Goal: Task Accomplishment & Management: Manage account settings

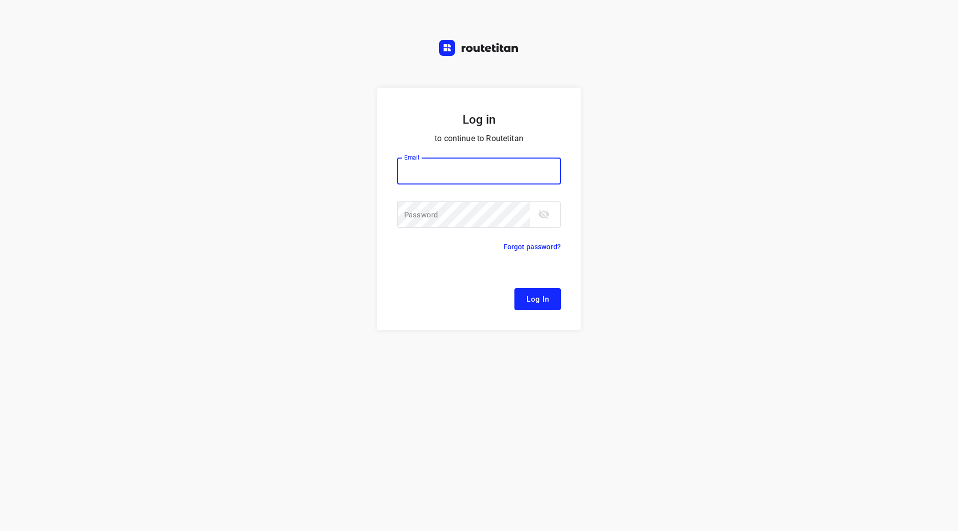
click at [459, 175] on input "email" at bounding box center [479, 171] width 164 height 27
type input "remco@fruitopjewerk.nl"
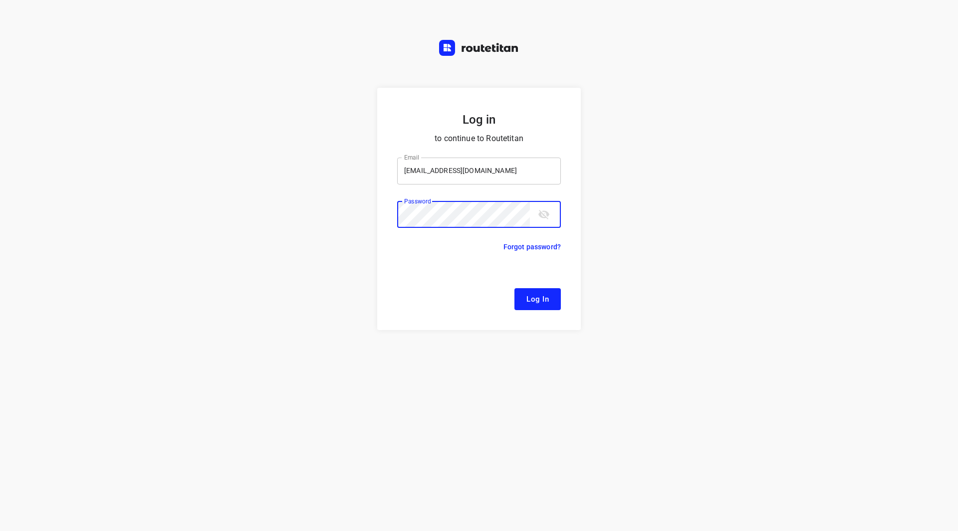
click at [514, 288] on button "Log In" at bounding box center [537, 299] width 46 height 22
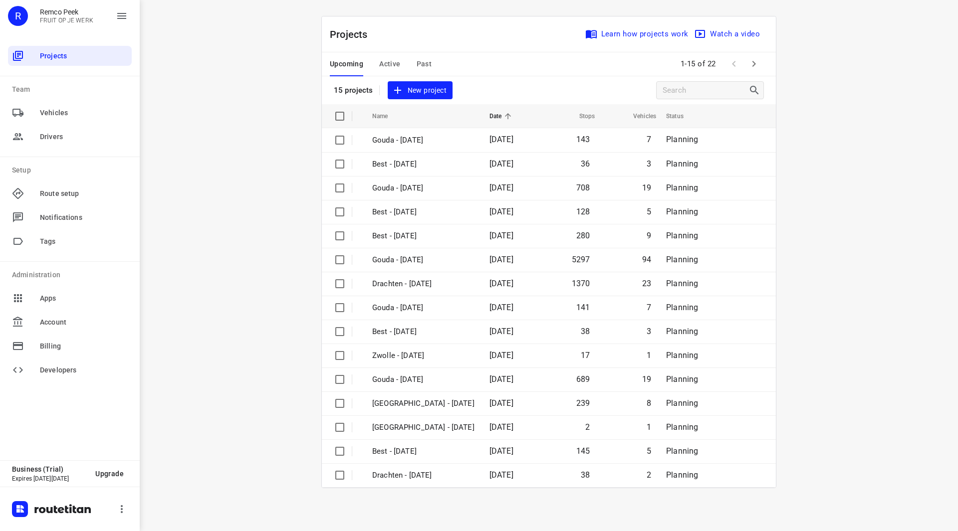
click at [302, 214] on div "i © 2025 Routetitan , © Stadia Maps , © OpenMapTiles © OpenStreetMap contributo…" at bounding box center [549, 265] width 818 height 531
click at [396, 65] on span "Active" at bounding box center [389, 64] width 21 height 12
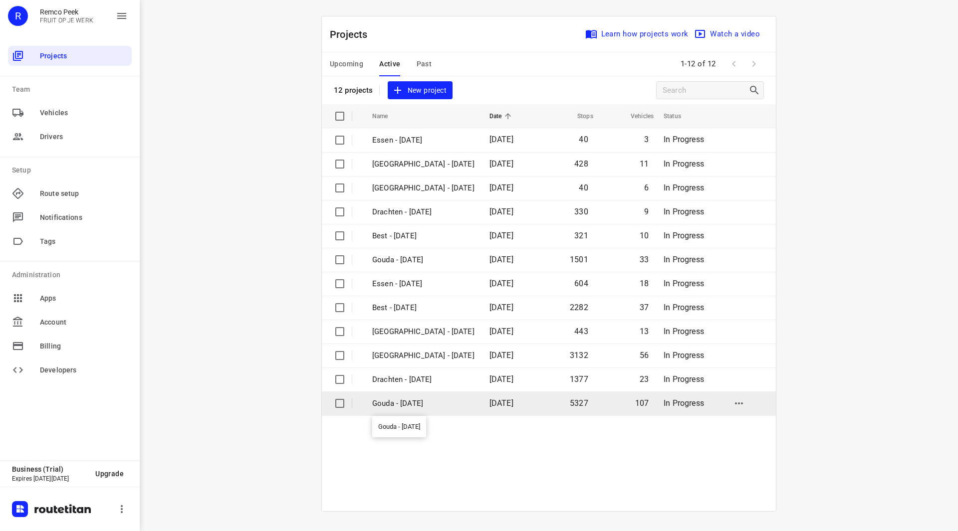
click at [415, 403] on p "Gouda - [DATE]" at bounding box center [423, 403] width 102 height 11
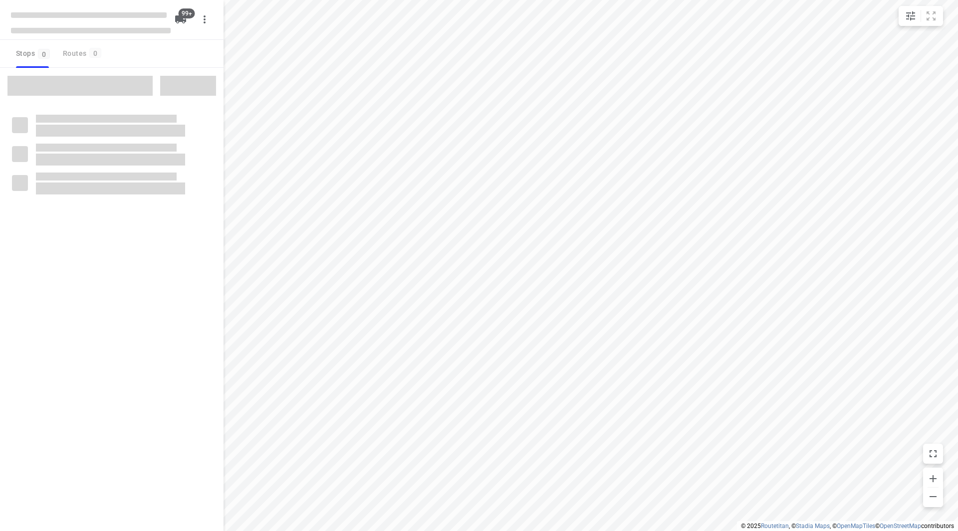
checkbox input "true"
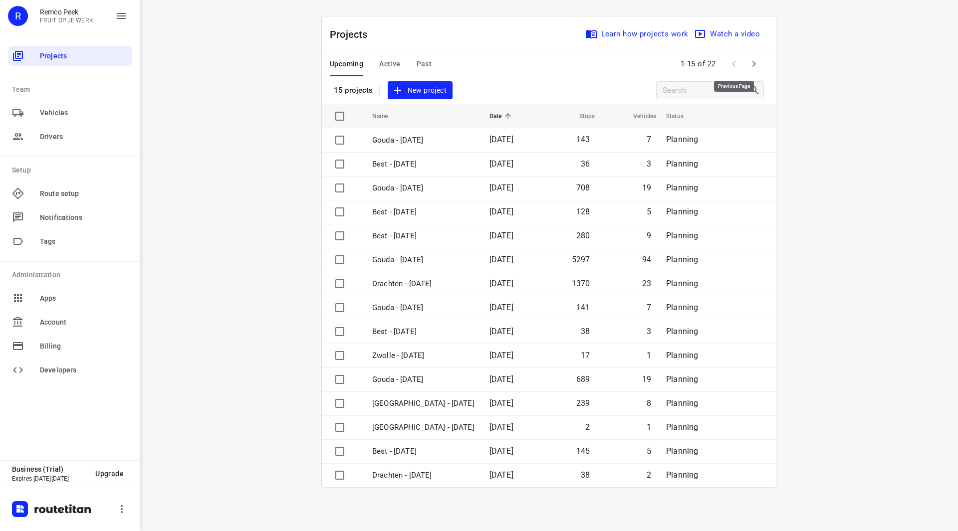
click at [744, 64] on button "button" at bounding box center [754, 64] width 20 height 20
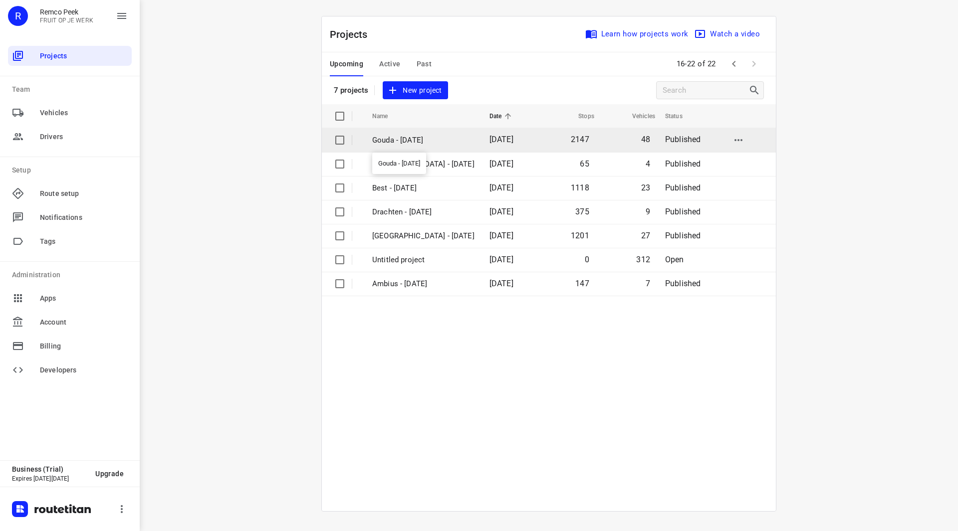
click at [410, 140] on p "Gouda - Wednesday" at bounding box center [423, 140] width 102 height 11
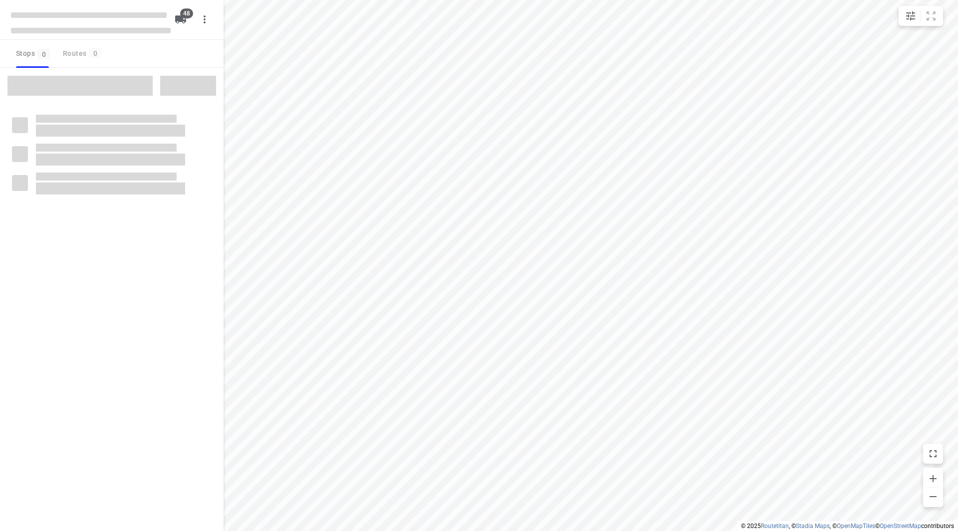
checkbox input "true"
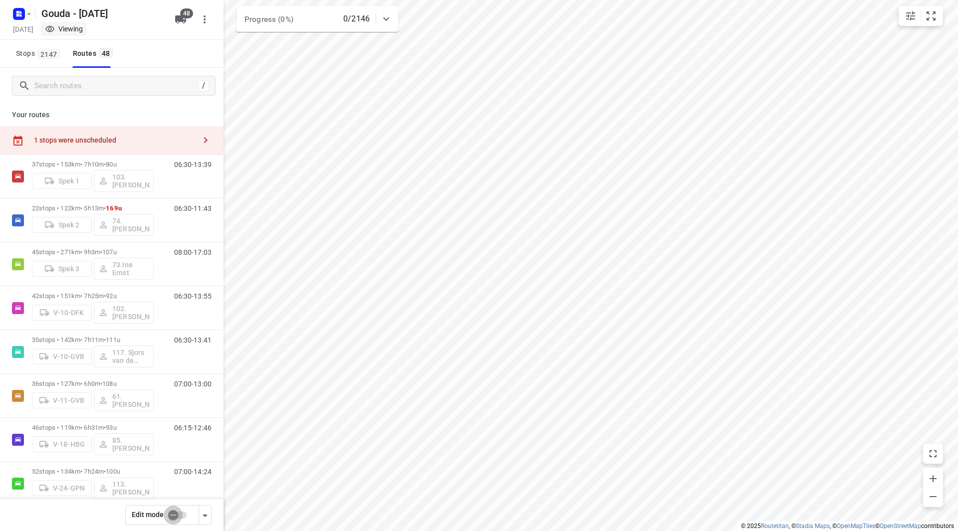
click at [176, 514] on input "checkbox" at bounding box center [173, 515] width 57 height 19
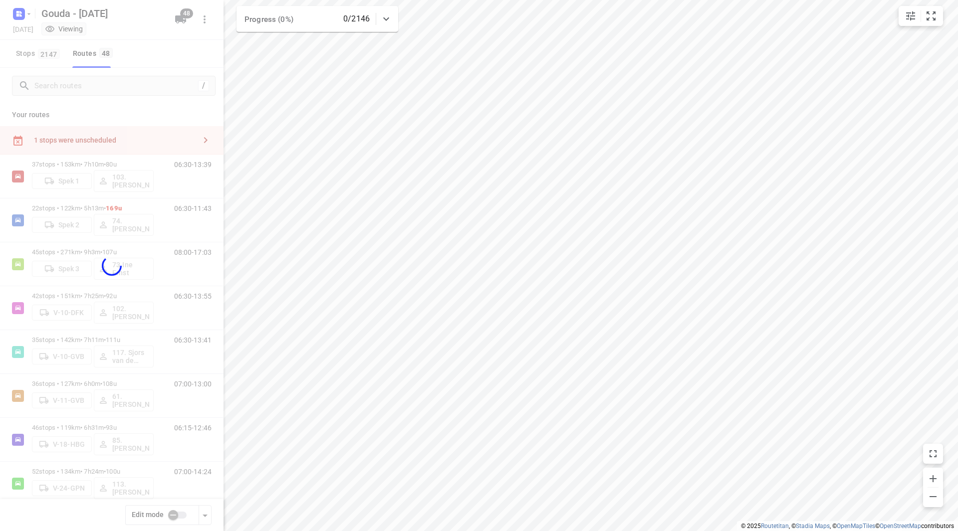
checkbox input "true"
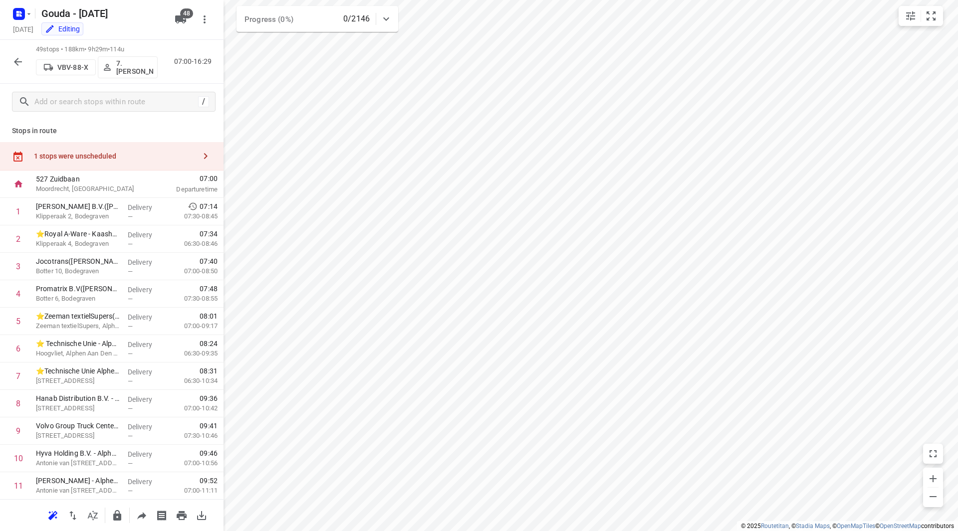
click at [132, 151] on div "1 stops were unscheduled" at bounding box center [112, 156] width 224 height 28
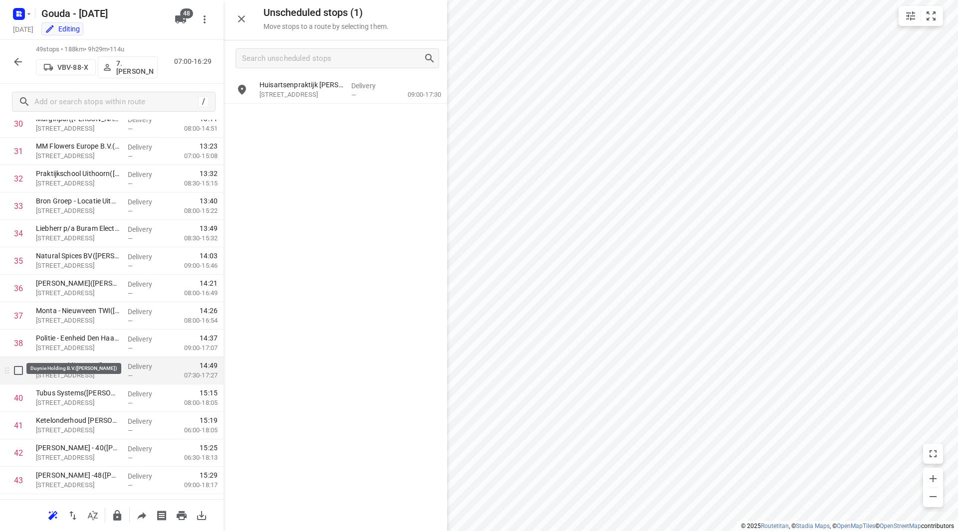
scroll to position [898, 0]
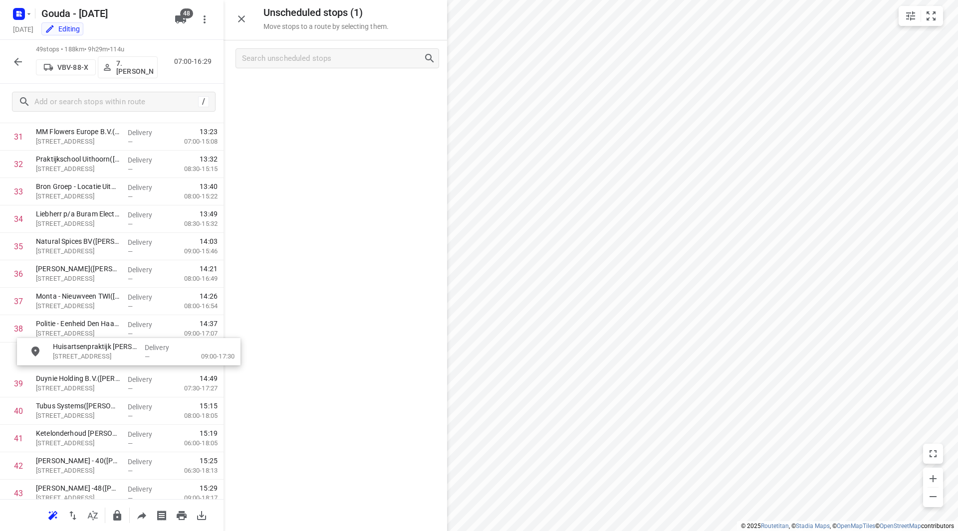
drag, startPoint x: 308, startPoint y: 87, endPoint x: 97, endPoint y: 361, distance: 345.9
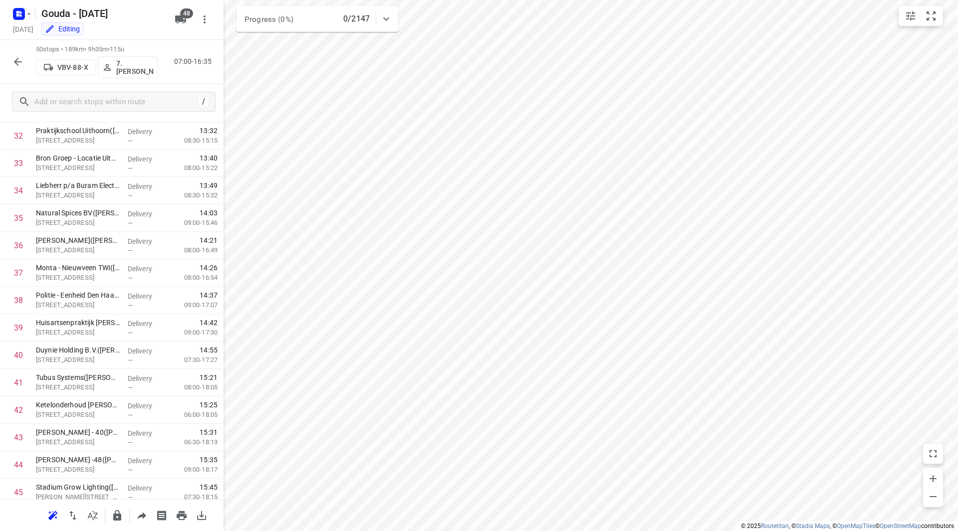
click at [19, 61] on icon "button" at bounding box center [18, 62] width 12 height 12
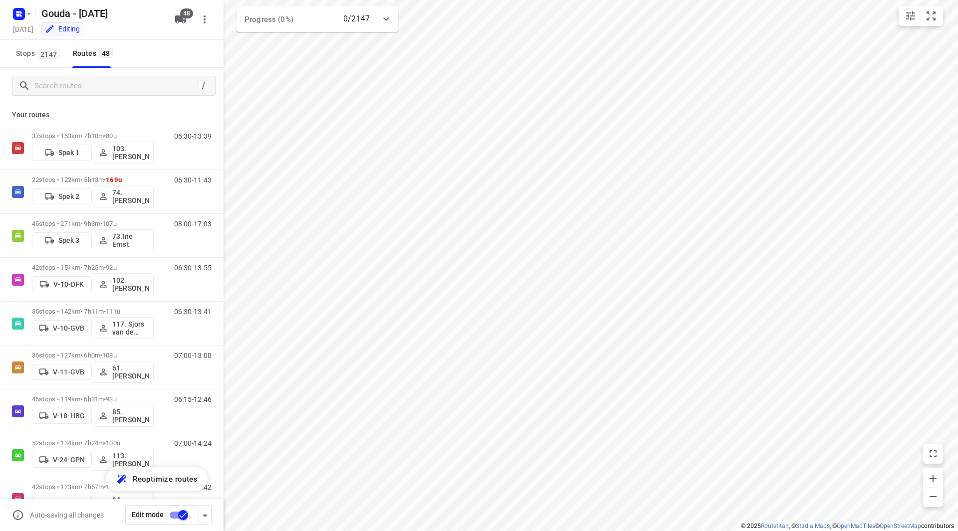
click at [176, 514] on input "checkbox" at bounding box center [183, 515] width 57 height 19
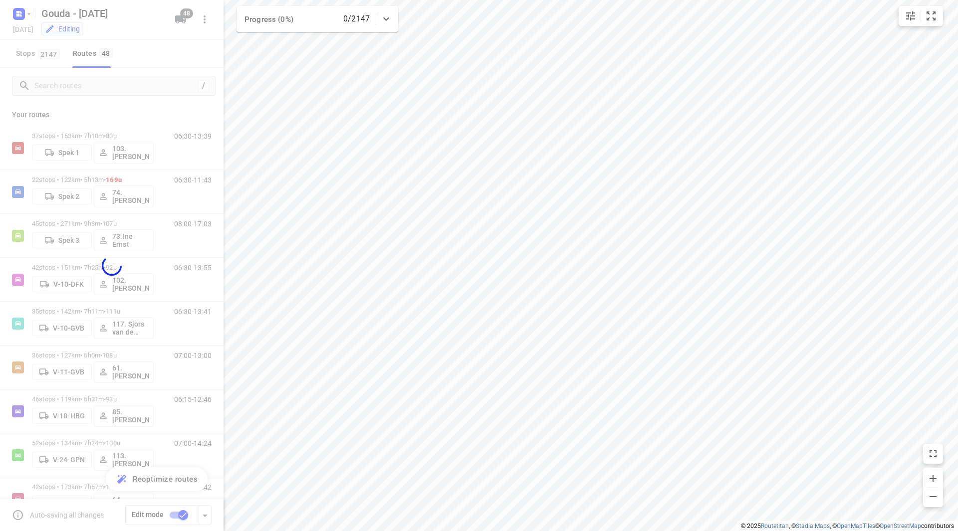
checkbox input "false"
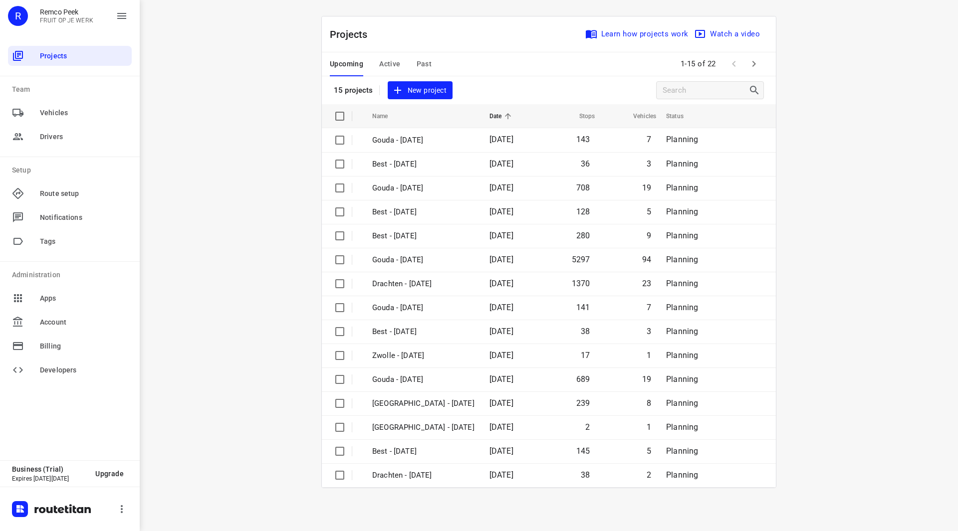
click at [748, 59] on icon "button" at bounding box center [754, 64] width 12 height 12
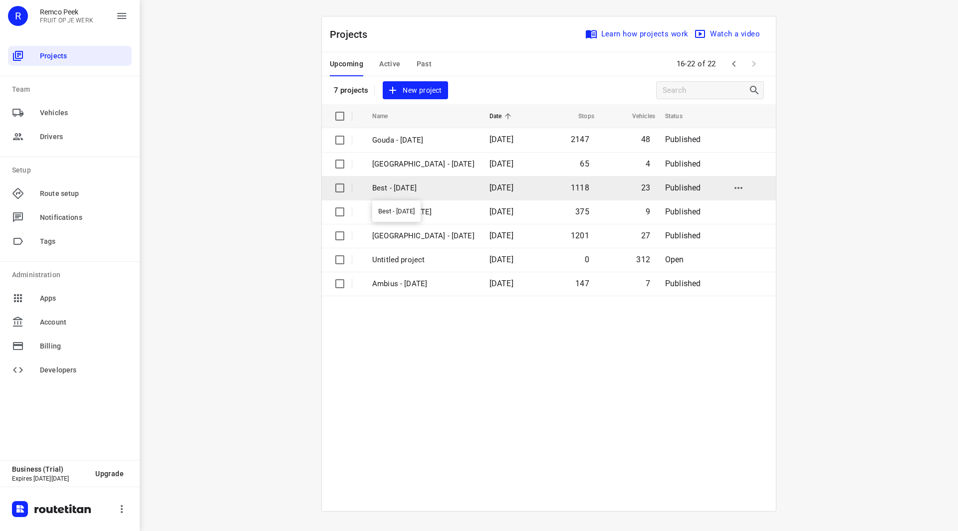
click at [420, 189] on p "Best - Wednesday" at bounding box center [423, 188] width 102 height 11
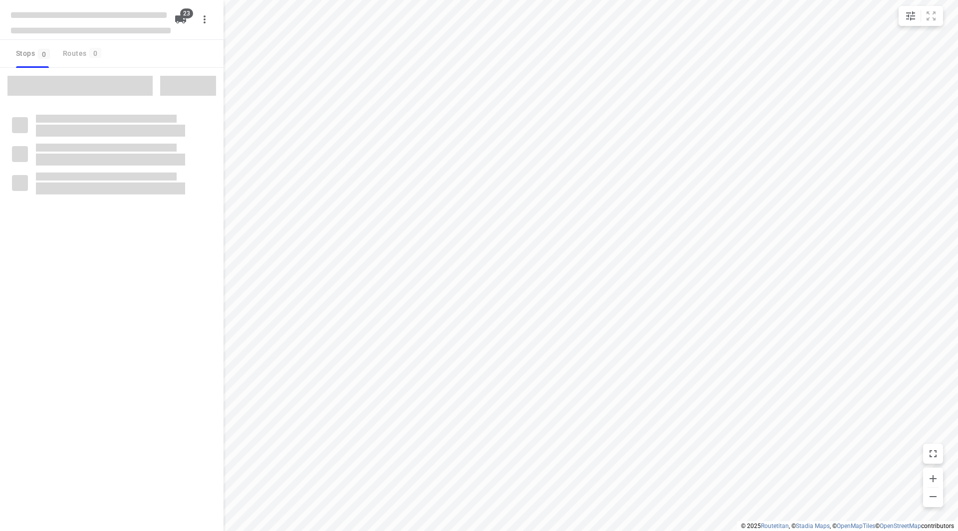
checkbox input "true"
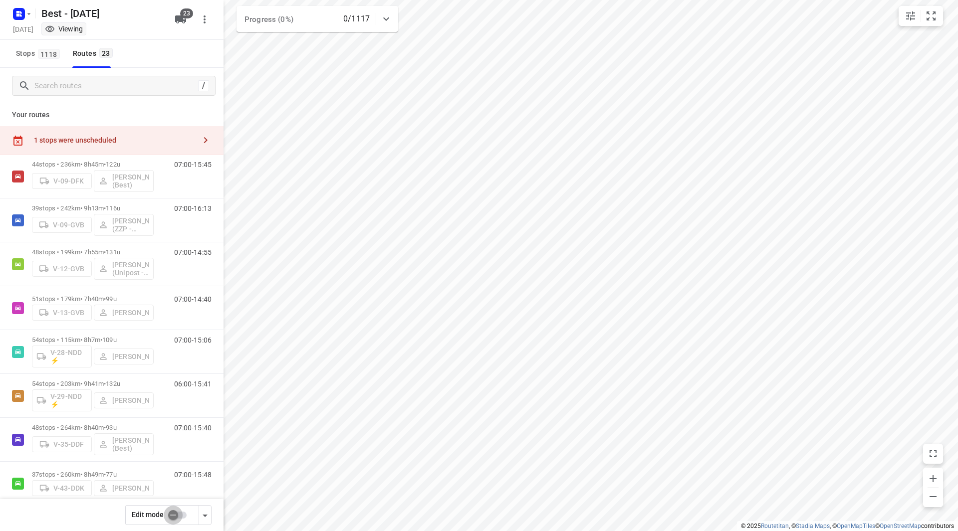
click at [181, 513] on input "checkbox" at bounding box center [173, 515] width 57 height 19
checkbox input "false"
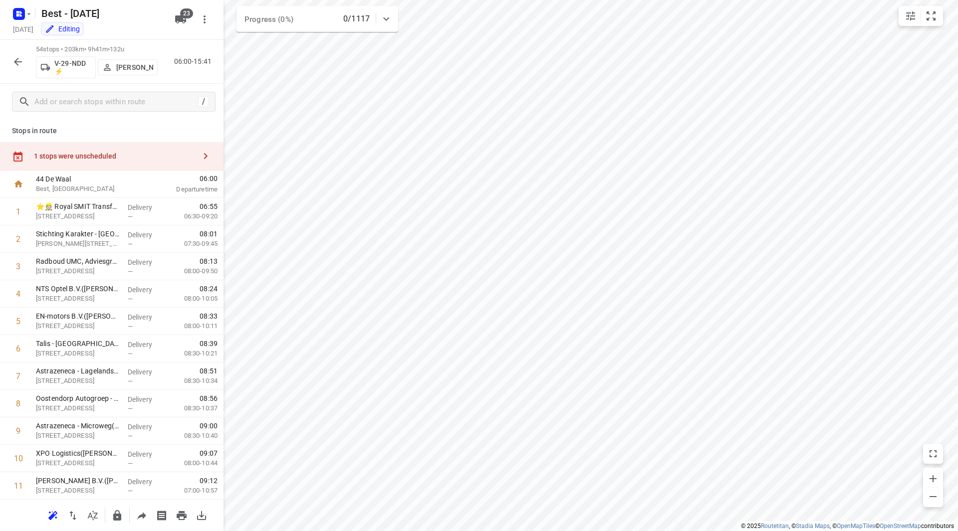
click at [133, 151] on div "1 stops were unscheduled" at bounding box center [112, 156] width 224 height 28
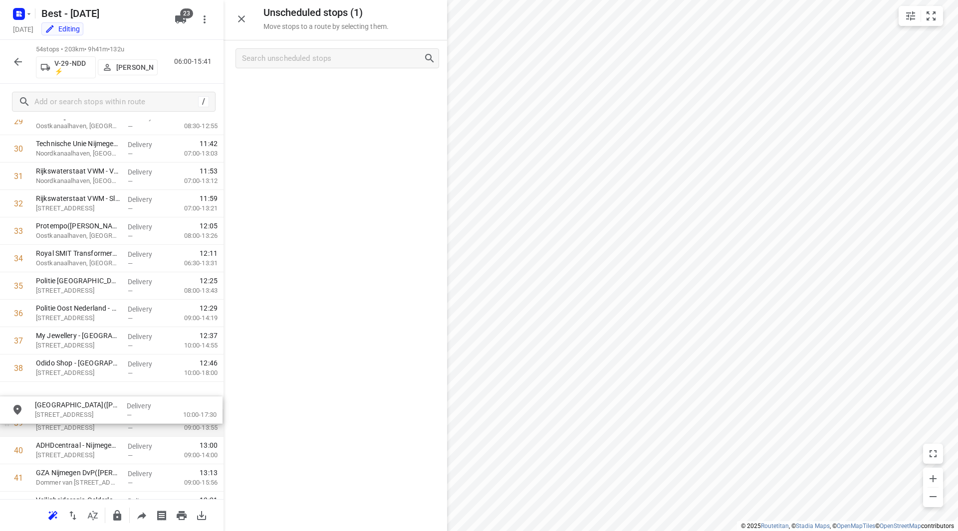
drag, startPoint x: 300, startPoint y: 105, endPoint x: 69, endPoint y: 407, distance: 380.5
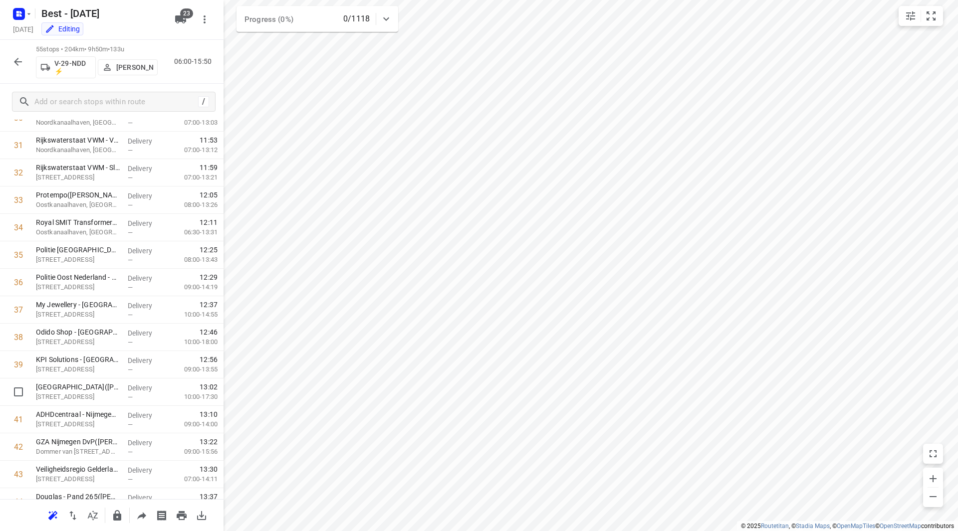
drag, startPoint x: 73, startPoint y: 396, endPoint x: 75, endPoint y: 376, distance: 20.5
click at [75, 376] on div "1 ⭐👷🏻 Royal SMIT Transformers B.V. - Nijmegen(Jorden Verhaaf) Groenestraat 336,…" at bounding box center [112, 62] width 224 height 1509
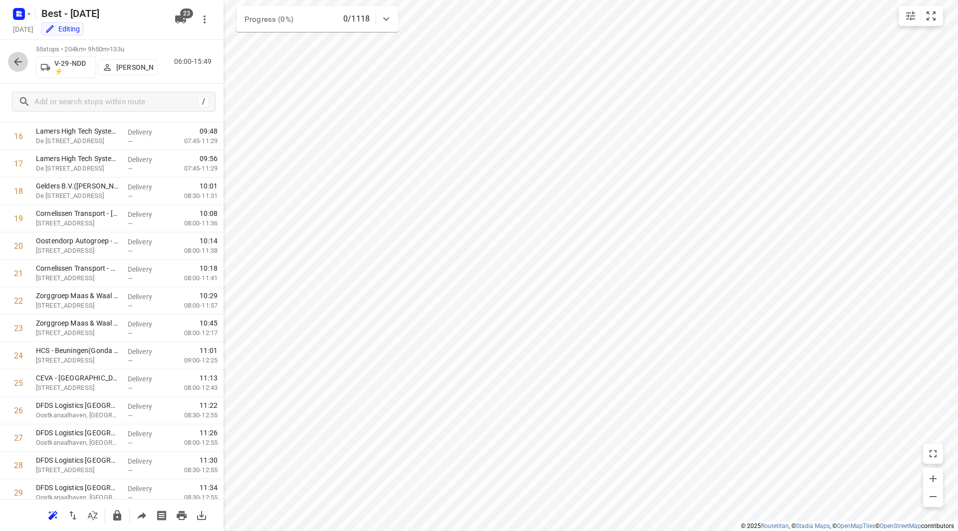
click at [18, 62] on icon "button" at bounding box center [18, 62] width 12 height 12
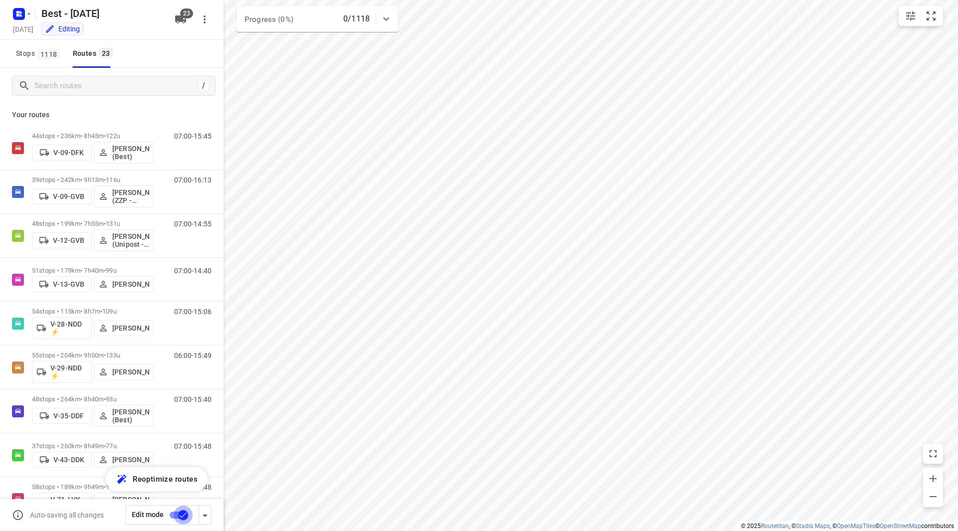
click at [179, 512] on input "checkbox" at bounding box center [183, 515] width 57 height 19
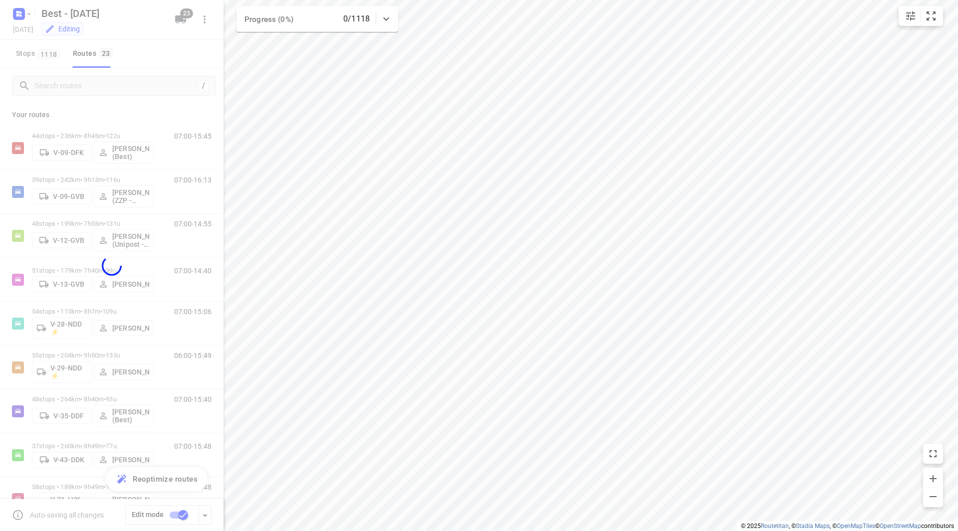
checkbox input "false"
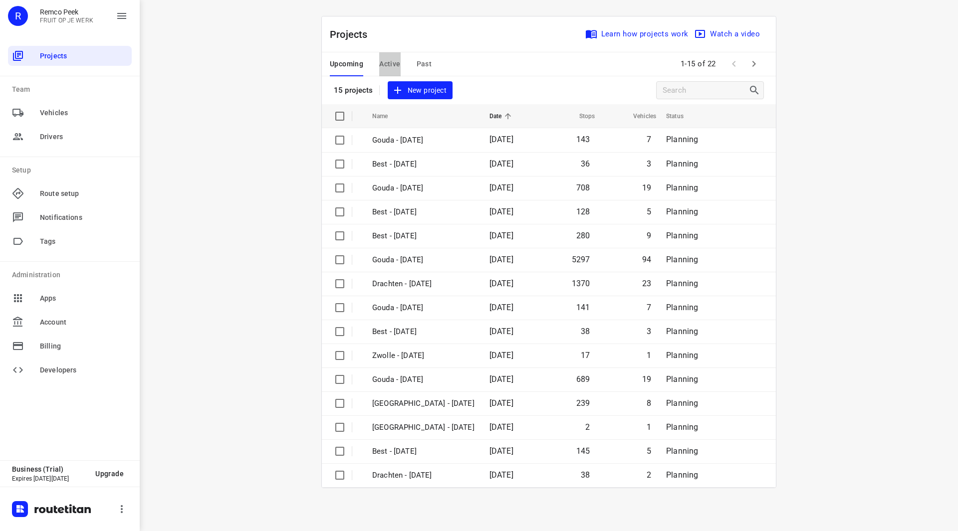
click at [385, 61] on span "Active" at bounding box center [389, 64] width 21 height 12
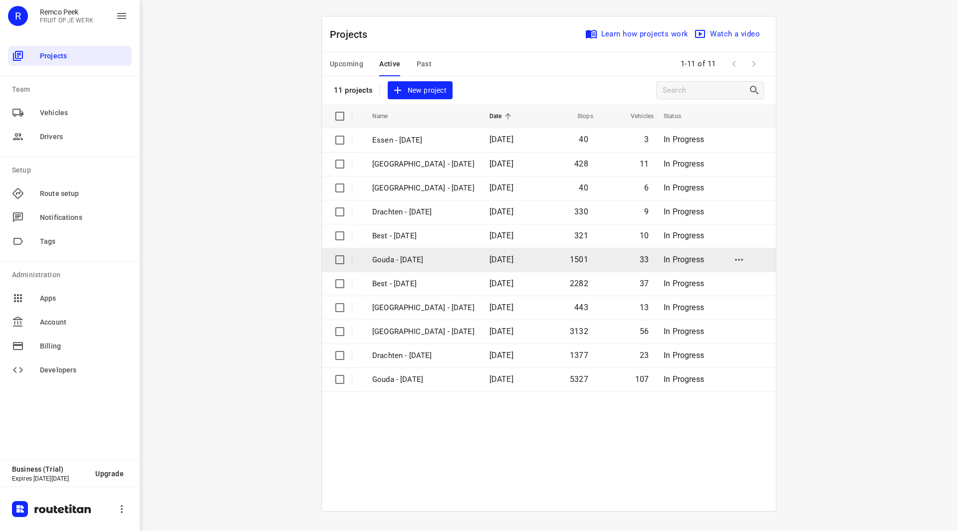
click at [404, 259] on p "Gouda - [DATE]" at bounding box center [423, 259] width 102 height 11
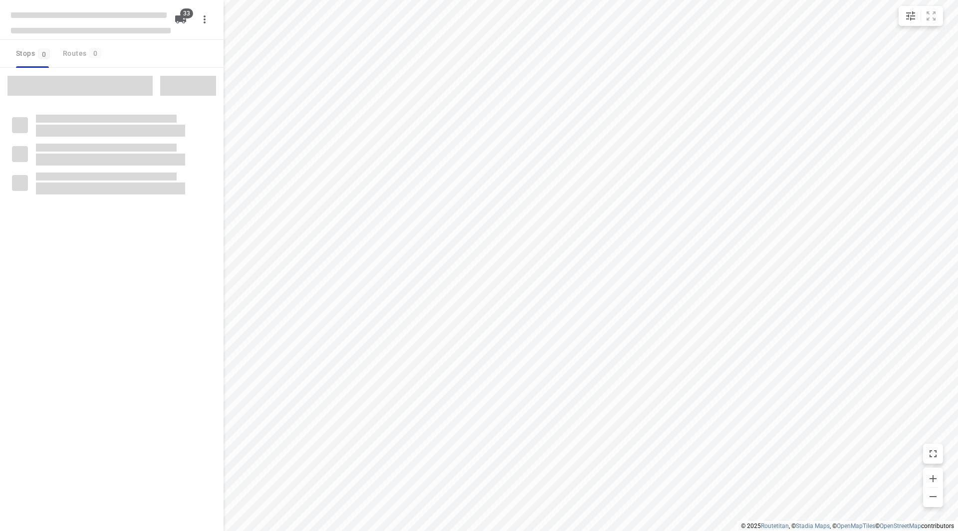
checkbox input "true"
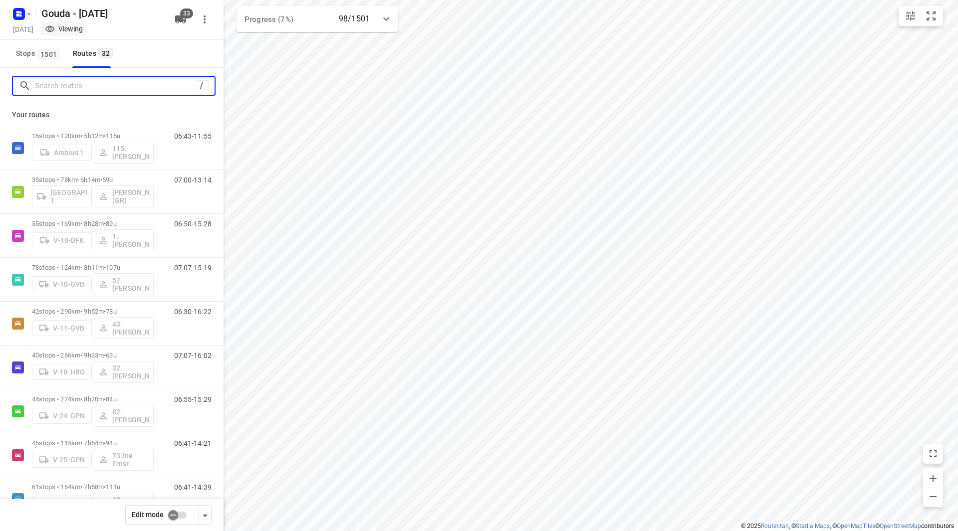
click at [104, 85] on input "Search routes" at bounding box center [115, 85] width 160 height 15
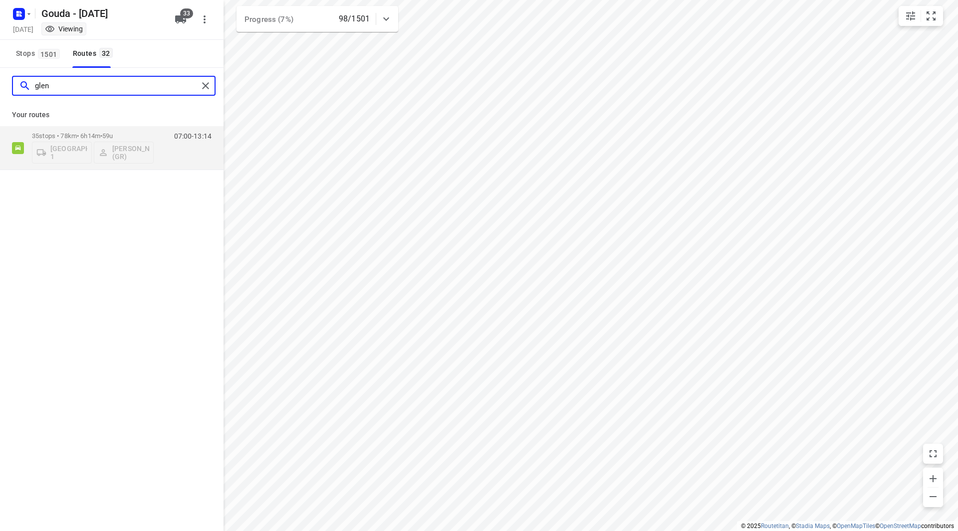
type input "glenn"
drag, startPoint x: 98, startPoint y: 84, endPoint x: 15, endPoint y: 83, distance: 82.3
click at [21, 83] on div "glenn" at bounding box center [108, 85] width 179 height 15
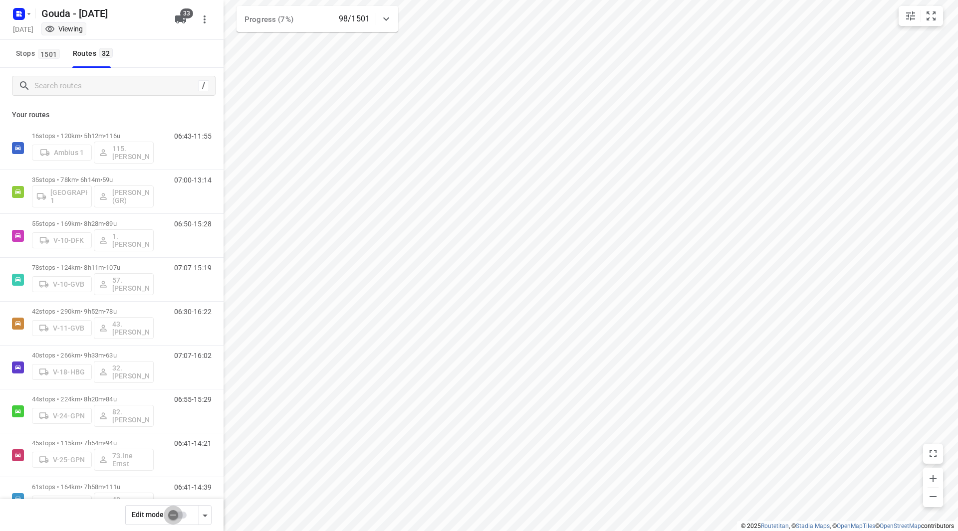
click at [183, 514] on input "checkbox" at bounding box center [173, 515] width 57 height 19
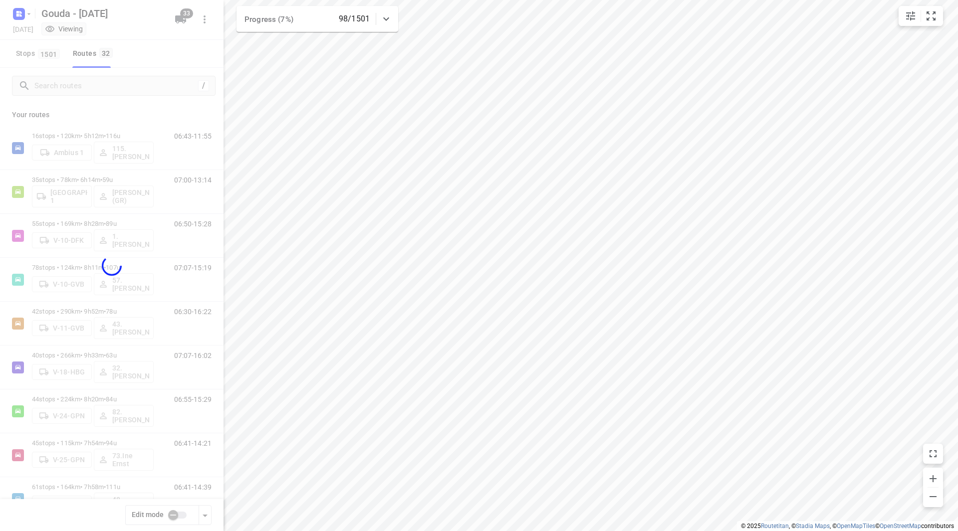
checkbox input "true"
click at [84, 89] on div at bounding box center [112, 265] width 224 height 531
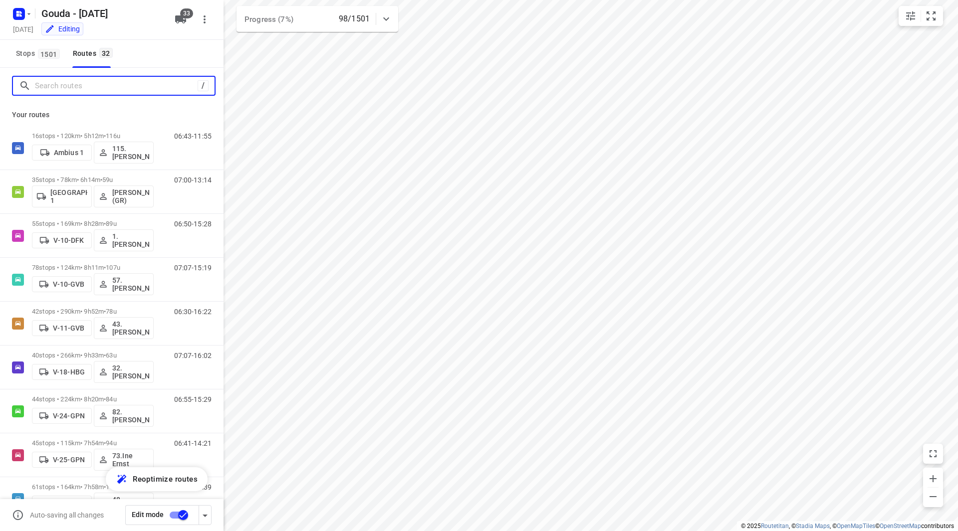
click at [91, 85] on input "Search routes" at bounding box center [116, 85] width 163 height 15
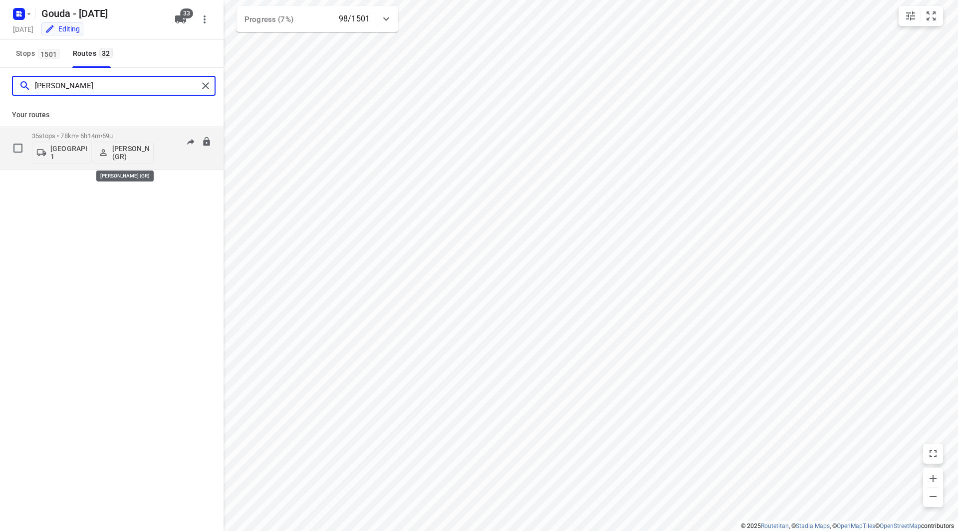
type input "glenn"
click at [119, 146] on p "Glenn Coomans (GR)" at bounding box center [130, 153] width 37 height 16
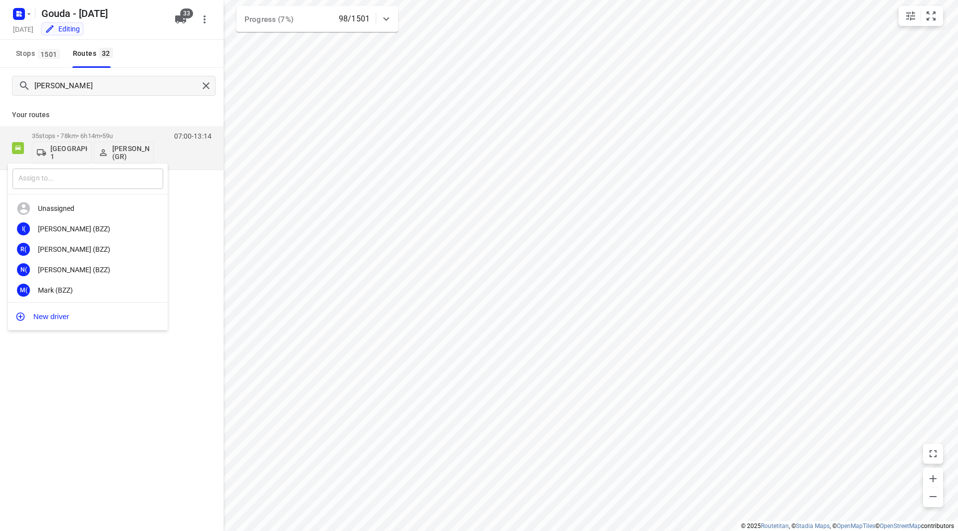
click at [92, 178] on input "text" at bounding box center [87, 179] width 151 height 20
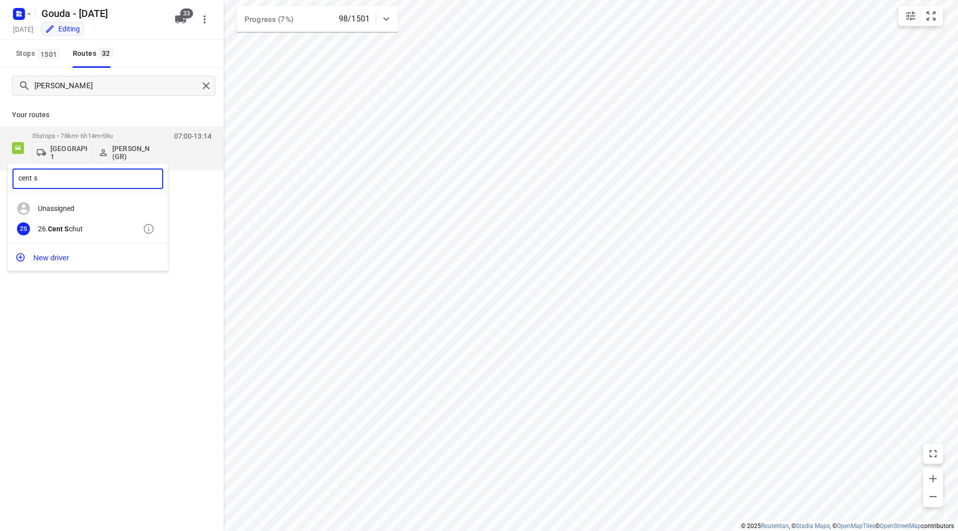
type input "cent s"
click at [78, 228] on div "26. Cent S chut" at bounding box center [90, 229] width 105 height 8
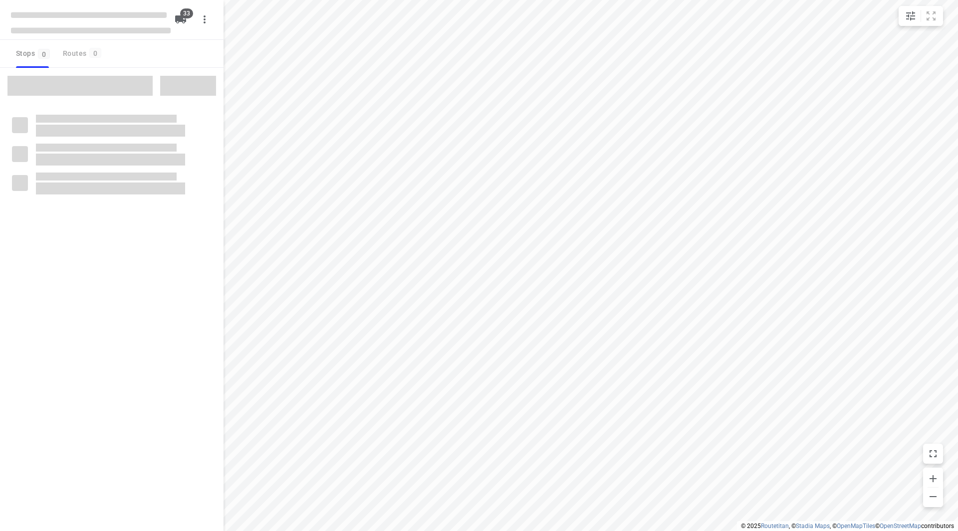
checkbox input "true"
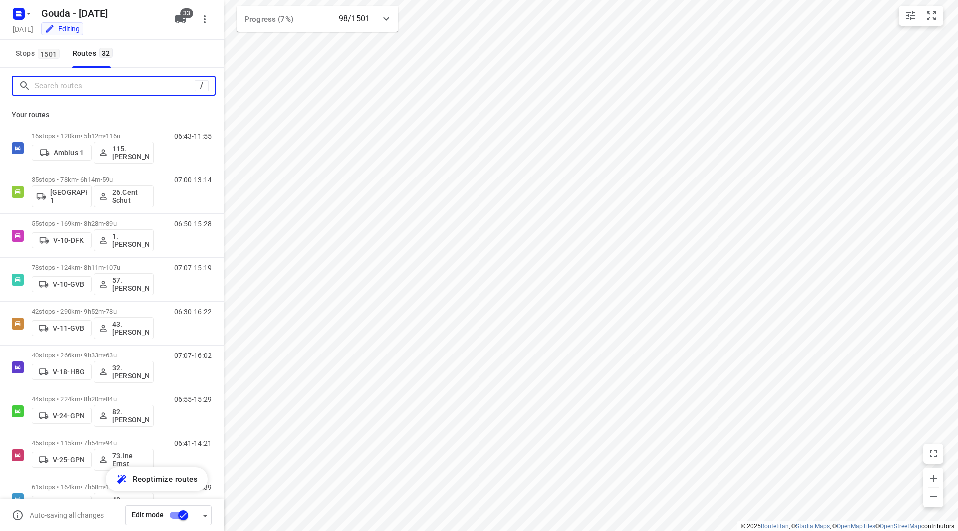
click at [71, 87] on input "Search routes" at bounding box center [115, 85] width 160 height 15
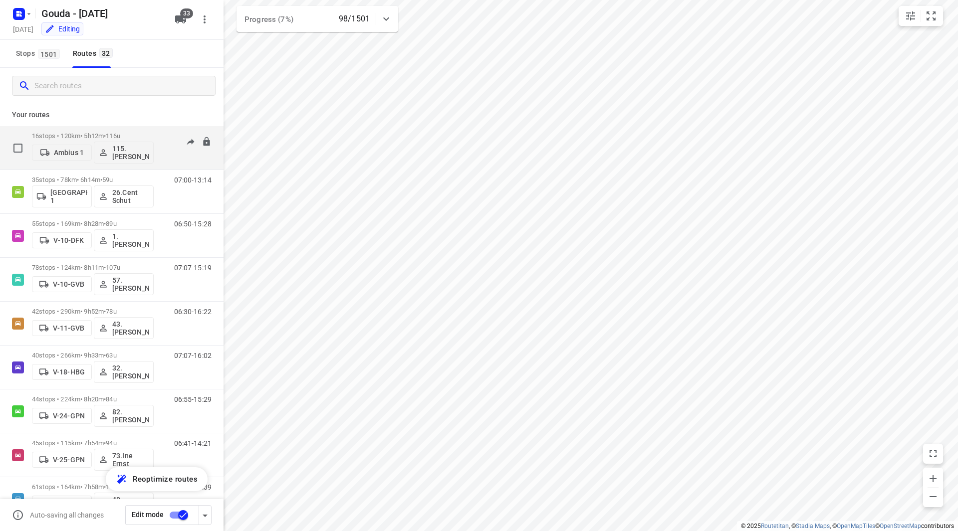
click at [131, 132] on div "16 stops • 120km • 5h12m • 116u Ambius 1 115.[PERSON_NAME]" at bounding box center [93, 147] width 122 height 41
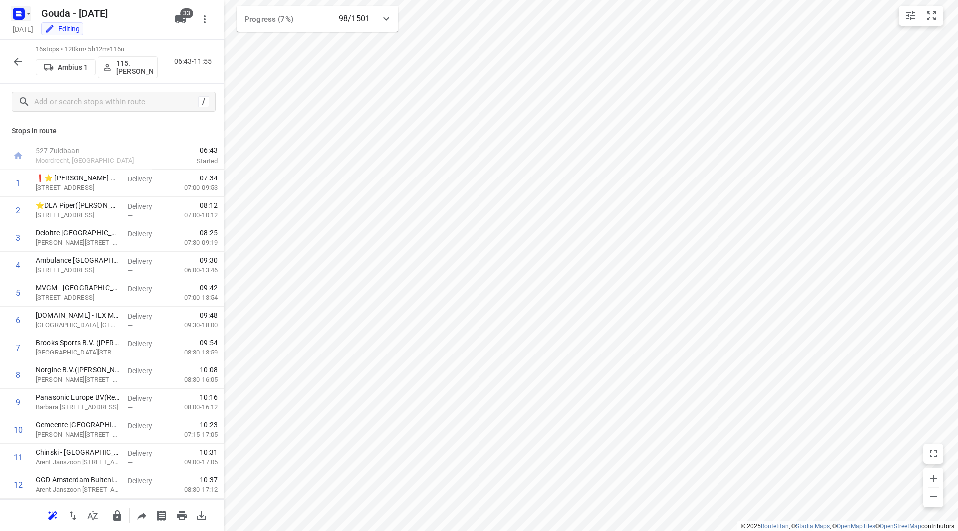
click at [27, 17] on icon "button" at bounding box center [29, 14] width 8 height 8
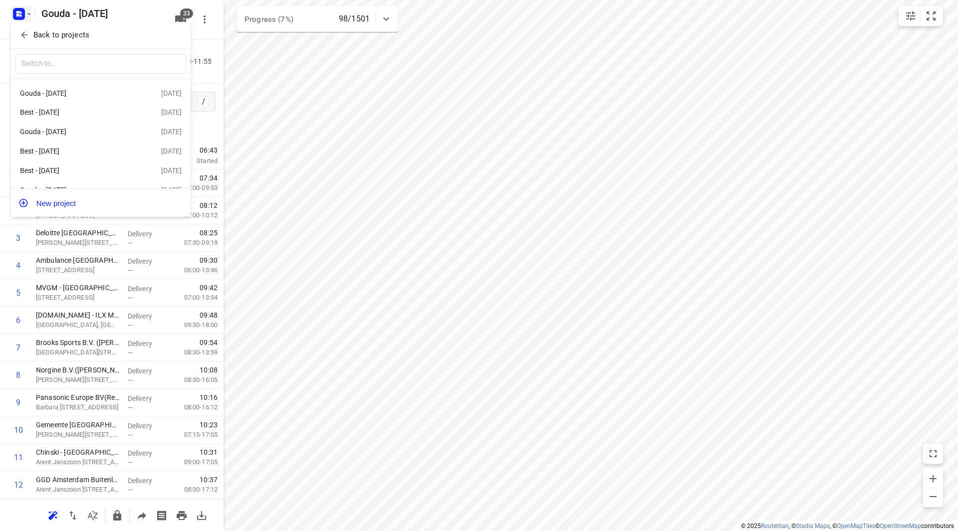
drag, startPoint x: 520, startPoint y: 412, endPoint x: 510, endPoint y: 249, distance: 163.5
click at [512, 253] on div at bounding box center [479, 265] width 958 height 531
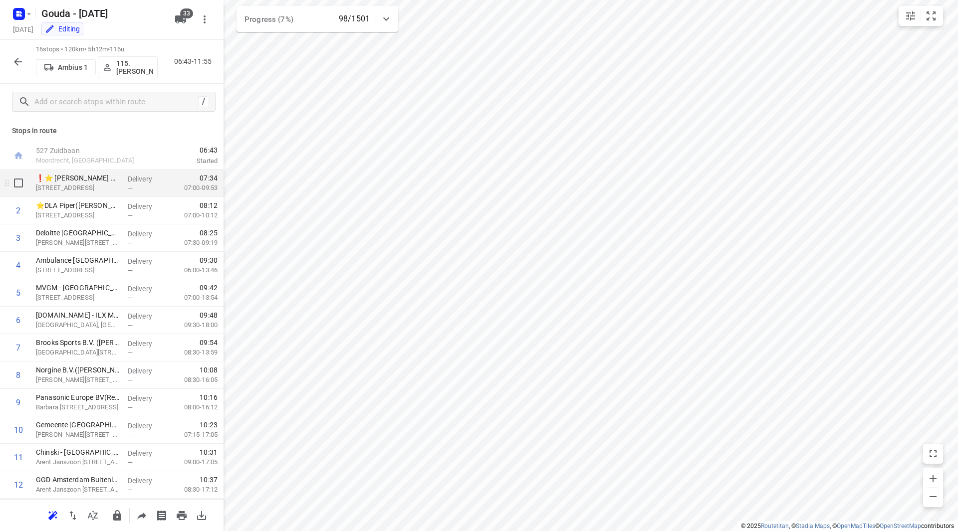
click at [77, 177] on p "❗⭐ [PERSON_NAME] Bankiers [GEOGRAPHIC_DATA] - Beethovenstraat([PERSON_NAME], [P…" at bounding box center [78, 178] width 84 height 10
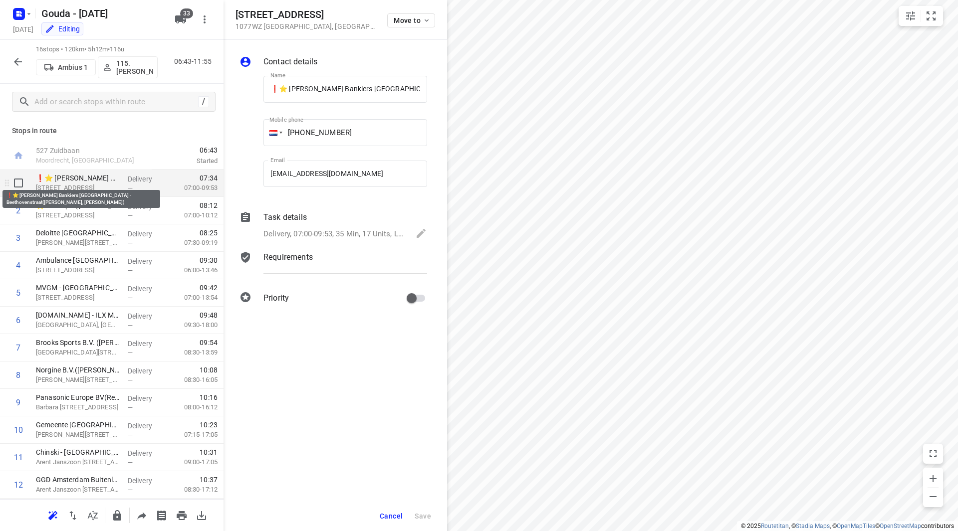
scroll to position [0, 165]
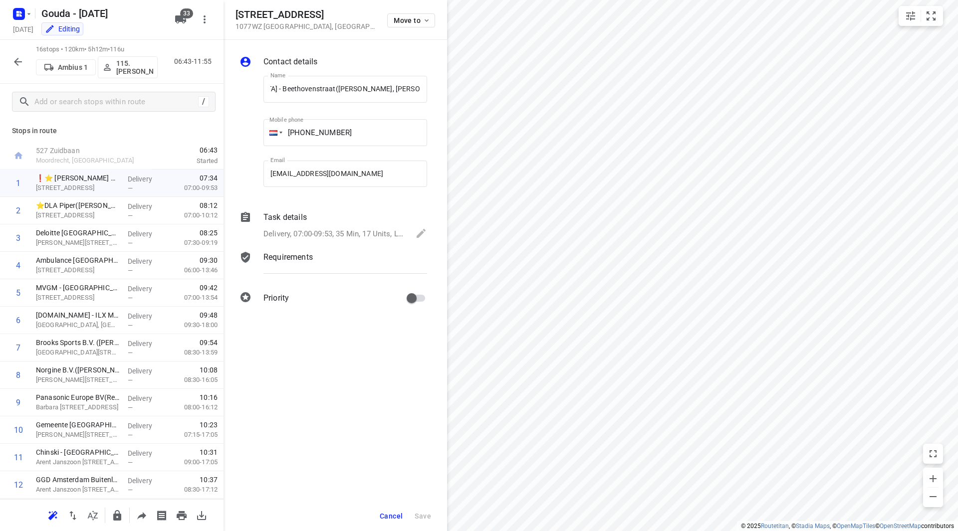
click at [314, 214] on div "Task details" at bounding box center [345, 218] width 164 height 12
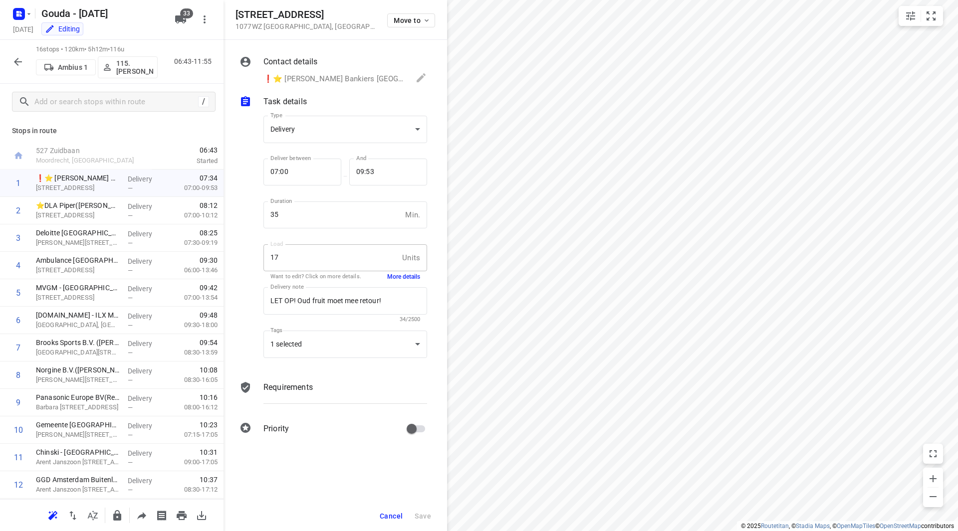
click at [396, 281] on div "Delivery note LET OP! Oud fruit moet mee retour! x Delivery note 34/2500" at bounding box center [345, 304] width 172 height 47
click at [396, 278] on button "More details" at bounding box center [403, 277] width 33 height 8
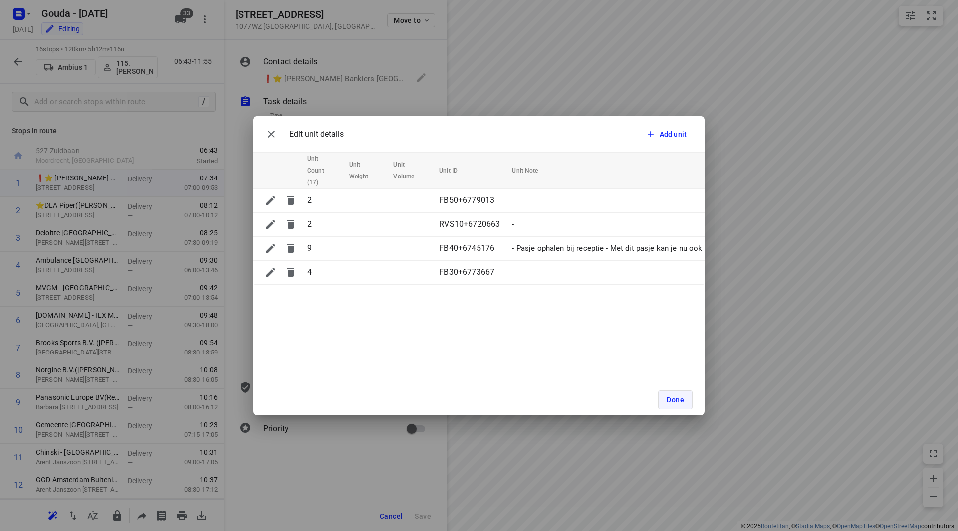
click at [675, 398] on span "Done" at bounding box center [675, 400] width 17 height 8
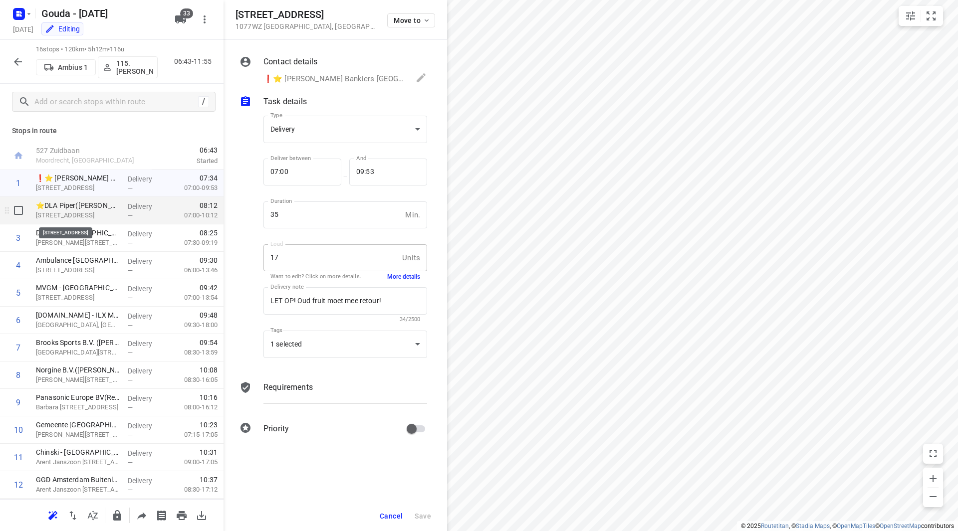
click at [84, 212] on p "[STREET_ADDRESS]" at bounding box center [78, 216] width 84 height 10
click at [406, 279] on button "More details" at bounding box center [403, 277] width 33 height 8
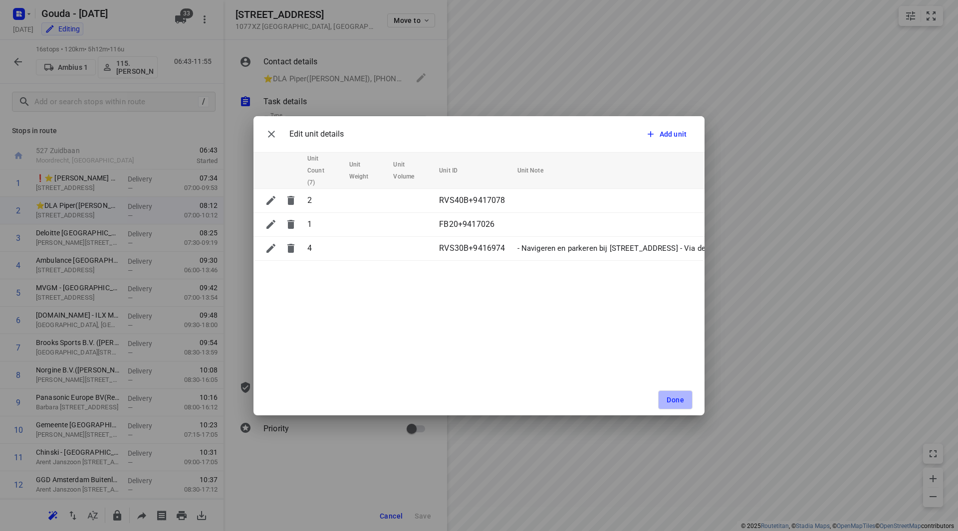
click at [683, 406] on button "Done" at bounding box center [675, 400] width 34 height 19
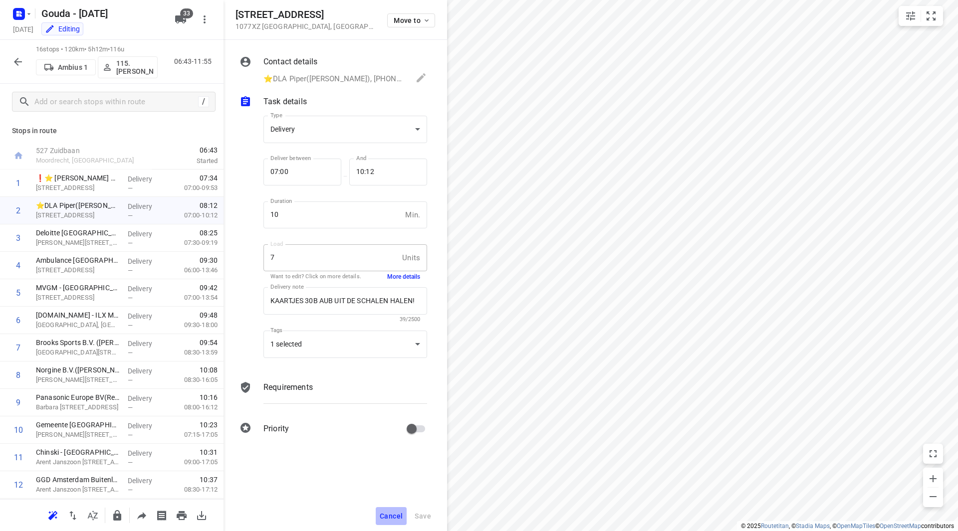
click at [393, 519] on span "Cancel" at bounding box center [391, 516] width 23 height 8
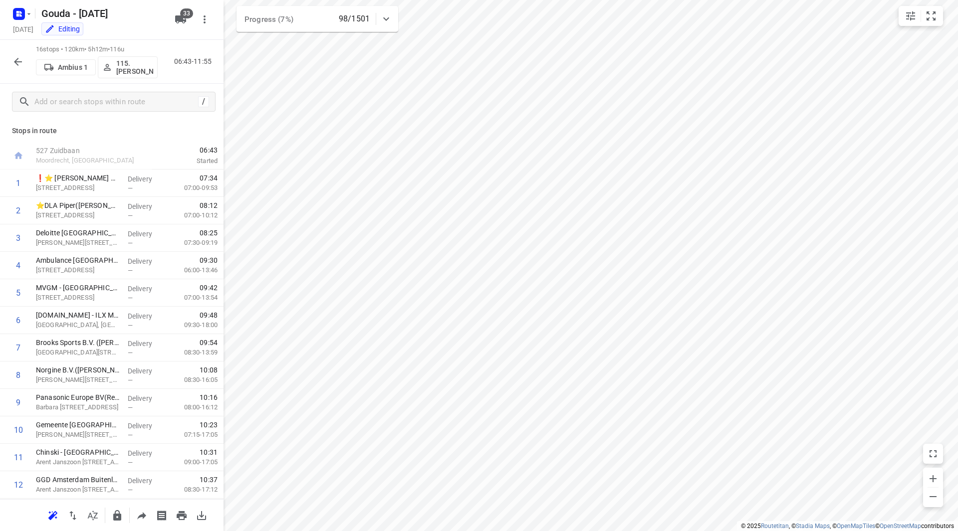
click at [20, 57] on icon "button" at bounding box center [18, 62] width 12 height 12
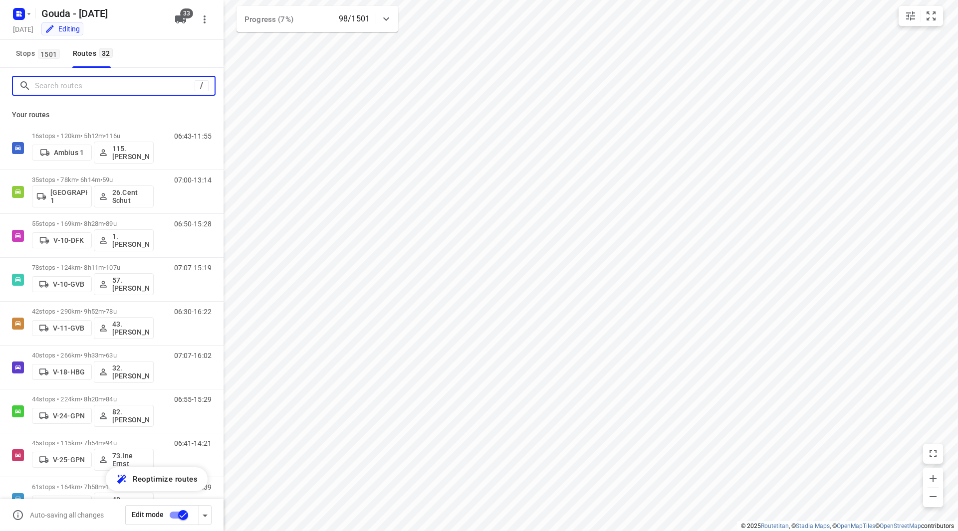
click at [113, 85] on input "Search routes" at bounding box center [115, 85] width 160 height 15
type input "g"
type input "b"
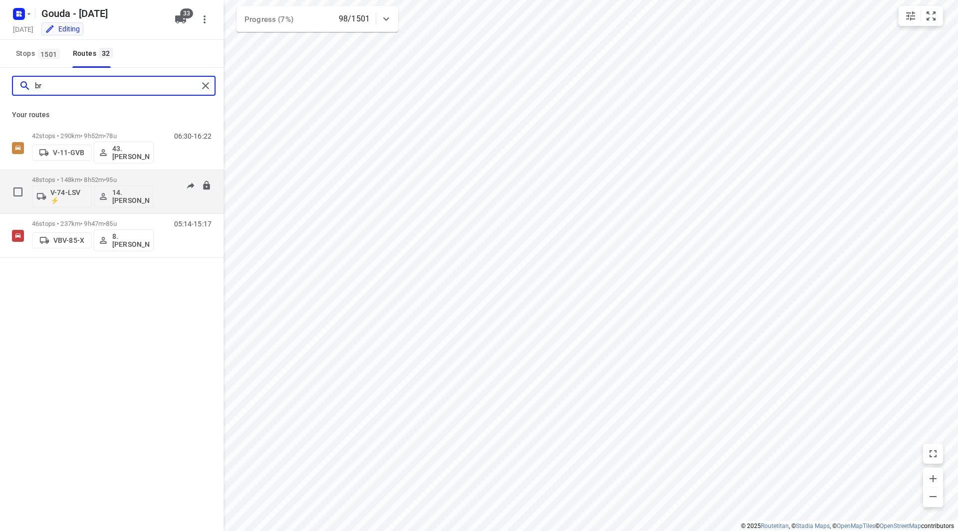
type input "br"
click at [136, 175] on div "48 stops • 148km • 8h52m • 95u V-74-LSV ⚡ 14. Bryan Oelrich" at bounding box center [93, 191] width 122 height 41
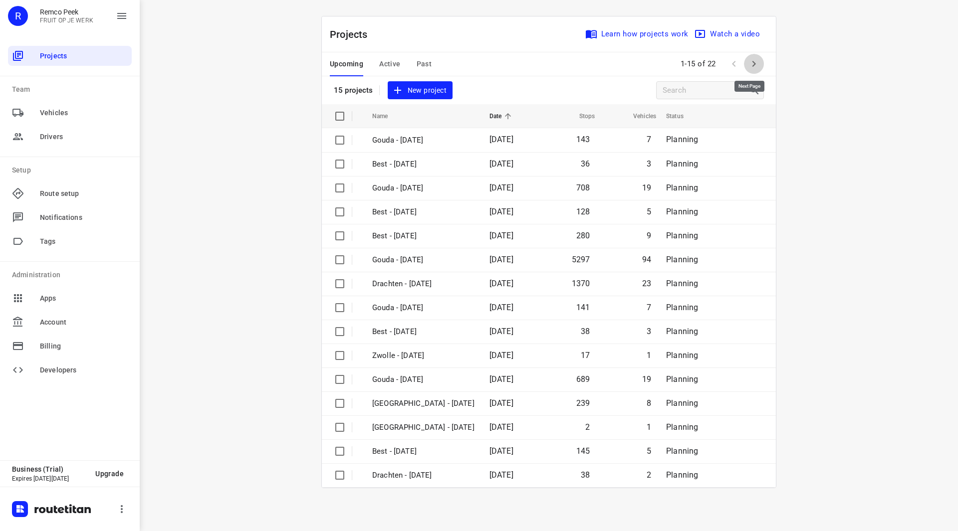
click at [758, 64] on icon "button" at bounding box center [754, 64] width 12 height 12
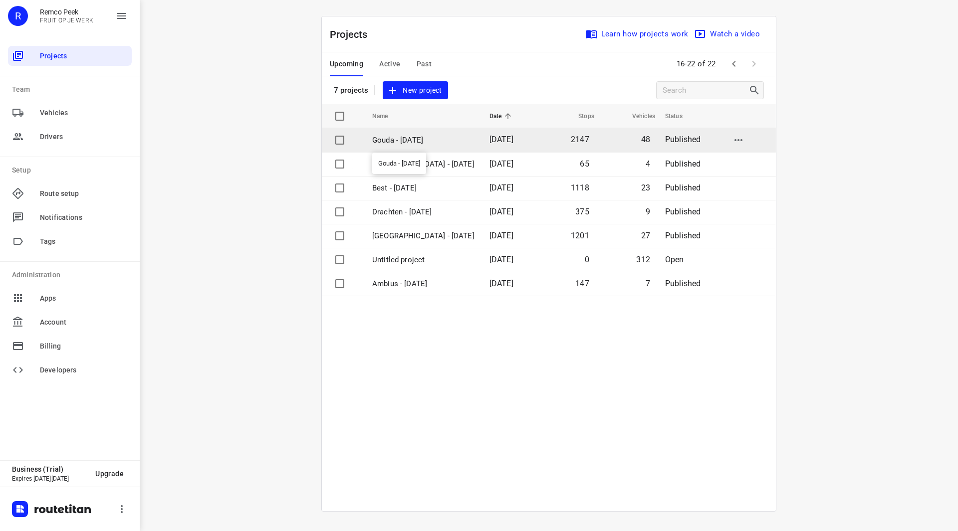
click at [406, 142] on p "Gouda - [DATE]" at bounding box center [423, 140] width 102 height 11
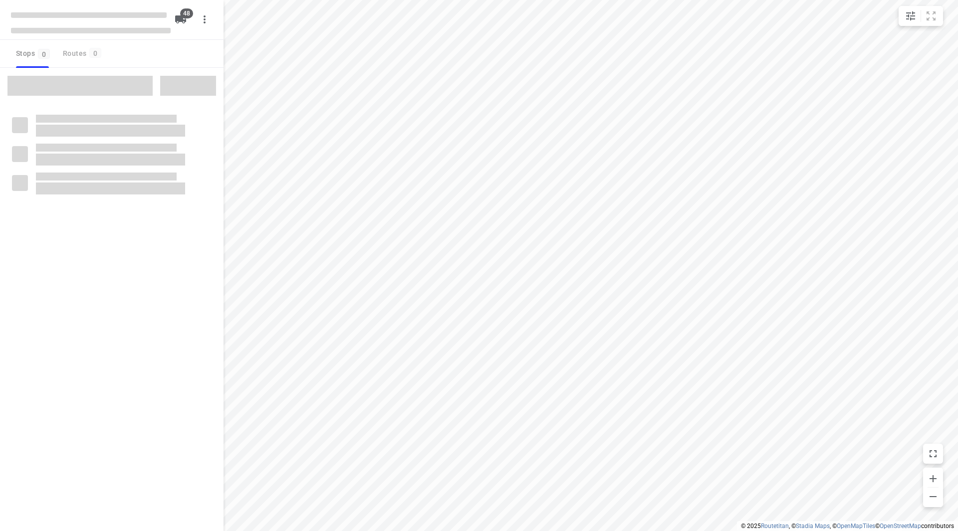
checkbox input "true"
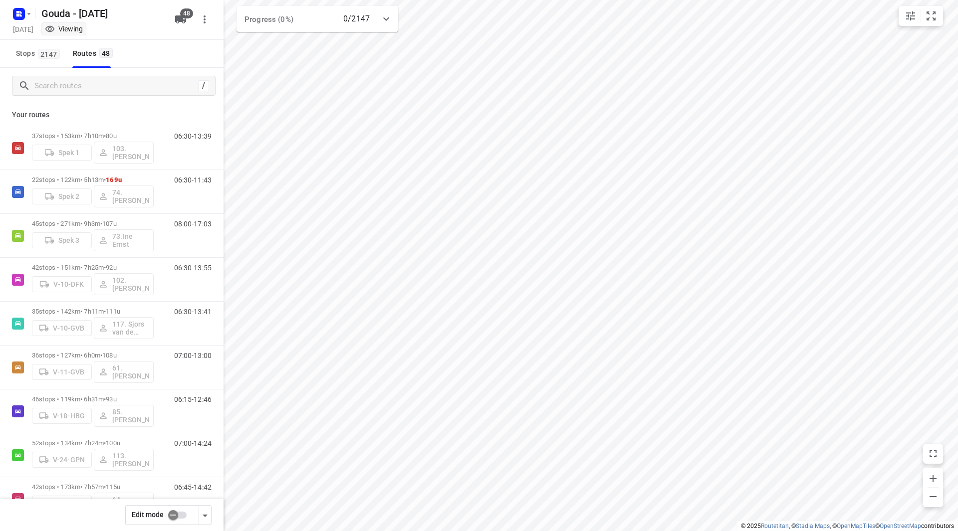
click at [180, 514] on input "checkbox" at bounding box center [173, 515] width 57 height 19
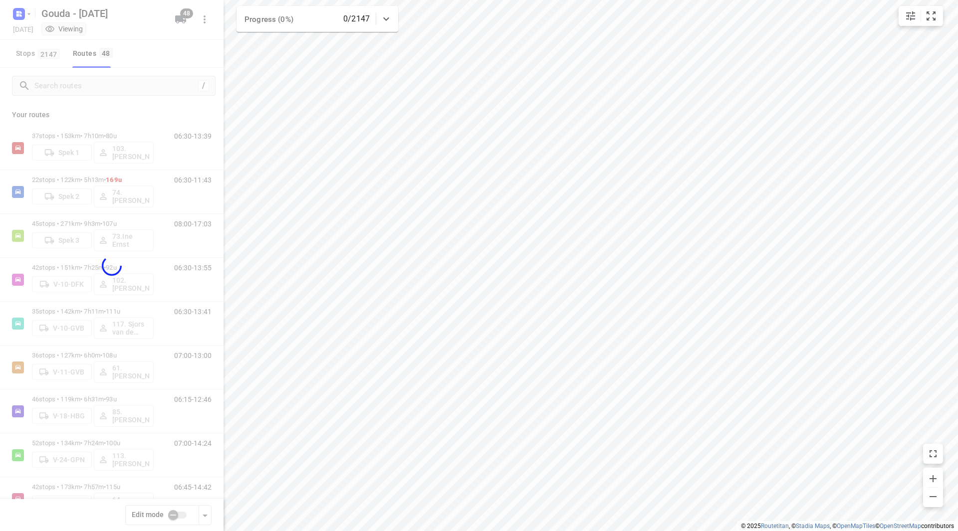
checkbox input "true"
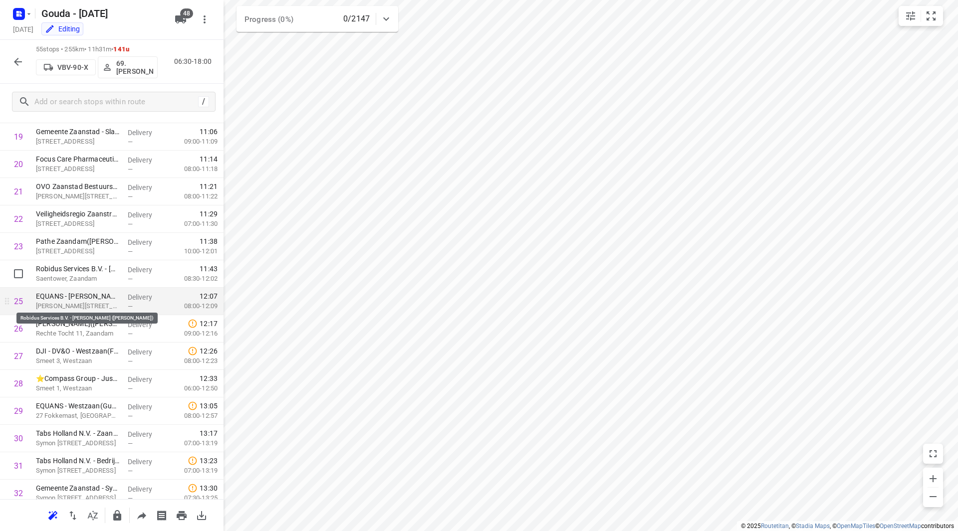
scroll to position [508, 0]
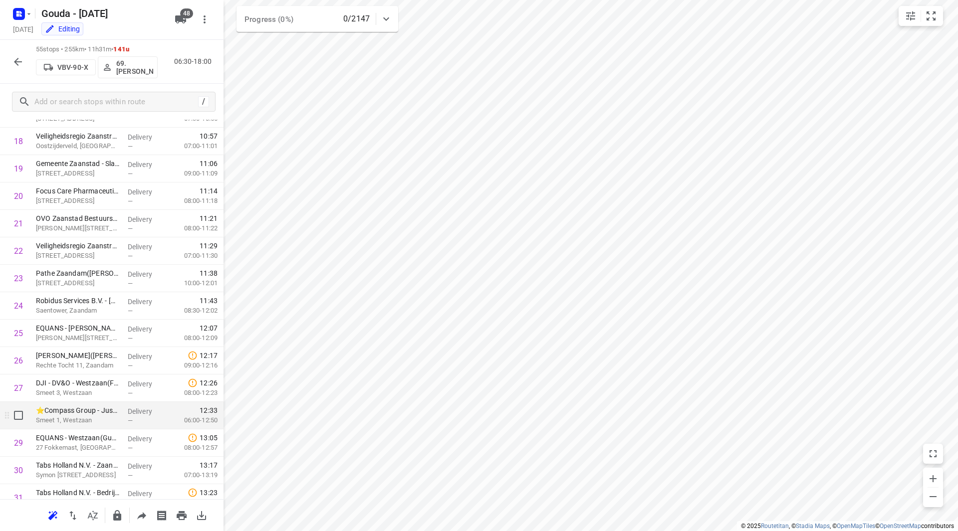
click at [58, 416] on p "Smeet 1, Westzaan" at bounding box center [78, 421] width 84 height 10
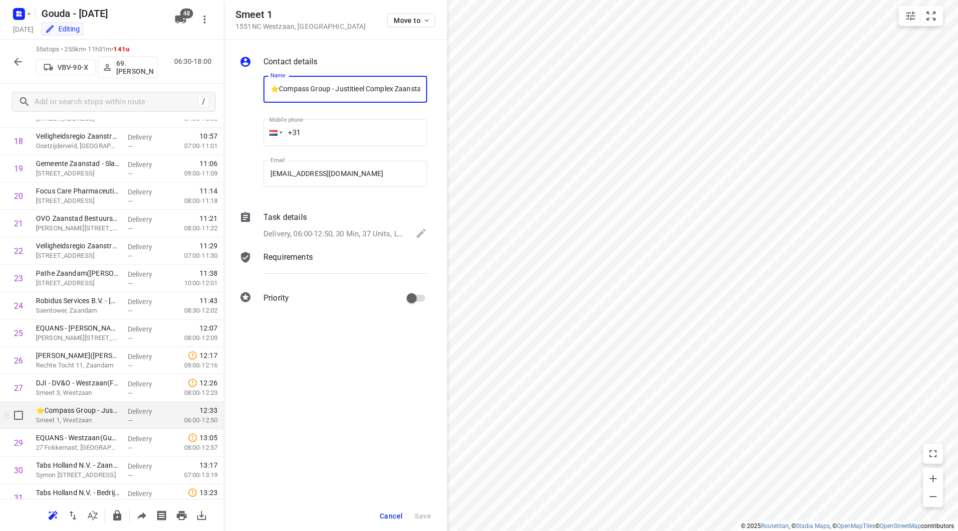
scroll to position [0, 67]
click at [299, 259] on p "Requirements" at bounding box center [287, 257] width 49 height 12
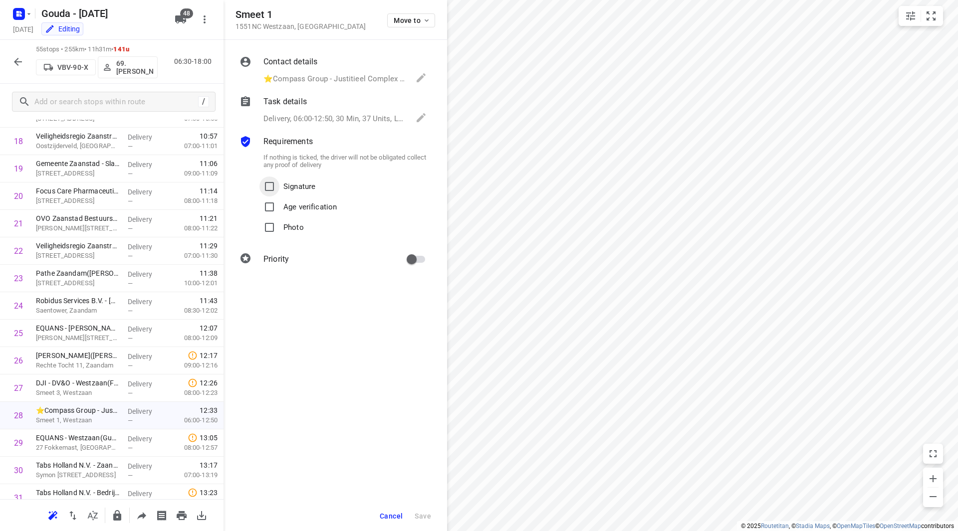
click at [269, 184] on input "Signature" at bounding box center [269, 187] width 20 height 20
checkbox input "true"
click at [424, 512] on span "Save" at bounding box center [423, 516] width 16 height 8
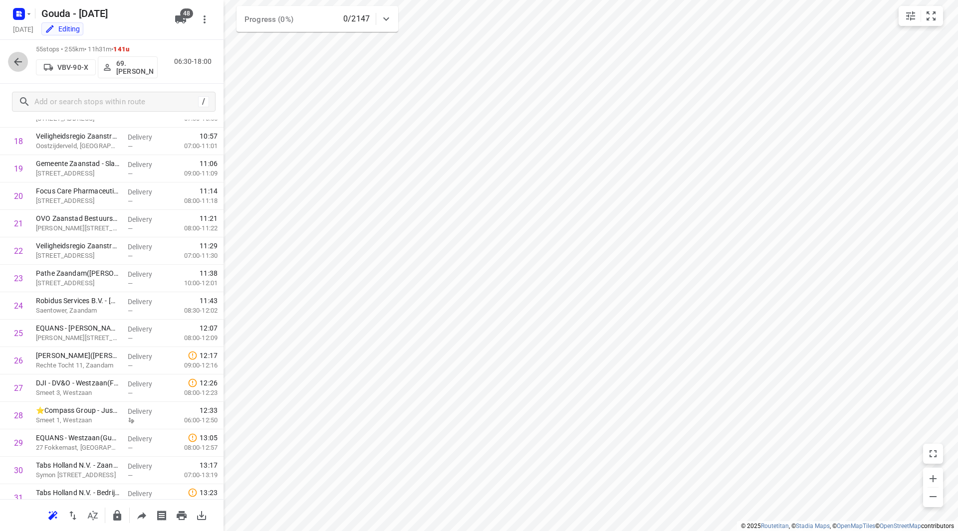
click at [24, 58] on button "button" at bounding box center [18, 62] width 20 height 20
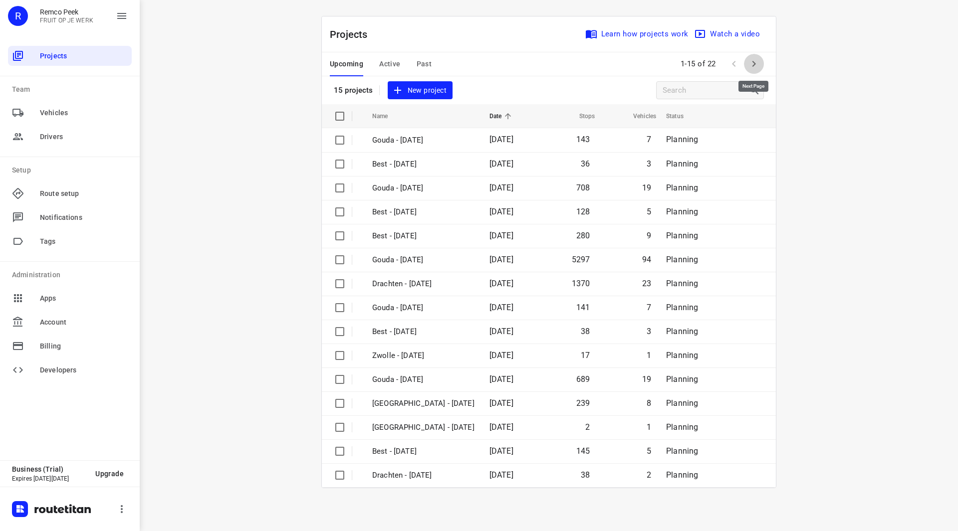
click at [752, 66] on icon "button" at bounding box center [754, 64] width 12 height 12
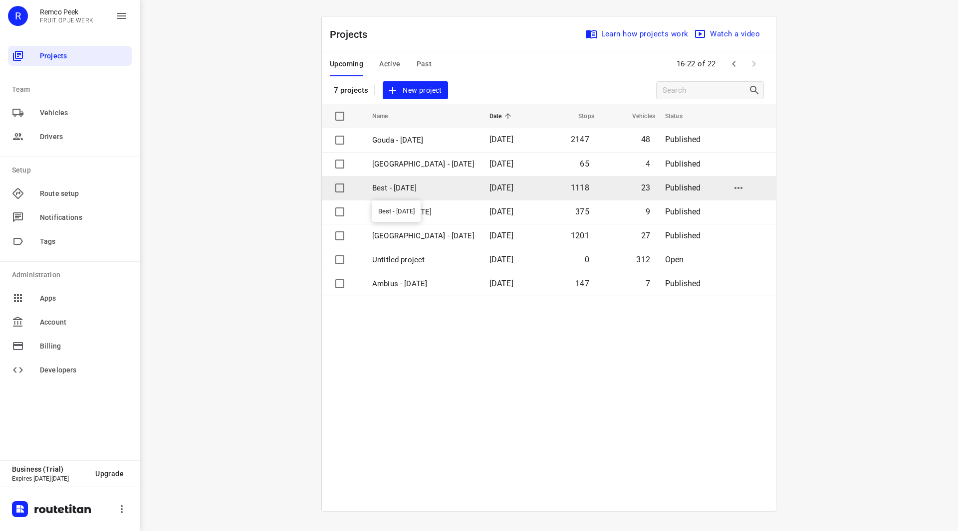
click at [408, 185] on p "Best - [DATE]" at bounding box center [423, 188] width 102 height 11
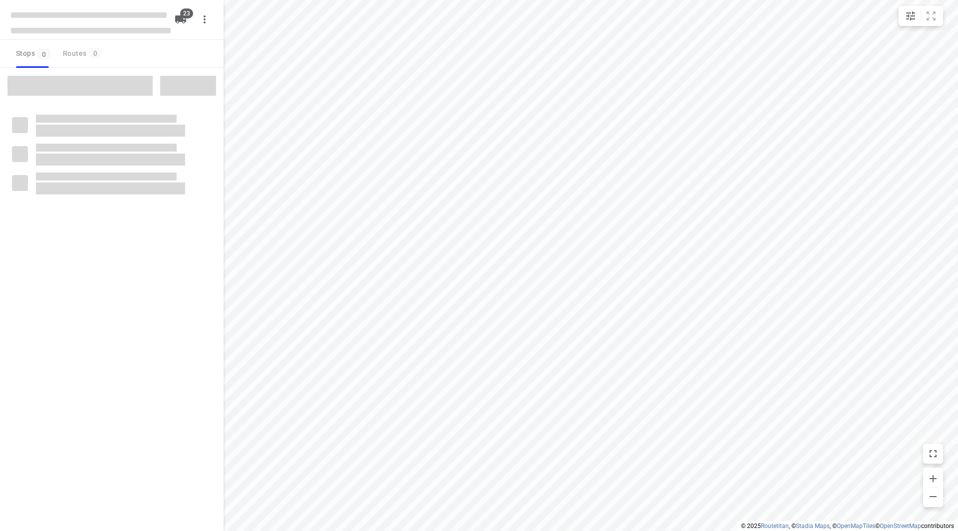
checkbox input "true"
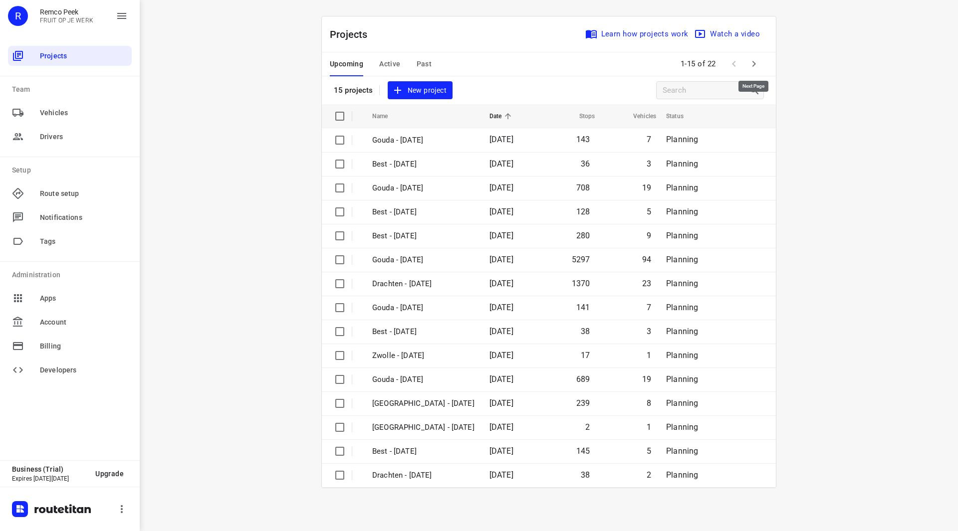
click at [757, 62] on icon "button" at bounding box center [754, 64] width 12 height 12
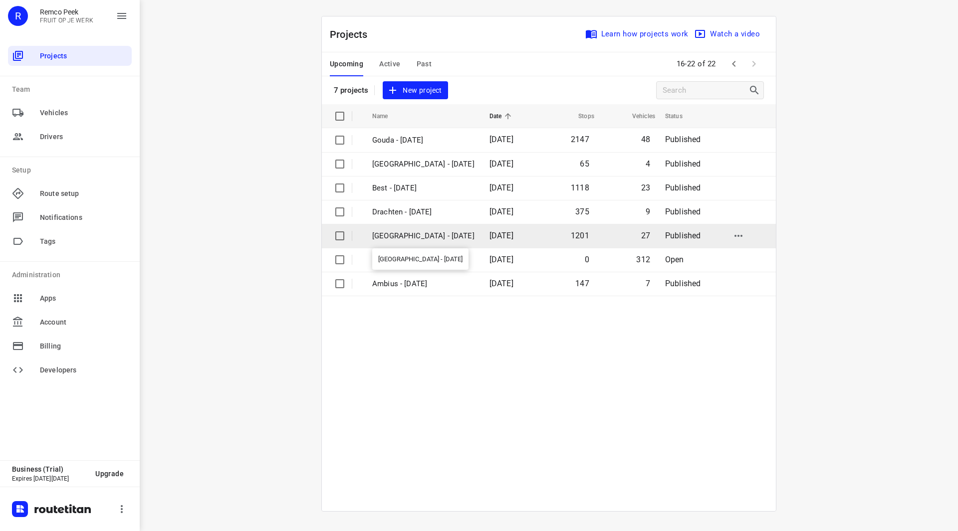
click at [417, 232] on p "[GEOGRAPHIC_DATA] - [DATE]" at bounding box center [423, 236] width 102 height 11
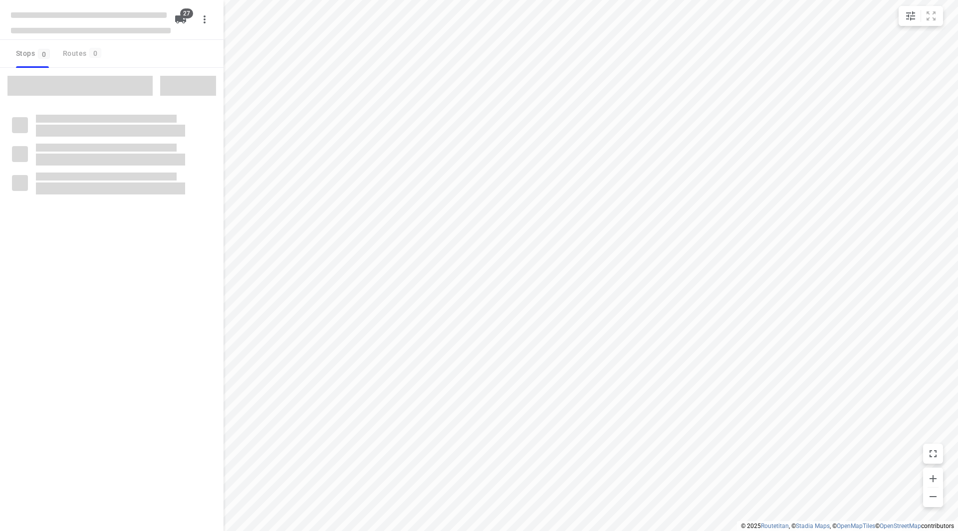
checkbox input "true"
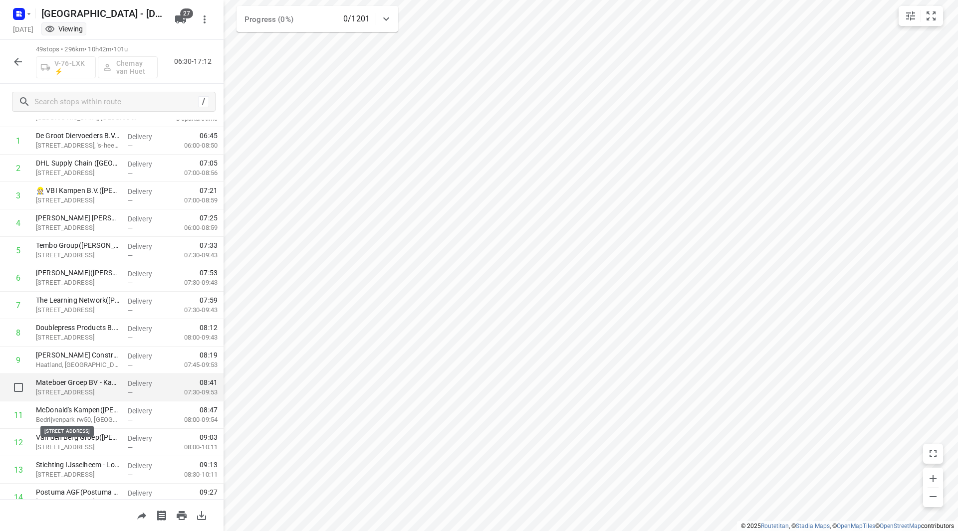
scroll to position [50, 0]
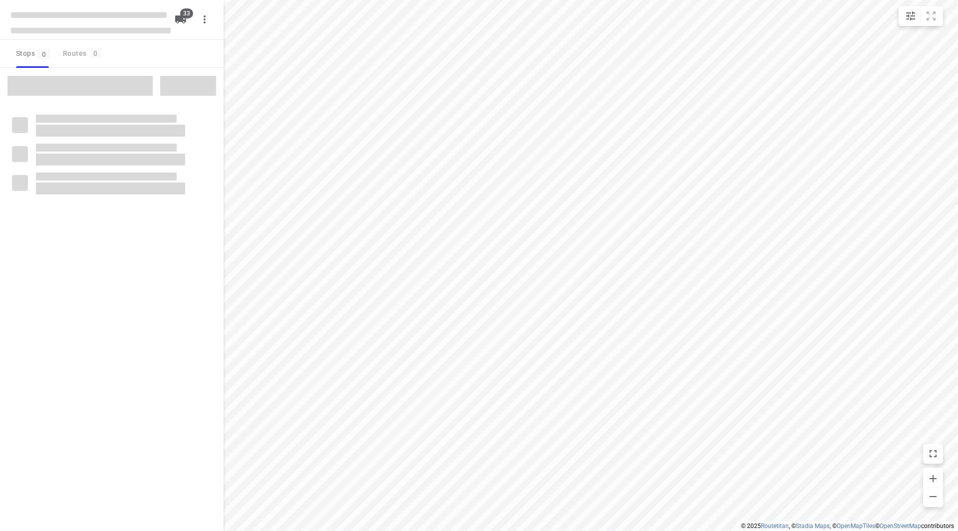
checkbox input "true"
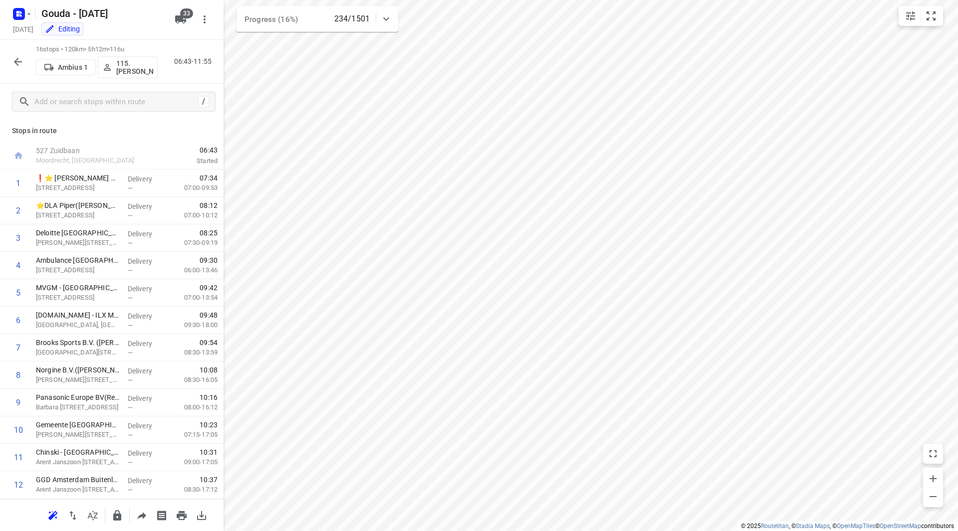
click at [23, 58] on icon "button" at bounding box center [18, 62] width 12 height 12
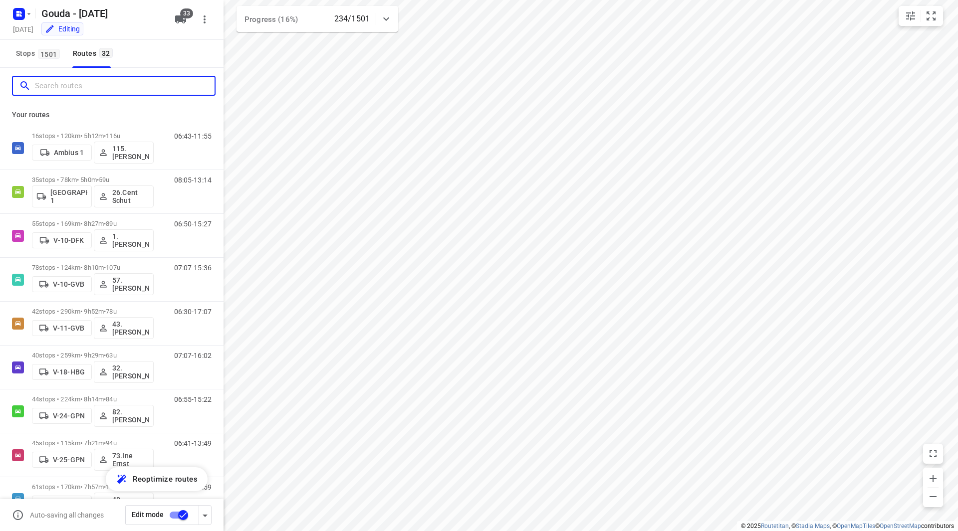
click at [116, 86] on input "Search routes" at bounding box center [125, 85] width 180 height 15
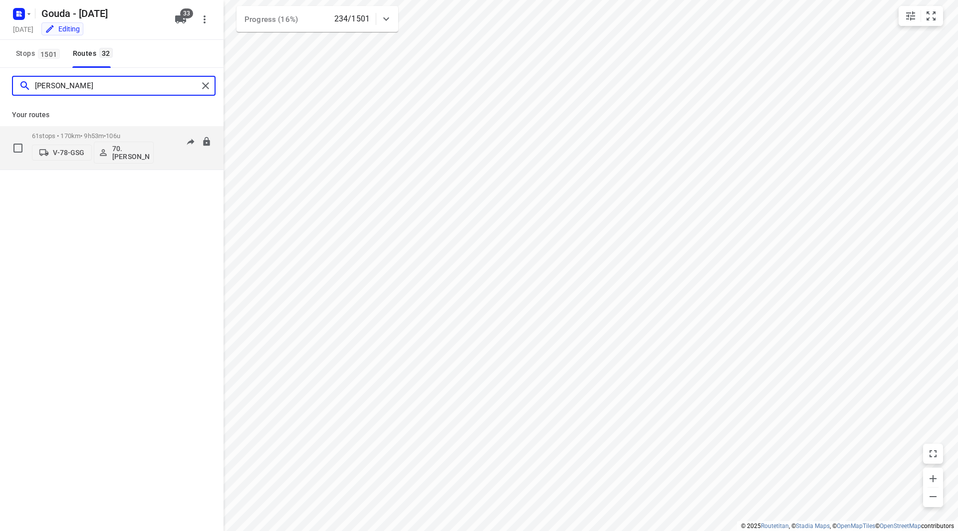
type input "romeo"
click at [158, 131] on div "61 stops • 170km • 9h53m • 106u V-78-GSG 70. Romeo Pieters 06:44-15:55" at bounding box center [128, 147] width 192 height 41
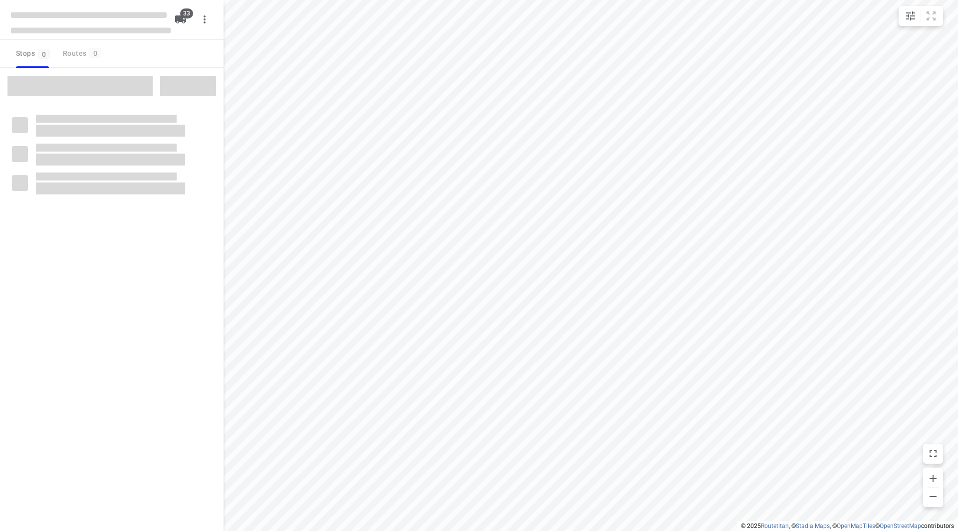
checkbox input "true"
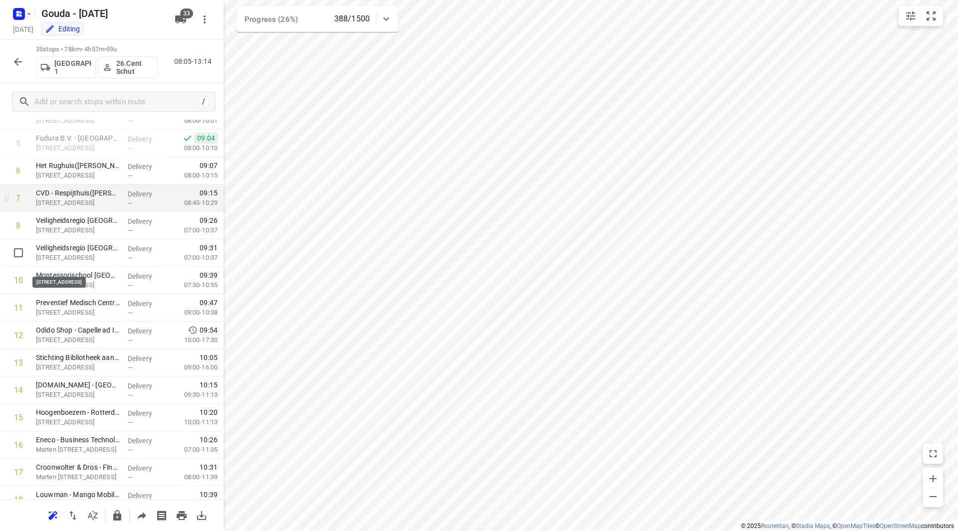
scroll to position [100, 0]
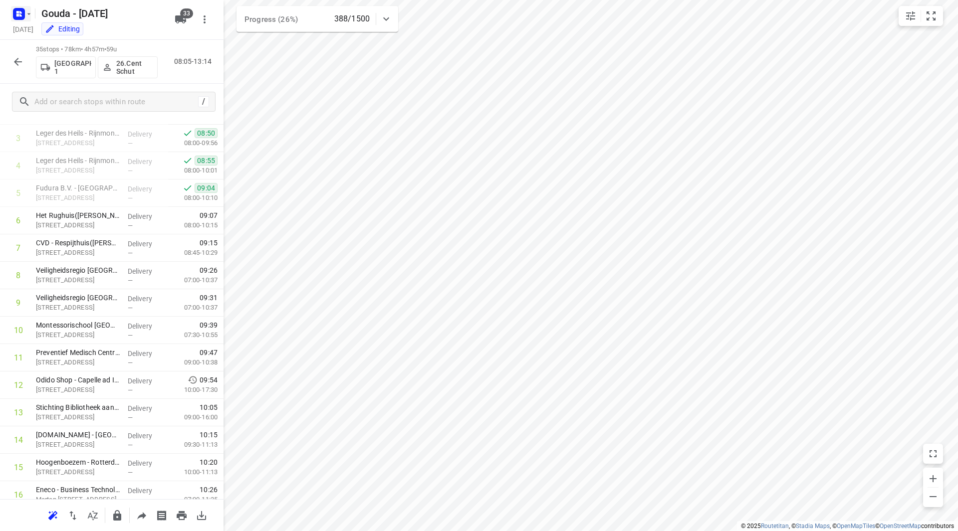
click at [28, 17] on icon "button" at bounding box center [29, 14] width 8 height 8
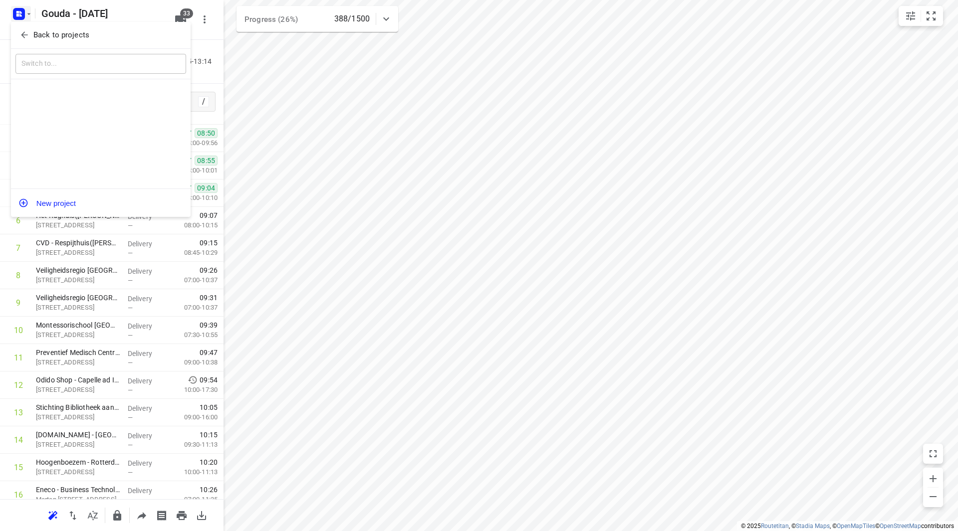
click at [32, 44] on div "Back to projects" at bounding box center [101, 35] width 180 height 27
click at [33, 37] on span "Back to projects" at bounding box center [100, 34] width 163 height 11
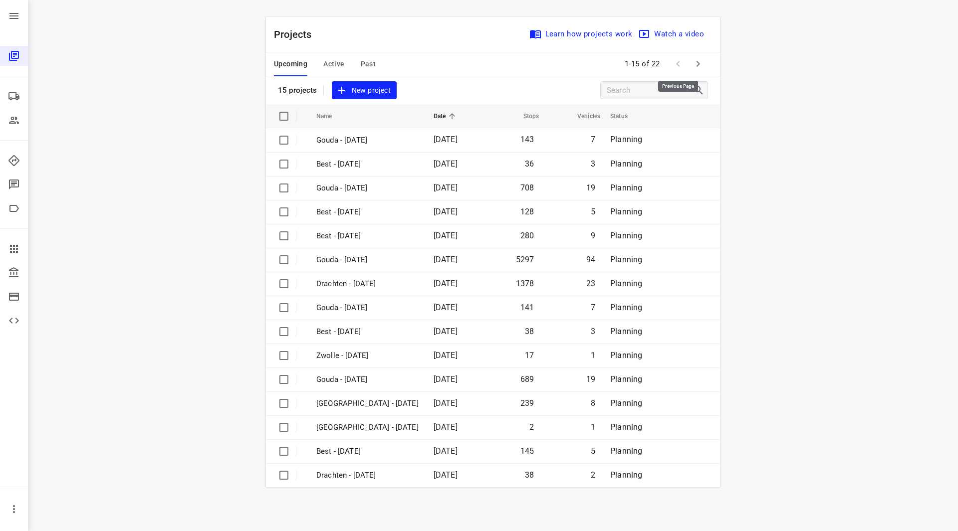
drag, startPoint x: 682, startPoint y: 57, endPoint x: 687, endPoint y: 60, distance: 5.1
click at [685, 60] on span at bounding box center [678, 64] width 20 height 20
click at [695, 60] on icon "button" at bounding box center [698, 64] width 12 height 12
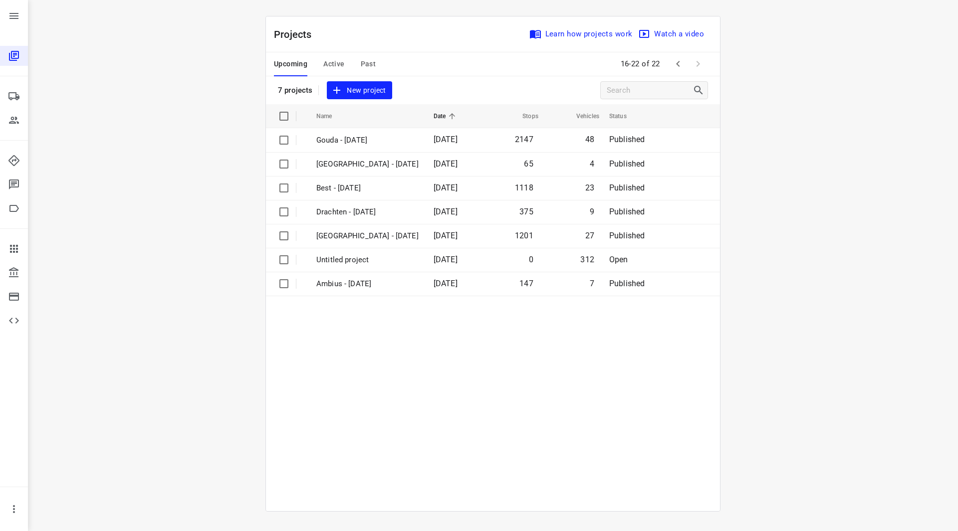
click at [313, 61] on div "Upcoming Active Past" at bounding box center [333, 64] width 118 height 24
click at [330, 61] on span "Active" at bounding box center [333, 64] width 21 height 12
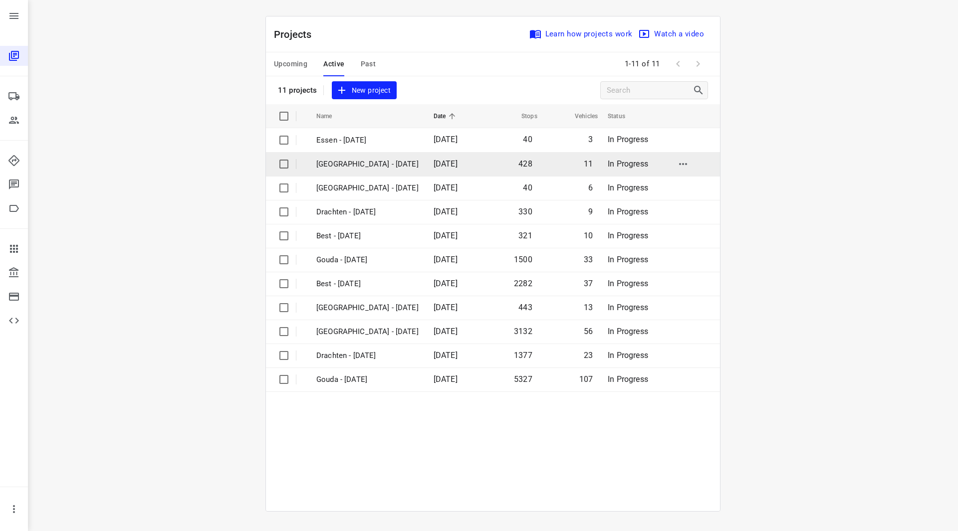
click at [350, 164] on p "Zwolle - Tuesday" at bounding box center [367, 164] width 102 height 11
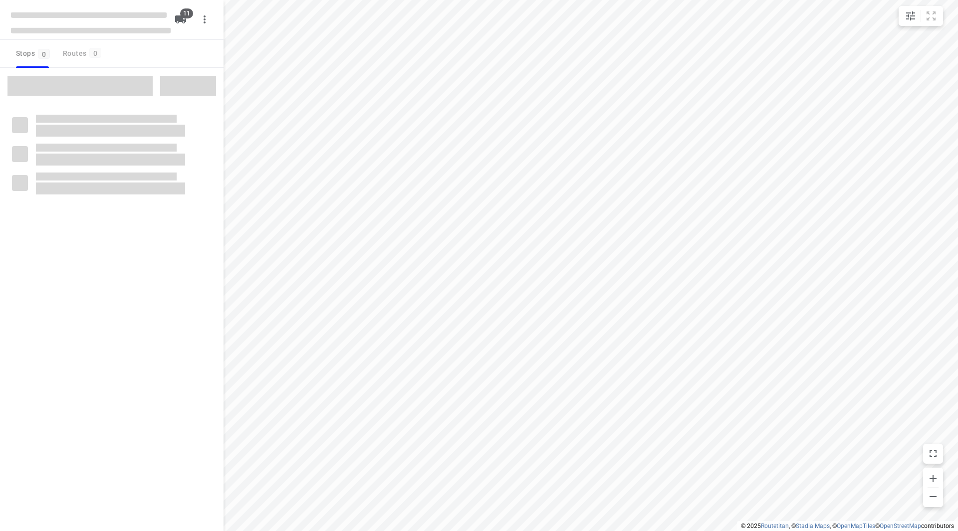
checkbox input "true"
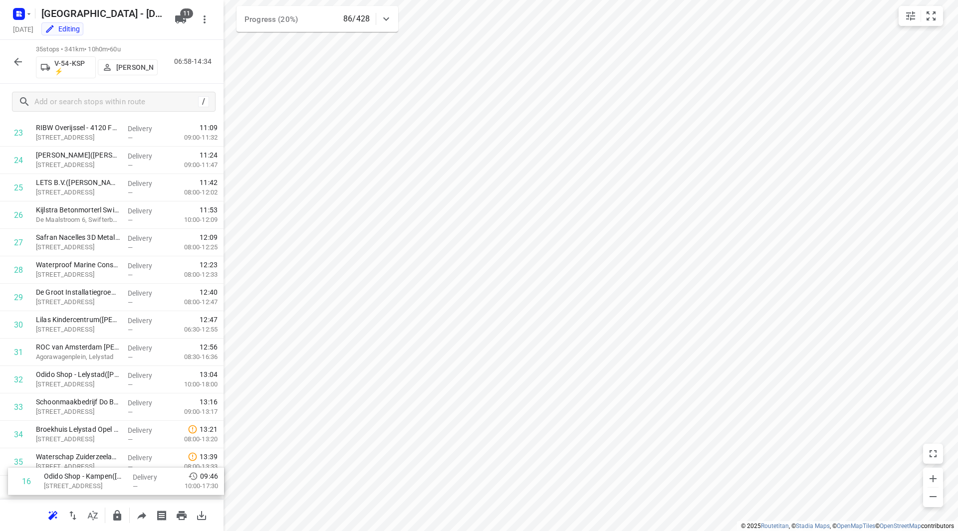
scroll to position [658, 0]
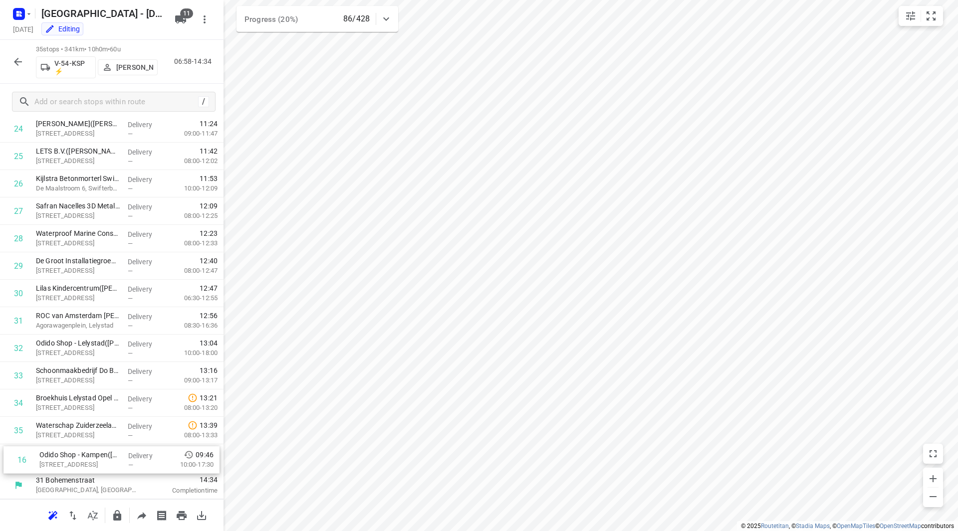
drag, startPoint x: 72, startPoint y: 155, endPoint x: 73, endPoint y: 464, distance: 309.4
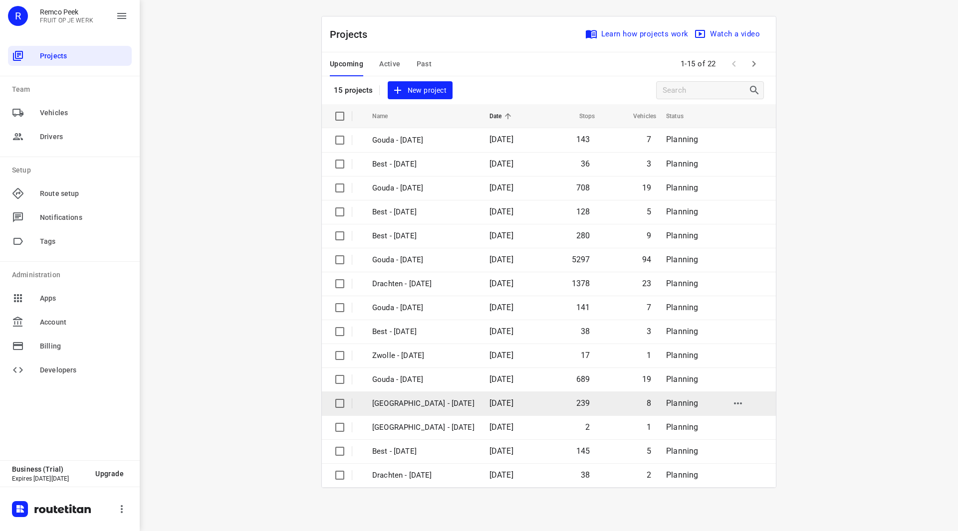
click at [413, 407] on p "[GEOGRAPHIC_DATA] - [DATE]" at bounding box center [423, 403] width 102 height 11
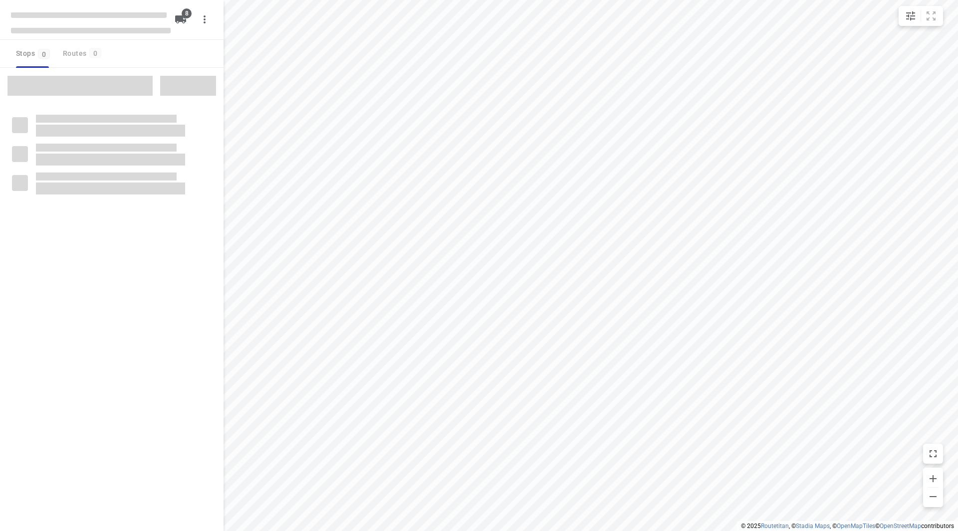
checkbox input "true"
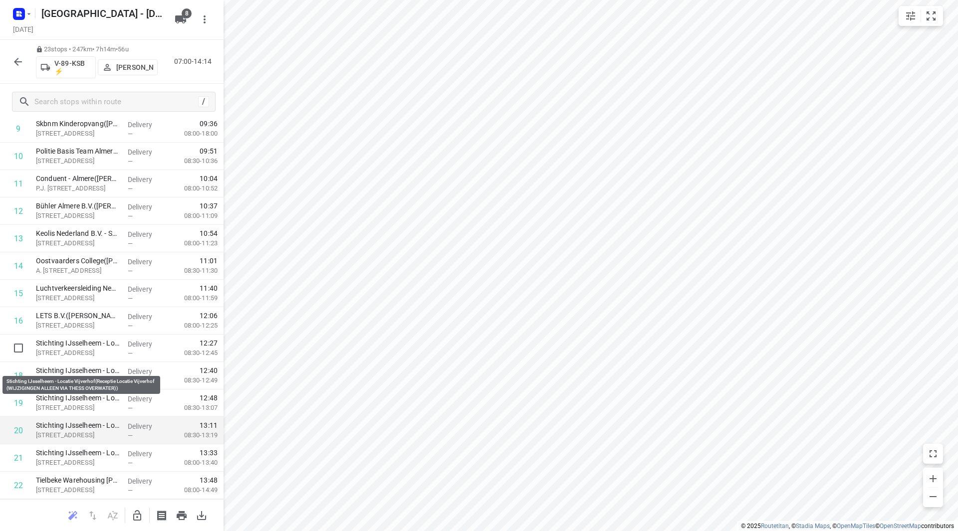
scroll to position [329, 0]
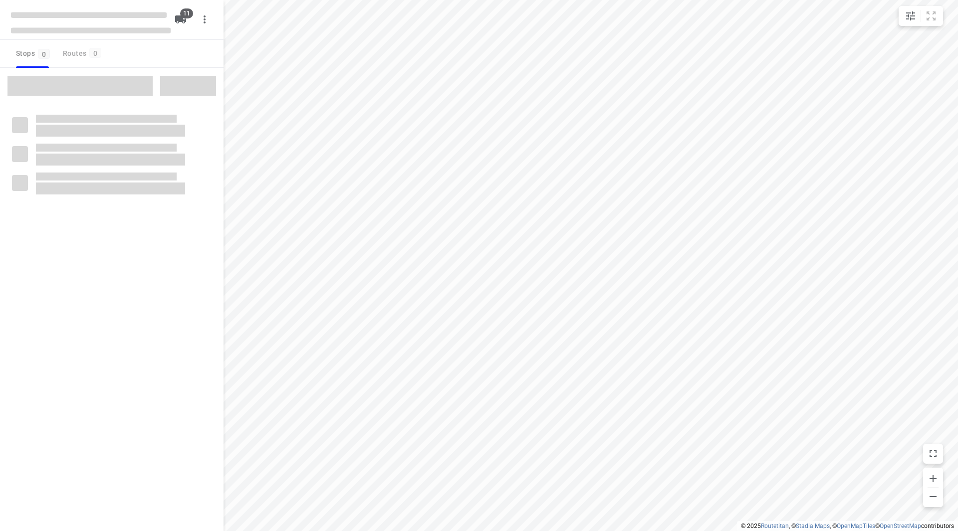
checkbox input "true"
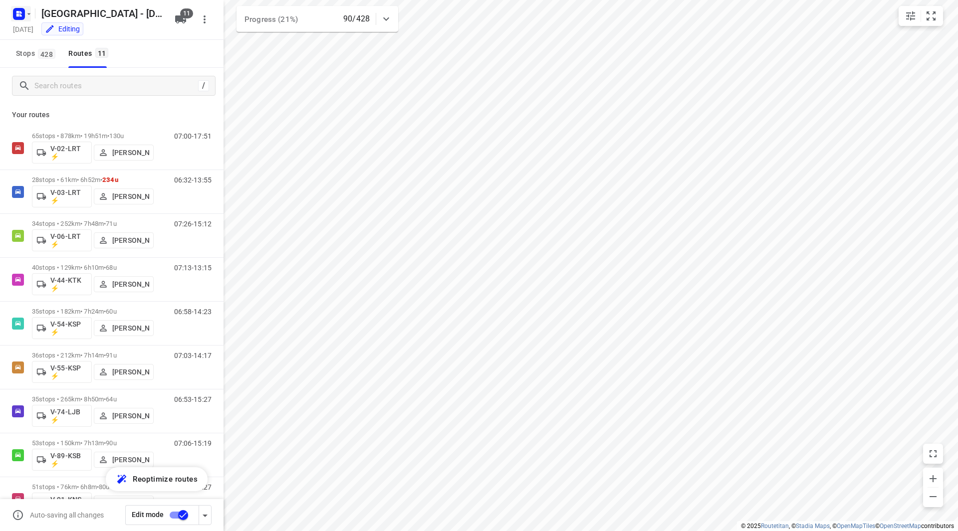
click at [25, 10] on icon "button" at bounding box center [29, 14] width 8 height 8
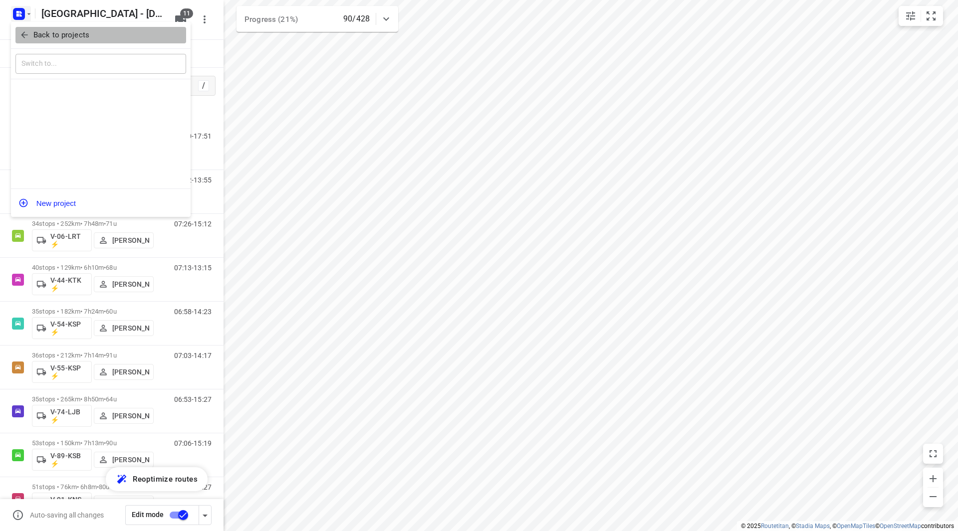
click at [32, 30] on span "Back to projects" at bounding box center [100, 34] width 163 height 11
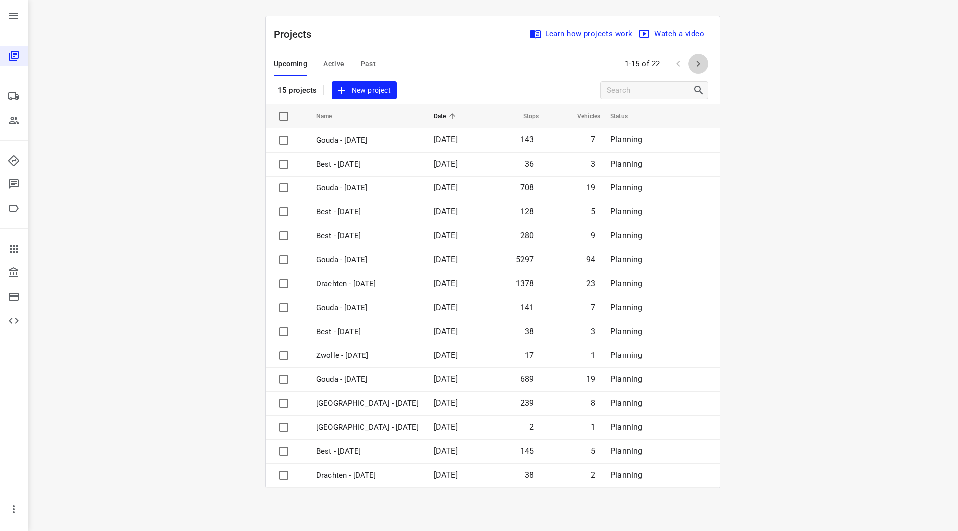
click at [701, 65] on icon "button" at bounding box center [698, 64] width 12 height 12
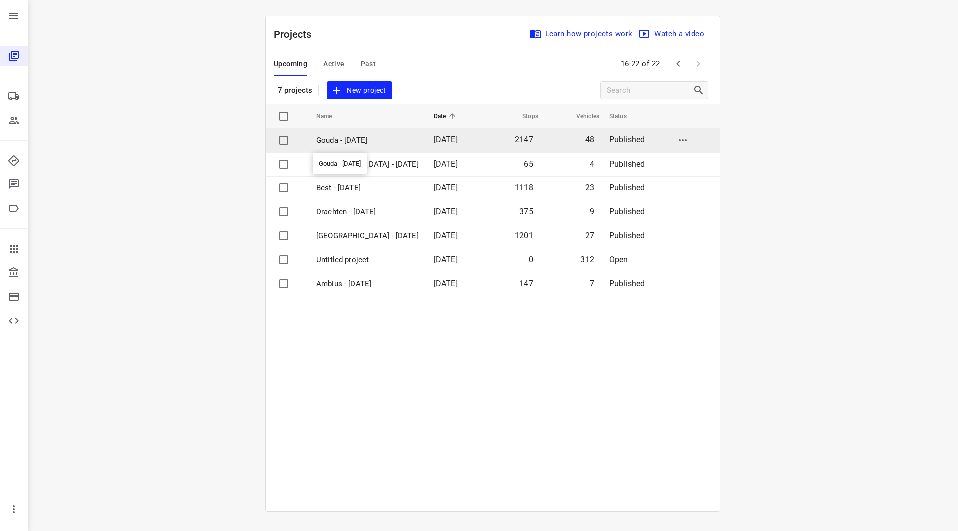
click at [362, 142] on p "Gouda - [DATE]" at bounding box center [367, 140] width 102 height 11
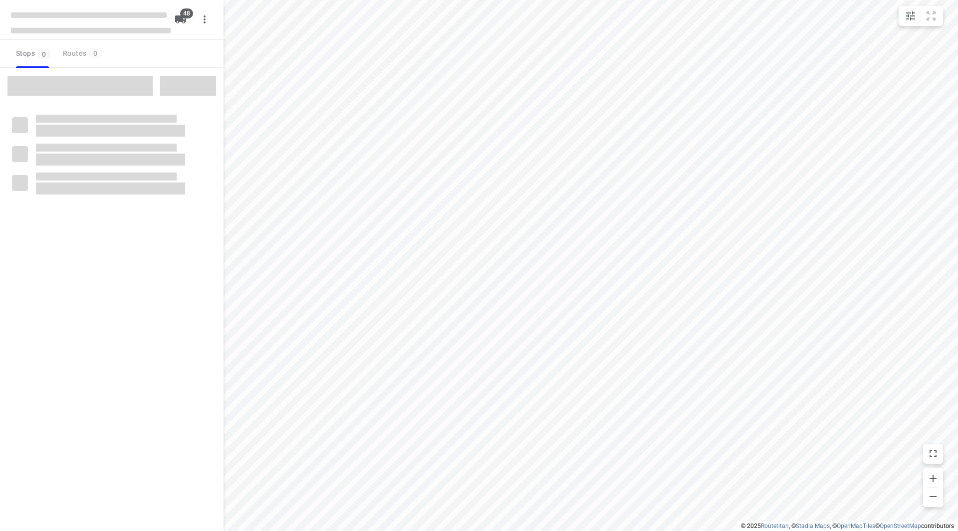
checkbox input "true"
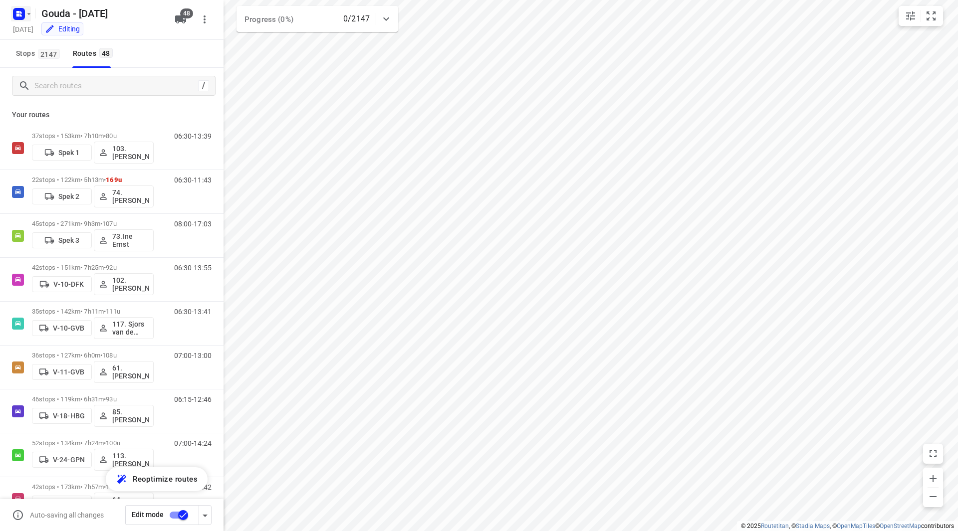
click at [27, 11] on icon "button" at bounding box center [29, 14] width 8 height 8
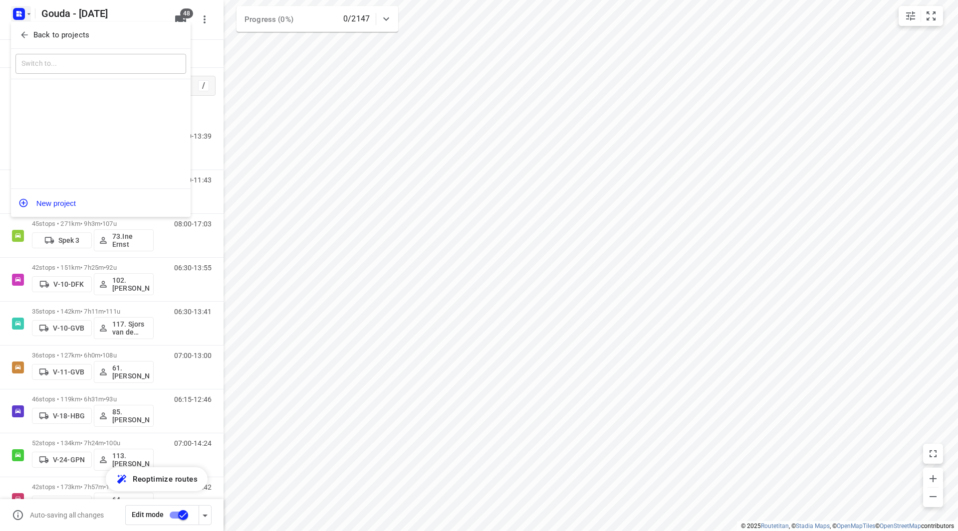
click at [30, 27] on button "Back to projects" at bounding box center [100, 35] width 171 height 16
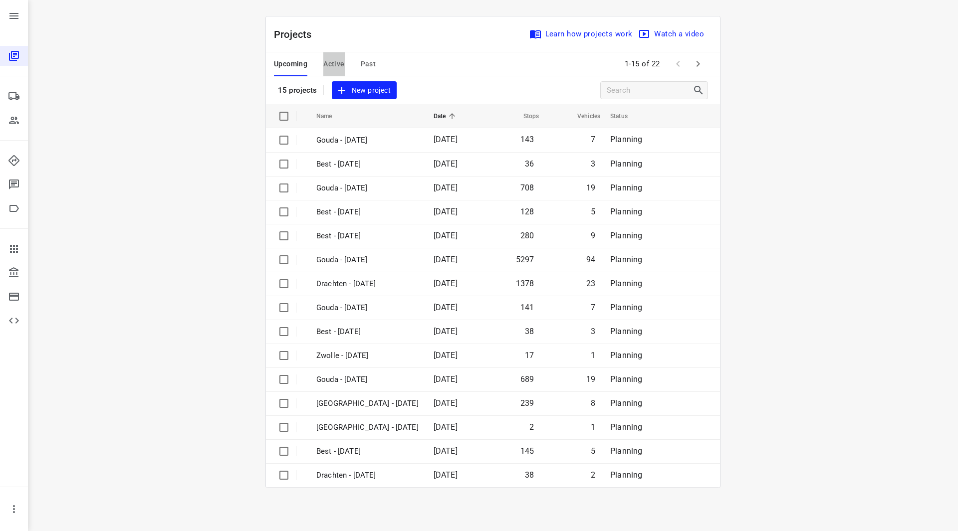
click at [333, 66] on span "Active" at bounding box center [333, 64] width 21 height 12
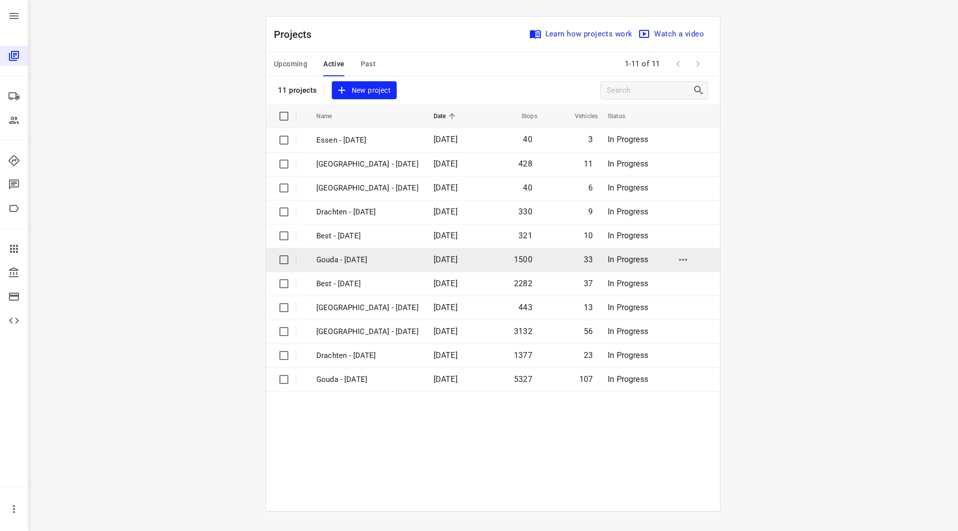
click at [357, 259] on p "Gouda - Tuesday" at bounding box center [367, 259] width 102 height 11
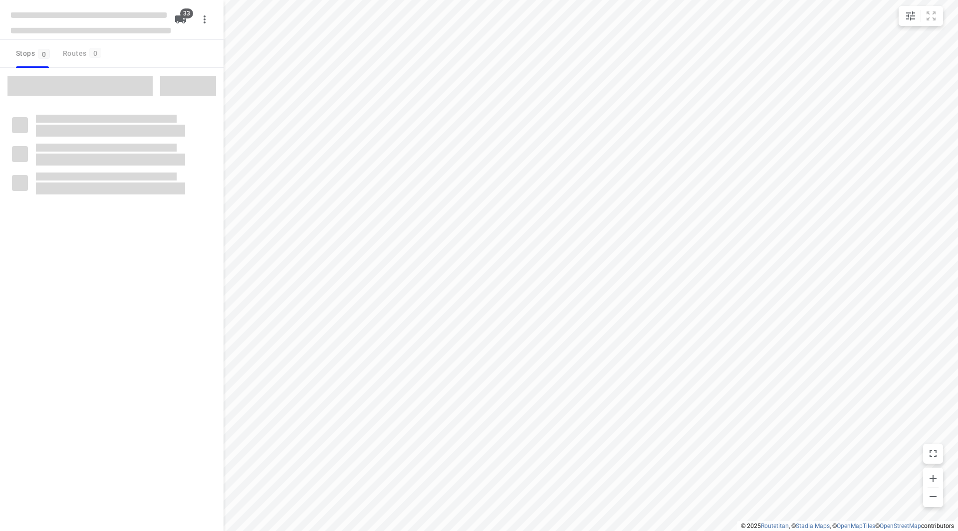
checkbox input "true"
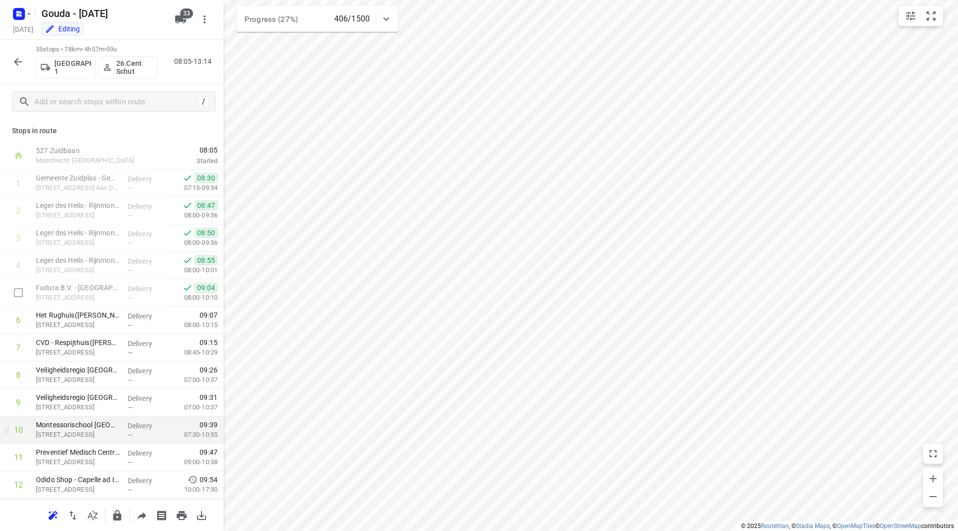
scroll to position [150, 0]
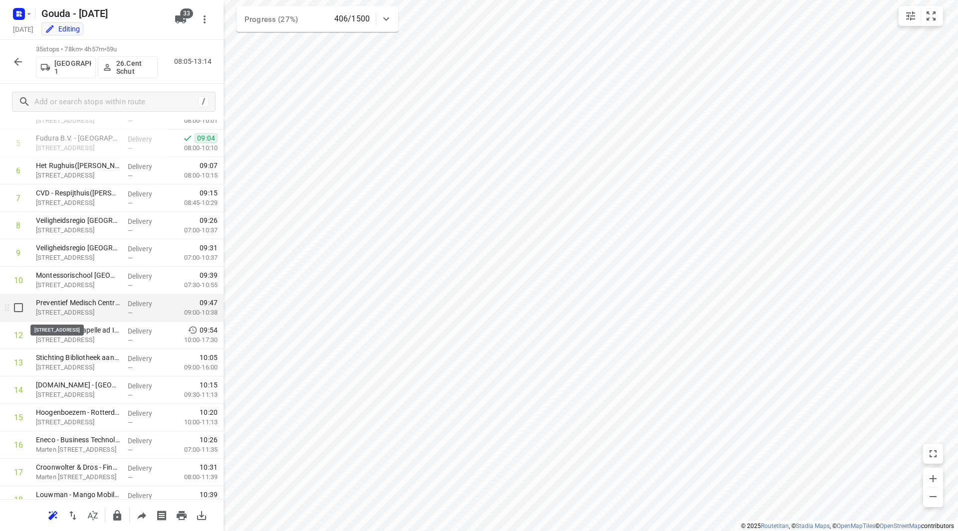
click at [91, 309] on p "Kanaalweg 33, Capelle Aan Den Ijssel" at bounding box center [78, 313] width 84 height 10
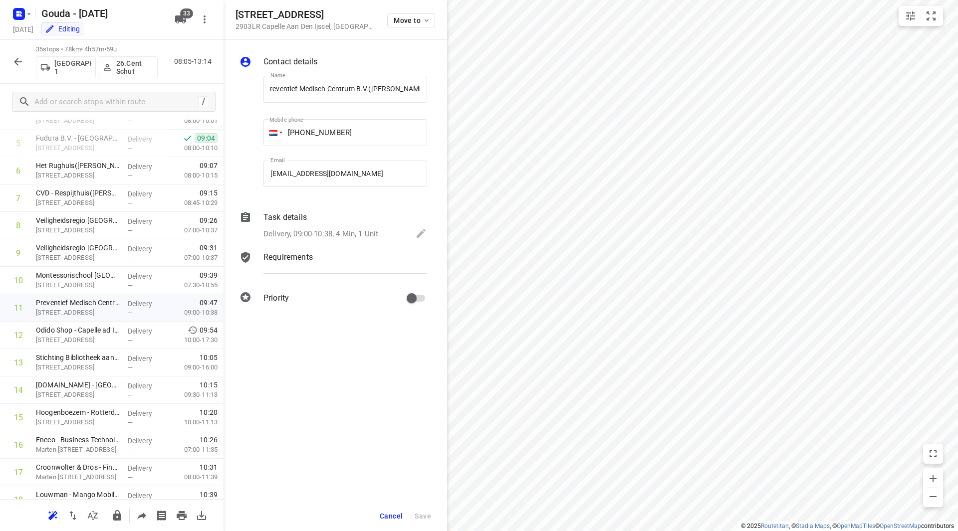
scroll to position [0, 0]
drag, startPoint x: 299, startPoint y: 12, endPoint x: 237, endPoint y: 14, distance: 61.9
click at [237, 14] on h5 "Kanaalweg 33" at bounding box center [306, 14] width 140 height 11
copy h5 "Kanaalweg 33"
click at [20, 59] on icon "button" at bounding box center [18, 62] width 12 height 12
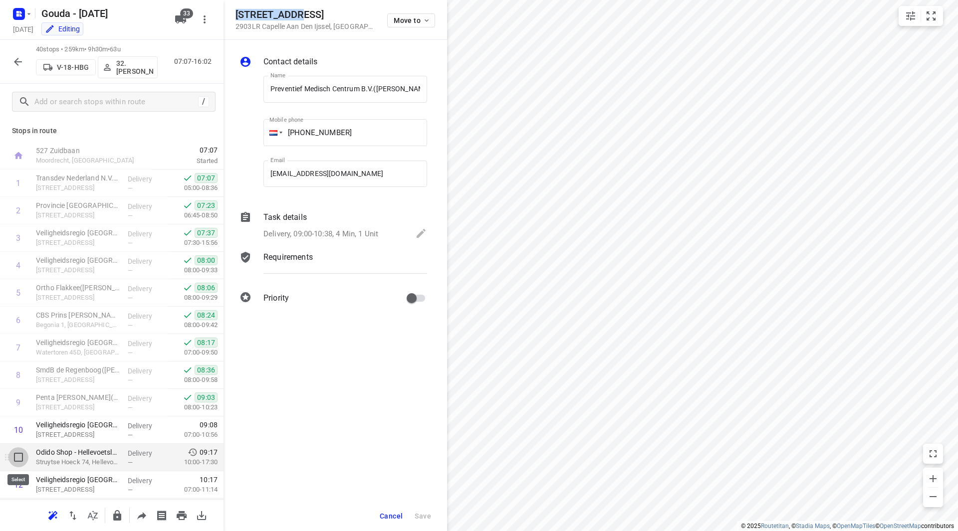
drag, startPoint x: 16, startPoint y: 459, endPoint x: 65, endPoint y: 419, distance: 63.1
click at [17, 459] on input "checkbox" at bounding box center [18, 458] width 20 height 20
checkbox input "true"
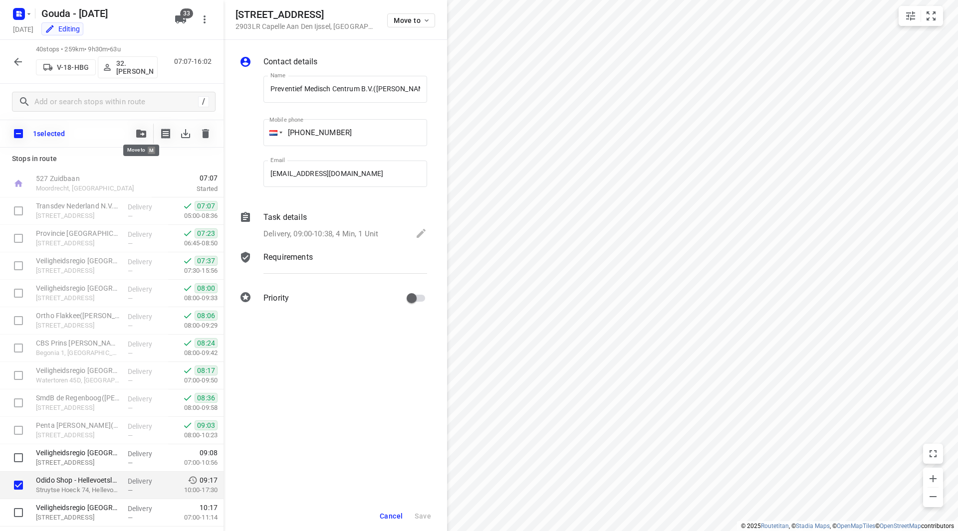
click at [132, 129] on span at bounding box center [141, 132] width 20 height 9
click at [138, 135] on icon "button" at bounding box center [141, 134] width 10 height 8
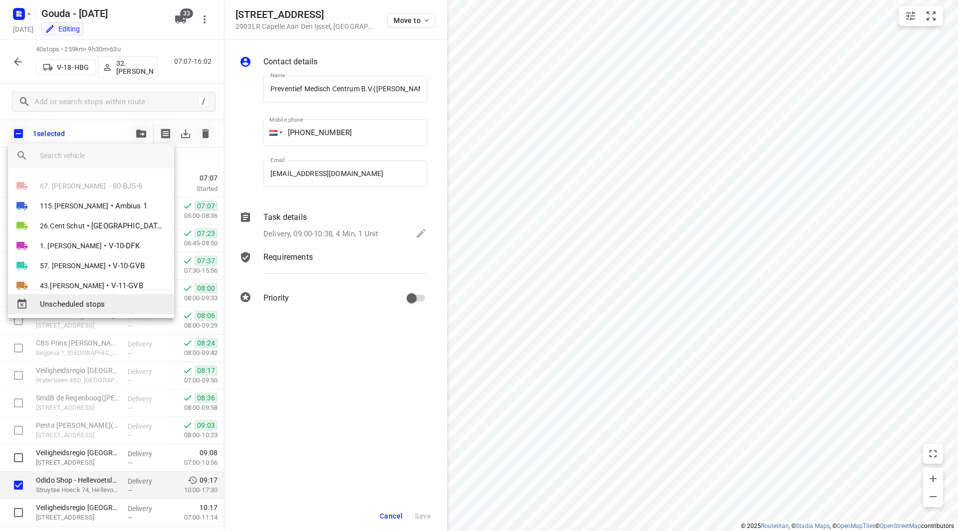
click at [92, 308] on span "Unscheduled stops" at bounding box center [103, 304] width 126 height 11
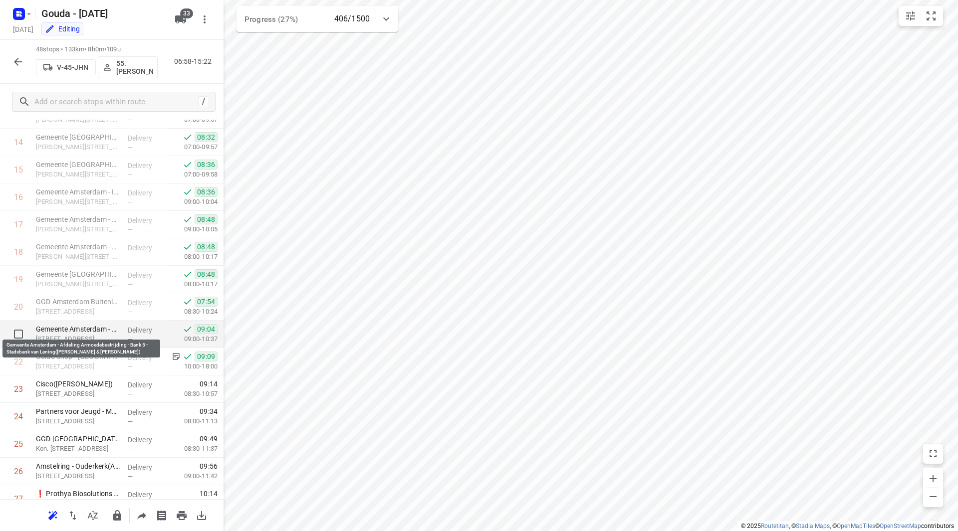
scroll to position [399, 0]
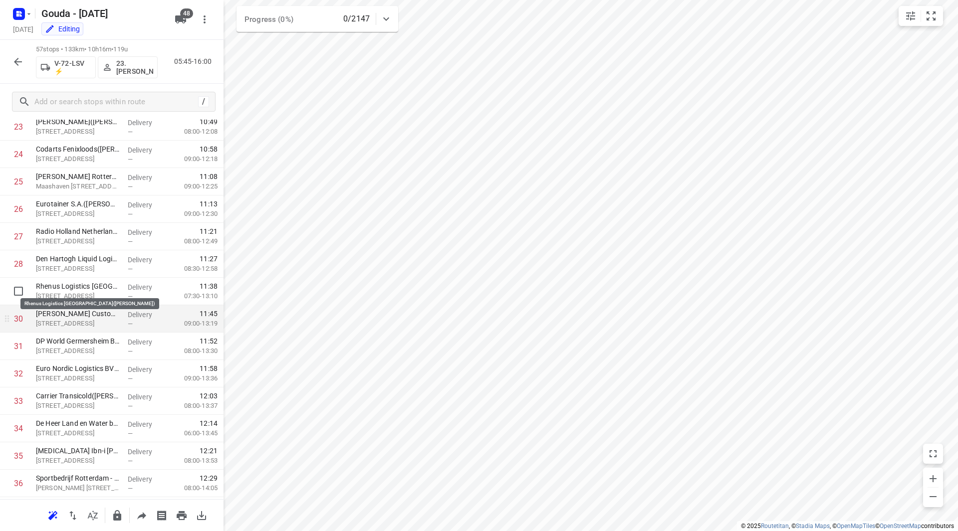
scroll to position [676, 0]
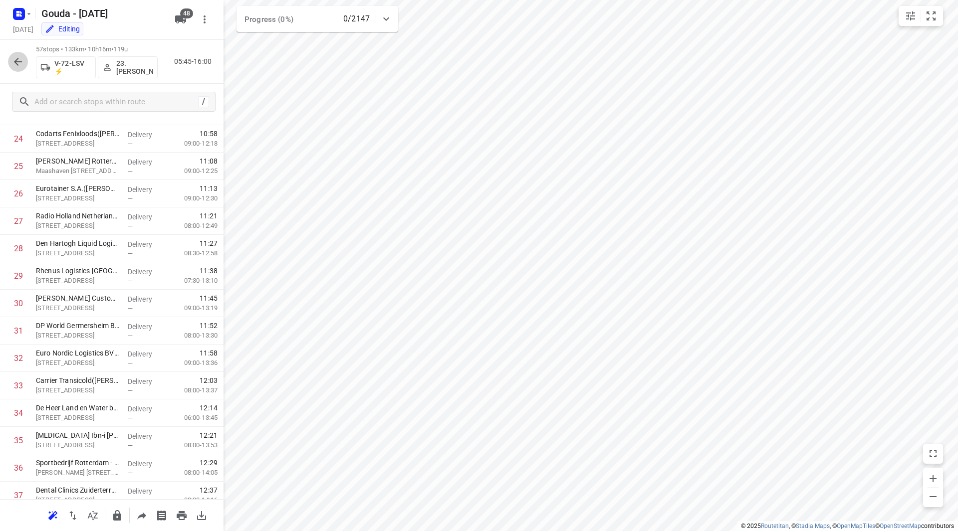
click at [14, 59] on icon "button" at bounding box center [18, 62] width 12 height 12
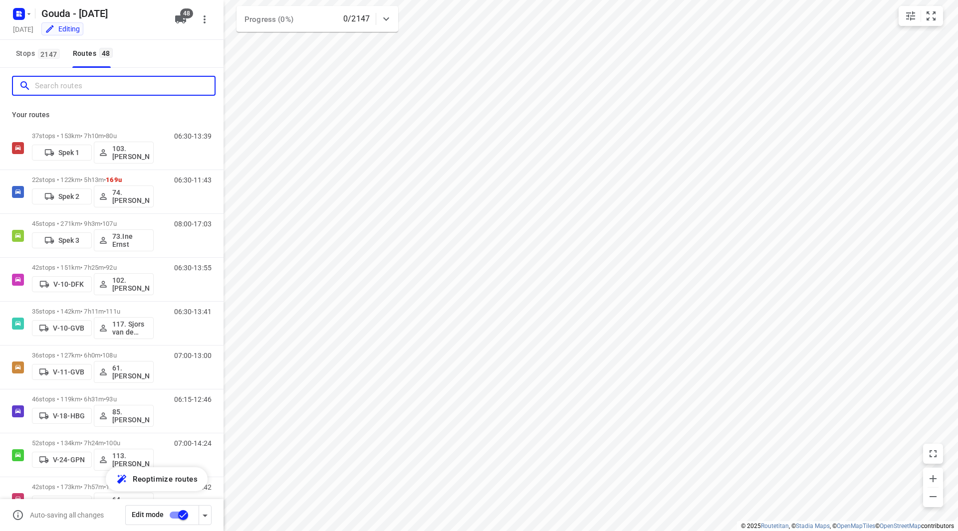
click at [76, 91] on input "Search routes" at bounding box center [125, 85] width 180 height 15
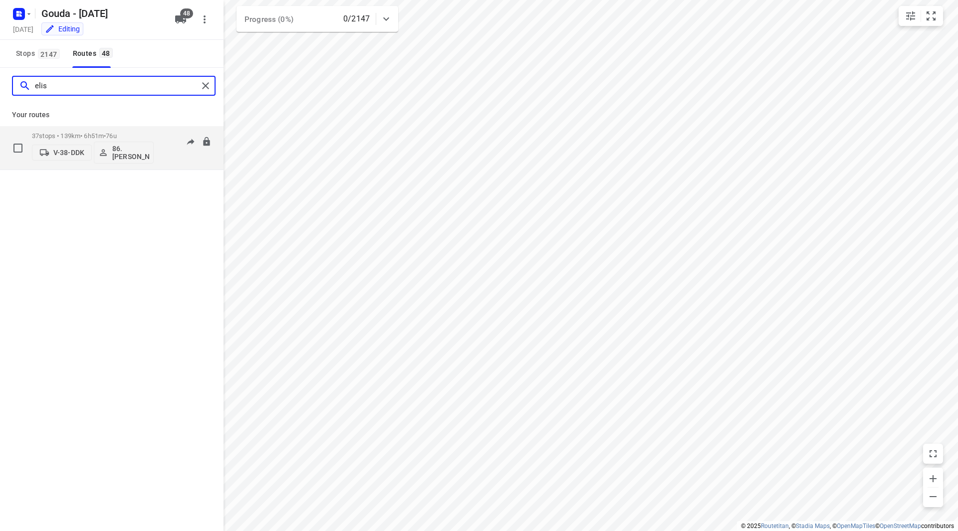
type input "elis"
click at [129, 136] on p "37 stops • 139km • 6h51m • 76u" at bounding box center [93, 135] width 122 height 7
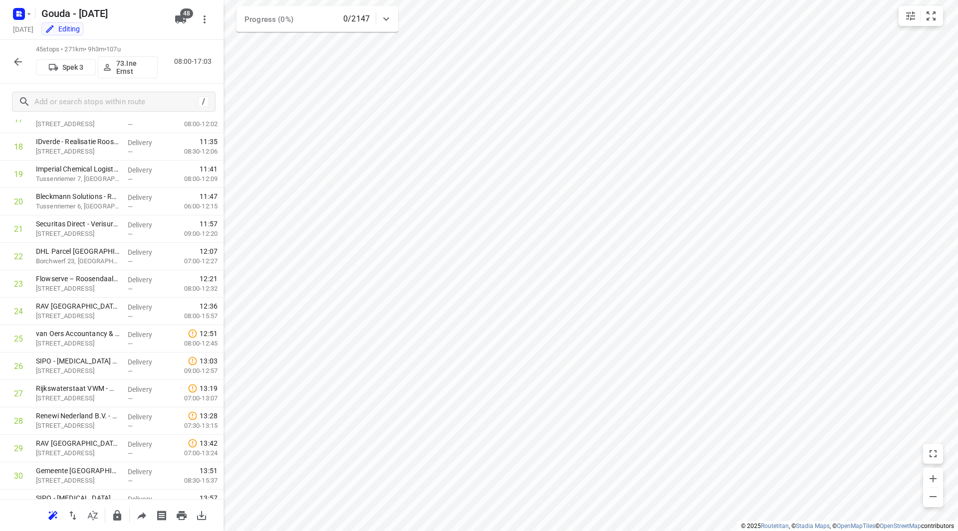
scroll to position [0, 0]
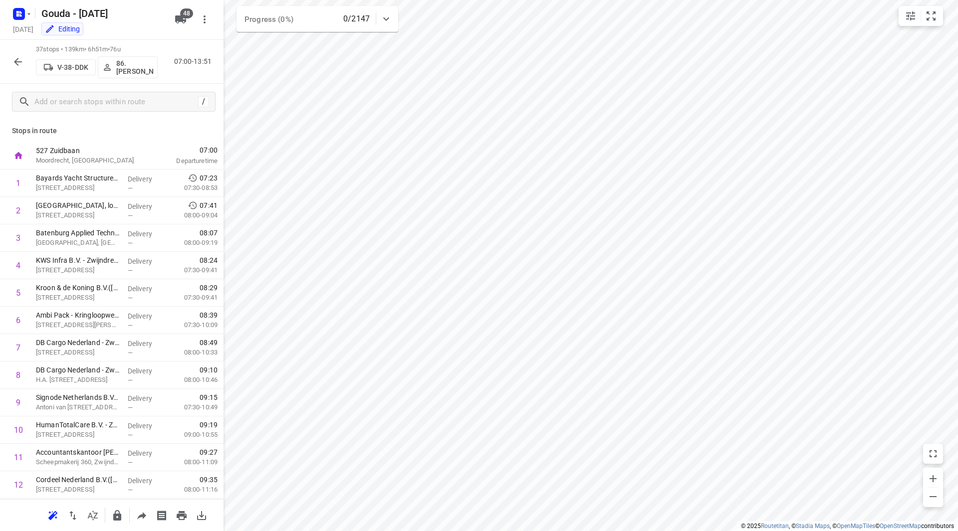
click at [18, 62] on icon "button" at bounding box center [18, 62] width 12 height 12
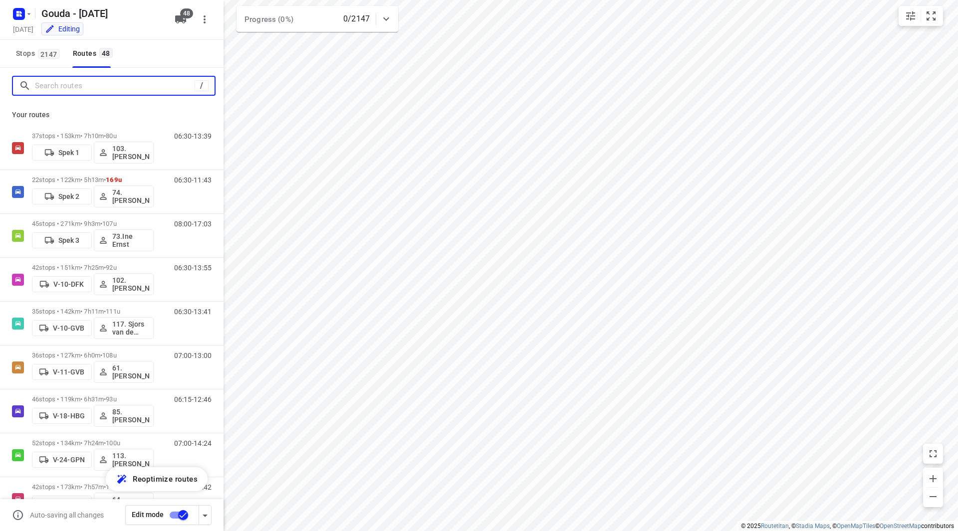
click at [76, 91] on input "Search routes" at bounding box center [115, 85] width 160 height 15
click at [78, 88] on input "Search routes" at bounding box center [125, 85] width 180 height 15
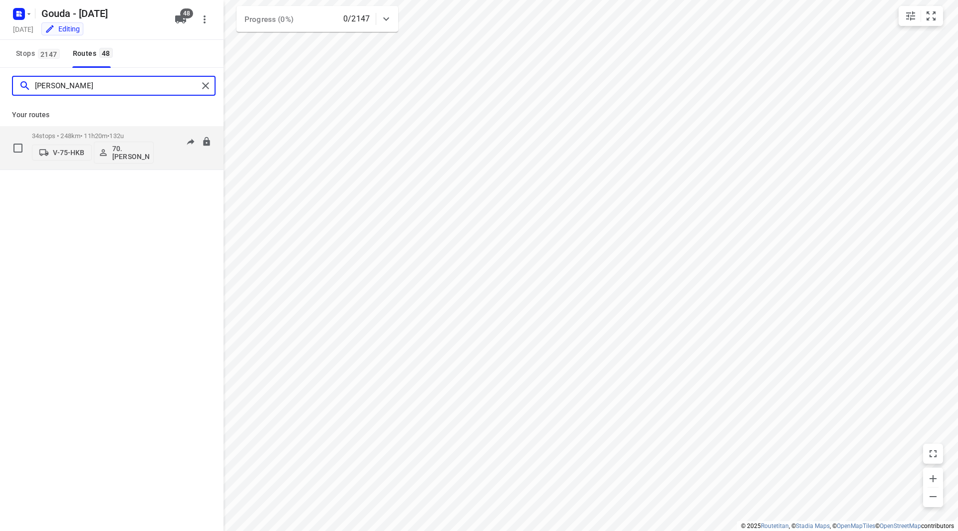
type input "[PERSON_NAME]"
click at [124, 132] on span "132u" at bounding box center [116, 135] width 14 height 7
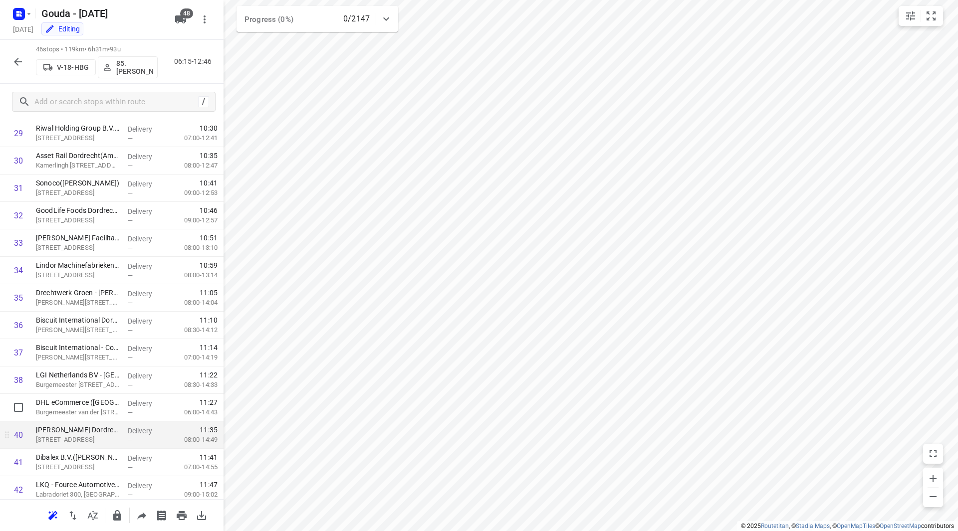
scroll to position [960, 0]
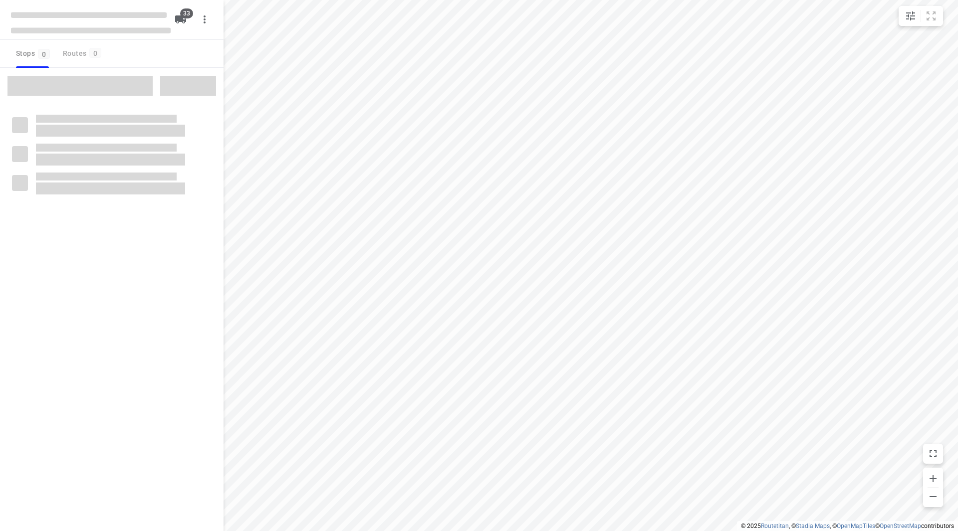
checkbox input "true"
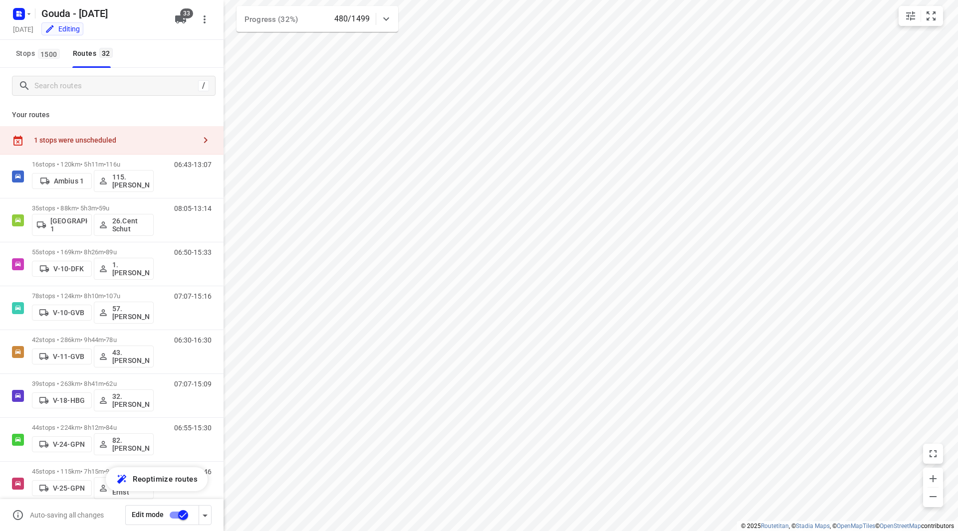
click at [182, 19] on icon "button" at bounding box center [180, 19] width 11 height 8
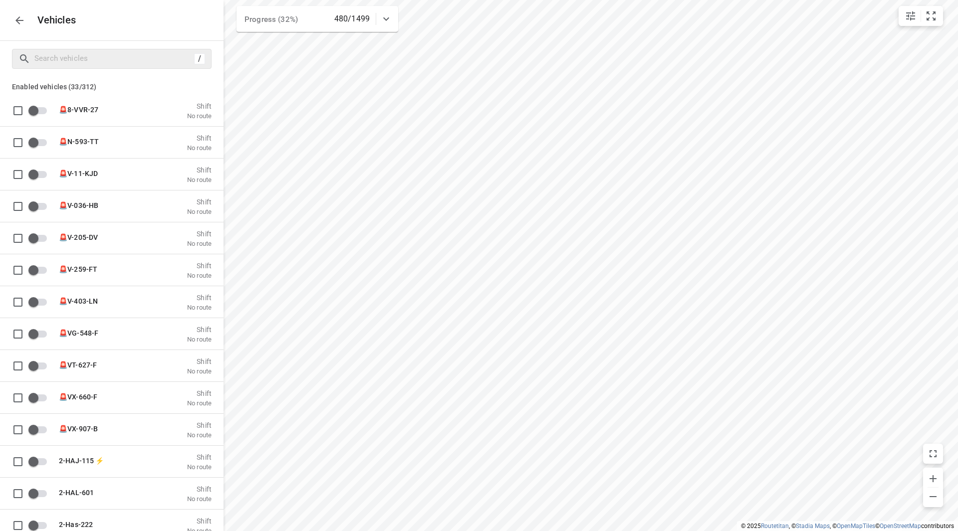
click at [104, 67] on div "/" at bounding box center [112, 59] width 200 height 20
click at [105, 65] on input "Search vehicles" at bounding box center [113, 58] width 156 height 15
type input "s"
checkbox input "true"
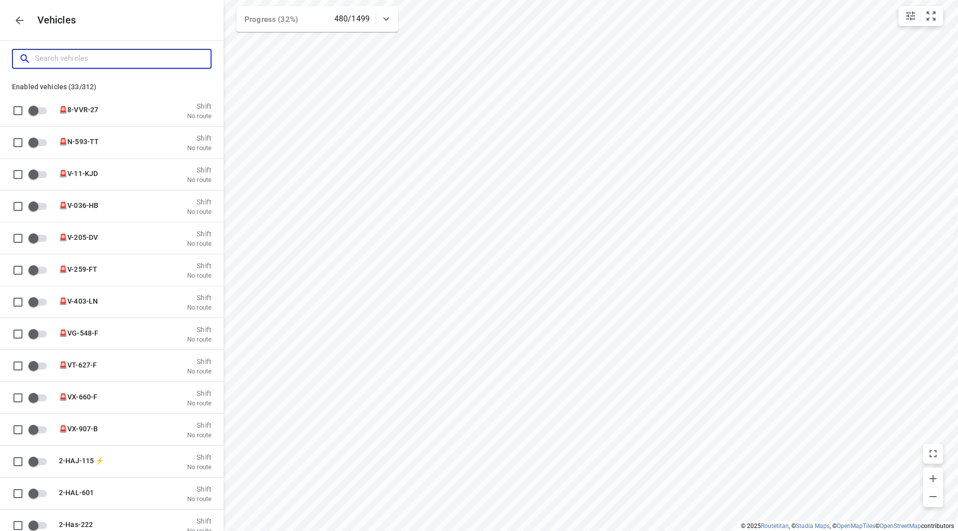
checkbox input "false"
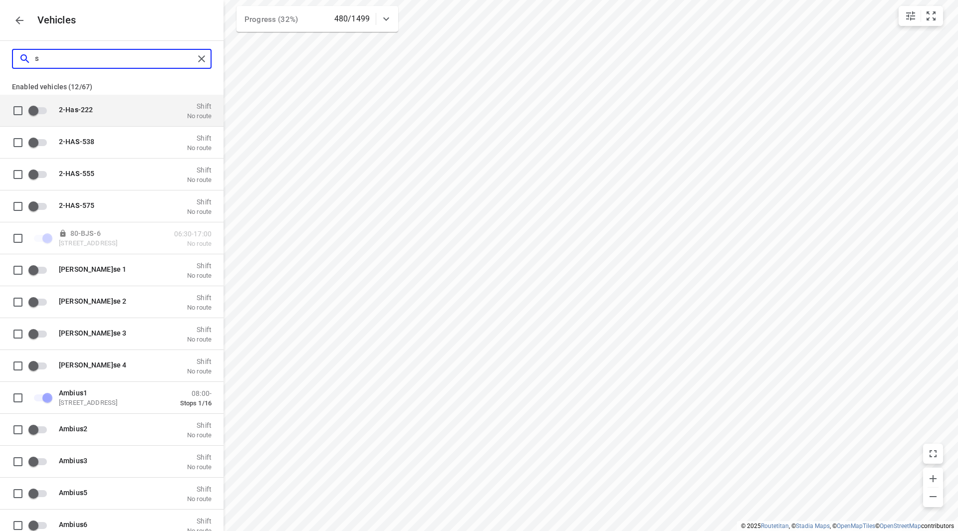
type input "sp"
checkbox input "false"
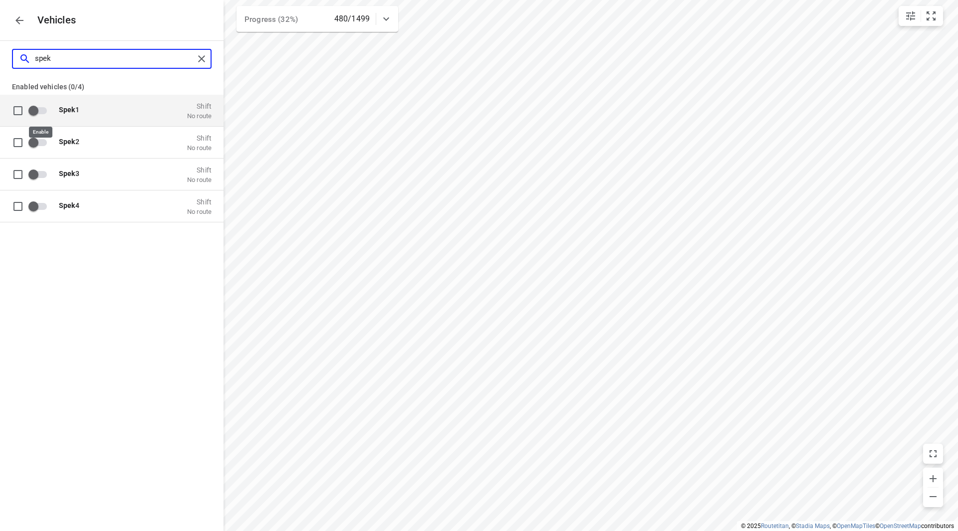
type input "spek"
click at [35, 107] on input "grid" at bounding box center [33, 110] width 57 height 19
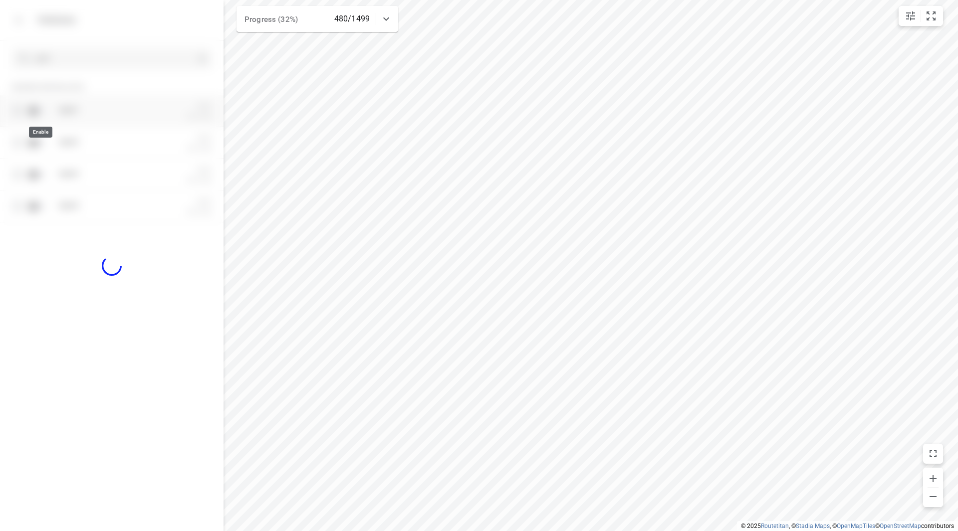
checkbox input "true"
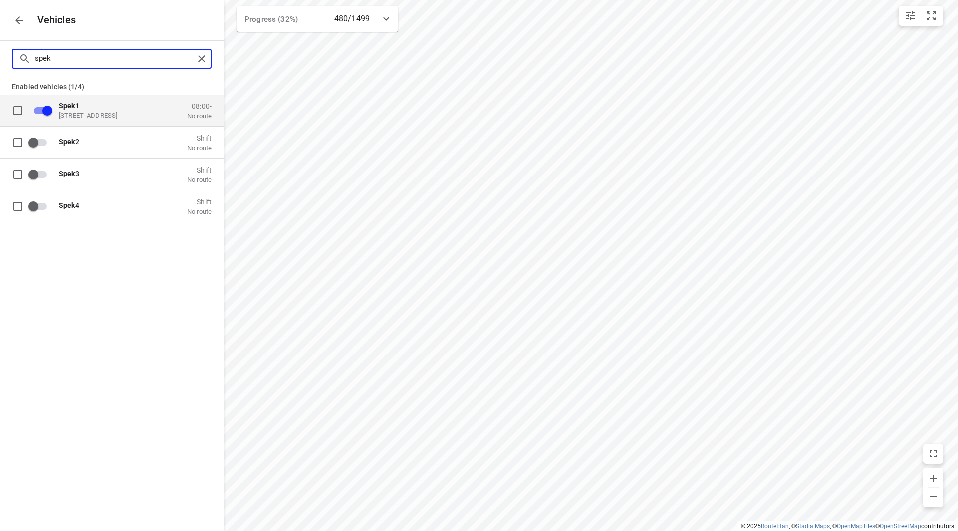
click at [194, 54] on div "spek" at bounding box center [112, 59] width 200 height 20
checkbox input "false"
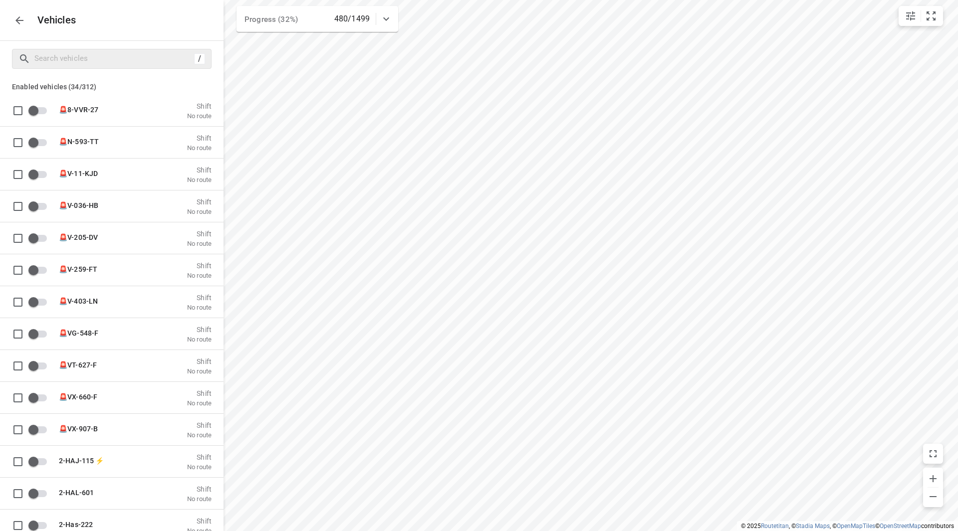
click at [31, 24] on p "Vehicles" at bounding box center [52, 19] width 47 height 11
click at [24, 22] on icon "button" at bounding box center [19, 20] width 12 height 12
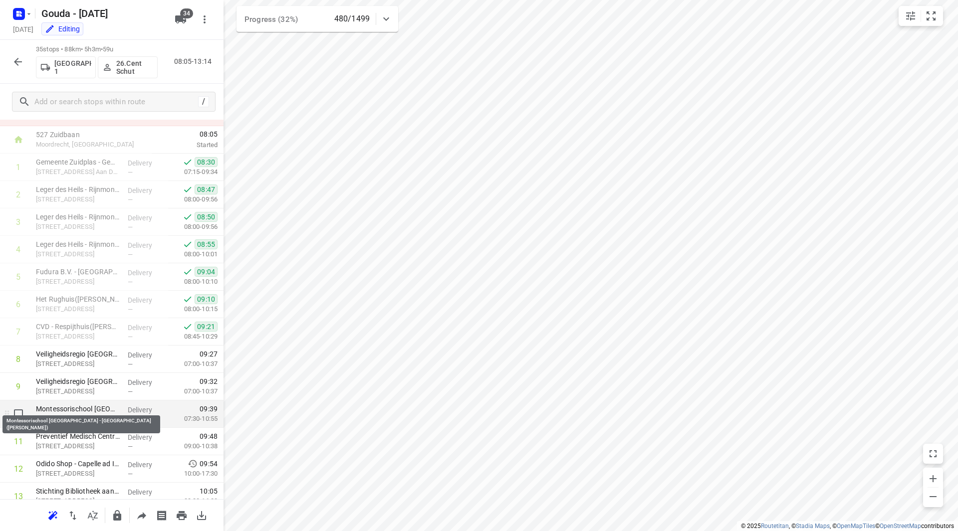
scroll to position [50, 0]
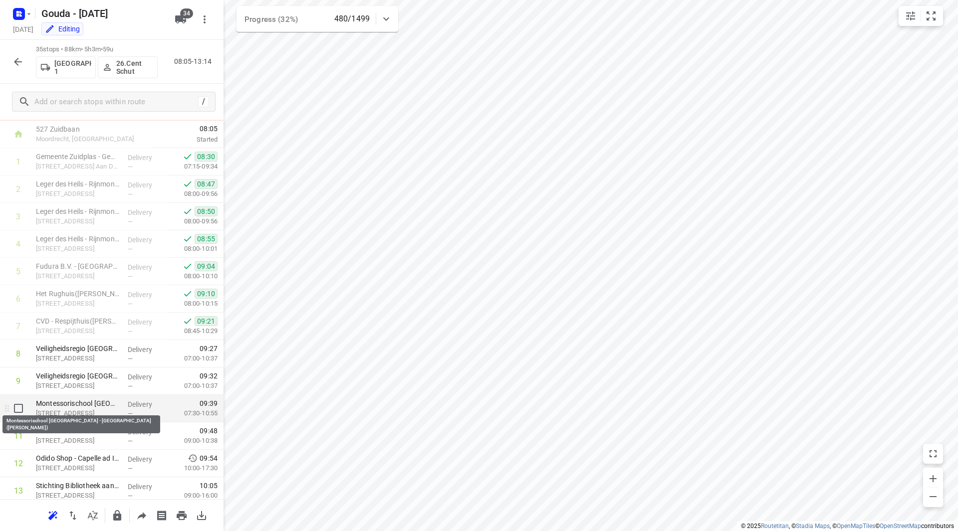
click at [88, 408] on p "Montessorischool [GEOGRAPHIC_DATA] - [GEOGRAPHIC_DATA]([PERSON_NAME])" at bounding box center [78, 404] width 84 height 10
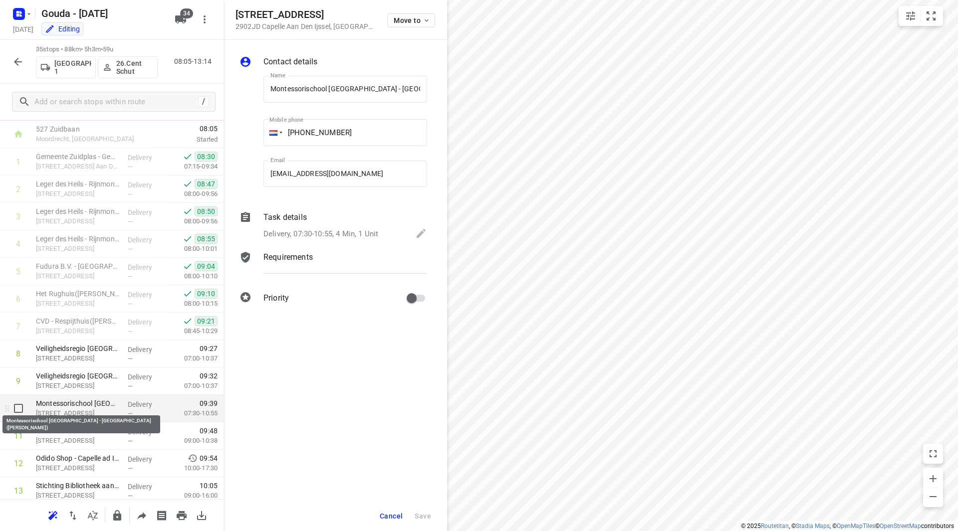
scroll to position [0, 68]
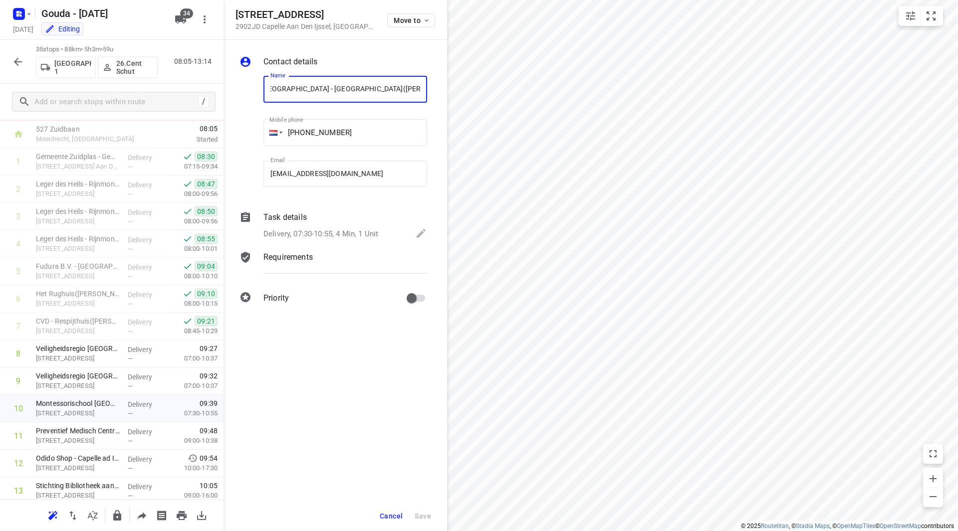
click at [399, 519] on span "Cancel" at bounding box center [391, 516] width 23 height 8
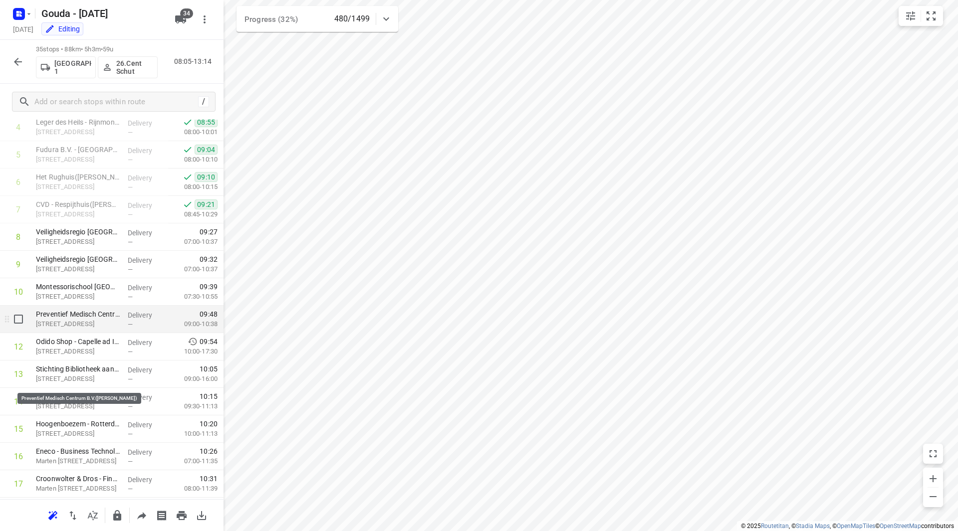
scroll to position [249, 0]
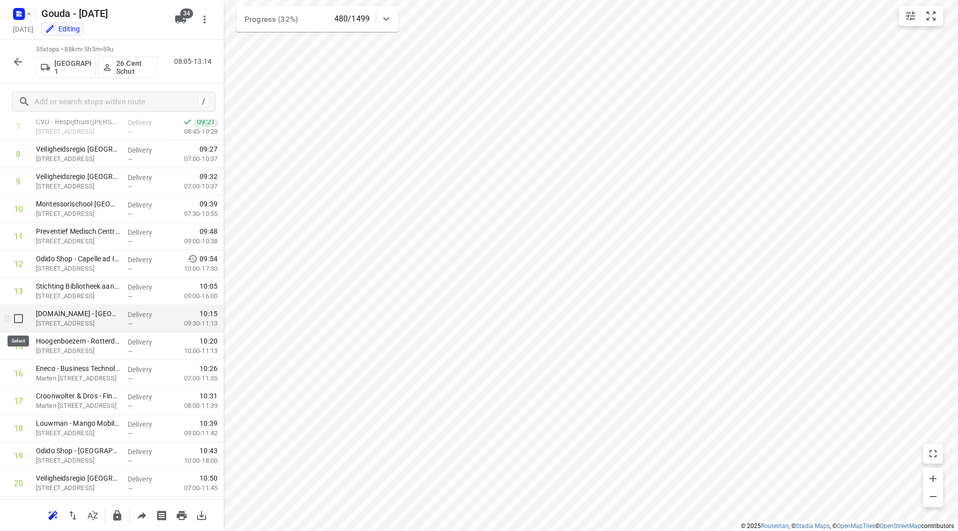
click at [18, 318] on input "checkbox" at bounding box center [18, 319] width 20 height 20
checkbox input "true"
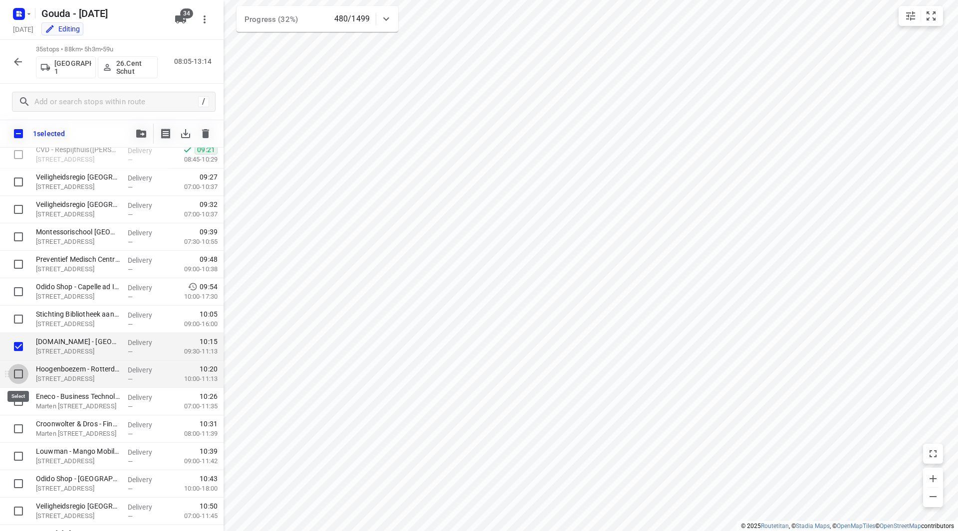
click at [19, 374] on input "checkbox" at bounding box center [18, 374] width 20 height 20
checkbox input "true"
click at [16, 410] on input "checkbox" at bounding box center [18, 402] width 20 height 20
checkbox input "true"
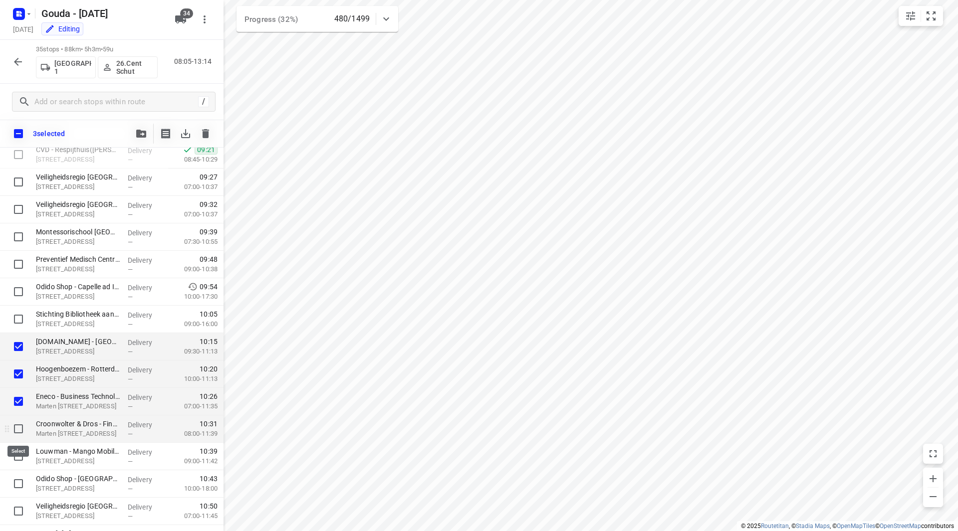
click at [17, 430] on input "checkbox" at bounding box center [18, 429] width 20 height 20
checkbox input "true"
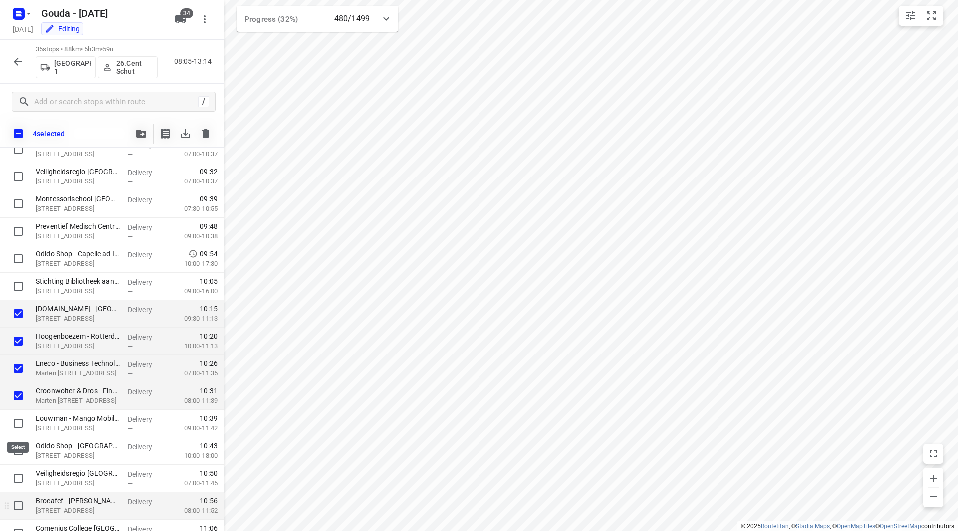
scroll to position [349, 0]
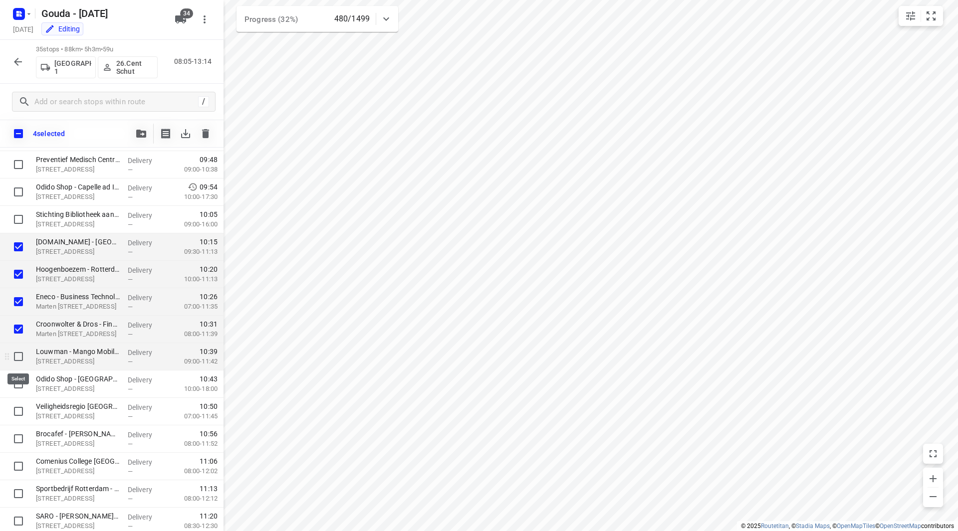
click at [21, 360] on input "checkbox" at bounding box center [18, 357] width 20 height 20
checkbox input "true"
click at [17, 386] on input "checkbox" at bounding box center [18, 384] width 20 height 20
checkbox input "true"
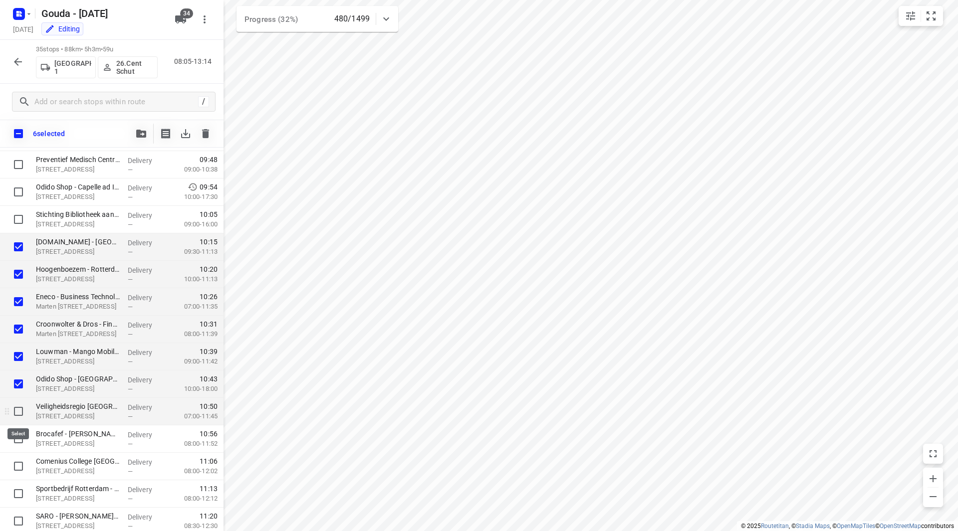
click at [20, 415] on input "checkbox" at bounding box center [18, 412] width 20 height 20
checkbox input "true"
click at [22, 447] on input "checkbox" at bounding box center [18, 439] width 20 height 20
checkbox input "true"
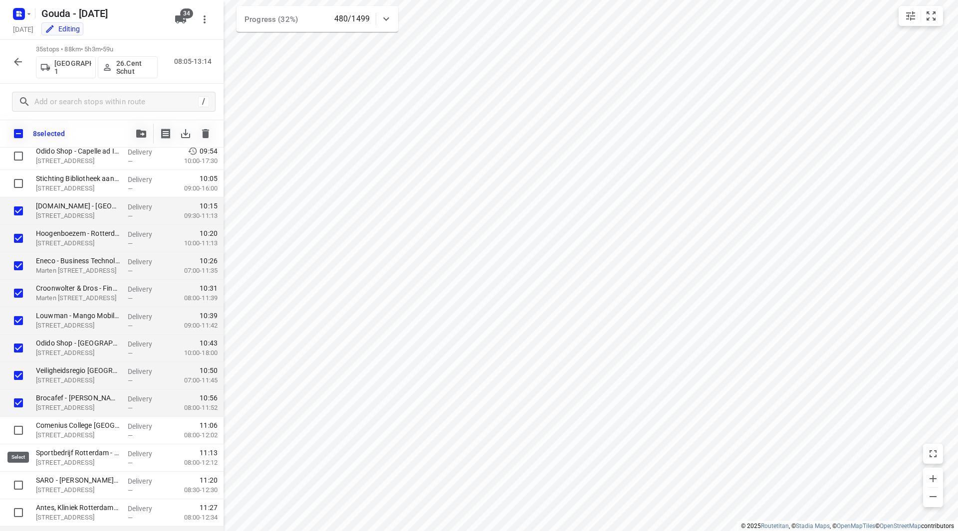
scroll to position [499, 0]
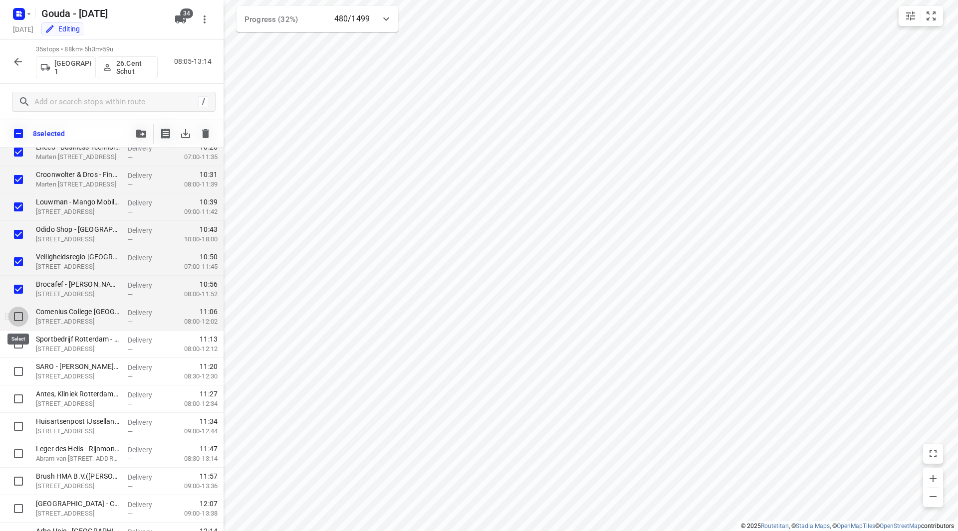
click at [15, 323] on input "checkbox" at bounding box center [18, 317] width 20 height 20
checkbox input "true"
click at [17, 345] on input "checkbox" at bounding box center [18, 344] width 20 height 20
checkbox input "true"
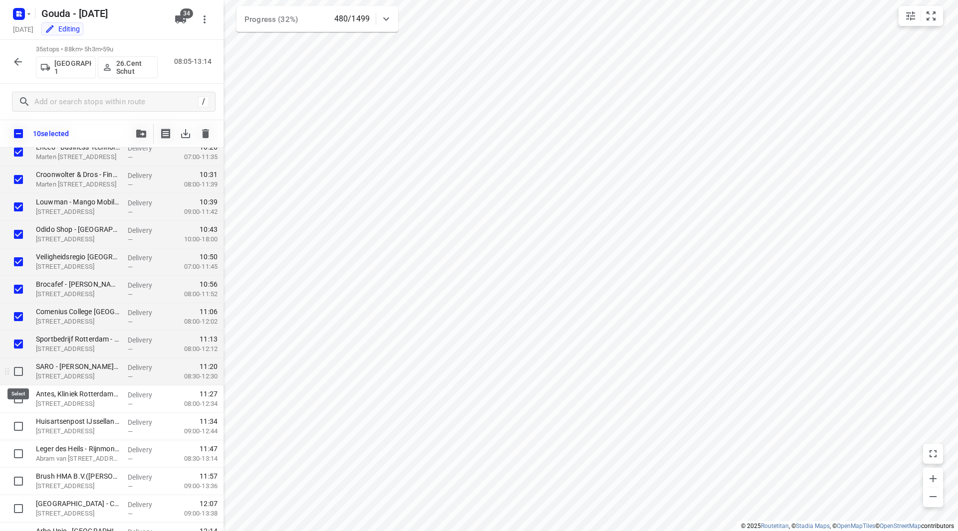
click at [13, 378] on input "checkbox" at bounding box center [18, 372] width 20 height 20
checkbox input "true"
click at [22, 407] on input "checkbox" at bounding box center [18, 399] width 20 height 20
checkbox input "true"
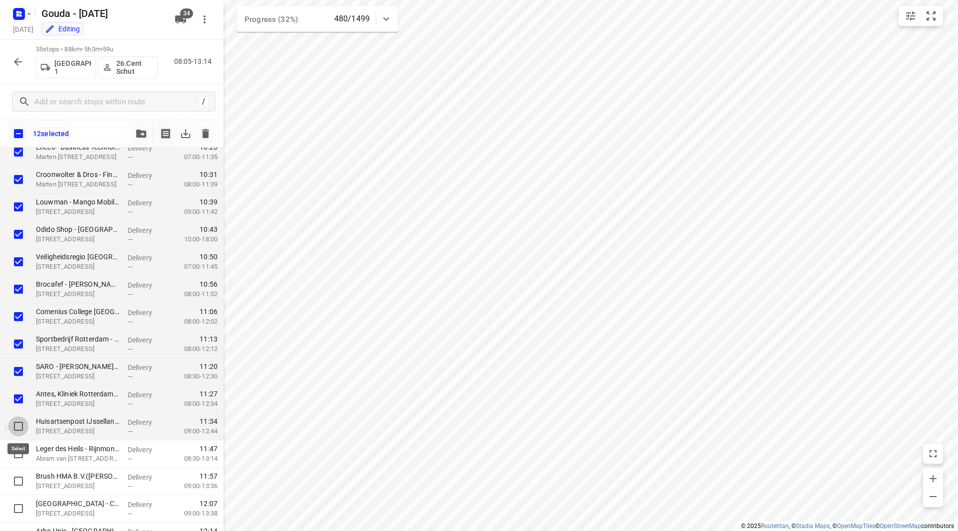
click at [23, 424] on input "checkbox" at bounding box center [18, 427] width 20 height 20
checkbox input "true"
click at [21, 452] on input "checkbox" at bounding box center [18, 454] width 20 height 20
checkbox input "true"
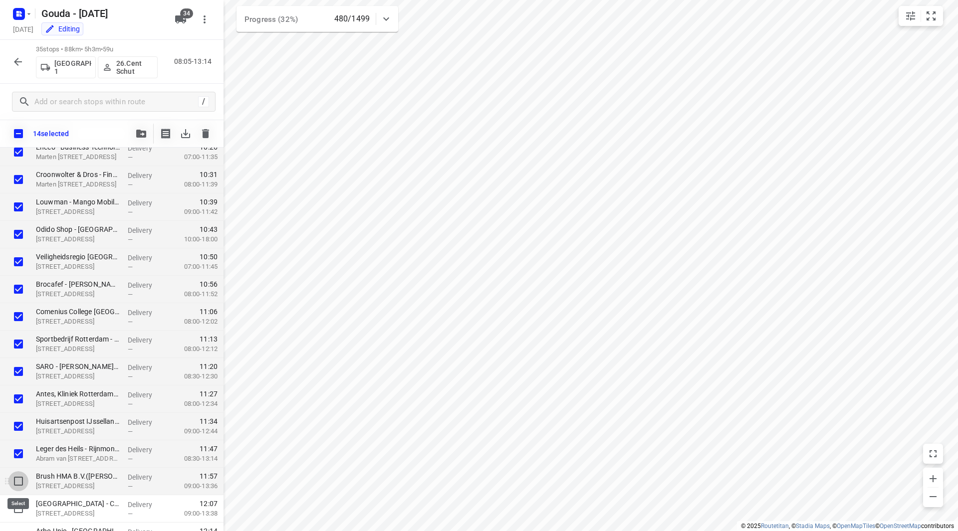
click at [20, 478] on input "checkbox" at bounding box center [18, 482] width 20 height 20
checkbox input "true"
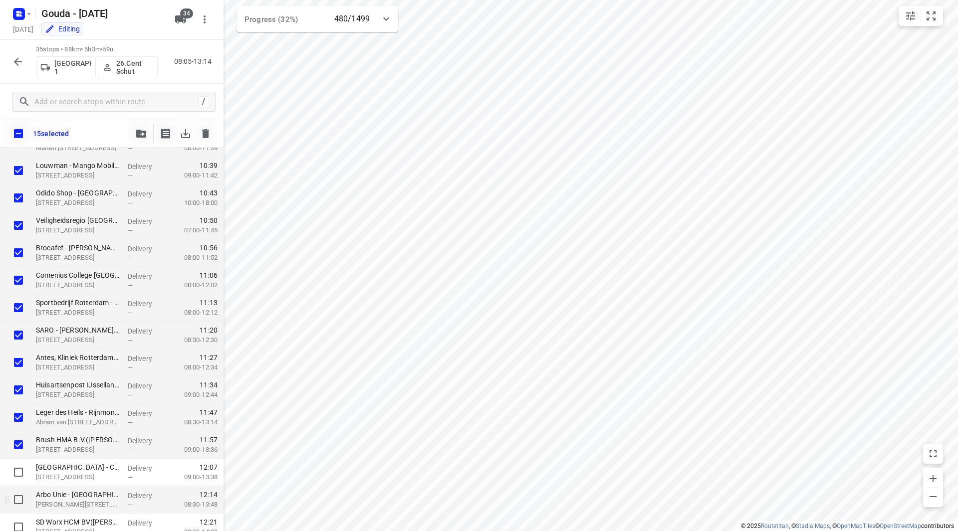
scroll to position [549, 0]
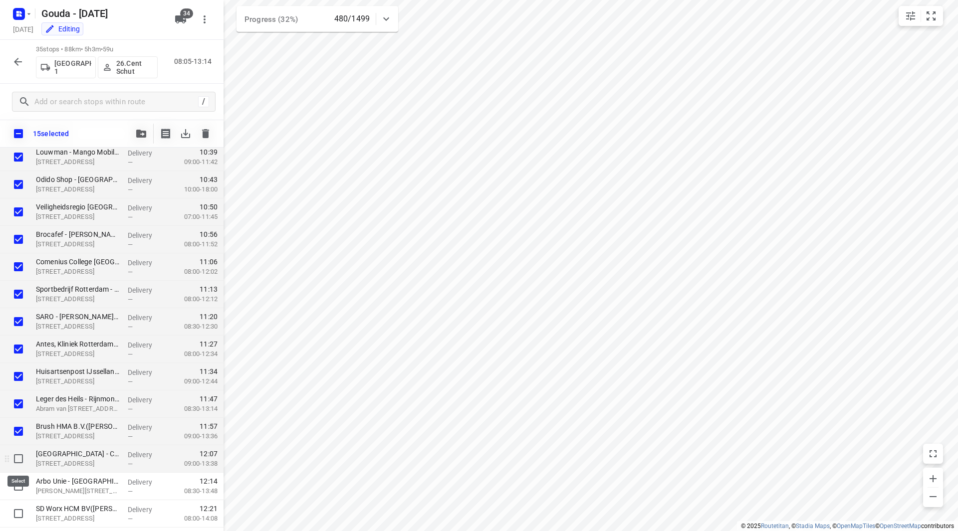
click at [17, 461] on input "checkbox" at bounding box center [18, 459] width 20 height 20
checkbox input "true"
click at [18, 494] on input "checkbox" at bounding box center [18, 487] width 20 height 20
checkbox input "true"
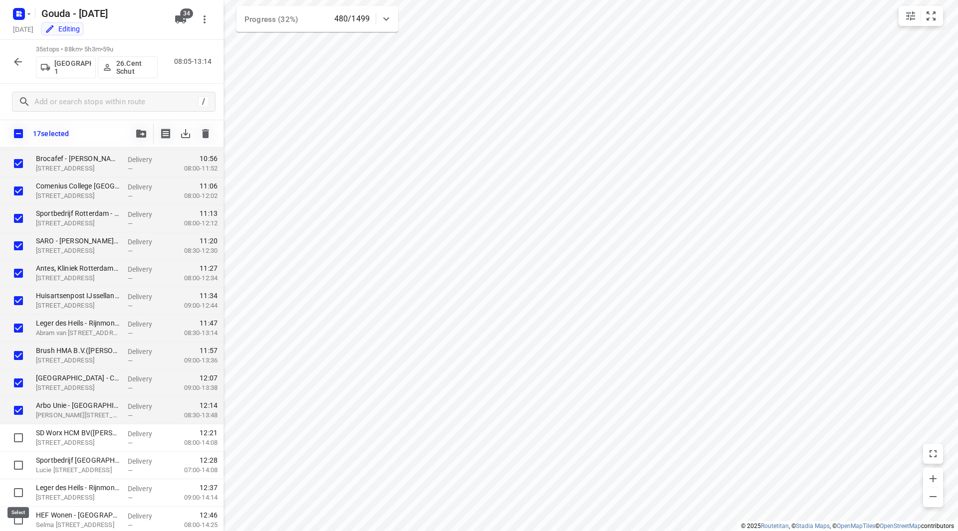
scroll to position [683, 0]
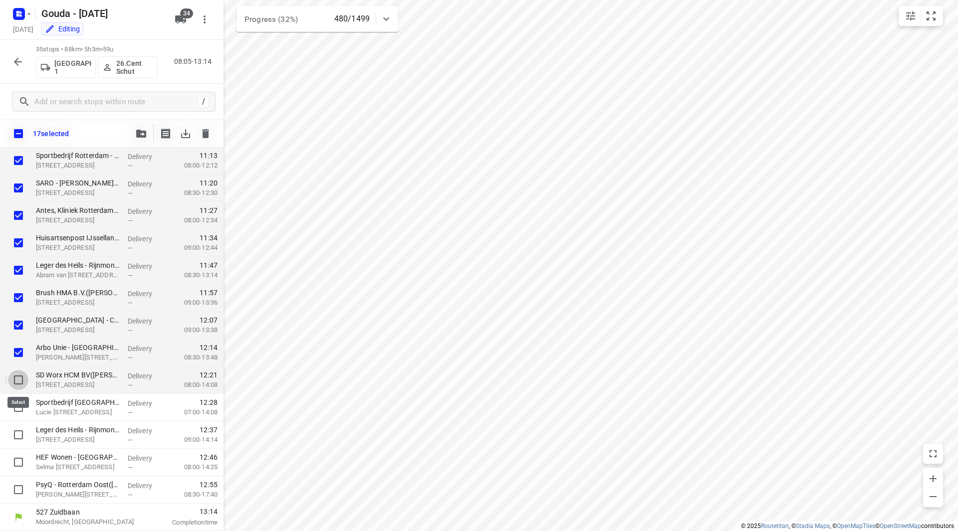
click at [20, 378] on input "checkbox" at bounding box center [18, 380] width 20 height 20
checkbox input "true"
click at [19, 409] on input "checkbox" at bounding box center [18, 408] width 20 height 20
checkbox input "true"
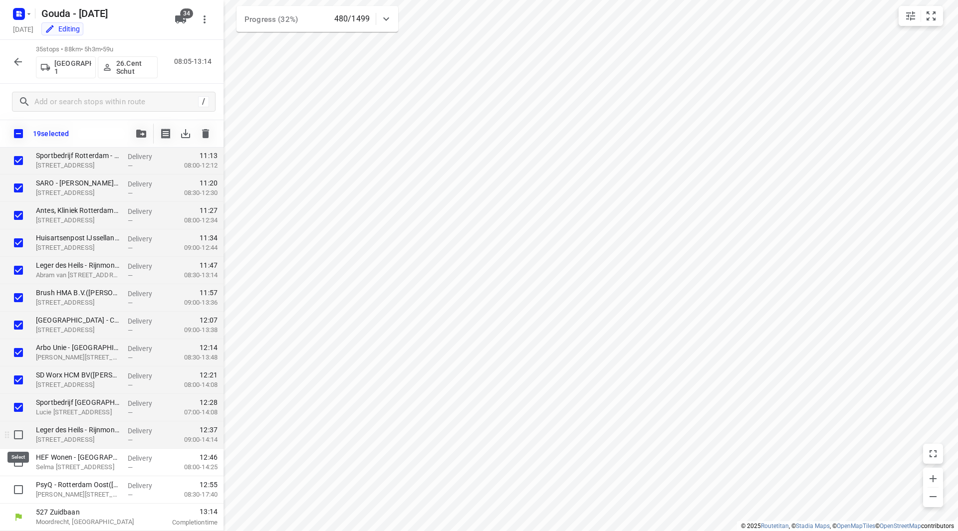
click at [16, 431] on input "checkbox" at bounding box center [18, 435] width 20 height 20
checkbox input "true"
click at [16, 460] on input "checkbox" at bounding box center [18, 463] width 20 height 20
checkbox input "true"
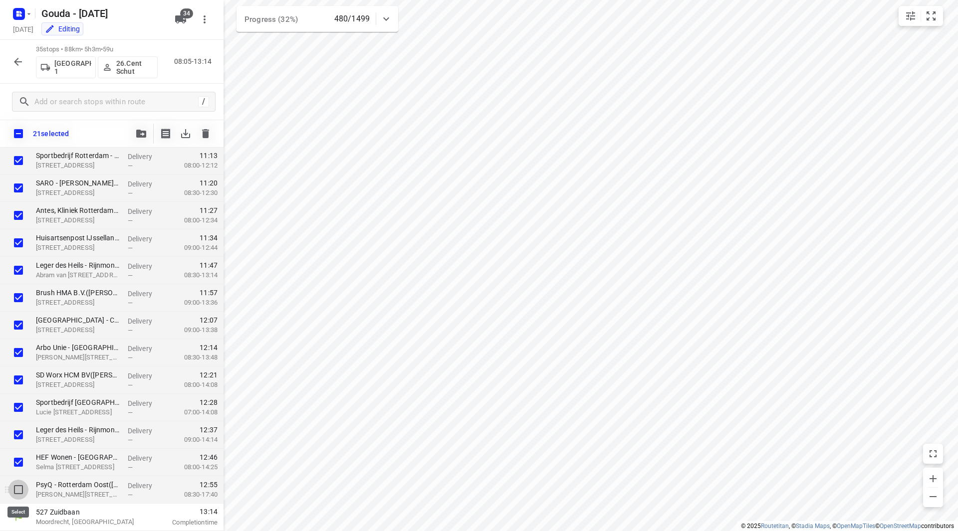
click at [14, 483] on input "checkbox" at bounding box center [18, 490] width 20 height 20
checkbox input "true"
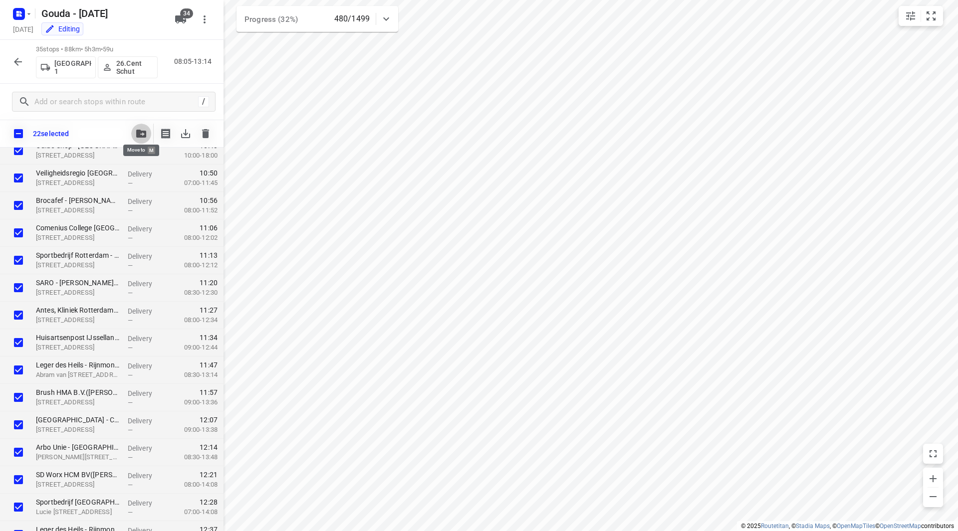
click at [143, 133] on icon "button" at bounding box center [141, 134] width 10 height 8
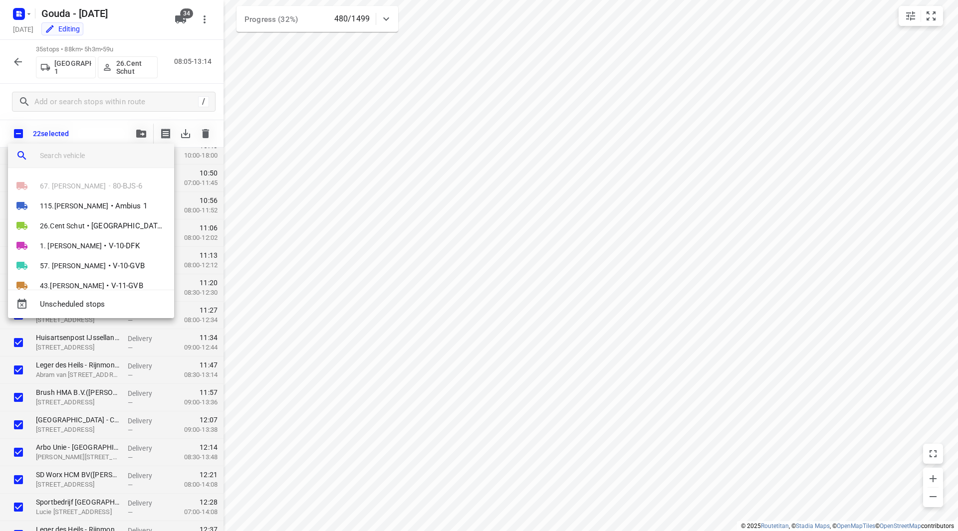
click at [80, 155] on input "search vehicle" at bounding box center [103, 155] width 126 height 15
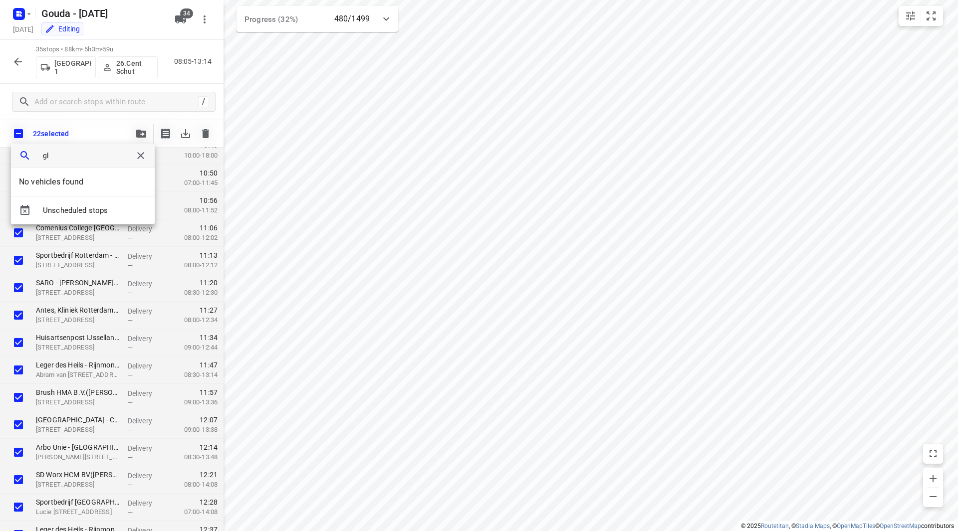
type input "g"
type input "spek 1"
click at [103, 189] on span "103.Marijn Langhorst" at bounding box center [77, 186] width 69 height 10
click at [85, 178] on li "1" at bounding box center [97, 182] width 107 height 20
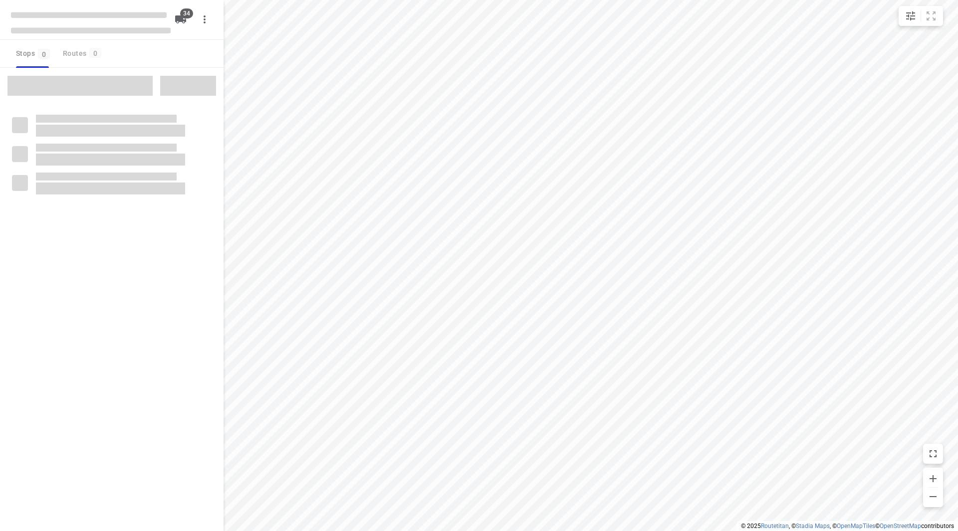
checkbox input "true"
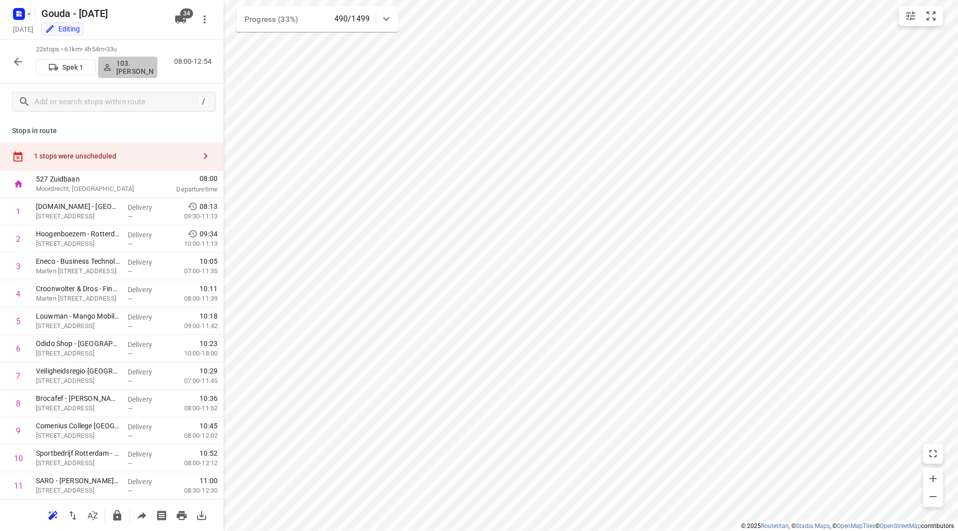
click at [130, 64] on p "103.[PERSON_NAME]" at bounding box center [134, 67] width 37 height 16
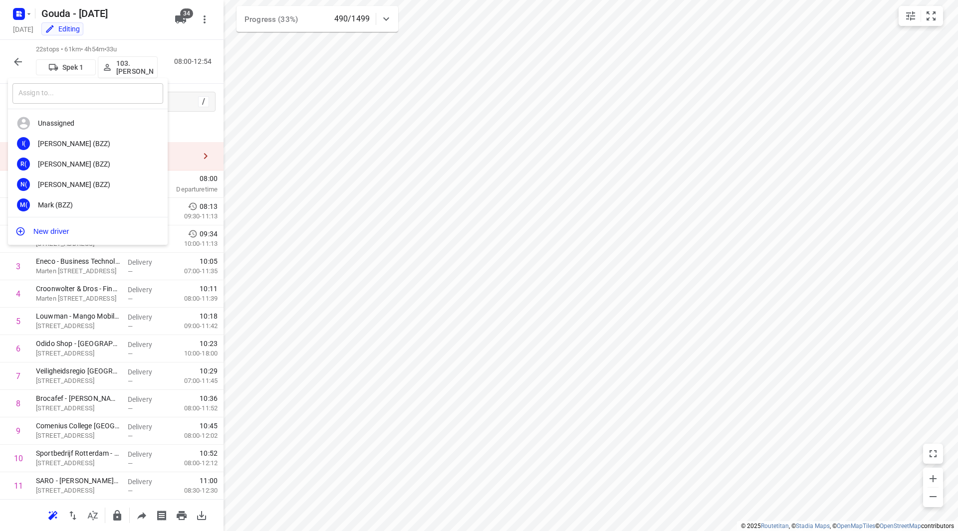
click at [107, 97] on input "text" at bounding box center [87, 93] width 151 height 20
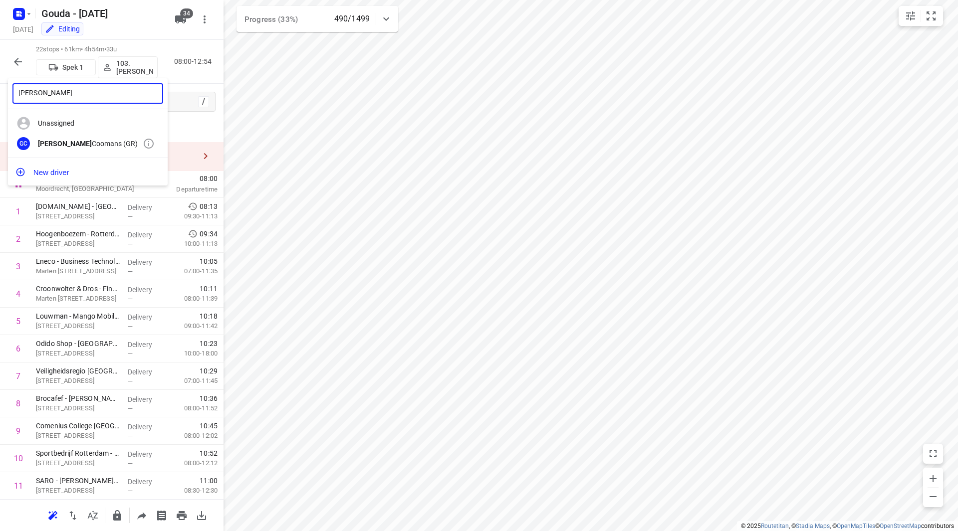
type input "glenn"
click at [96, 147] on div "Glenn Coomans (GR)" at bounding box center [90, 144] width 105 height 8
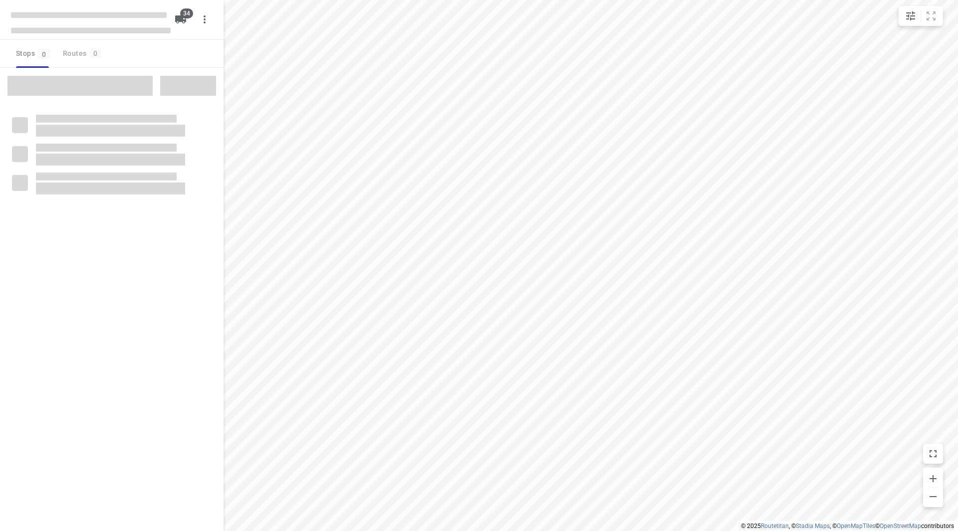
checkbox input "true"
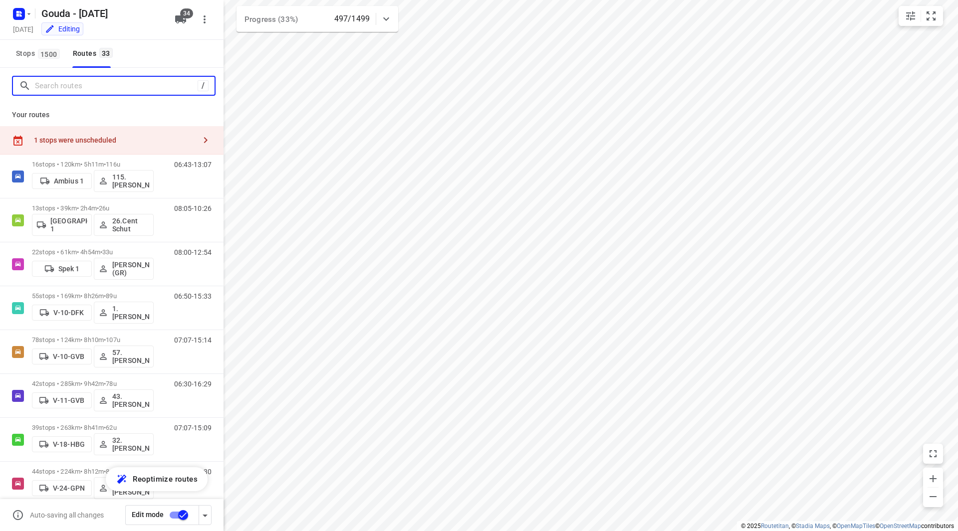
click at [105, 86] on input "Search routes" at bounding box center [116, 85] width 163 height 15
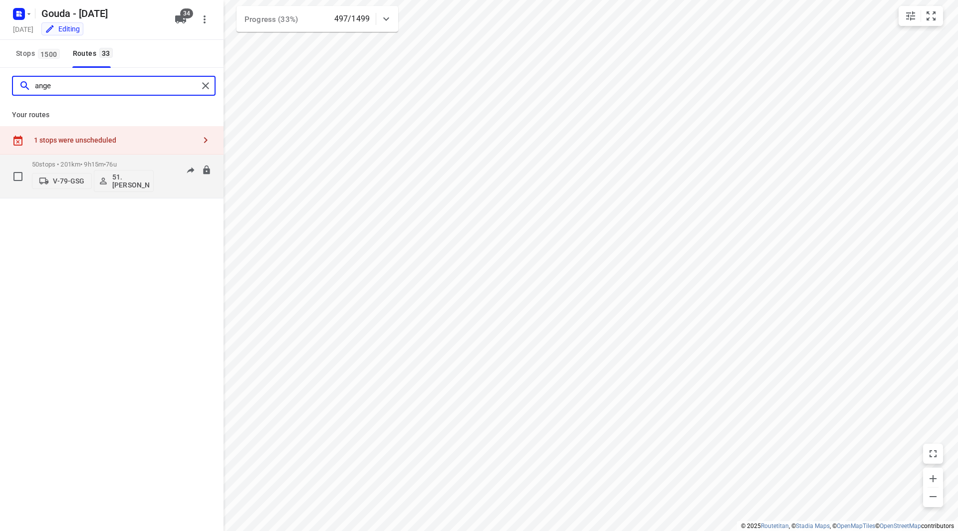
type input "ange"
click at [146, 160] on div "50 stops • 201km • 9h15m • 76u V-79-GSG 51.[PERSON_NAME]" at bounding box center [93, 176] width 122 height 41
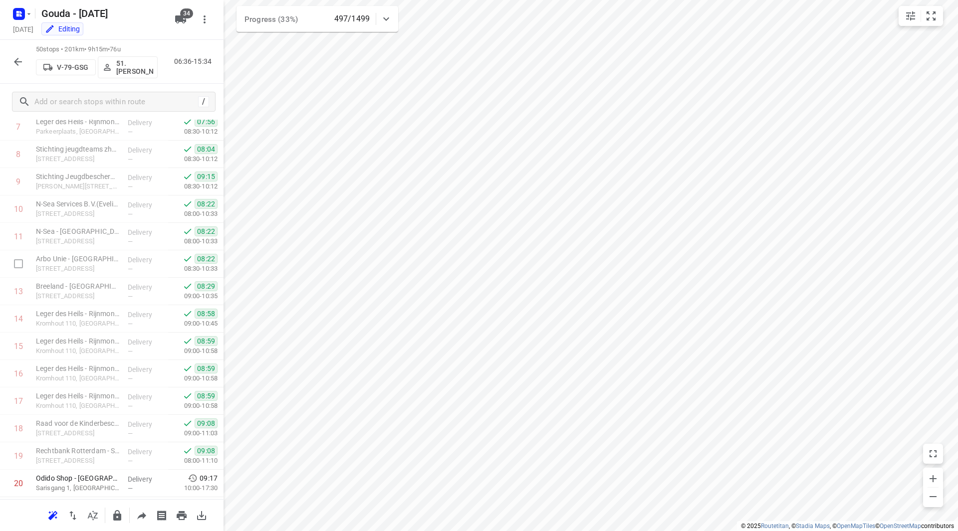
scroll to position [499, 0]
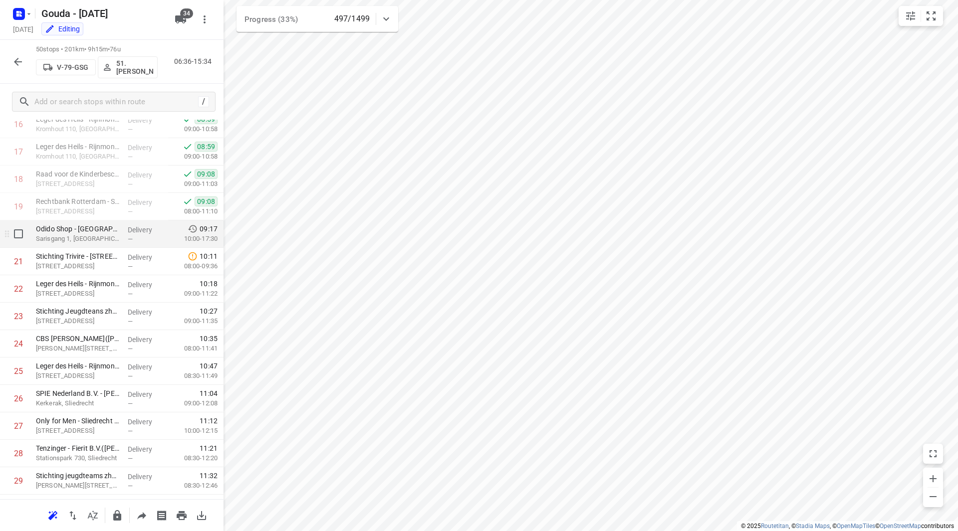
click at [74, 235] on p "Sarisgang 1, Dordrecht" at bounding box center [78, 239] width 84 height 10
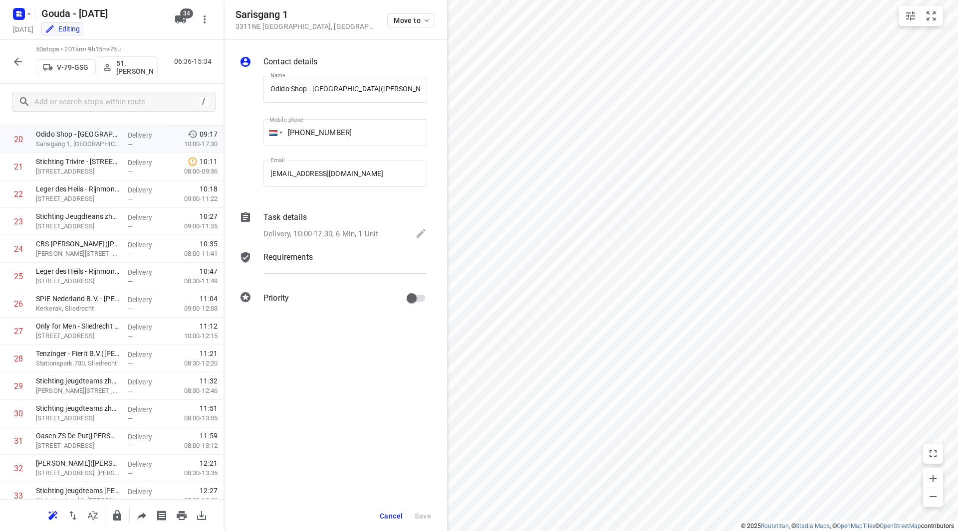
scroll to position [443, 0]
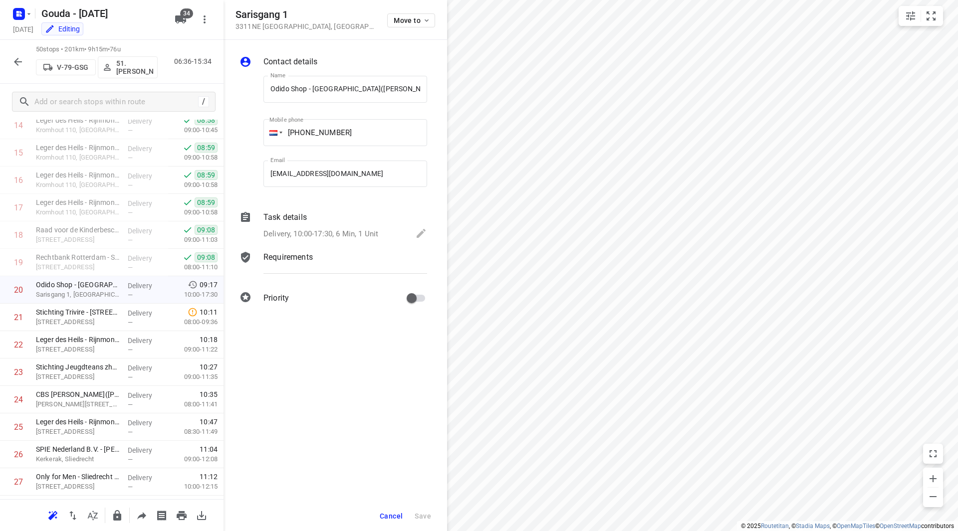
click at [393, 521] on button "Cancel" at bounding box center [391, 516] width 31 height 18
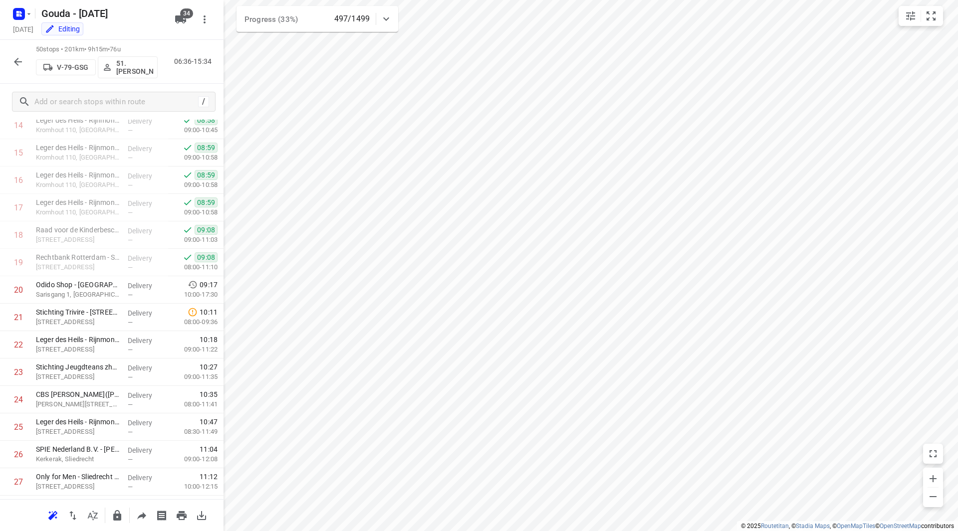
click at [14, 55] on button "button" at bounding box center [18, 62] width 20 height 20
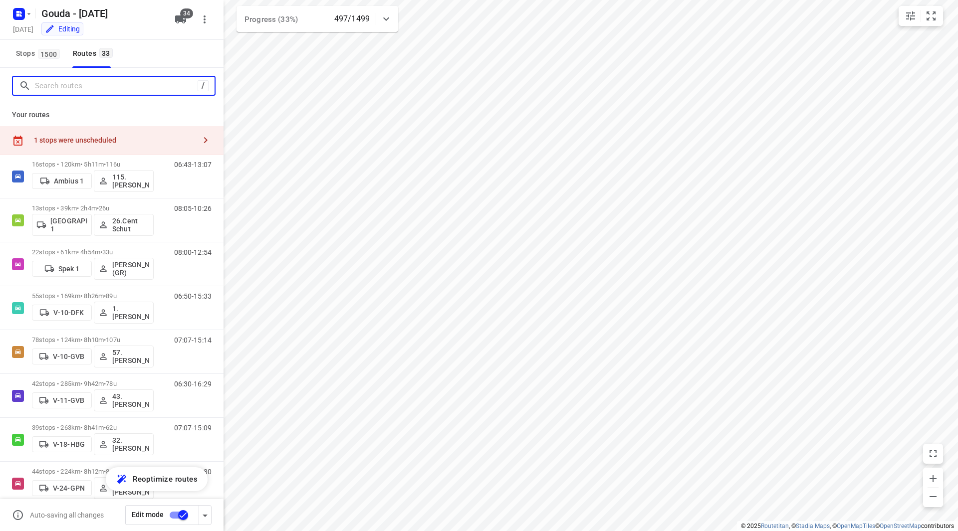
click at [65, 89] on input "Search routes" at bounding box center [116, 85] width 163 height 15
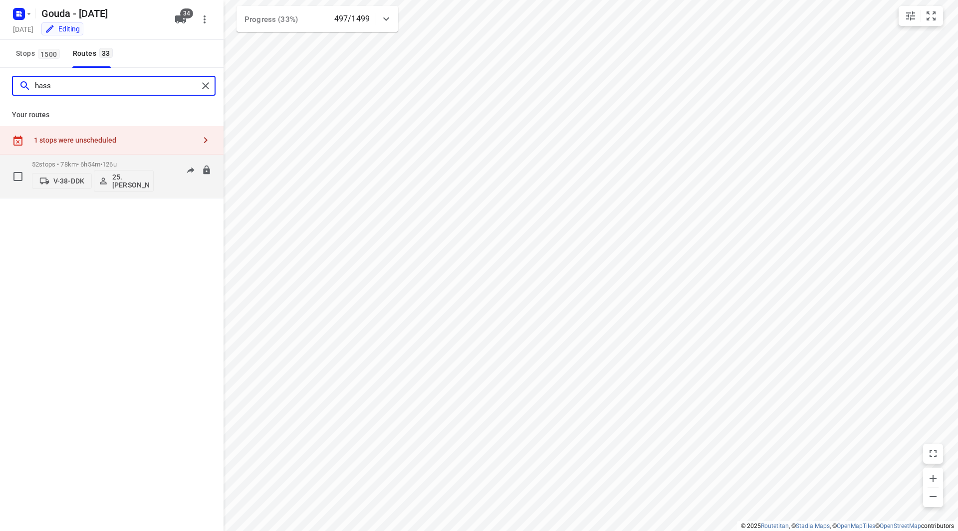
type input "hass"
click at [128, 164] on p "52 stops • 78km • 6h54m • 126u" at bounding box center [93, 164] width 122 height 7
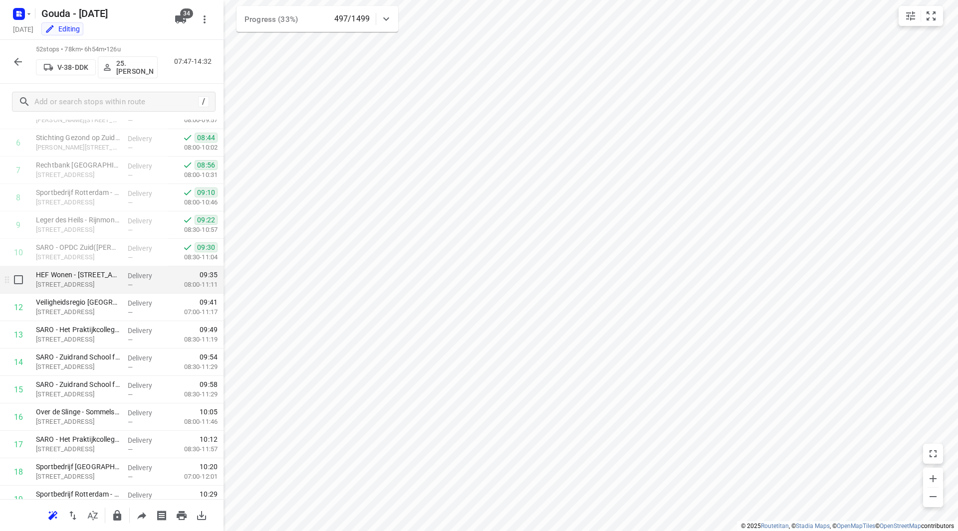
scroll to position [155, 0]
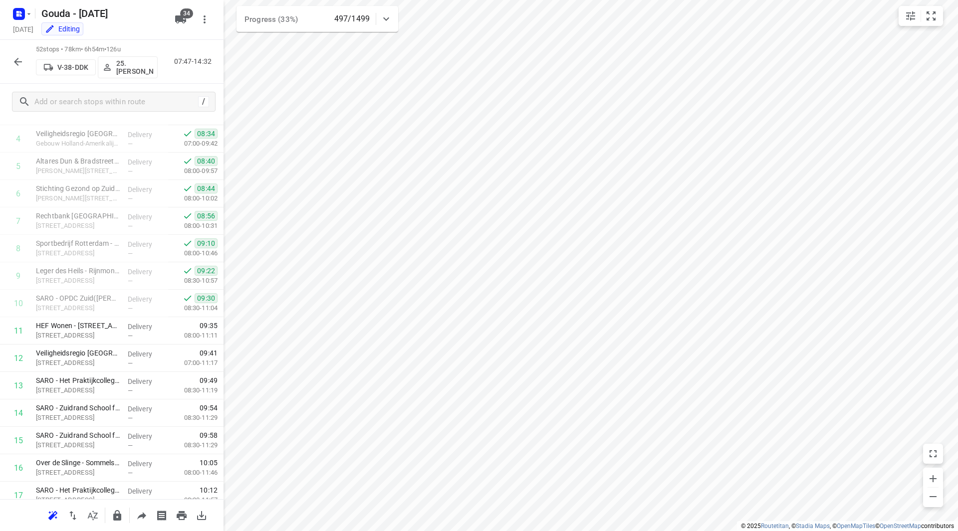
click at [22, 60] on icon "button" at bounding box center [18, 62] width 12 height 12
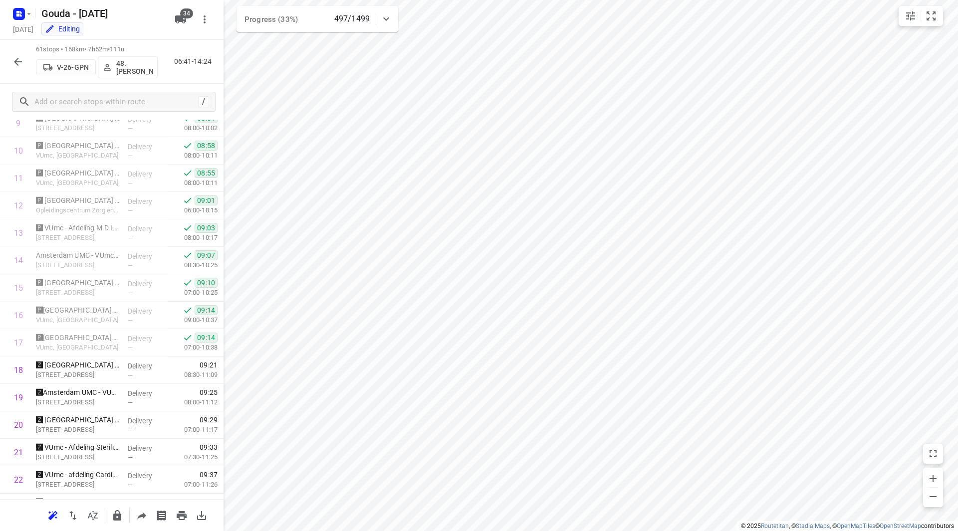
scroll to position [404, 0]
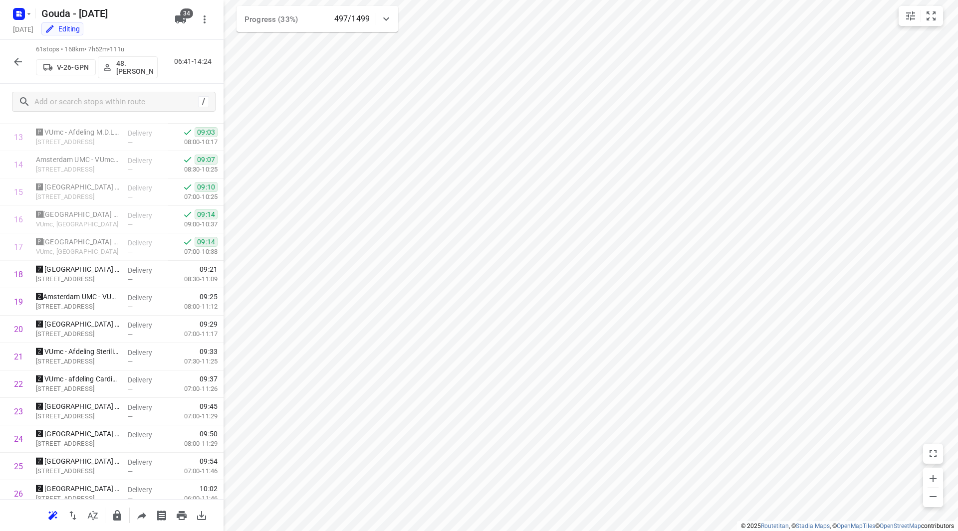
click at [22, 65] on icon "button" at bounding box center [18, 62] width 12 height 12
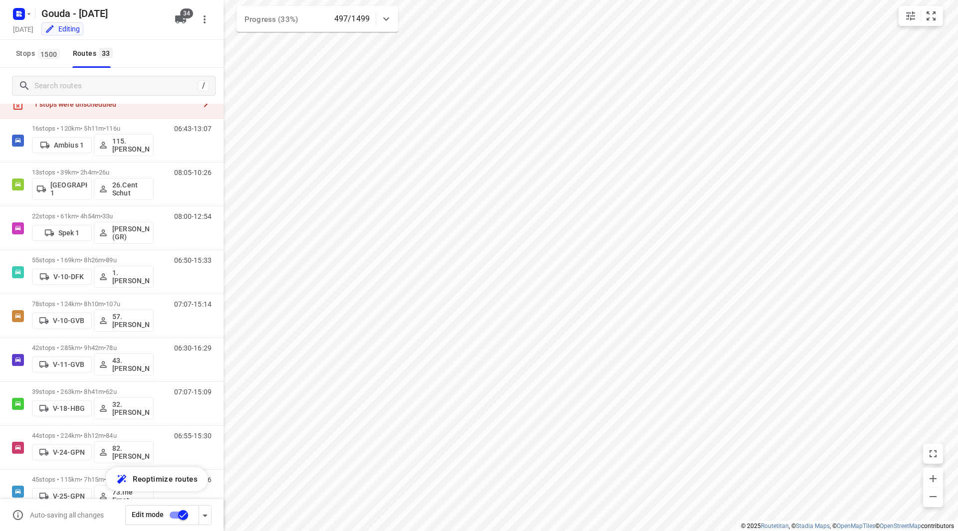
scroll to position [116, 0]
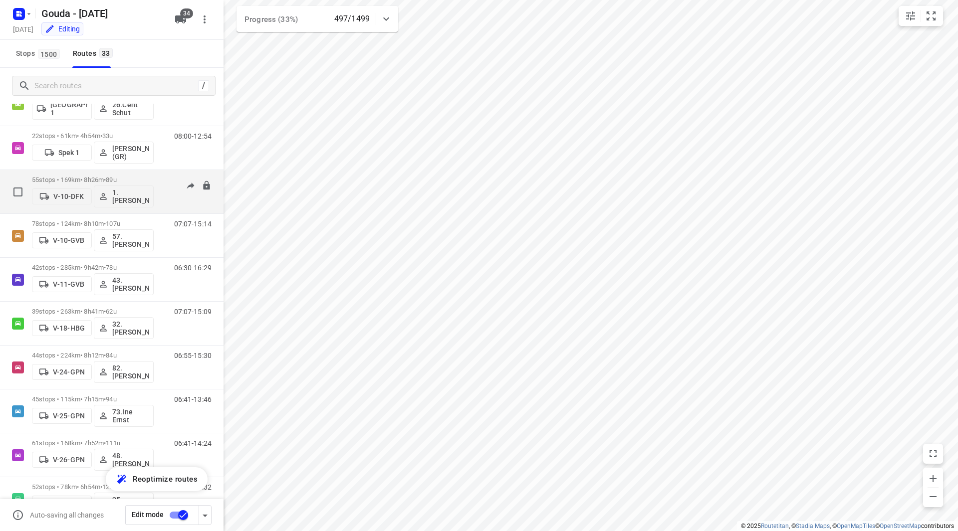
click at [134, 173] on div "55 stops • 169km • 8h26m • 89u V-10-DFK 1. Abdul Shadeh" at bounding box center [93, 191] width 122 height 41
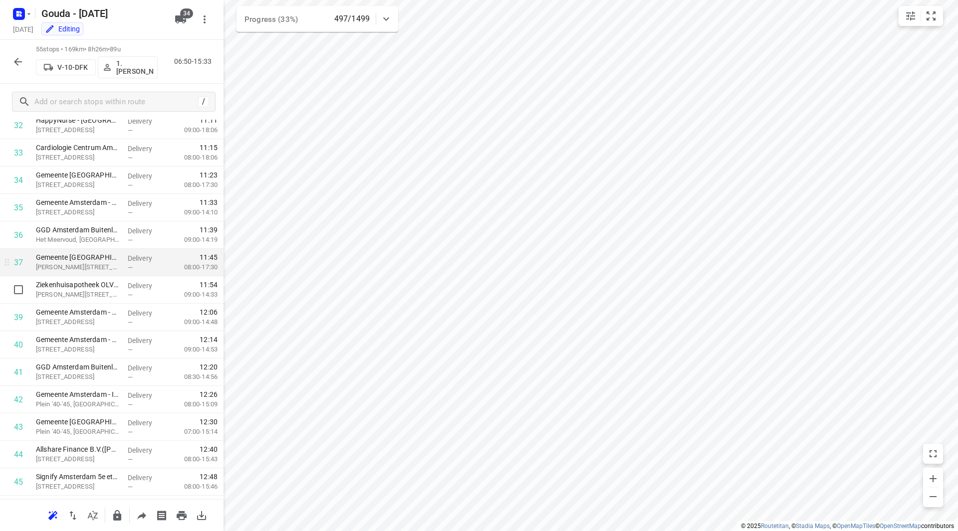
scroll to position [886, 0]
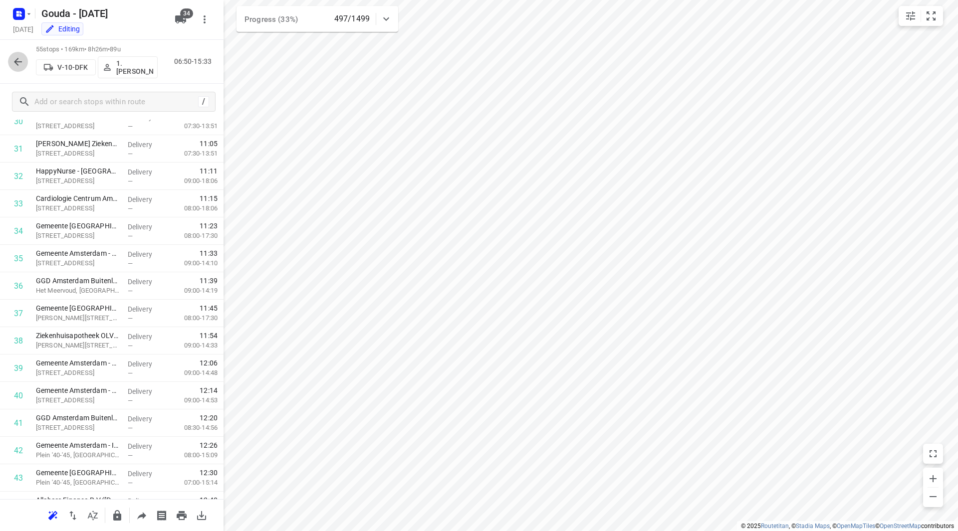
click at [16, 61] on icon "button" at bounding box center [18, 62] width 8 height 8
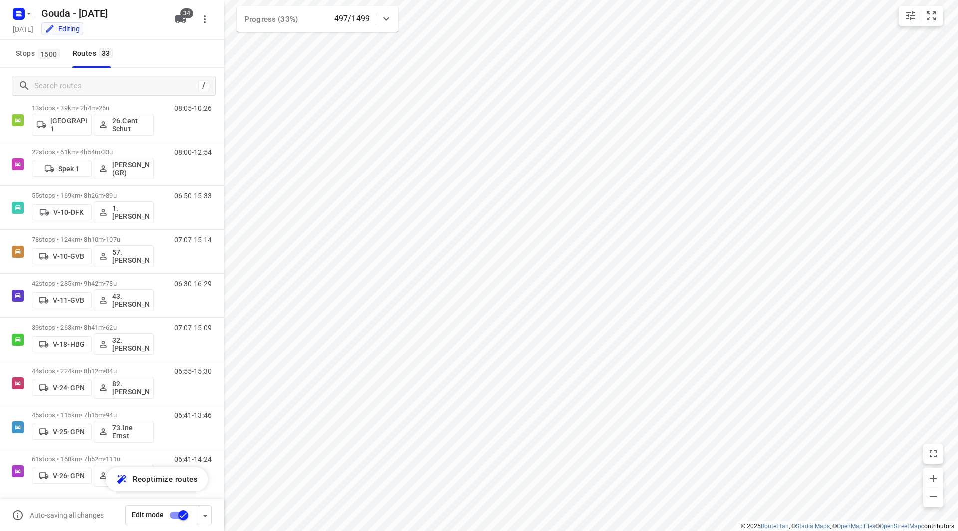
scroll to position [160, 0]
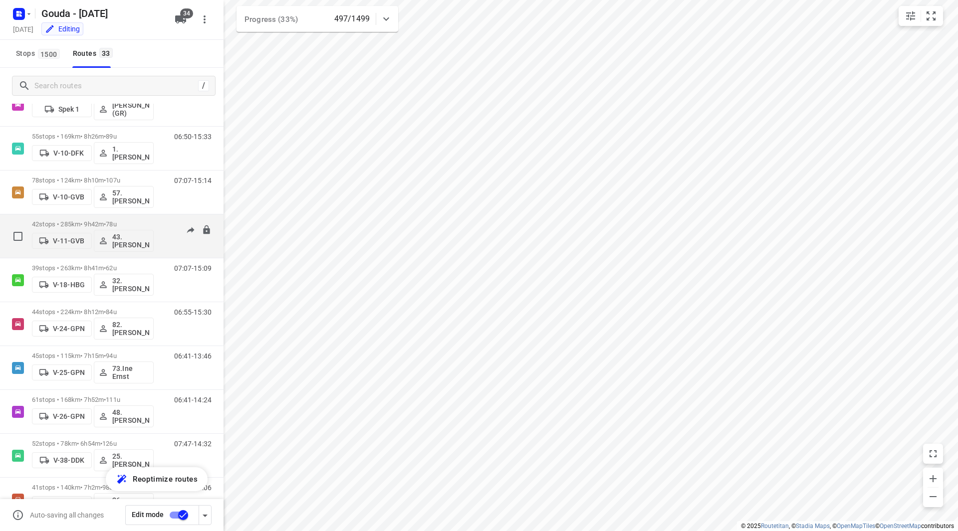
click at [131, 224] on p "42 stops • 285km • 9h42m • 78u" at bounding box center [93, 224] width 122 height 7
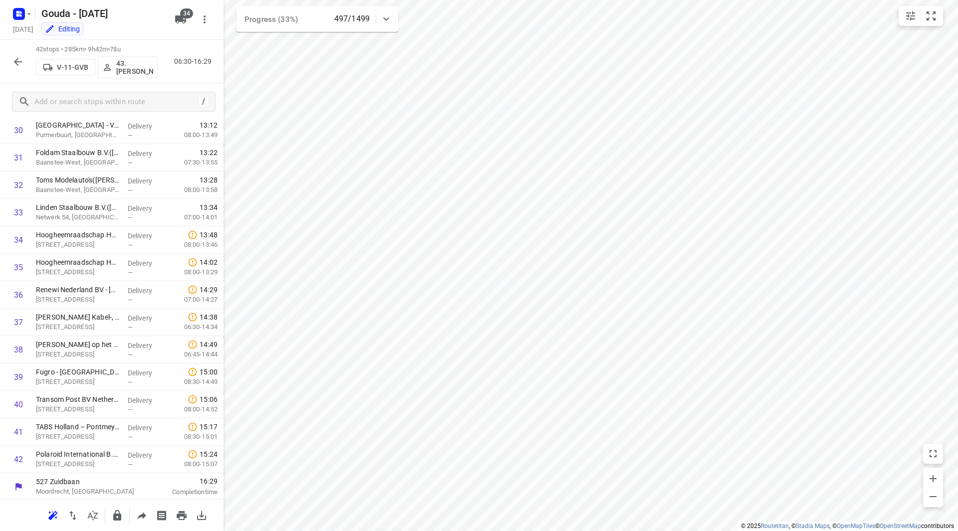
scroll to position [879, 0]
click at [25, 60] on button "button" at bounding box center [18, 62] width 20 height 20
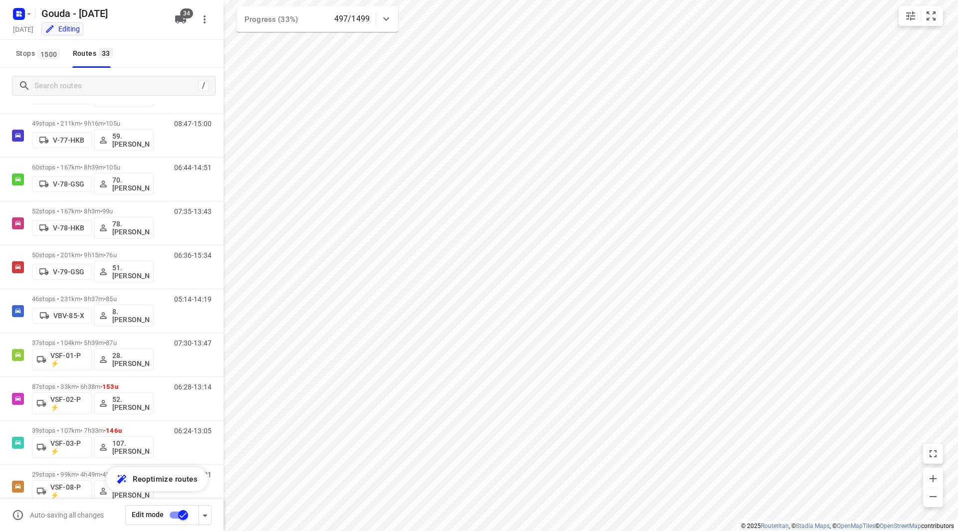
scroll to position [1114, 0]
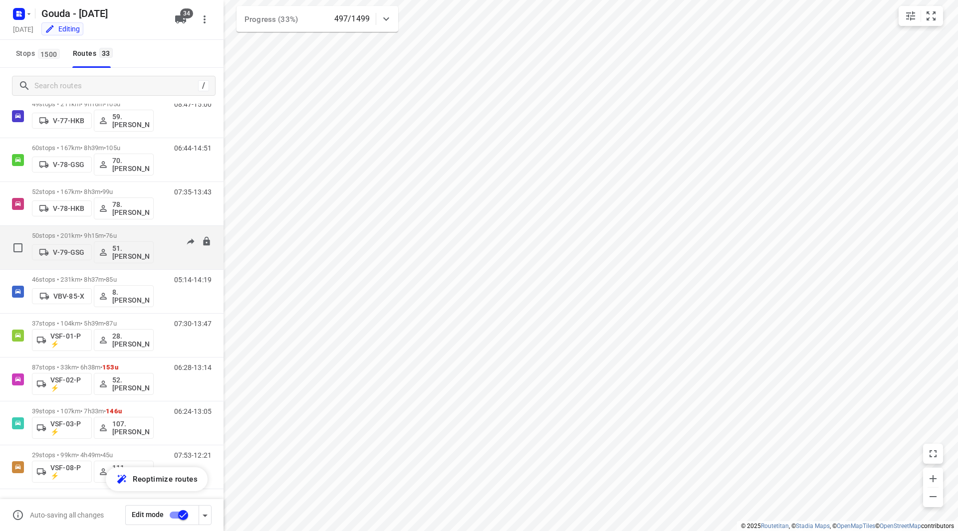
click at [126, 231] on div "50 stops • 201km • 9h15m • 76u V-79-GSG 51.Angelique Langerak" at bounding box center [93, 247] width 122 height 41
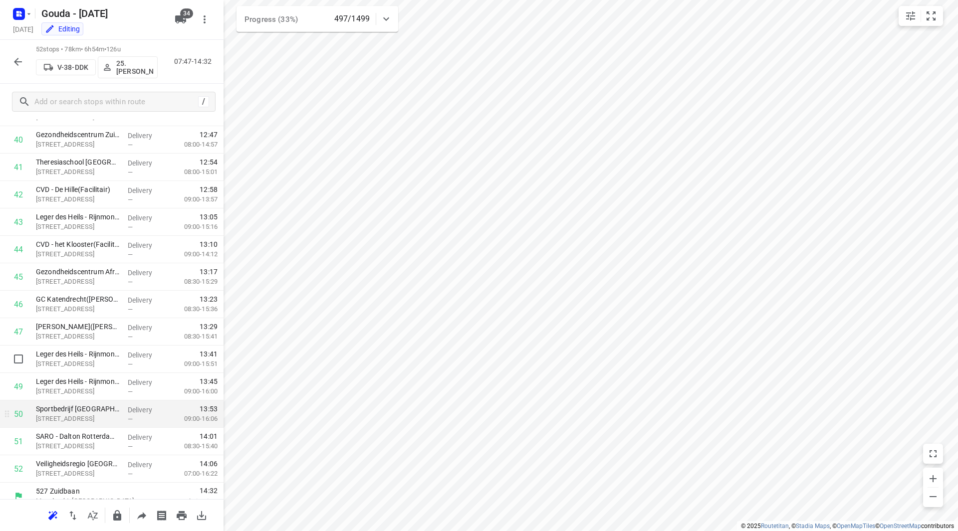
scroll to position [1153, 0]
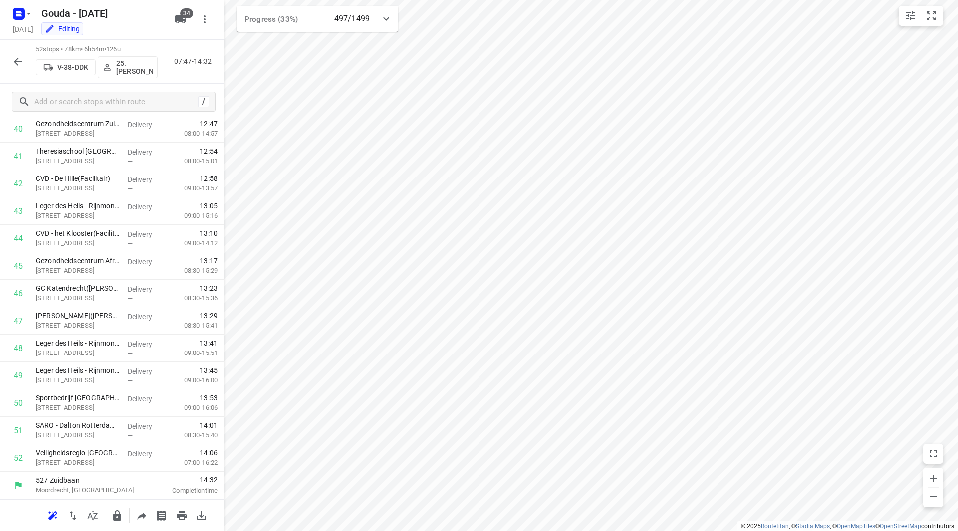
click at [19, 60] on icon "button" at bounding box center [18, 62] width 12 height 12
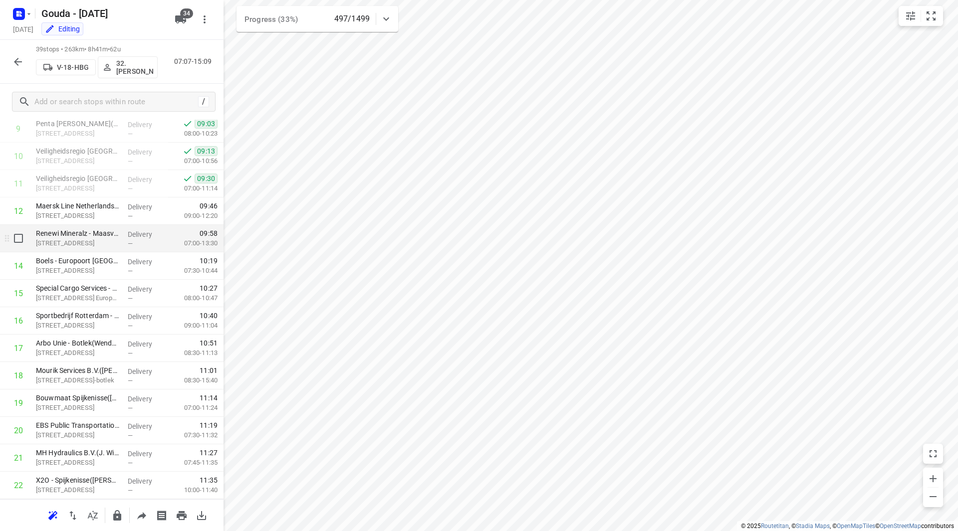
scroll to position [249, 0]
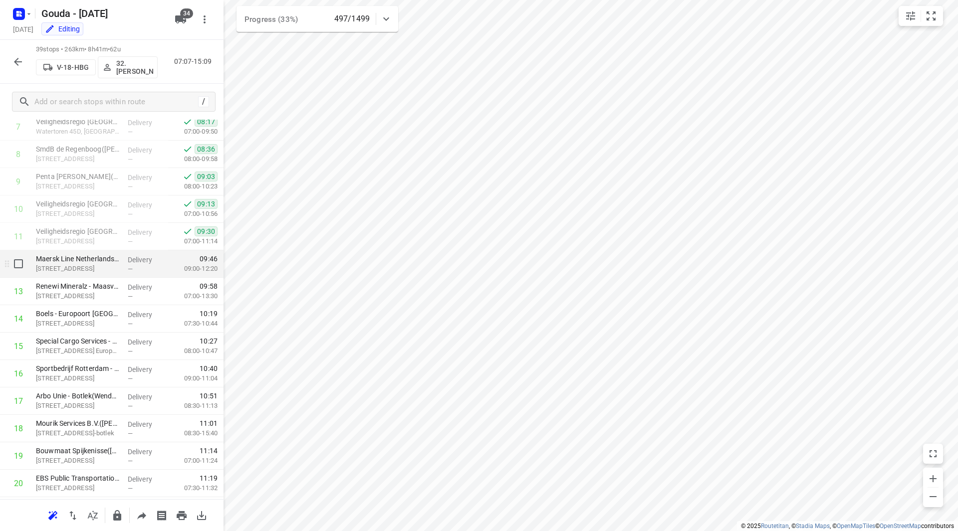
click at [75, 265] on p "Amoerweg 29, Rotterdam" at bounding box center [78, 269] width 84 height 10
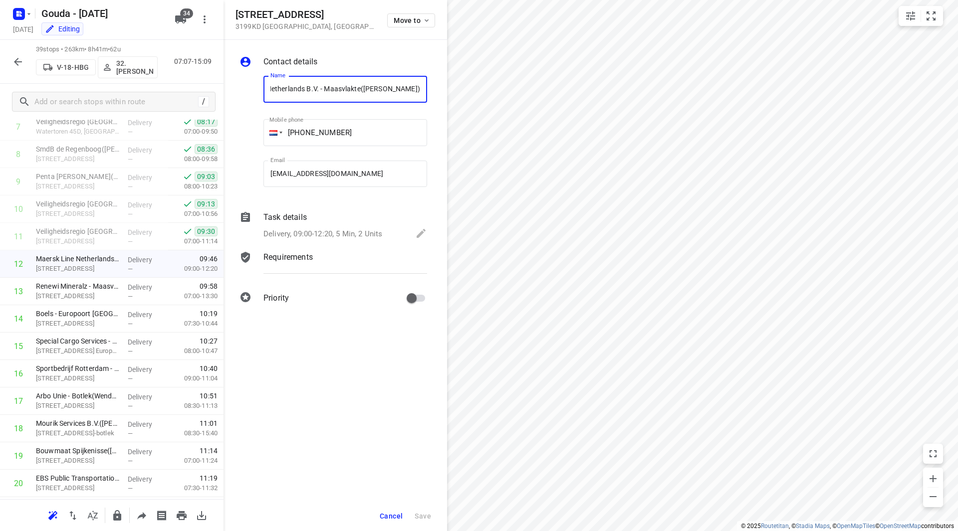
scroll to position [0, 0]
drag, startPoint x: 337, startPoint y: 89, endPoint x: 255, endPoint y: 89, distance: 81.8
click at [255, 89] on div "Name Maersk Line Netherlands B.V. - Maasvlakte(Doris van Lievenoogen) Name Mobi…" at bounding box center [334, 134] width 192 height 132
click at [330, 217] on div "Task details" at bounding box center [345, 218] width 164 height 12
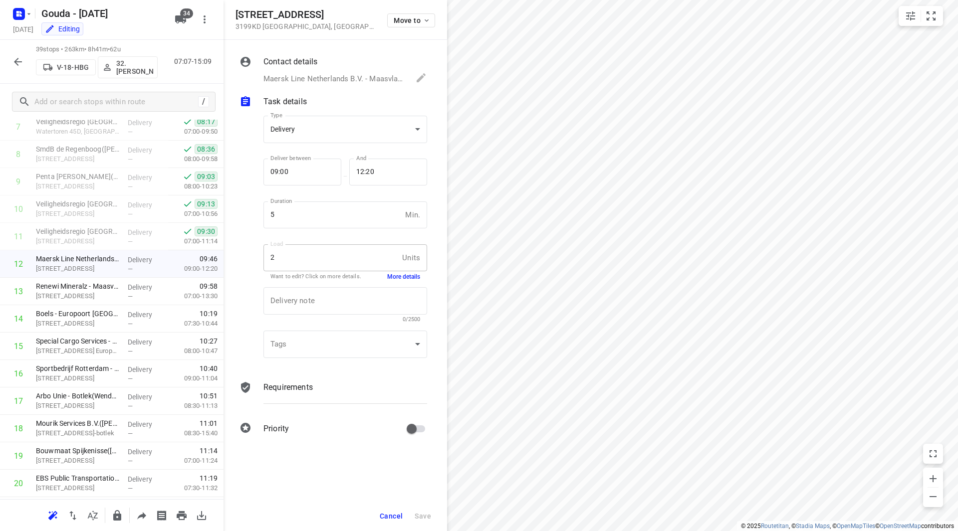
click at [404, 279] on button "More details" at bounding box center [403, 277] width 33 height 8
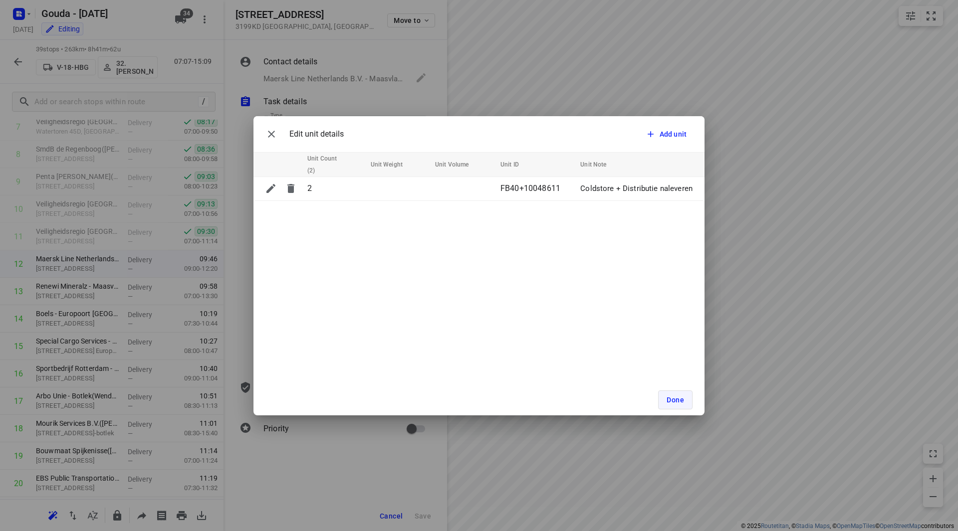
click at [667, 395] on button "Done" at bounding box center [675, 400] width 34 height 19
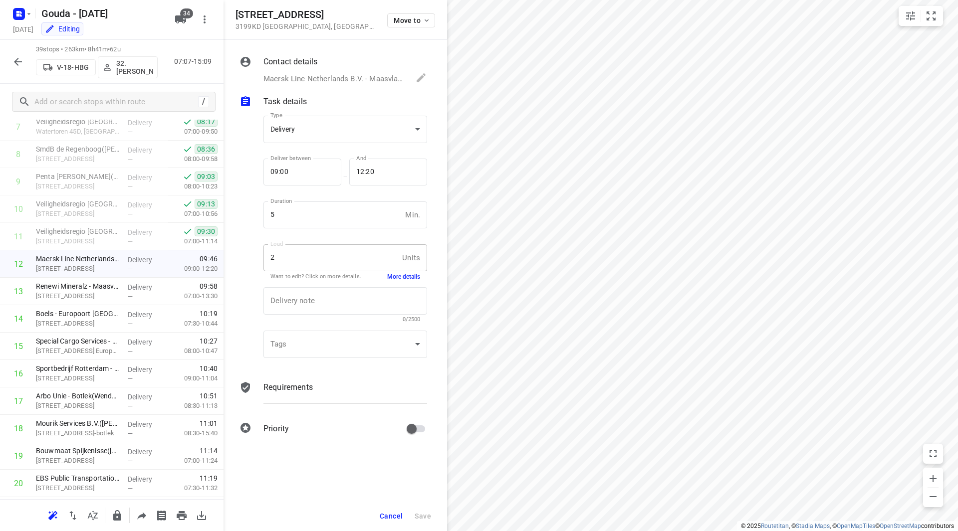
click at [390, 513] on span "Cancel" at bounding box center [391, 516] width 23 height 8
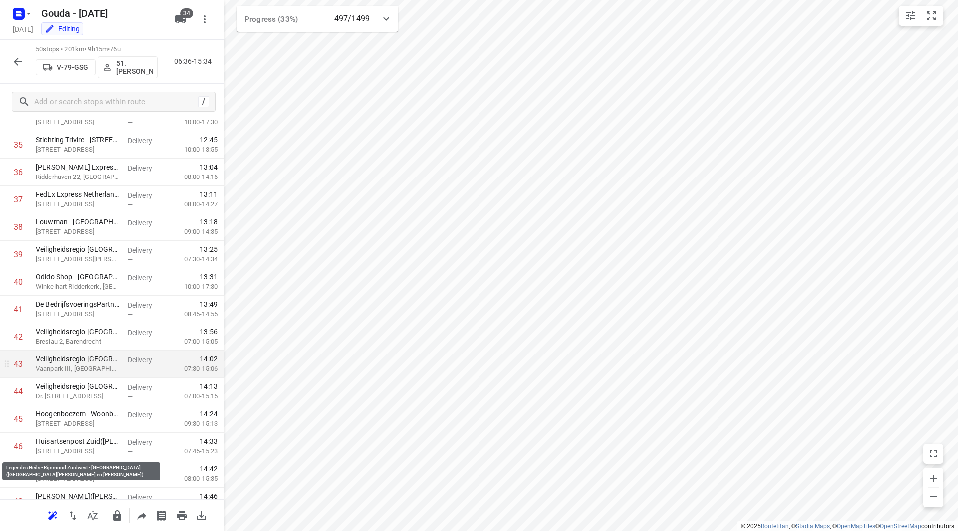
scroll to position [949, 0]
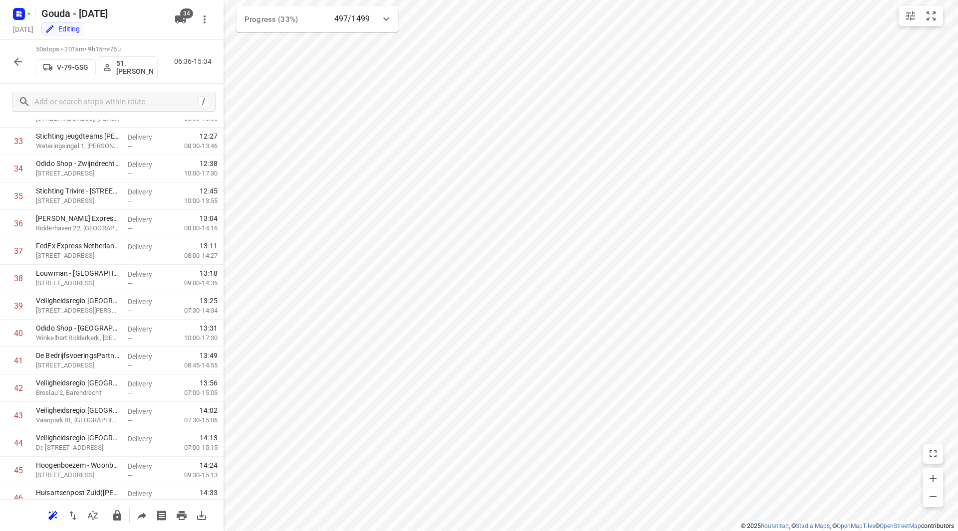
click at [18, 63] on icon "button" at bounding box center [18, 62] width 12 height 12
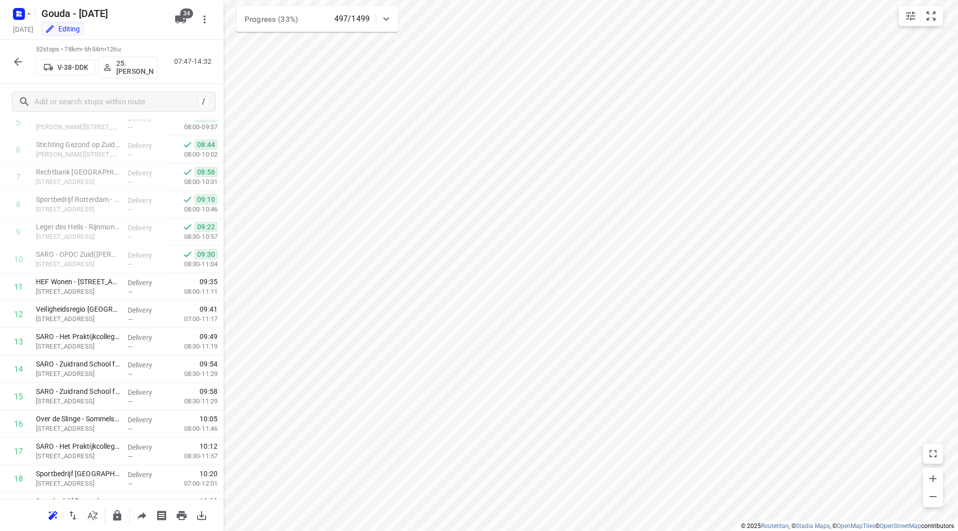
scroll to position [163, 0]
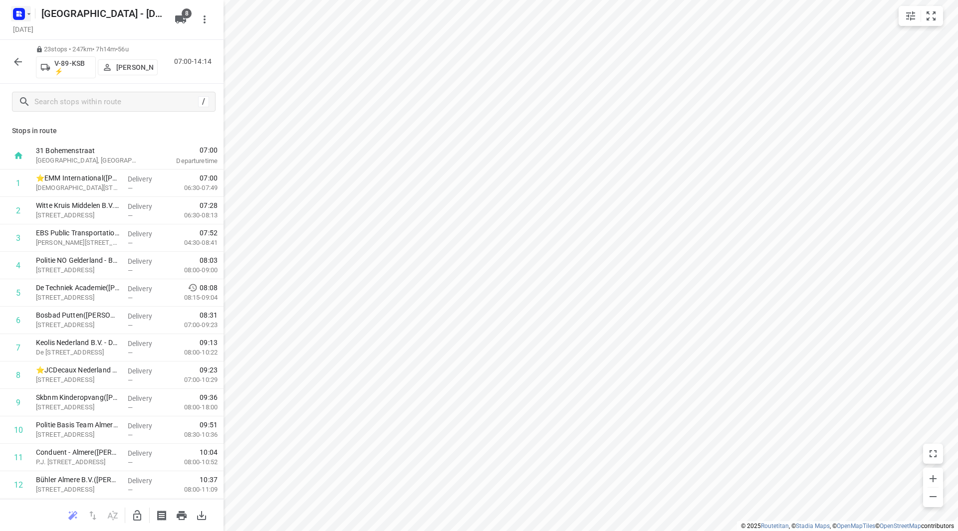
scroll to position [329, 0]
click at [26, 15] on icon "button" at bounding box center [29, 14] width 8 height 8
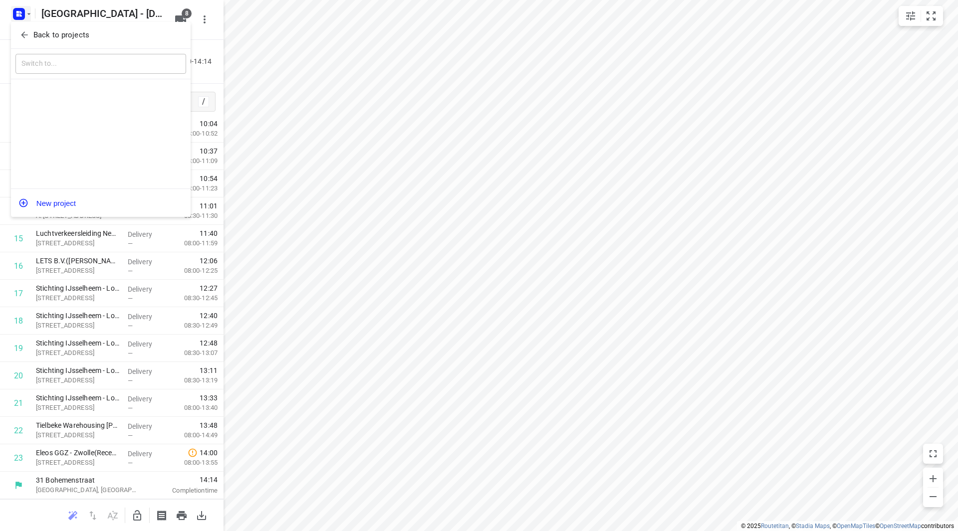
click at [30, 33] on span "Back to projects" at bounding box center [100, 34] width 163 height 11
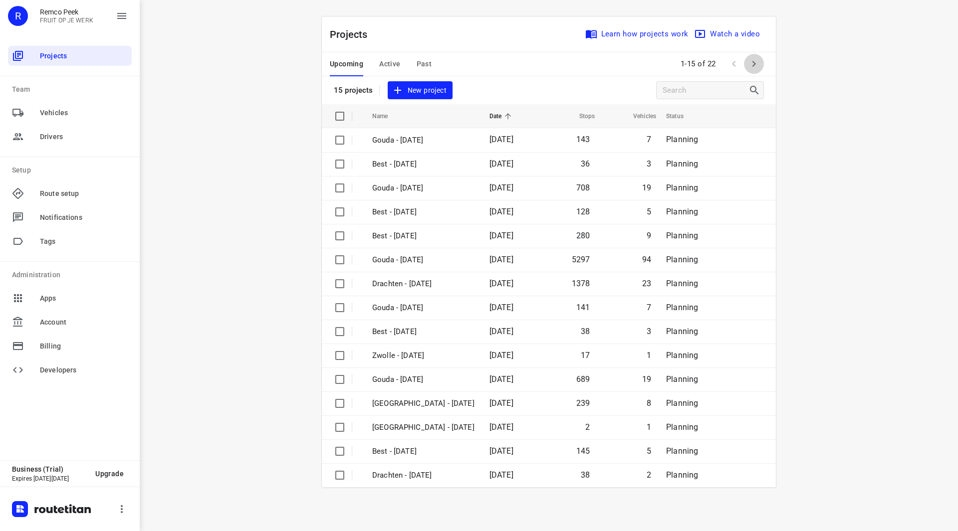
click at [755, 59] on icon "button" at bounding box center [754, 64] width 12 height 12
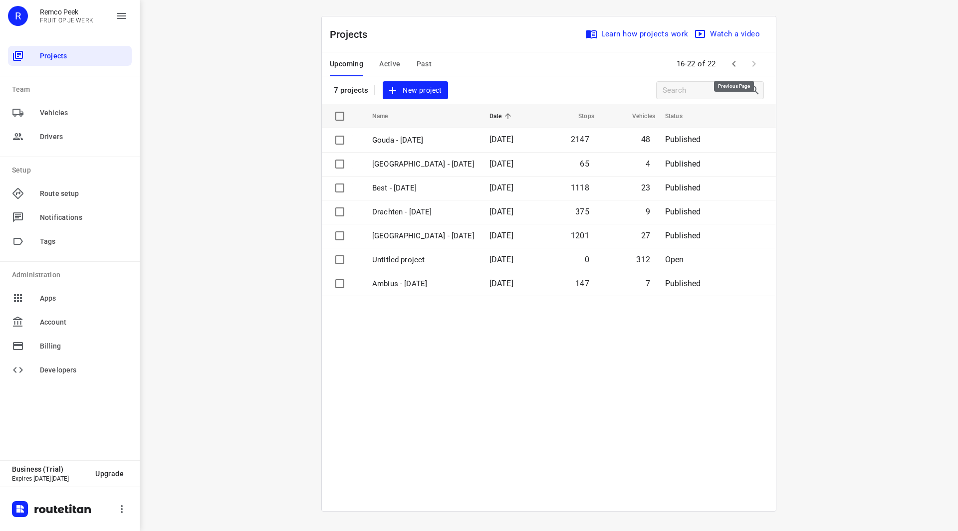
click at [736, 60] on icon "button" at bounding box center [734, 64] width 12 height 12
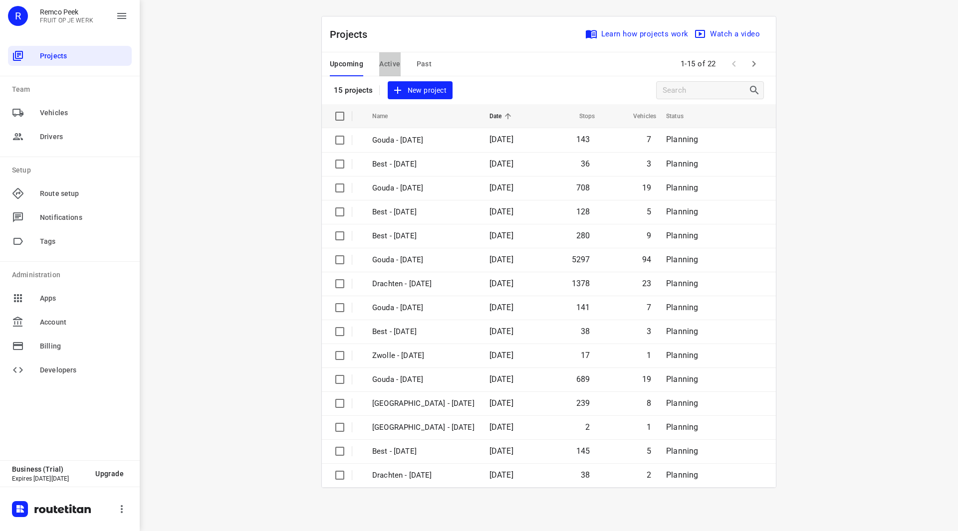
click at [386, 61] on span "Active" at bounding box center [389, 64] width 21 height 12
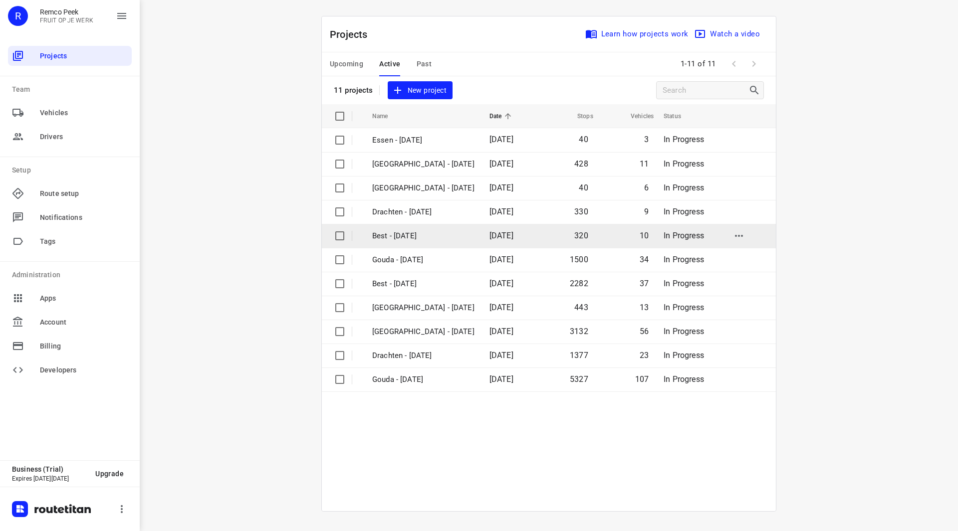
click at [405, 237] on p "Best - [DATE]" at bounding box center [423, 236] width 102 height 11
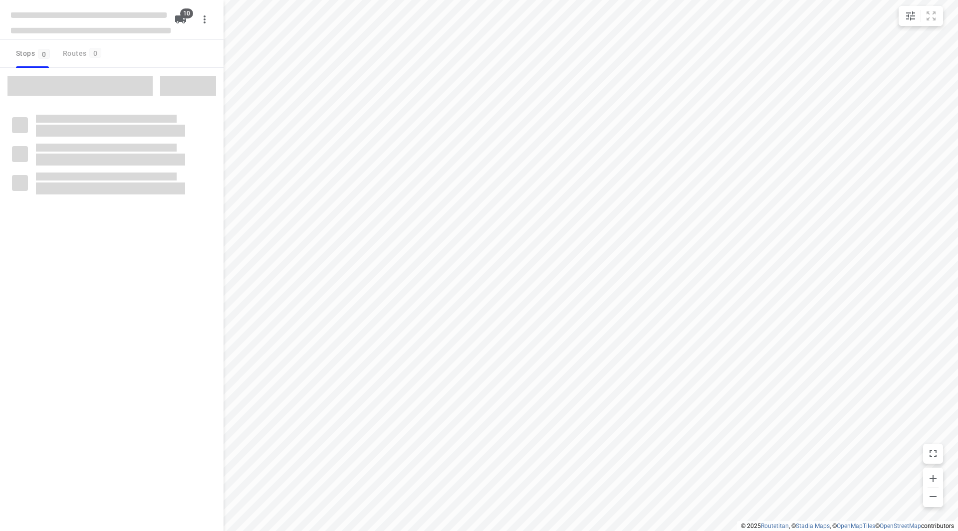
checkbox input "true"
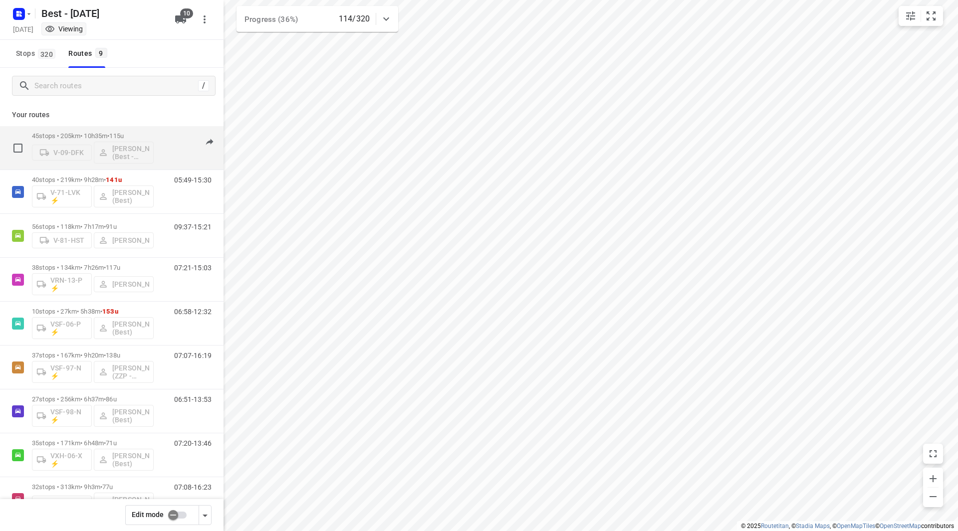
click at [132, 128] on div "45 stops • 205km • 10h35m • 115u V-09-DFK [PERSON_NAME] (Best - ZZP)" at bounding box center [93, 147] width 122 height 41
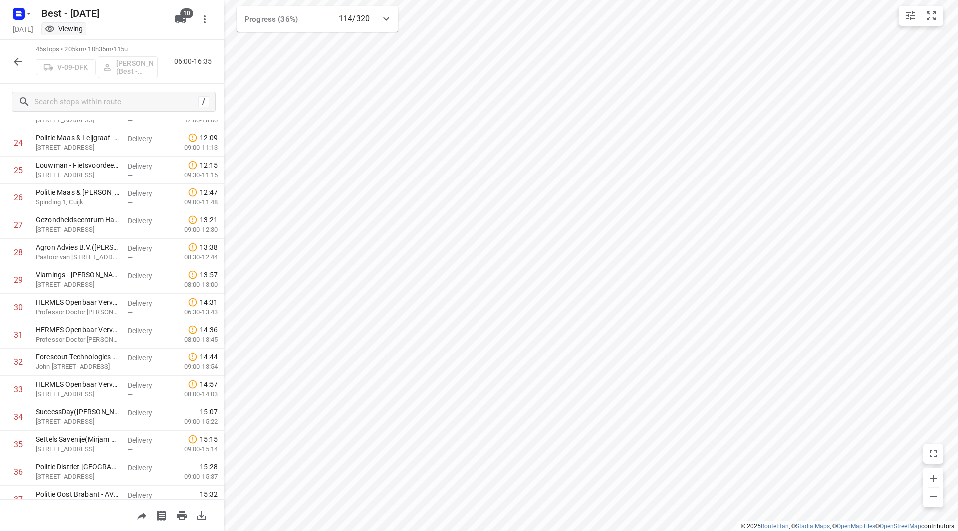
scroll to position [933, 0]
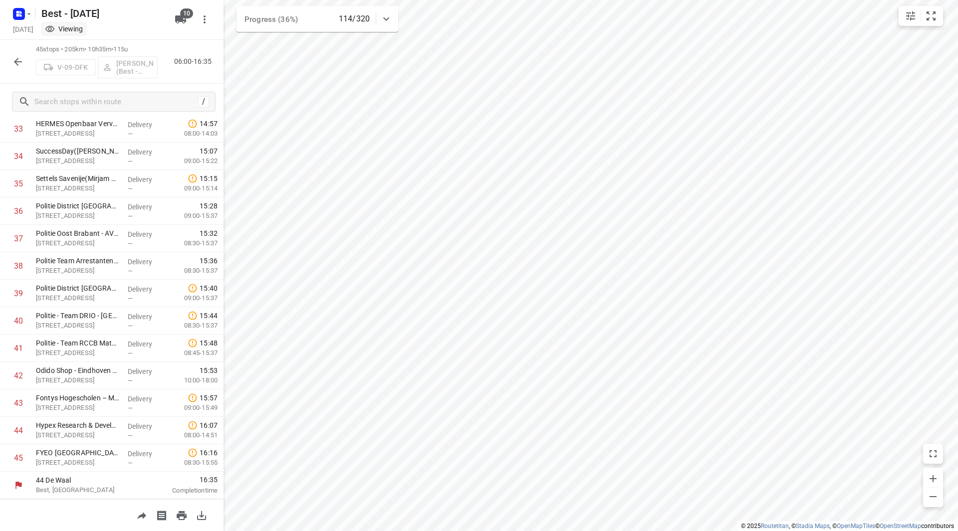
click at [20, 59] on icon "button" at bounding box center [18, 62] width 12 height 12
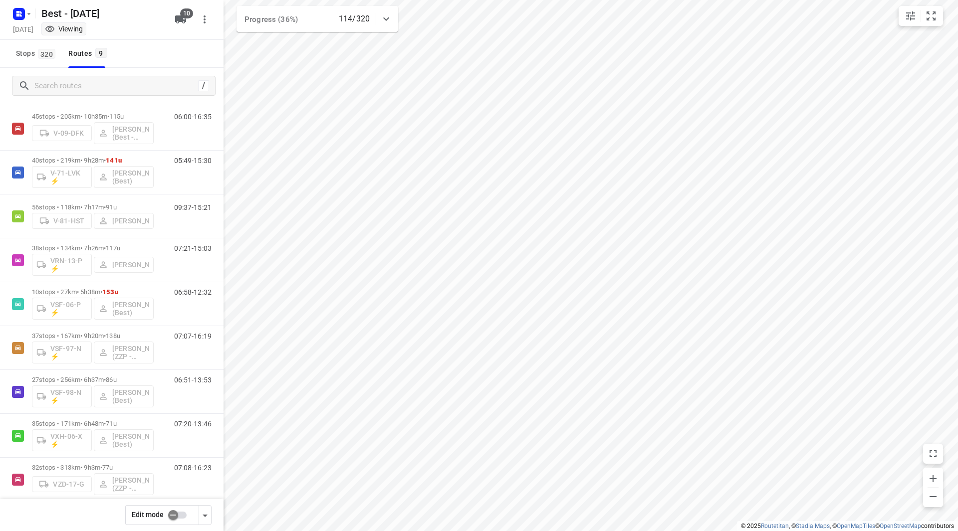
scroll to position [32, 0]
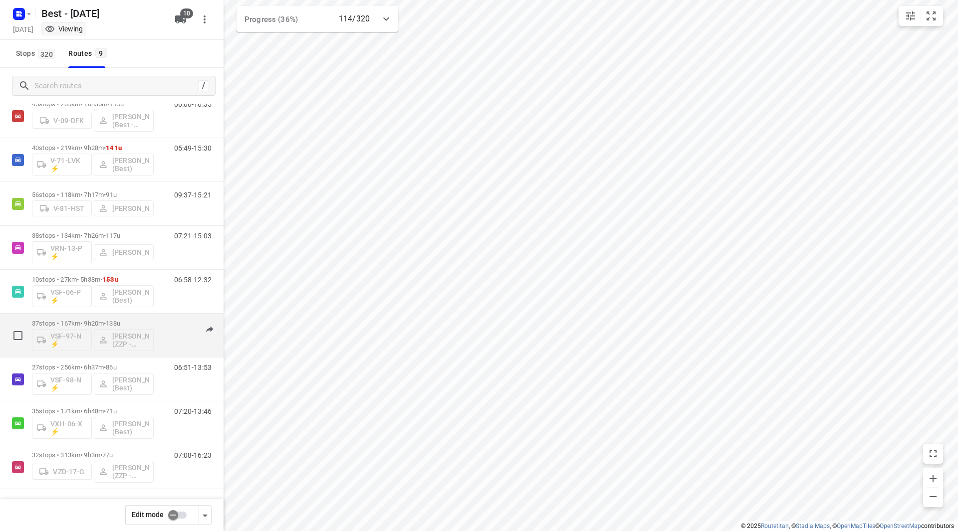
click at [135, 317] on div "37 stops • 167km • 9h20m • 138u VSF-97-N ⚡ [PERSON_NAME] (ZZP - Best)" at bounding box center [93, 335] width 122 height 41
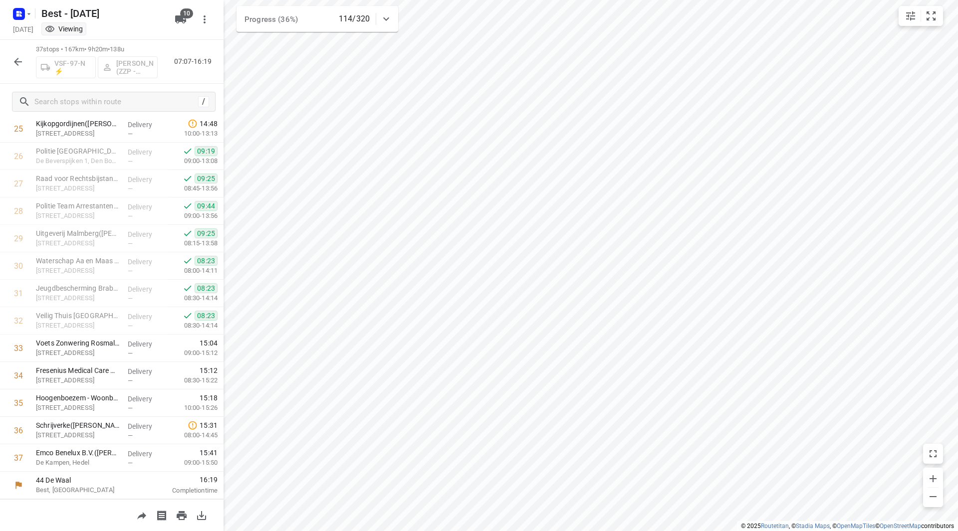
scroll to position [0, 0]
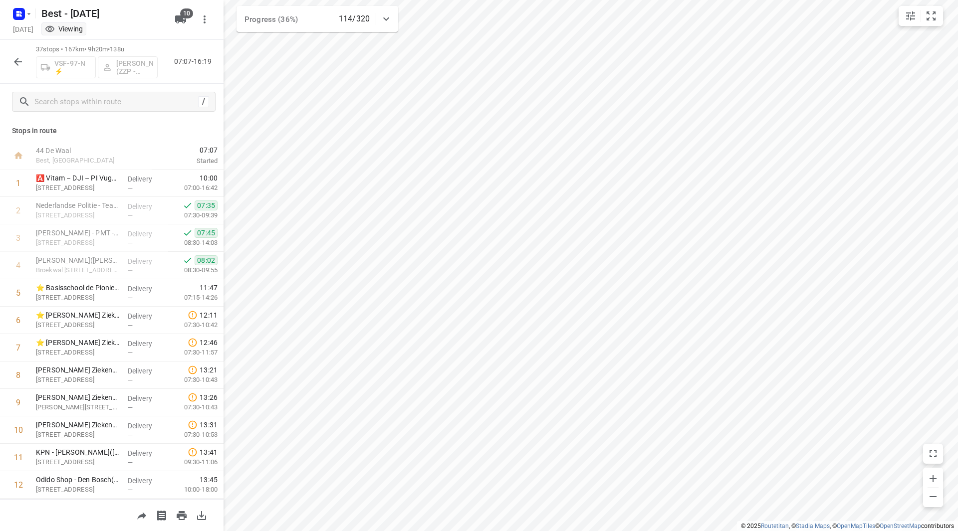
click at [22, 61] on icon "button" at bounding box center [18, 62] width 12 height 12
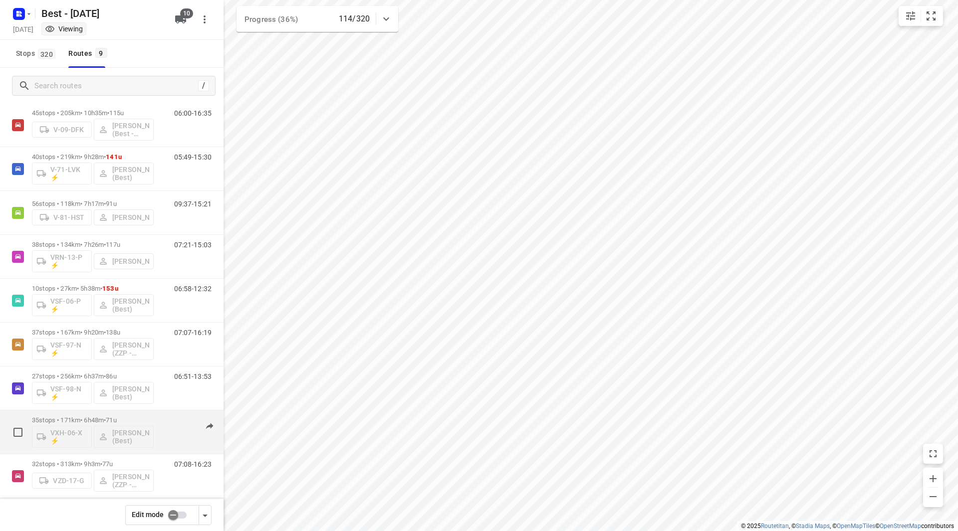
scroll to position [32, 0]
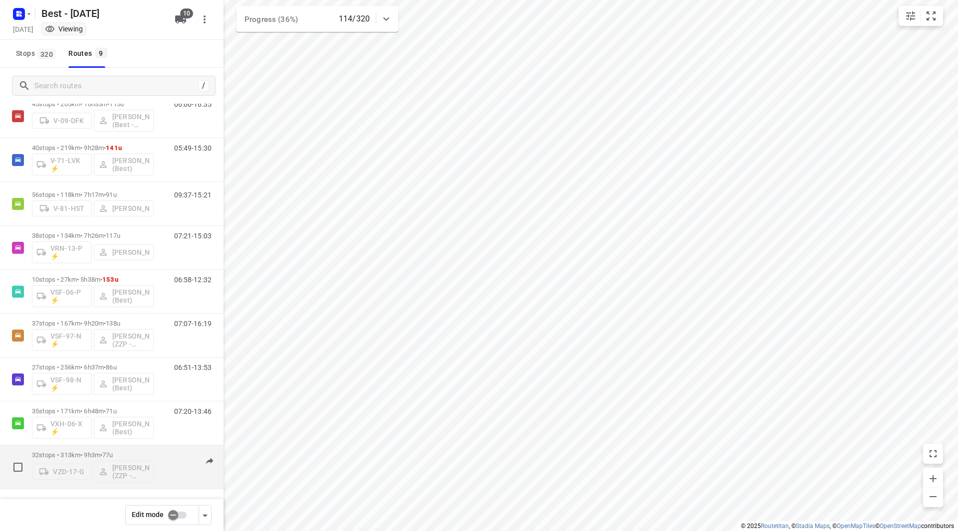
click at [112, 457] on span "77u" at bounding box center [107, 455] width 10 height 7
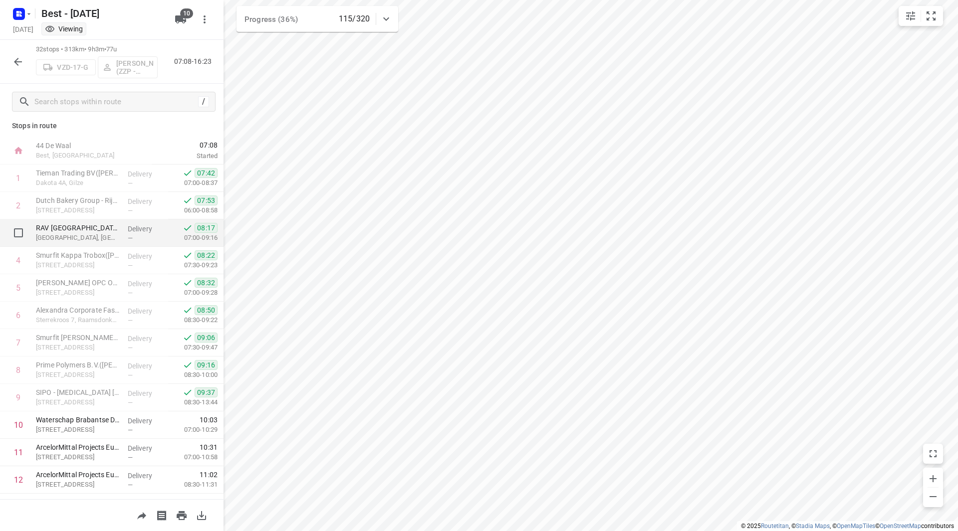
scroll to position [0, 0]
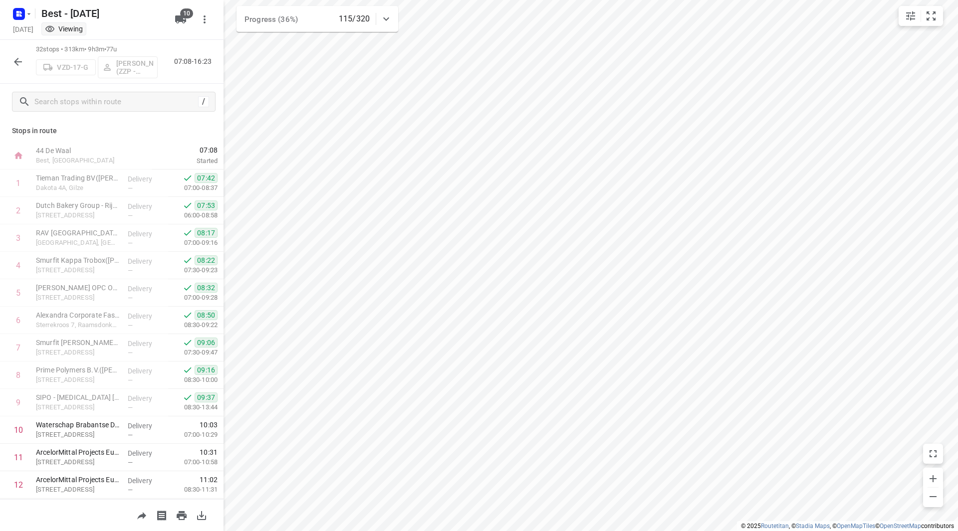
click at [17, 58] on icon "button" at bounding box center [18, 62] width 12 height 12
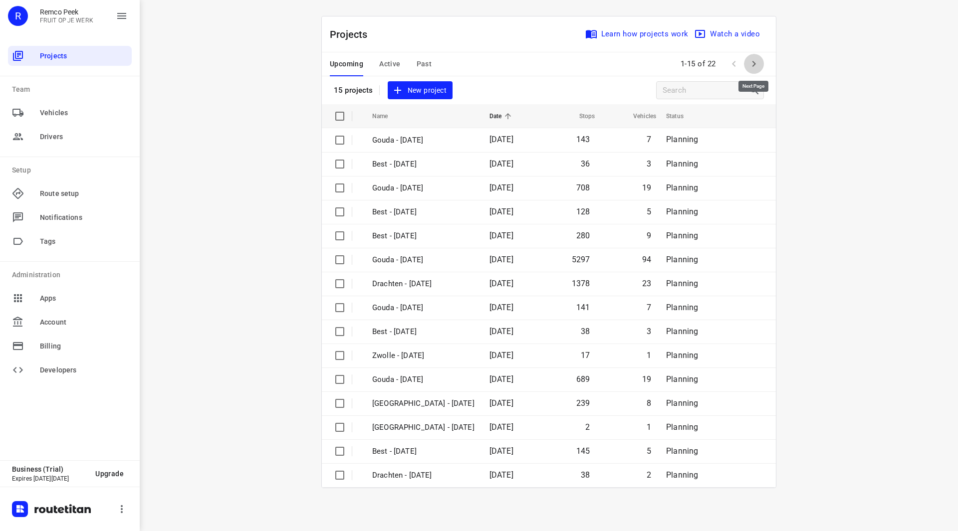
click at [759, 63] on button "button" at bounding box center [754, 64] width 20 height 20
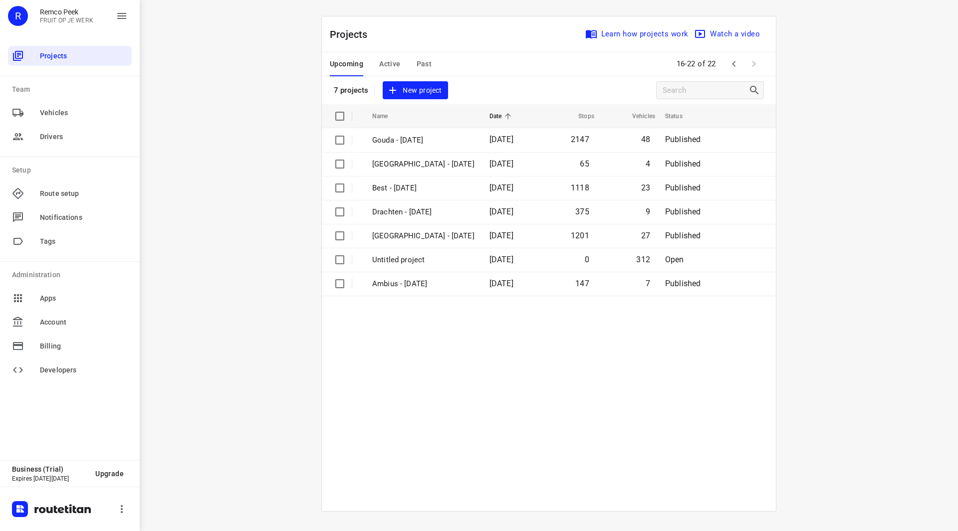
click at [387, 70] on button "Active" at bounding box center [389, 64] width 21 height 24
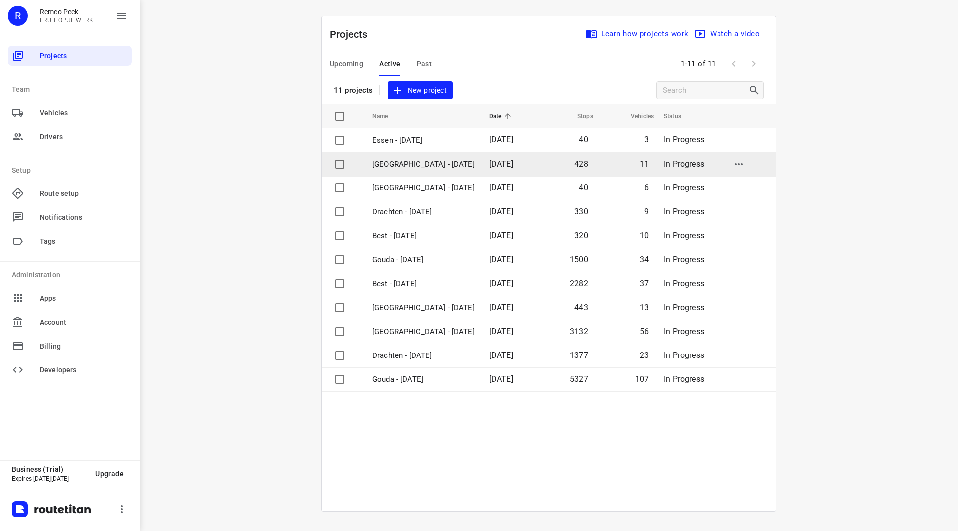
click at [407, 162] on p "[GEOGRAPHIC_DATA] - [DATE]" at bounding box center [423, 164] width 102 height 11
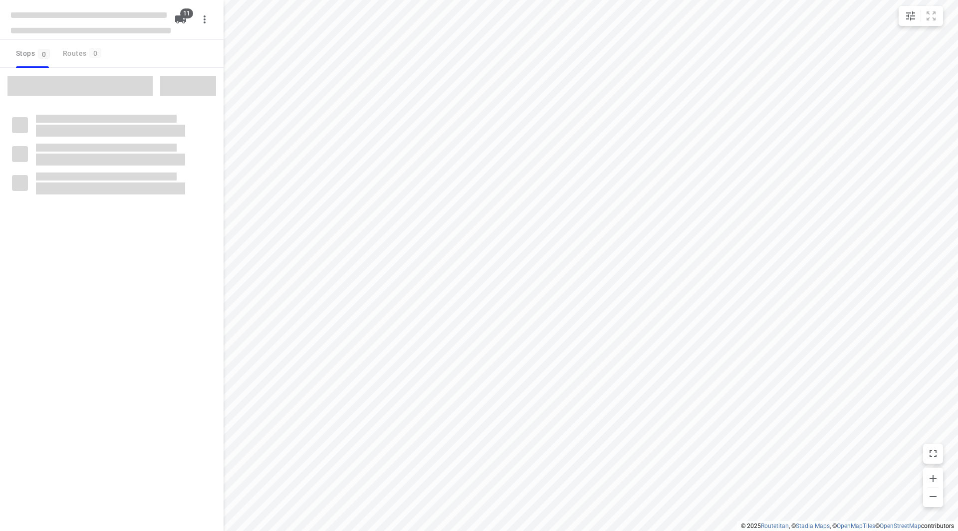
checkbox input "true"
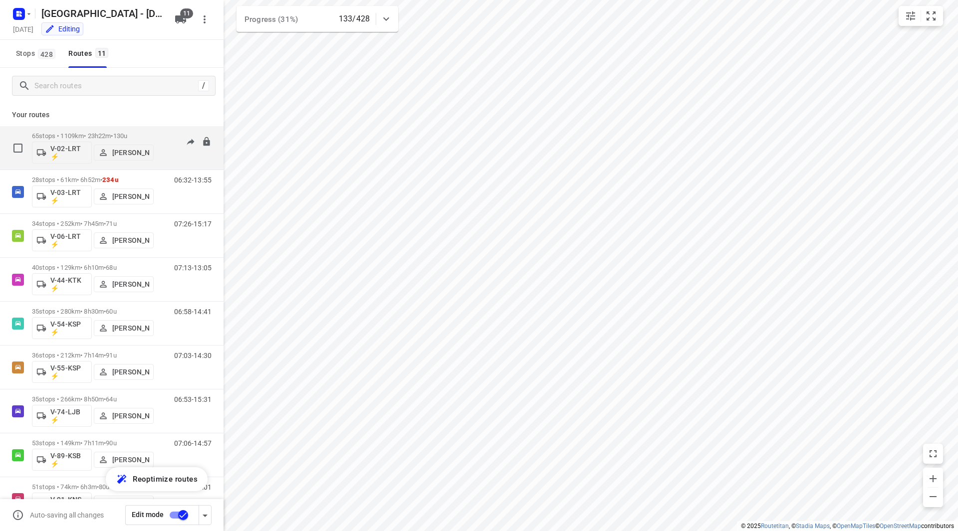
click at [123, 134] on span "130u" at bounding box center [120, 135] width 14 height 7
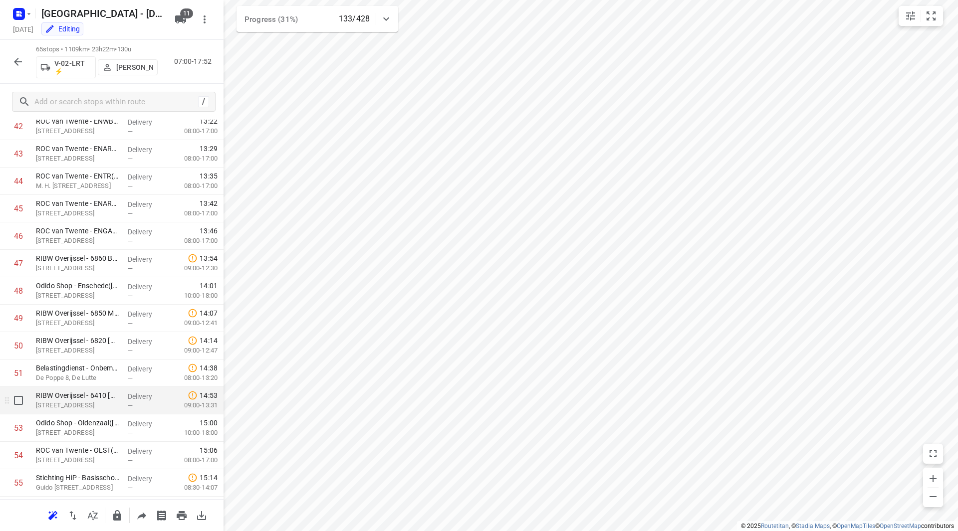
scroll to position [1482, 0]
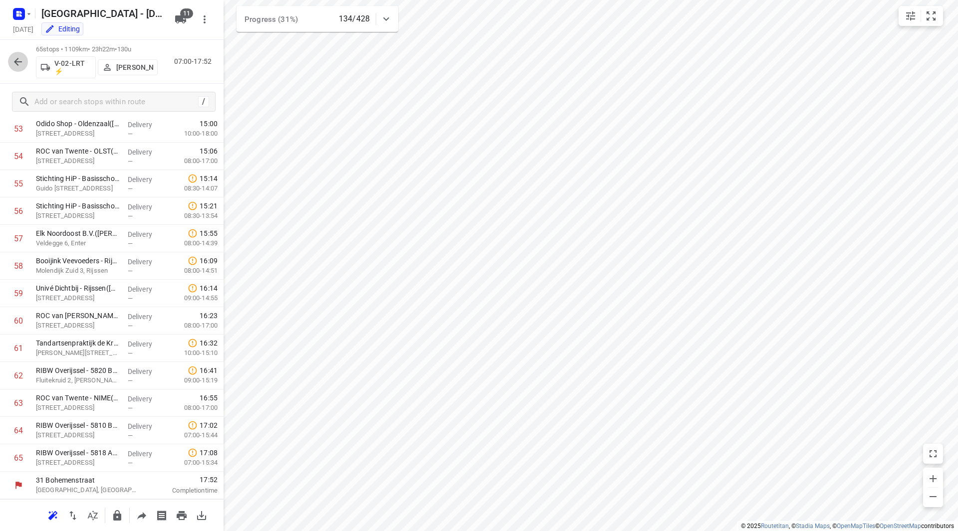
click at [21, 59] on icon "button" at bounding box center [18, 62] width 12 height 12
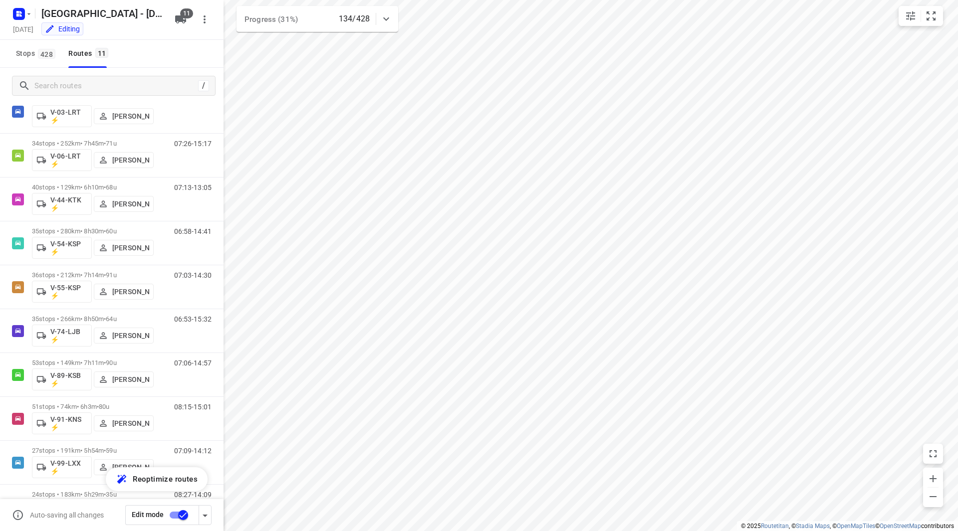
scroll to position [120, 0]
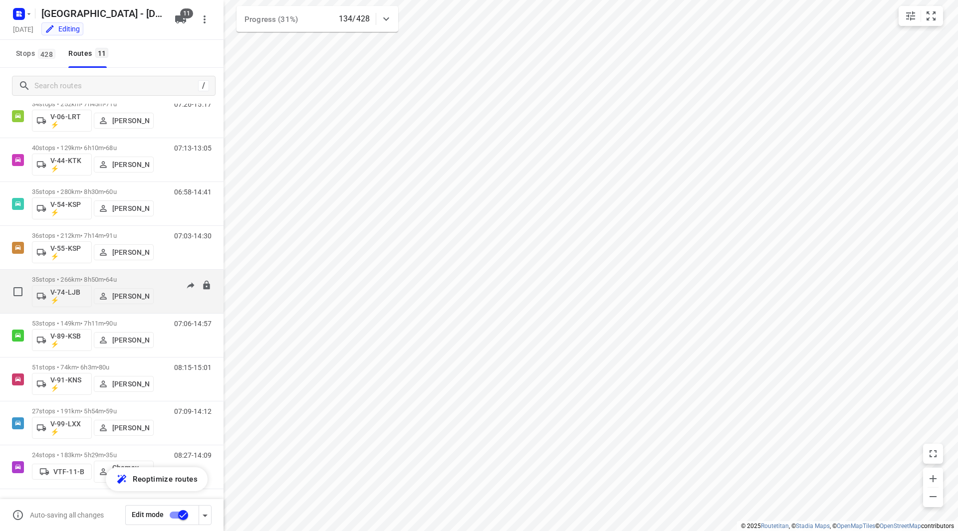
click at [128, 275] on div "35 stops • 266km • 8h50m • 64u V-74-LJB ⚡ [PERSON_NAME]" at bounding box center [93, 291] width 122 height 41
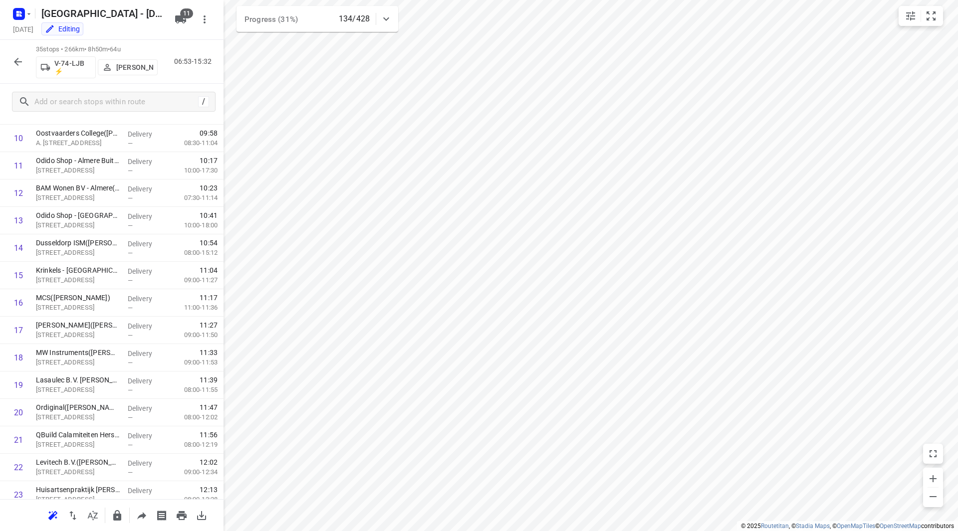
scroll to position [0, 0]
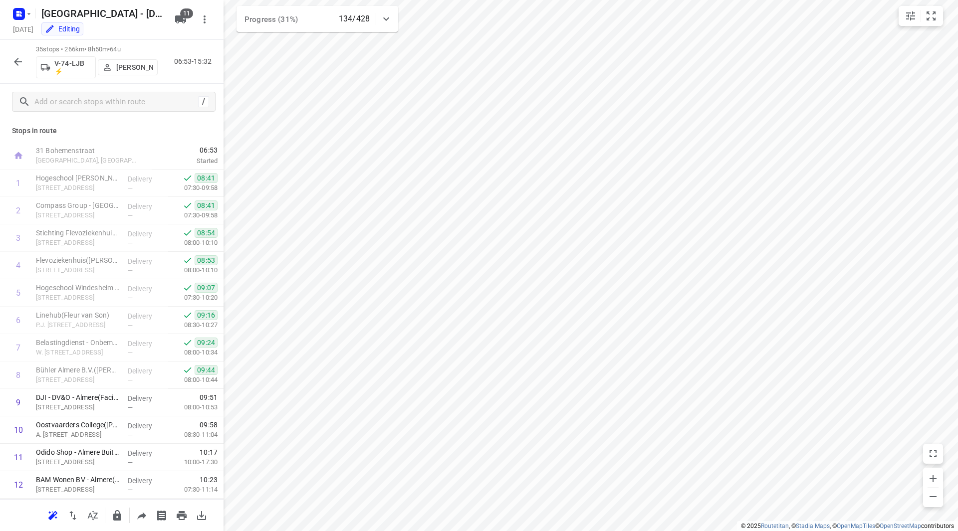
click at [20, 55] on button "button" at bounding box center [18, 62] width 20 height 20
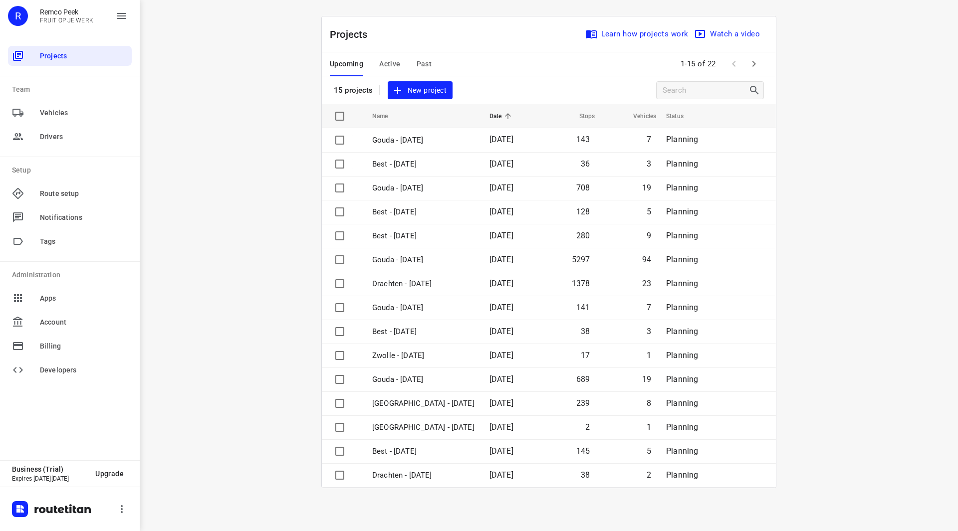
click at [413, 62] on div "Upcoming Active Past" at bounding box center [389, 64] width 118 height 24
click at [419, 64] on span "Past" at bounding box center [424, 64] width 15 height 12
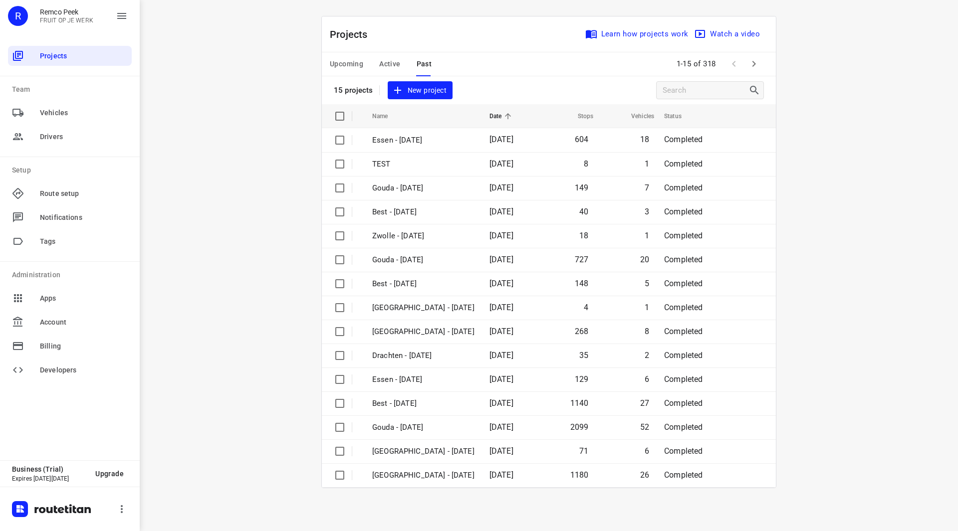
click at [755, 62] on icon "button" at bounding box center [754, 64] width 12 height 12
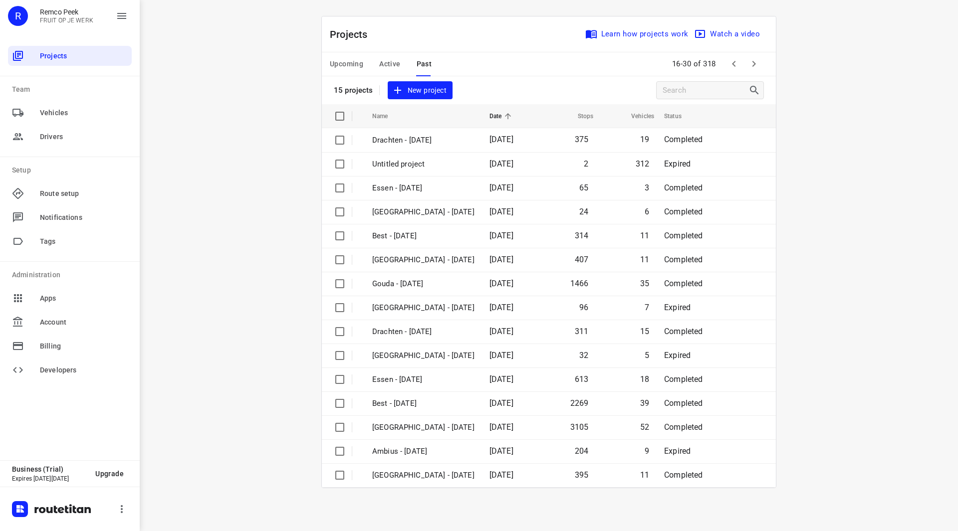
click at [384, 58] on button "Active" at bounding box center [389, 64] width 21 height 24
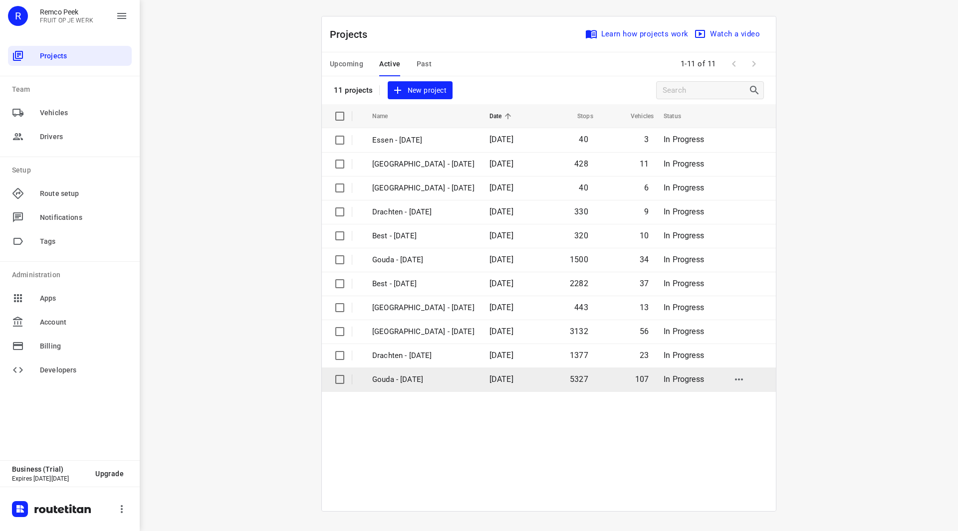
click at [417, 377] on p "Gouda - Monday" at bounding box center [423, 379] width 102 height 11
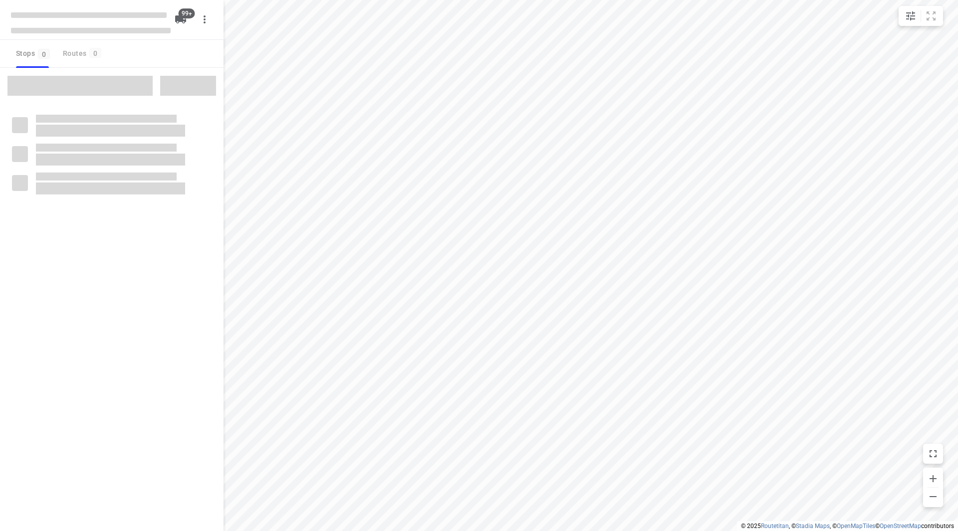
checkbox input "true"
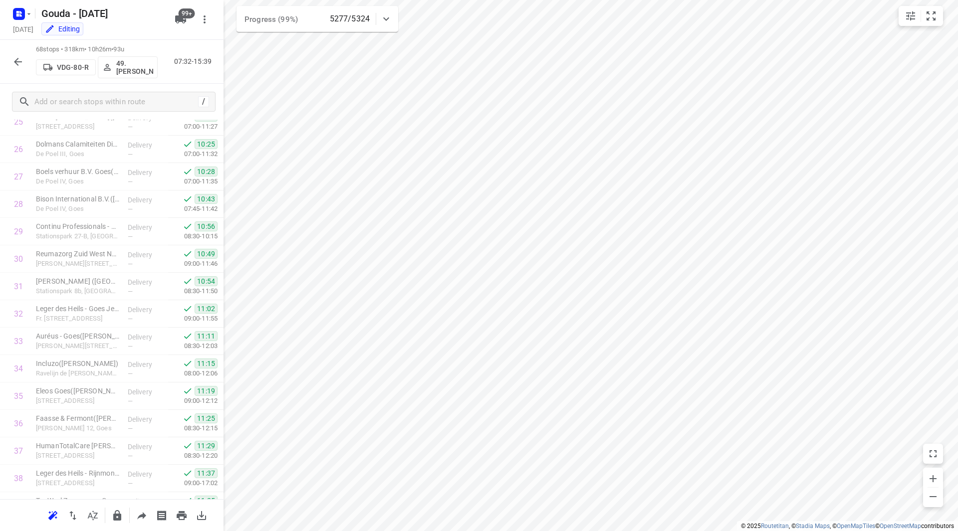
scroll to position [1592, 0]
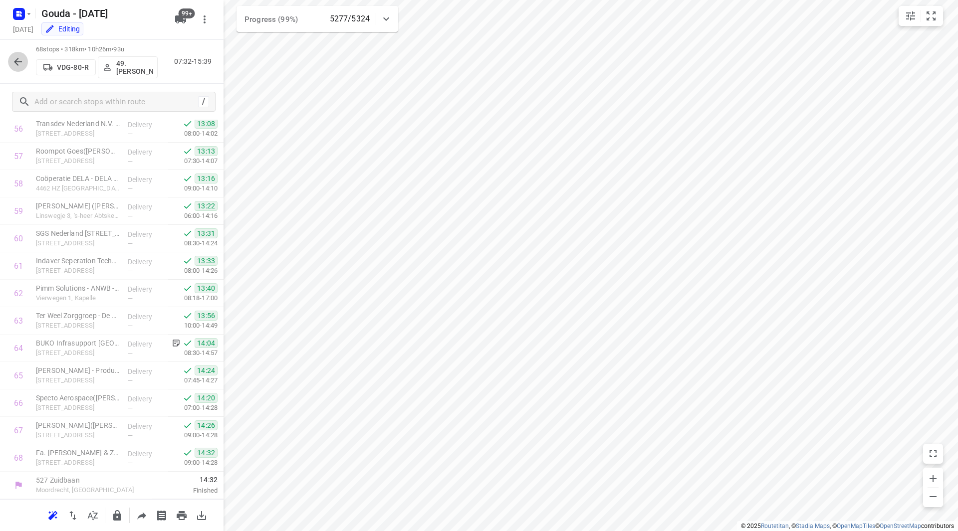
click at [17, 56] on icon "button" at bounding box center [18, 62] width 12 height 12
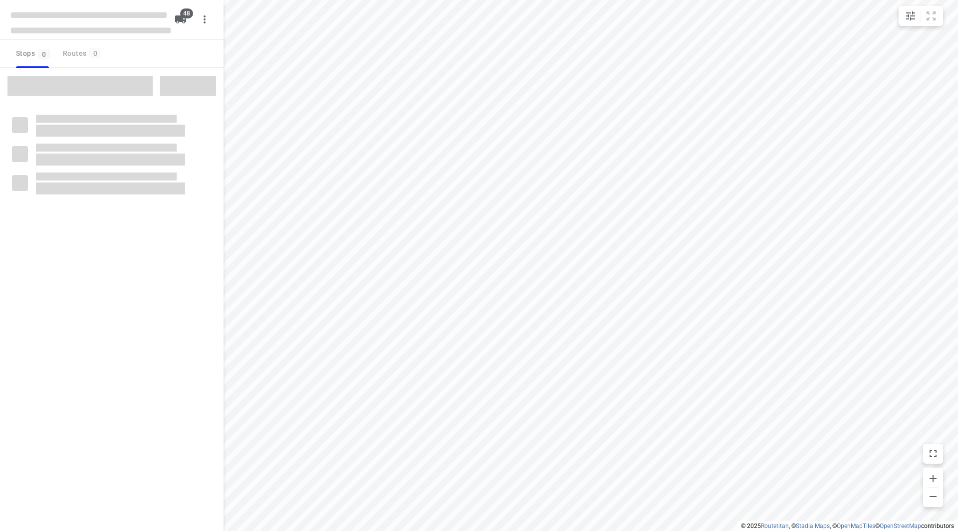
checkbox input "true"
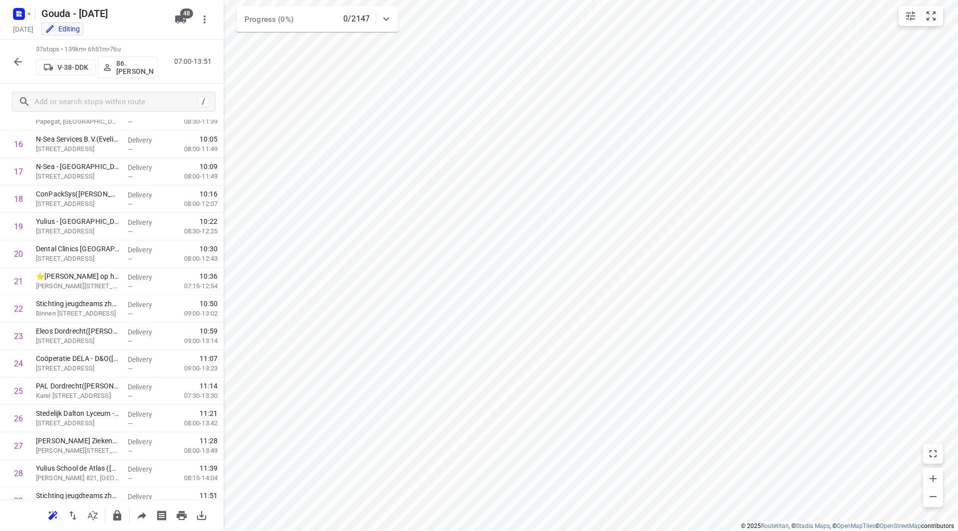
scroll to position [713, 0]
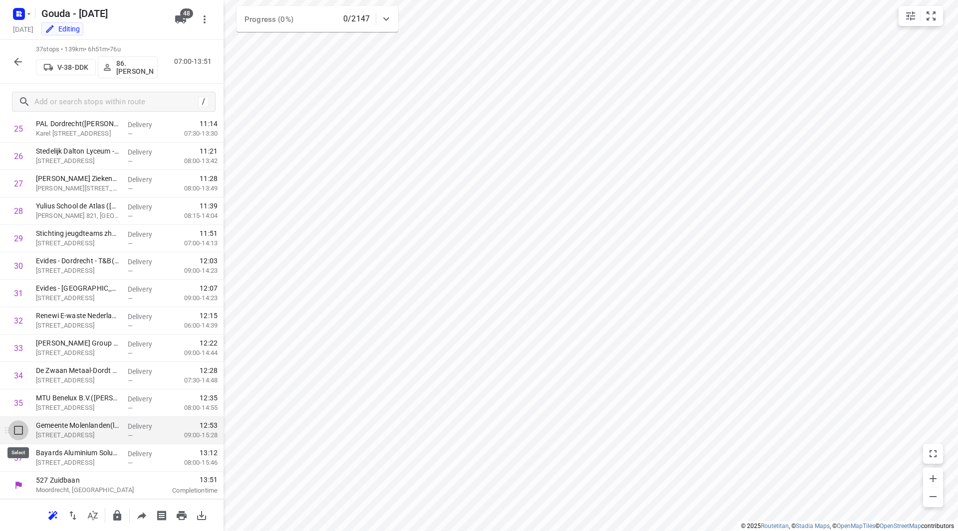
drag, startPoint x: 12, startPoint y: 432, endPoint x: 14, endPoint y: 447, distance: 14.7
click at [13, 432] on input "checkbox" at bounding box center [18, 431] width 20 height 20
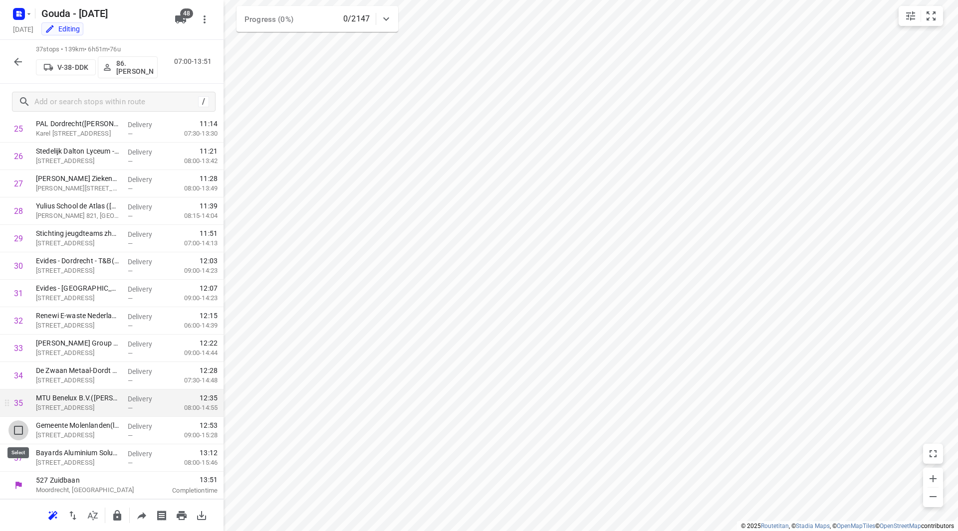
checkbox input "true"
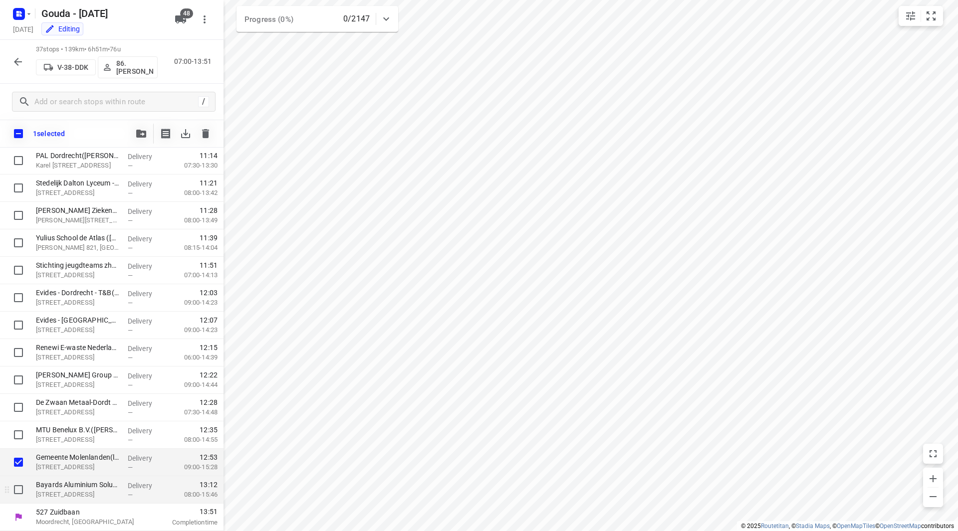
scroll to position [709, 0]
click at [15, 489] on input "checkbox" at bounding box center [18, 490] width 20 height 20
checkbox input "true"
click at [142, 134] on icon "button" at bounding box center [141, 134] width 10 height 8
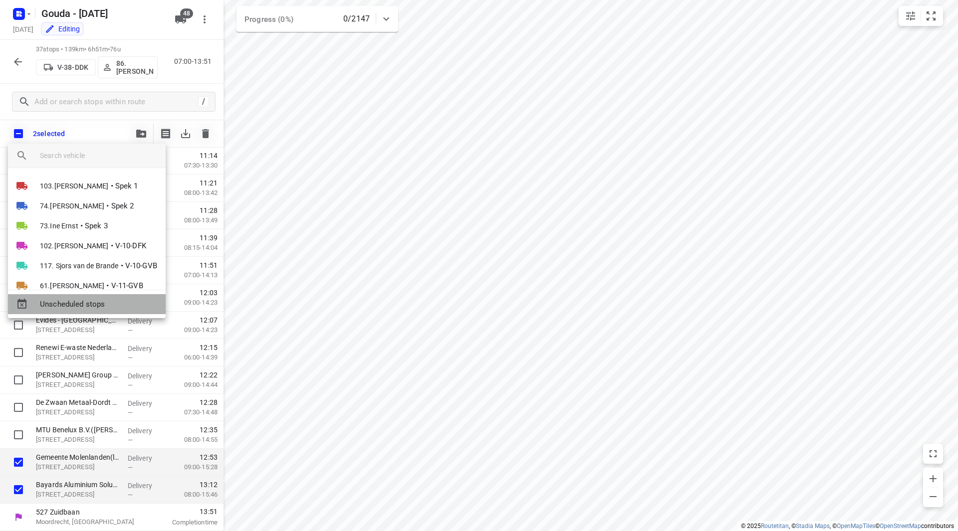
click at [92, 300] on span "Unscheduled stops" at bounding box center [99, 304] width 118 height 11
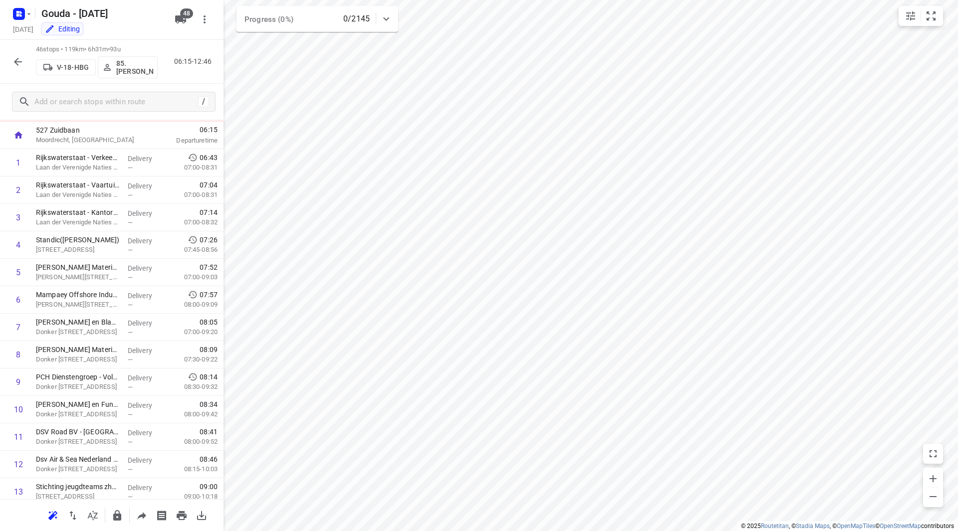
scroll to position [0, 0]
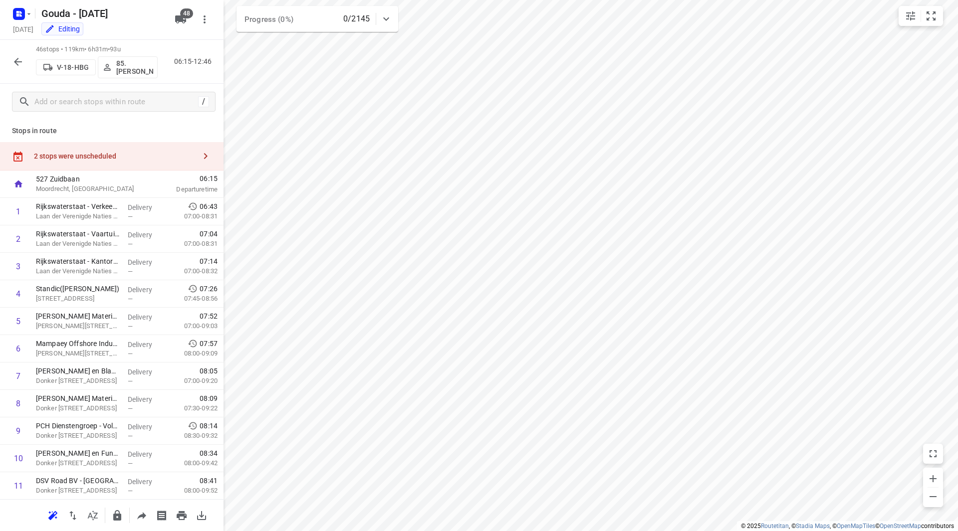
click at [175, 157] on div "2 stops were unscheduled" at bounding box center [115, 156] width 162 height 8
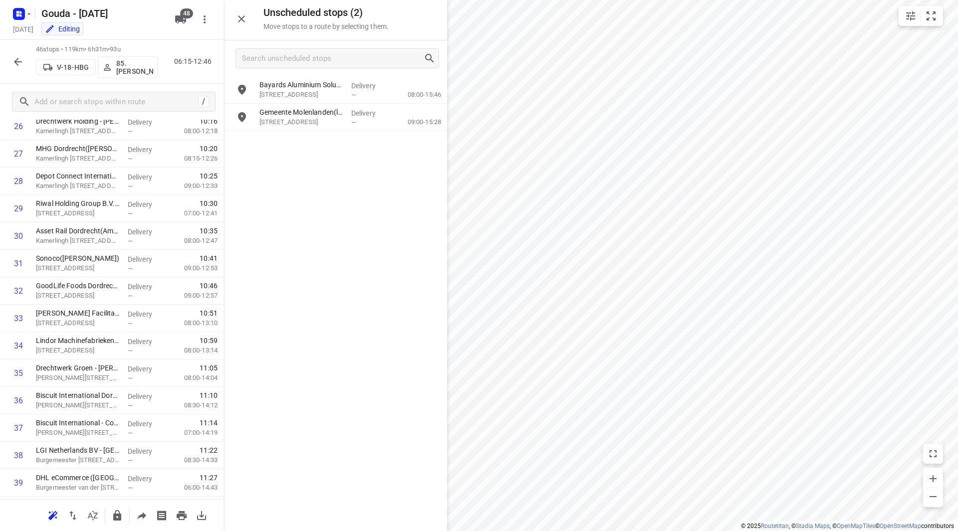
scroll to position [989, 0]
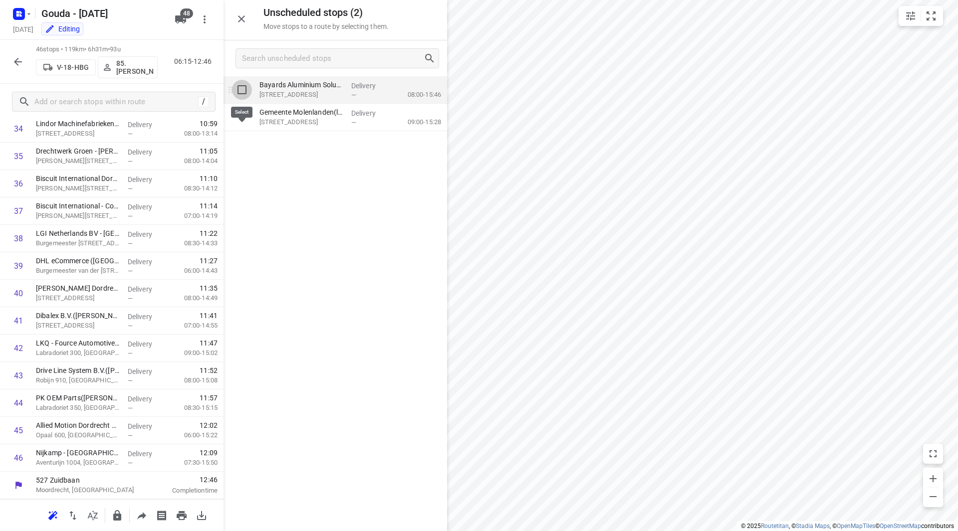
click at [245, 87] on input "grid" at bounding box center [242, 90] width 20 height 20
checkbox input "true"
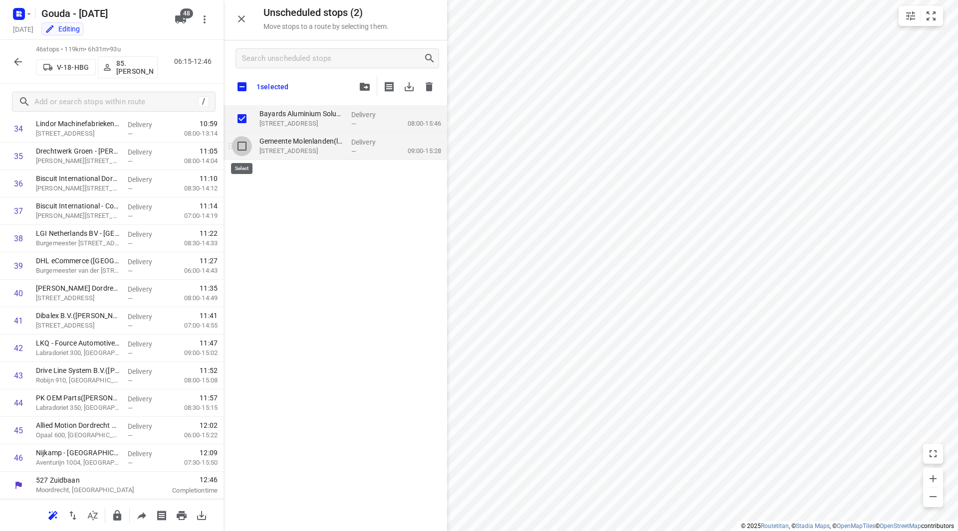
click at [239, 145] on input "grid" at bounding box center [242, 146] width 20 height 20
checkbox input "true"
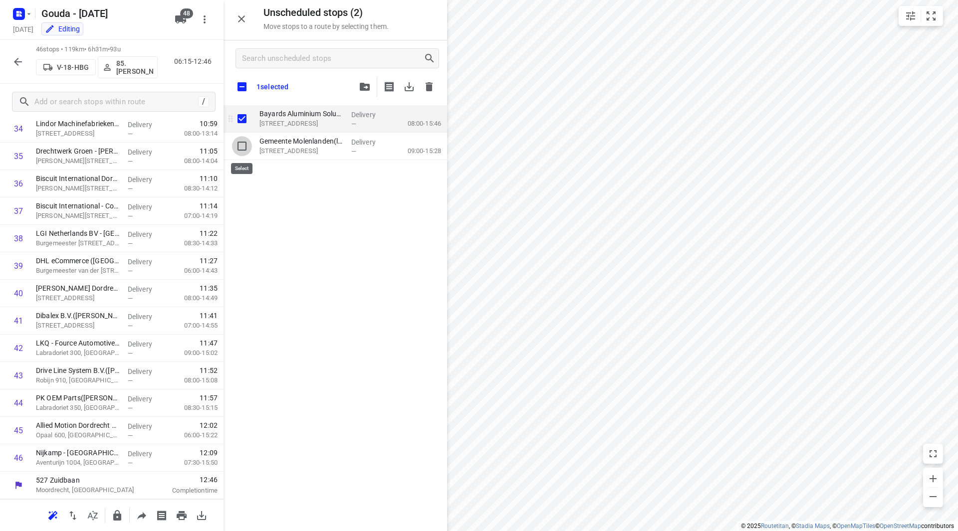
checkbox input "true"
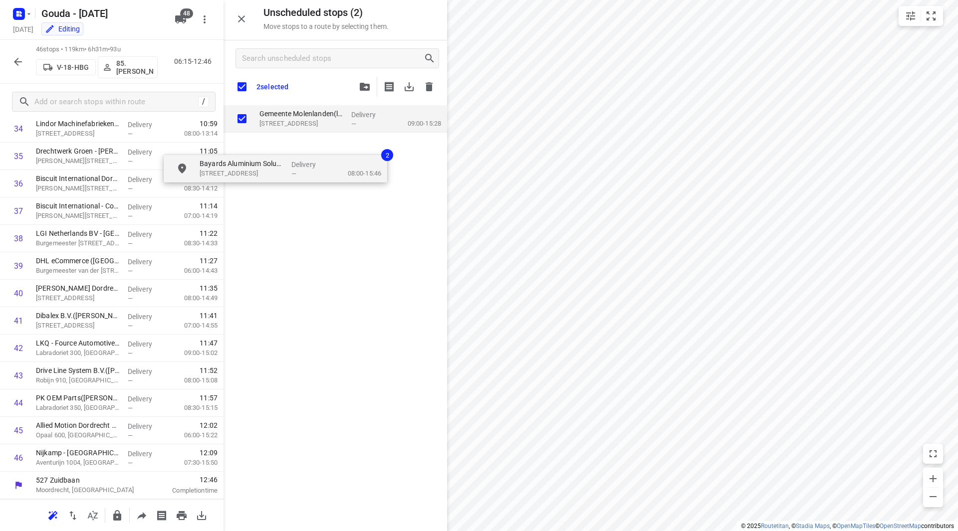
checkbox input "true"
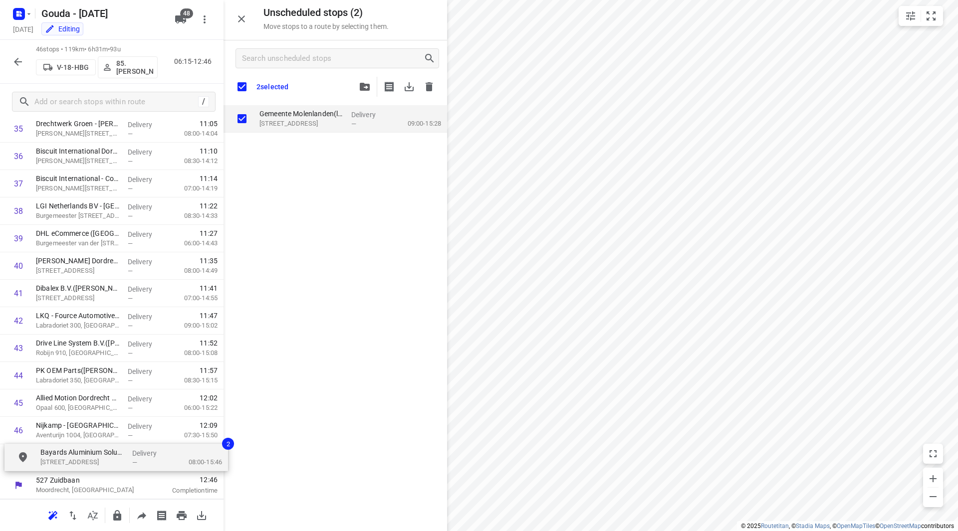
drag, startPoint x: 288, startPoint y: 122, endPoint x: 59, endPoint y: 454, distance: 403.5
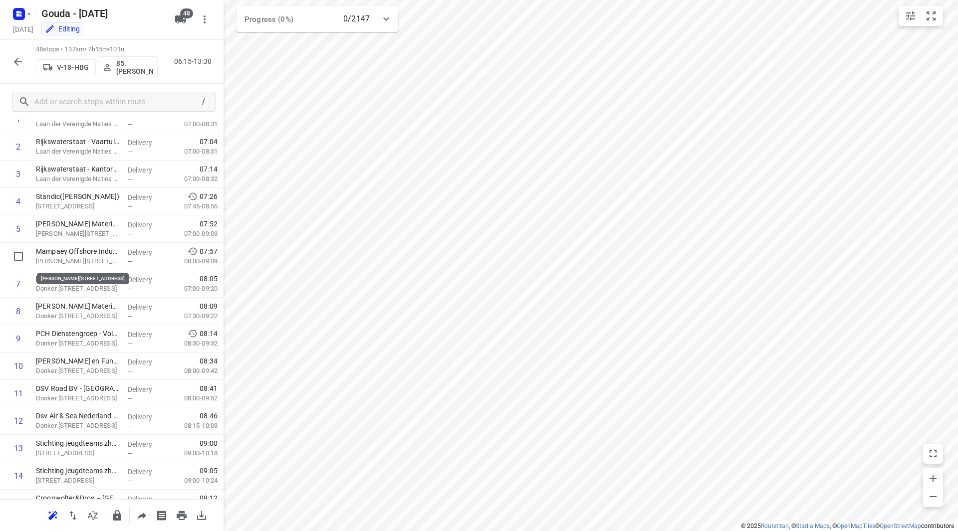
scroll to position [316, 0]
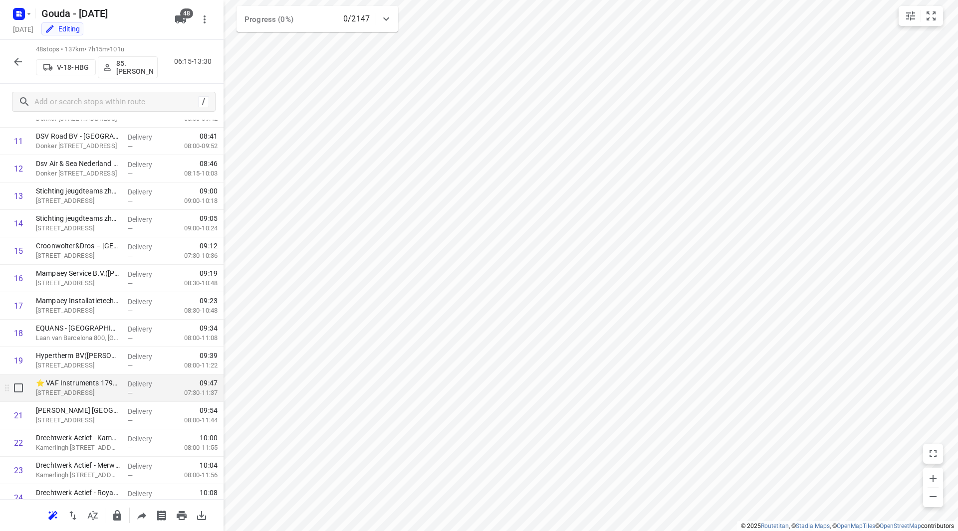
click at [70, 386] on p "⭐ VAF Instruments 1798([PERSON_NAME])" at bounding box center [78, 383] width 84 height 10
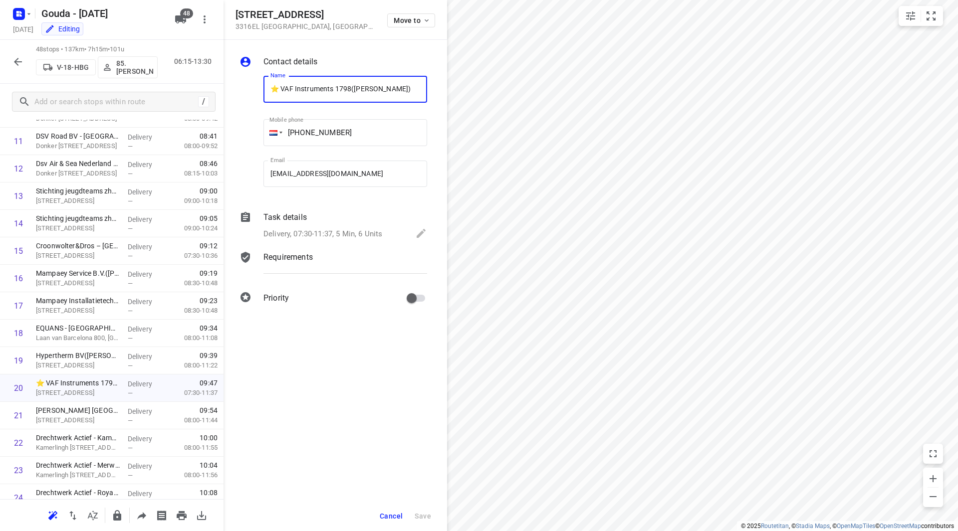
drag, startPoint x: 279, startPoint y: 89, endPoint x: 270, endPoint y: 90, distance: 9.0
click at [270, 90] on input "⭐ VAF Instruments 1798([PERSON_NAME])" at bounding box center [345, 89] width 164 height 27
click at [389, 518] on span "Cancel" at bounding box center [391, 516] width 23 height 8
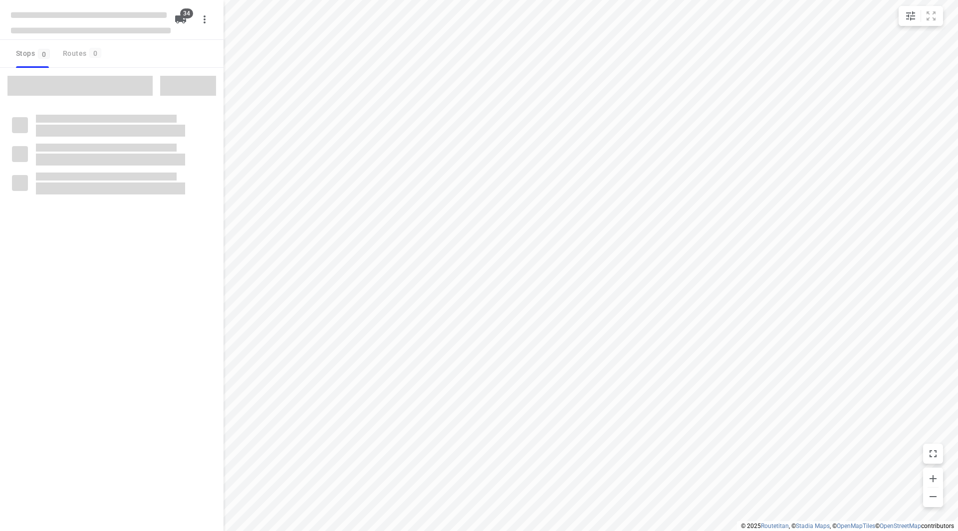
checkbox input "true"
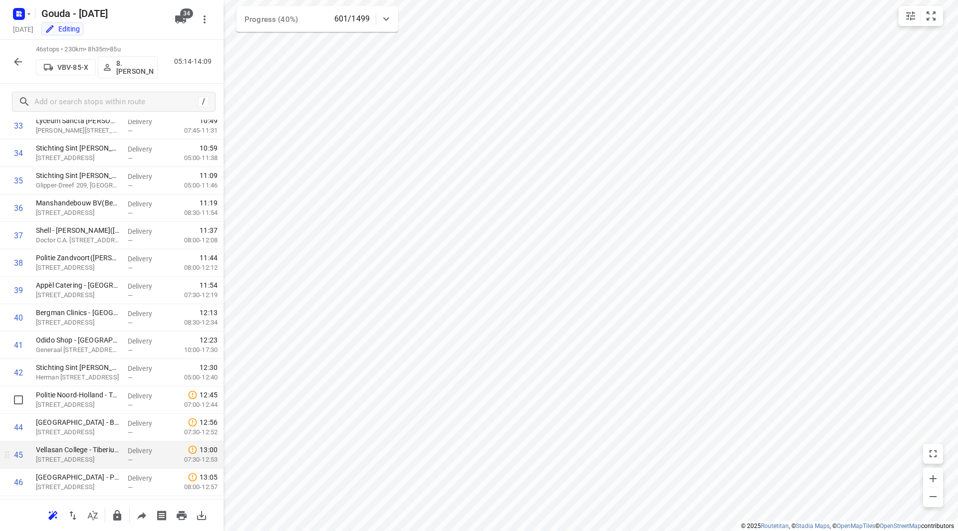
scroll to position [989, 0]
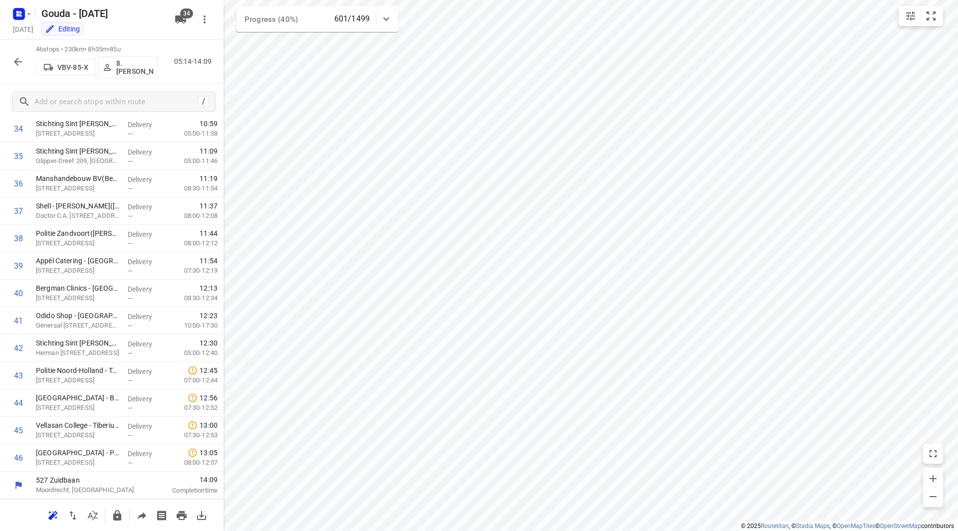
click at [15, 57] on icon "button" at bounding box center [18, 62] width 12 height 12
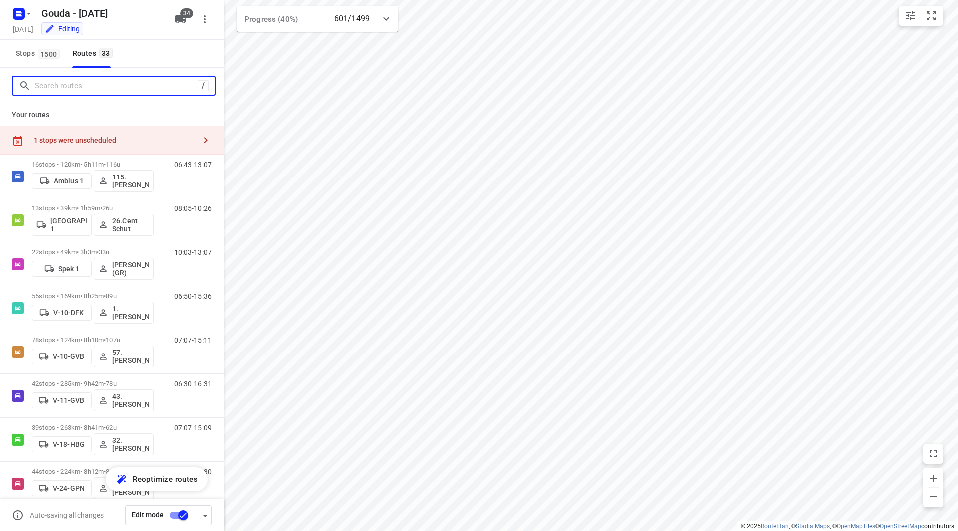
click at [70, 91] on input "Search routes" at bounding box center [116, 85] width 163 height 15
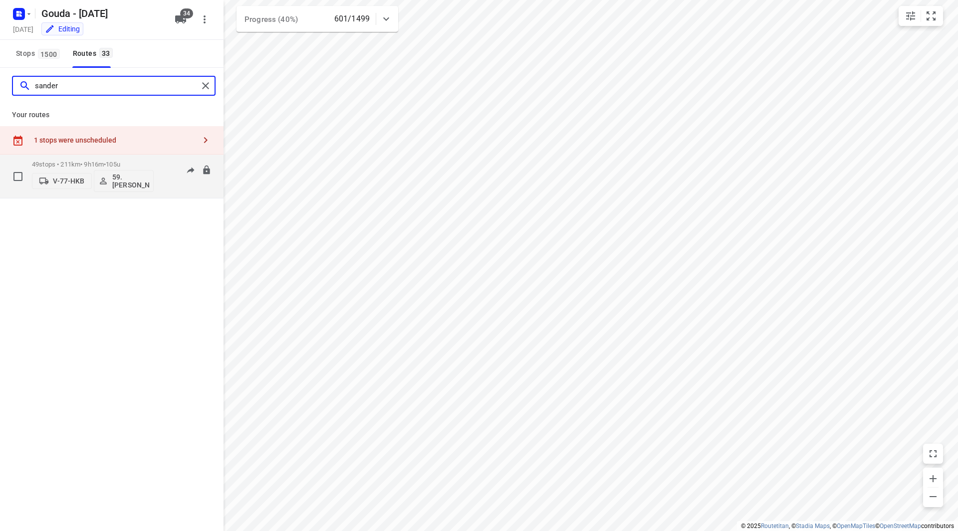
type input "sander"
click at [124, 160] on div "49 stops • 211km • 9h16m • 105u V-77-HKB 59.[PERSON_NAME]" at bounding box center [93, 176] width 122 height 41
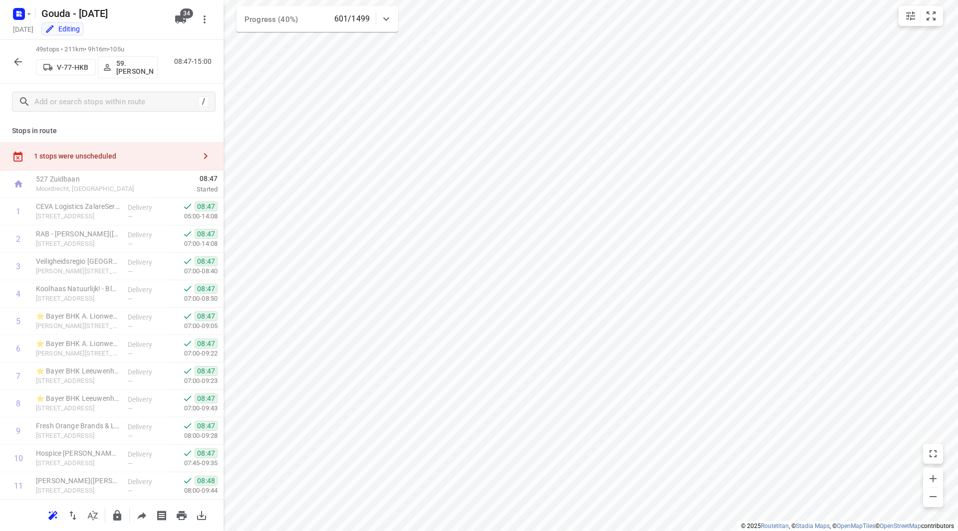
click at [216, 167] on div "1 stops were unscheduled" at bounding box center [112, 156] width 224 height 28
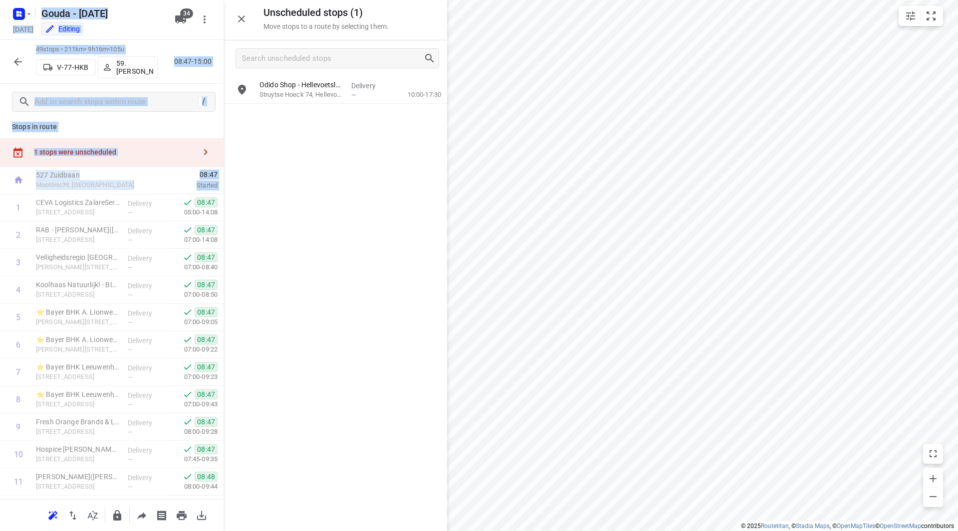
drag, startPoint x: 220, startPoint y: 188, endPoint x: 220, endPoint y: 220, distance: 31.9
click at [222, 223] on div "Unscheduled stops ( 1 ) Move stops to a route by selecting them. Odido Shop - […" at bounding box center [112, 265] width 224 height 531
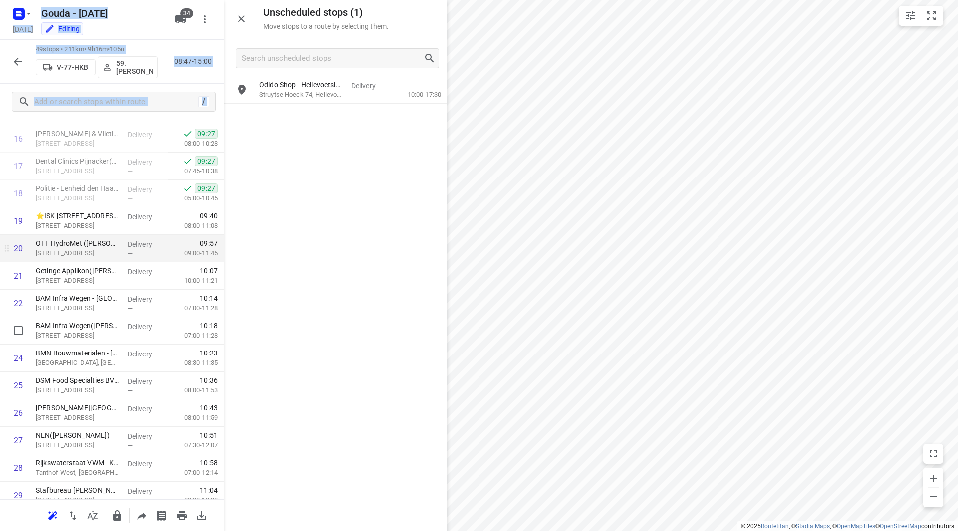
scroll to position [487, 0]
click at [69, 246] on p "OTT HydroMet ([PERSON_NAME])" at bounding box center [78, 242] width 84 height 10
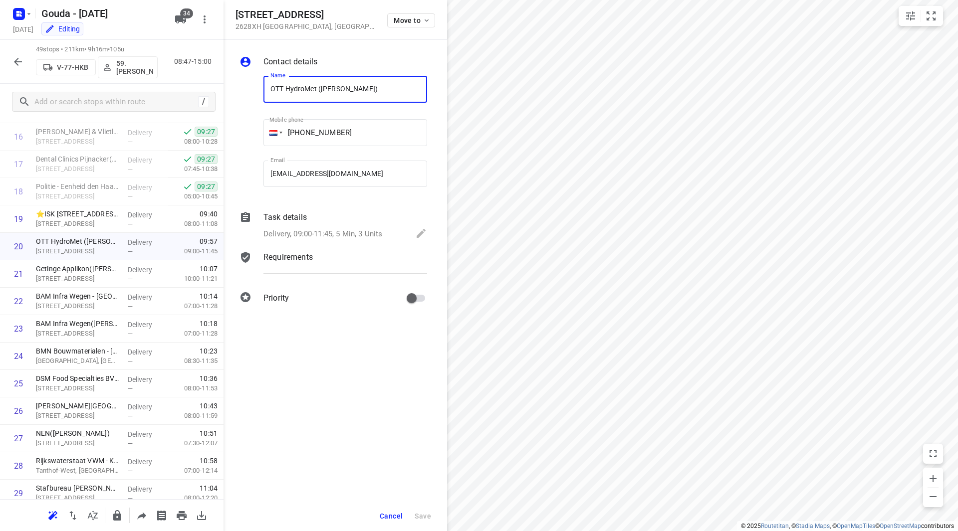
click at [315, 218] on div "Task details" at bounding box center [345, 218] width 164 height 12
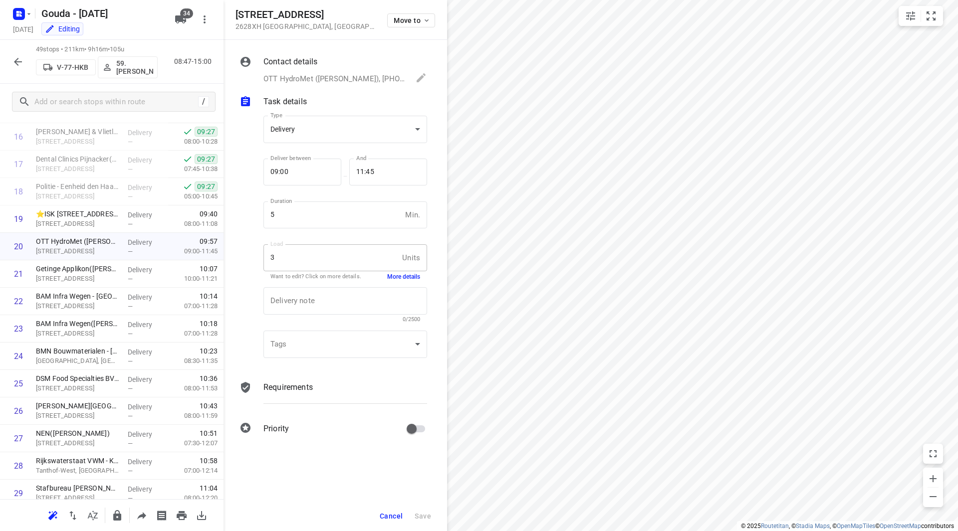
click at [404, 279] on button "More details" at bounding box center [403, 277] width 33 height 8
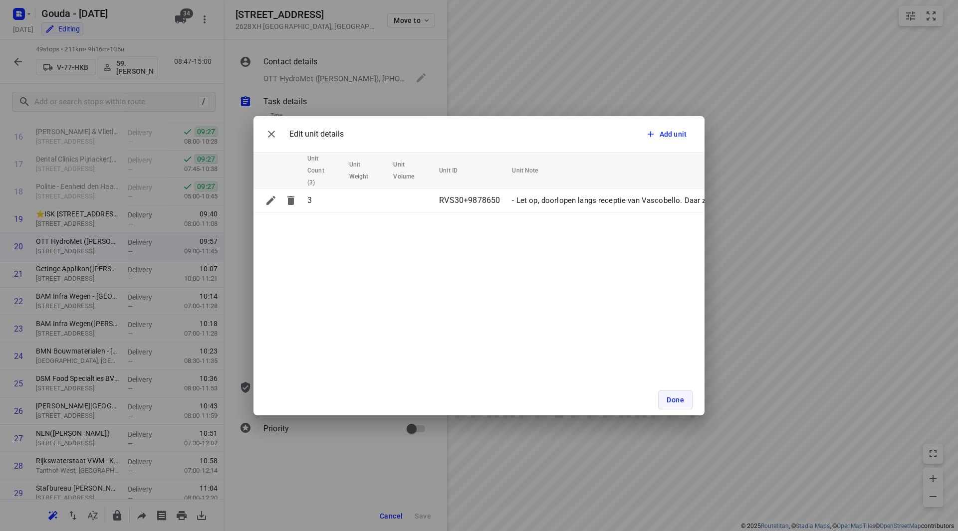
click at [671, 397] on span "Done" at bounding box center [675, 400] width 17 height 8
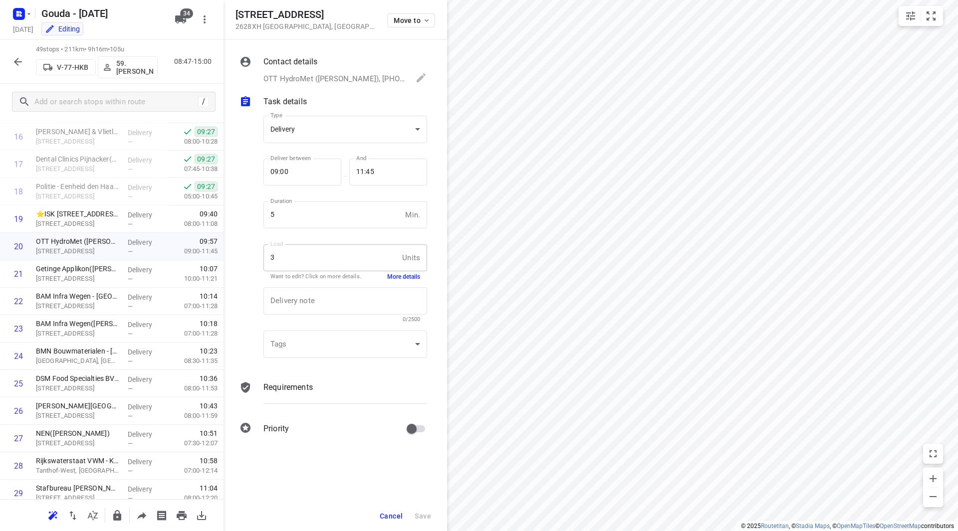
click at [384, 518] on span "Cancel" at bounding box center [391, 516] width 23 height 8
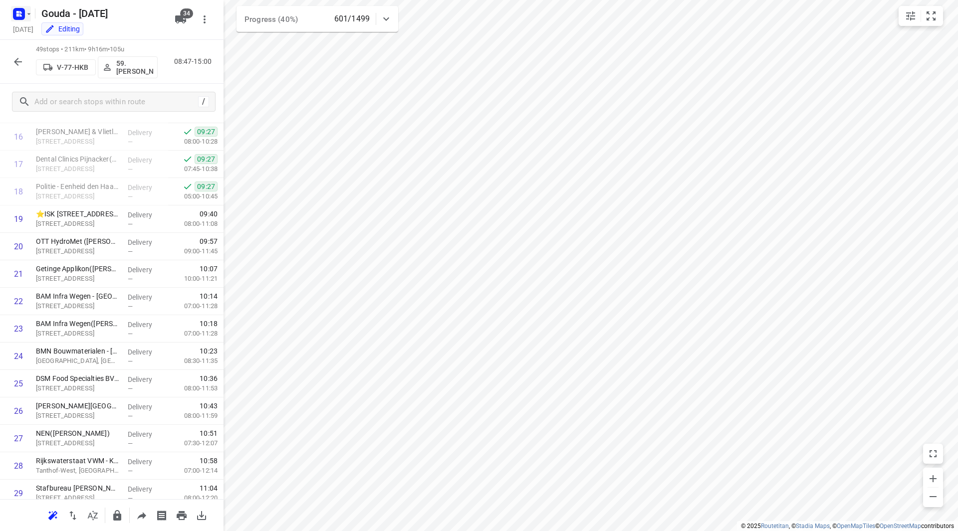
click at [20, 10] on rect "button" at bounding box center [19, 14] width 12 height 12
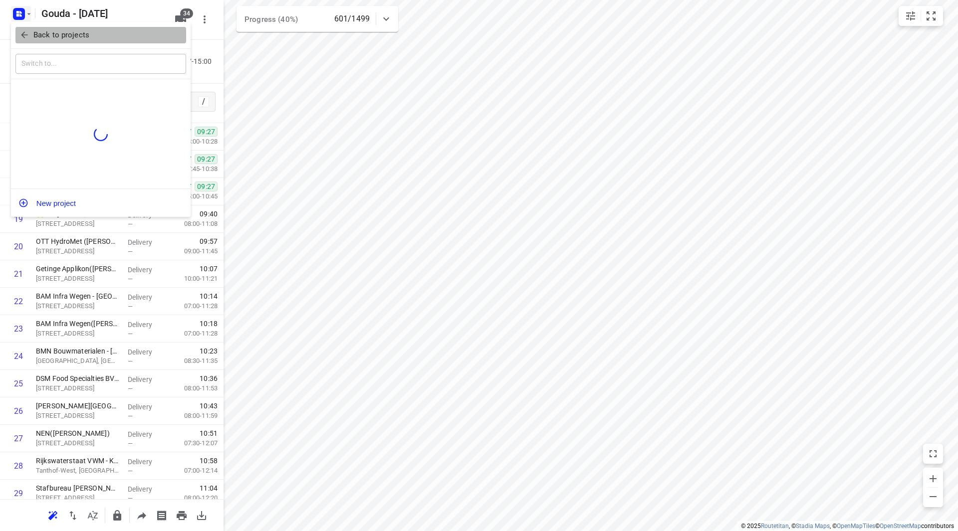
click at [28, 33] on icon "button" at bounding box center [24, 35] width 10 height 10
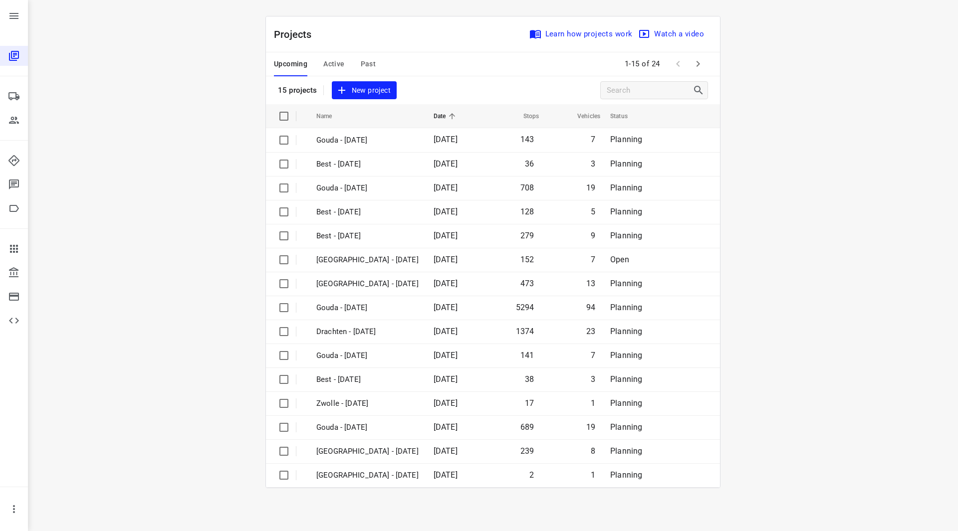
click at [694, 64] on icon "button" at bounding box center [698, 64] width 12 height 12
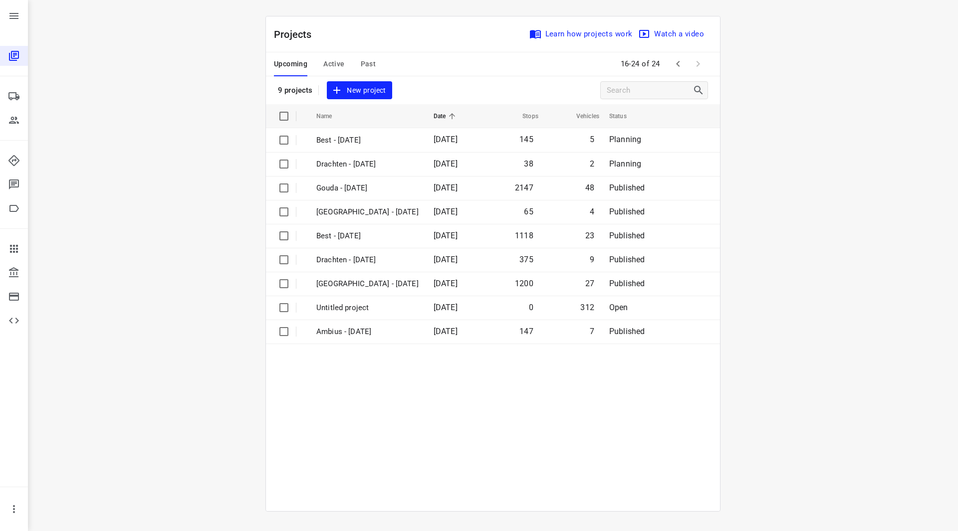
click at [677, 60] on icon "button" at bounding box center [678, 64] width 12 height 12
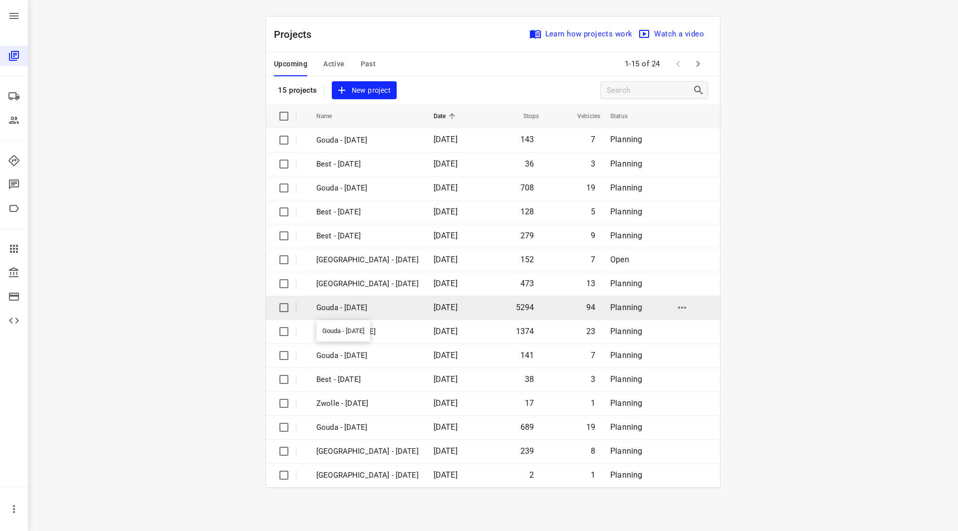
click at [365, 306] on p "Gouda - [DATE]" at bounding box center [367, 307] width 102 height 11
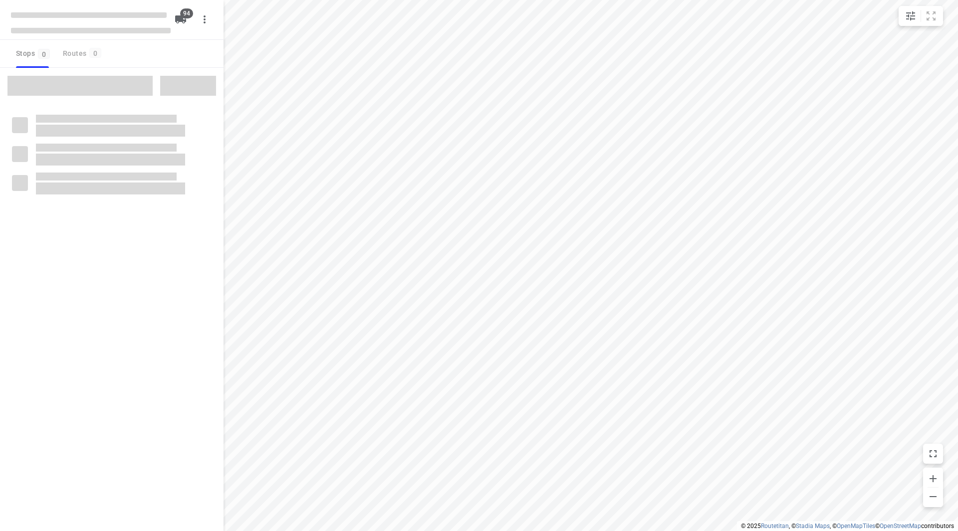
checkbox input "true"
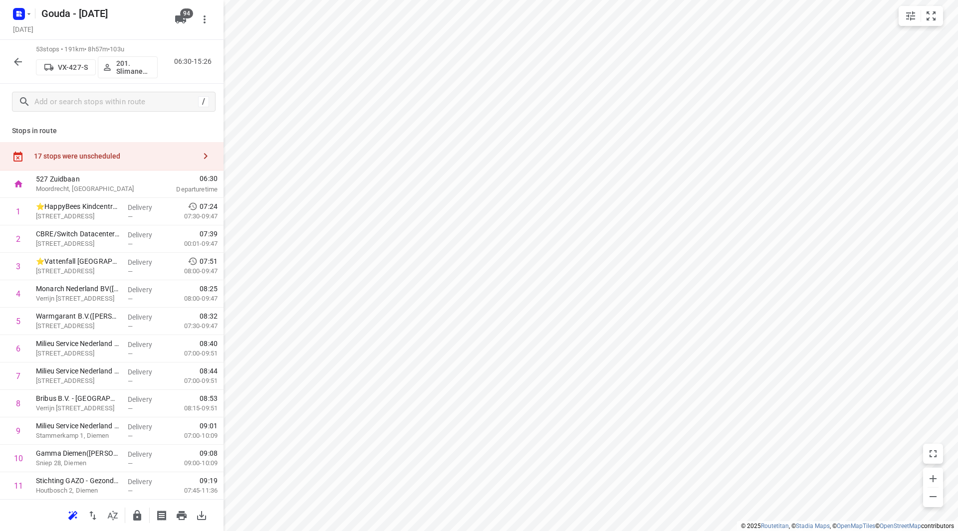
click at [5, 51] on div "53 stops • 191km • 8h57m • 103u VX-427-S 201. [PERSON_NAME] 06:30-15:26" at bounding box center [112, 62] width 224 height 44
click at [13, 53] on button "button" at bounding box center [18, 62] width 20 height 20
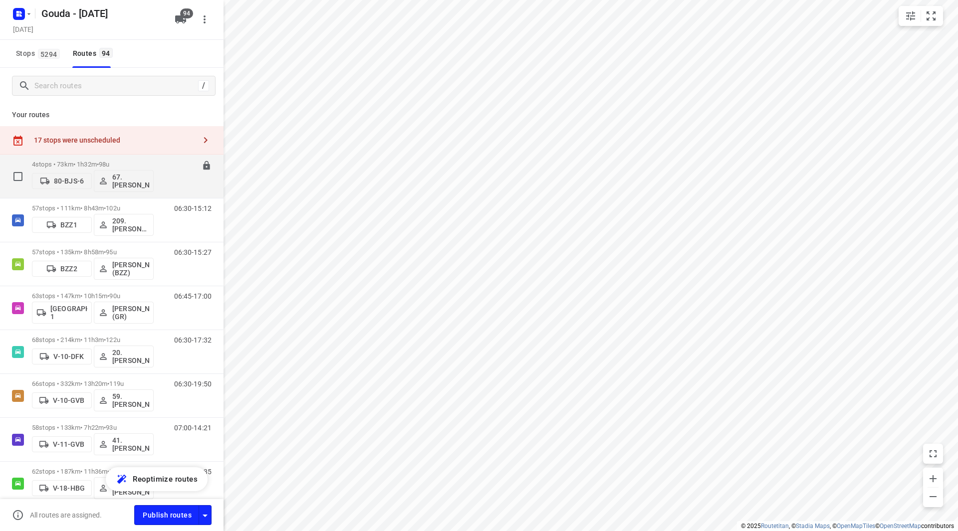
click at [136, 158] on div "4 stops • 73km • 1h32m • 98u 80-BJS-6 67. [PERSON_NAME]" at bounding box center [93, 176] width 122 height 41
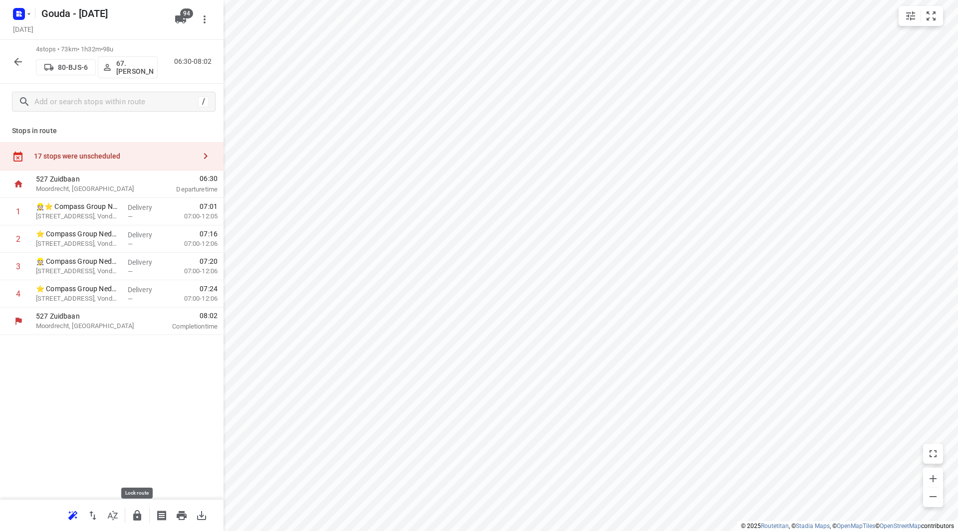
click at [138, 518] on icon "button" at bounding box center [137, 516] width 12 height 12
click at [14, 66] on icon "button" at bounding box center [18, 62] width 12 height 12
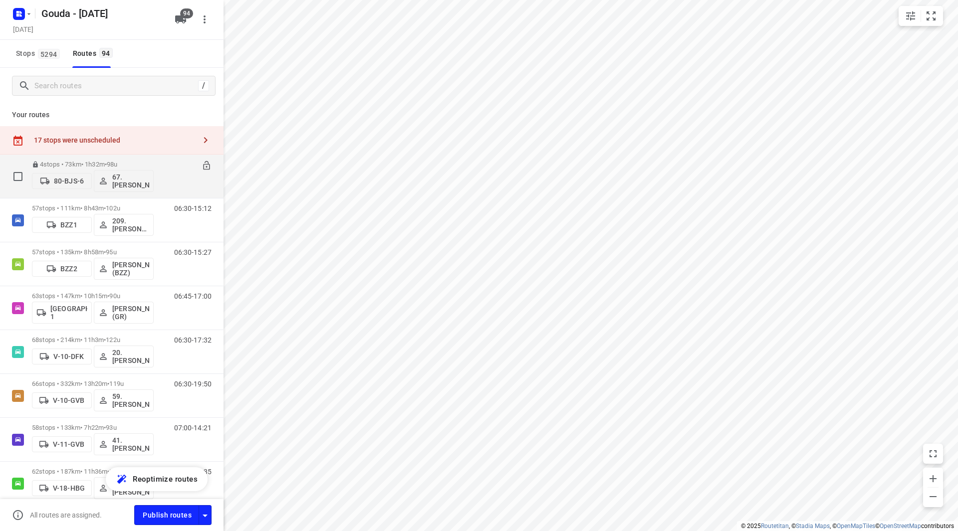
click at [90, 167] on p "4 stops • 73km • 1h32m • 98u" at bounding box center [93, 164] width 122 height 7
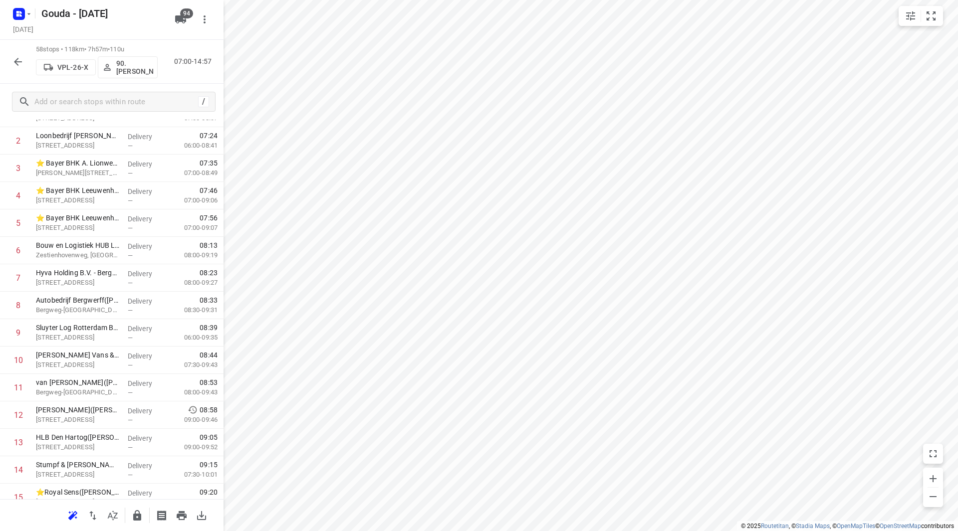
scroll to position [35, 0]
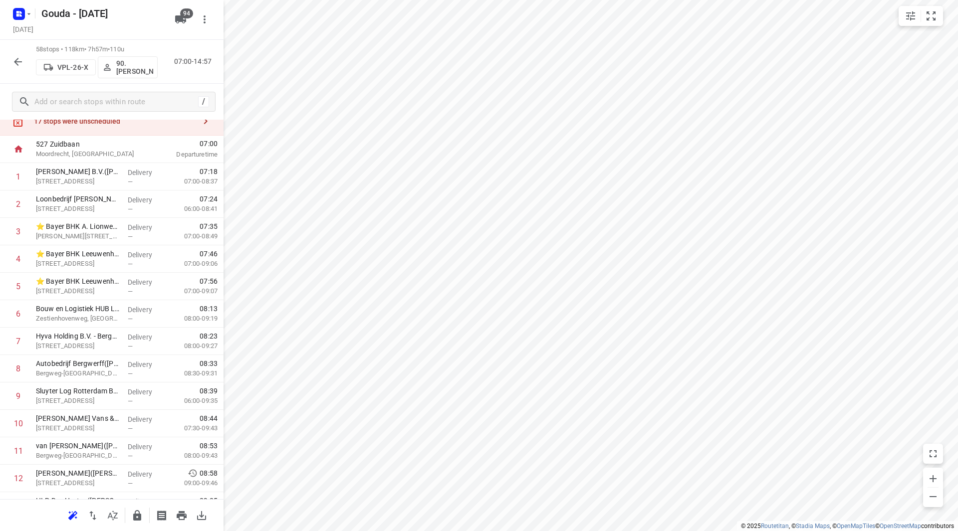
click at [13, 63] on icon "button" at bounding box center [18, 62] width 12 height 12
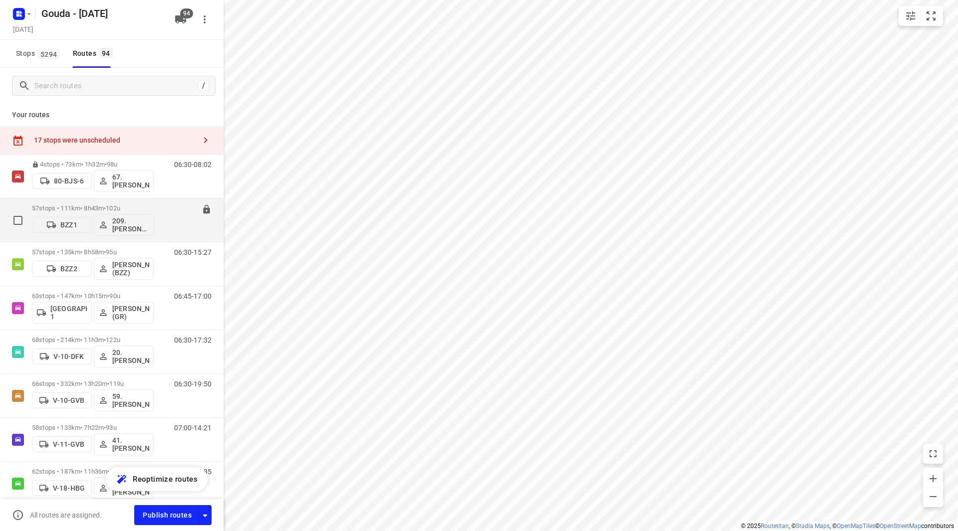
click at [108, 209] on p "57 stops • 111km • 8h43m • 102u" at bounding box center [93, 208] width 122 height 7
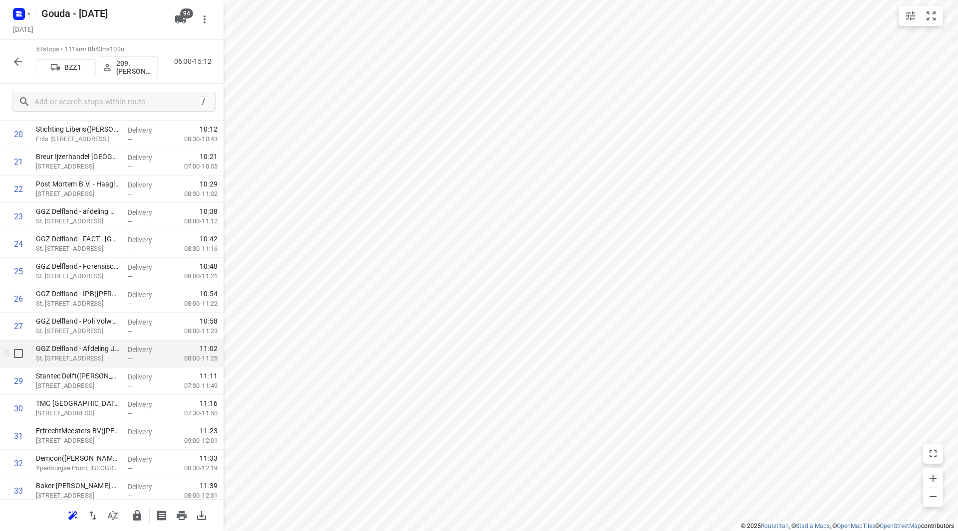
scroll to position [649, 0]
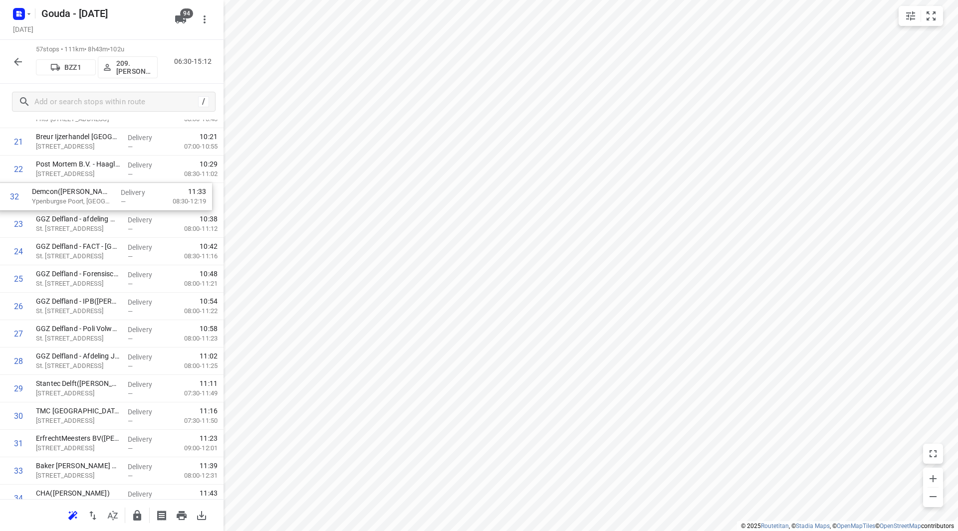
drag, startPoint x: 74, startPoint y: 408, endPoint x: 68, endPoint y: 197, distance: 211.6
click at [69, 192] on div "1 Facilicom - BMW Financial Services(Janneke Olie) Einsteinlaan 5, Rijswijk Del…" at bounding box center [112, 361] width 224 height 1564
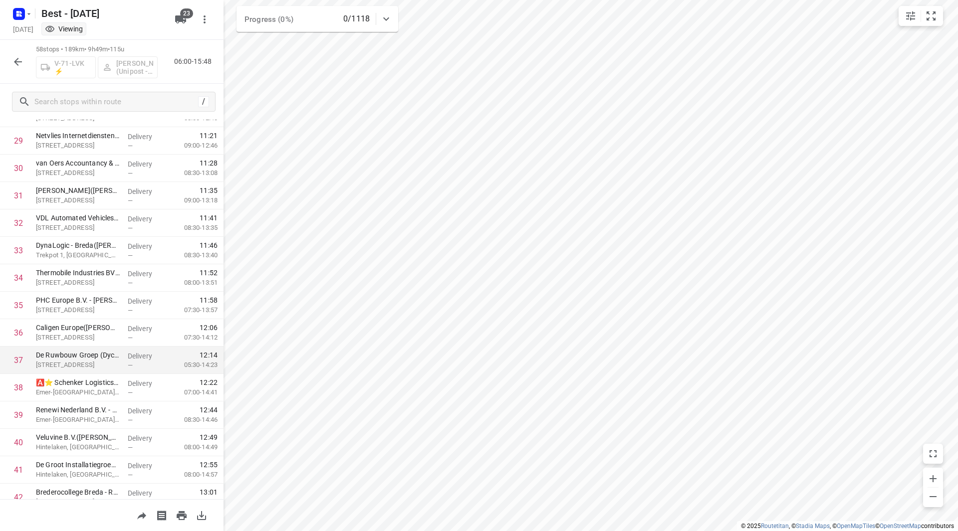
scroll to position [815, 0]
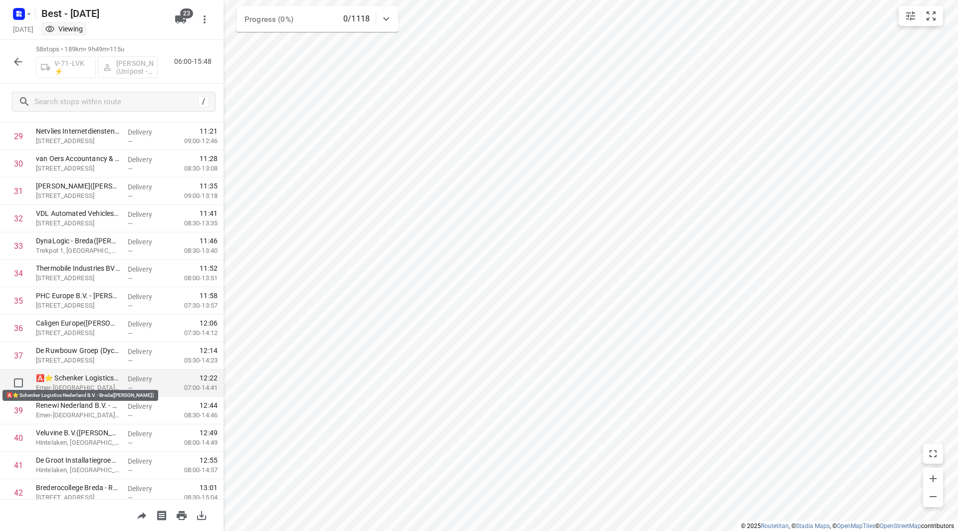
click at [74, 380] on p "🅰️⭐ Schenker Logistics Nederland B.V. - Breda([PERSON_NAME])" at bounding box center [78, 378] width 84 height 10
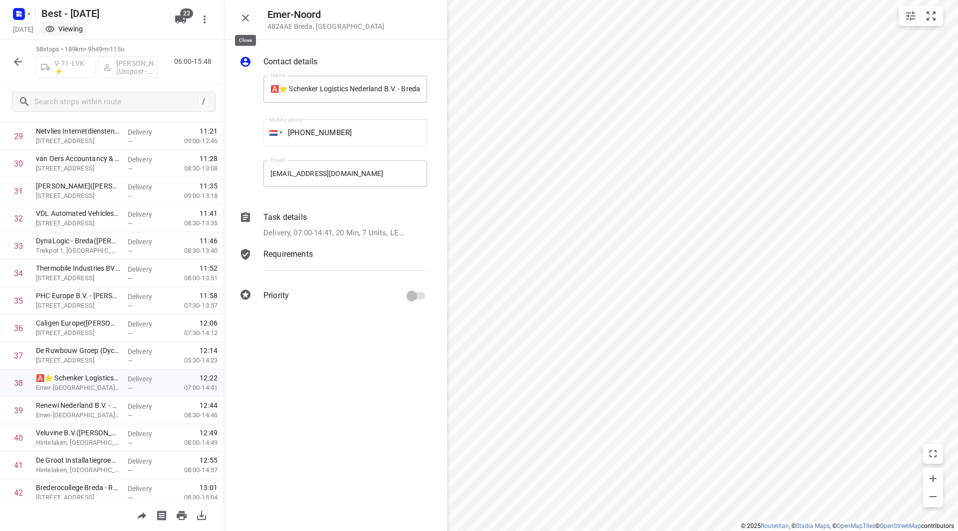
click at [247, 19] on icon "button" at bounding box center [245, 17] width 7 height 7
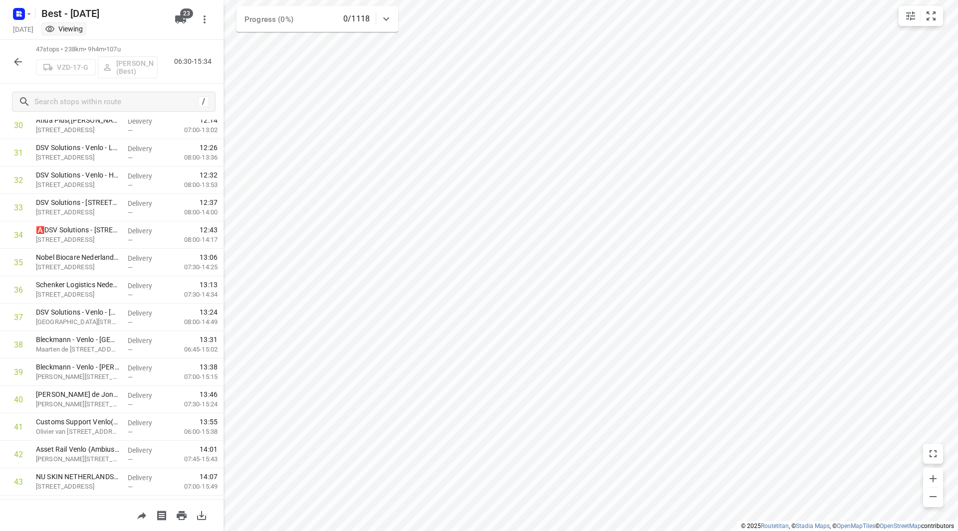
scroll to position [925, 0]
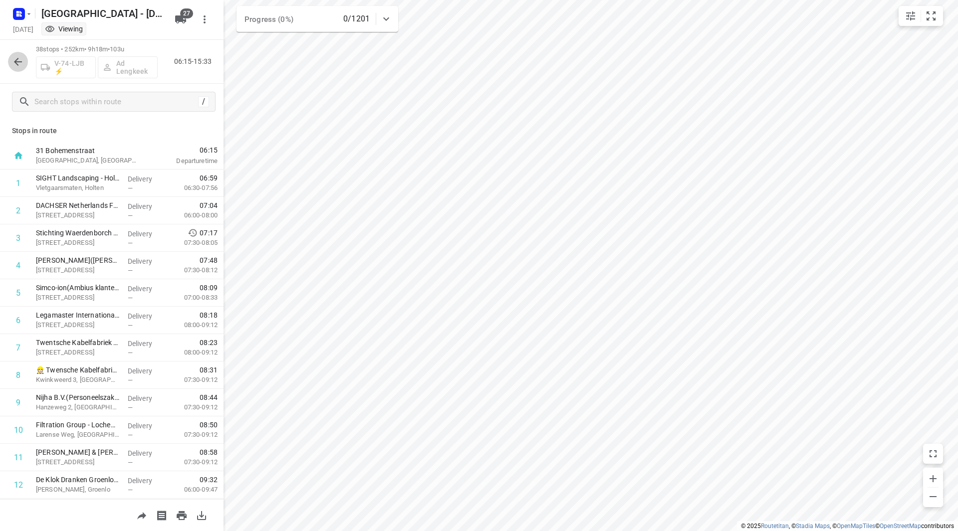
scroll to position [50, 0]
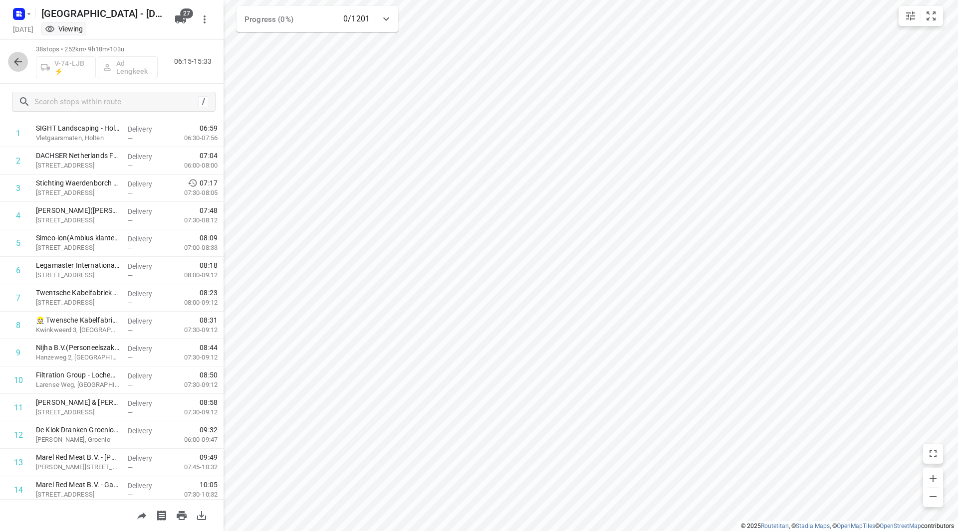
click at [21, 55] on button "button" at bounding box center [18, 62] width 20 height 20
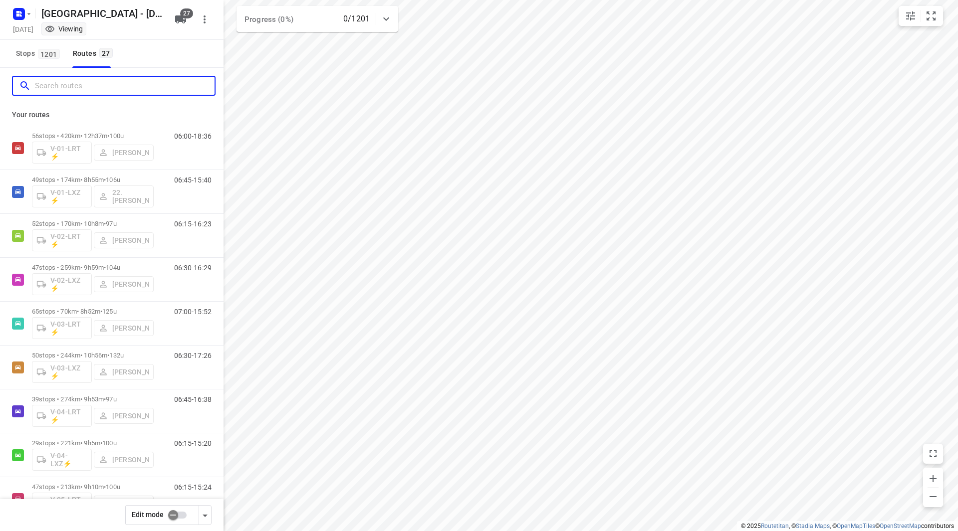
click at [59, 84] on input "Search routes" at bounding box center [125, 85] width 180 height 15
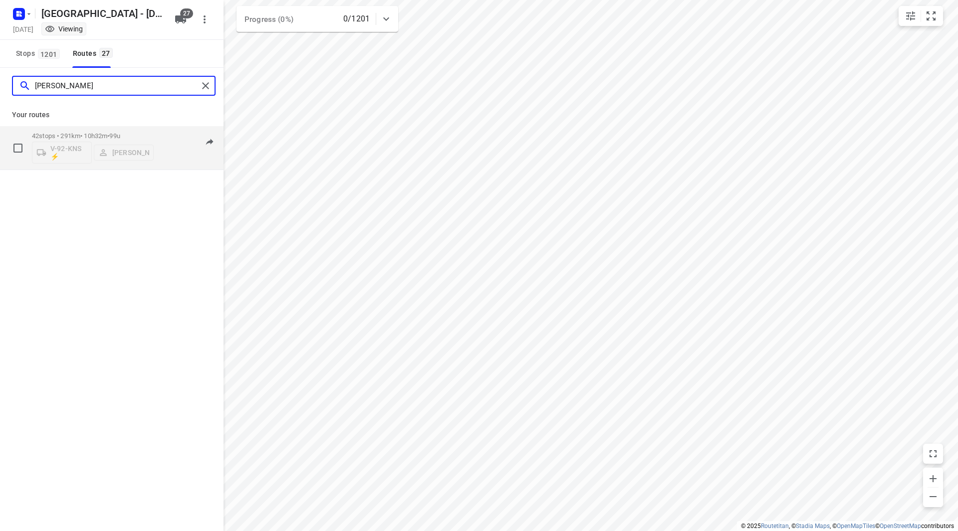
type input "[PERSON_NAME]"
click at [134, 136] on p "42 stops • 291km • 10h32m • 99u" at bounding box center [93, 135] width 122 height 7
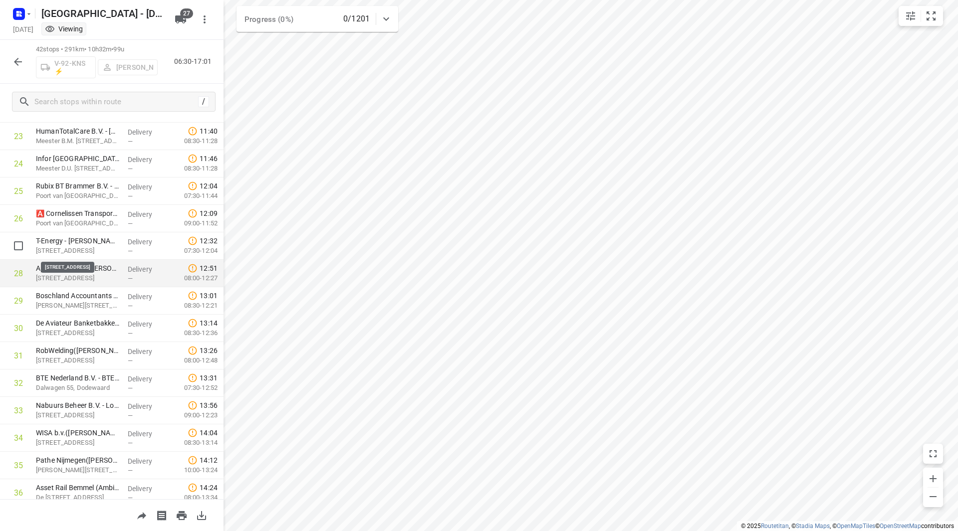
scroll to position [850, 0]
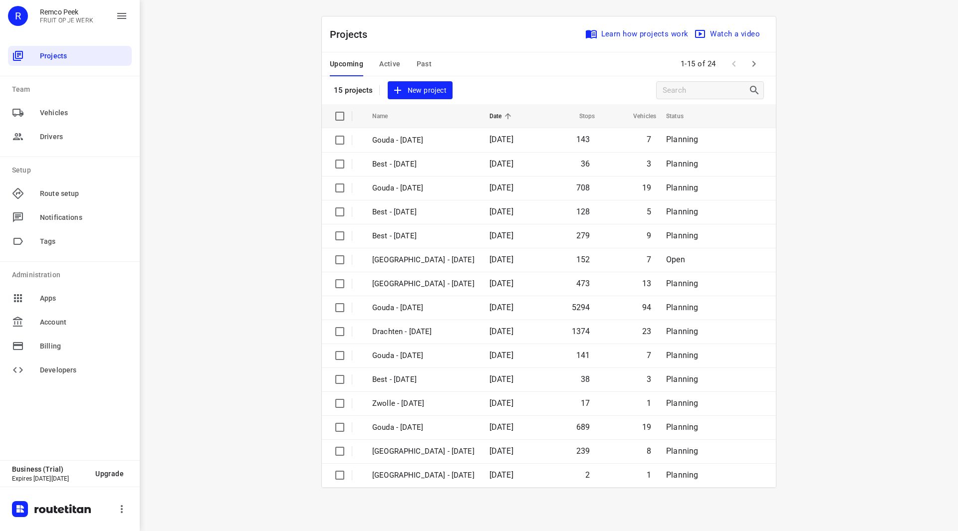
click at [418, 58] on span "Past" at bounding box center [424, 64] width 15 height 12
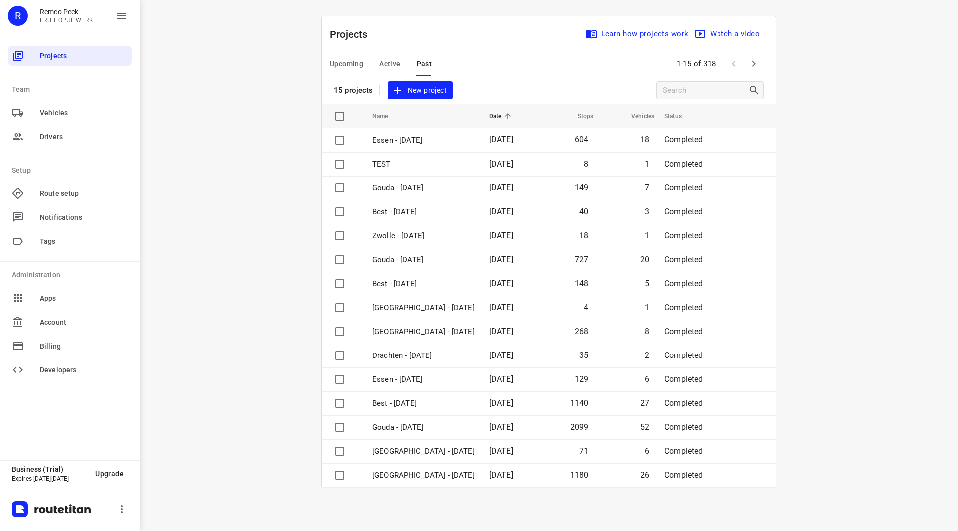
click at [753, 69] on icon "button" at bounding box center [754, 64] width 12 height 12
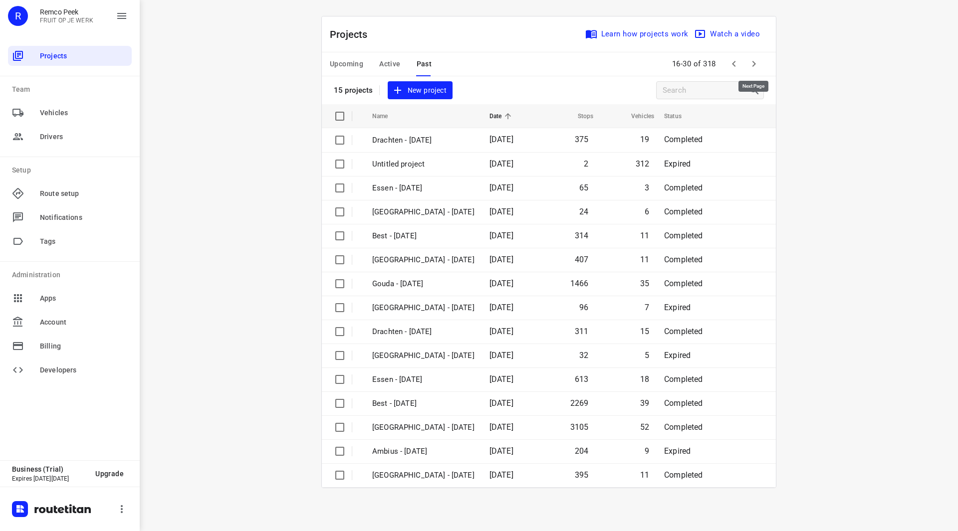
click at [760, 67] on button "button" at bounding box center [754, 64] width 20 height 20
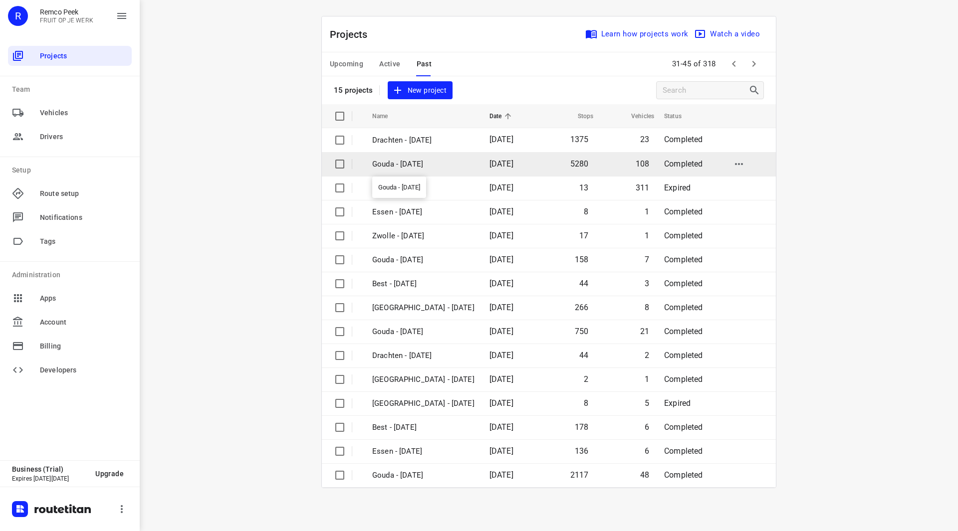
click at [404, 163] on p "Gouda - [DATE]" at bounding box center [423, 164] width 102 height 11
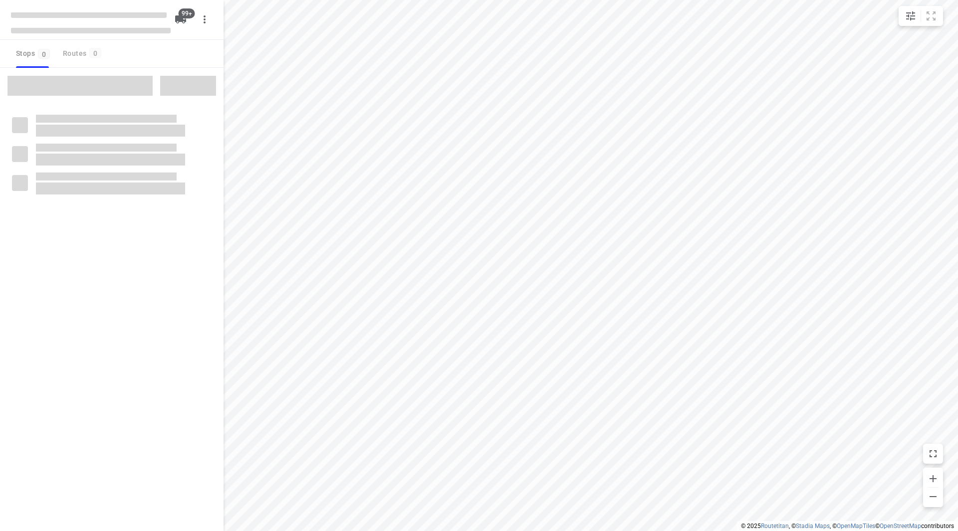
checkbox input "true"
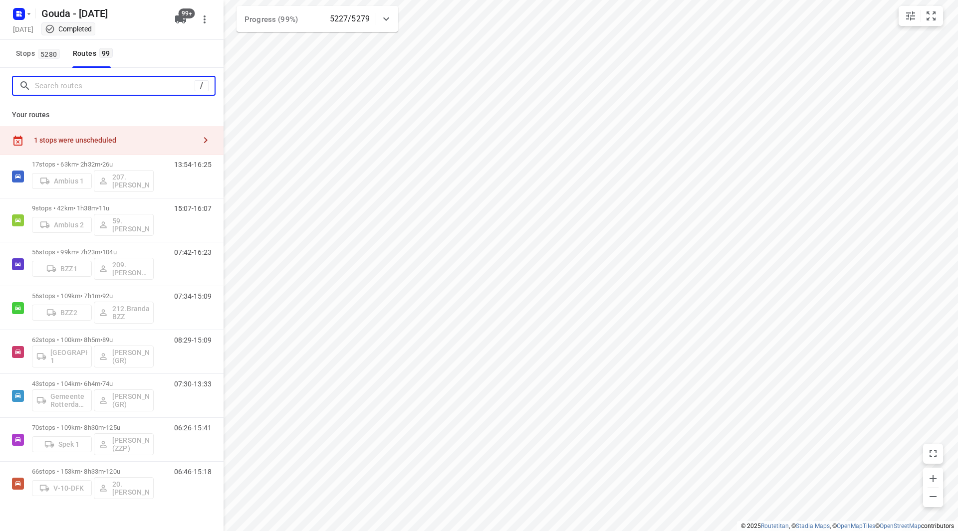
drag, startPoint x: 58, startPoint y: 83, endPoint x: 63, endPoint y: 86, distance: 5.1
click at [63, 86] on input "Search routes" at bounding box center [115, 85] width 160 height 15
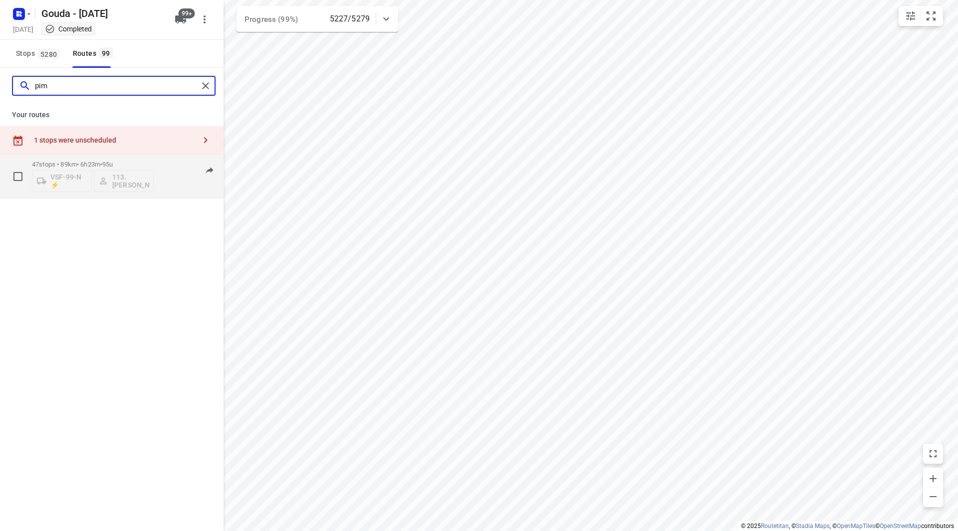
type input "pim"
click at [113, 163] on span "95u" at bounding box center [107, 164] width 10 height 7
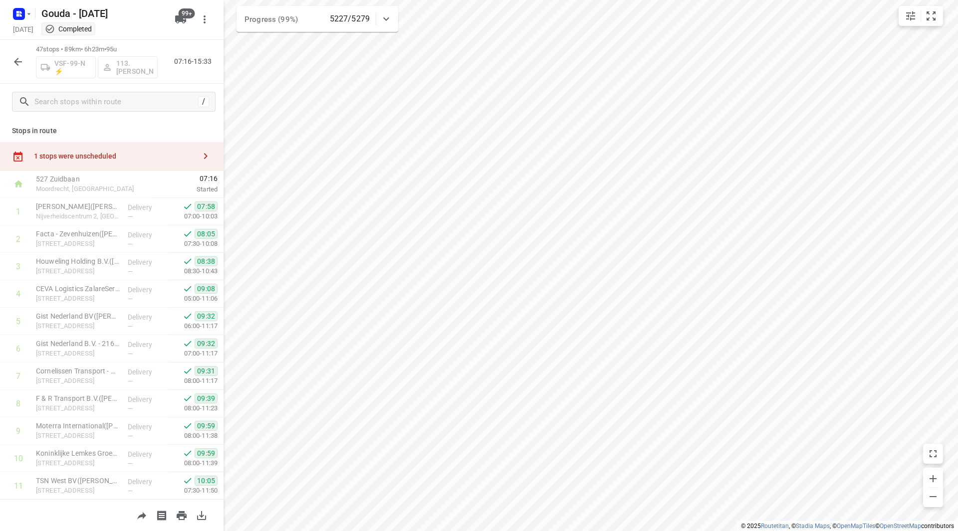
scroll to position [1016, 0]
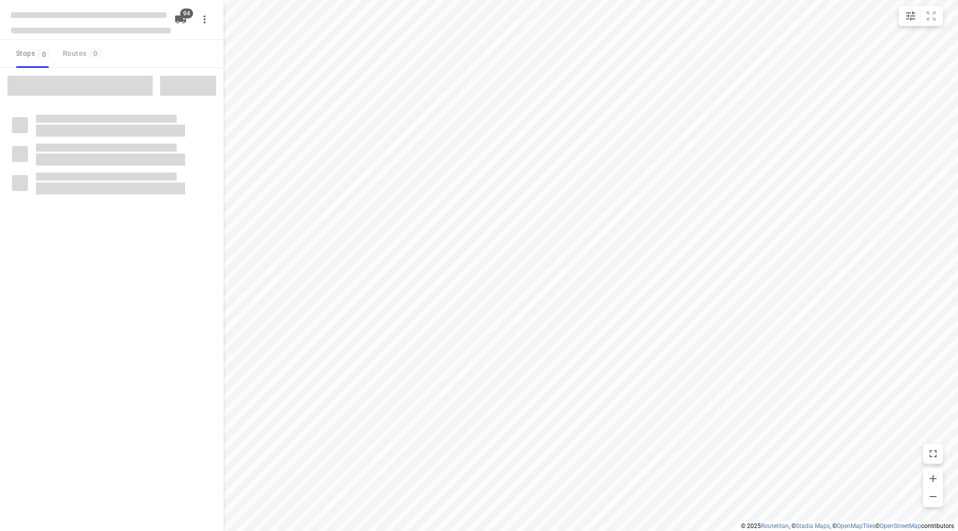
checkbox input "true"
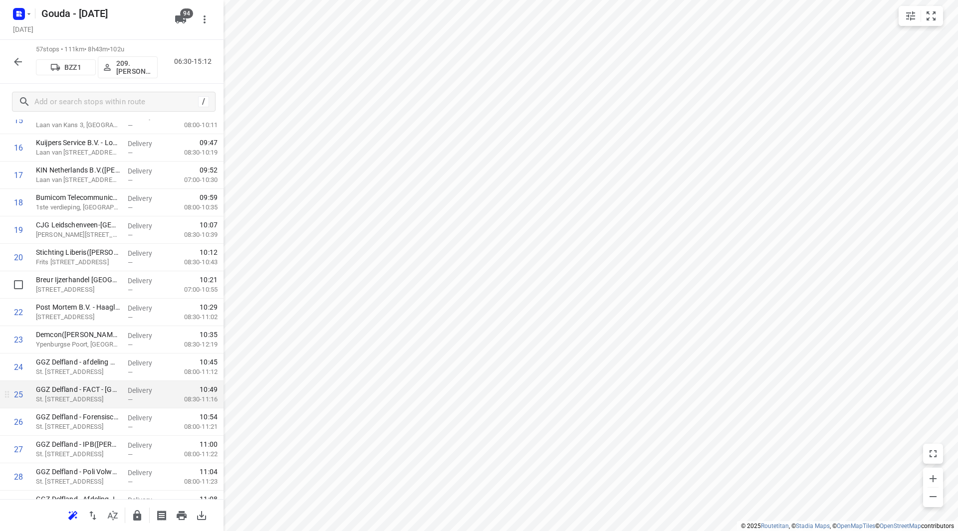
scroll to position [549, 0]
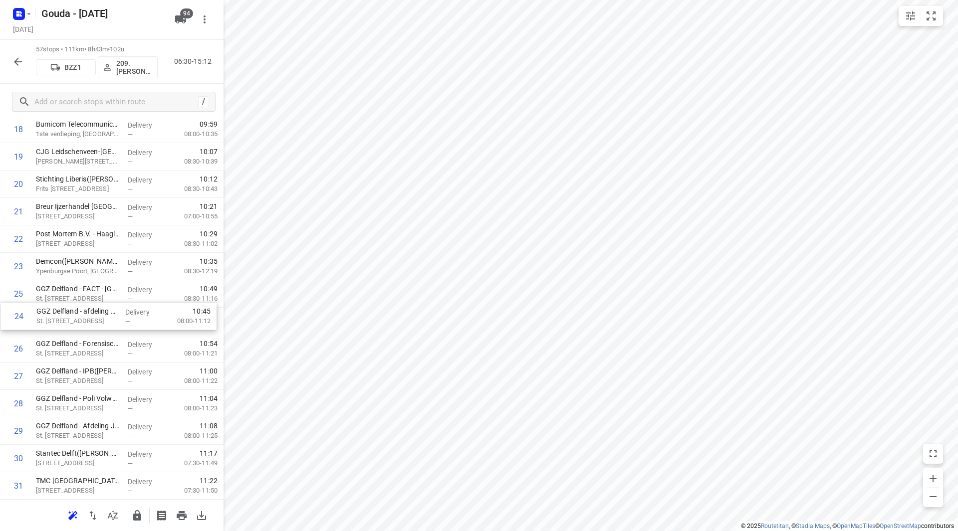
click at [96, 328] on div "1 Facilicom - BMW Financial Services([PERSON_NAME]) [STREET_ADDRESS] Delivery —…" at bounding box center [112, 431] width 224 height 1564
drag, startPoint x: 84, startPoint y: 322, endPoint x: 82, endPoint y: 299, distance: 23.1
click at [82, 299] on div "1 Facilicom - BMW Financial Services([PERSON_NAME]) [STREET_ADDRESS] Delivery —…" at bounding box center [112, 431] width 224 height 1564
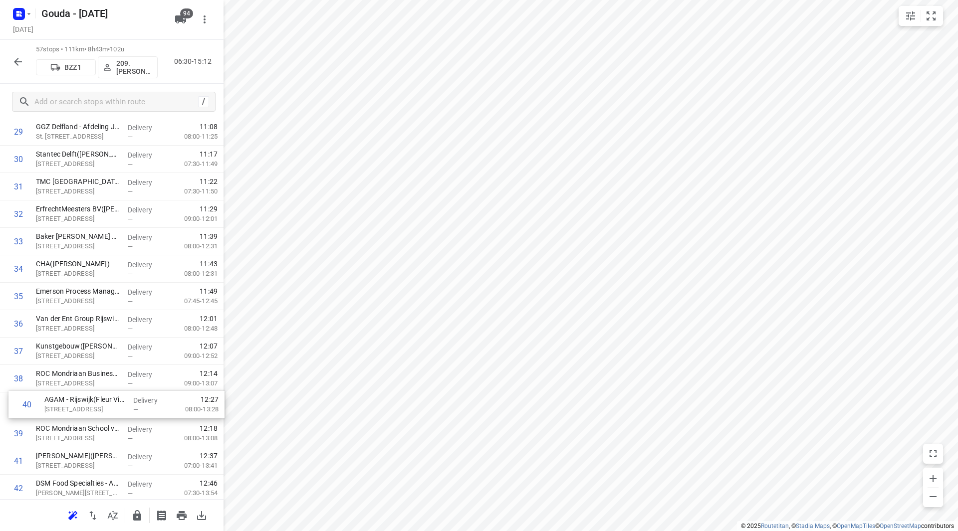
scroll to position [850, 0]
drag, startPoint x: 85, startPoint y: 427, endPoint x: 93, endPoint y: 342, distance: 85.2
click at [94, 342] on div "1 Facilicom - BMW Financial Services(Janneke Olie) Einsteinlaan 5, Rijswijk Del…" at bounding box center [112, 130] width 224 height 1564
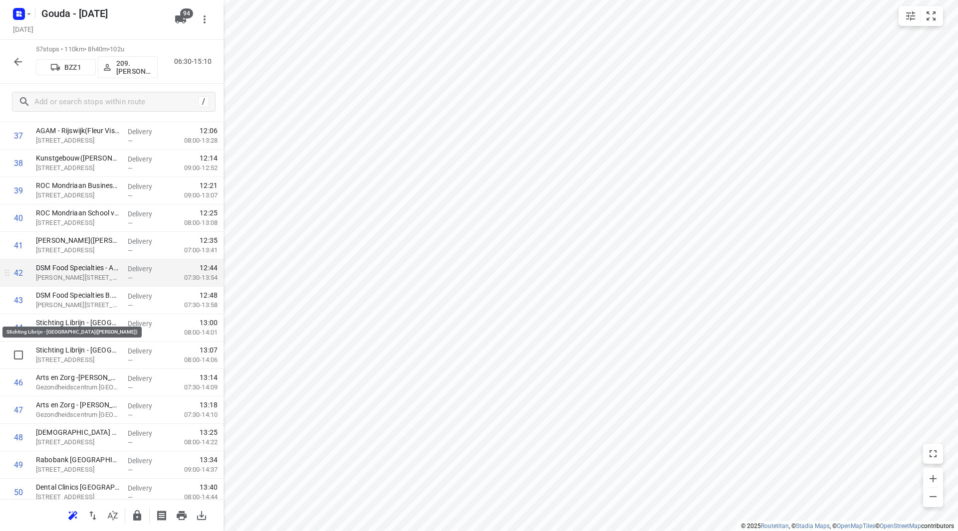
scroll to position [1049, 0]
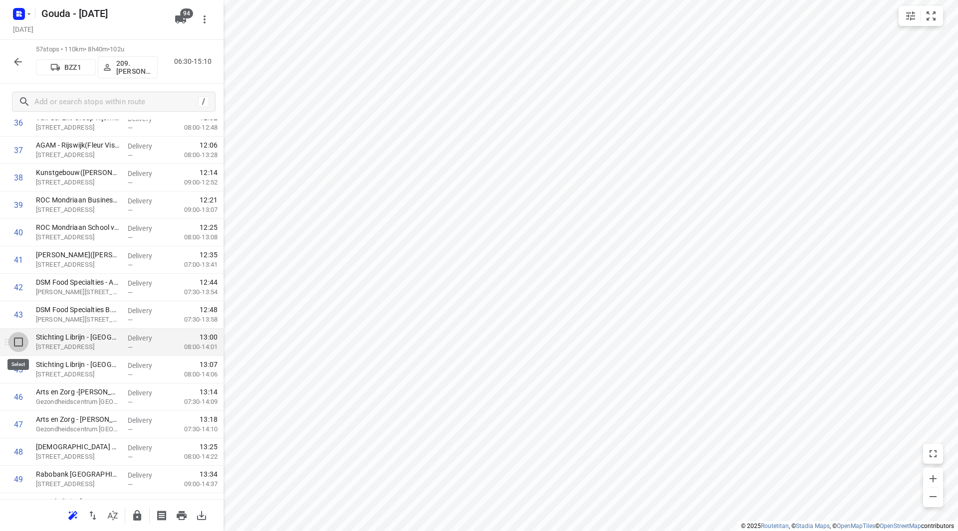
click at [22, 341] on input "checkbox" at bounding box center [18, 342] width 20 height 20
checkbox input "true"
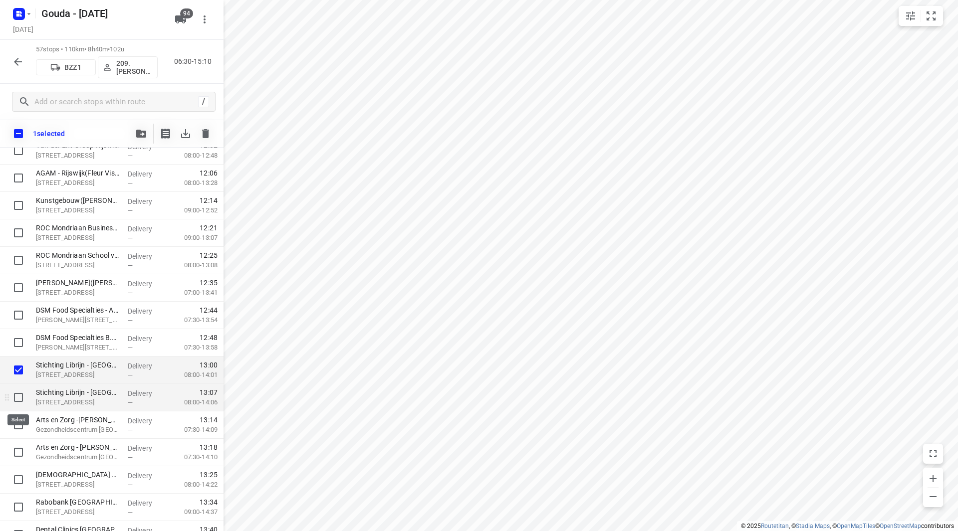
click at [18, 396] on input "checkbox" at bounding box center [18, 398] width 20 height 20
checkbox input "true"
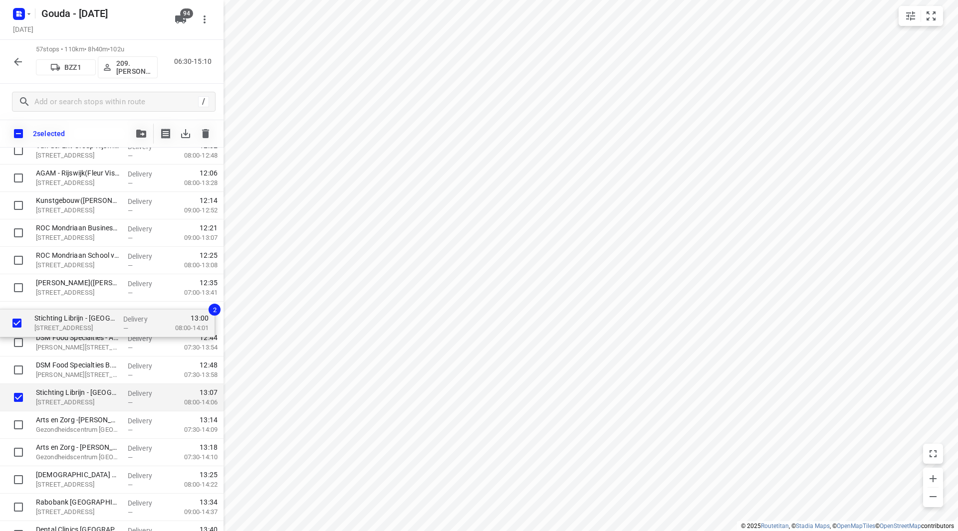
drag, startPoint x: 68, startPoint y: 370, endPoint x: 67, endPoint y: 319, distance: 50.9
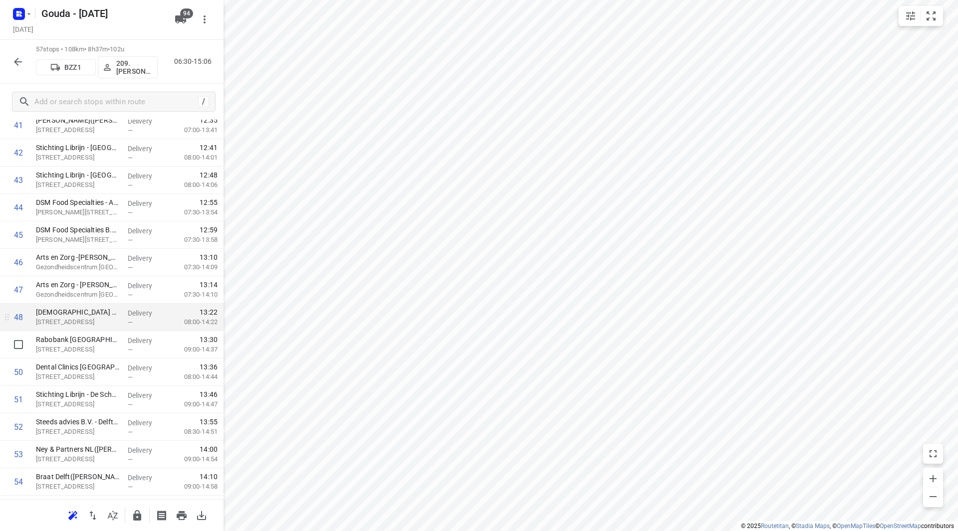
scroll to position [1199, 0]
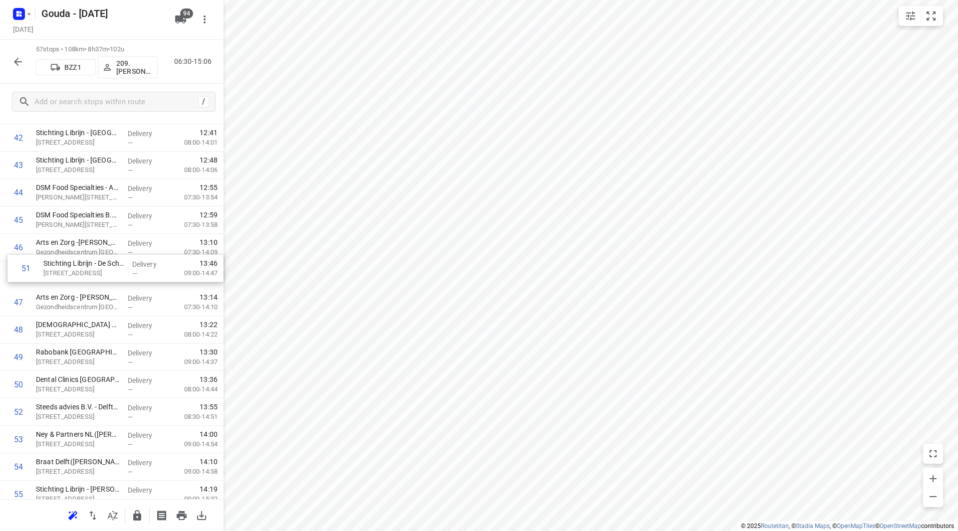
drag, startPoint x: 79, startPoint y: 392, endPoint x: 88, endPoint y: 250, distance: 141.5
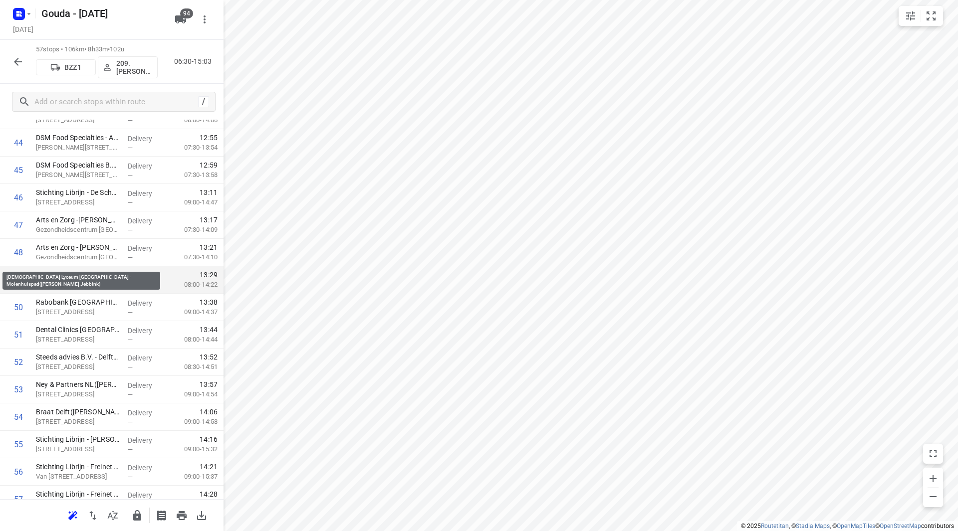
scroll to position [1290, 0]
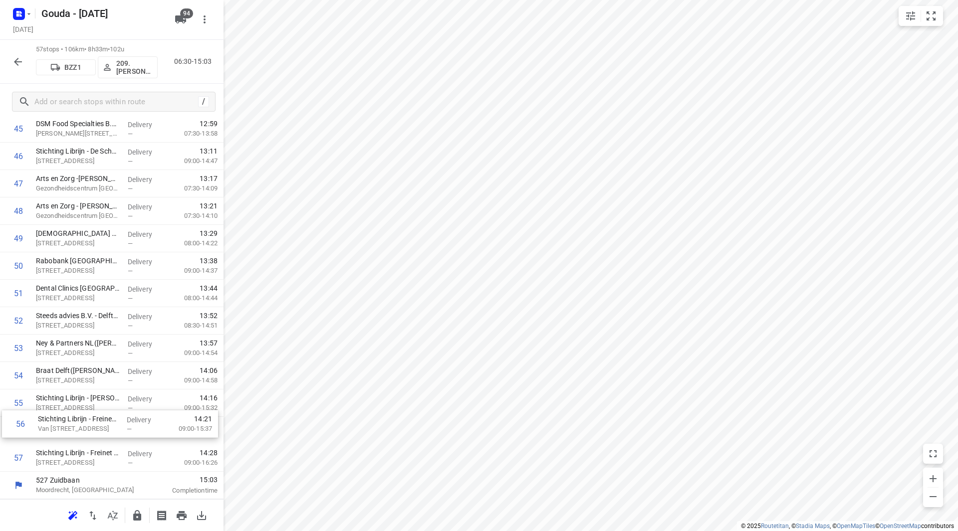
drag, startPoint x: 78, startPoint y: 437, endPoint x: 79, endPoint y: 426, distance: 10.5
drag, startPoint x: 68, startPoint y: 415, endPoint x: 63, endPoint y: 317, distance: 97.4
drag, startPoint x: 72, startPoint y: 461, endPoint x: 75, endPoint y: 438, distance: 23.2
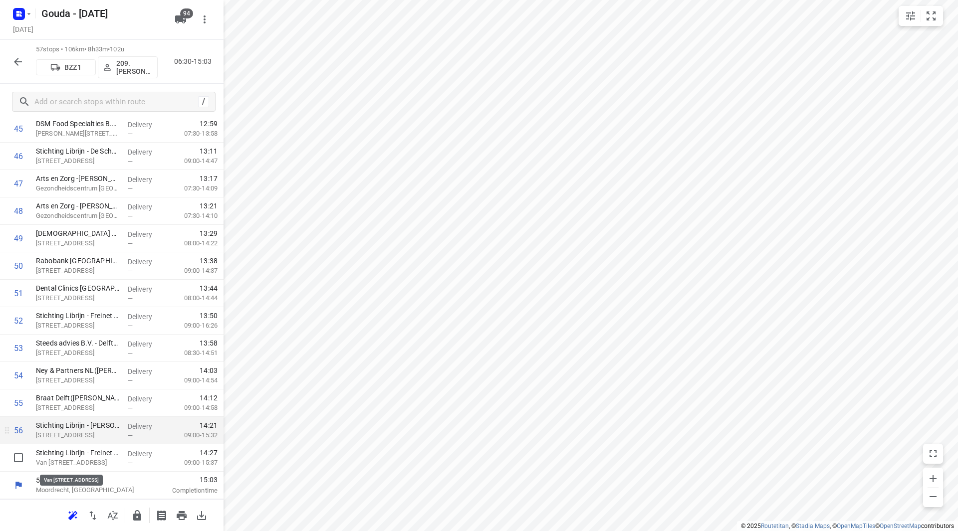
click at [139, 516] on icon "button" at bounding box center [137, 515] width 8 height 10
click at [11, 59] on button "button" at bounding box center [18, 62] width 20 height 20
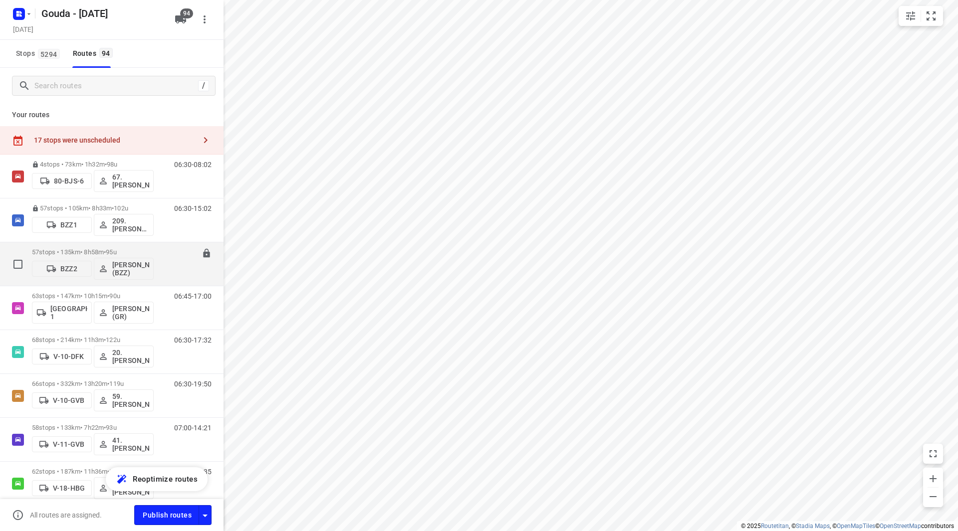
click at [100, 250] on p "57 stops • 135km • 8h58m • 95u" at bounding box center [93, 252] width 122 height 7
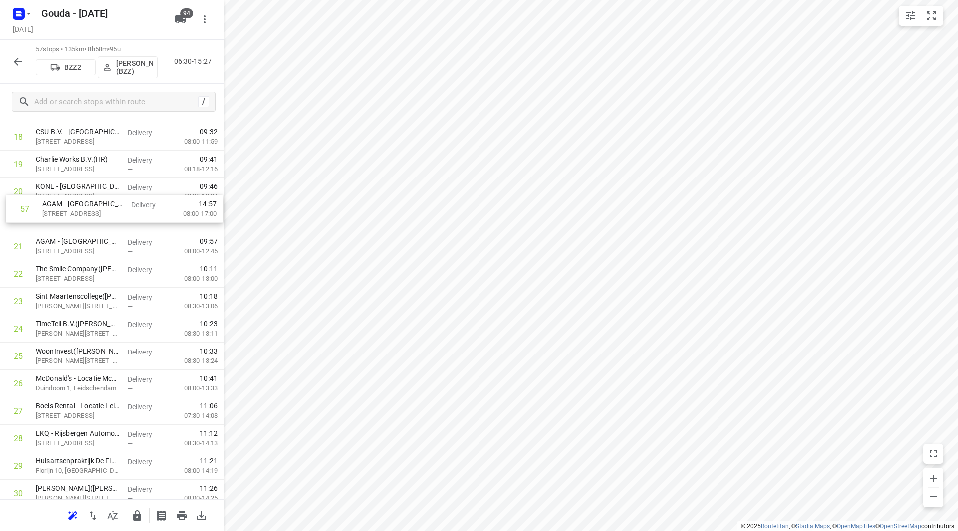
scroll to position [540, 0]
drag, startPoint x: 80, startPoint y: 466, endPoint x: 87, endPoint y: 255, distance: 210.2
click at [77, 253] on div "1 APC Groep(Laura van den Ende - Vijverberg ) Donau 90, Den Haag Delivery — 06:…" at bounding box center [112, 440] width 224 height 1564
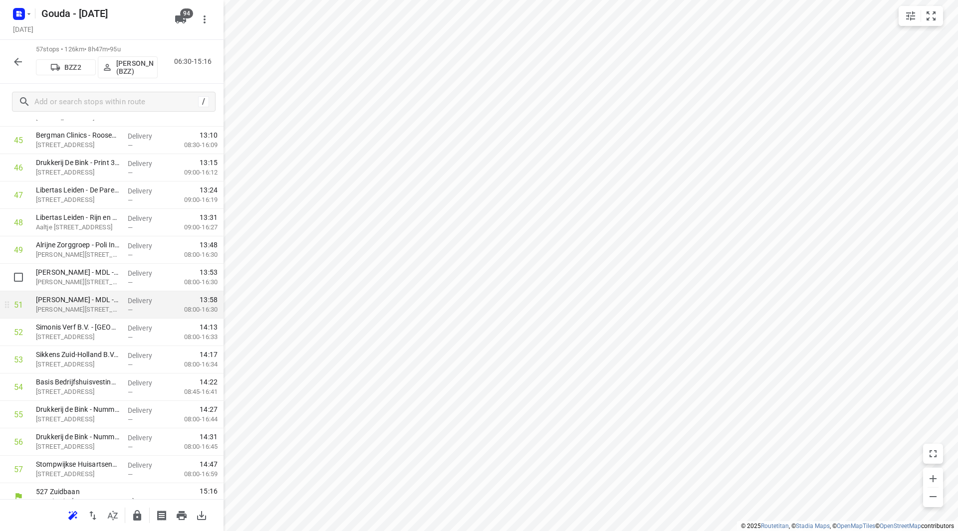
scroll to position [1288, 0]
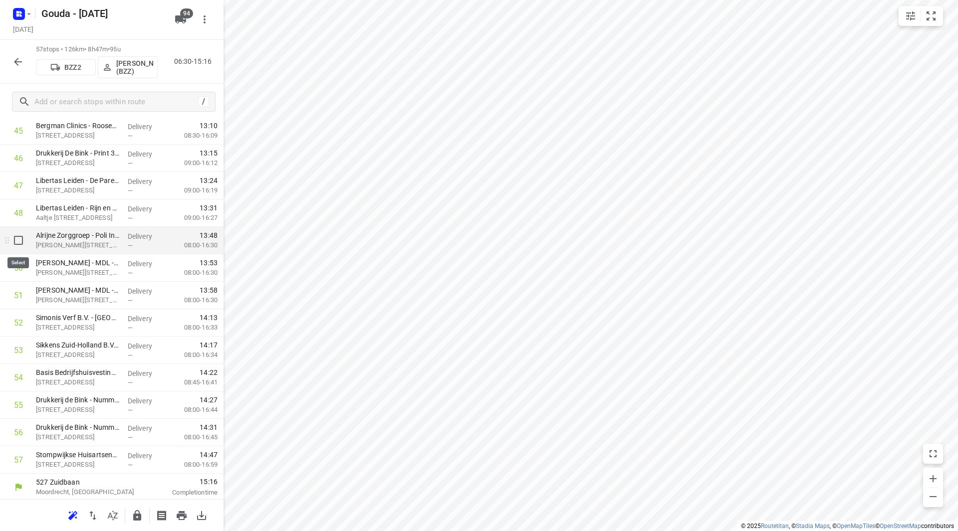
click at [22, 242] on input "checkbox" at bounding box center [18, 241] width 20 height 20
checkbox input "true"
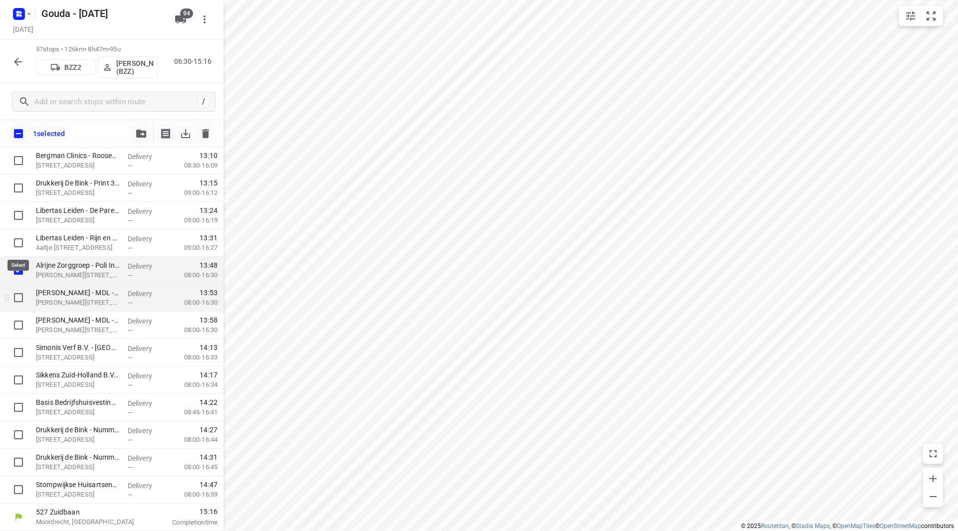
scroll to position [1286, 0]
click at [23, 298] on input "checkbox" at bounding box center [18, 298] width 20 height 20
checkbox input "true"
click at [21, 325] on input "checkbox" at bounding box center [18, 325] width 20 height 20
checkbox input "true"
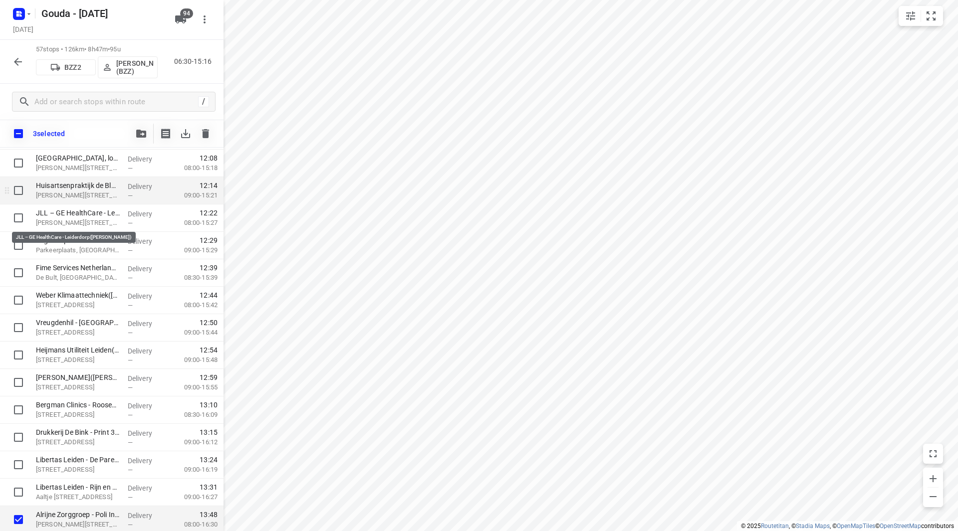
scroll to position [937, 0]
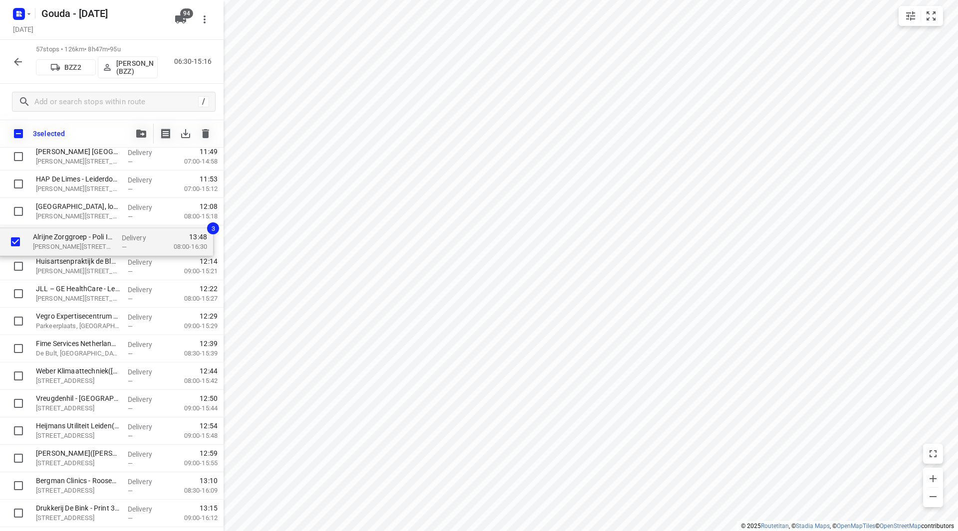
drag, startPoint x: 92, startPoint y: 470, endPoint x: 89, endPoint y: 237, distance: 232.6
click at [89, 237] on div "APC Groep(Laura van den Ende - Vijverberg ) Donau 90, Den Haag Delivery — 06:51…" at bounding box center [112, 20] width 224 height 1564
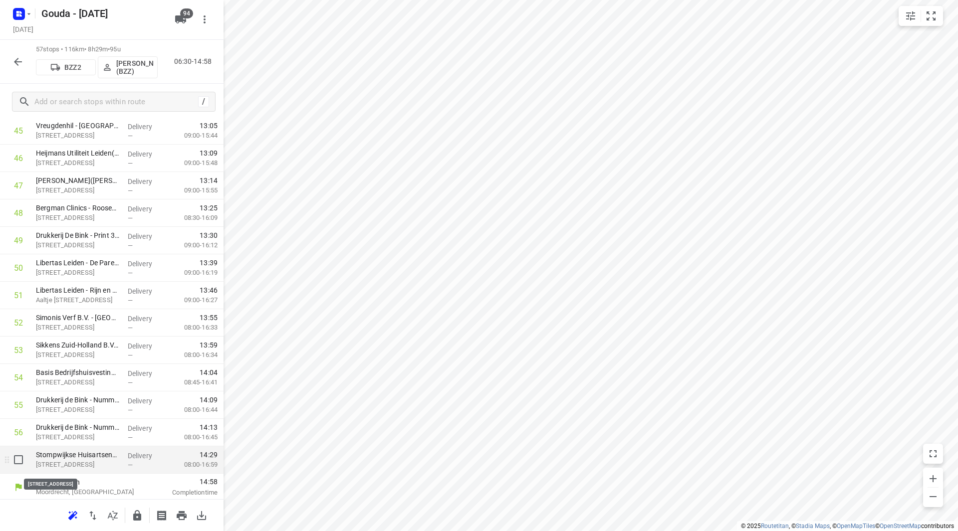
scroll to position [1290, 0]
click at [137, 512] on icon "button" at bounding box center [137, 516] width 12 height 12
click at [22, 60] on icon "button" at bounding box center [18, 62] width 12 height 12
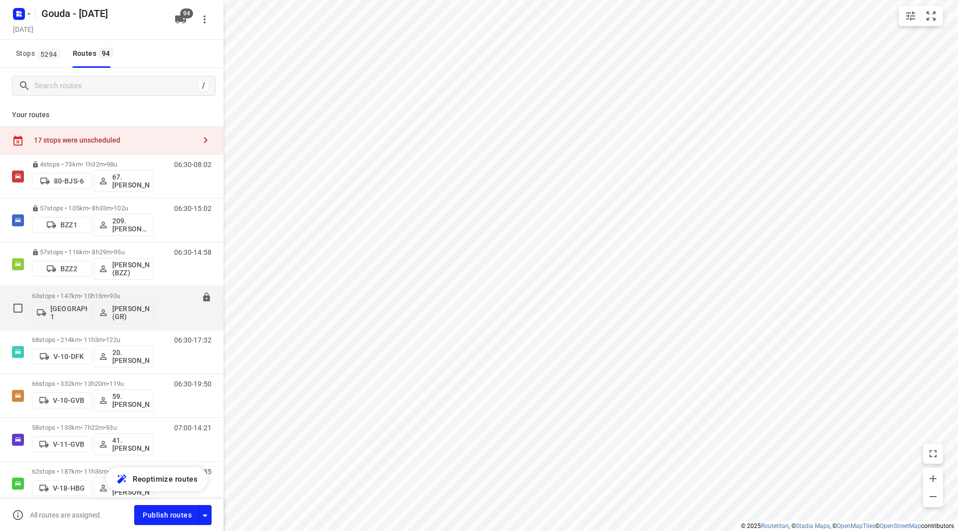
click at [86, 294] on p "63 stops • 147km • 10h15m • 90u" at bounding box center [93, 295] width 122 height 7
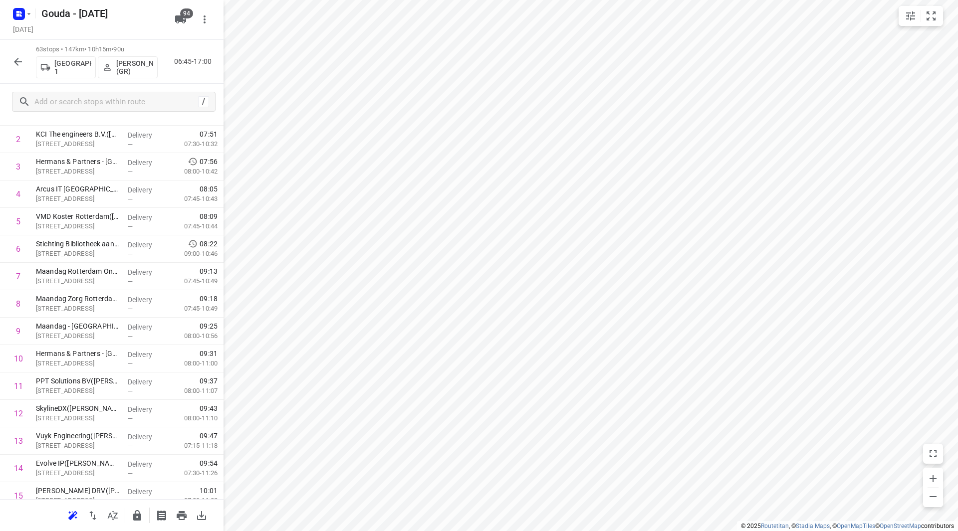
scroll to position [0, 0]
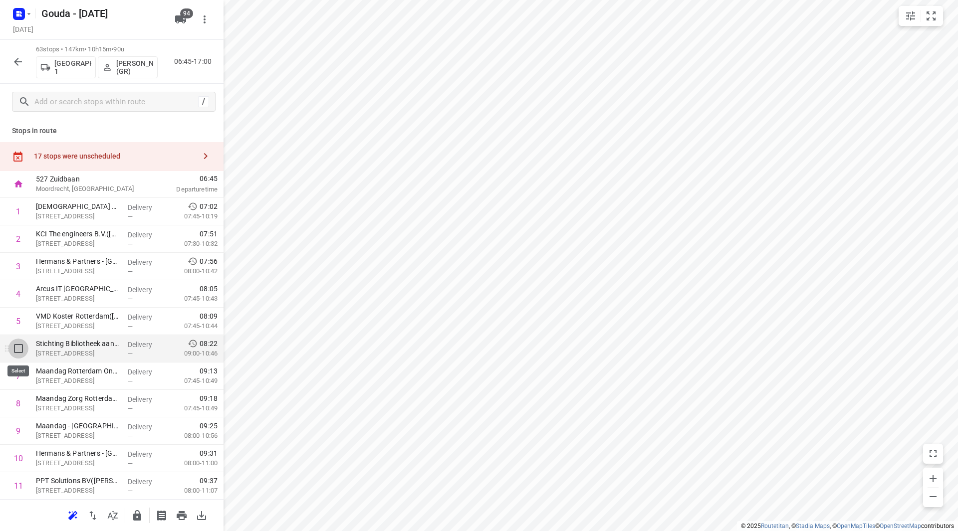
click at [15, 351] on input "checkbox" at bounding box center [18, 349] width 20 height 20
checkbox input "true"
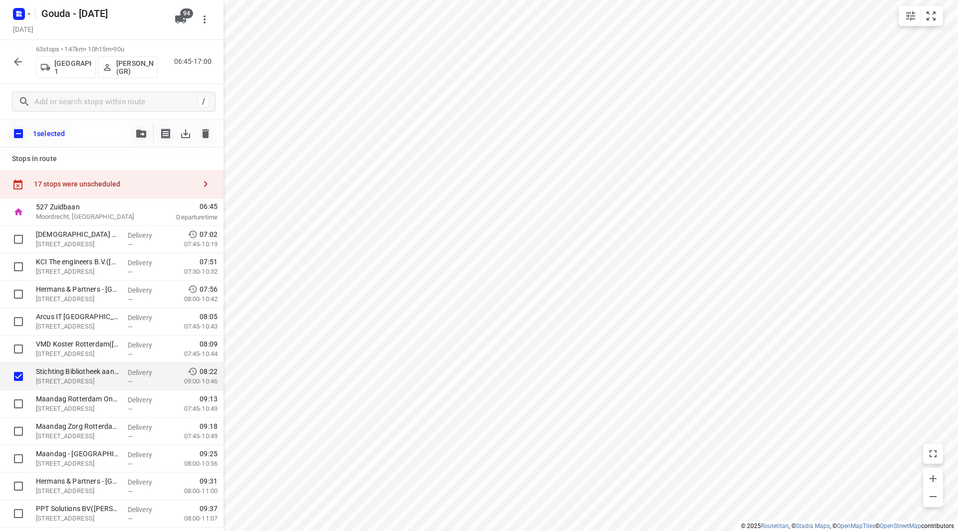
click at [140, 123] on div "1 selected" at bounding box center [112, 134] width 224 height 28
click at [141, 126] on button "button" at bounding box center [141, 134] width 20 height 20
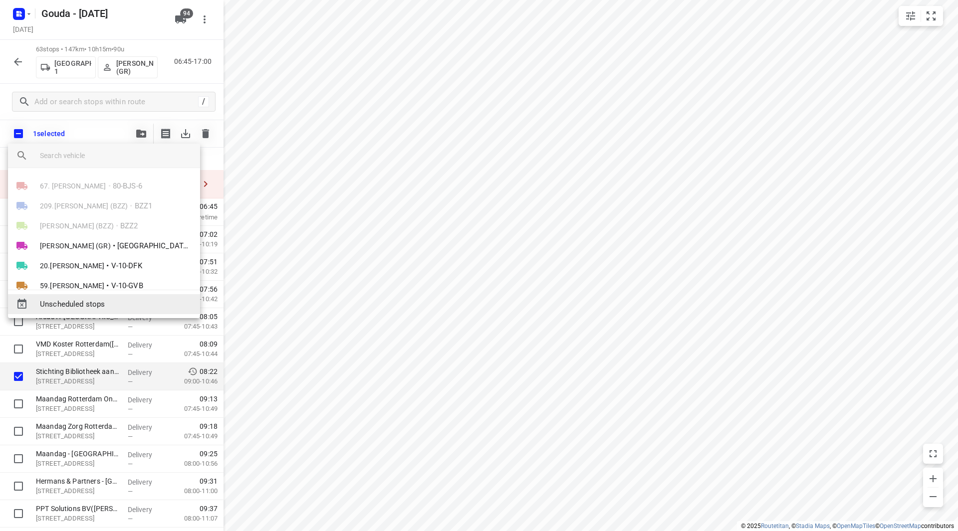
click at [99, 302] on span "Unscheduled stops" at bounding box center [116, 304] width 152 height 11
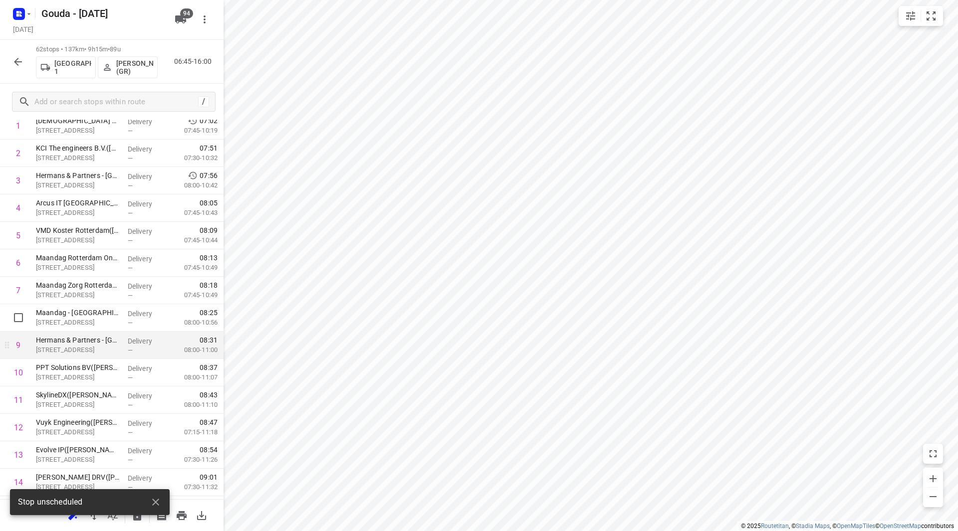
scroll to position [100, 0]
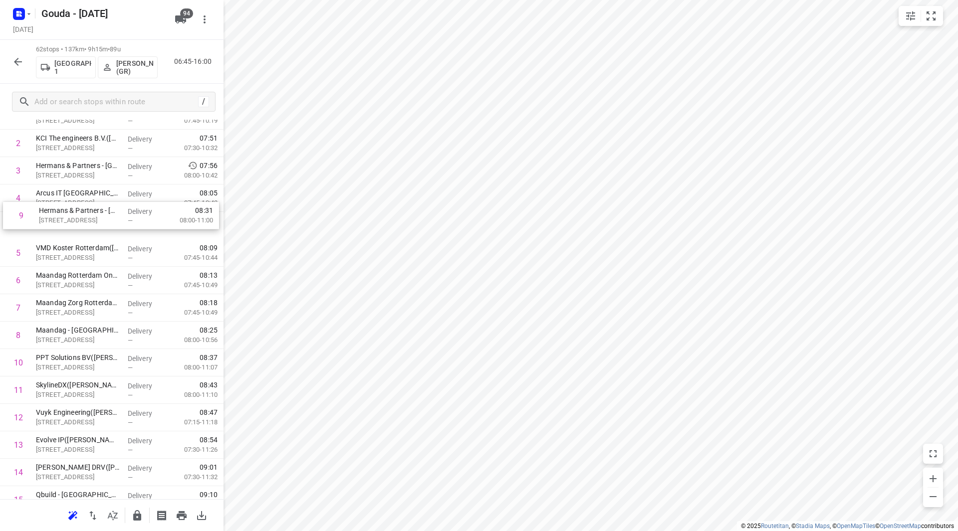
drag, startPoint x: 101, startPoint y: 338, endPoint x: 104, endPoint y: 213, distance: 125.3
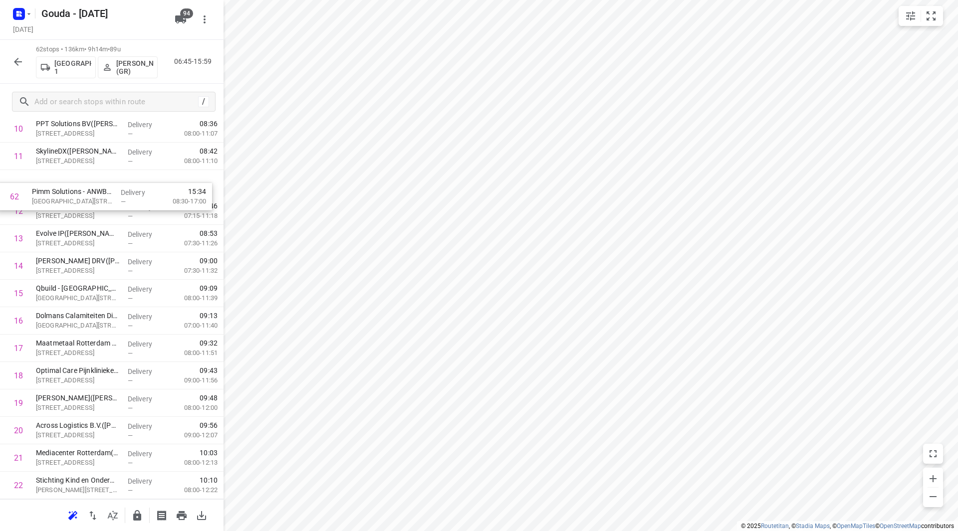
scroll to position [316, 0]
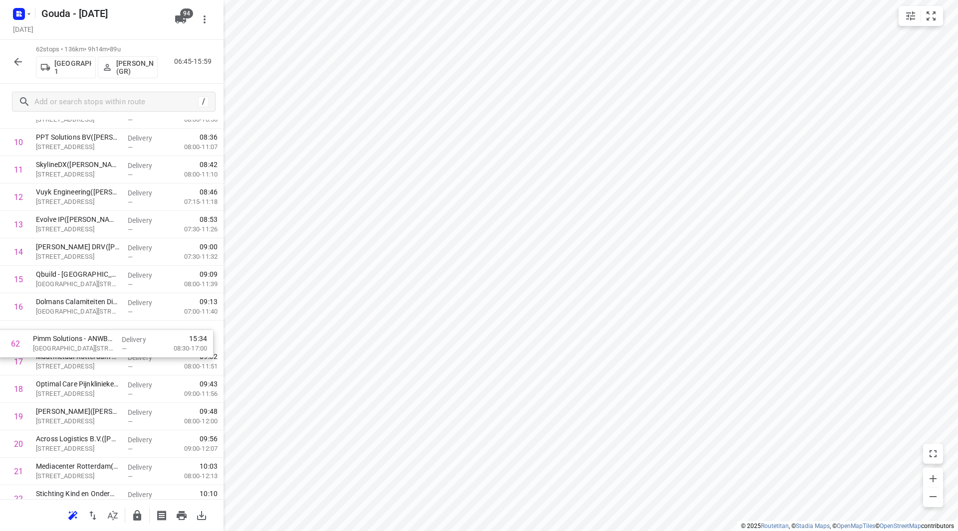
drag, startPoint x: 98, startPoint y: 455, endPoint x: 94, endPoint y: 328, distance: 127.3
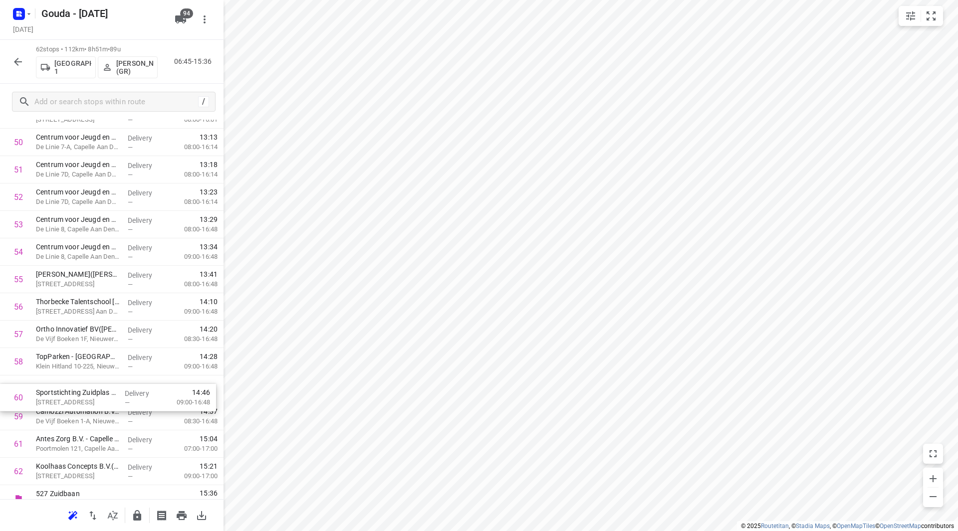
scroll to position [1415, 0]
drag, startPoint x: 55, startPoint y: 419, endPoint x: 63, endPoint y: 310, distance: 109.6
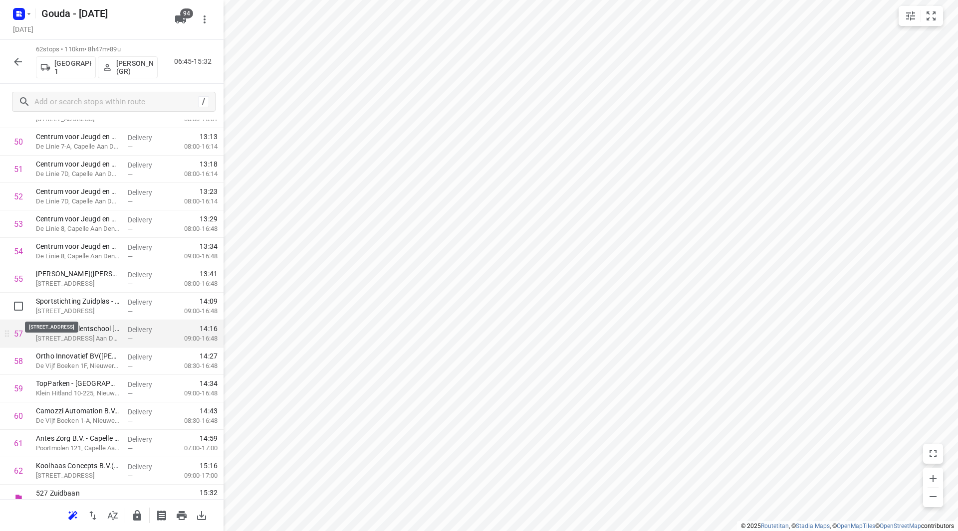
scroll to position [1428, 0]
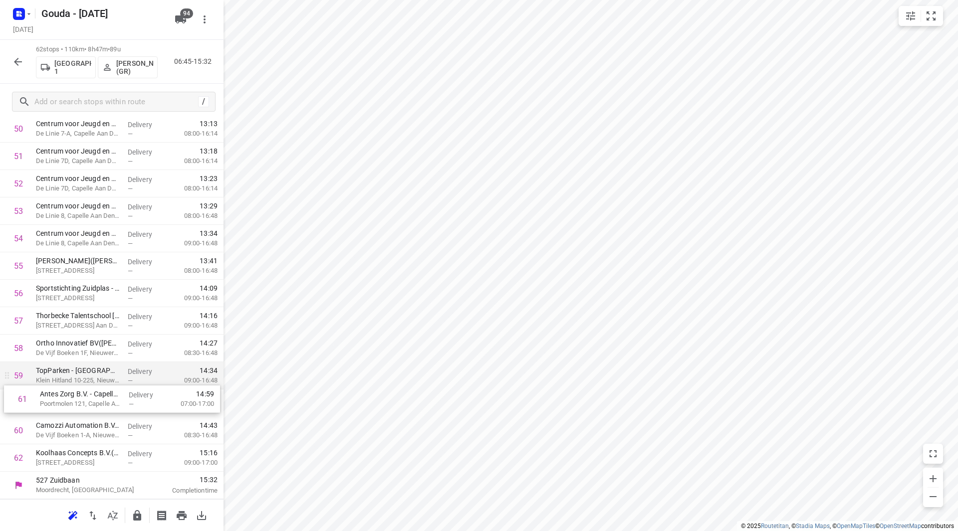
drag, startPoint x: 65, startPoint y: 417, endPoint x: 70, endPoint y: 382, distance: 35.3
drag, startPoint x: 91, startPoint y: 424, endPoint x: 89, endPoint y: 346, distance: 78.4
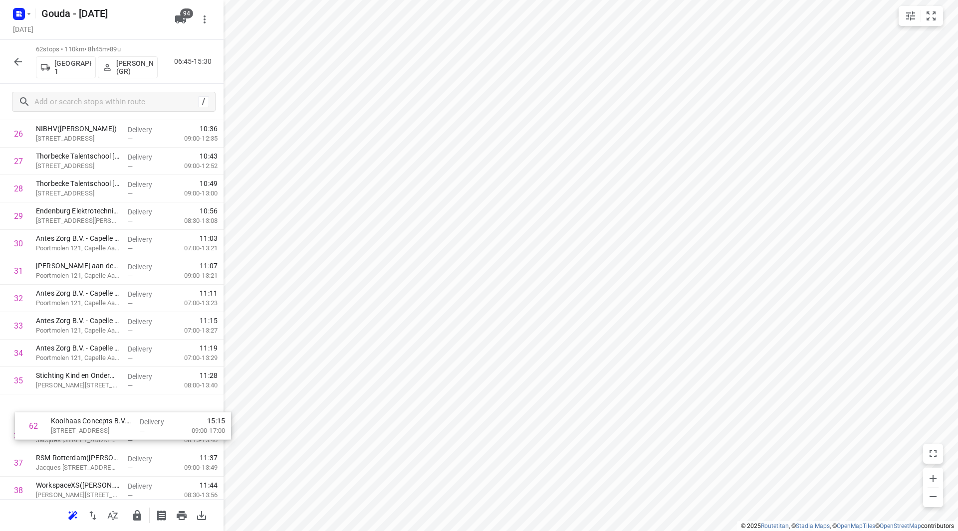
scroll to position [768, 0]
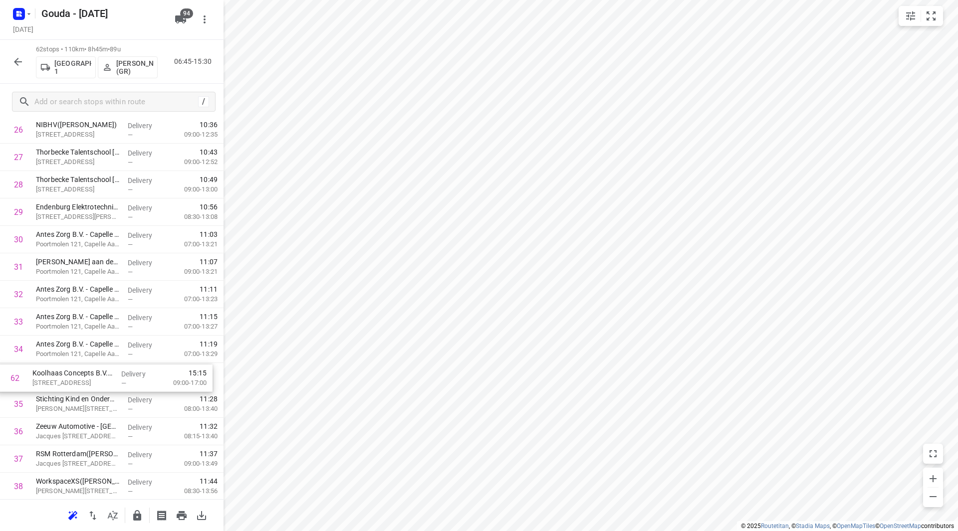
drag, startPoint x: 87, startPoint y: 460, endPoint x: 85, endPoint y: 376, distance: 83.4
click at [85, 376] on div "1 Ecclesia B.V.(Gepke Groeneveld) Lichtenauerlaan 202, Rotterdam Delivery — 07:…" at bounding box center [112, 281] width 224 height 1702
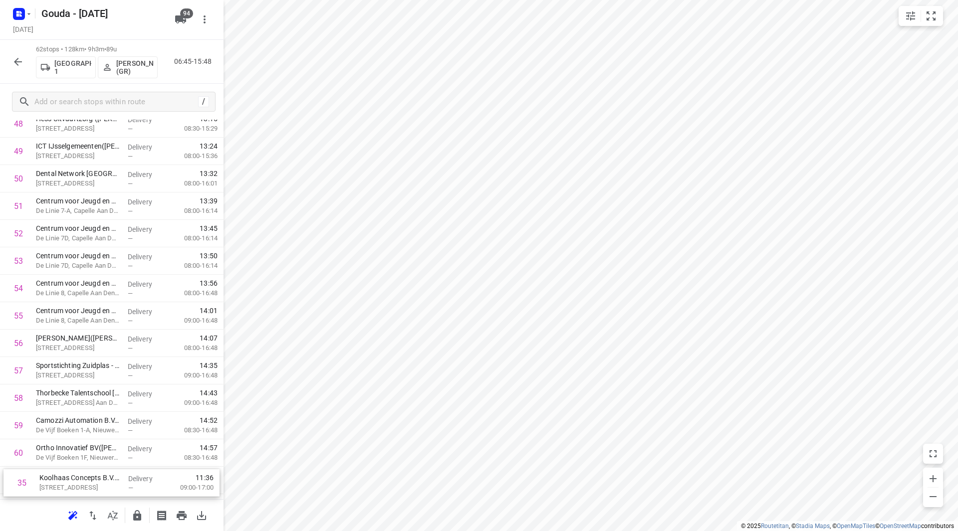
scroll to position [1428, 0]
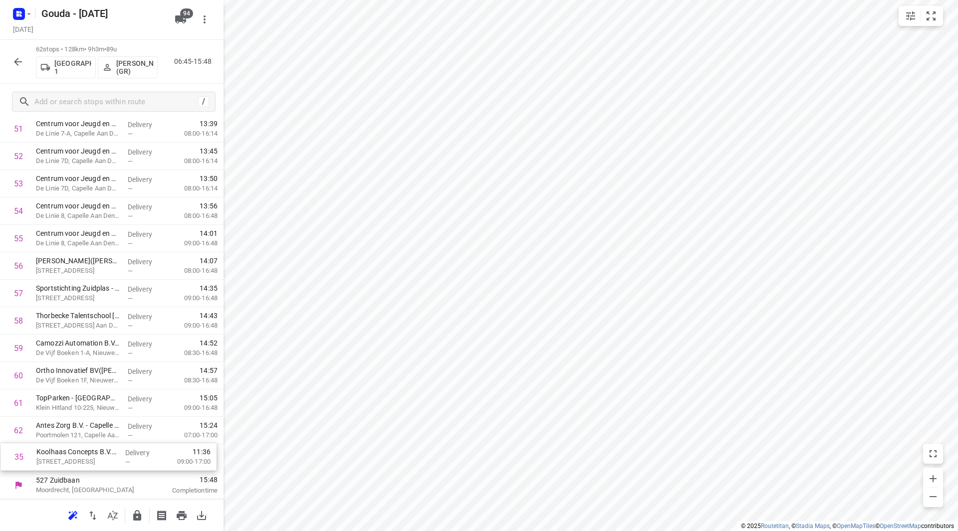
drag, startPoint x: 78, startPoint y: 366, endPoint x: 82, endPoint y: 452, distance: 85.9
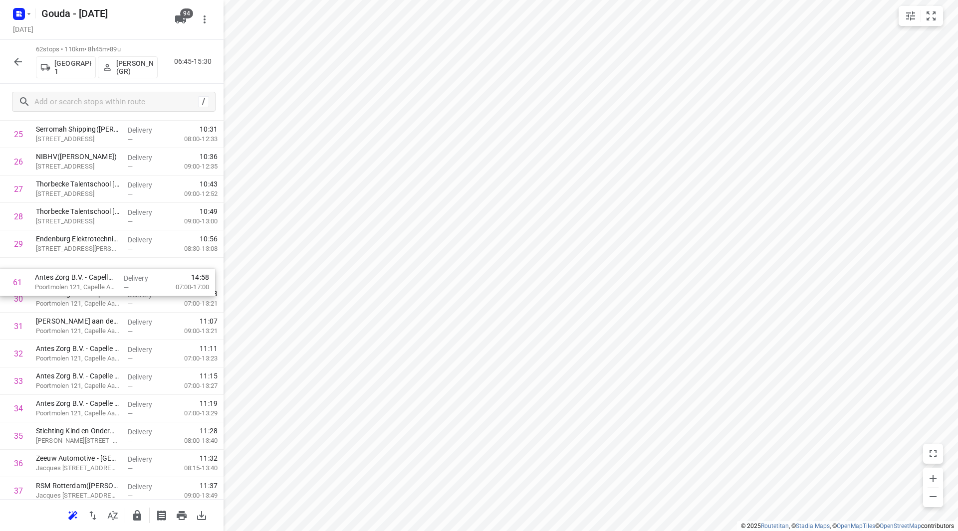
drag, startPoint x: 77, startPoint y: 435, endPoint x: 75, endPoint y: 274, distance: 160.2
click at [75, 274] on div "1 Ecclesia B.V.(Gepke Groeneveld) Lichtenauerlaan 202, Rotterdam Delivery — 07:…" at bounding box center [112, 313] width 224 height 1702
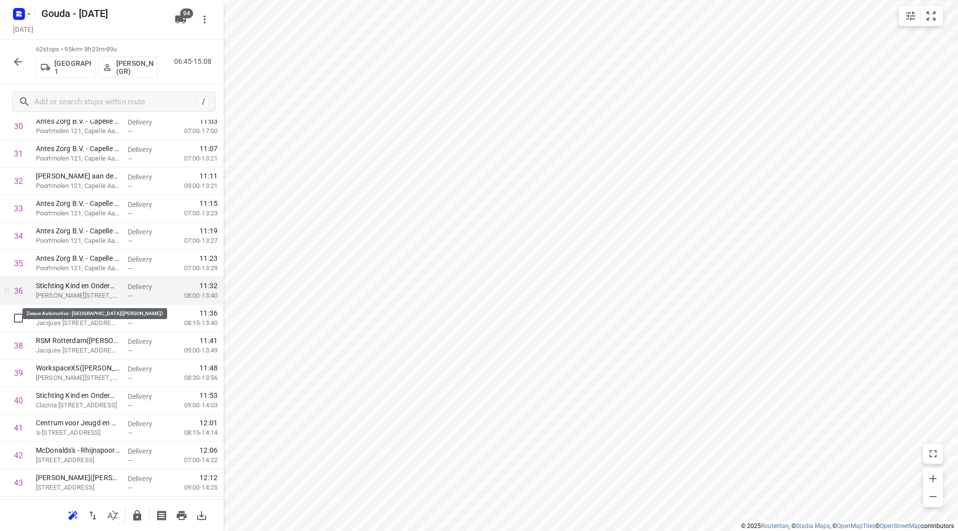
scroll to position [879, 0]
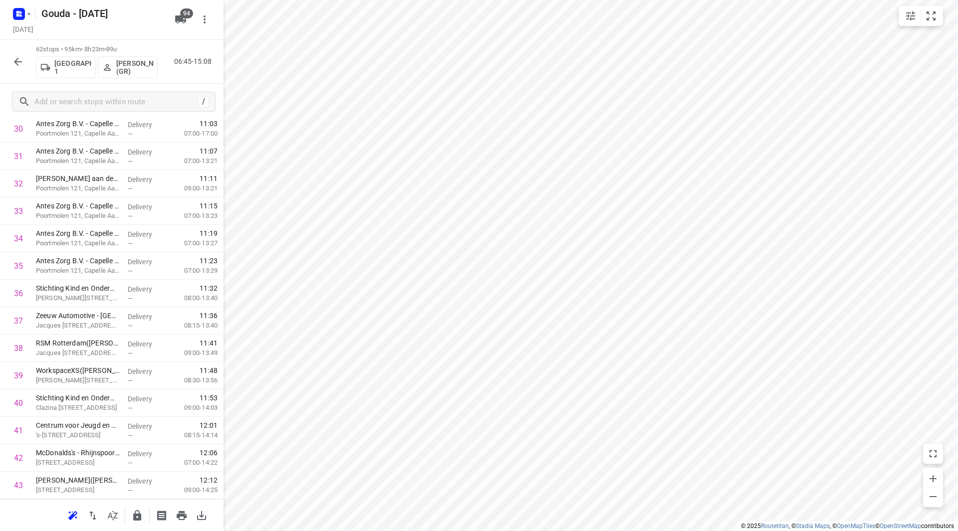
click at [136, 518] on icon "button" at bounding box center [137, 515] width 8 height 10
click at [19, 62] on icon "button" at bounding box center [18, 62] width 12 height 12
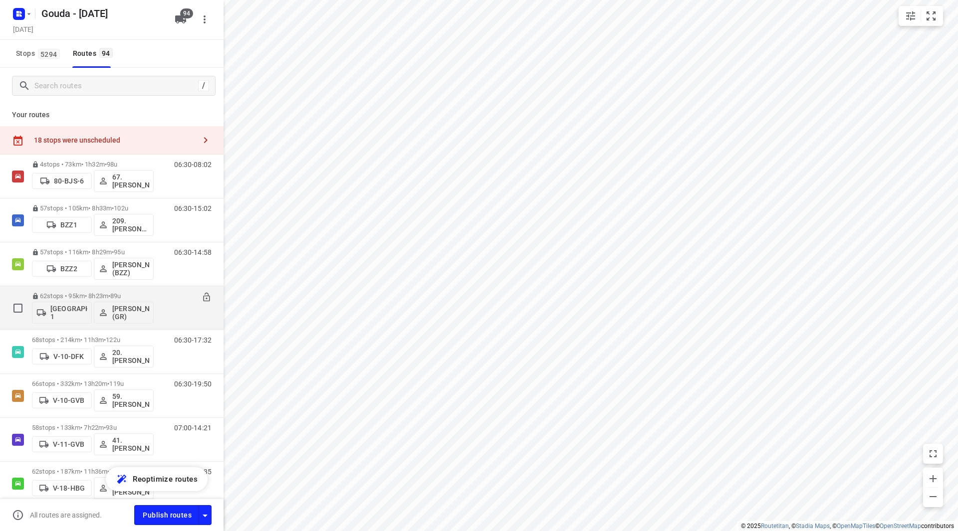
scroll to position [50, 0]
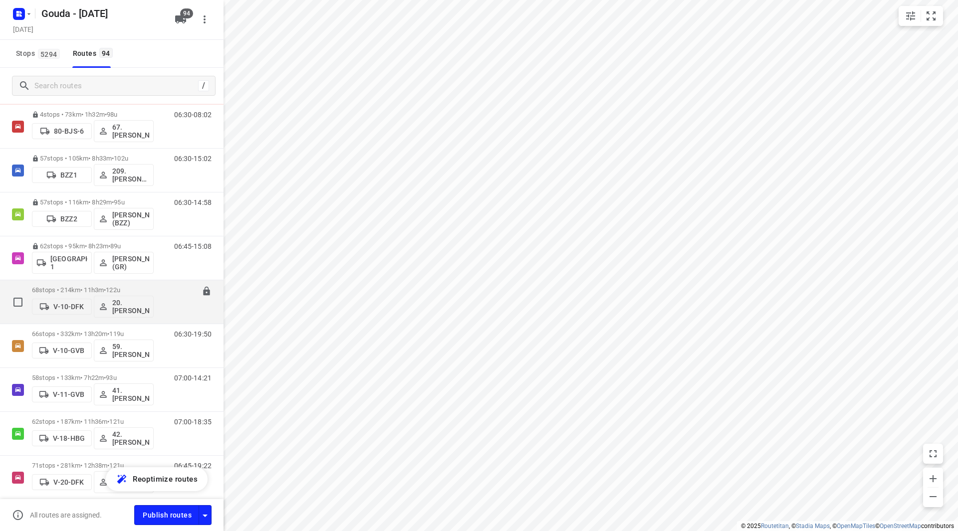
click at [119, 291] on span "122u" at bounding box center [113, 289] width 14 height 7
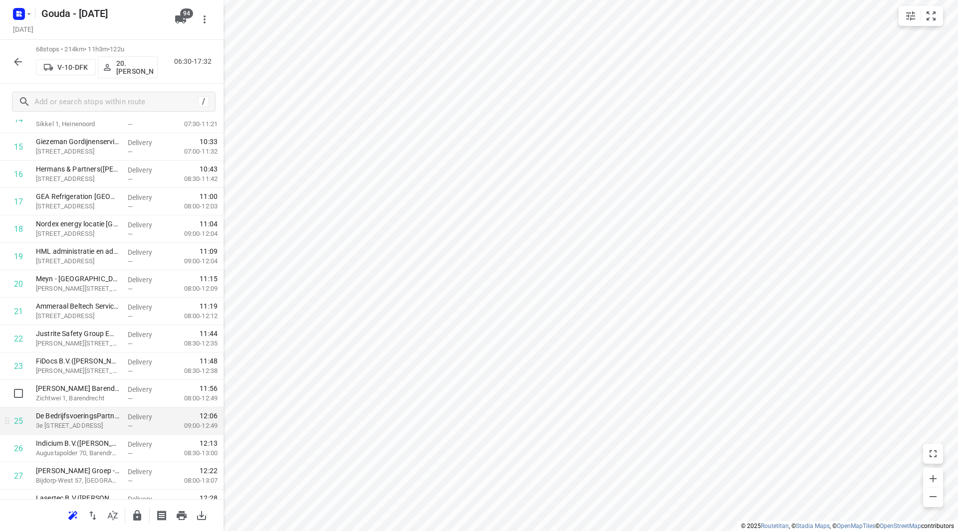
scroll to position [499, 0]
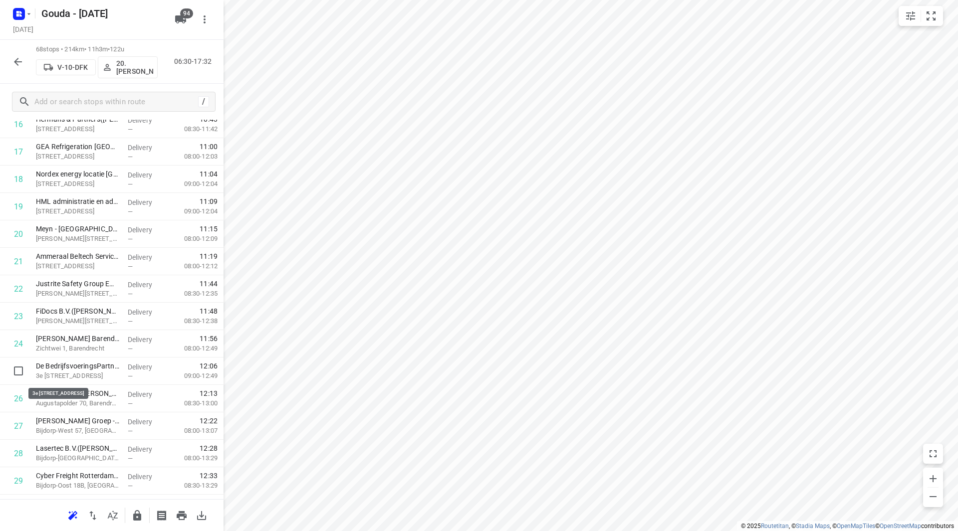
drag, startPoint x: 84, startPoint y: 376, endPoint x: 83, endPoint y: 347, distance: 28.5
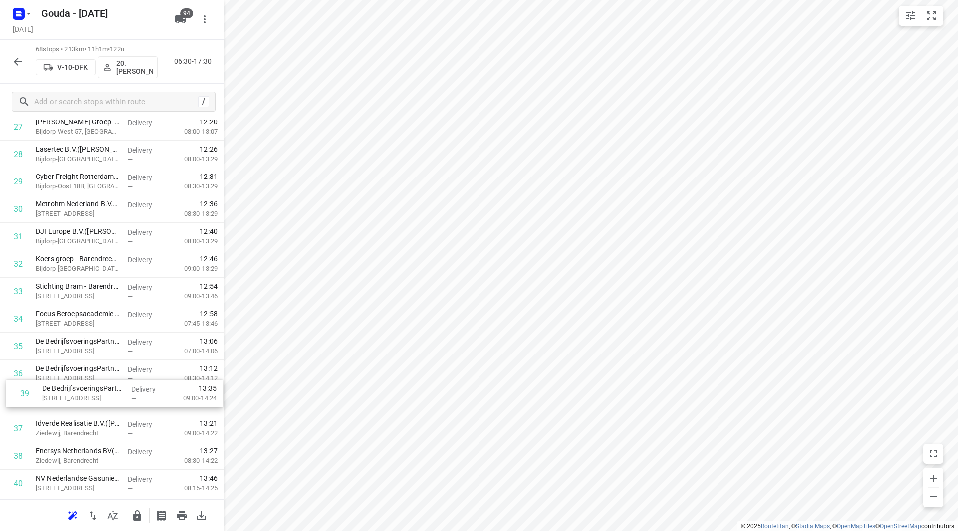
scroll to position [800, 0]
drag, startPoint x: 78, startPoint y: 452, endPoint x: 78, endPoint y: 351, distance: 100.8
click at [78, 351] on div "1 FrieslandCampina Maasdam(Karin Vonk) Lageweg 4-8, Maasdam Delivery — 07:06 07…" at bounding box center [112, 331] width 224 height 1866
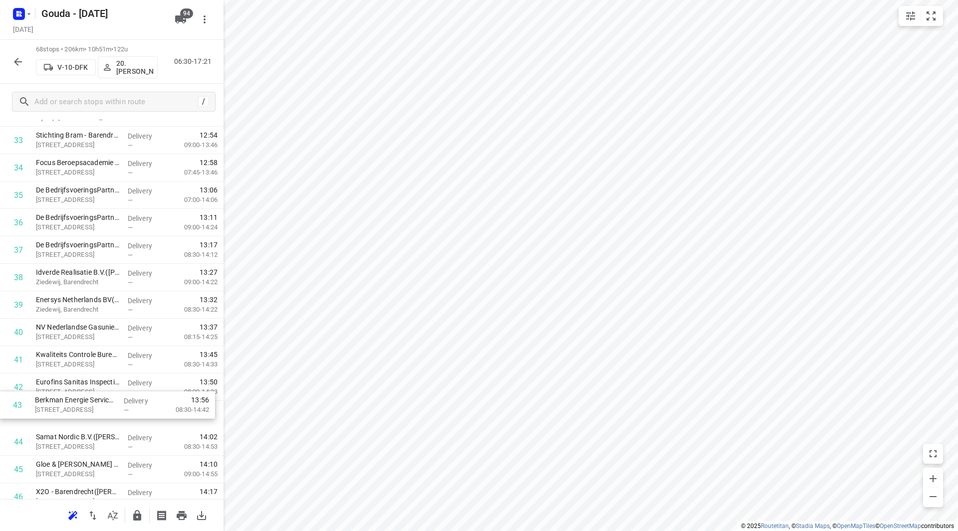
scroll to position [951, 0]
drag, startPoint x: 97, startPoint y: 418, endPoint x: 94, endPoint y: 360, distance: 58.0
click at [94, 359] on div "1 FrieslandCampina Maasdam(Karin Vonk) Lageweg 4-8, Maasdam Delivery — 07:06 07…" at bounding box center [112, 181] width 224 height 1866
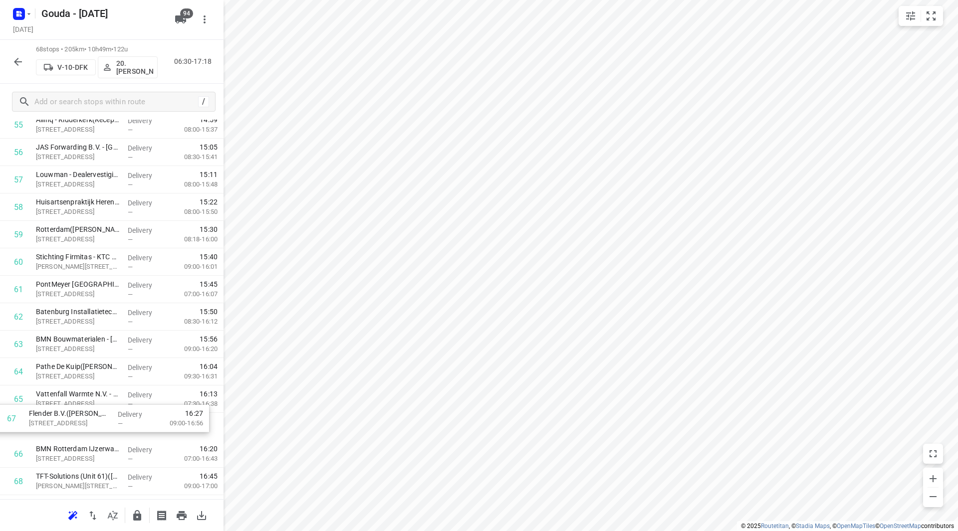
scroll to position [1571, 0]
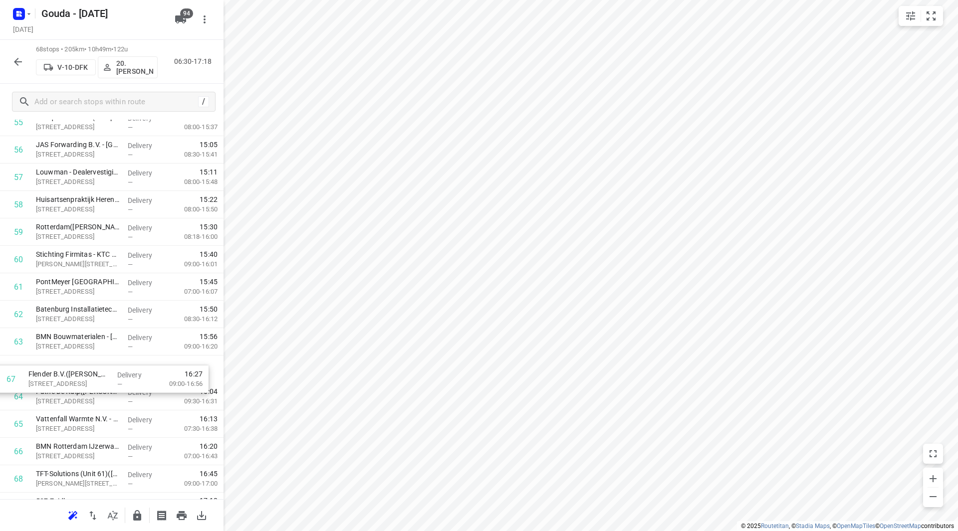
drag, startPoint x: 117, startPoint y: 467, endPoint x: 110, endPoint y: 365, distance: 101.5
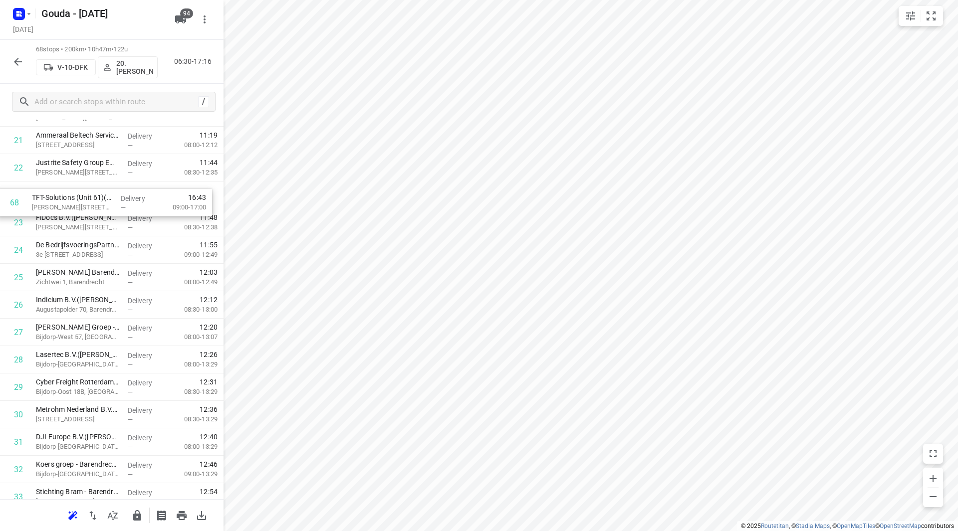
scroll to position [619, 0]
drag, startPoint x: 77, startPoint y: 466, endPoint x: 74, endPoint y: 228, distance: 237.5
click at [74, 228] on div "1 FrieslandCampina Maasdam(Karin Vonk) Lageweg 4-8, Maasdam Delivery — 07:06 07…" at bounding box center [112, 512] width 224 height 1866
click at [141, 516] on icon "button" at bounding box center [137, 515] width 8 height 10
click at [16, 60] on icon "button" at bounding box center [18, 62] width 8 height 8
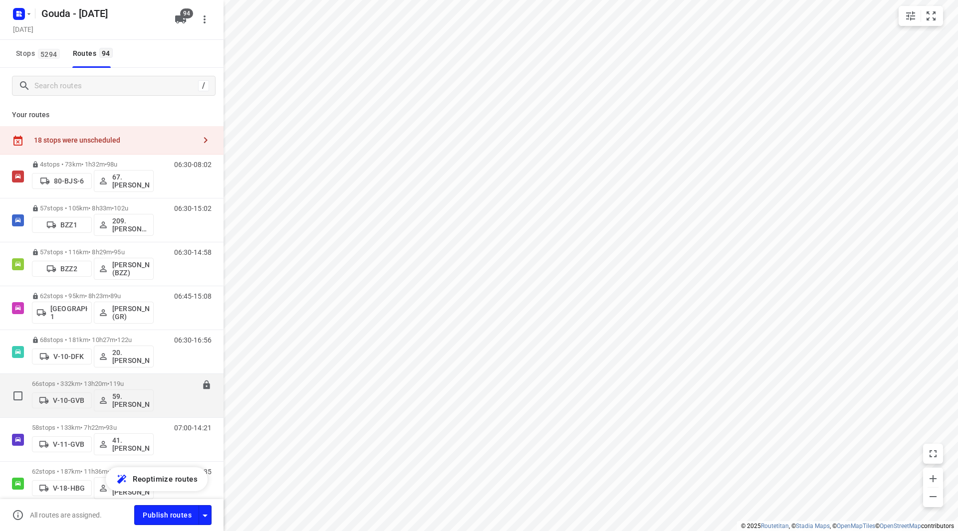
click at [68, 382] on p "66 stops • 332km • 13h20m • 119u" at bounding box center [93, 383] width 122 height 7
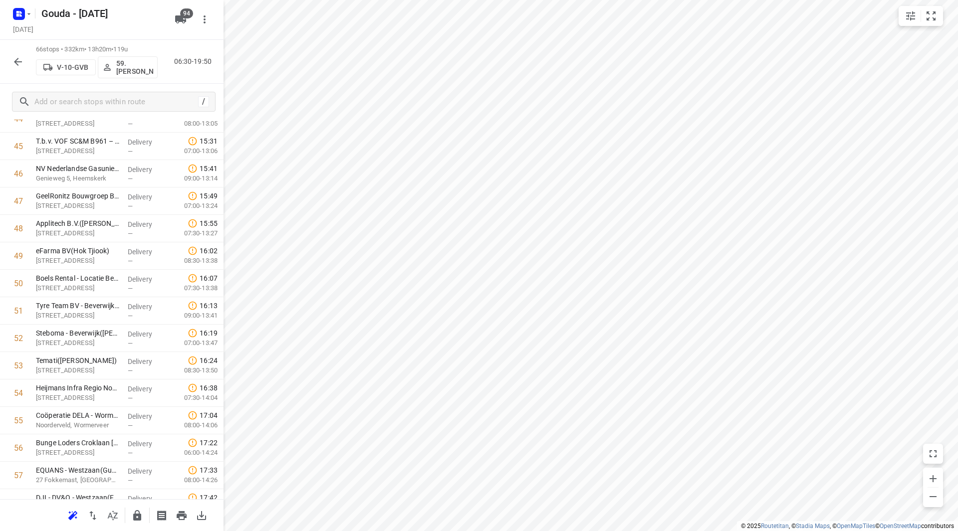
scroll to position [1537, 0]
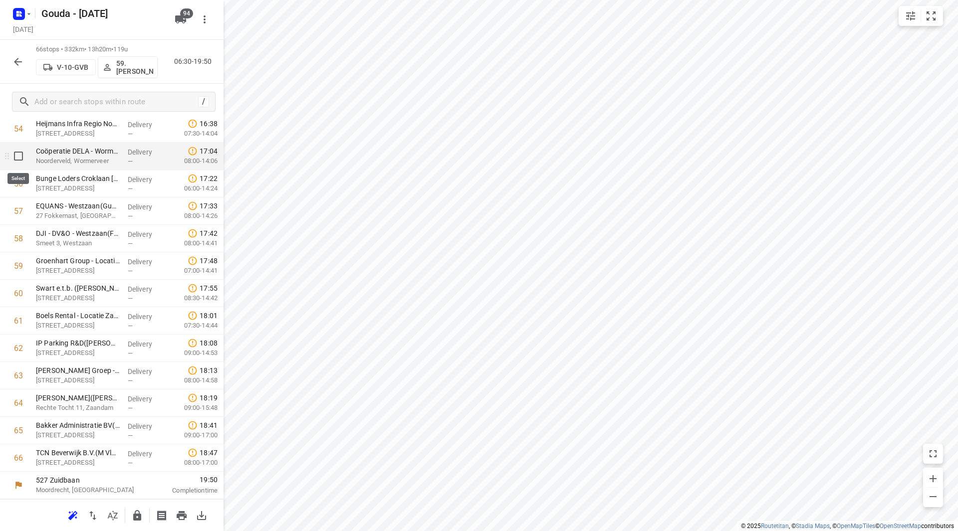
click at [16, 157] on input "checkbox" at bounding box center [18, 156] width 20 height 20
checkbox input "true"
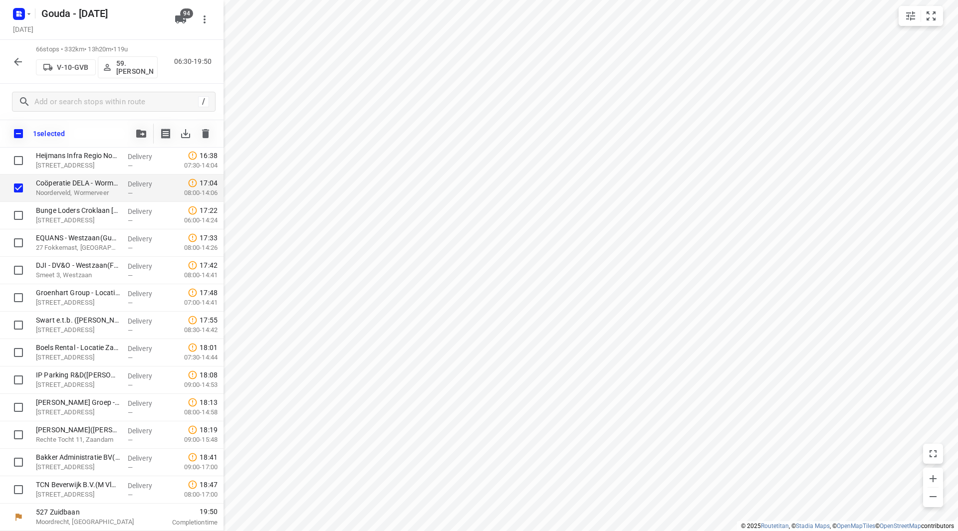
scroll to position [1533, 0]
click at [146, 134] on icon "button" at bounding box center [141, 134] width 10 height 8
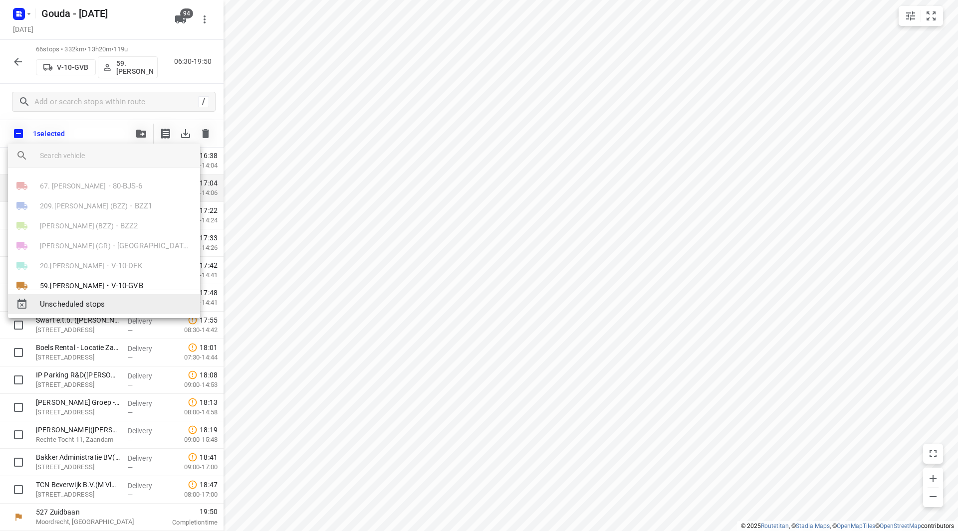
click at [99, 302] on span "Unscheduled stops" at bounding box center [116, 304] width 152 height 11
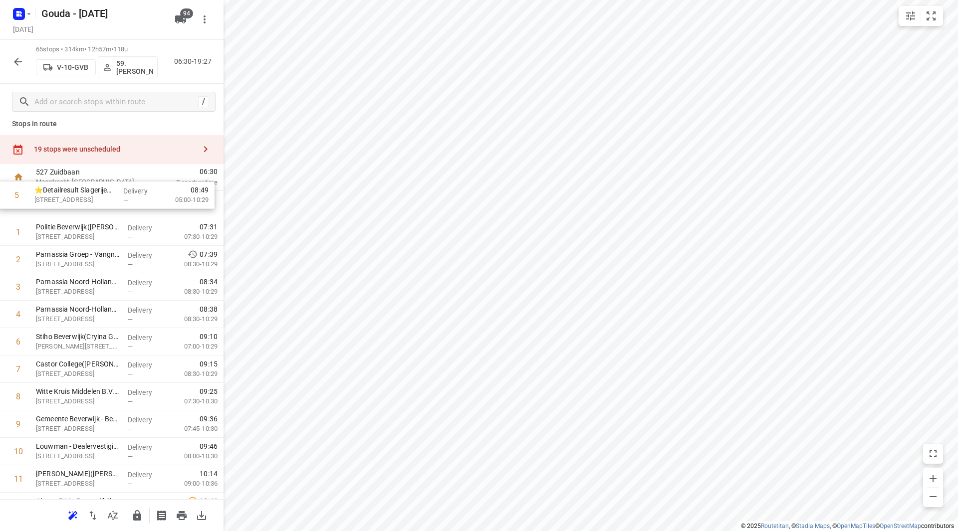
scroll to position [0, 0]
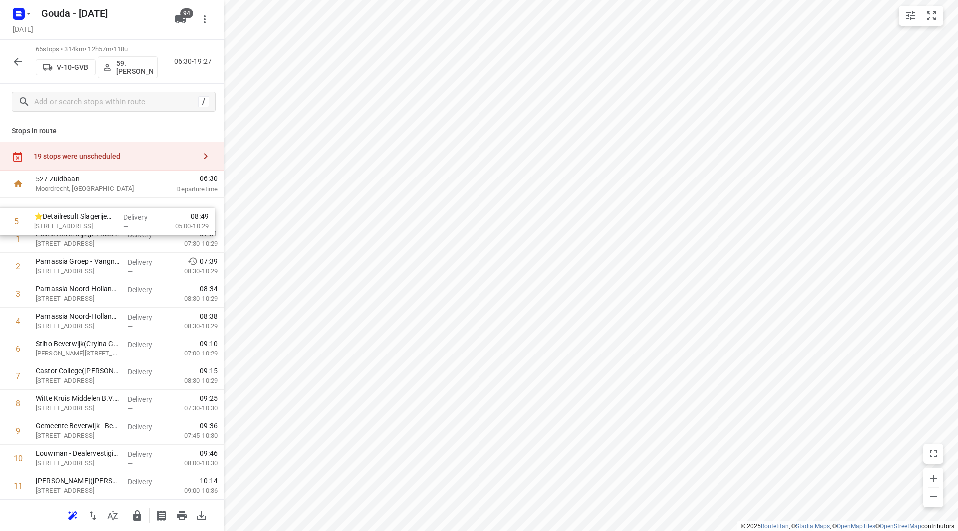
drag, startPoint x: 106, startPoint y: 224, endPoint x: 104, endPoint y: 213, distance: 11.2
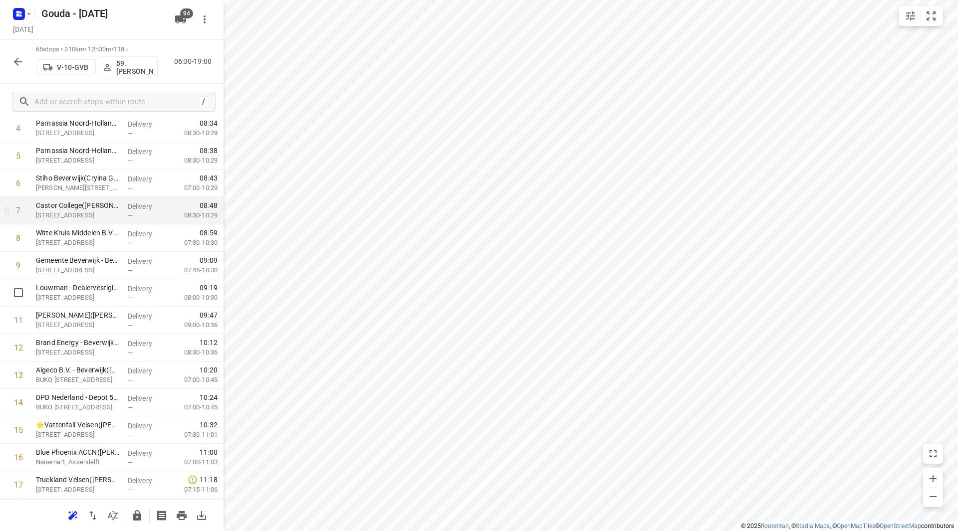
scroll to position [150, 0]
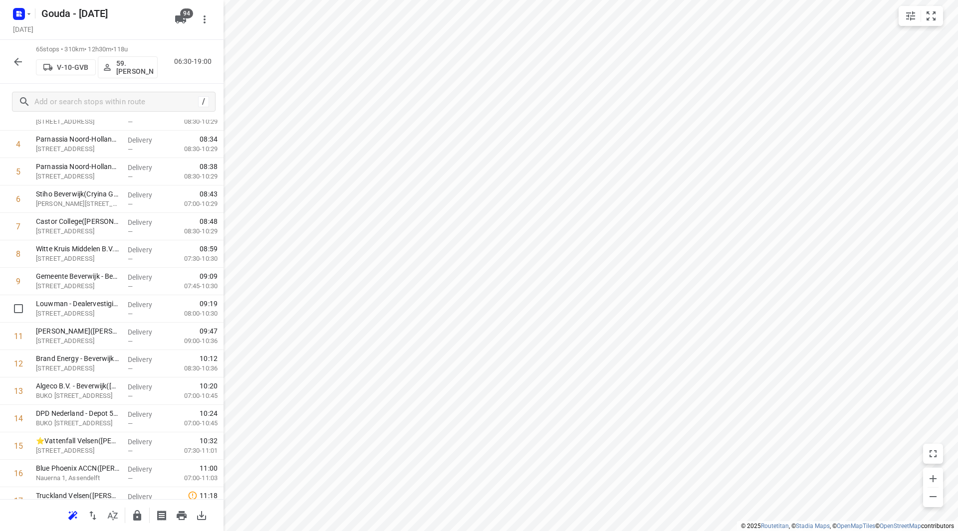
drag, startPoint x: 138, startPoint y: 302, endPoint x: 131, endPoint y: 274, distance: 28.8
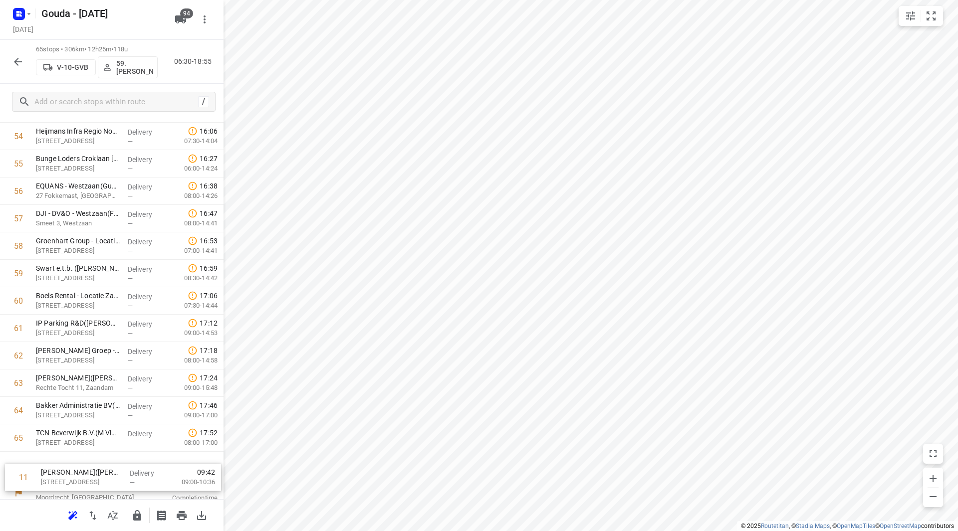
scroll to position [1510, 0]
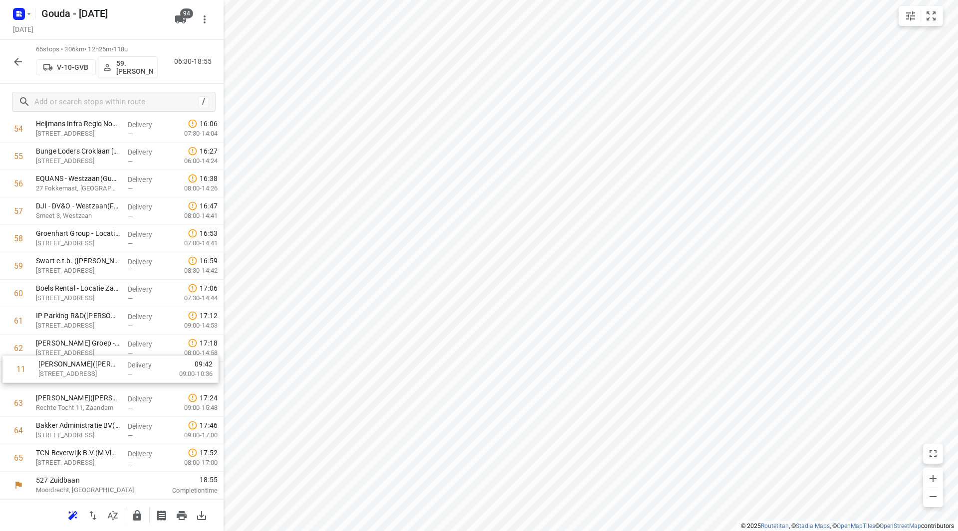
drag, startPoint x: 88, startPoint y: 279, endPoint x: 86, endPoint y: 339, distance: 59.9
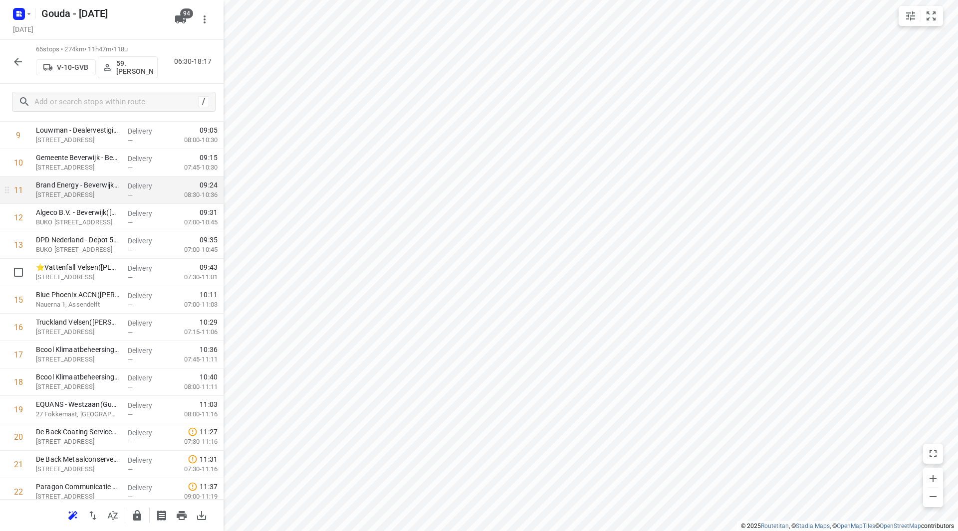
scroll to position [249, 0]
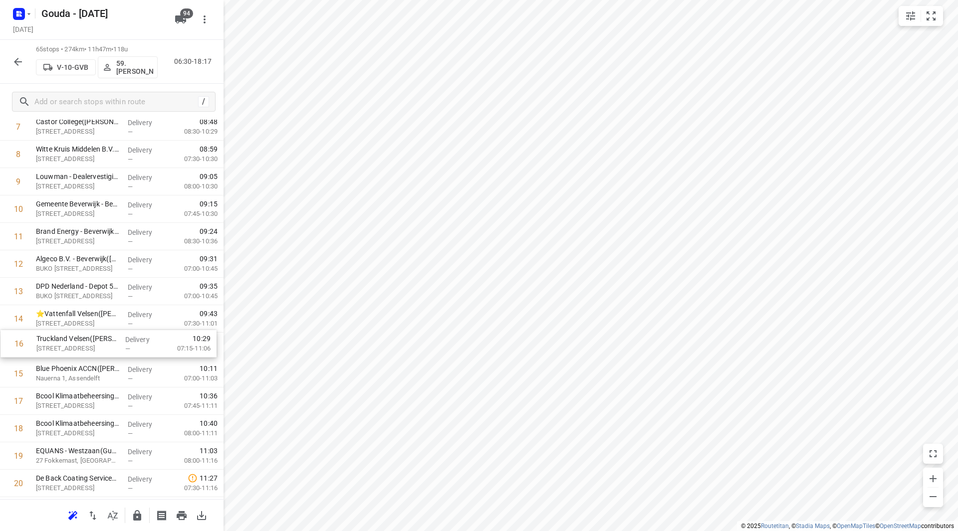
drag, startPoint x: 88, startPoint y: 384, endPoint x: 84, endPoint y: 331, distance: 53.0
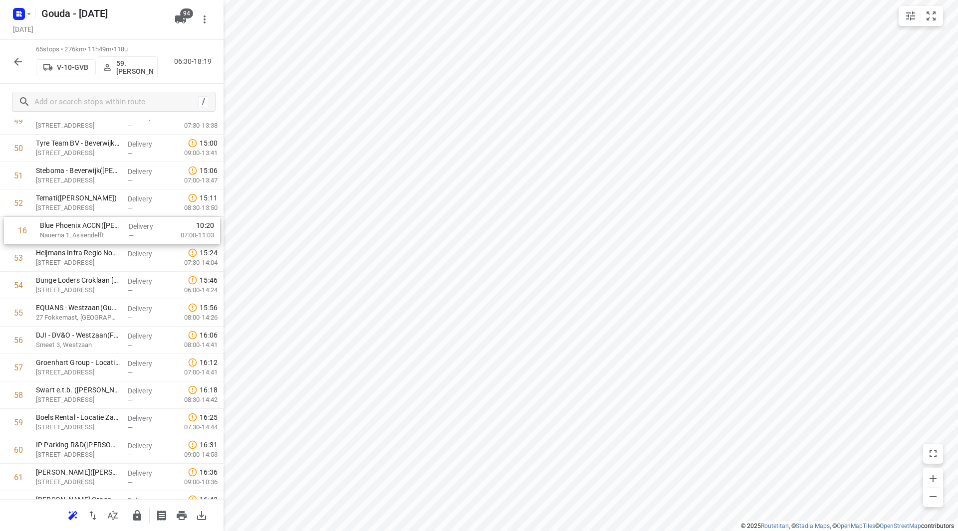
scroll to position [1380, 0]
drag, startPoint x: 77, startPoint y: 322, endPoint x: 76, endPoint y: 261, distance: 60.9
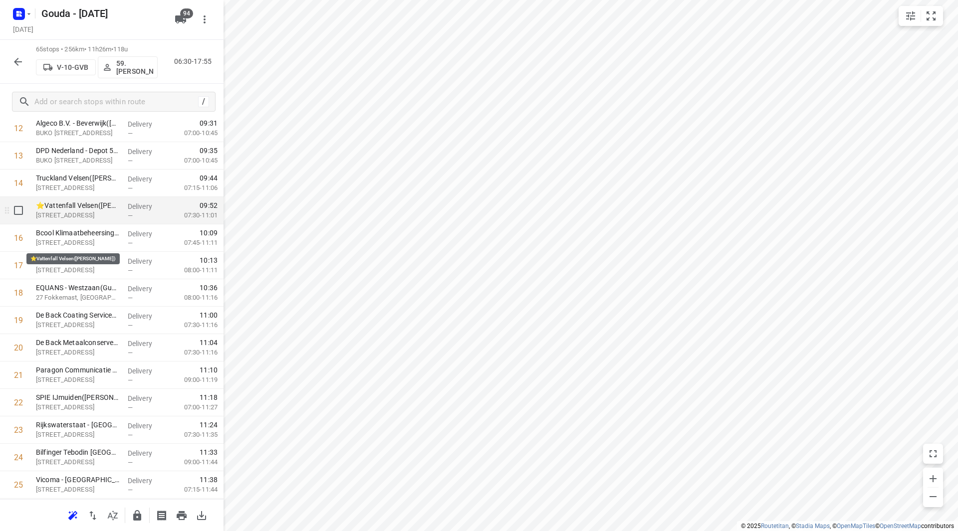
scroll to position [335, 0]
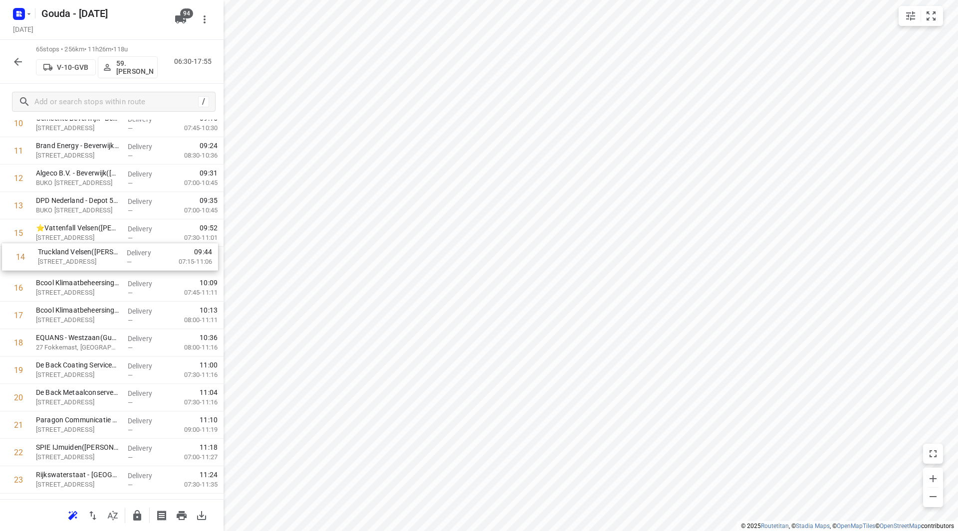
drag, startPoint x: 103, startPoint y: 223, endPoint x: 107, endPoint y: 256, distance: 34.2
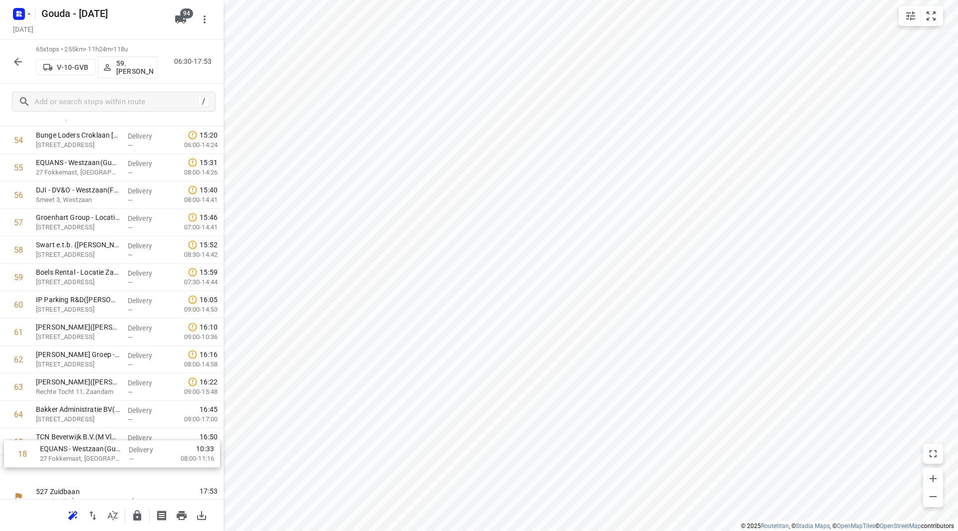
scroll to position [1510, 0]
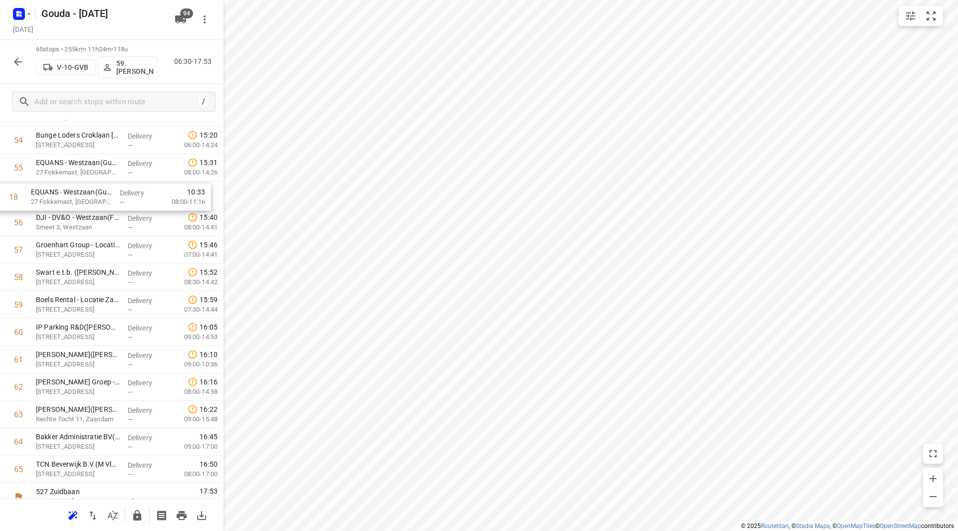
drag, startPoint x: 69, startPoint y: 248, endPoint x: 68, endPoint y: 208, distance: 39.9
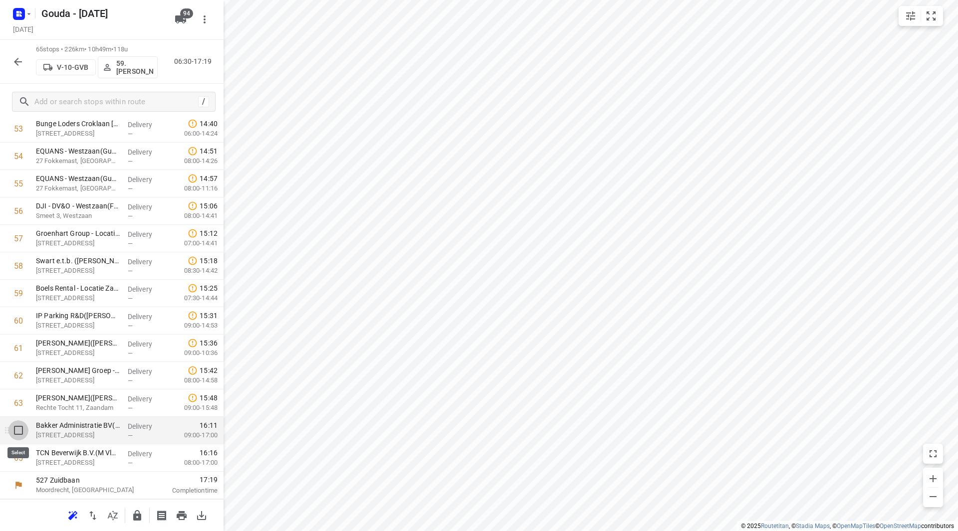
click at [16, 431] on input "checkbox" at bounding box center [18, 431] width 20 height 20
checkbox input "true"
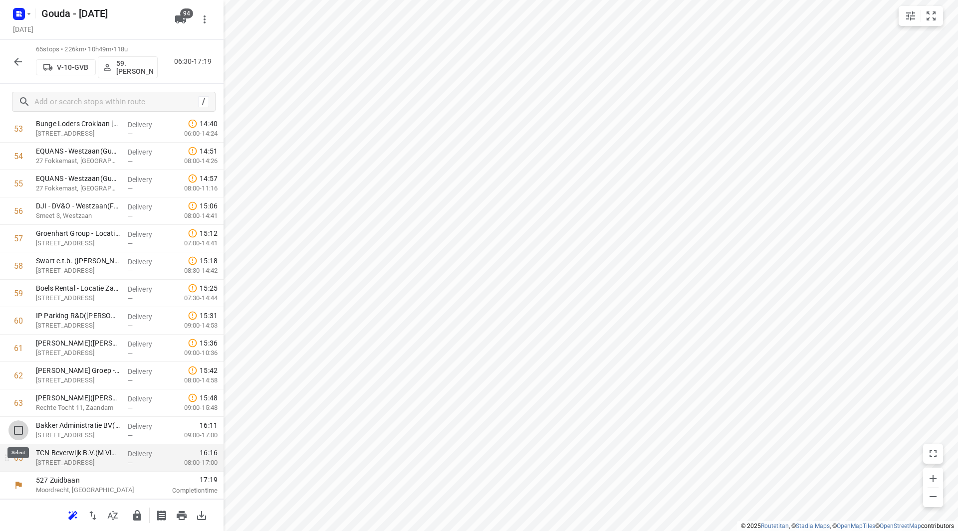
scroll to position [1506, 0]
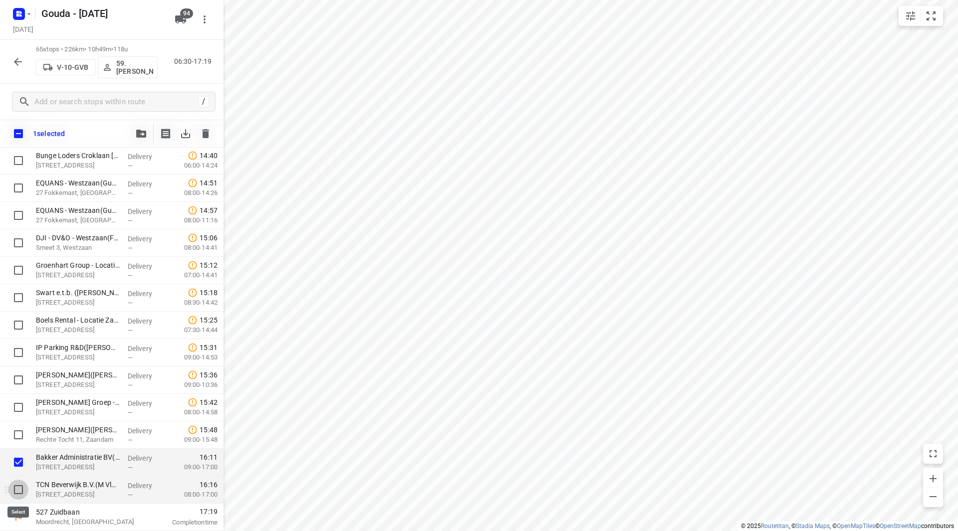
click at [21, 487] on input "checkbox" at bounding box center [18, 490] width 20 height 20
checkbox input "true"
click at [139, 132] on icon "button" at bounding box center [141, 134] width 10 height 8
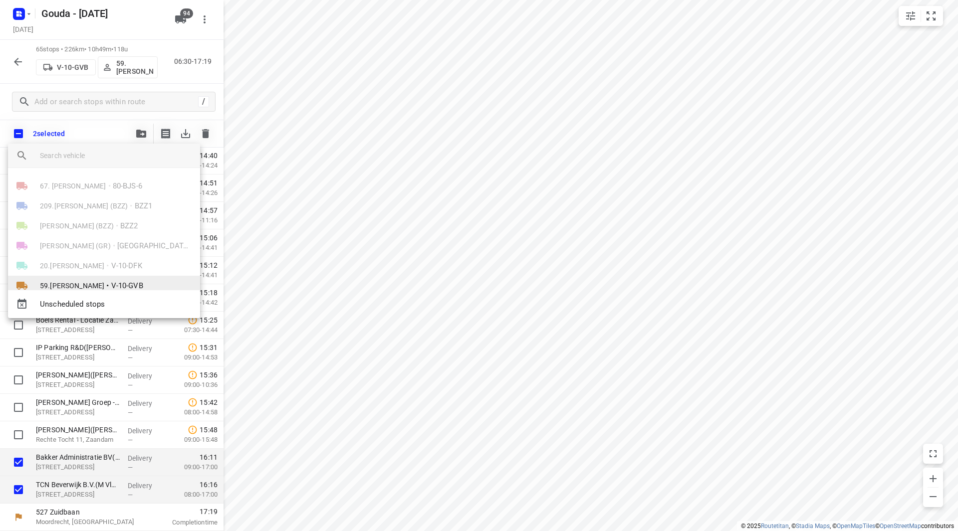
click at [112, 283] on span "V-10-GVB" at bounding box center [127, 285] width 32 height 11
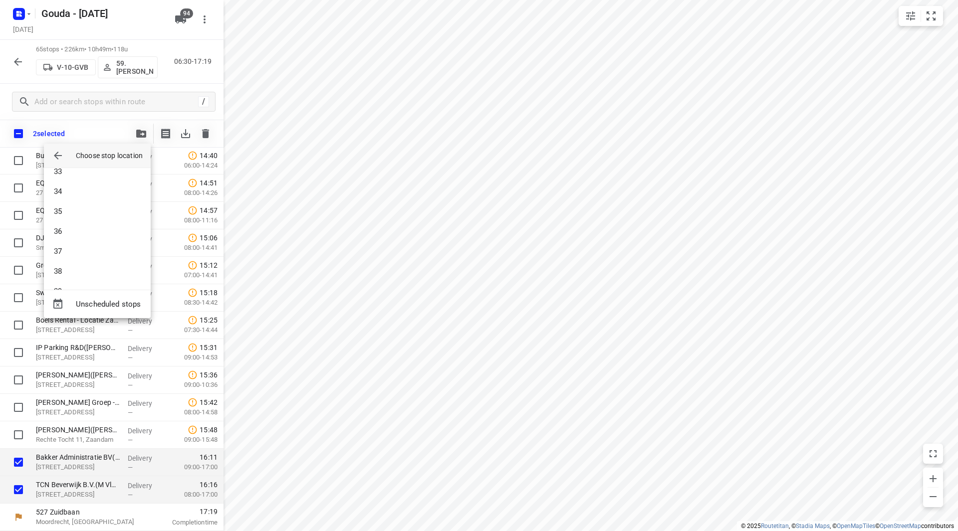
scroll to position [649, 0]
click at [76, 215] on li "35" at bounding box center [97, 212] width 107 height 20
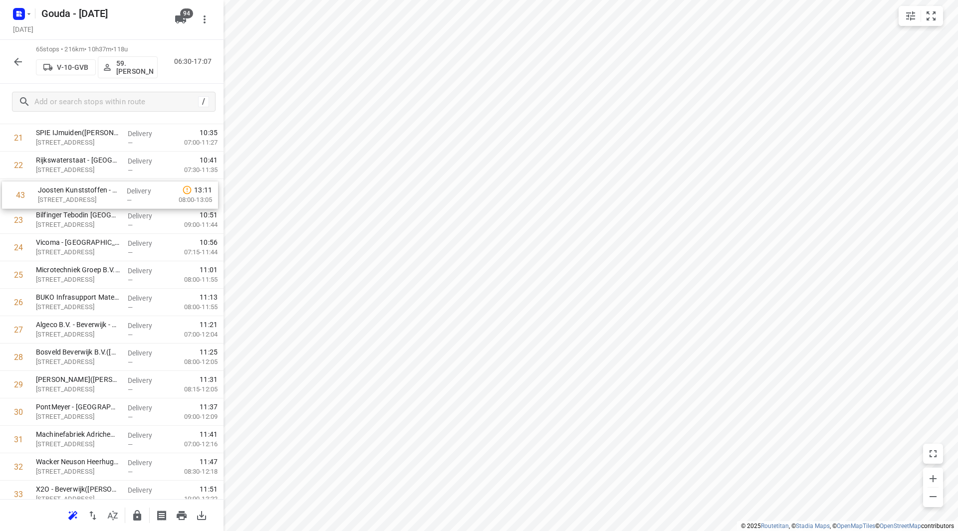
scroll to position [623, 0]
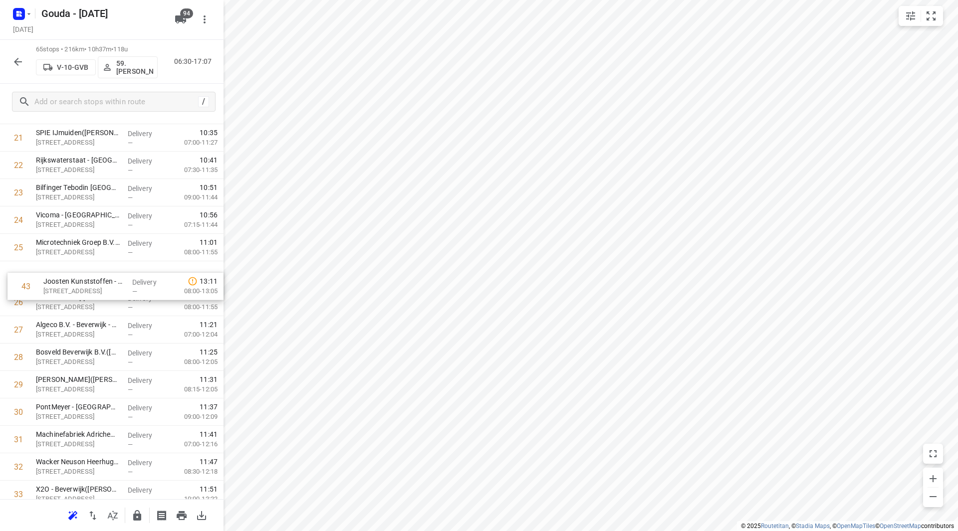
drag, startPoint x: 63, startPoint y: 311, endPoint x: 62, endPoint y: 299, distance: 12.5
click at [62, 299] on div "1 ⭐Detailresult Slagerijen B.V.(Caroline McCall) Platformweg 3, Velsen-noord De…" at bounding box center [112, 467] width 224 height 1784
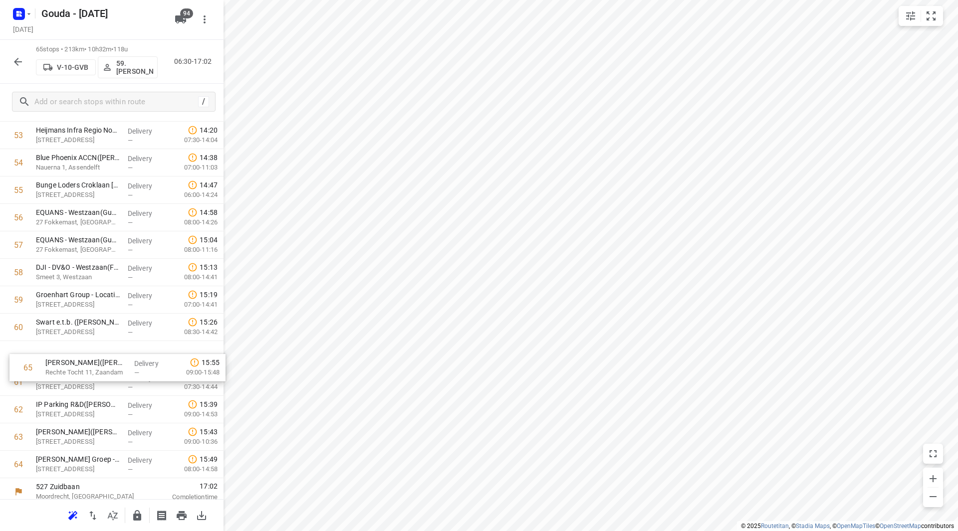
scroll to position [1507, 0]
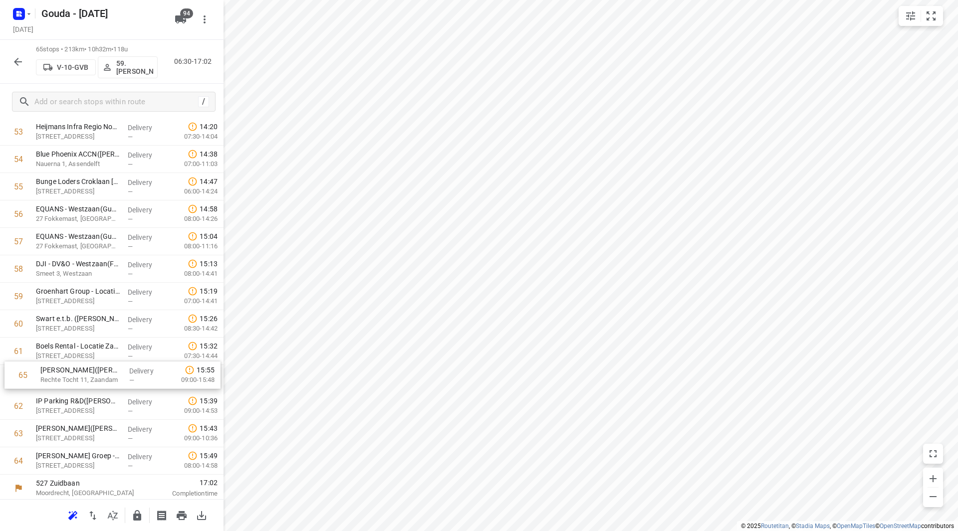
drag, startPoint x: 107, startPoint y: 453, endPoint x: 111, endPoint y: 365, distance: 87.9
click at [141, 517] on icon "button" at bounding box center [137, 515] width 8 height 10
click at [24, 67] on button "button" at bounding box center [18, 62] width 20 height 20
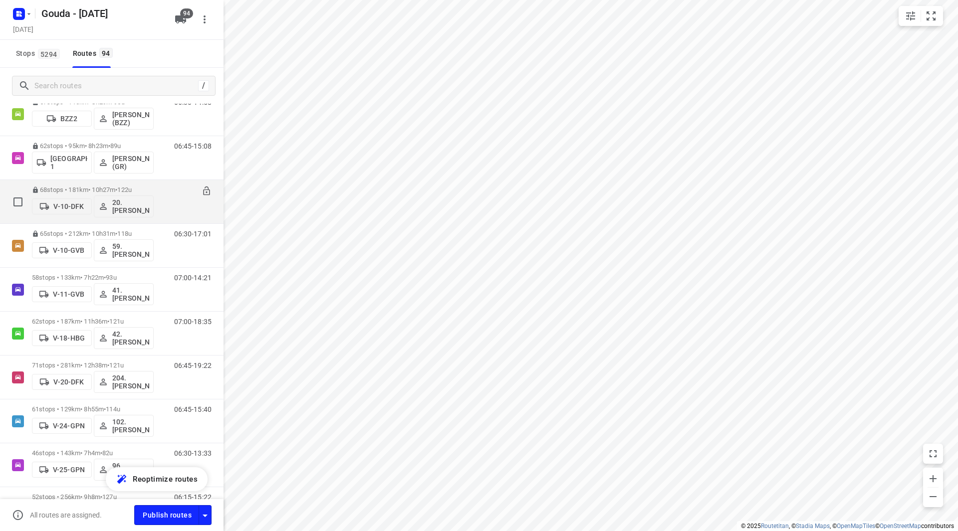
scroll to position [150, 0]
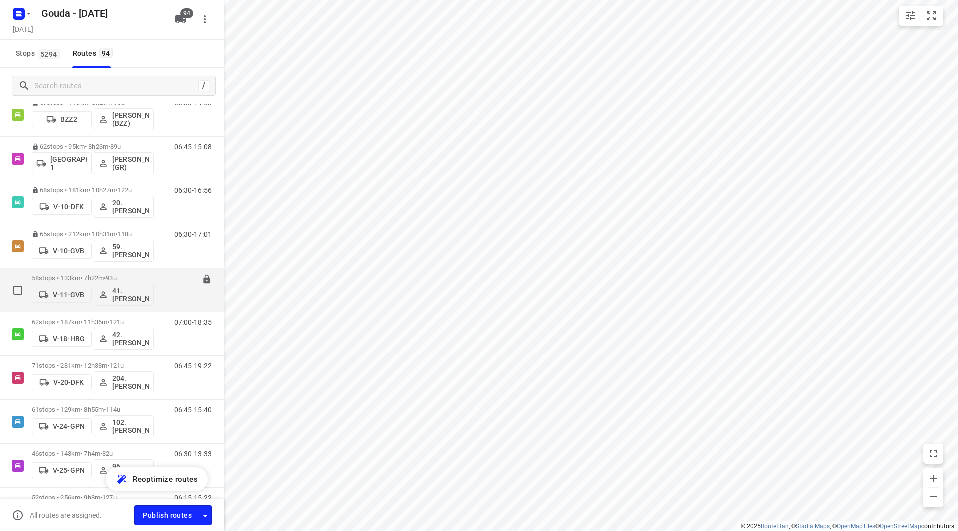
click at [93, 272] on div "58 stops • 133km • 7h22m • 93u V-11-GVB 41.Huseyin Özbek" at bounding box center [93, 289] width 122 height 41
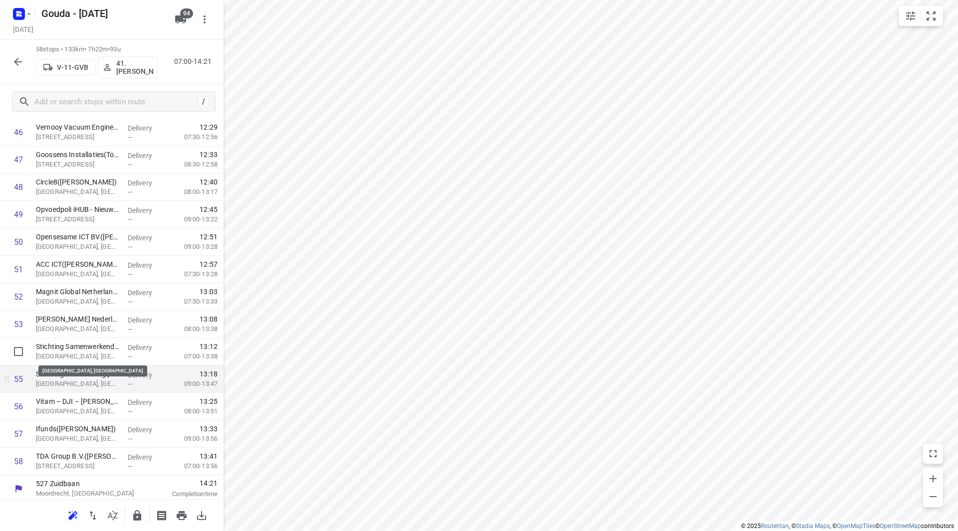
scroll to position [1318, 0]
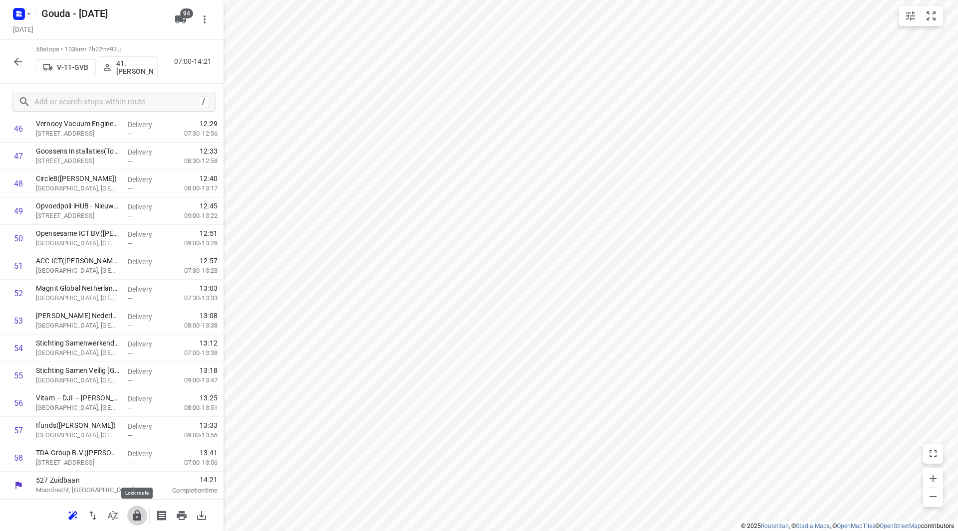
click at [136, 518] on icon "button" at bounding box center [137, 515] width 8 height 10
click at [11, 60] on button "button" at bounding box center [18, 62] width 20 height 20
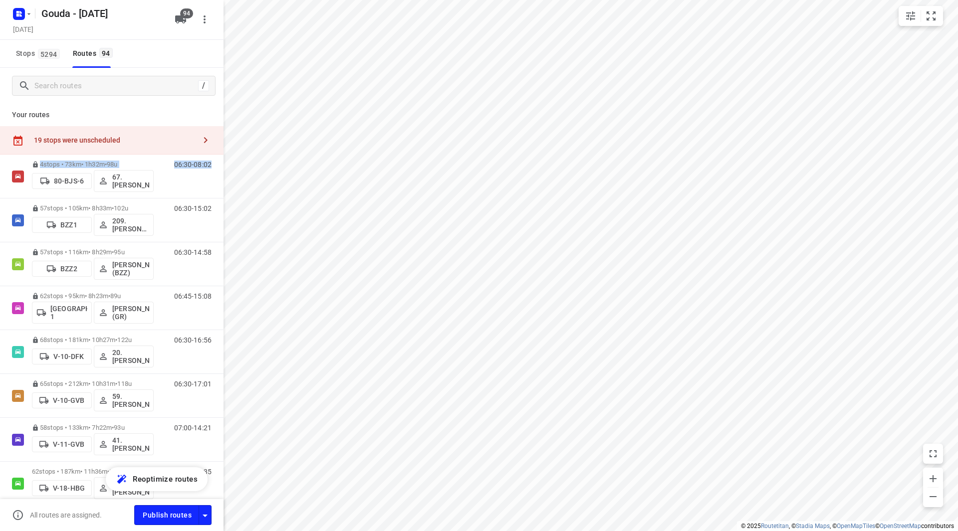
drag, startPoint x: 215, startPoint y: 140, endPoint x: 223, endPoint y: 169, distance: 29.9
click at [223, 169] on div "Your routes 19 stops were unscheduled 4 stops • 73km • 1h32m • 98u 80-BJS-6 67.…" at bounding box center [112, 317] width 224 height 426
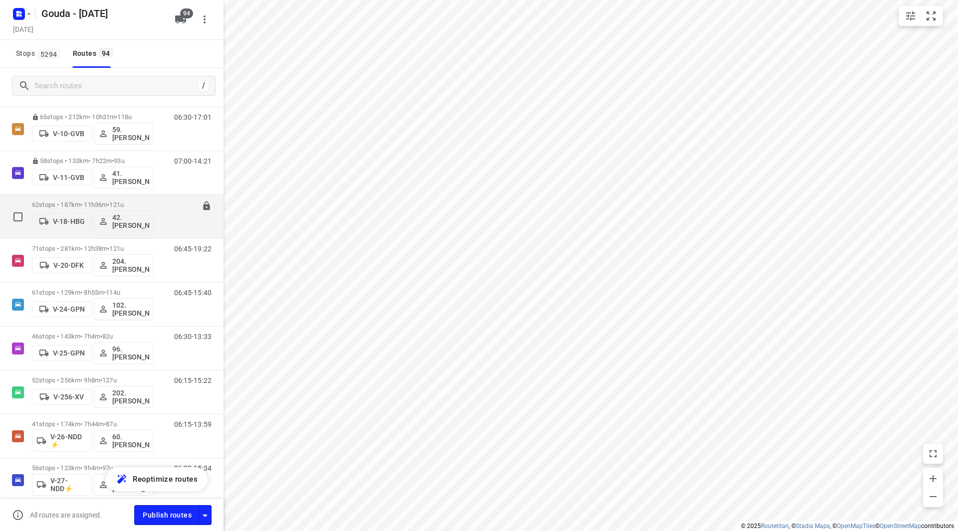
scroll to position [249, 0]
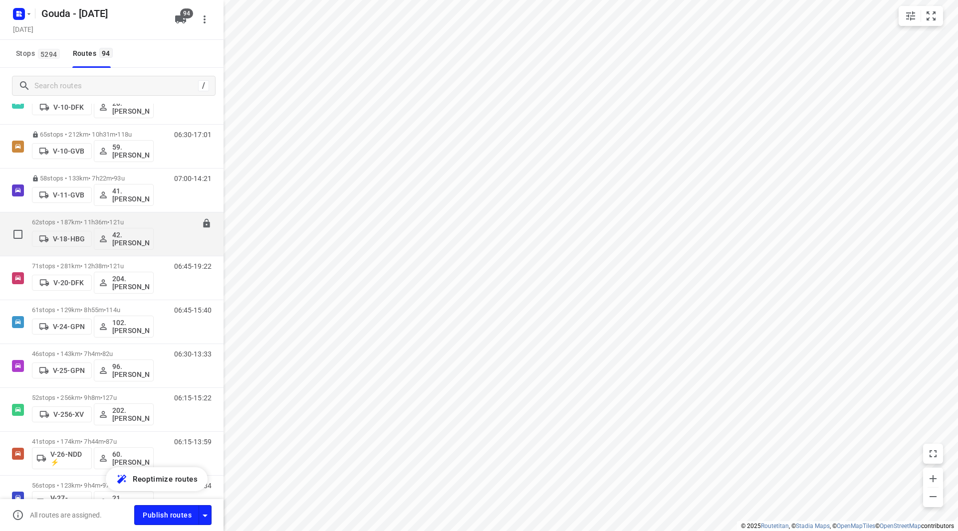
click at [108, 223] on p "62 stops • 187km • 11h36m • 121u" at bounding box center [93, 222] width 122 height 7
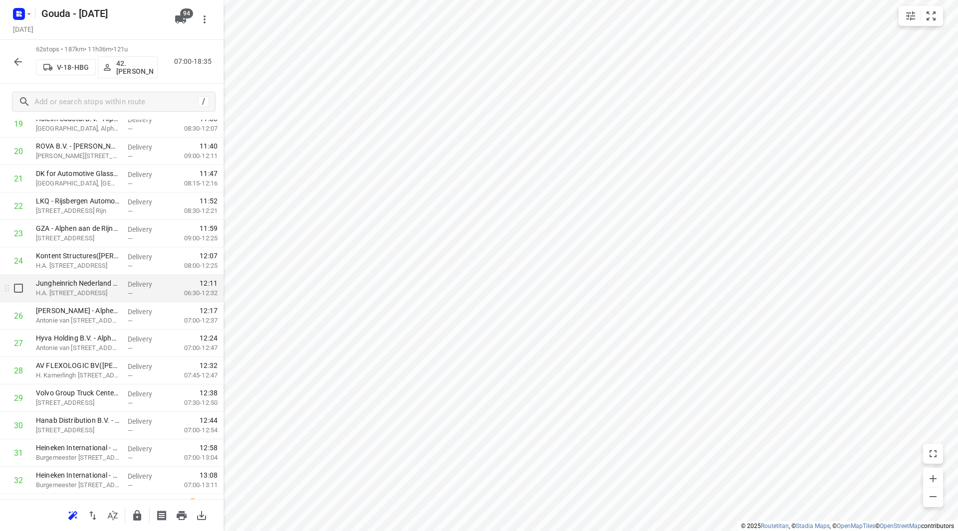
scroll to position [599, 0]
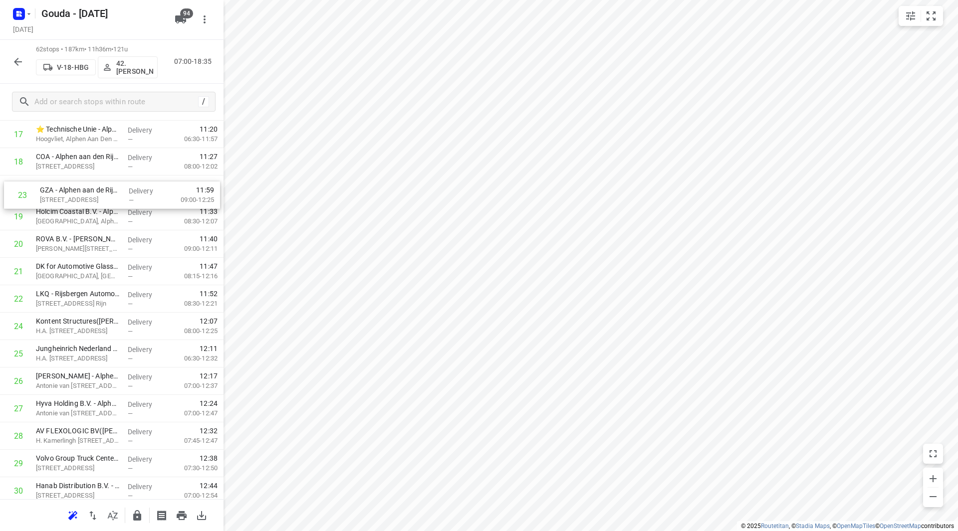
drag, startPoint x: 83, startPoint y: 225, endPoint x: 87, endPoint y: 198, distance: 26.7
click at [87, 198] on div "1 Installatieplan B.V. Moerkapelle (Marijn Lantink) Westzijdeweg 63, Hazerswoud…" at bounding box center [112, 533] width 224 height 1702
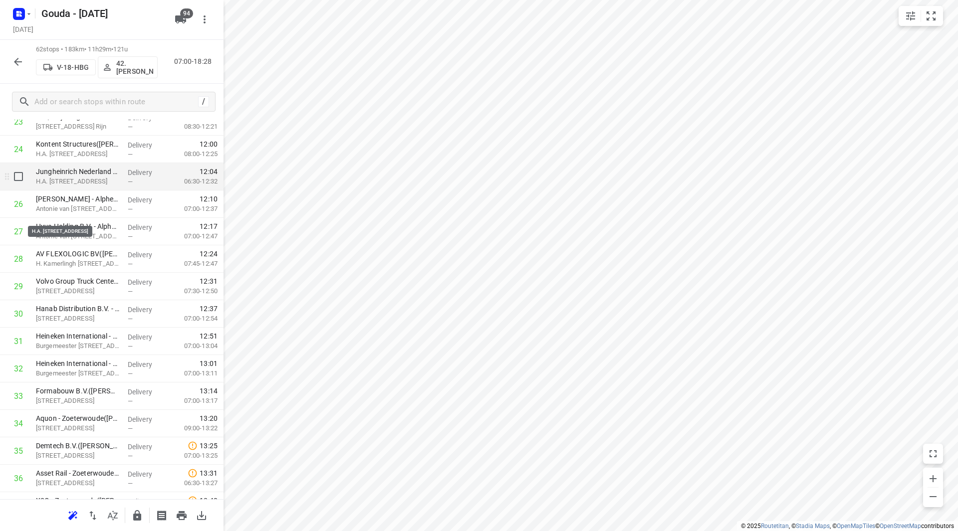
scroll to position [661, 0]
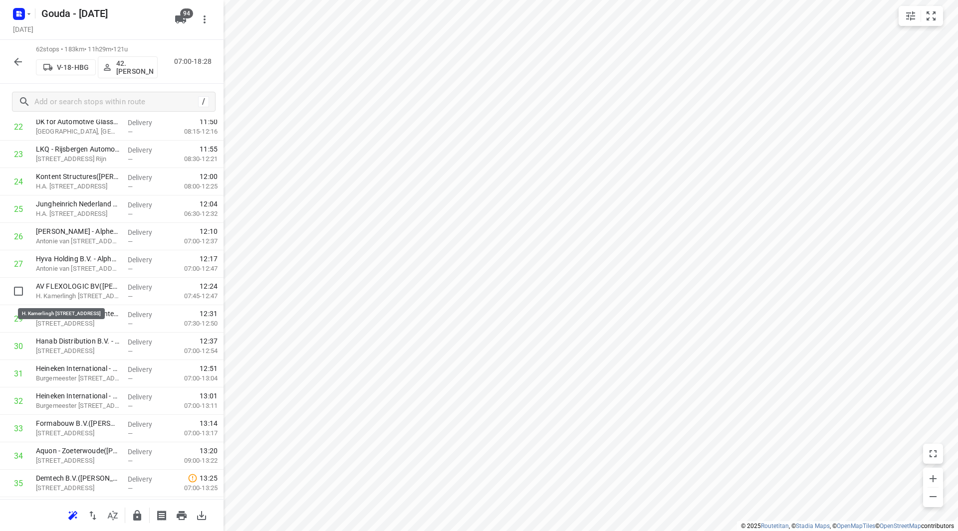
drag, startPoint x: 110, startPoint y: 297, endPoint x: 114, endPoint y: 265, distance: 32.2
click at [114, 265] on div "1 Installatieplan B.V. Moerkapelle (Marijn Lantink) Westzijdeweg 63, Hazerswoud…" at bounding box center [112, 388] width 224 height 1702
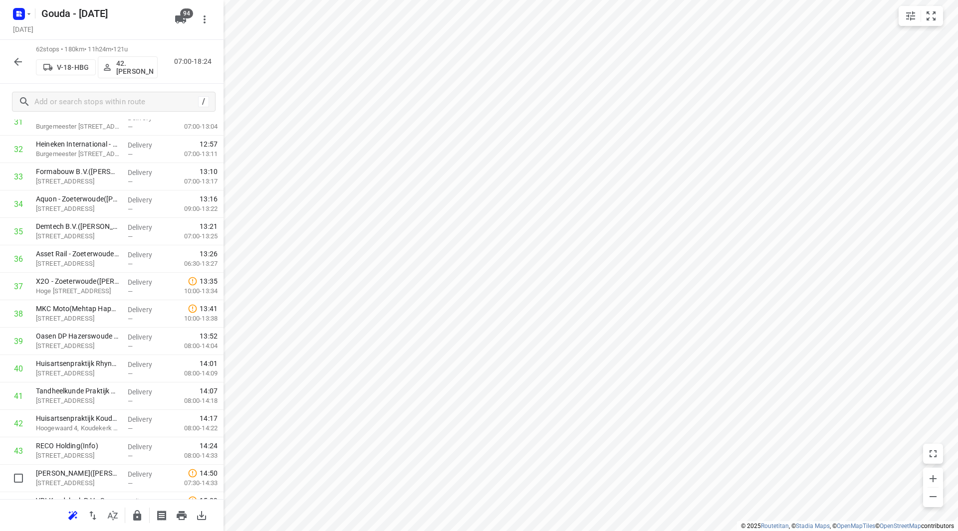
scroll to position [915, 0]
drag, startPoint x: 56, startPoint y: 486, endPoint x: 55, endPoint y: 339, distance: 146.2
click at [55, 340] on div "1 Installatieplan B.V. Moerkapelle (Marijn Lantink) Westzijdeweg 63, Hazerswoud…" at bounding box center [112, 134] width 224 height 1702
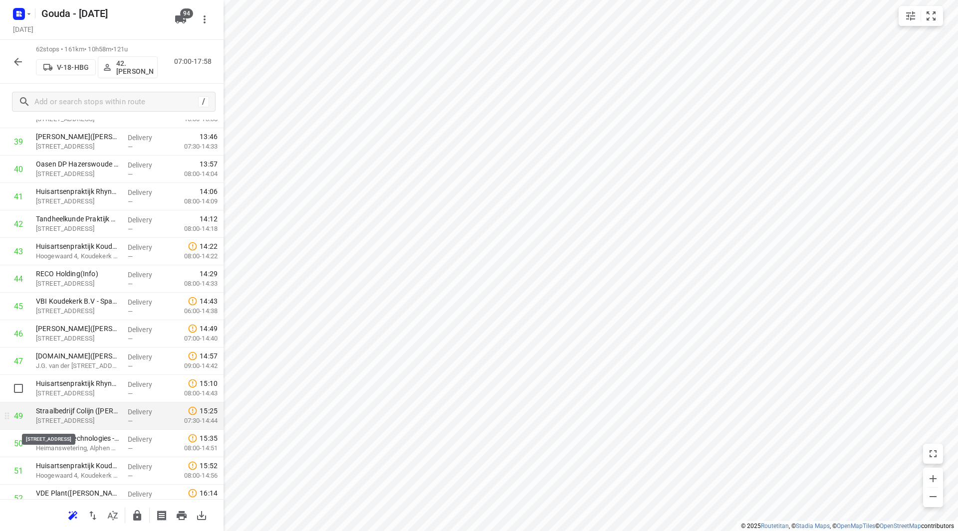
scroll to position [1114, 0]
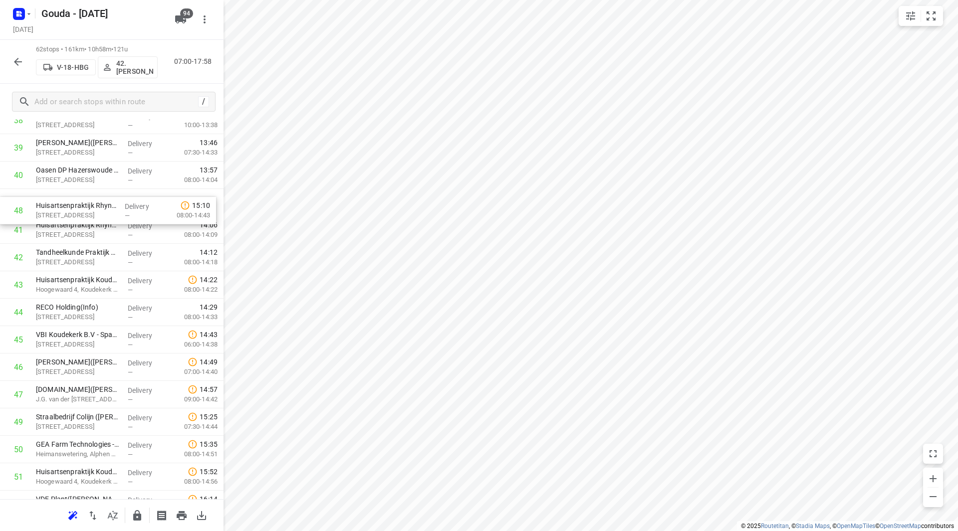
drag, startPoint x: 115, startPoint y: 391, endPoint x: 114, endPoint y: 212, distance: 179.6
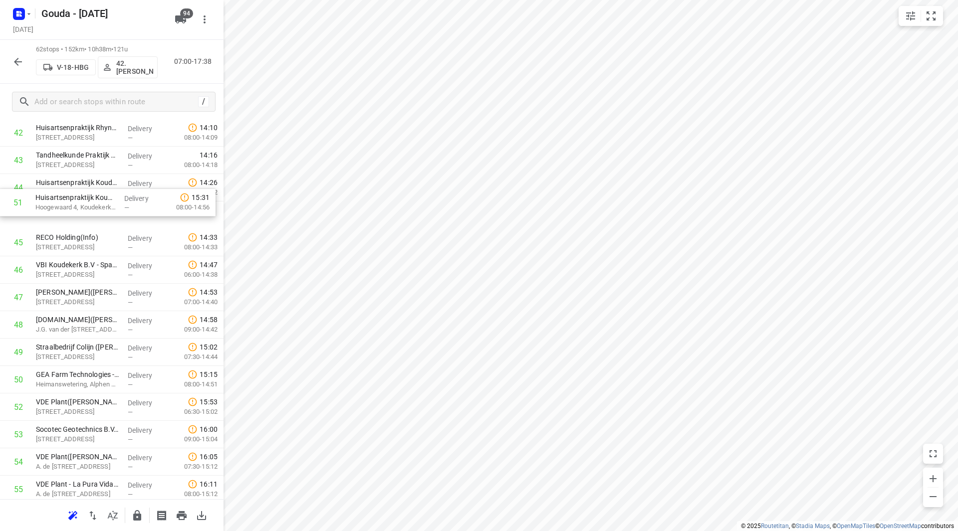
scroll to position [1184, 0]
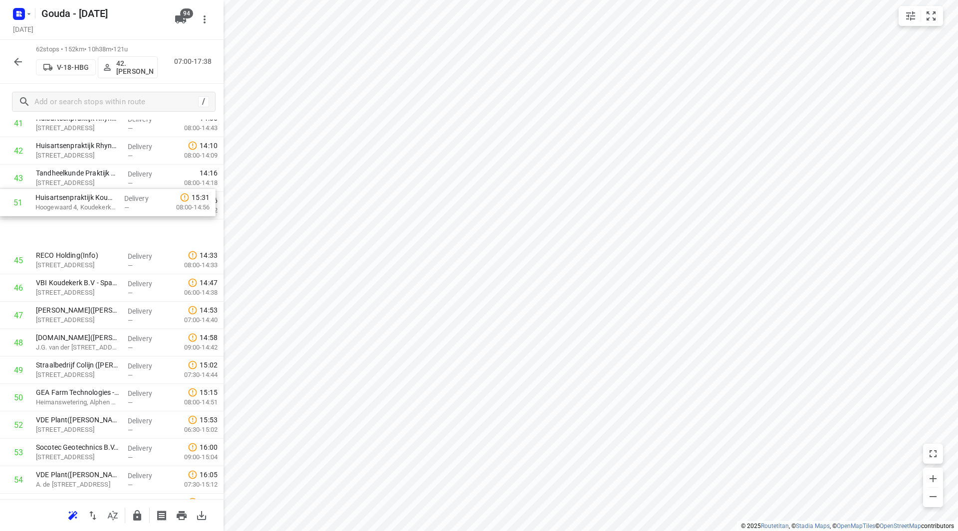
drag, startPoint x: 101, startPoint y: 376, endPoint x: 101, endPoint y: 182, distance: 193.6
click at [103, 195] on div "Tandheelkunde Praktijk Rhynenburch(Bianca Kleijbeuker) Orionhof 32, Hazerswoude…" at bounding box center [78, 207] width 92 height 27
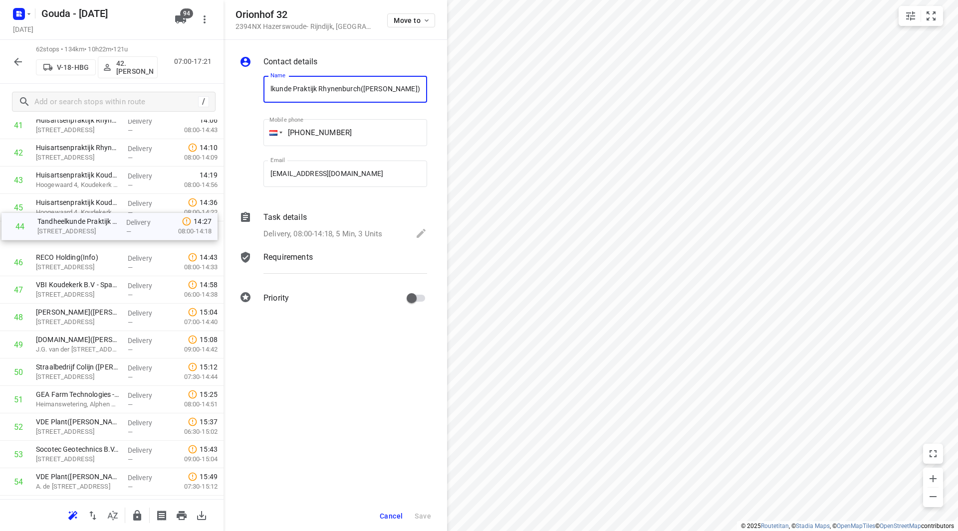
scroll to position [1184, 0]
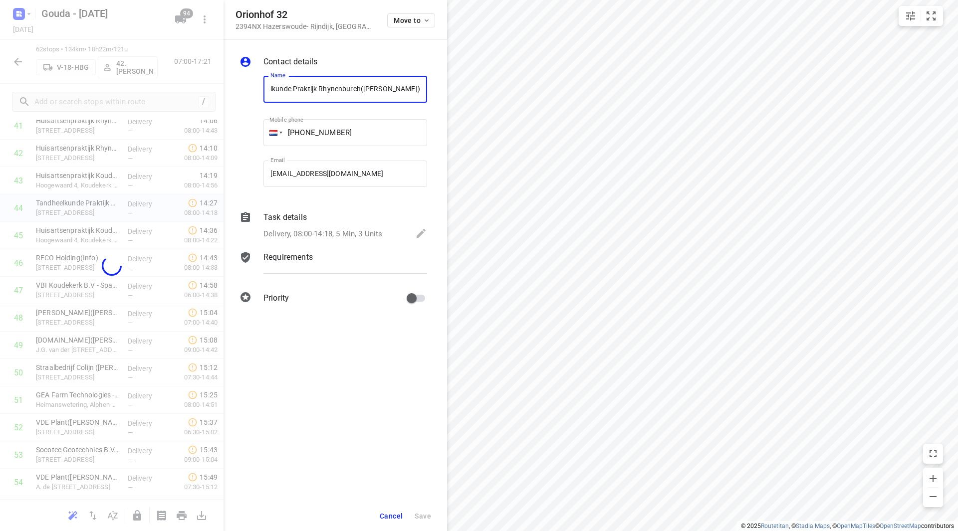
click at [401, 523] on button "Cancel" at bounding box center [391, 516] width 31 height 18
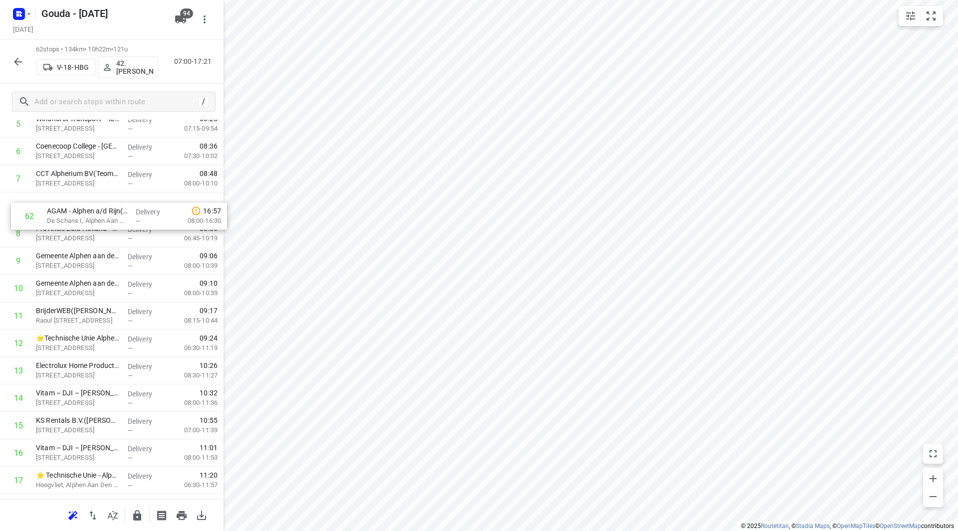
scroll to position [195, 0]
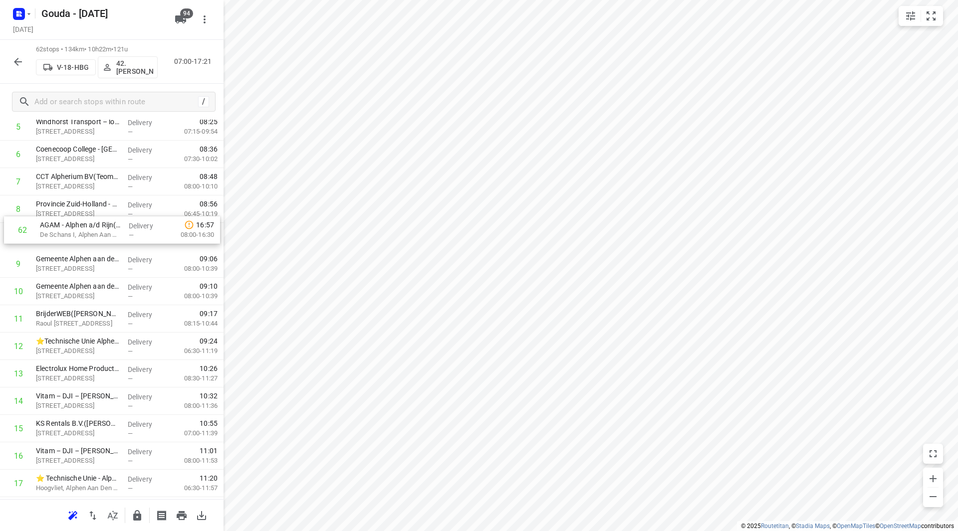
drag, startPoint x: 74, startPoint y: 467, endPoint x: 77, endPoint y: 241, distance: 226.6
click at [136, 515] on icon "button" at bounding box center [137, 515] width 8 height 10
click at [20, 60] on icon "button" at bounding box center [18, 62] width 12 height 12
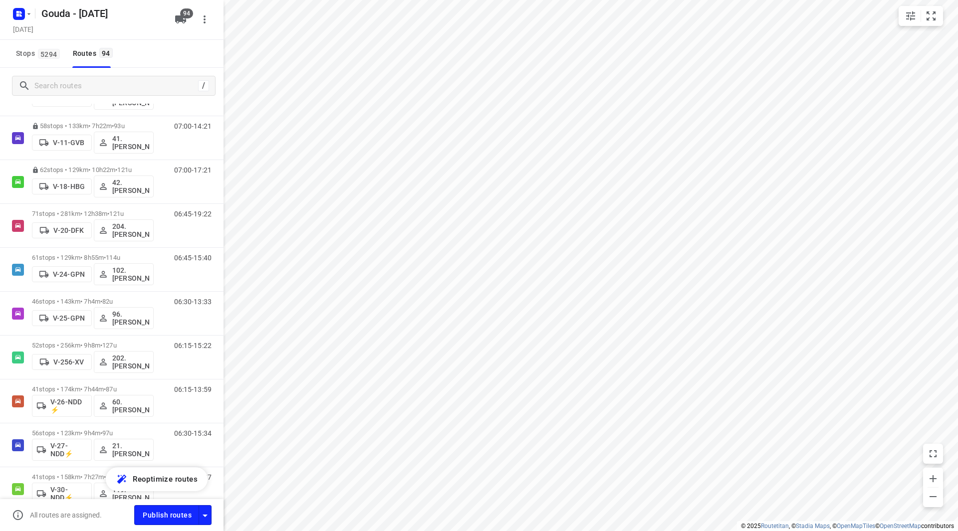
scroll to position [203, 0]
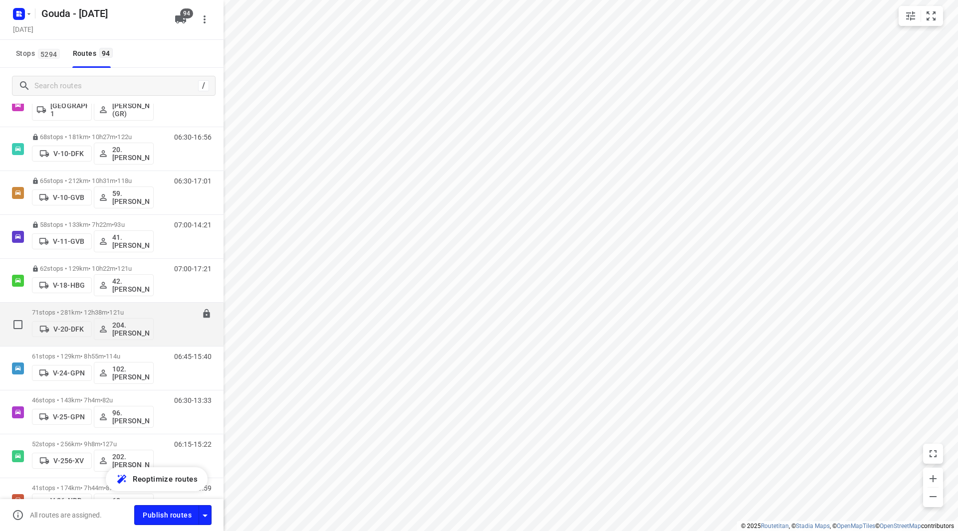
click at [83, 310] on p "71 stops • 281km • 12h38m • 121u" at bounding box center [93, 312] width 122 height 7
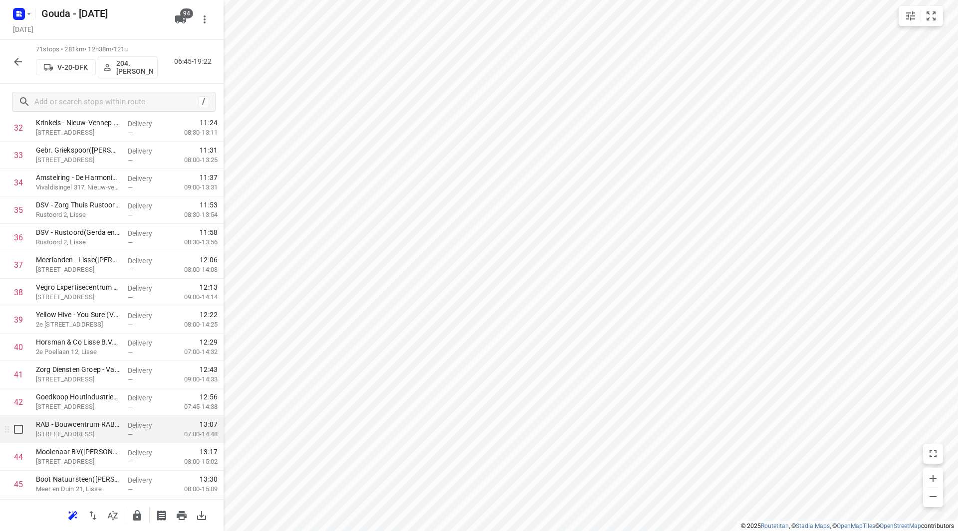
scroll to position [948, 0]
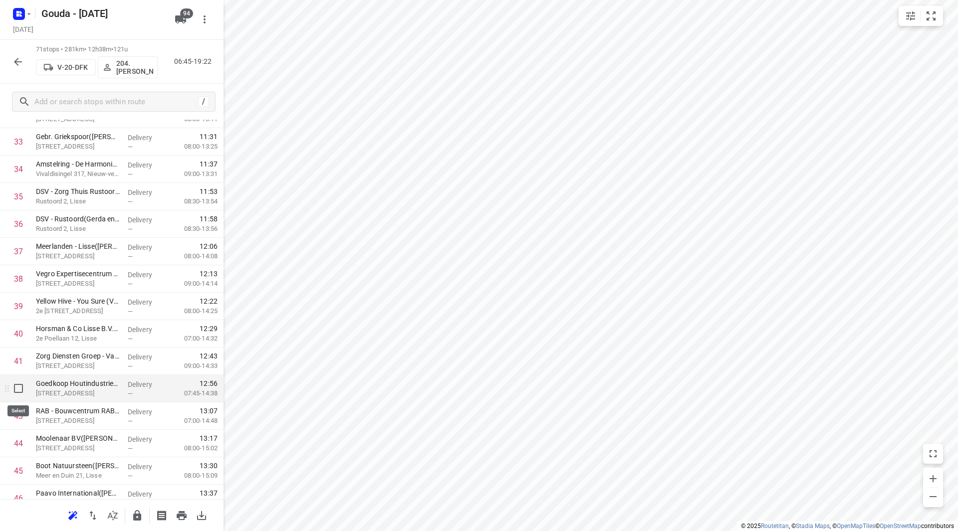
click at [21, 391] on input "checkbox" at bounding box center [18, 389] width 20 height 20
checkbox input "true"
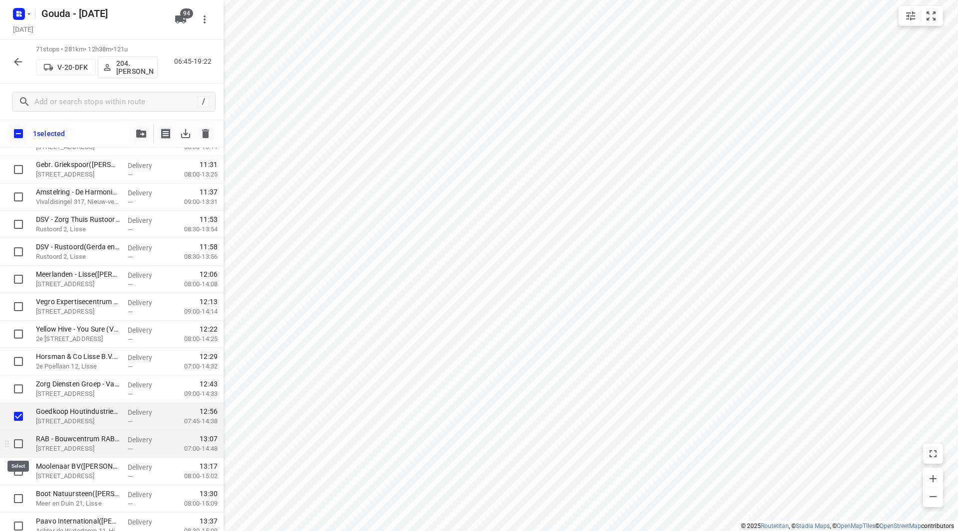
click at [20, 446] on input "checkbox" at bounding box center [18, 444] width 20 height 20
checkbox input "true"
click at [17, 465] on input "checkbox" at bounding box center [18, 472] width 20 height 20
checkbox input "true"
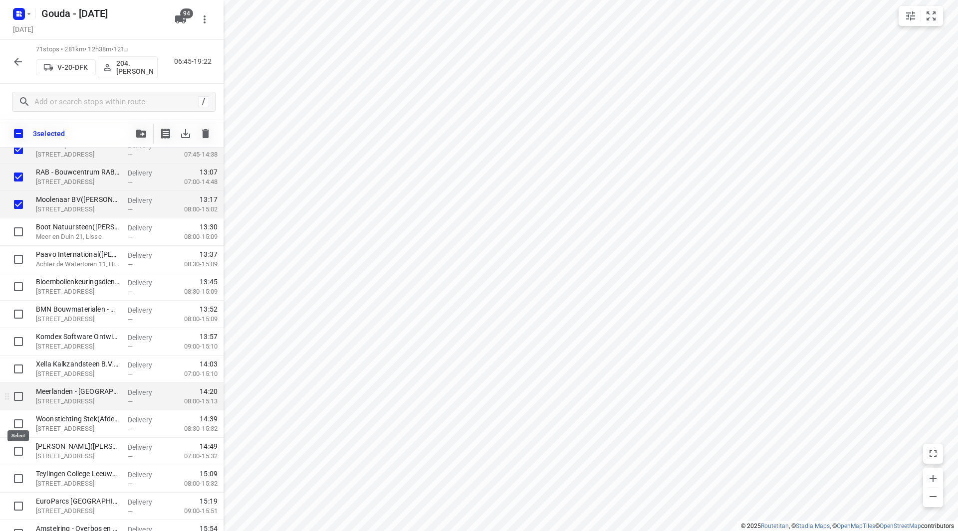
scroll to position [1198, 0]
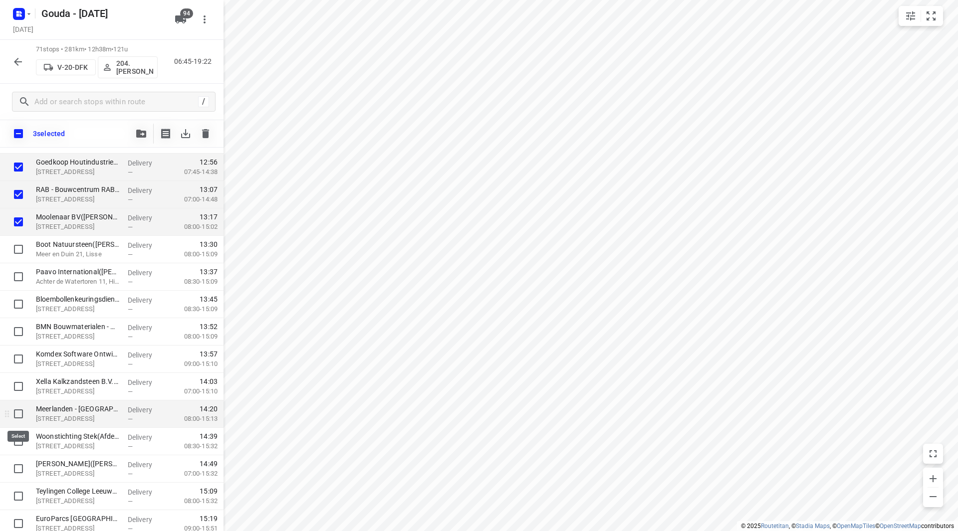
click at [20, 414] on input "checkbox" at bounding box center [18, 414] width 20 height 20
checkbox input "true"
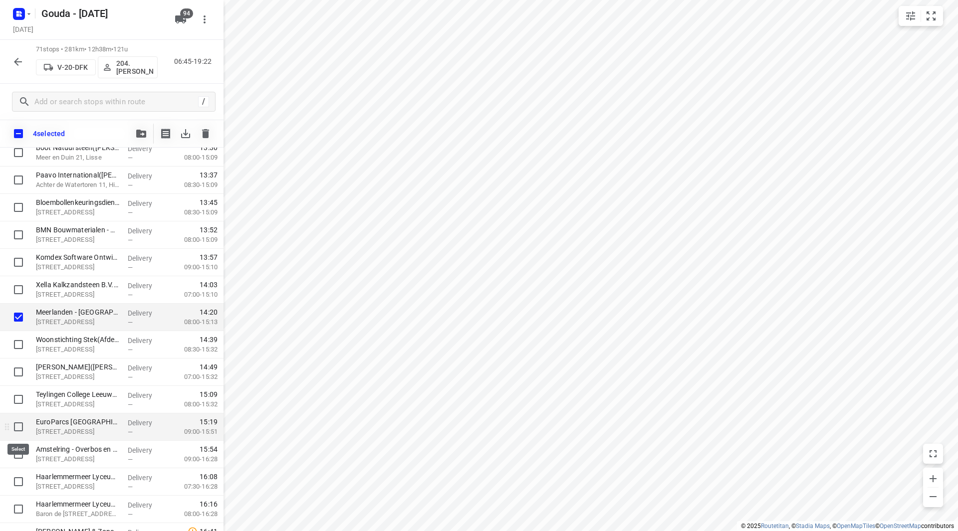
scroll to position [1297, 0]
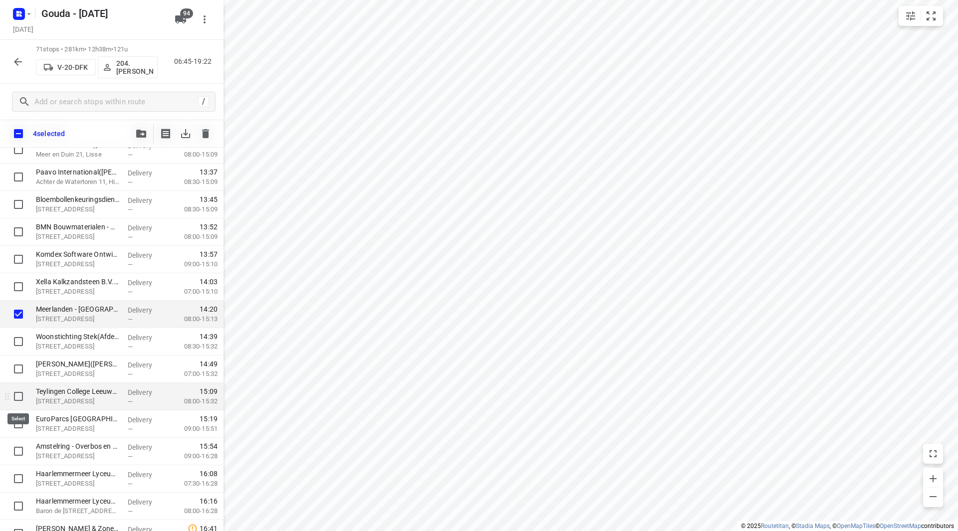
click at [18, 397] on input "checkbox" at bounding box center [18, 397] width 20 height 20
checkbox input "true"
click at [19, 419] on input "checkbox" at bounding box center [18, 424] width 20 height 20
checkbox input "true"
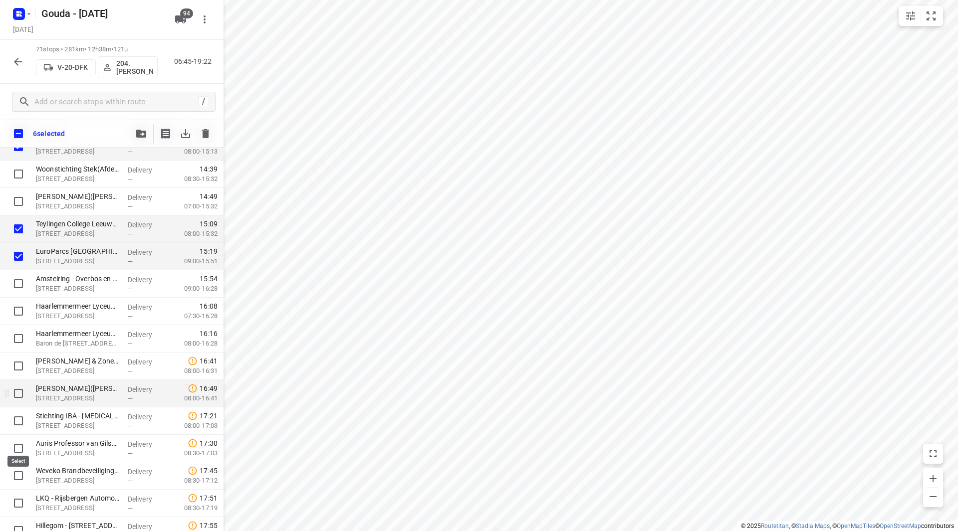
scroll to position [1447, 0]
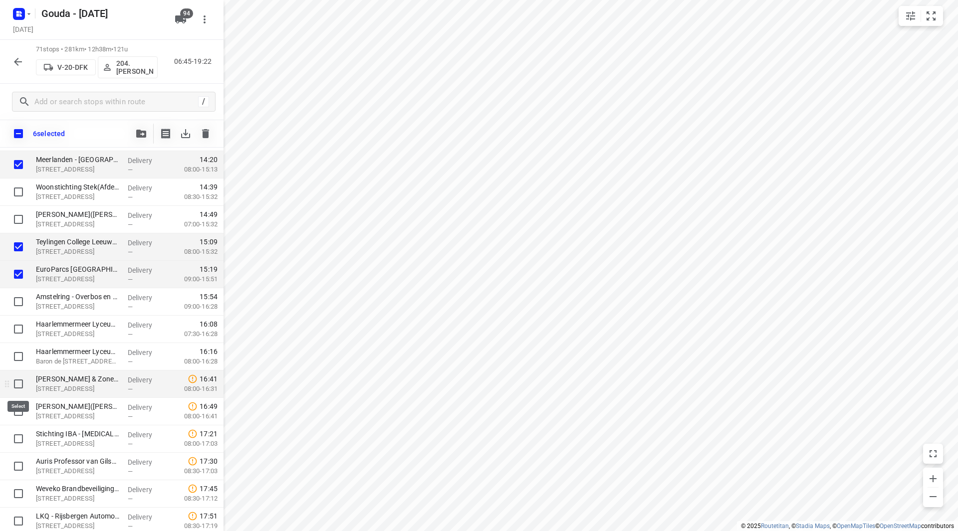
click at [19, 387] on input "checkbox" at bounding box center [18, 384] width 20 height 20
checkbox input "true"
click at [16, 407] on input "checkbox" at bounding box center [18, 412] width 20 height 20
checkbox input "true"
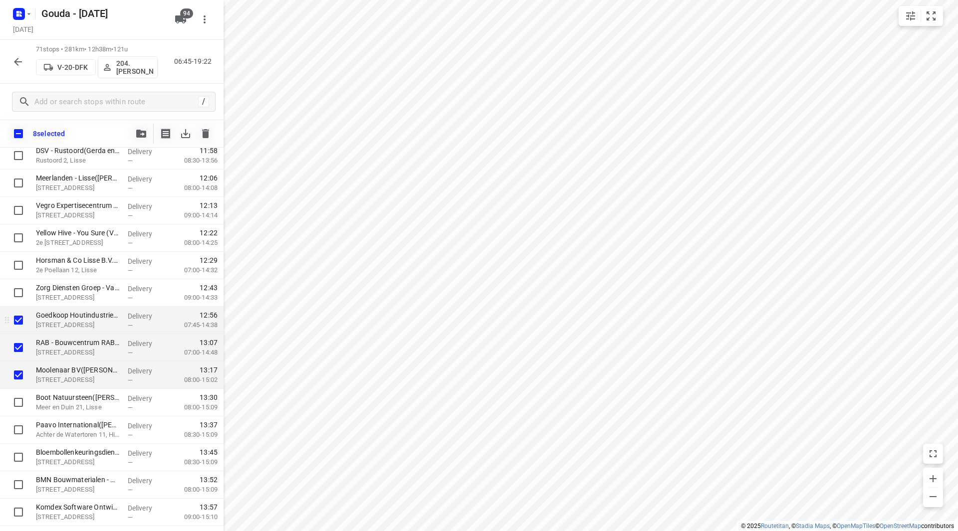
scroll to position [1048, 0]
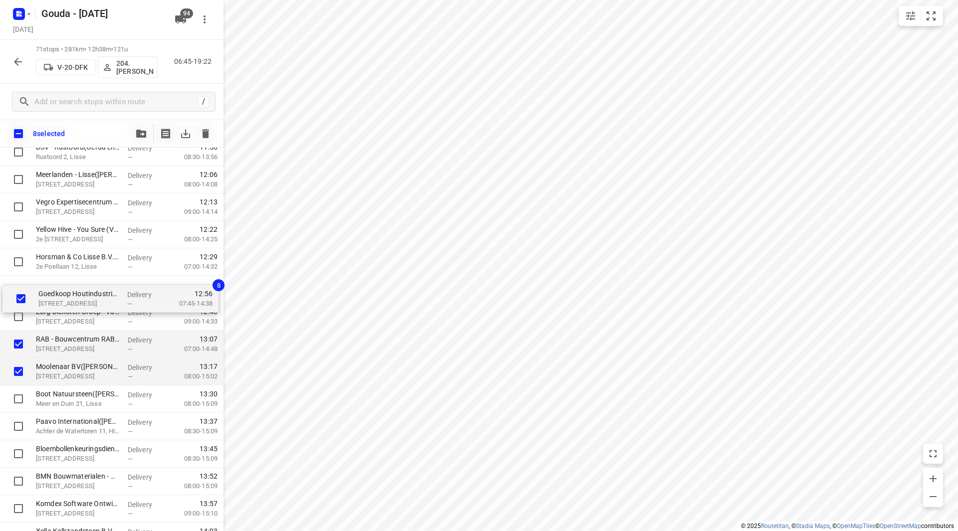
drag, startPoint x: 55, startPoint y: 318, endPoint x: 58, endPoint y: 294, distance: 24.1
click at [58, 294] on div "DACHSER Netherlands Food Logistics B.V. - Roelofarendsveen(Erik van der Zwet) 2…" at bounding box center [112, 152] width 224 height 1949
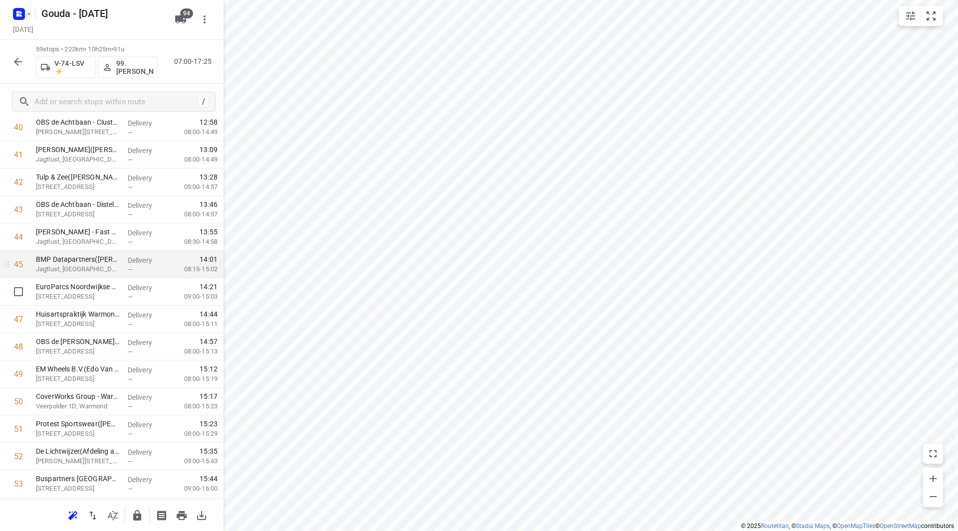
scroll to position [1148, 0]
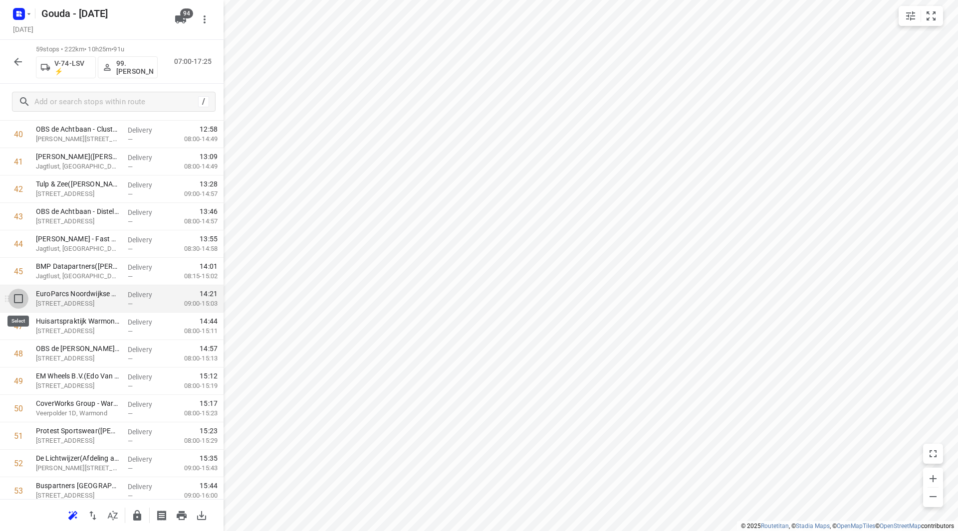
click at [21, 297] on input "checkbox" at bounding box center [18, 299] width 20 height 20
checkbox input "true"
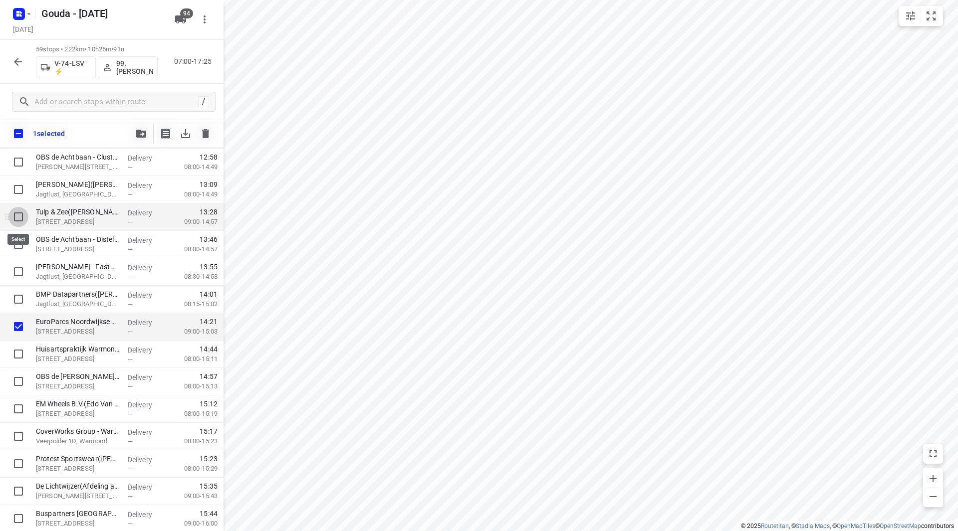
click at [17, 219] on input "checkbox" at bounding box center [18, 217] width 20 height 20
checkbox input "true"
click at [145, 129] on button "button" at bounding box center [141, 134] width 20 height 20
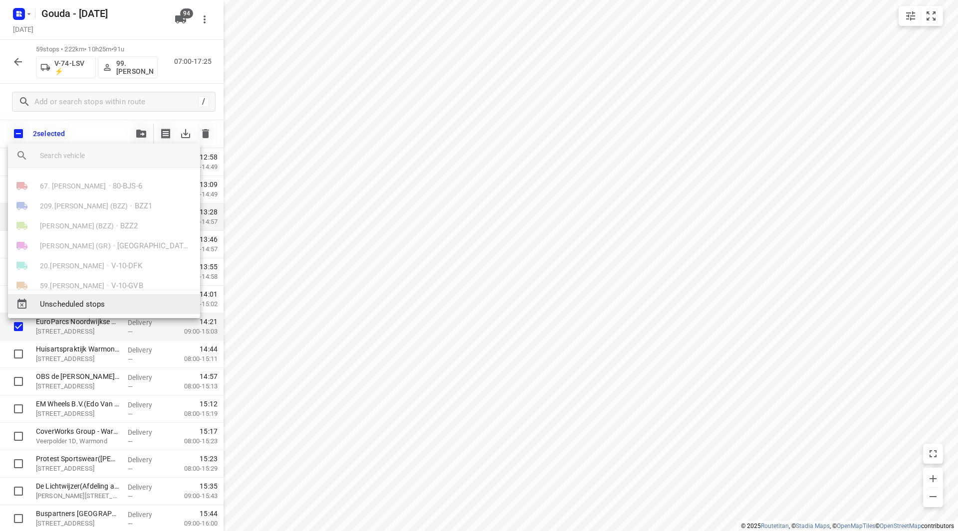
click at [90, 308] on span "Unscheduled stops" at bounding box center [116, 304] width 152 height 11
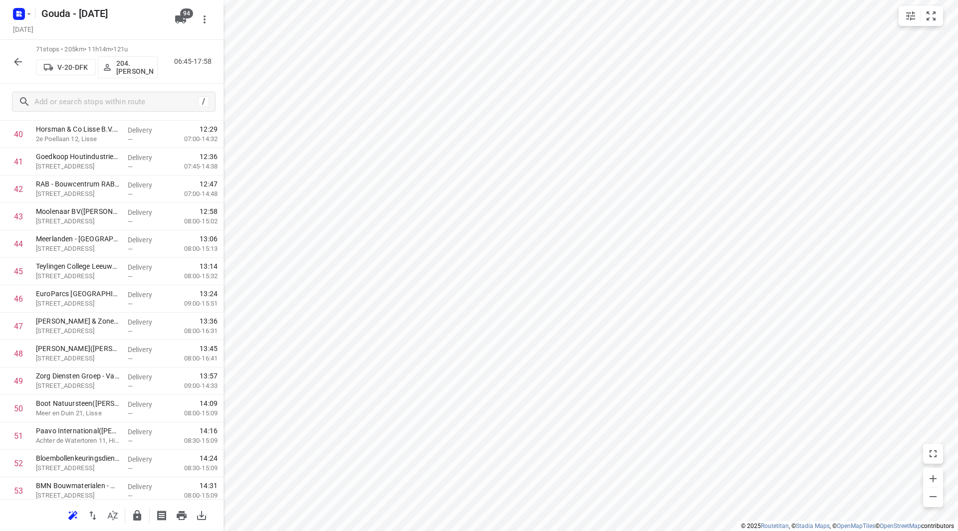
scroll to position [0, 0]
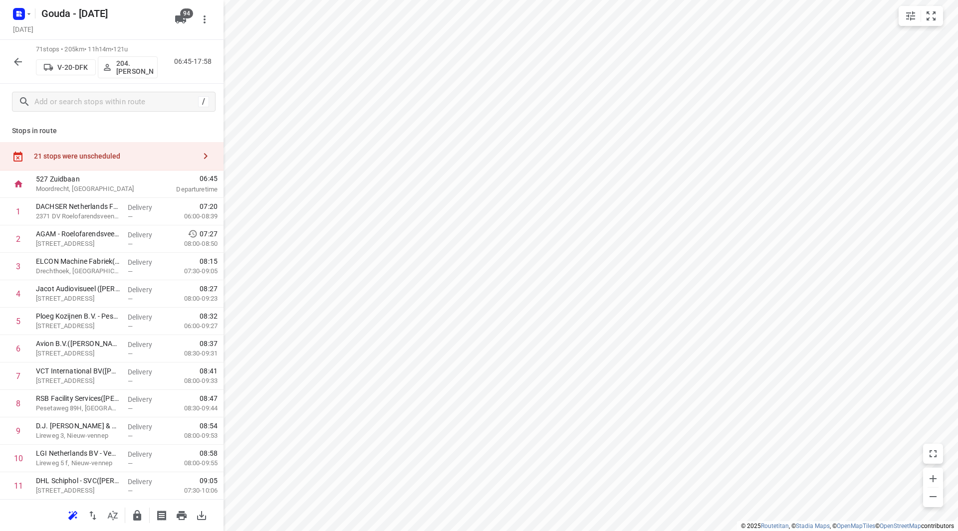
click at [134, 161] on div "21 stops were unscheduled" at bounding box center [112, 156] width 224 height 28
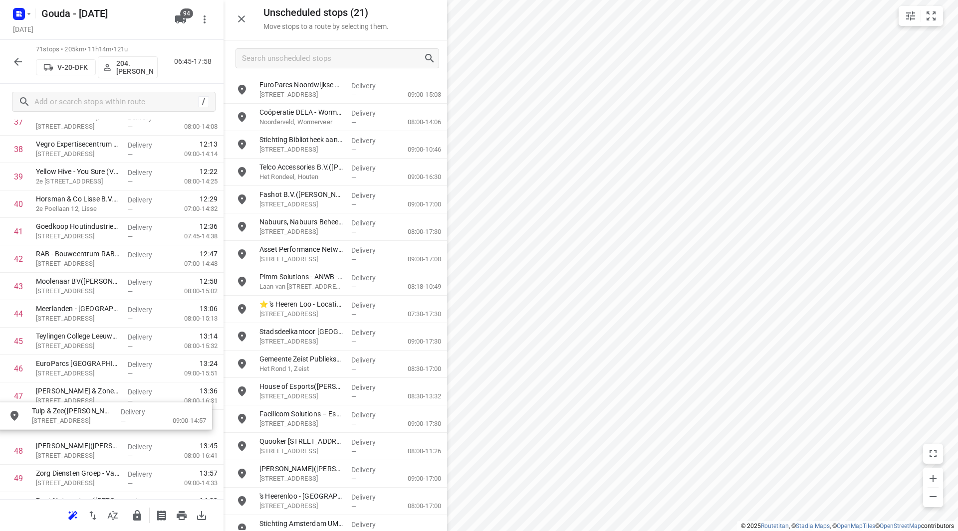
scroll to position [1080, 0]
drag, startPoint x: 306, startPoint y: 114, endPoint x: 72, endPoint y: 393, distance: 364.1
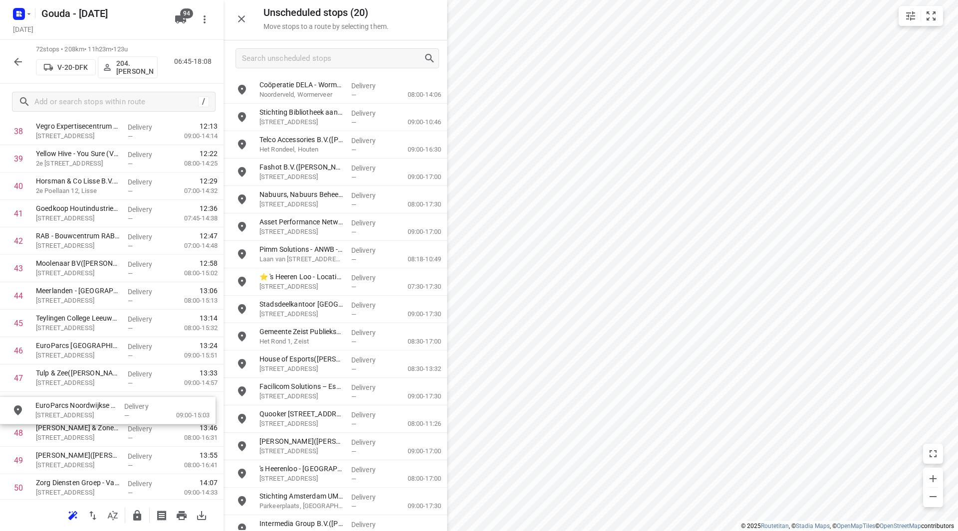
drag, startPoint x: 343, startPoint y: 86, endPoint x: 110, endPoint y: 408, distance: 397.8
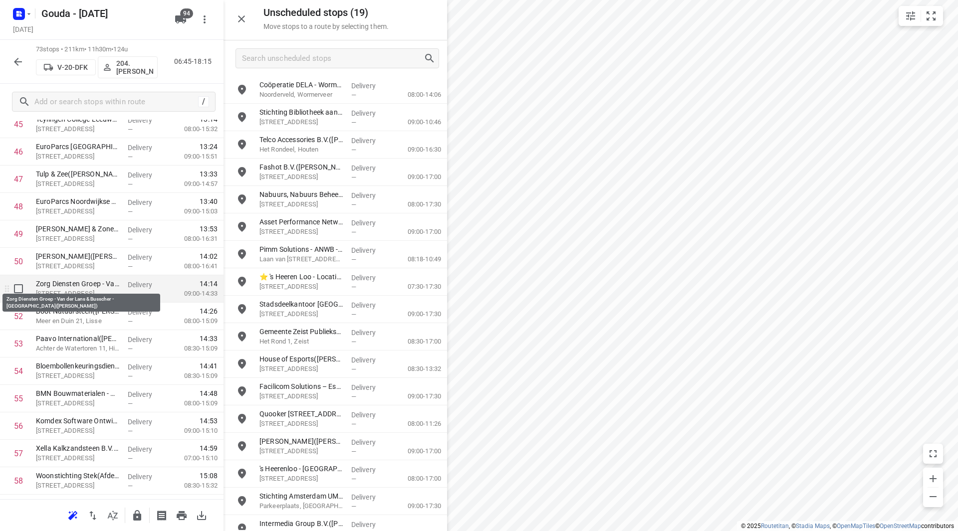
scroll to position [1297, 0]
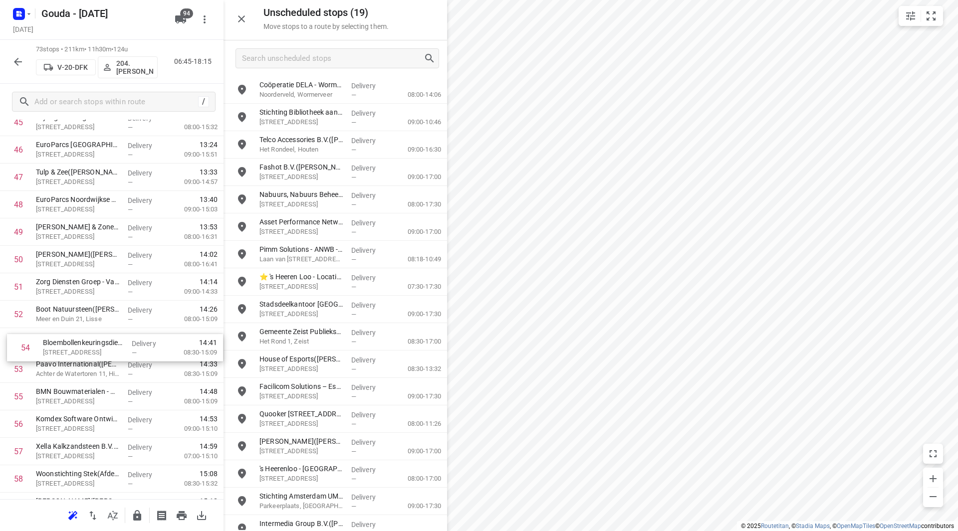
drag, startPoint x: 72, startPoint y: 362, endPoint x: 80, endPoint y: 338, distance: 25.2
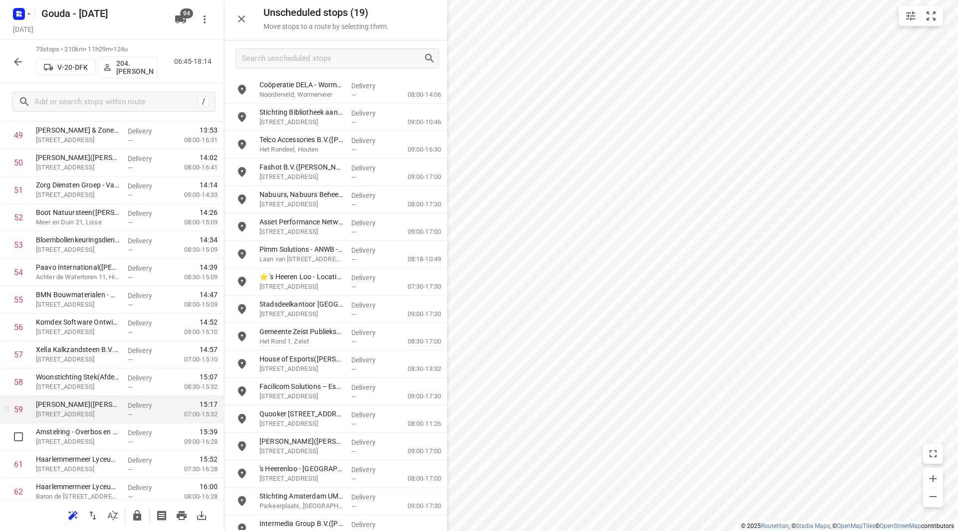
scroll to position [1397, 0]
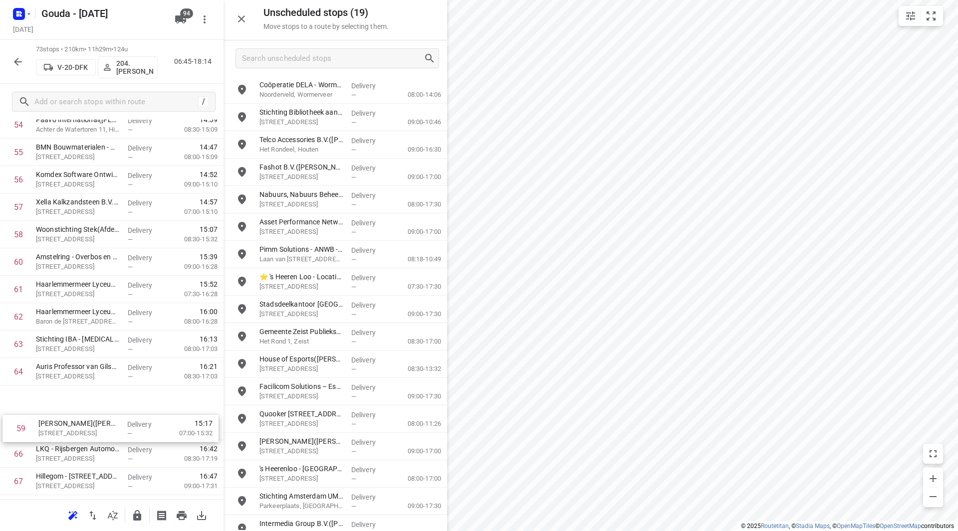
drag, startPoint x: 76, startPoint y: 412, endPoint x: 79, endPoint y: 440, distance: 28.2
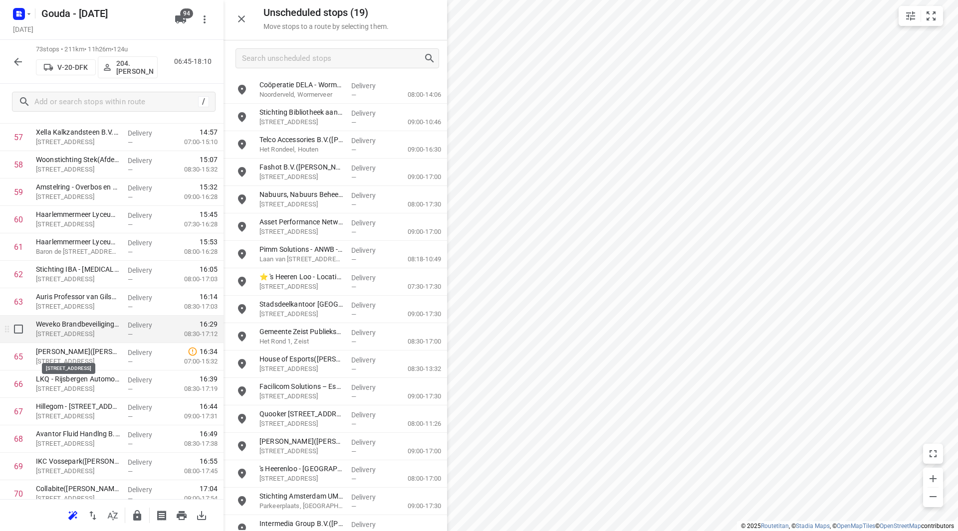
scroll to position [1672, 0]
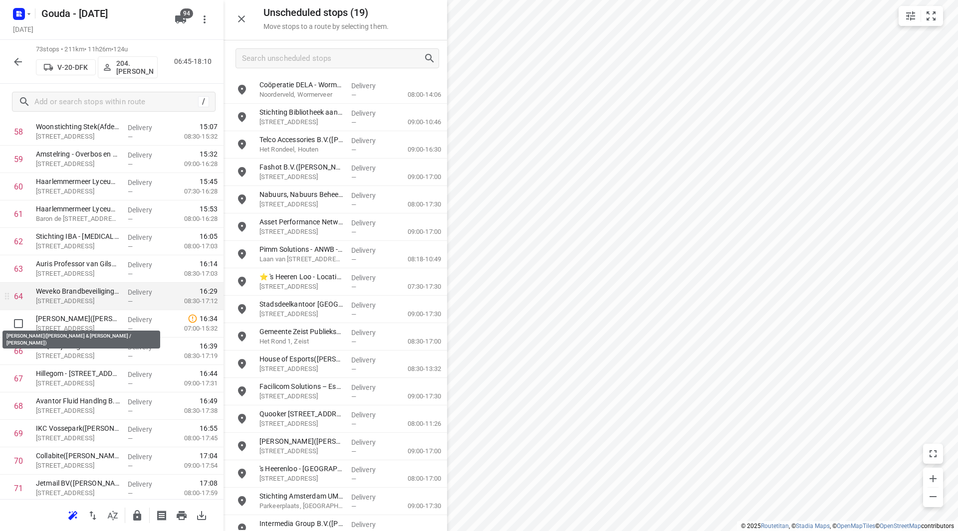
scroll to position [1641, 0]
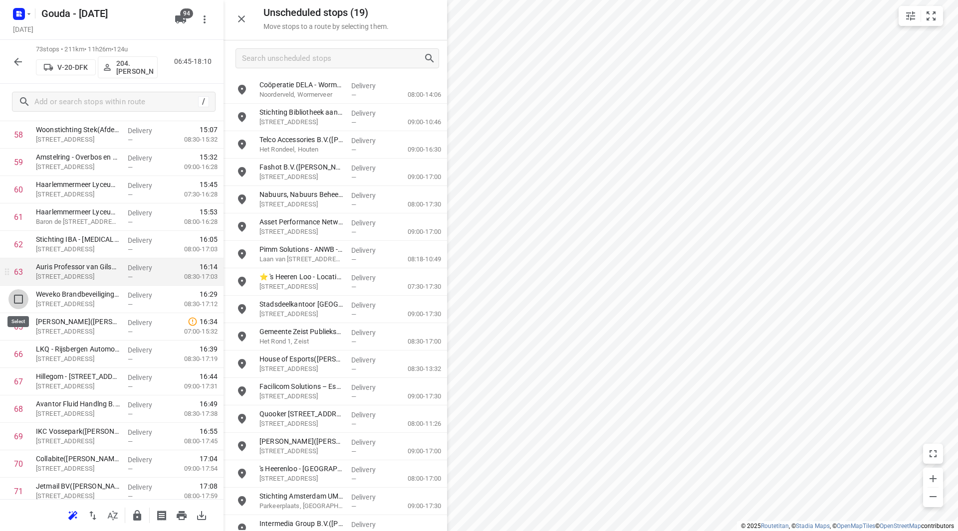
drag, startPoint x: 25, startPoint y: 302, endPoint x: 24, endPoint y: 311, distance: 8.5
click at [25, 302] on input "checkbox" at bounding box center [18, 299] width 20 height 20
checkbox input "true"
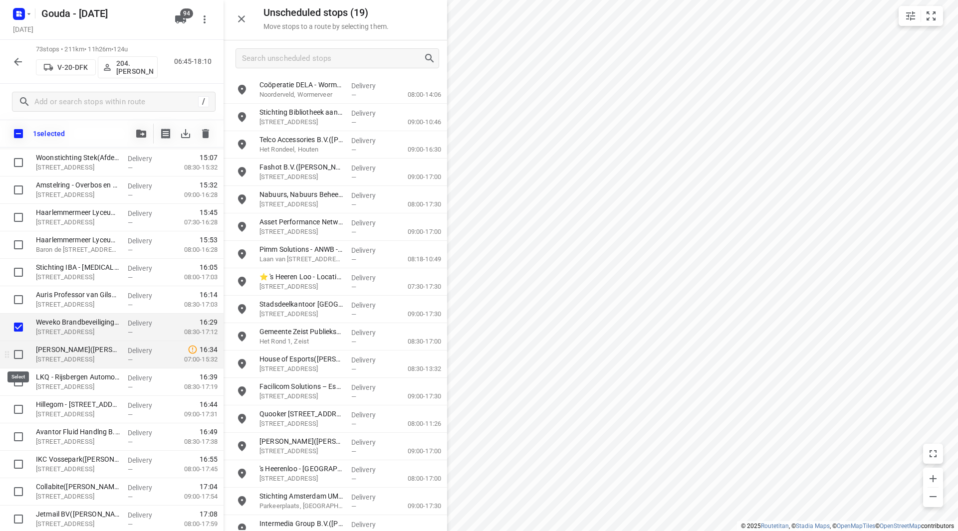
click at [17, 357] on input "checkbox" at bounding box center [18, 355] width 20 height 20
checkbox input "true"
click at [24, 384] on input "checkbox" at bounding box center [18, 382] width 20 height 20
checkbox input "true"
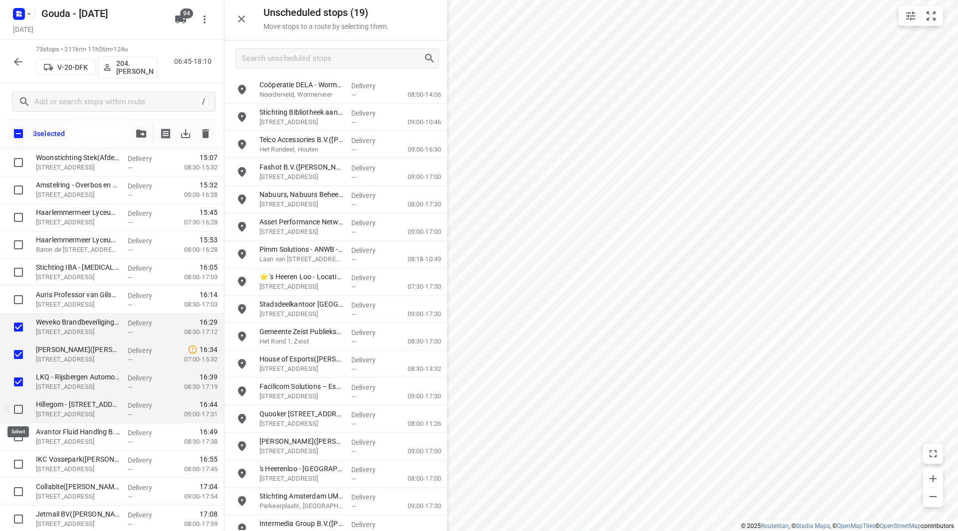
click at [21, 408] on input "checkbox" at bounding box center [18, 410] width 20 height 20
checkbox input "true"
click at [18, 435] on input "checkbox" at bounding box center [18, 437] width 20 height 20
checkbox input "true"
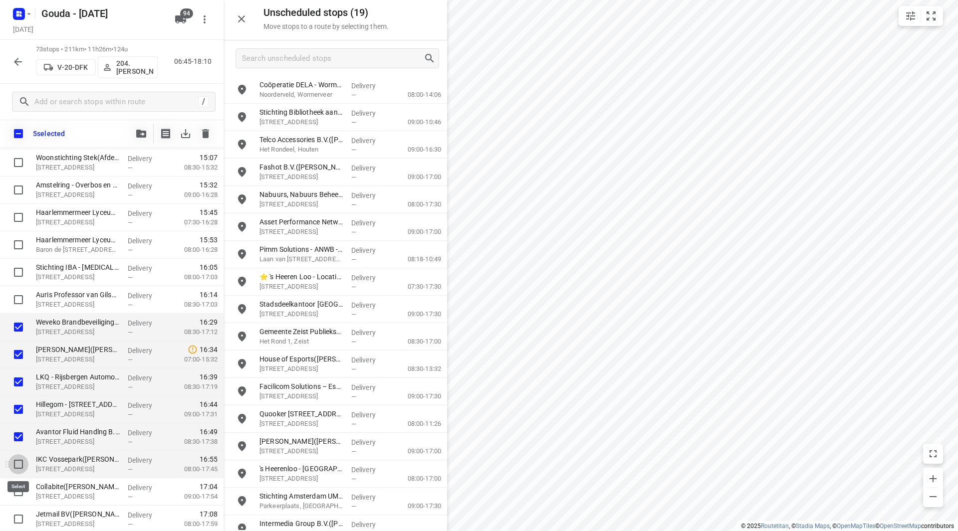
click at [20, 462] on input "checkbox" at bounding box center [18, 465] width 20 height 20
checkbox input "true"
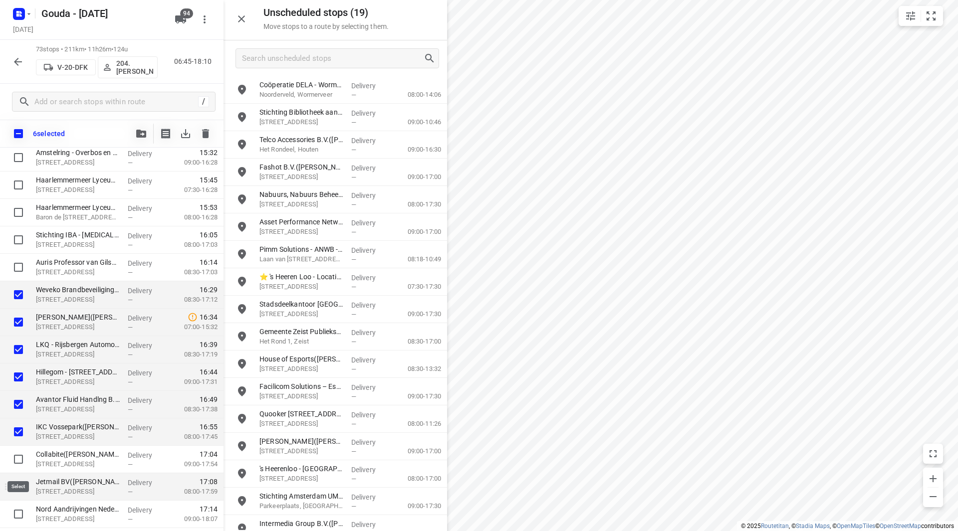
scroll to position [1691, 0]
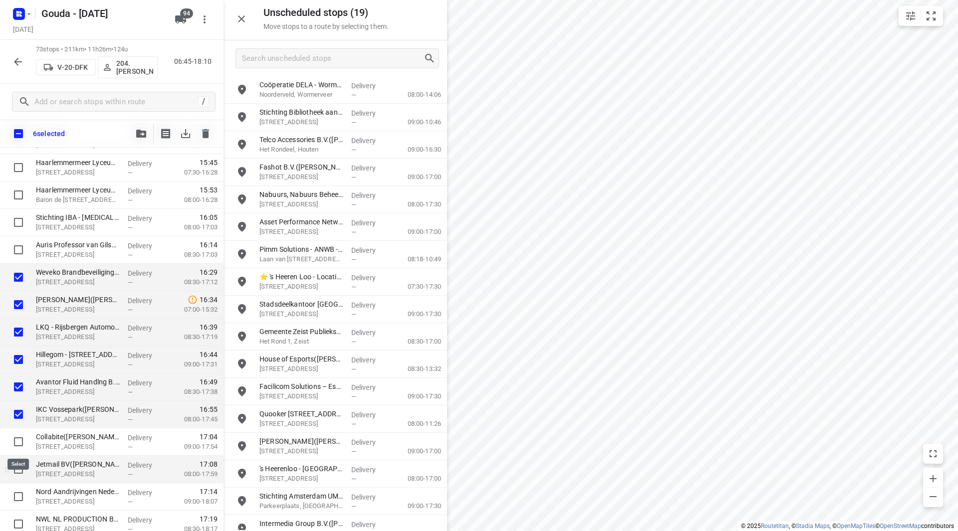
drag, startPoint x: 22, startPoint y: 441, endPoint x: 23, endPoint y: 467, distance: 26.5
click at [22, 442] on input "checkbox" at bounding box center [18, 442] width 20 height 20
checkbox input "true"
click at [23, 469] on input "checkbox" at bounding box center [18, 470] width 20 height 20
checkbox input "true"
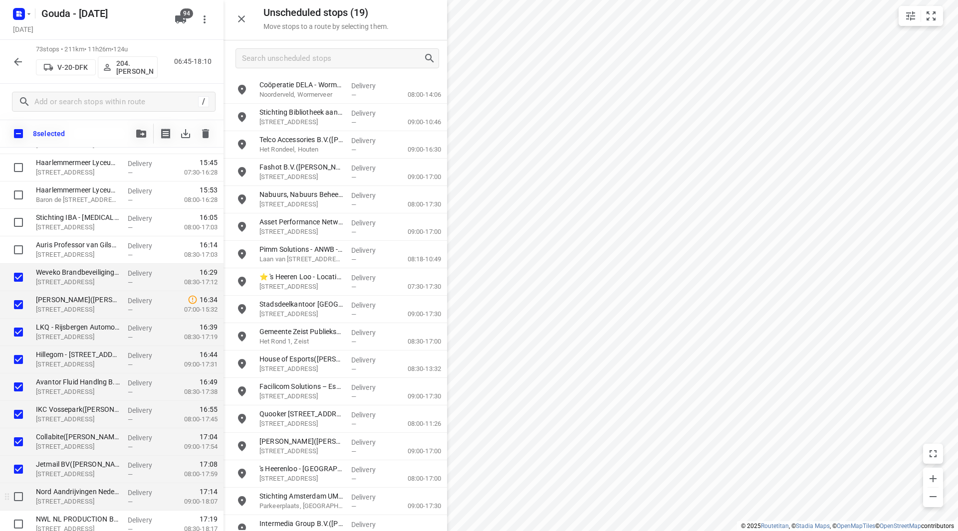
click at [19, 493] on input "checkbox" at bounding box center [18, 497] width 20 height 20
checkbox input "true"
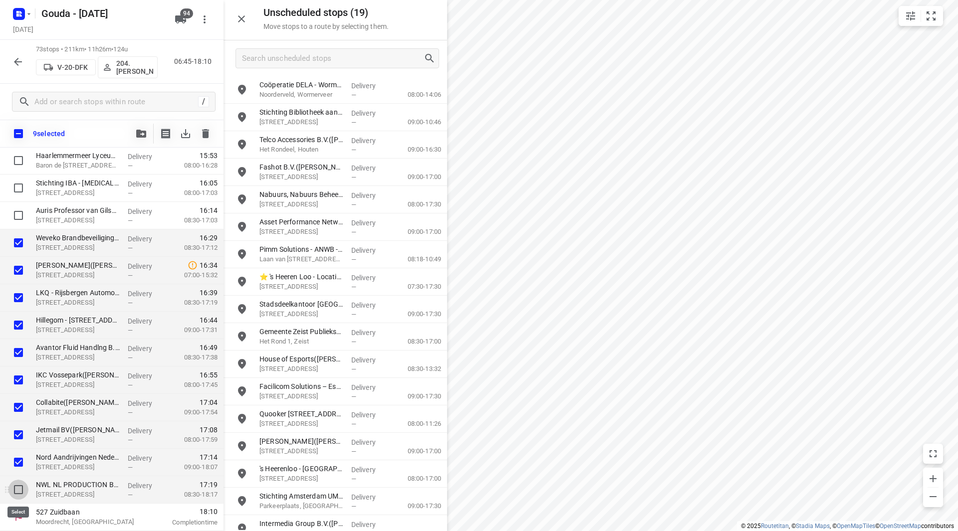
click at [15, 491] on input "checkbox" at bounding box center [18, 490] width 20 height 20
checkbox input "true"
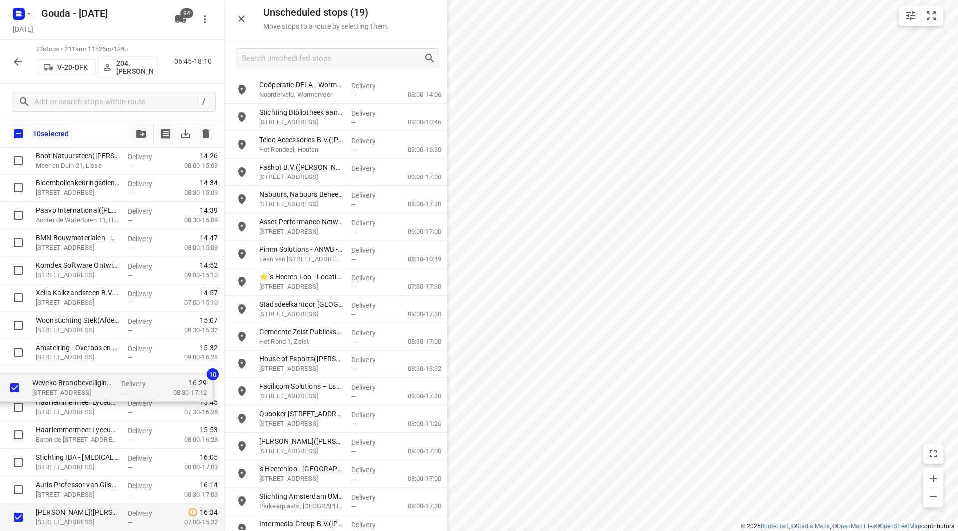
scroll to position [1479, 0]
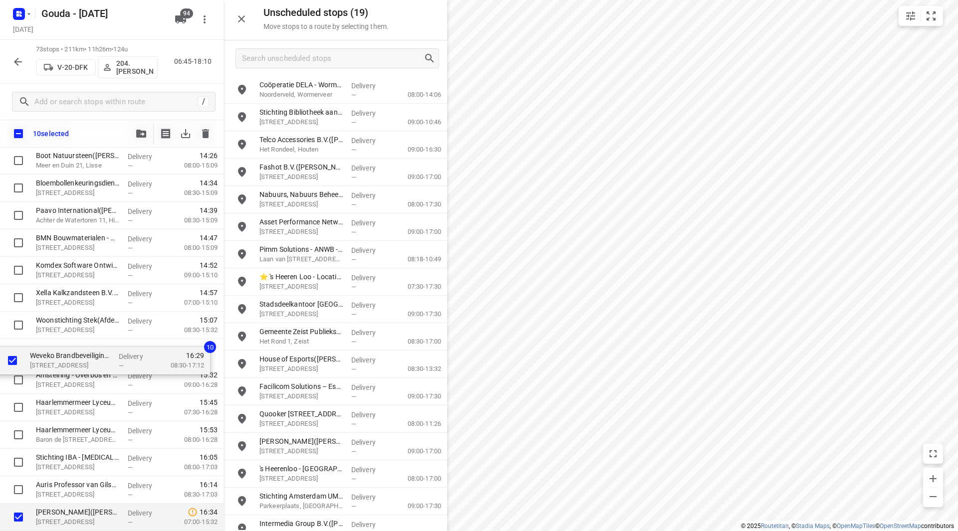
drag, startPoint x: 70, startPoint y: 492, endPoint x: 68, endPoint y: 356, distance: 135.2
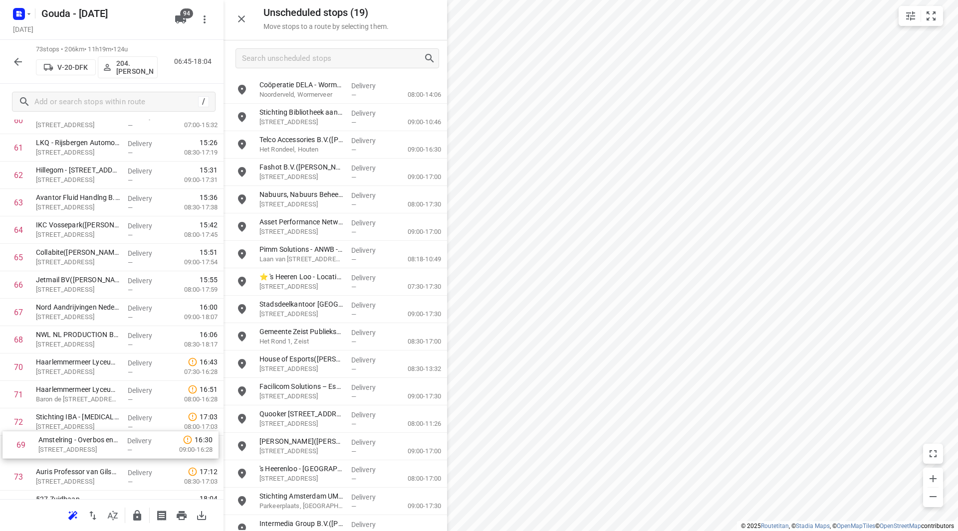
scroll to position [1730, 0]
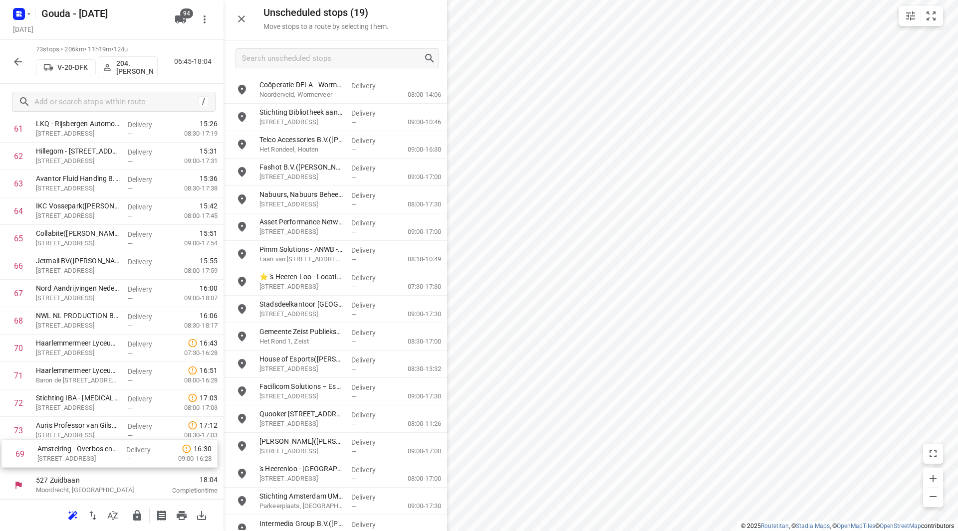
drag, startPoint x: 61, startPoint y: 390, endPoint x: 65, endPoint y: 452, distance: 61.5
drag, startPoint x: 65, startPoint y: 429, endPoint x: 65, endPoint y: 399, distance: 29.9
click at [142, 513] on icon "button" at bounding box center [137, 516] width 12 height 12
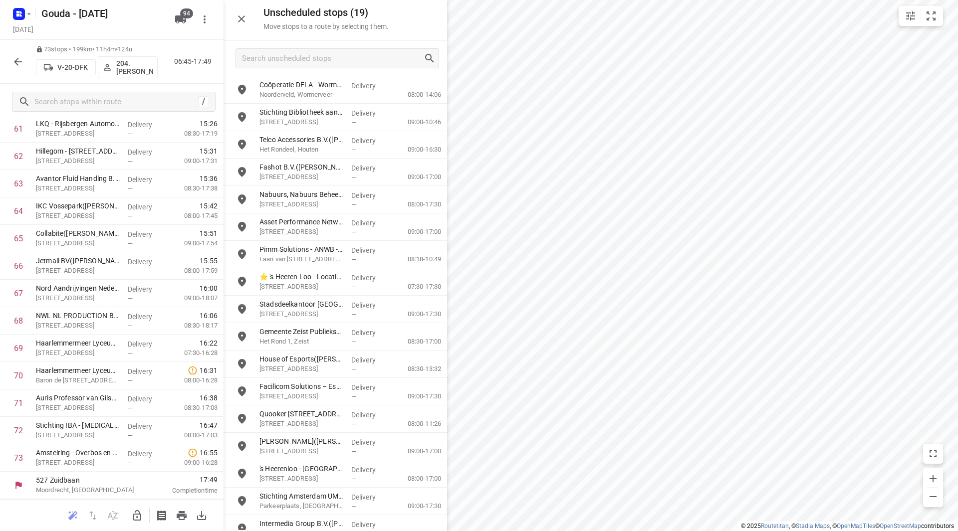
click at [22, 57] on icon "button" at bounding box center [18, 62] width 12 height 12
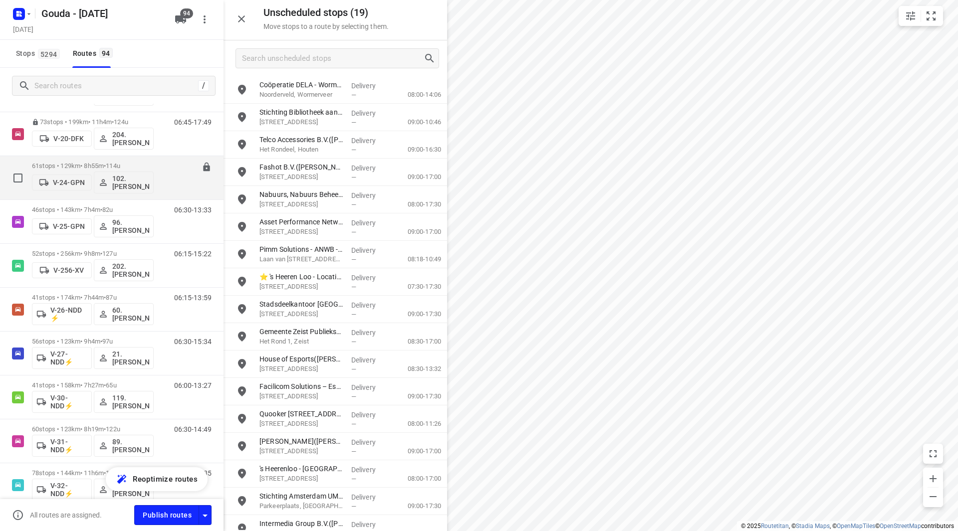
scroll to position [349, 0]
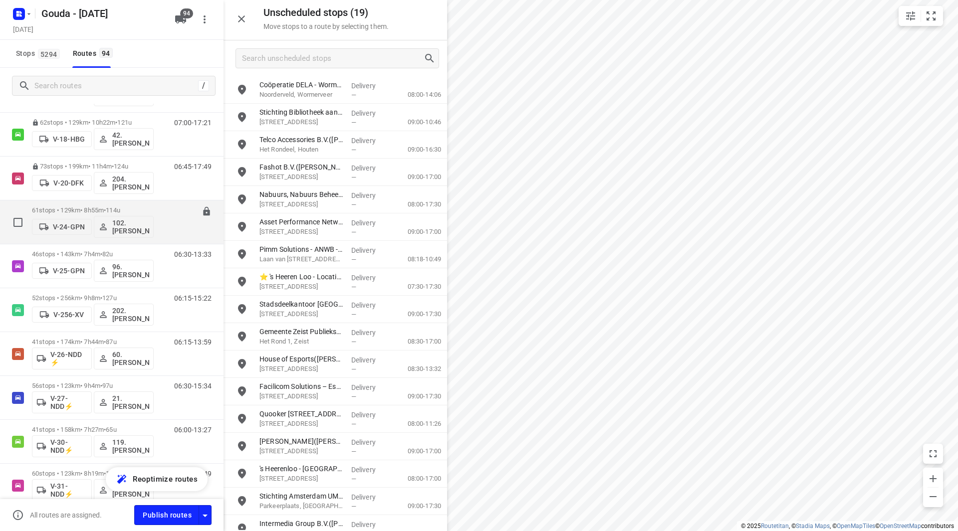
click at [107, 206] on div "61 stops • 129km • 8h55m • 114u V-24-GPN 102.[PERSON_NAME]" at bounding box center [93, 222] width 122 height 41
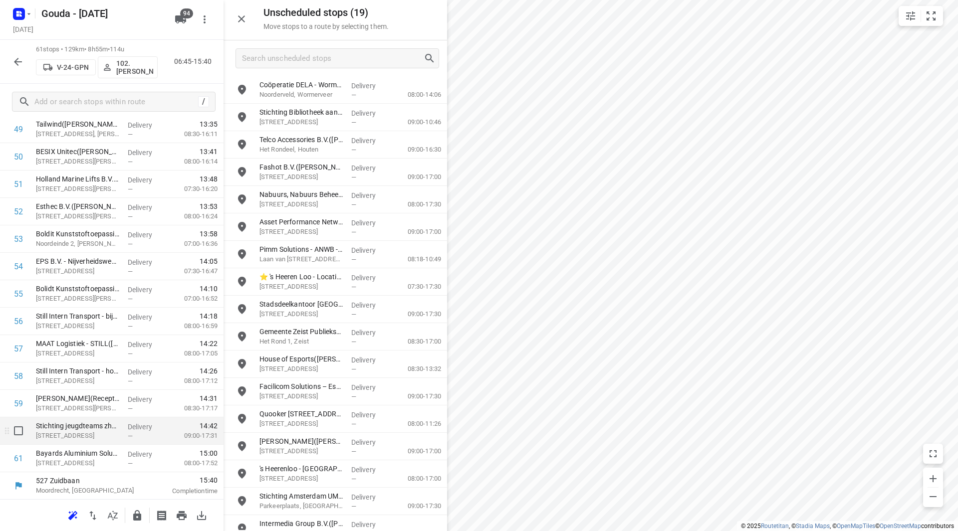
scroll to position [1400, 0]
click at [138, 515] on icon "button" at bounding box center [137, 515] width 8 height 10
click at [11, 57] on button "button" at bounding box center [18, 62] width 20 height 20
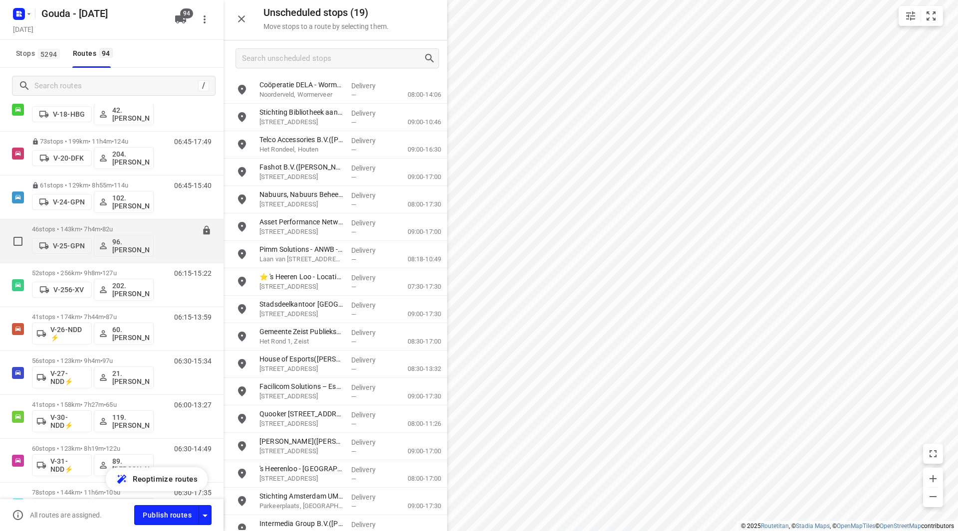
scroll to position [299, 0]
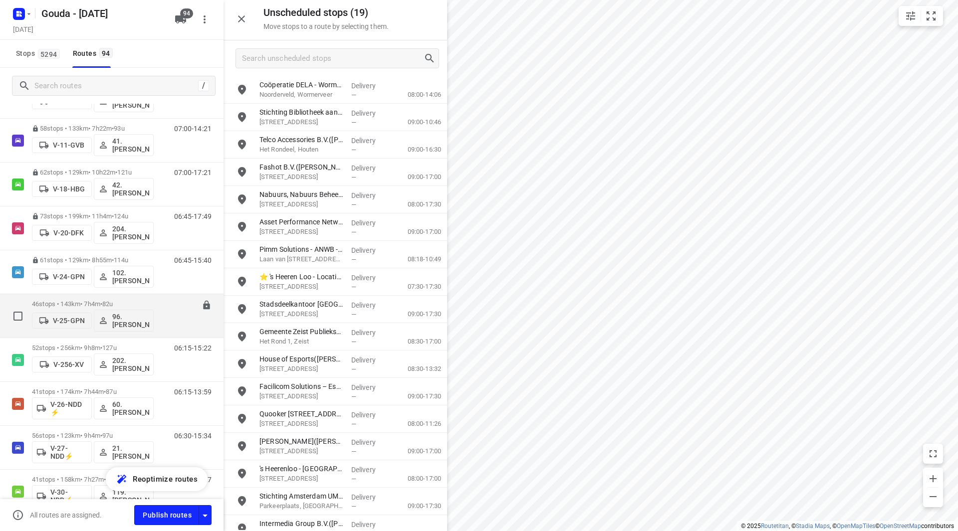
click at [93, 298] on div "46 stops • 143km • 7h4m • 82u V-25-GPN 96.[PERSON_NAME]" at bounding box center [93, 315] width 122 height 41
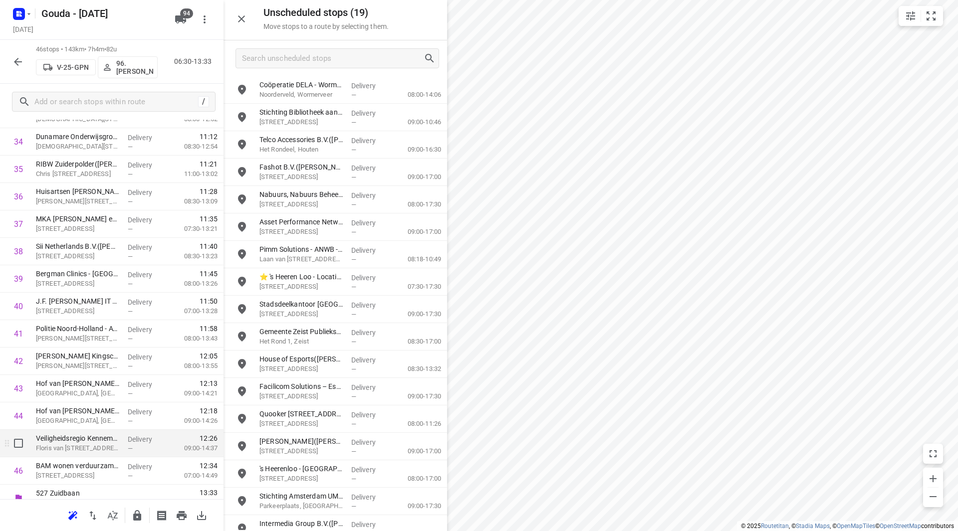
scroll to position [989, 0]
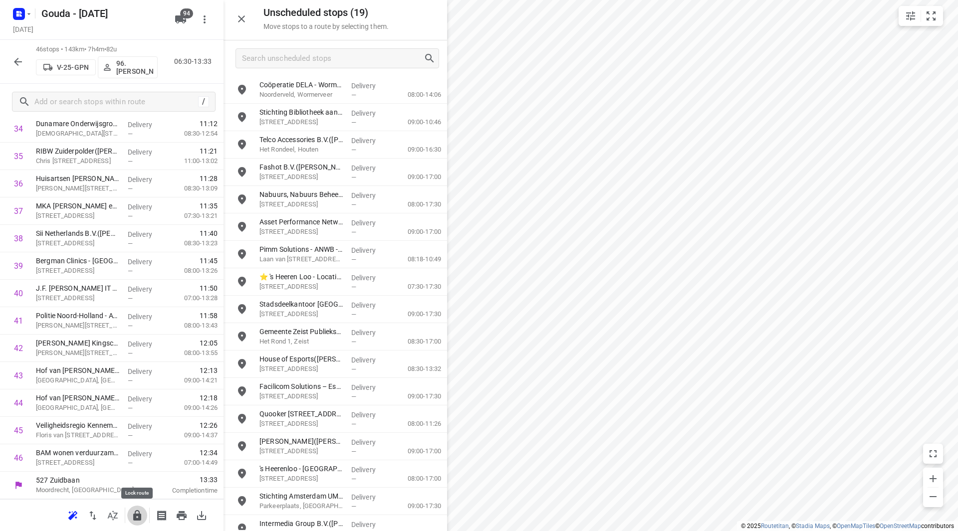
click at [136, 515] on icon "button" at bounding box center [137, 515] width 8 height 10
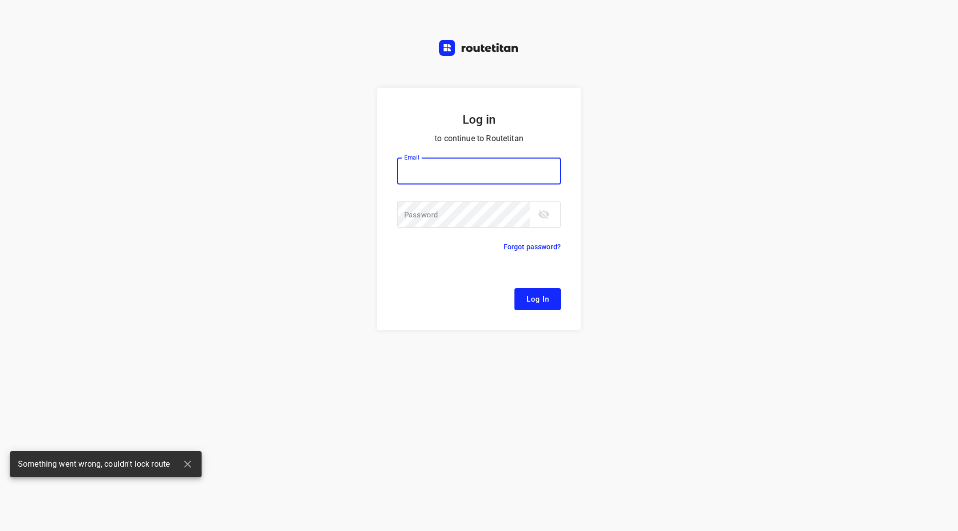
click at [434, 173] on input "email" at bounding box center [479, 171] width 164 height 27
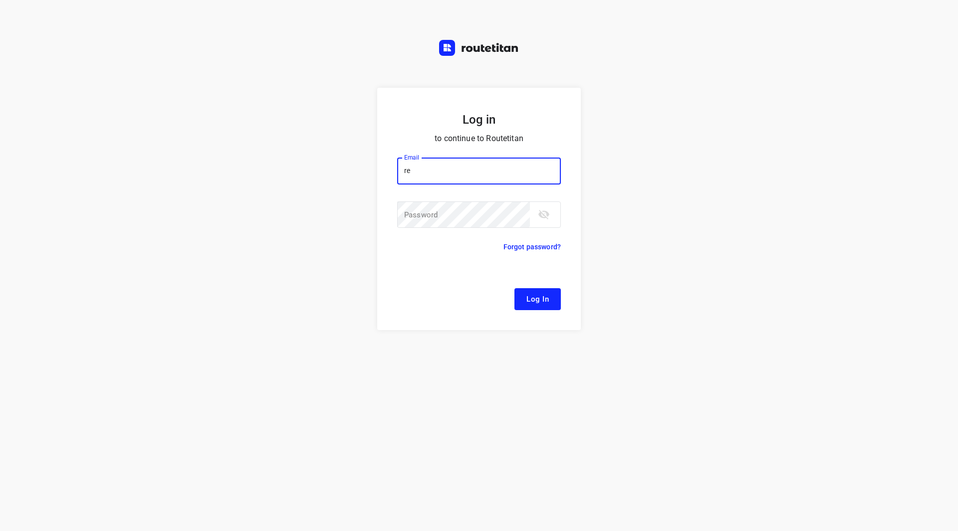
type input "[EMAIL_ADDRESS][DOMAIN_NAME]"
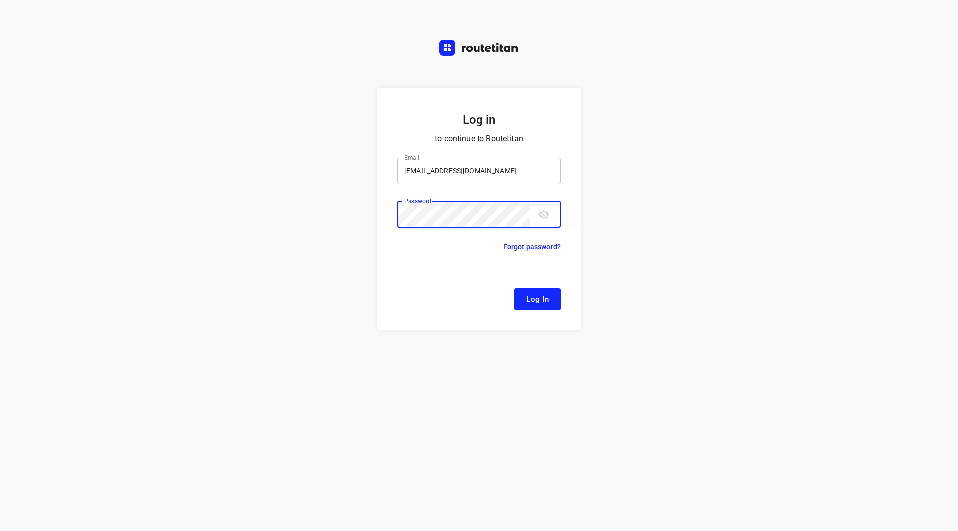
click at [514, 288] on button "Log In" at bounding box center [537, 299] width 46 height 22
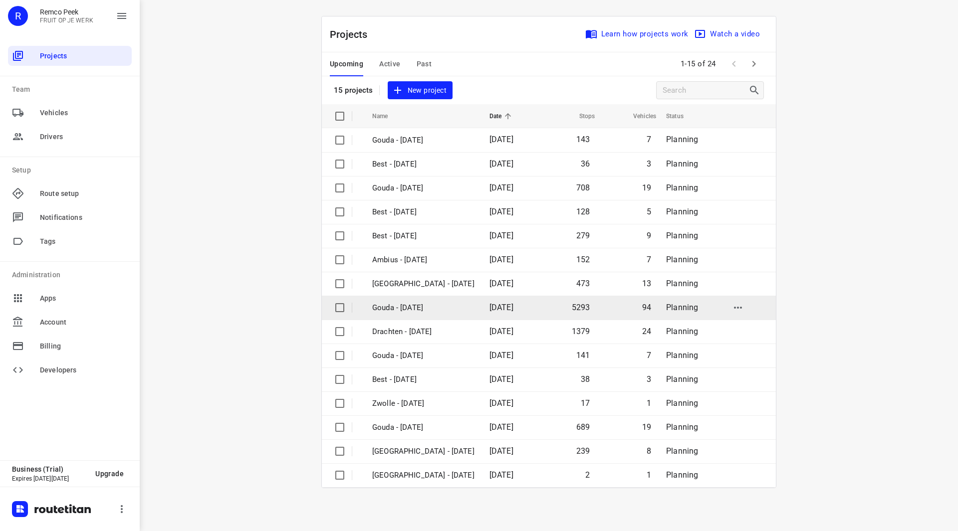
click at [423, 308] on p "Gouda - [DATE]" at bounding box center [423, 307] width 102 height 11
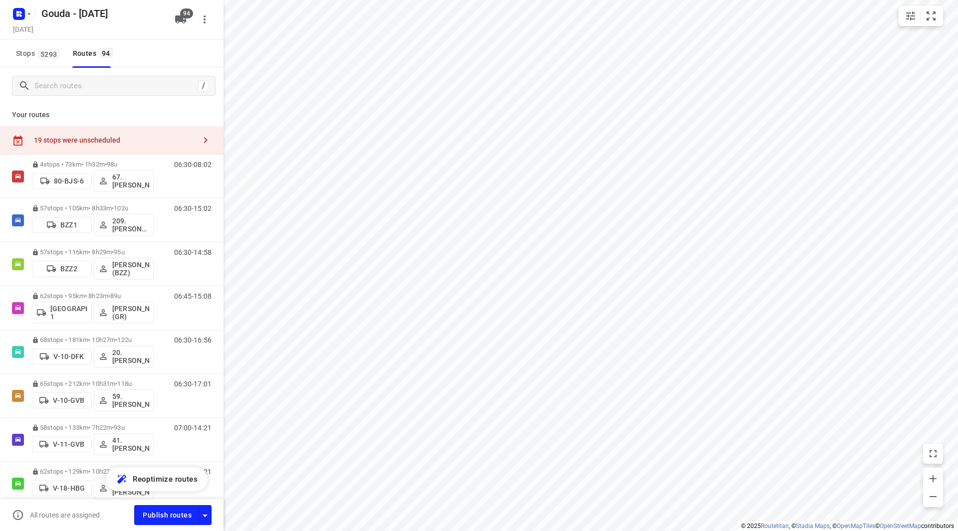
checkbox input "true"
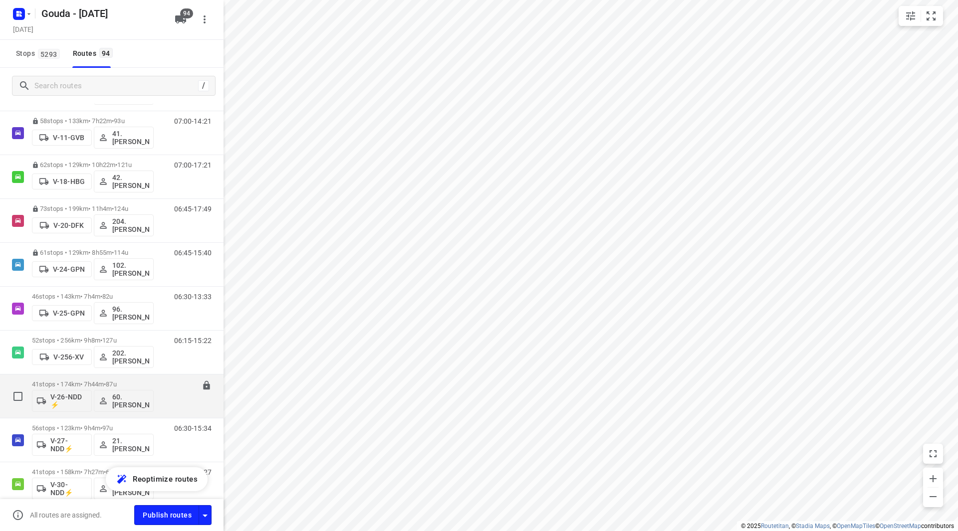
scroll to position [449, 0]
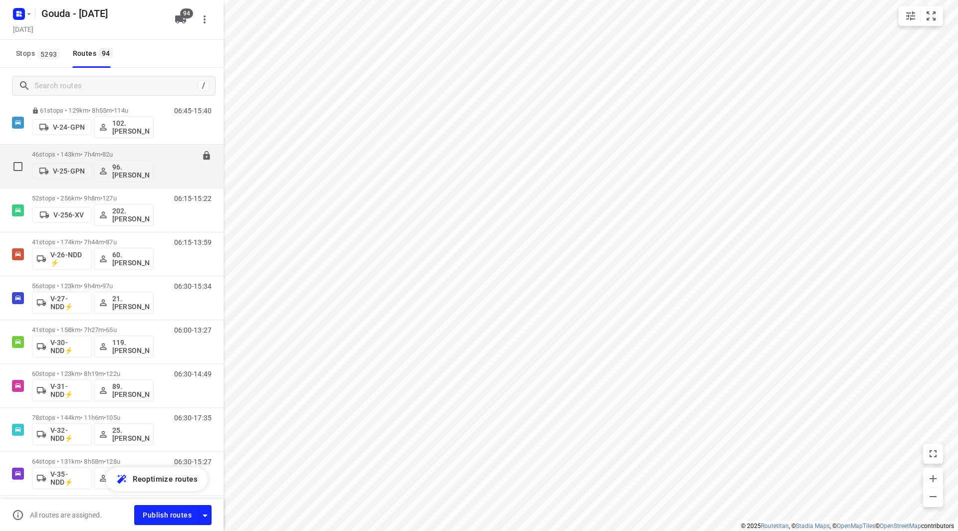
click at [103, 151] on p "46 stops • 143km • 7h4m • 82u" at bounding box center [93, 154] width 122 height 7
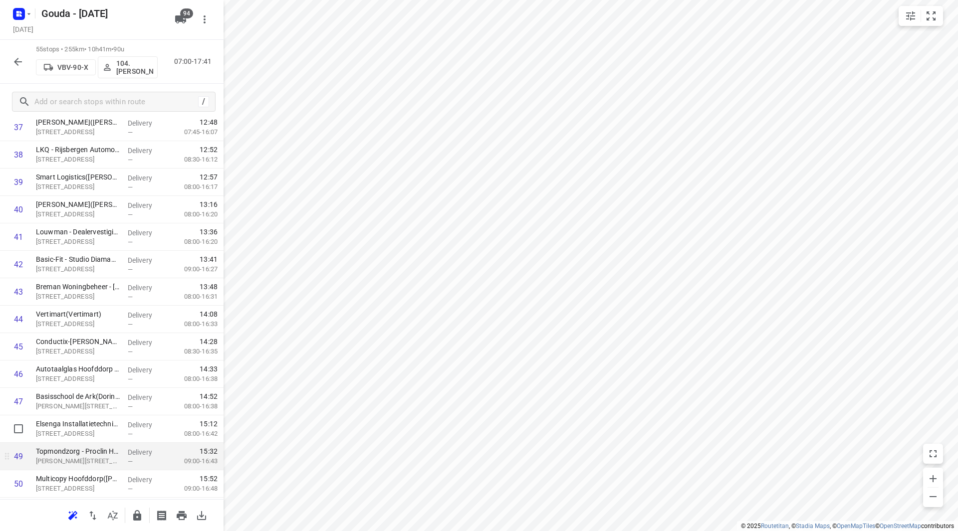
scroll to position [1136, 0]
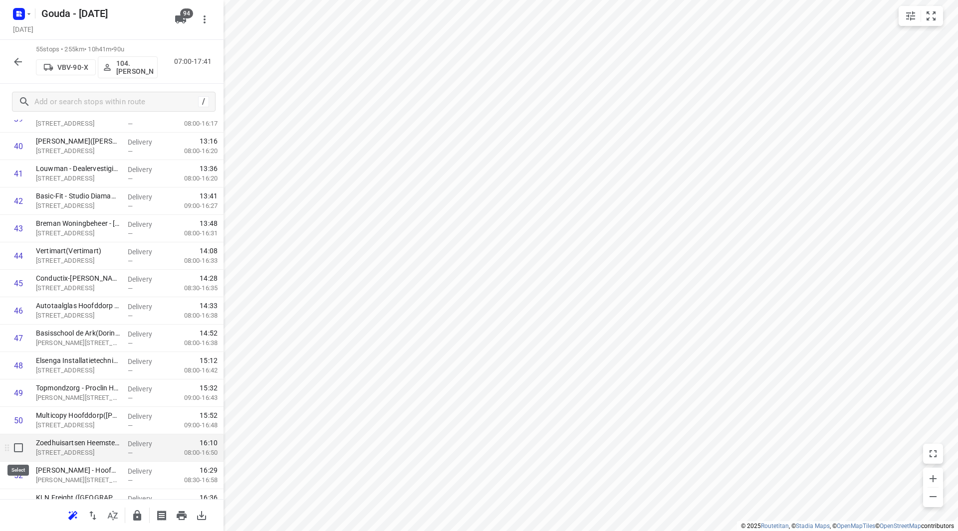
click at [11, 447] on input "checkbox" at bounding box center [18, 448] width 20 height 20
checkbox input "true"
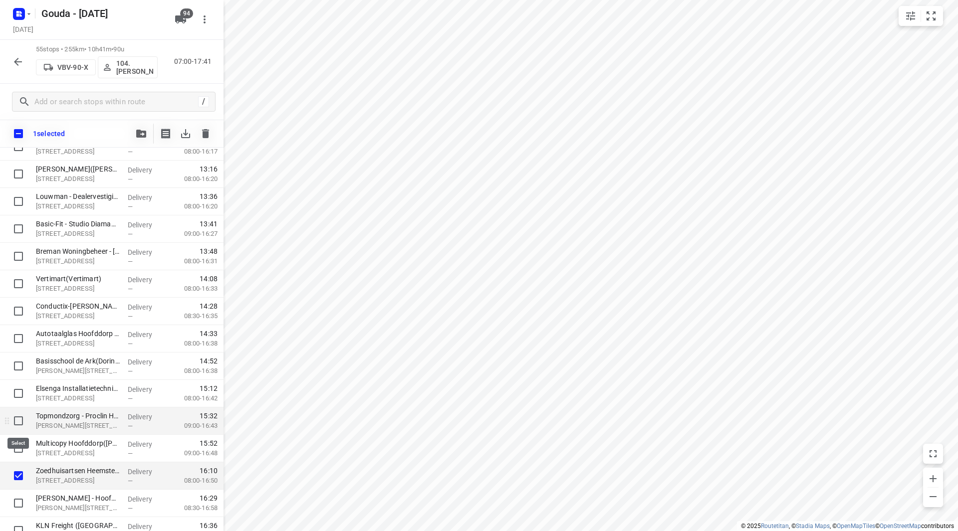
click at [19, 420] on input "checkbox" at bounding box center [18, 421] width 20 height 20
checkbox input "true"
click at [18, 360] on input "checkbox" at bounding box center [18, 366] width 20 height 20
checkbox input "true"
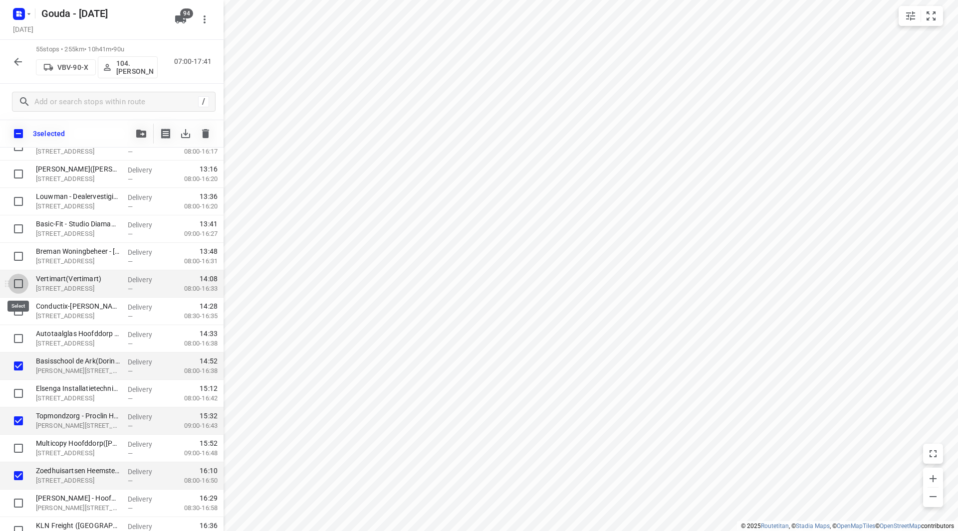
click at [15, 283] on input "checkbox" at bounding box center [18, 284] width 20 height 20
checkbox input "true"
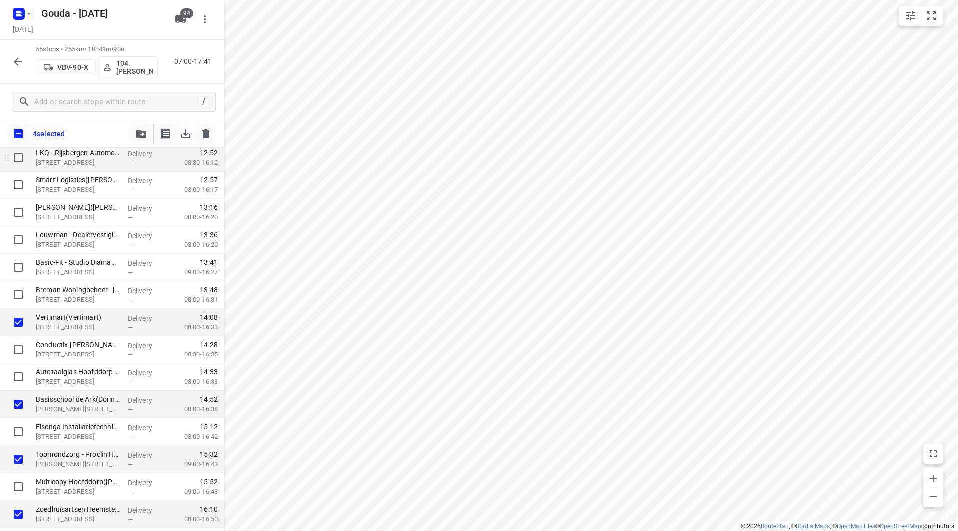
scroll to position [1036, 0]
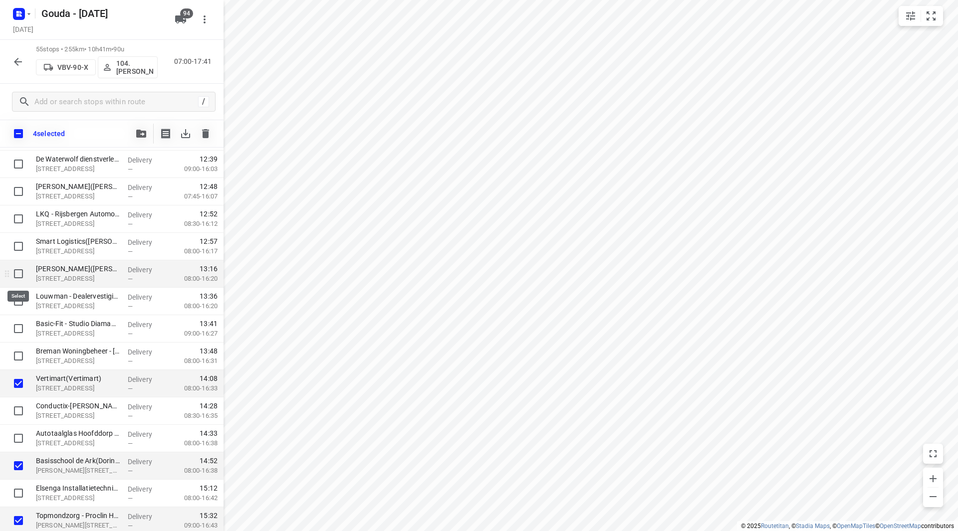
click at [21, 272] on input "checkbox" at bounding box center [18, 274] width 20 height 20
checkbox input "true"
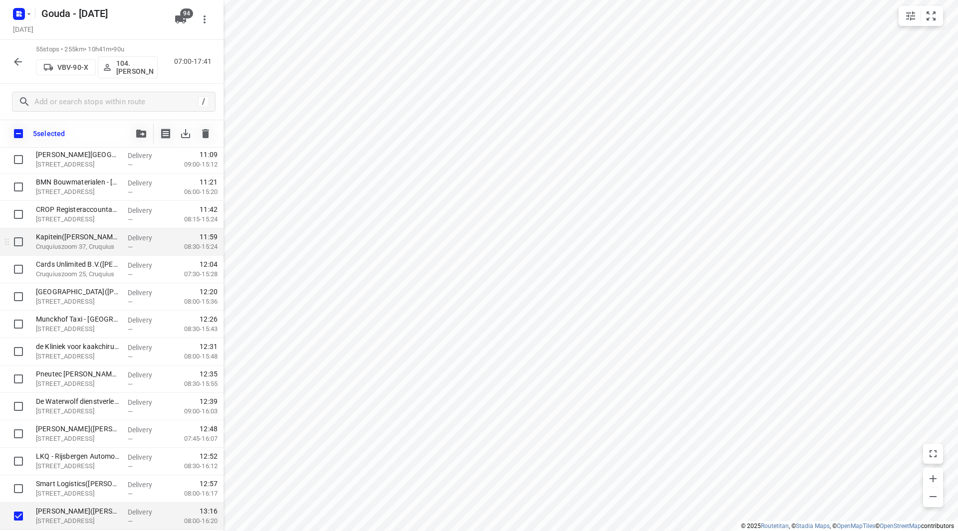
scroll to position [737, 0]
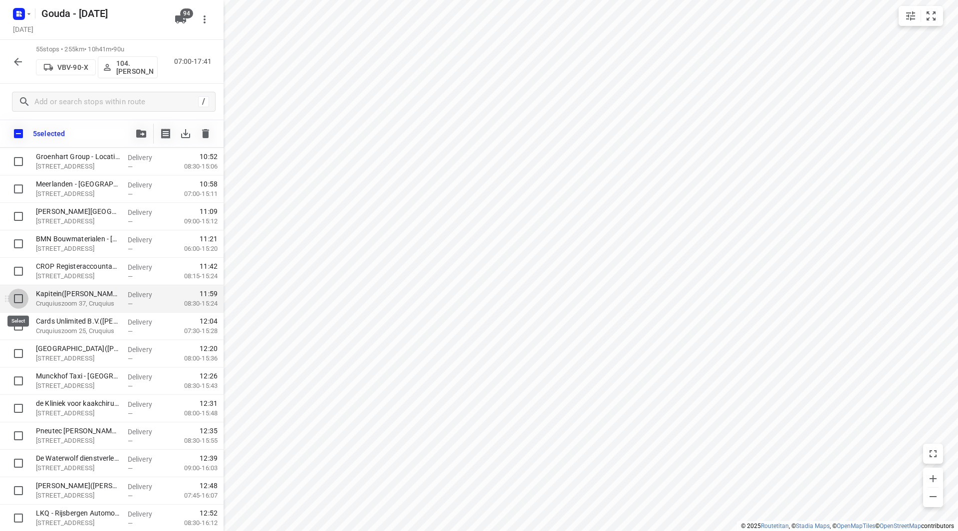
click at [15, 299] on input "checkbox" at bounding box center [18, 299] width 20 height 20
checkbox input "true"
click at [17, 327] on input "checkbox" at bounding box center [18, 326] width 20 height 20
checkbox input "true"
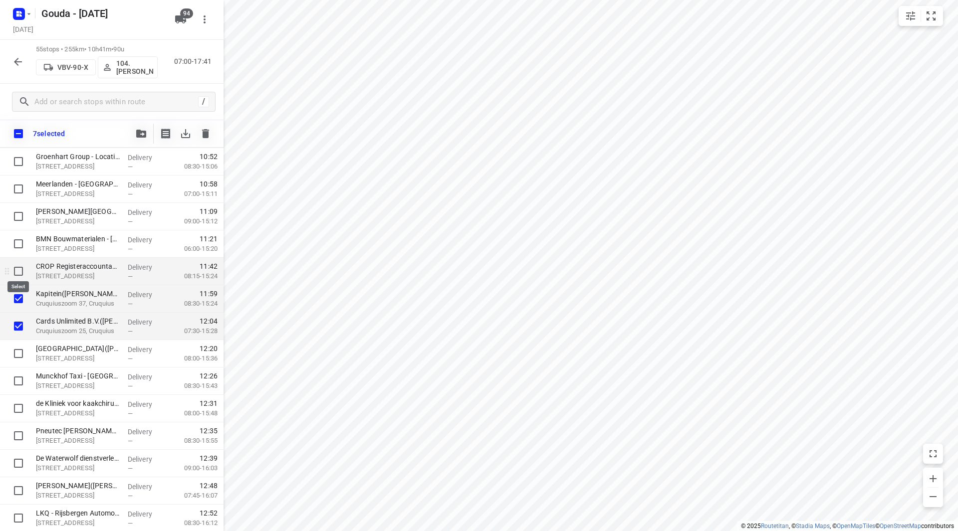
scroll to position [687, 0]
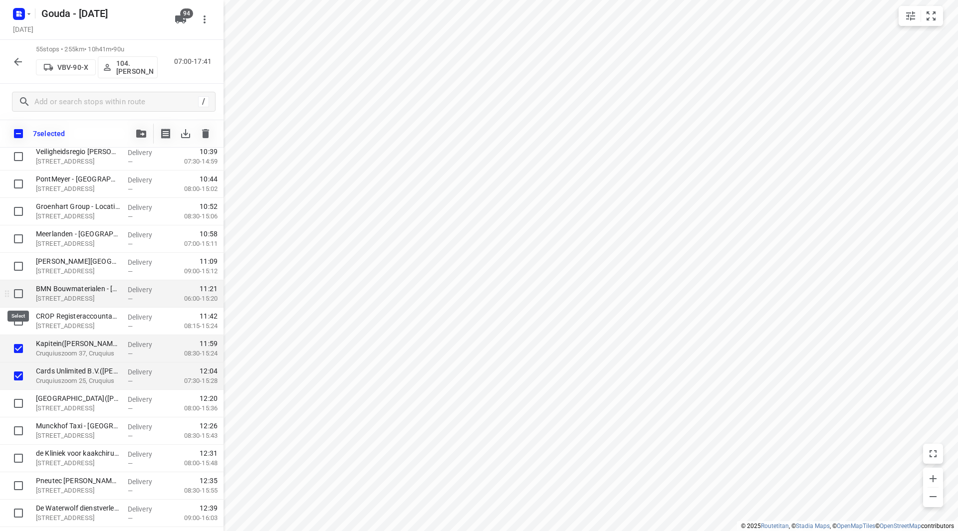
click at [15, 295] on input "checkbox" at bounding box center [18, 294] width 20 height 20
checkbox input "true"
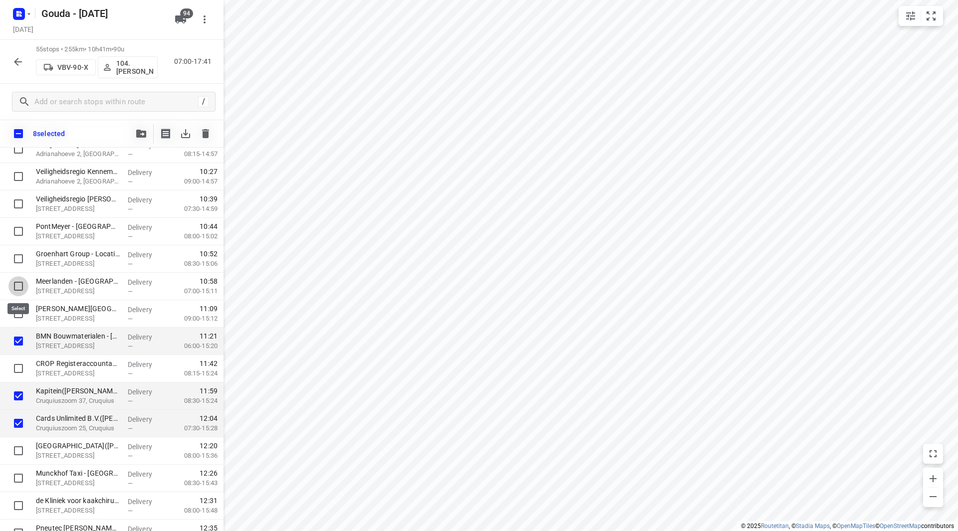
drag, startPoint x: 12, startPoint y: 276, endPoint x: -1, endPoint y: 280, distance: 13.6
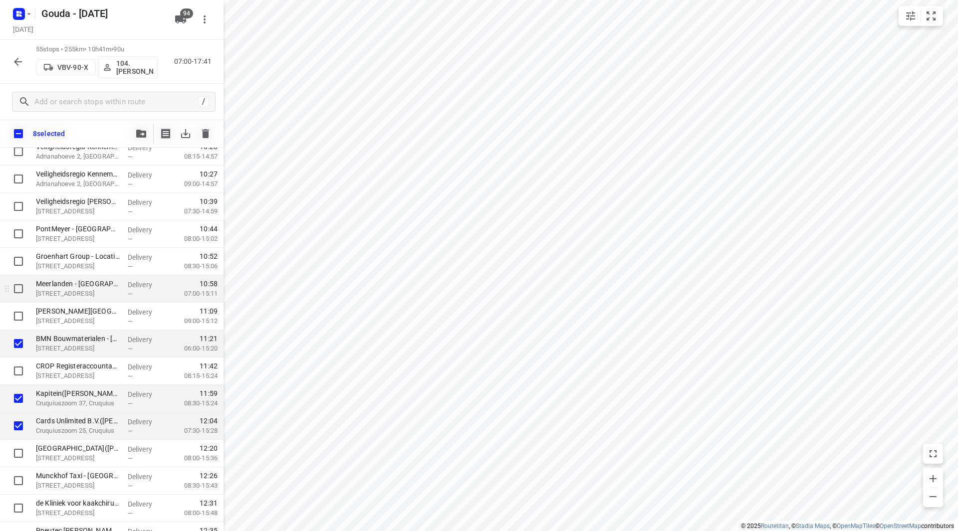
drag, startPoint x: -1, startPoint y: 280, endPoint x: 17, endPoint y: 291, distance: 20.8
click at [17, 292] on input "checkbox" at bounding box center [18, 289] width 20 height 20
checkbox input "true"
click at [18, 261] on input "checkbox" at bounding box center [18, 261] width 20 height 20
checkbox input "true"
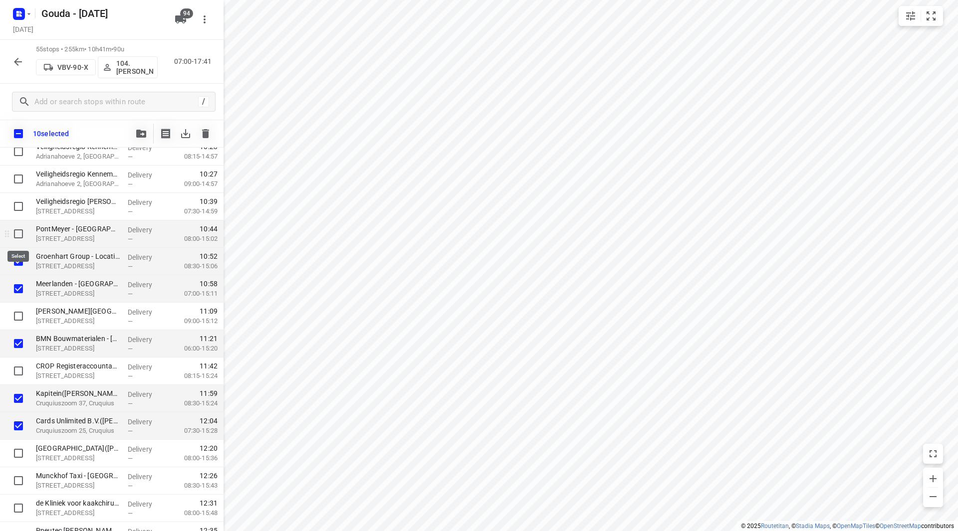
click at [16, 237] on input "checkbox" at bounding box center [18, 234] width 20 height 20
checkbox input "true"
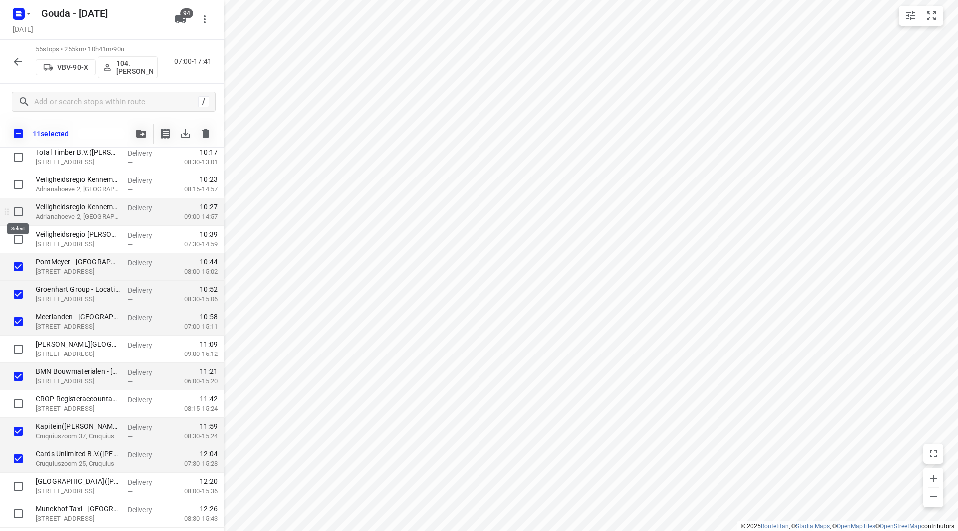
scroll to position [587, 0]
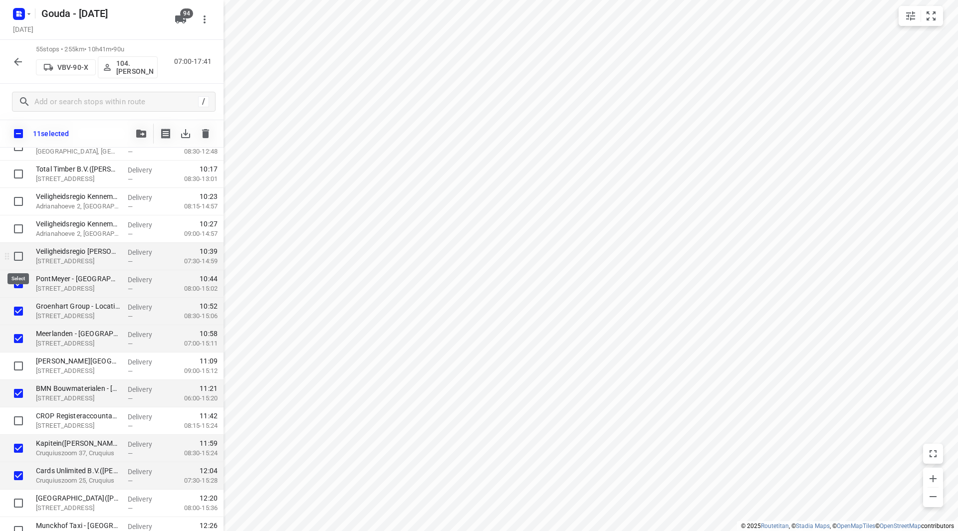
click at [17, 255] on input "checkbox" at bounding box center [18, 257] width 20 height 20
checkbox input "true"
click at [146, 129] on button "button" at bounding box center [141, 134] width 20 height 20
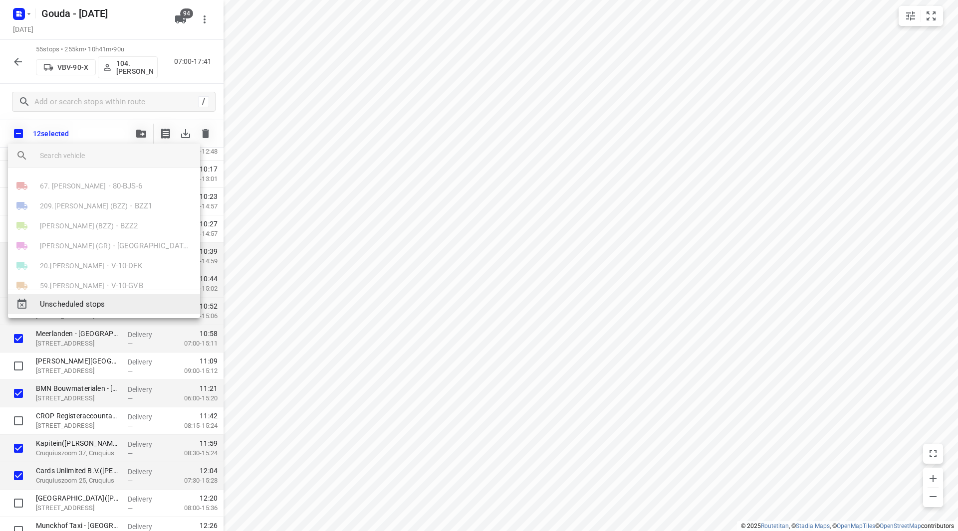
click at [99, 303] on span "Unscheduled stops" at bounding box center [116, 304] width 152 height 11
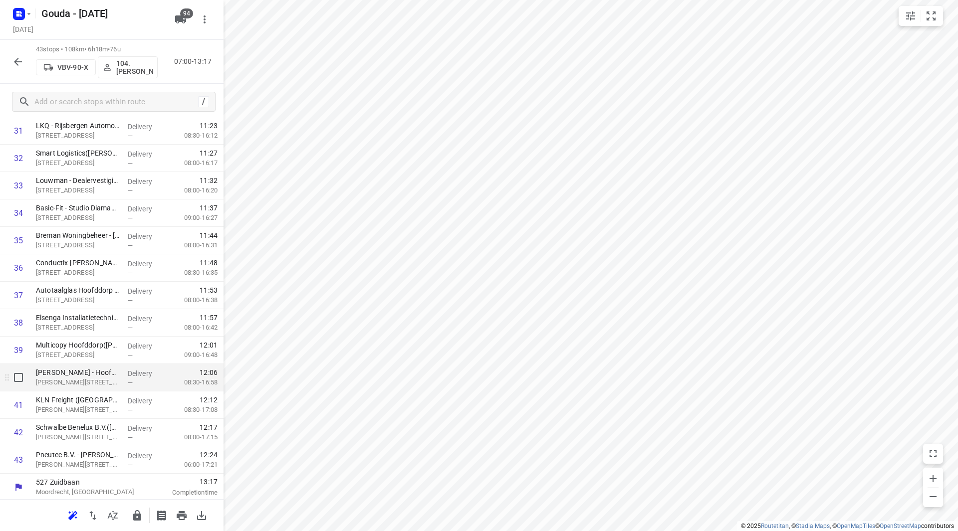
scroll to position [906, 0]
click at [139, 514] on icon "button" at bounding box center [137, 515] width 8 height 10
click at [17, 61] on icon "button" at bounding box center [18, 62] width 12 height 12
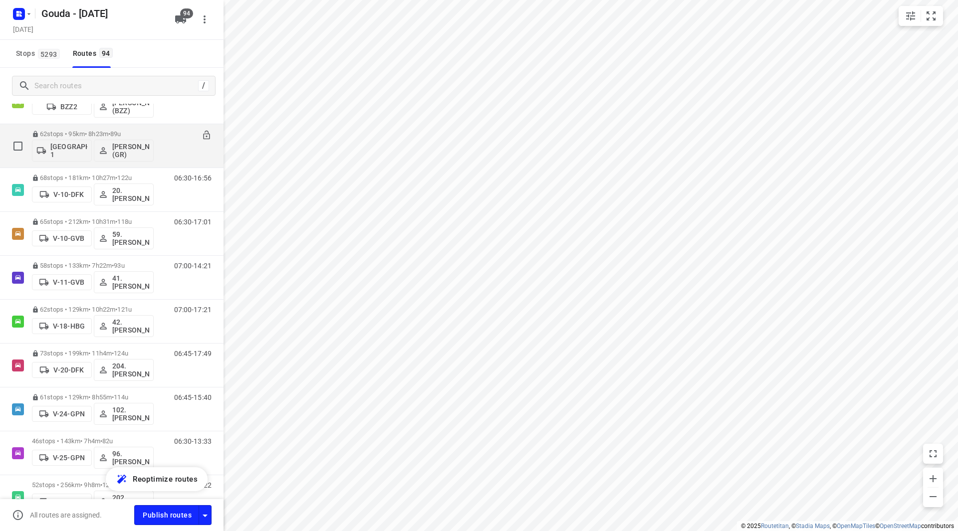
scroll to position [349, 0]
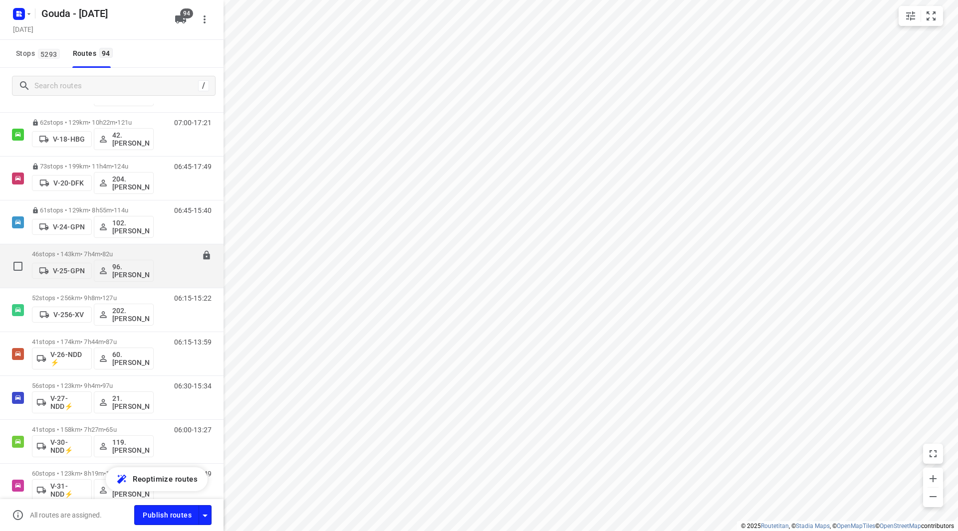
click at [101, 250] on div "46 stops • 143km • 7h4m • 82u V-25-GPN 96.[PERSON_NAME]" at bounding box center [93, 266] width 122 height 41
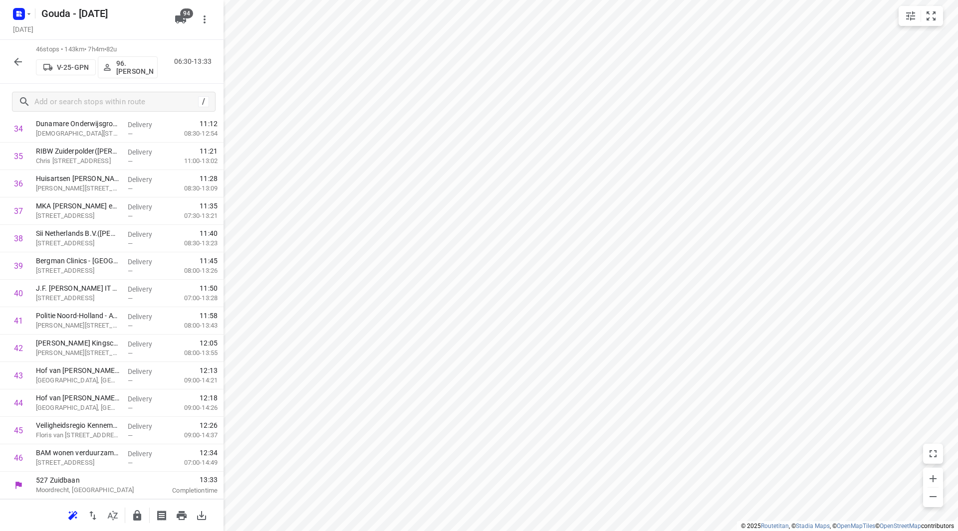
scroll to position [0, 0]
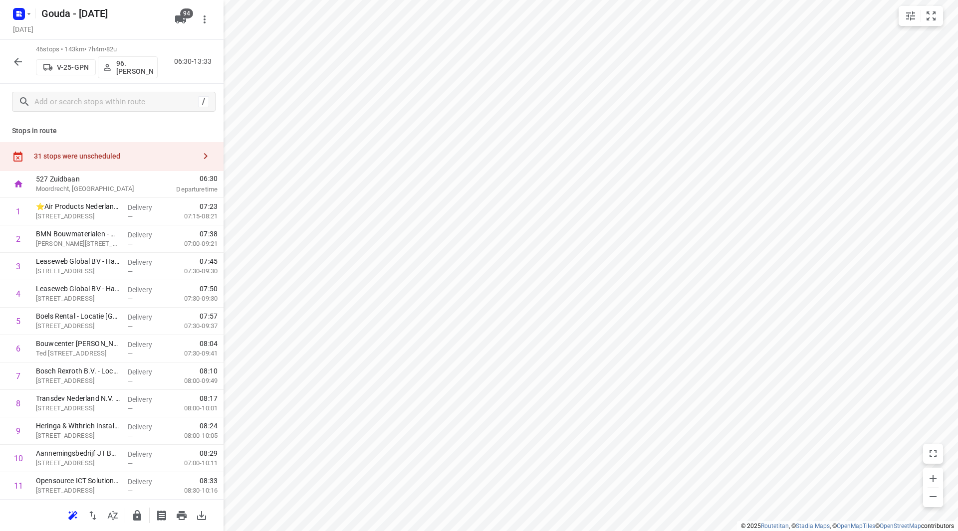
click at [148, 143] on div "31 stops were unscheduled" at bounding box center [112, 156] width 224 height 28
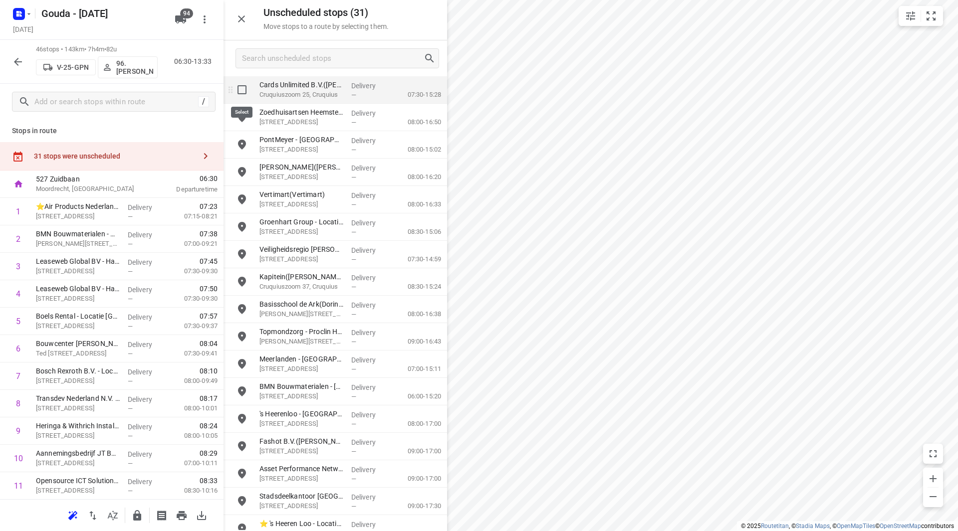
click at [244, 91] on input "grid" at bounding box center [242, 90] width 20 height 20
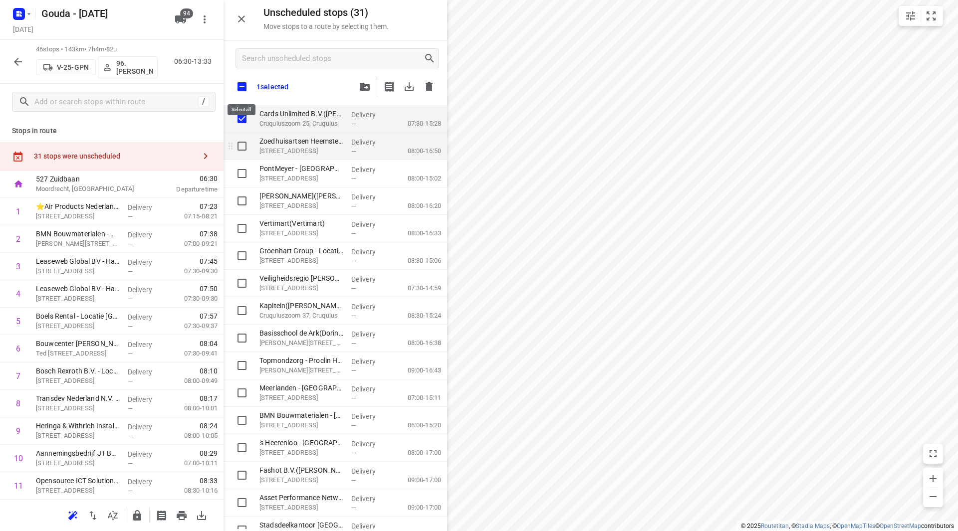
checkbox input "true"
click at [241, 169] on input "grid" at bounding box center [242, 174] width 20 height 20
checkbox input "true"
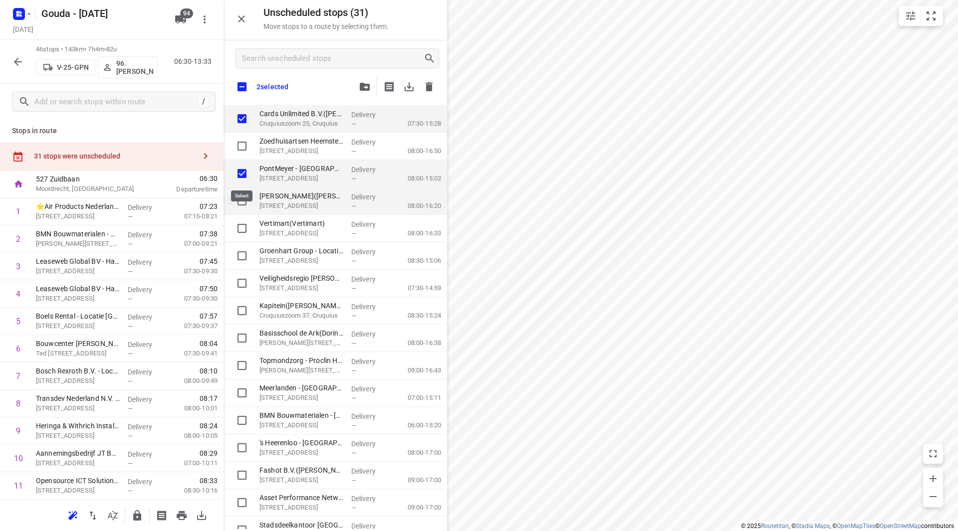
checkbox input "true"
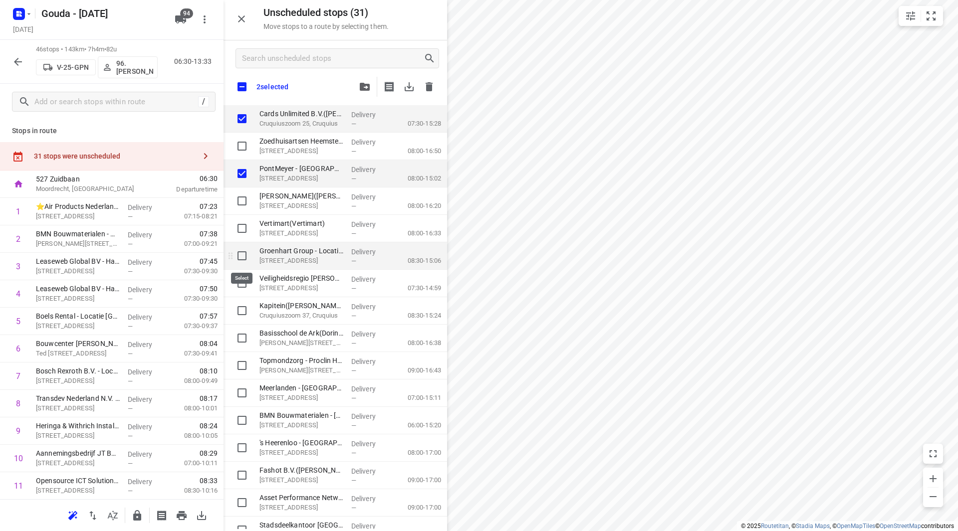
click at [246, 253] on input "grid" at bounding box center [242, 256] width 20 height 20
checkbox input "true"
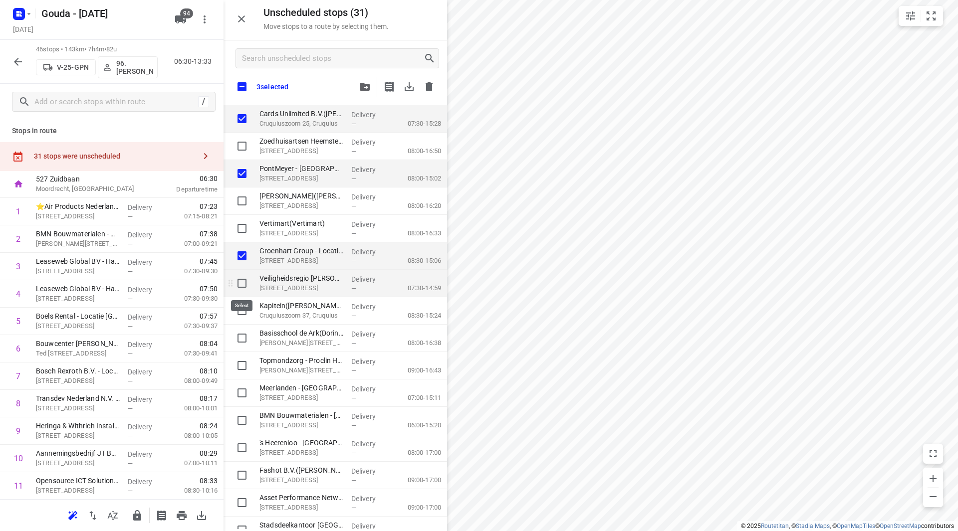
click at [246, 280] on input "grid" at bounding box center [242, 283] width 20 height 20
checkbox input "true"
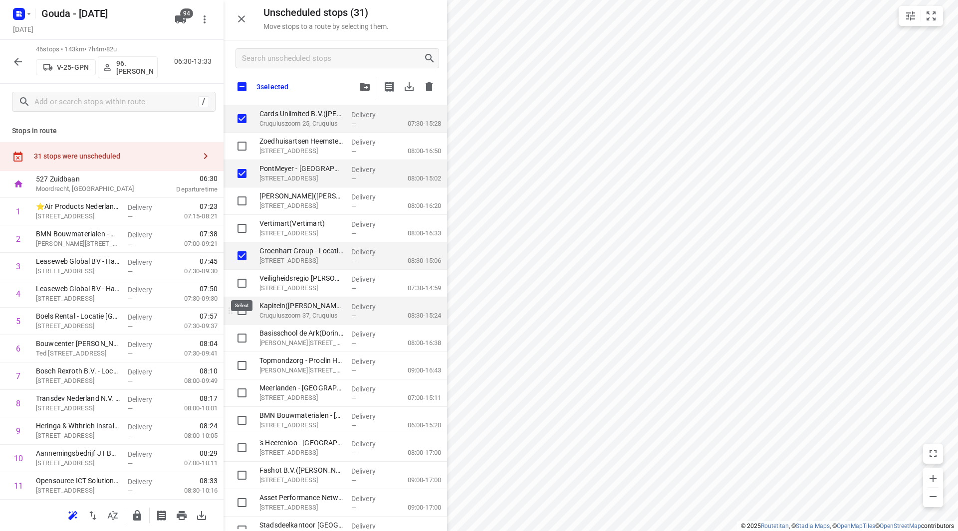
checkbox input "true"
click at [240, 313] on input "grid" at bounding box center [242, 311] width 20 height 20
checkbox input "true"
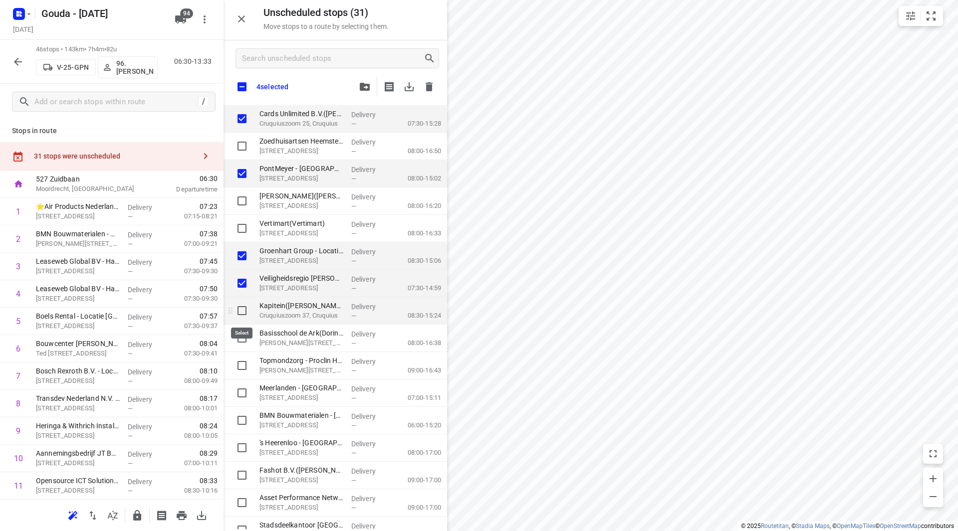
checkbox input "true"
click at [243, 397] on input "grid" at bounding box center [242, 393] width 20 height 20
checkbox input "true"
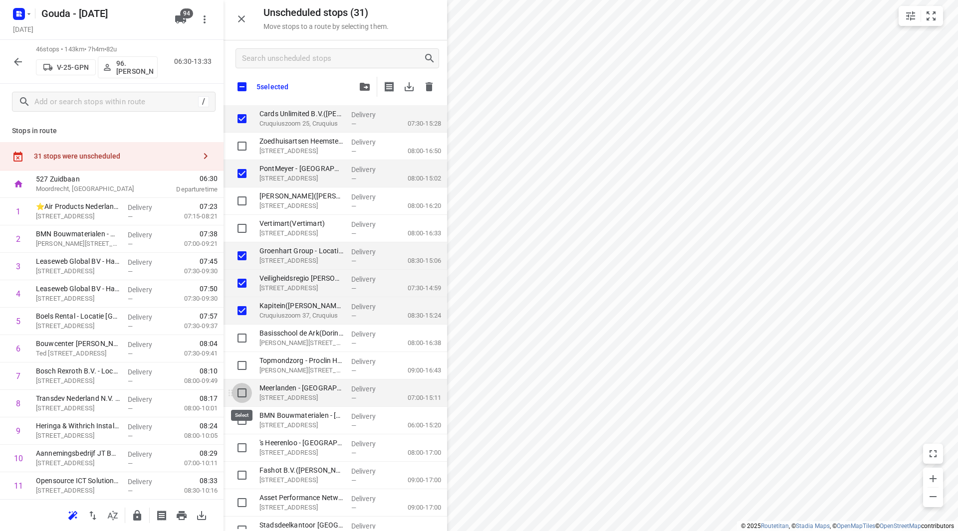
checkbox input "true"
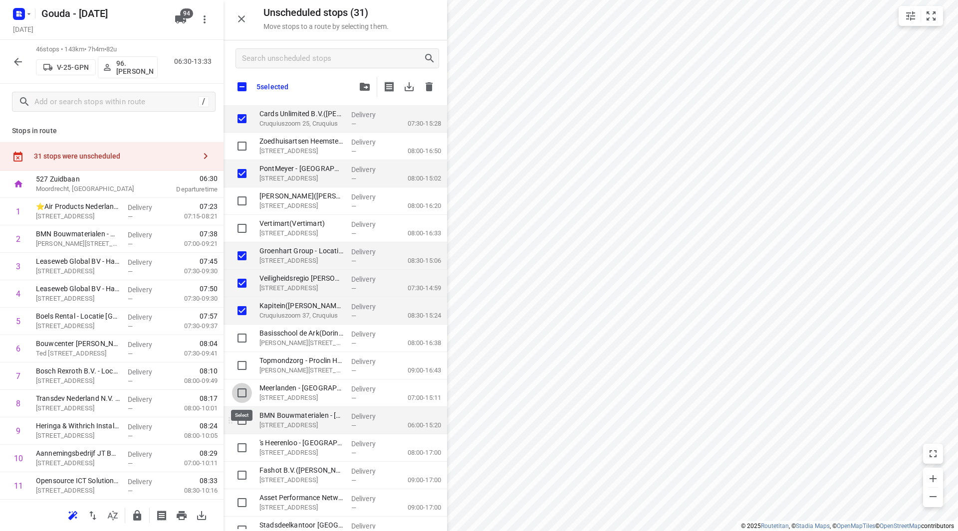
checkbox input "true"
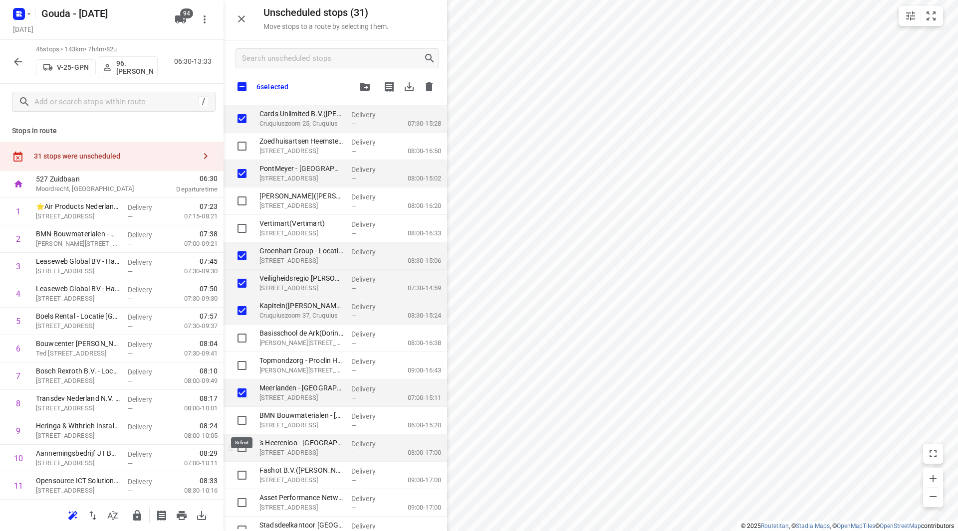
click at [240, 425] on input "grid" at bounding box center [242, 421] width 20 height 20
checkbox input "true"
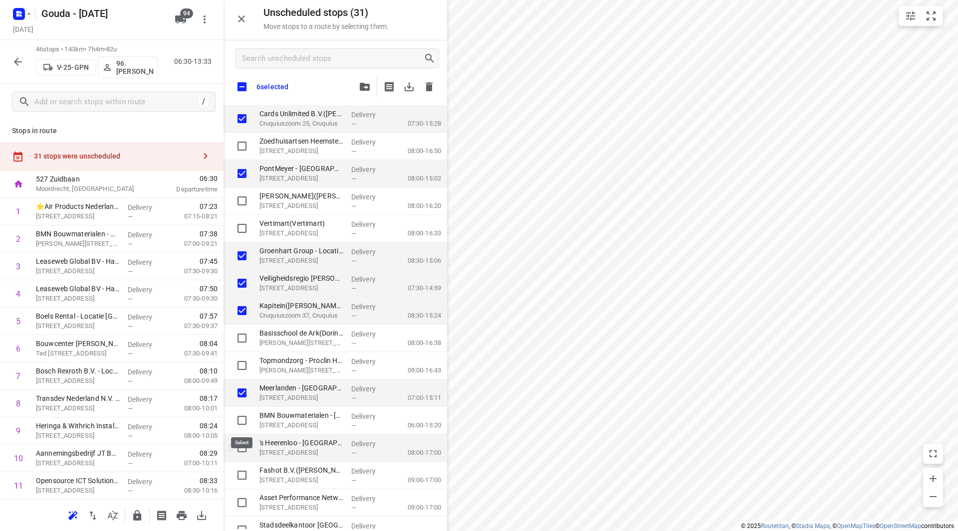
checkbox input "true"
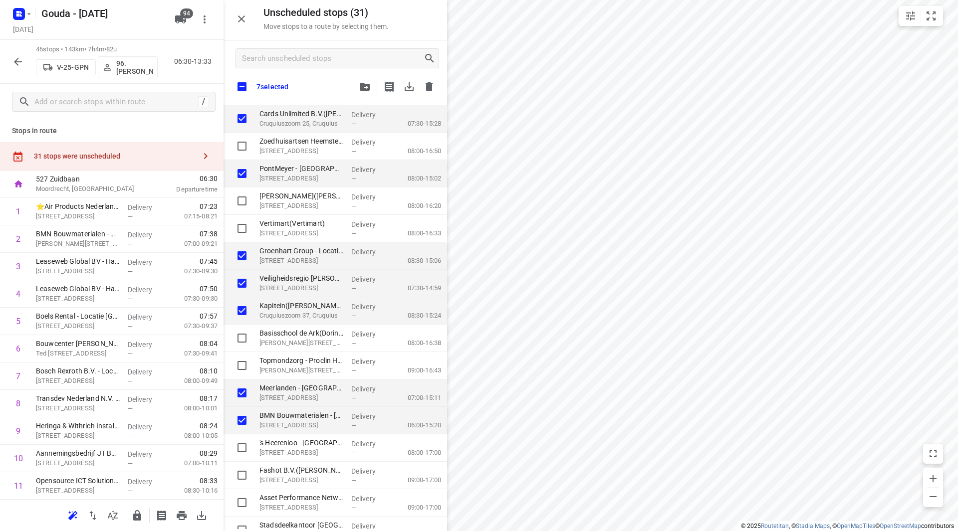
checkbox input "true"
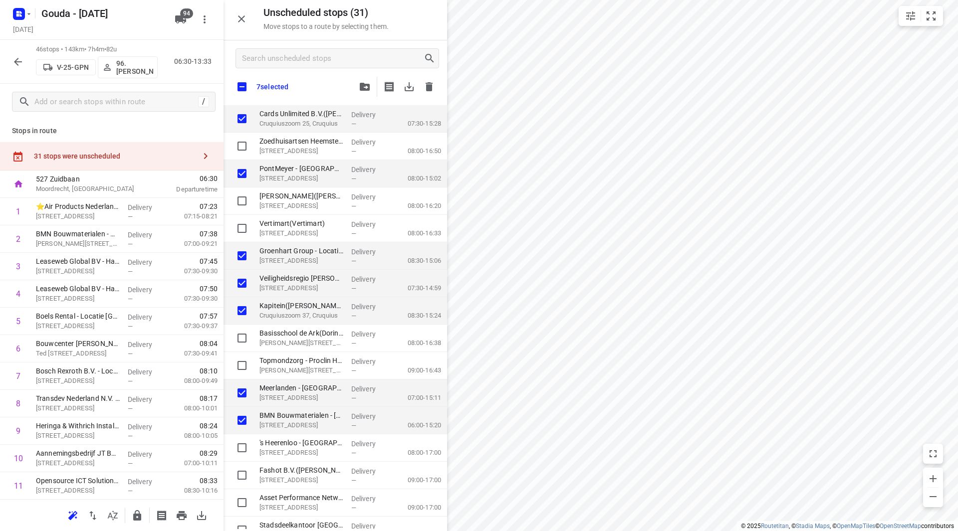
checkbox input "true"
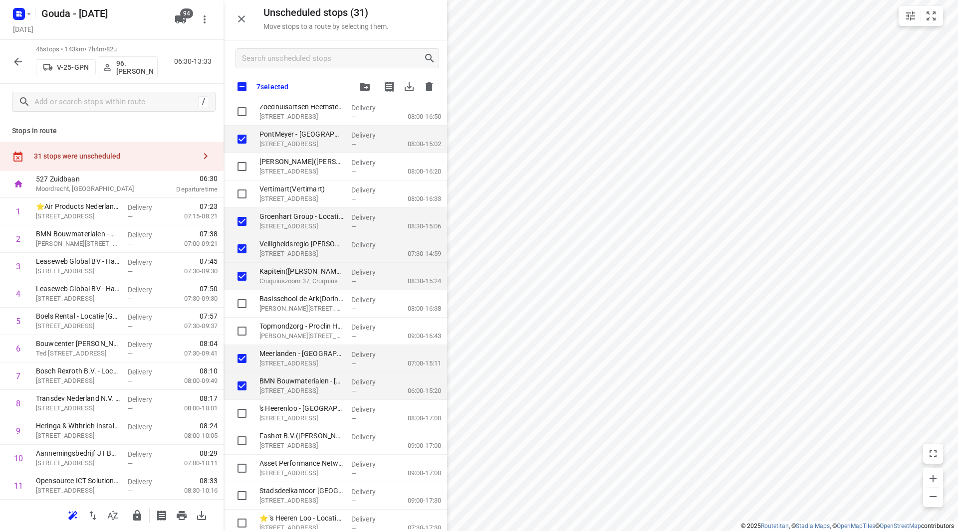
scroll to position [100, 0]
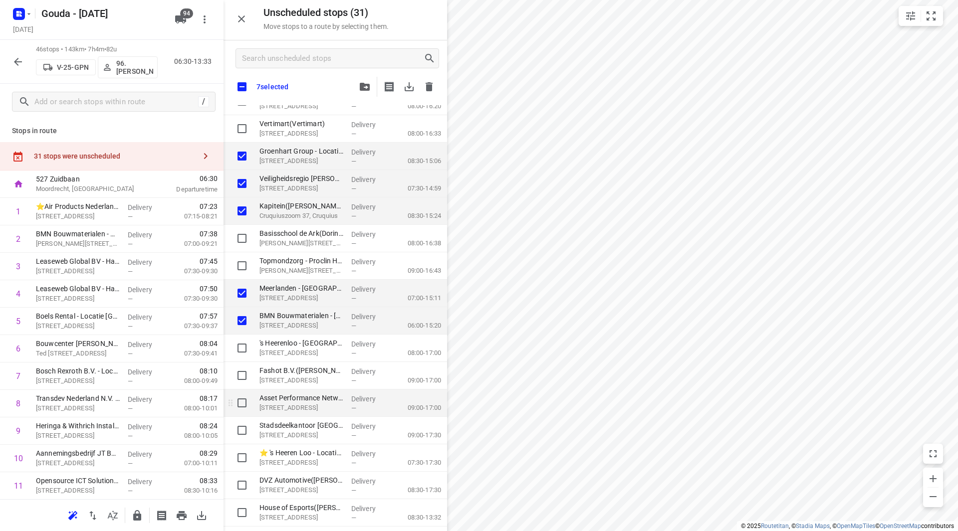
checkbox input "true"
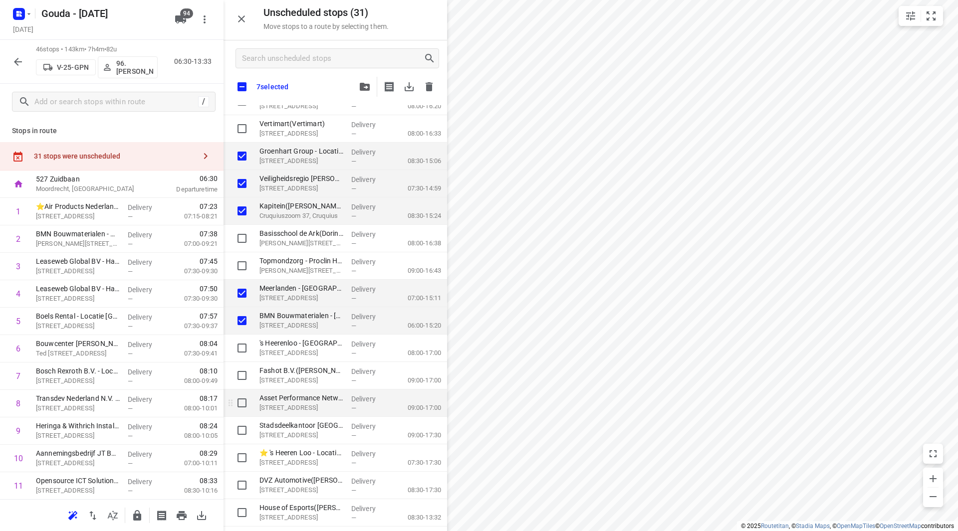
checkbox input "true"
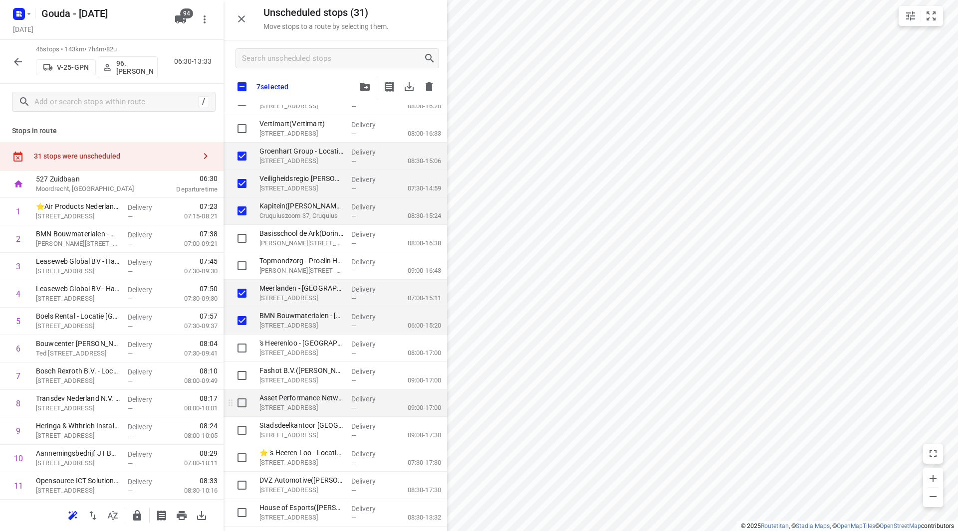
checkbox input "true"
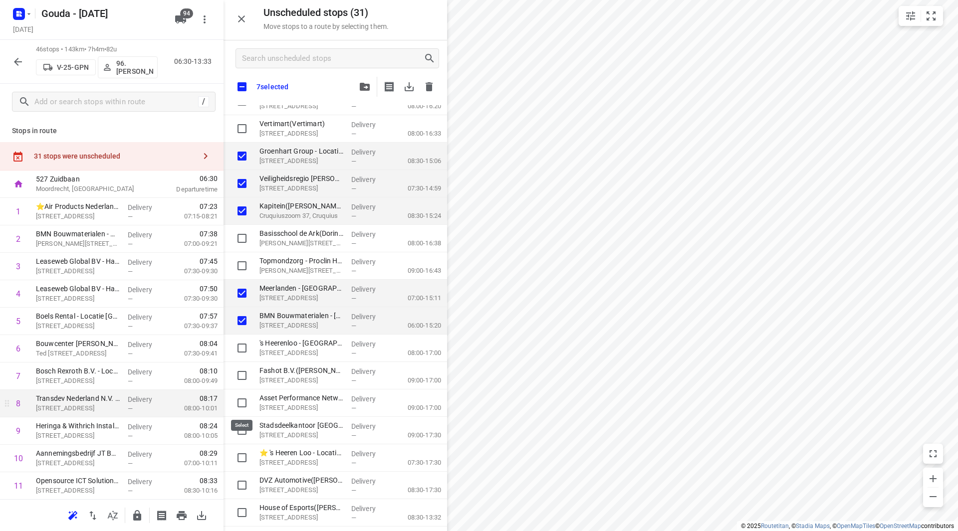
checkbox input "true"
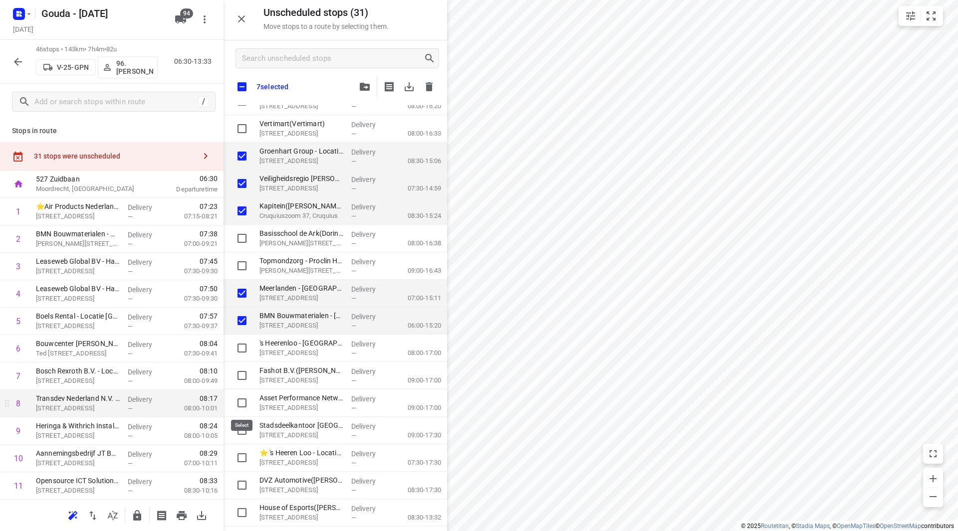
checkbox input "true"
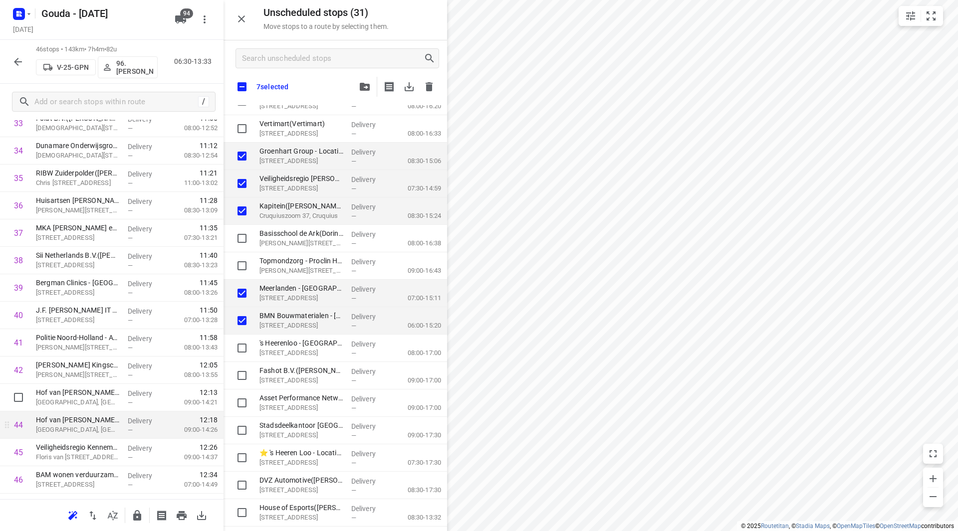
scroll to position [989, 0]
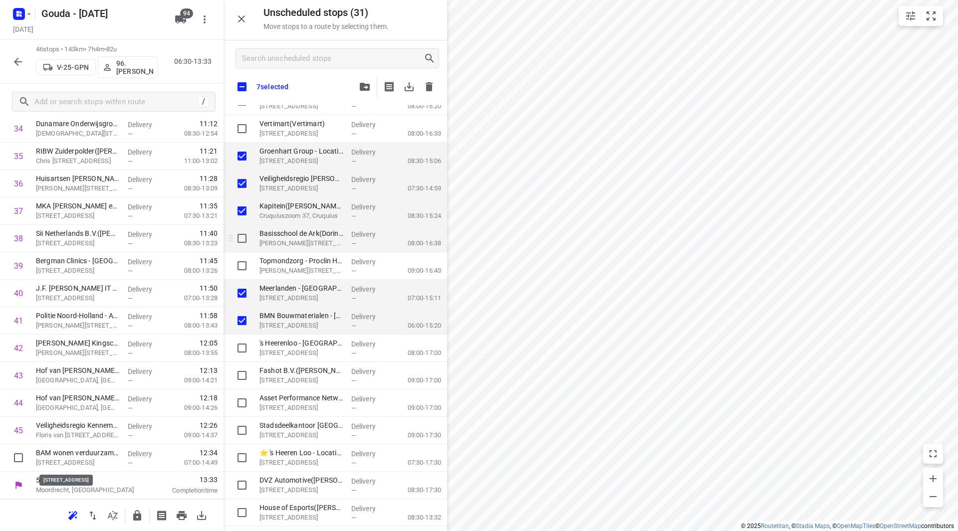
checkbox input "true"
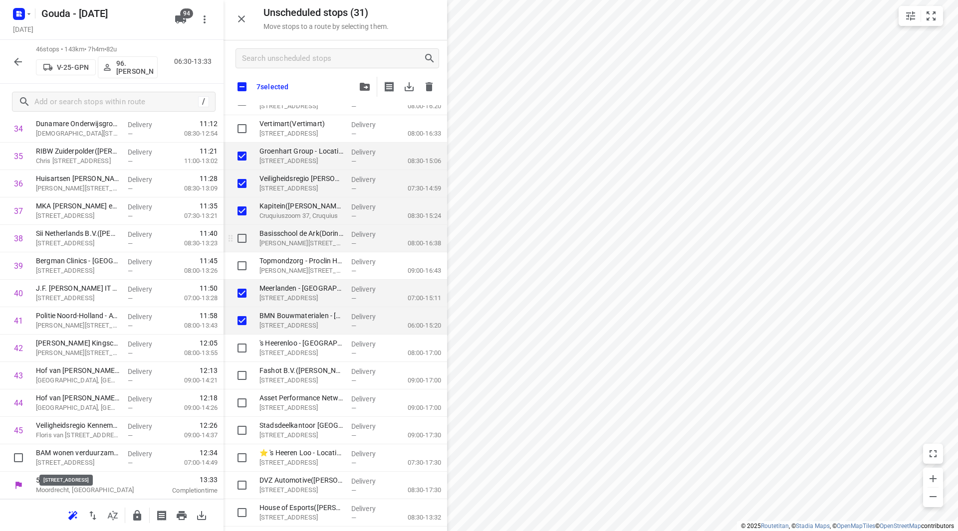
checkbox input "true"
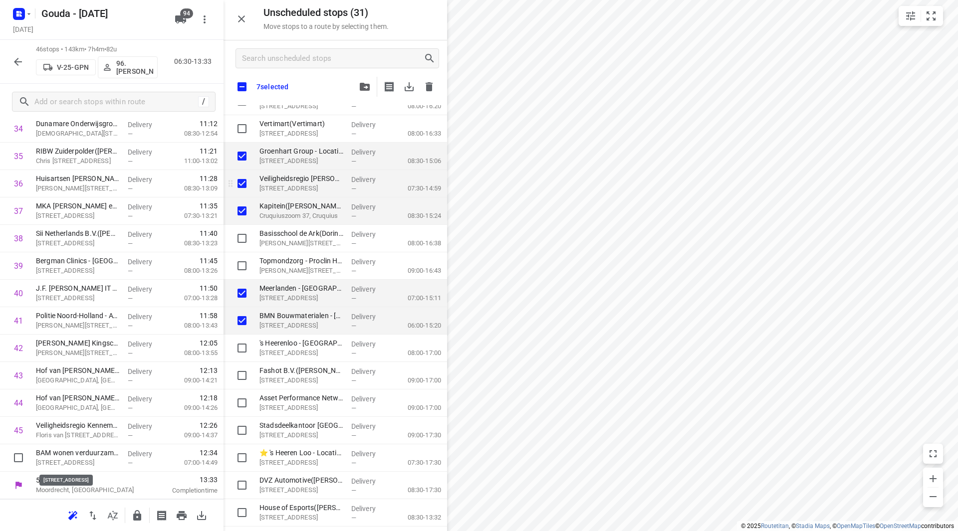
checkbox input "true"
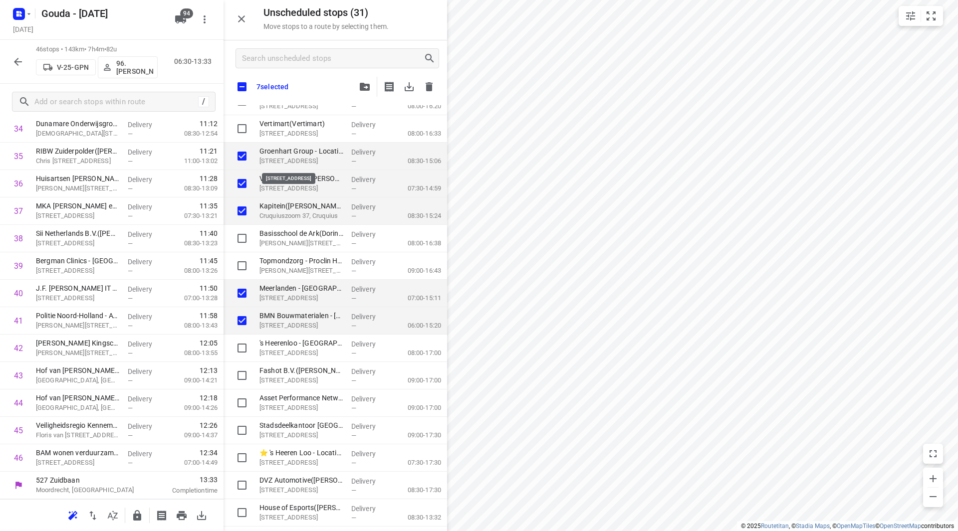
checkbox input "true"
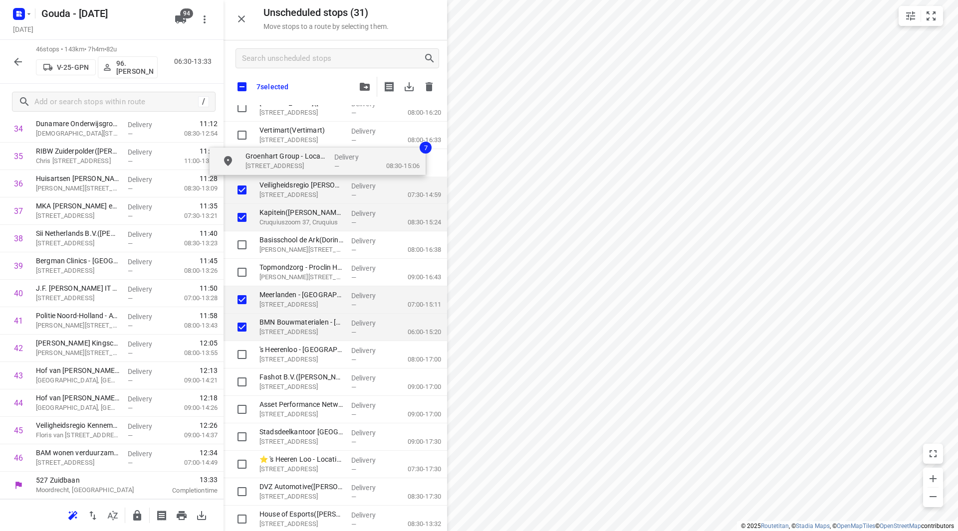
checkbox input "true"
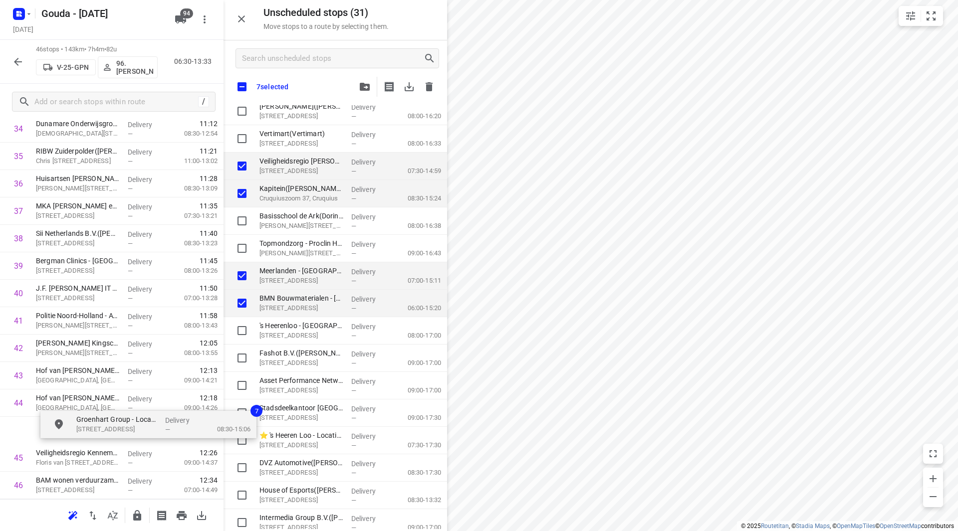
scroll to position [90, 0]
checkbox input "true"
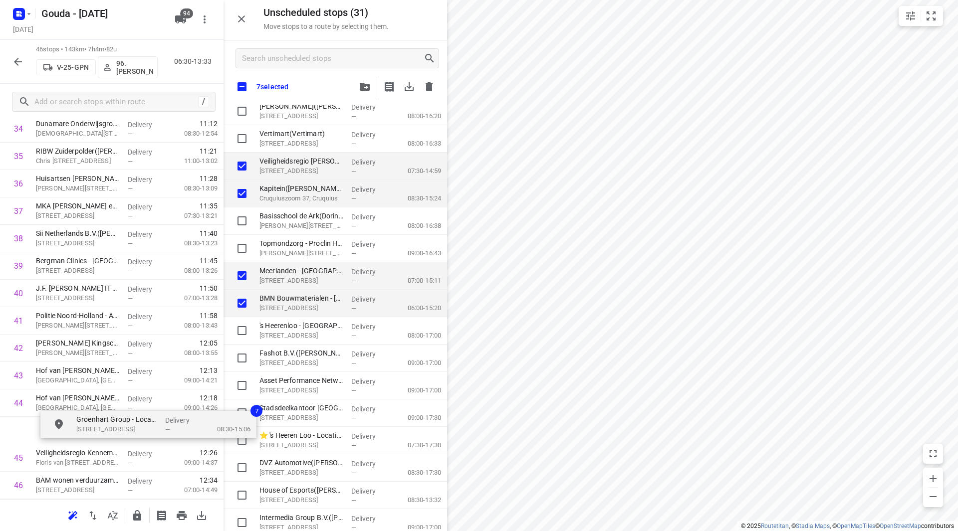
checkbox input "true"
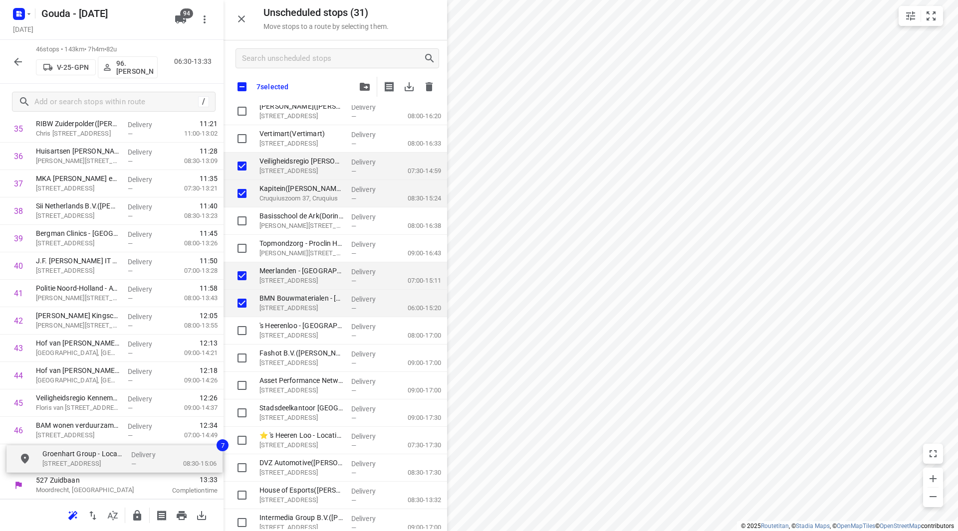
drag, startPoint x: 274, startPoint y: 159, endPoint x: 55, endPoint y: 460, distance: 372.2
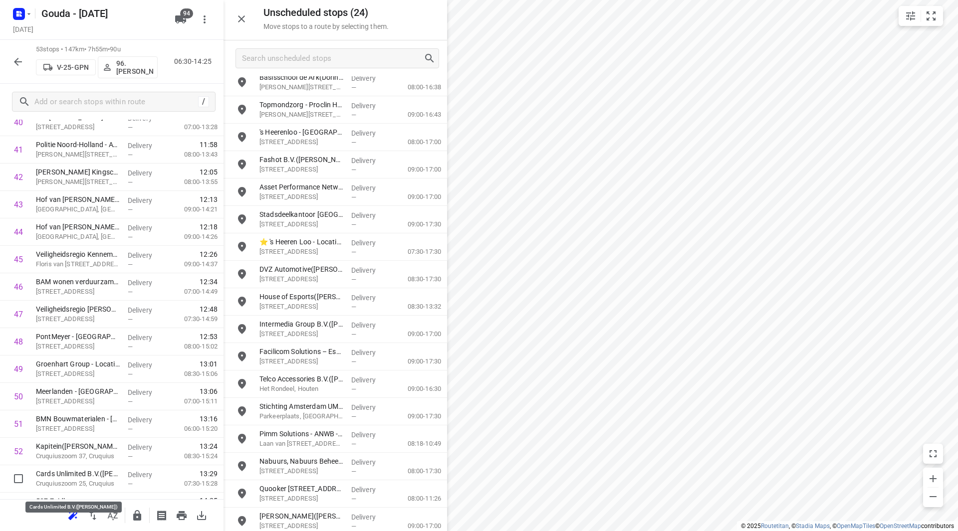
scroll to position [1181, 0]
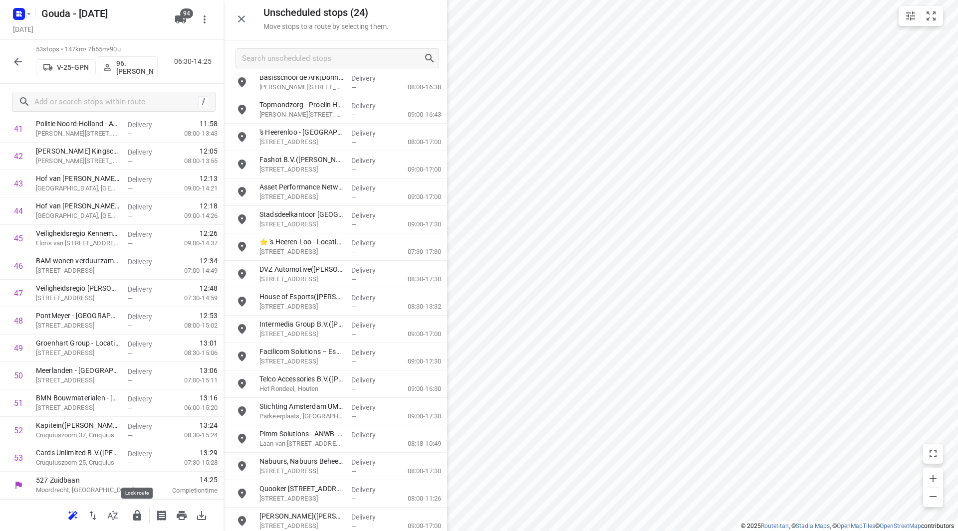
click at [135, 513] on icon "button" at bounding box center [137, 515] width 8 height 10
click at [22, 65] on icon "button" at bounding box center [18, 62] width 12 height 12
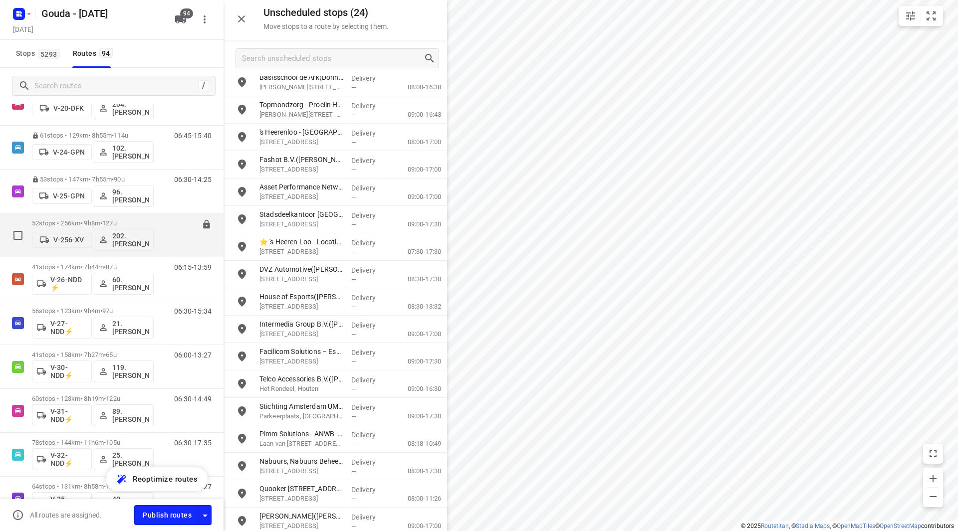
scroll to position [399, 0]
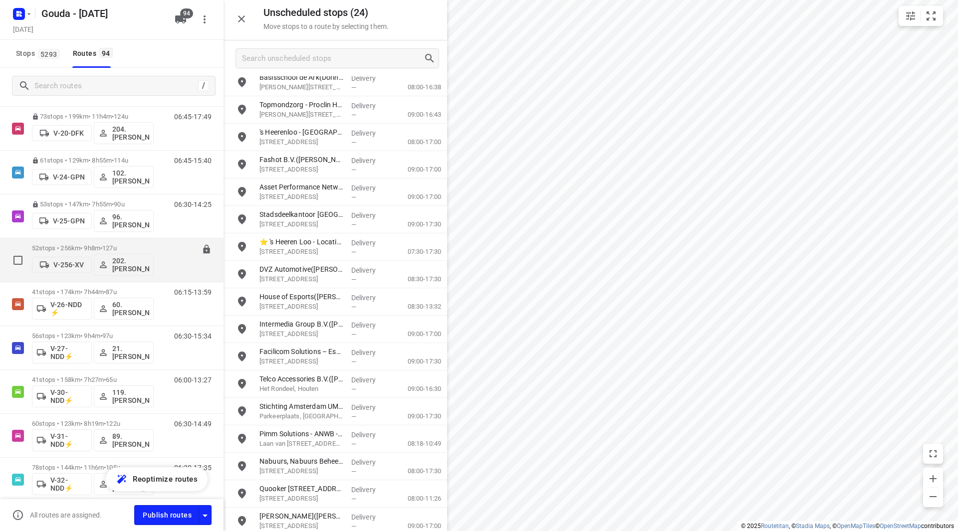
click at [82, 249] on p "52 stops • 256km • 9h8m • 127u" at bounding box center [93, 248] width 122 height 7
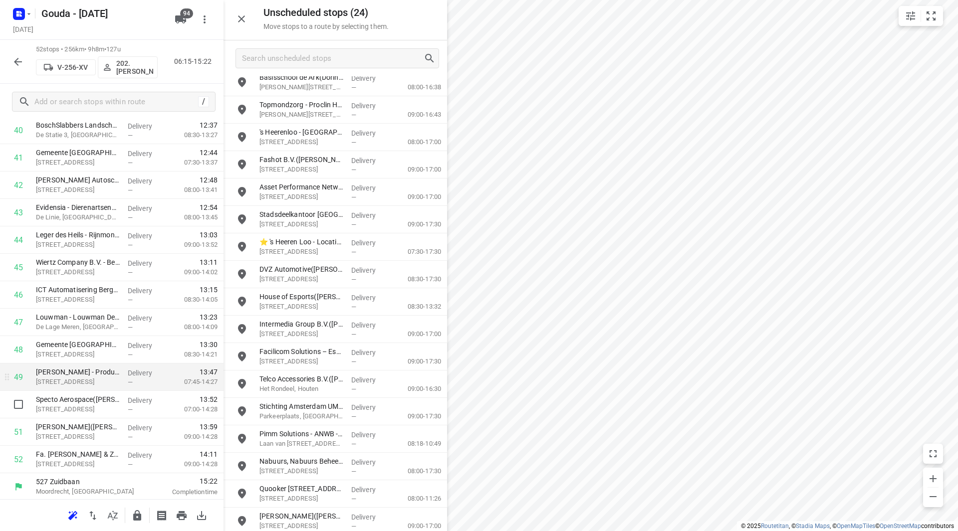
scroll to position [1153, 0]
click at [140, 516] on icon "button" at bounding box center [137, 515] width 8 height 10
click at [16, 59] on icon "button" at bounding box center [18, 62] width 8 height 8
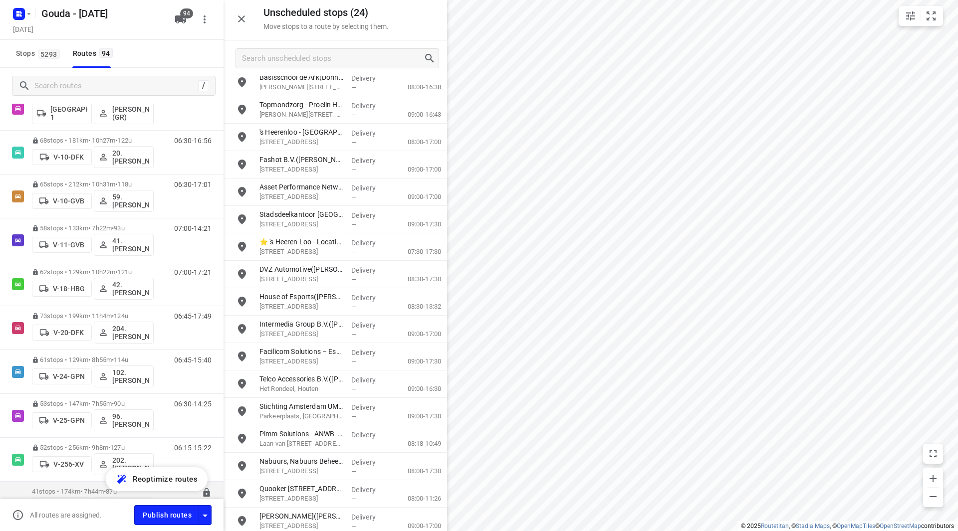
scroll to position [399, 0]
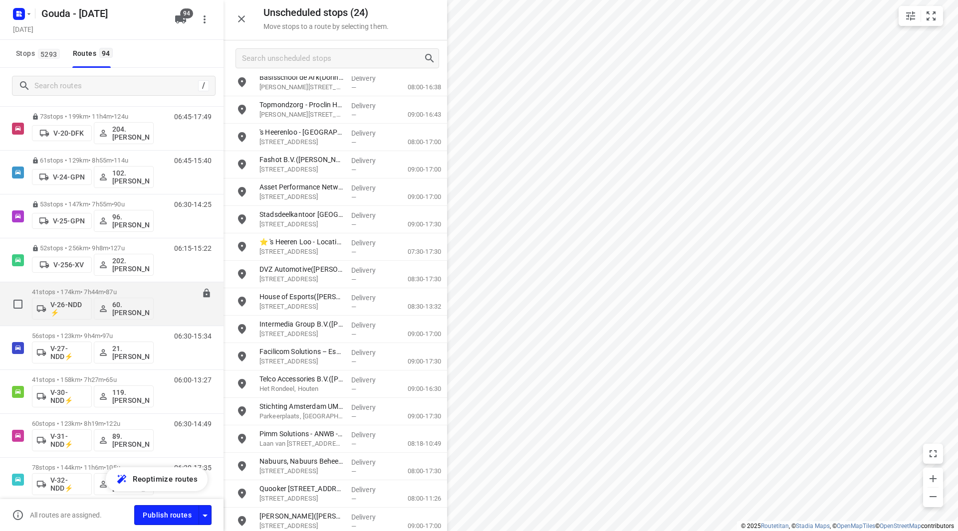
click at [83, 289] on p "41 stops • 174km • 7h44m • 87u" at bounding box center [93, 291] width 122 height 7
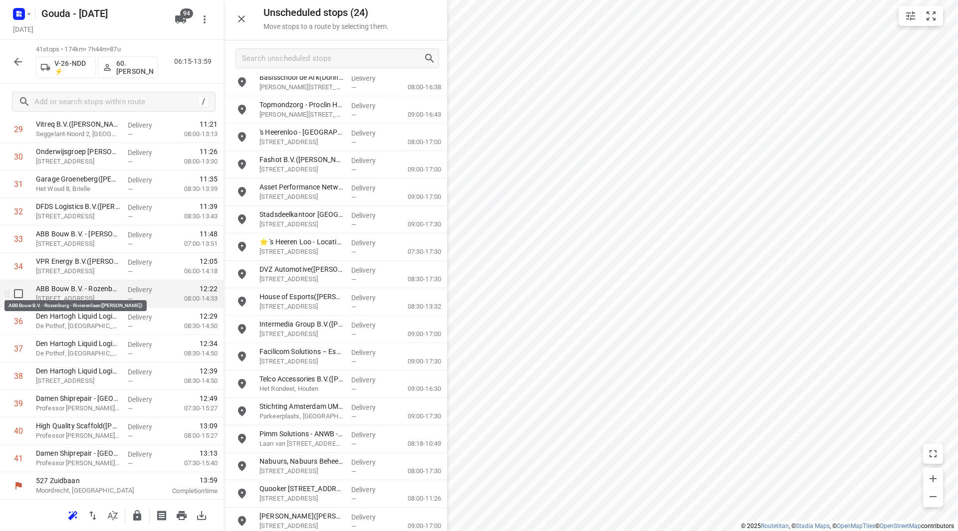
scroll to position [851, 0]
click at [136, 512] on icon "button" at bounding box center [137, 516] width 12 height 12
click at [18, 59] on icon "button" at bounding box center [18, 62] width 12 height 12
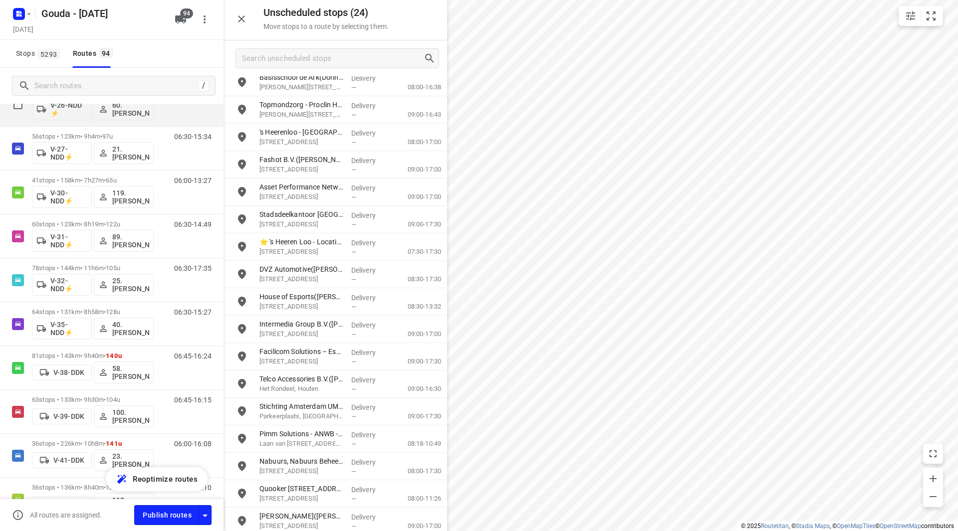
scroll to position [499, 0]
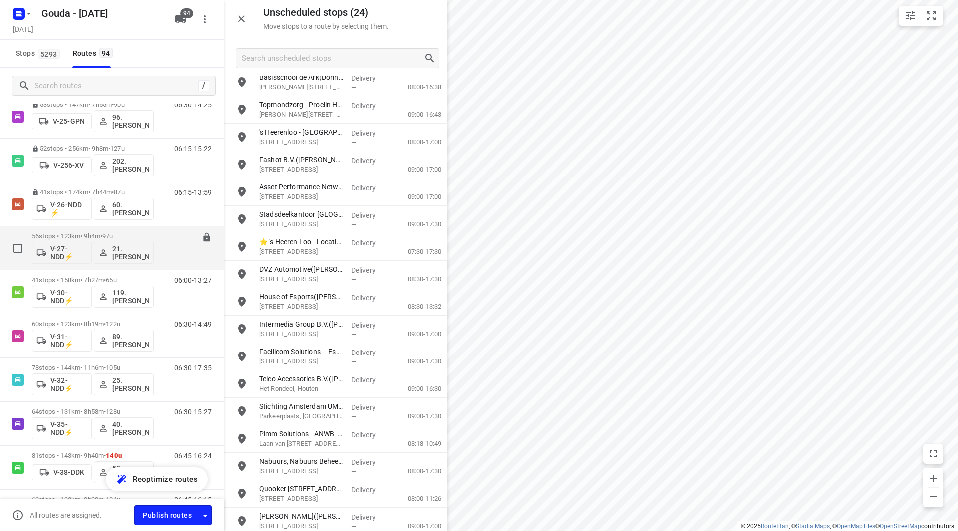
click at [102, 234] on span "•" at bounding box center [101, 236] width 2 height 7
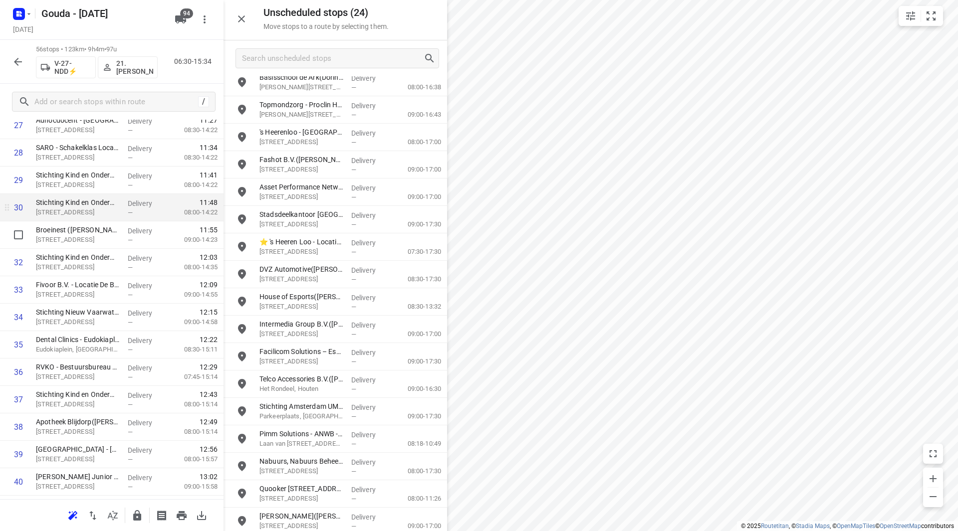
scroll to position [798, 0]
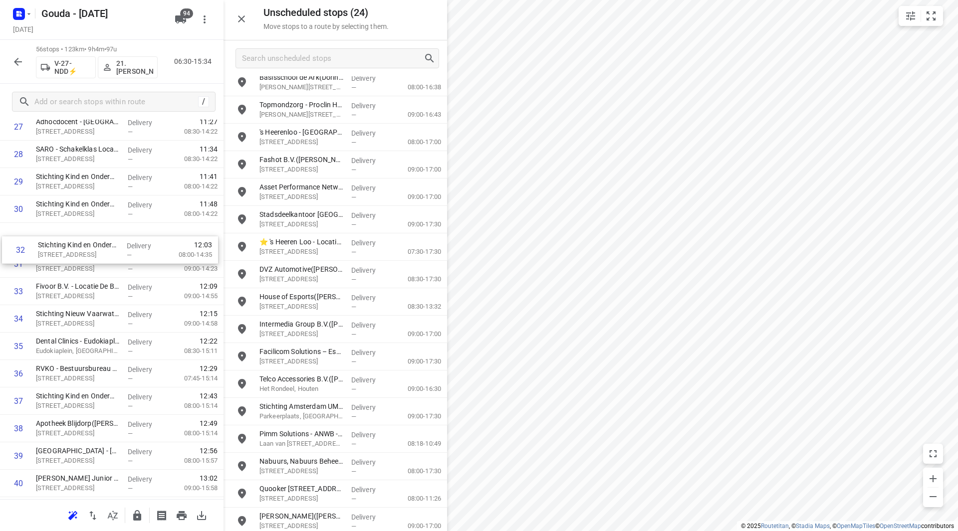
drag, startPoint x: 96, startPoint y: 266, endPoint x: 98, endPoint y: 248, distance: 18.6
click at [98, 248] on div "1 Tarcisiusschool - Locatie Johan de Wittlaan(René Schouten) Johan de Wittlaan …" at bounding box center [112, 168] width 224 height 1537
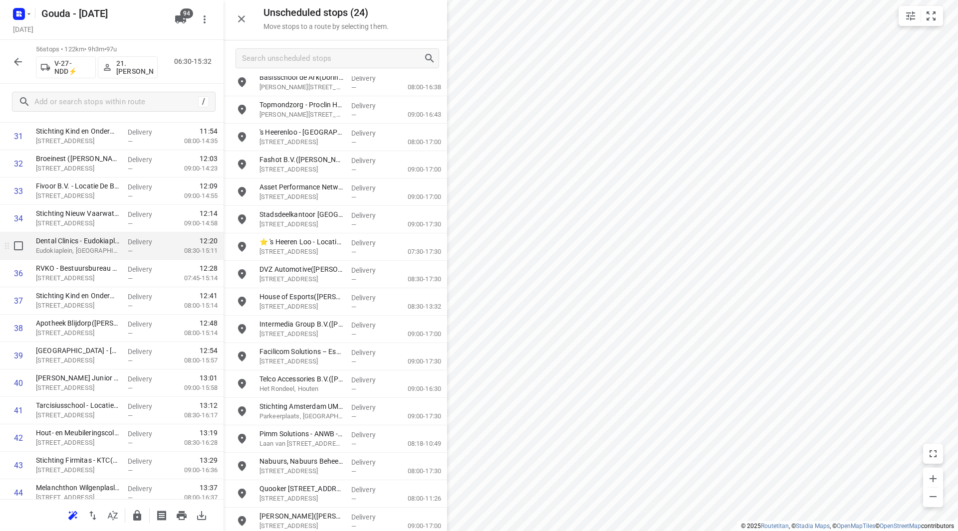
scroll to position [898, 0]
drag, startPoint x: 100, startPoint y: 275, endPoint x: 106, endPoint y: 337, distance: 62.6
click at [106, 337] on div "1 Tarcisiusschool - Locatie Johan de Wittlaan(René Schouten) Johan de Wittlaan …" at bounding box center [112, 68] width 224 height 1537
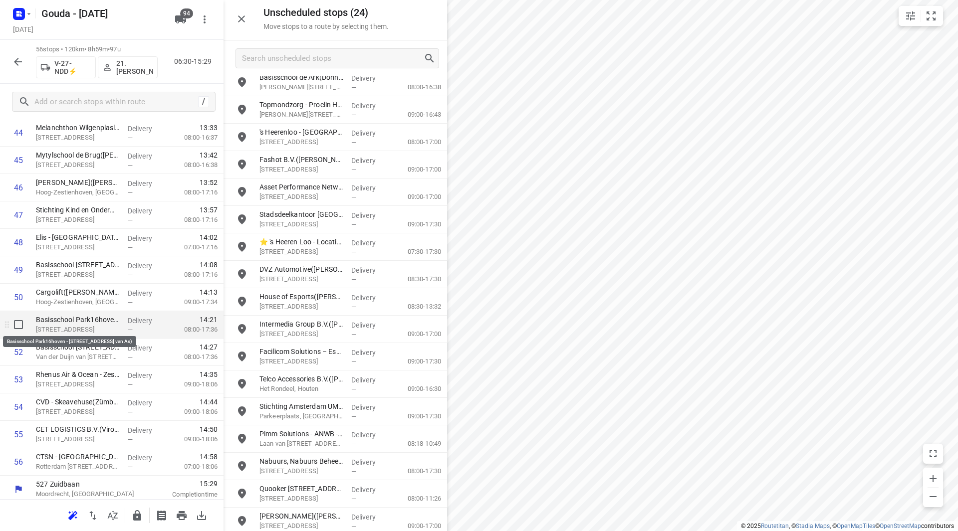
scroll to position [1263, 0]
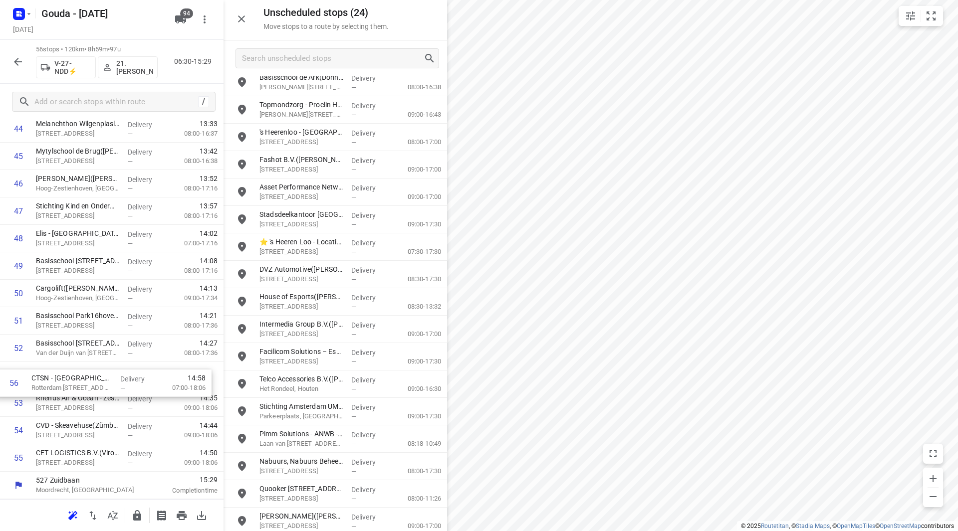
drag, startPoint x: 111, startPoint y: 460, endPoint x: 111, endPoint y: 375, distance: 84.8
drag, startPoint x: 114, startPoint y: 454, endPoint x: 117, endPoint y: 431, distance: 23.1
click at [138, 515] on icon "button" at bounding box center [137, 515] width 8 height 10
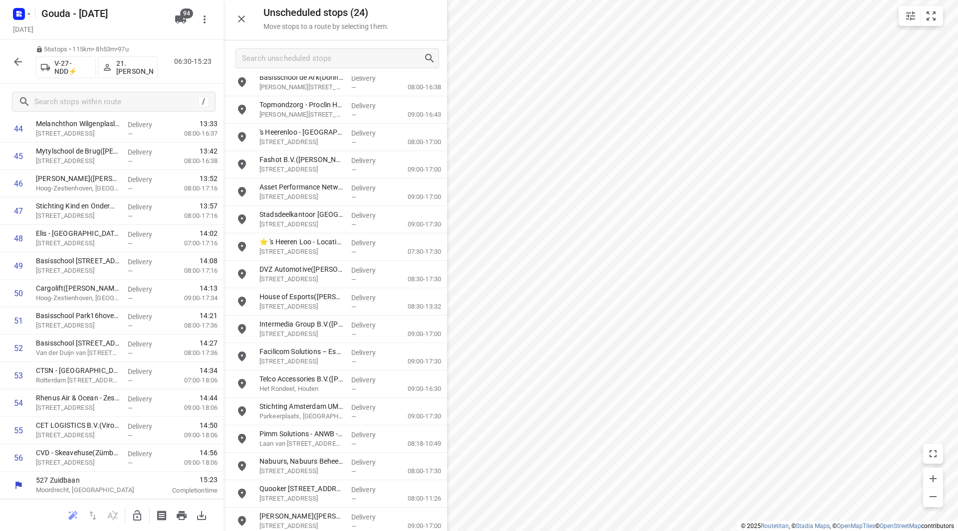
click at [16, 60] on icon "button" at bounding box center [18, 62] width 8 height 8
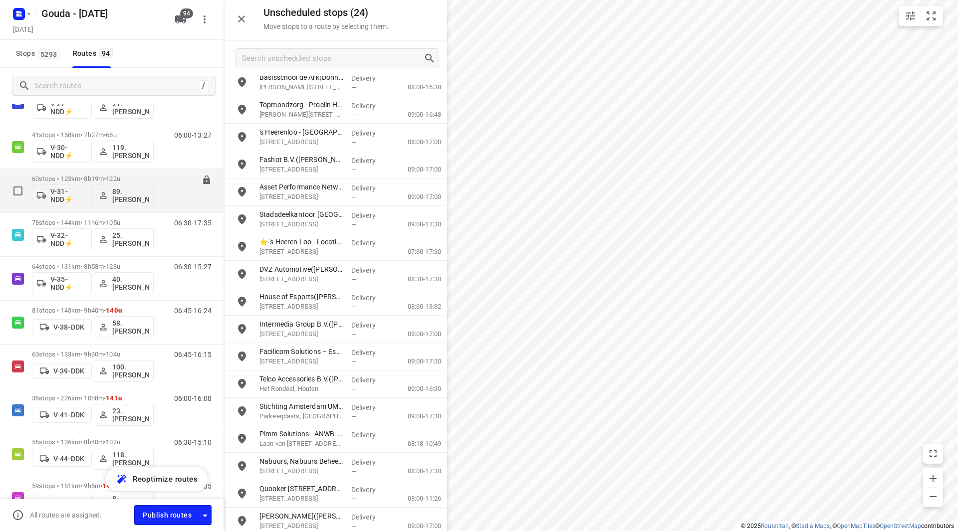
scroll to position [499, 0]
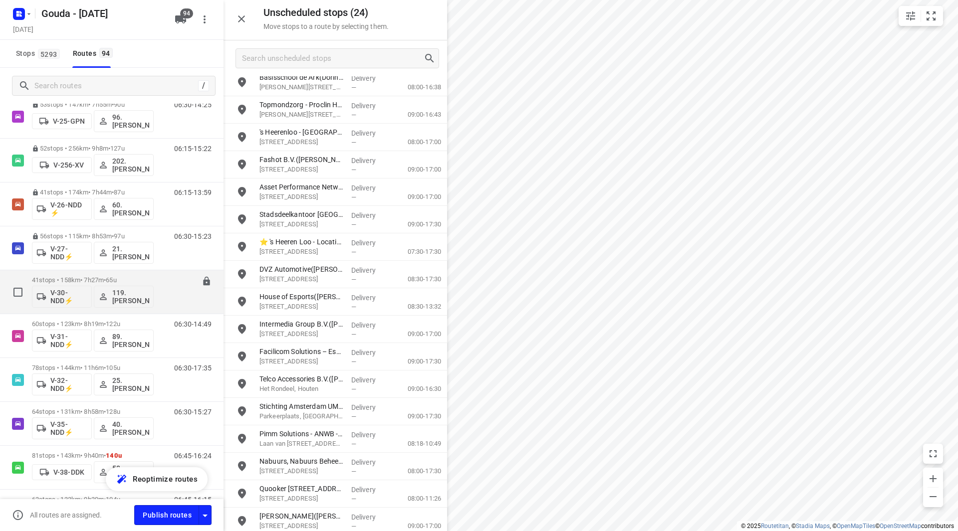
click at [60, 274] on div "41 stops • 158km • 7h27m • 65u V-30-NDD⚡ 119.Fred den Dulk" at bounding box center [93, 291] width 122 height 41
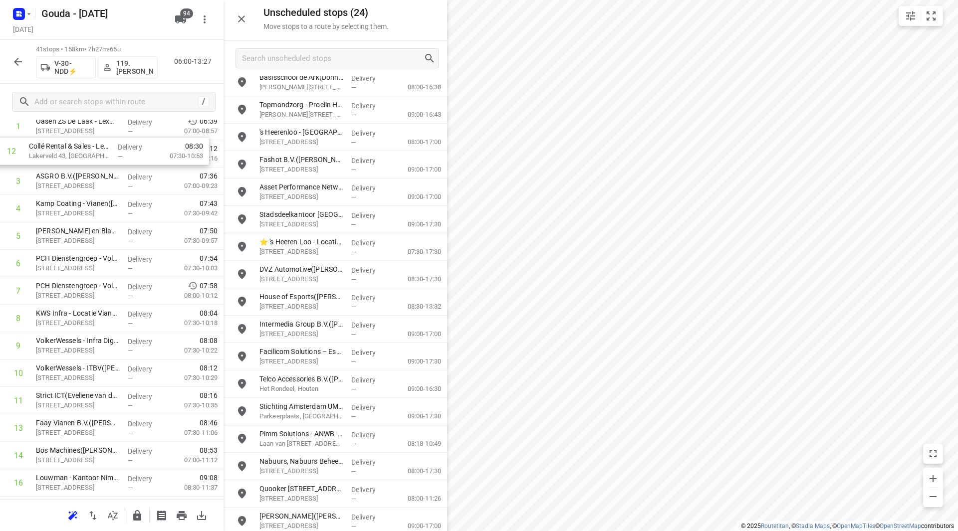
scroll to position [0, 0]
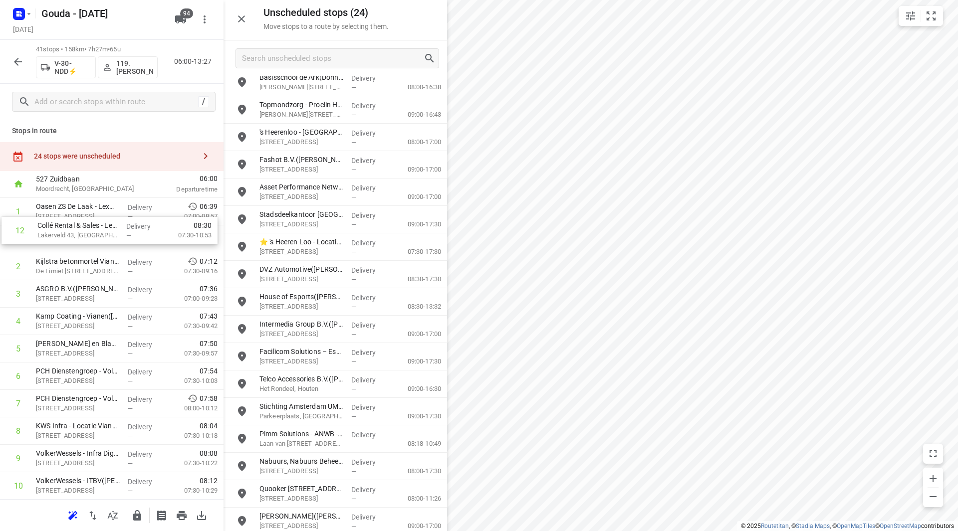
drag, startPoint x: 101, startPoint y: 271, endPoint x: 103, endPoint y: 238, distance: 33.5
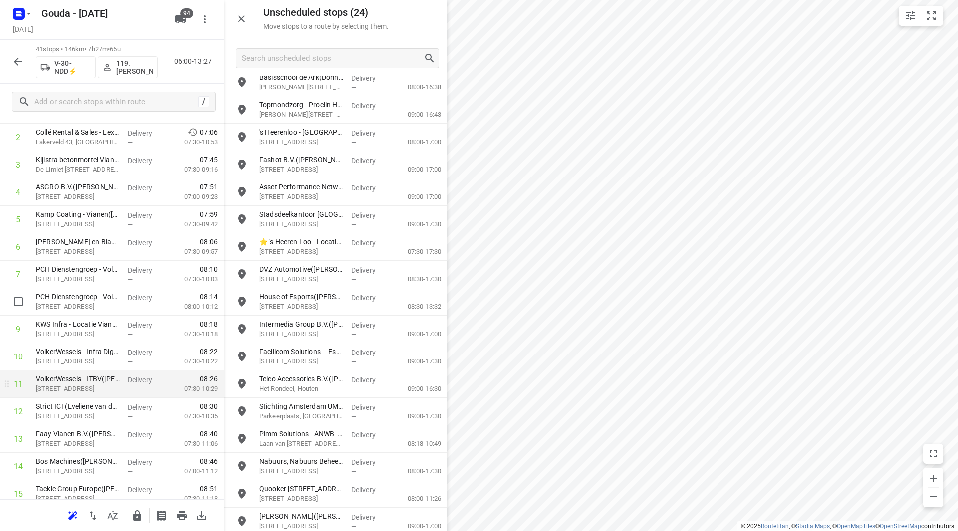
scroll to position [150, 0]
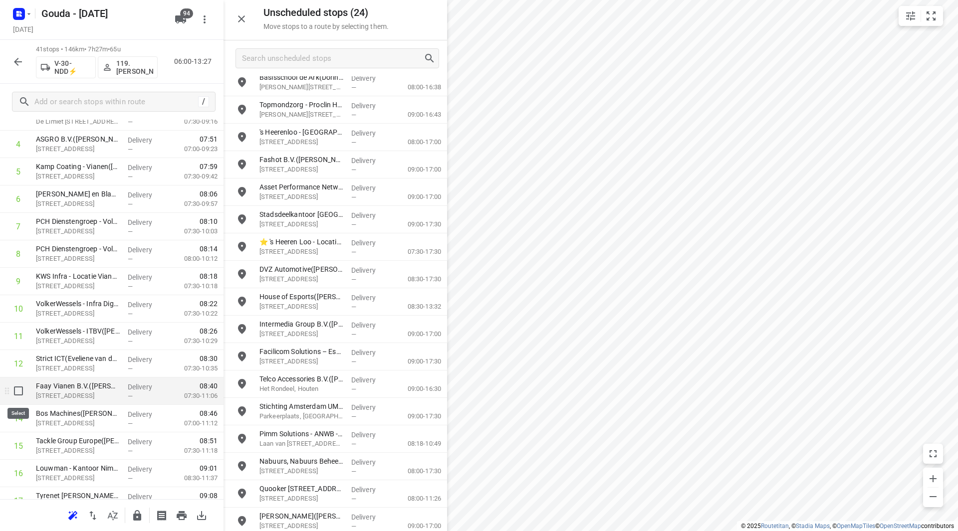
click at [15, 392] on input "checkbox" at bounding box center [18, 391] width 20 height 20
checkbox input "true"
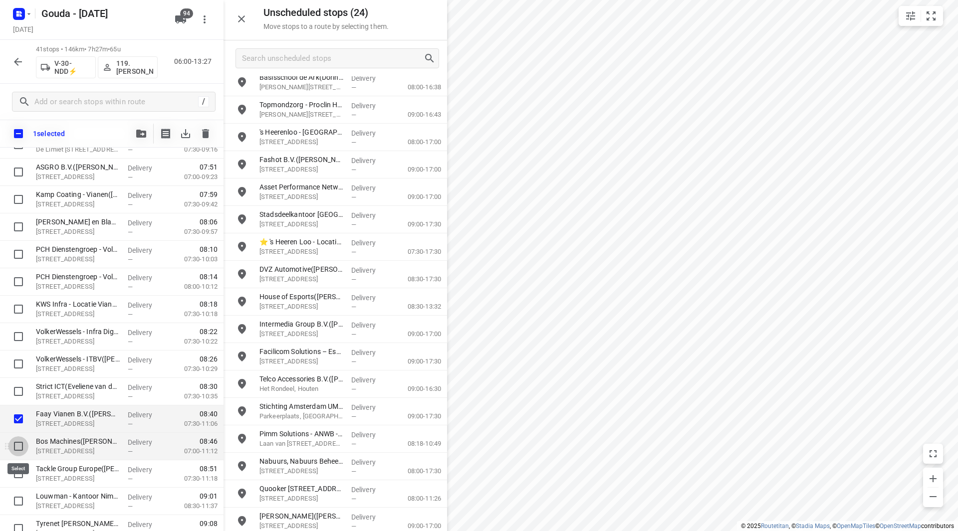
click at [23, 441] on input "checkbox" at bounding box center [18, 447] width 20 height 20
checkbox input "true"
click at [21, 472] on input "checkbox" at bounding box center [18, 474] width 20 height 20
checkbox input "true"
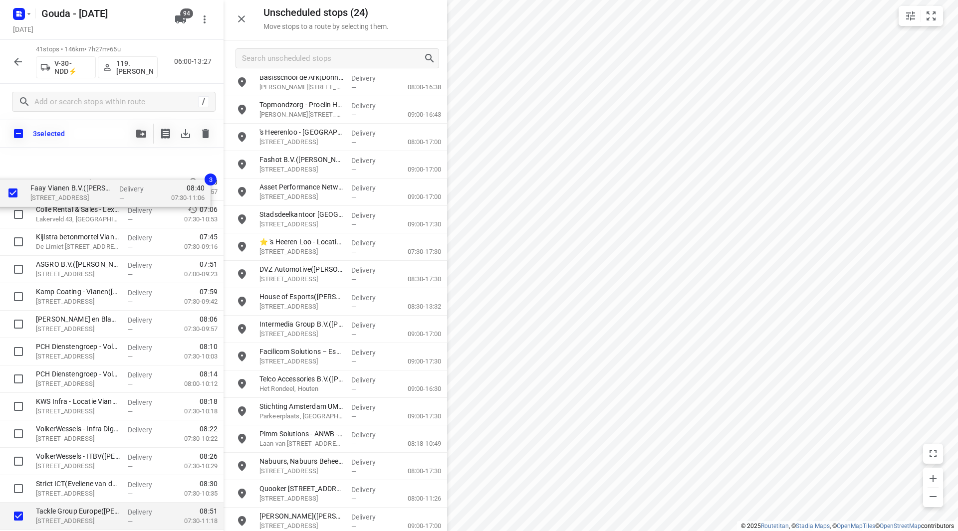
scroll to position [0, 0]
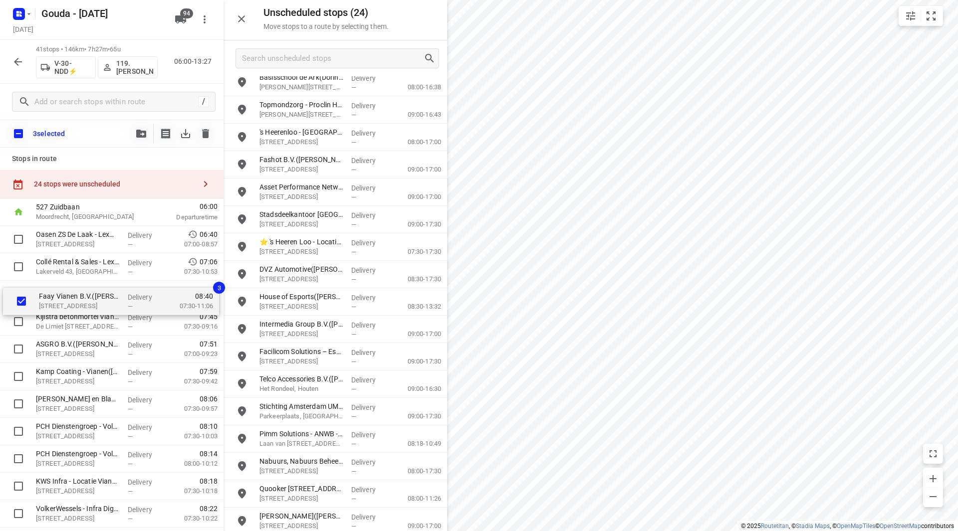
drag, startPoint x: 52, startPoint y: 391, endPoint x: 56, endPoint y: 332, distance: 59.0
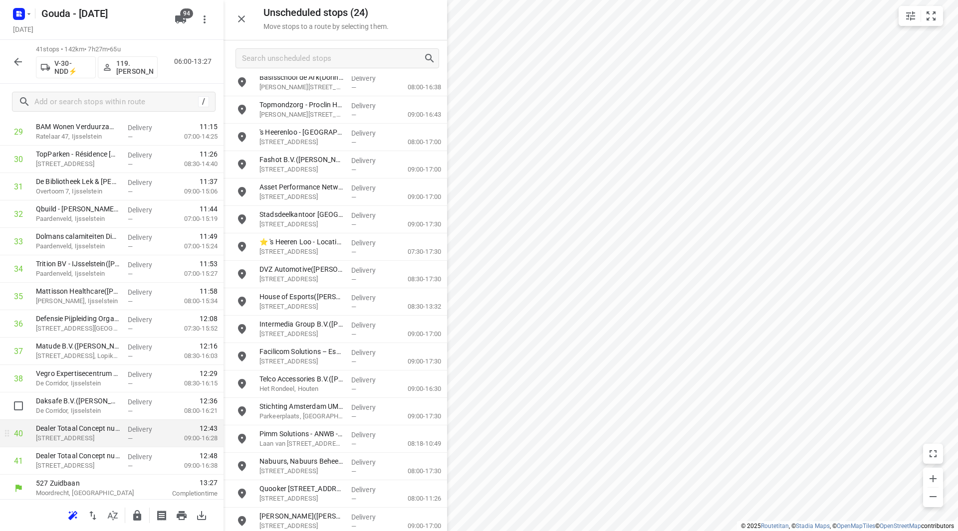
scroll to position [851, 0]
click at [134, 515] on icon "button" at bounding box center [137, 515] width 8 height 10
click at [15, 60] on icon "button" at bounding box center [18, 62] width 12 height 12
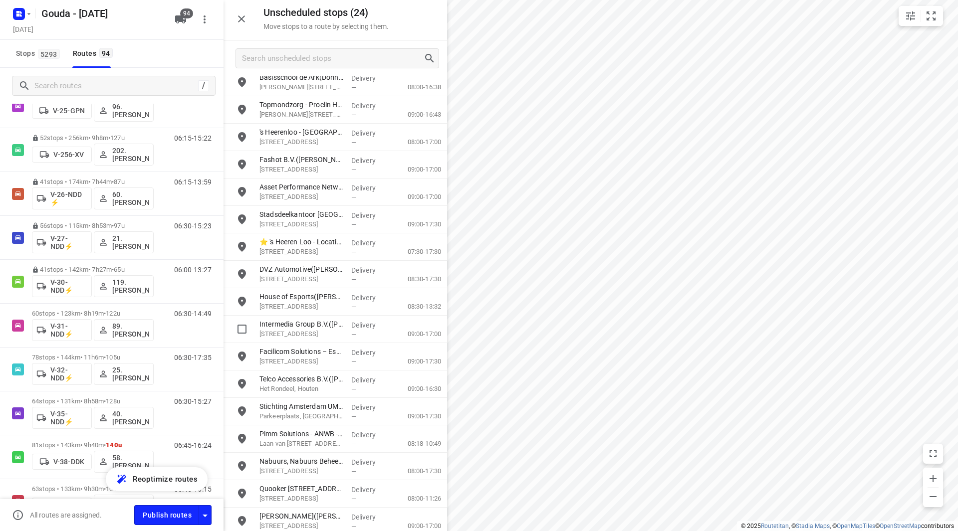
scroll to position [549, 0]
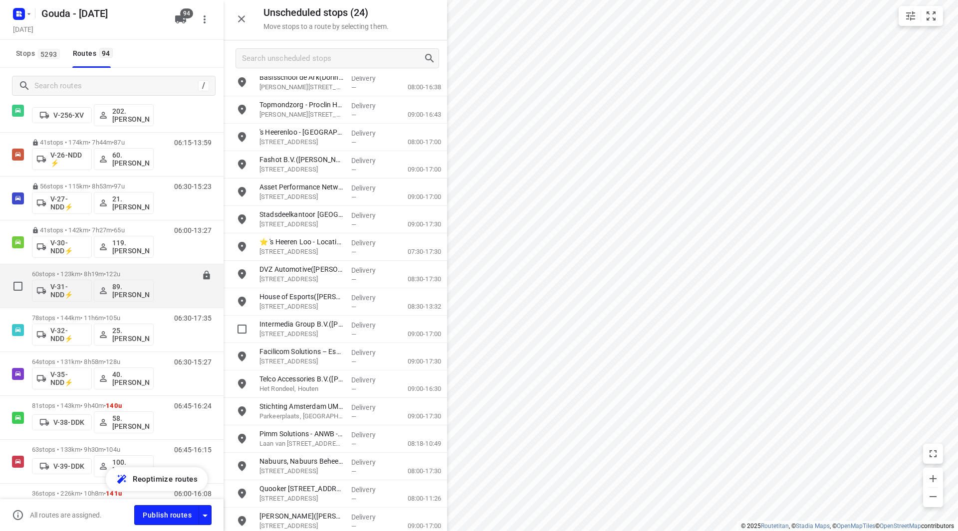
click at [82, 273] on p "60 stops • 123km • 8h19m • 122u" at bounding box center [93, 273] width 122 height 7
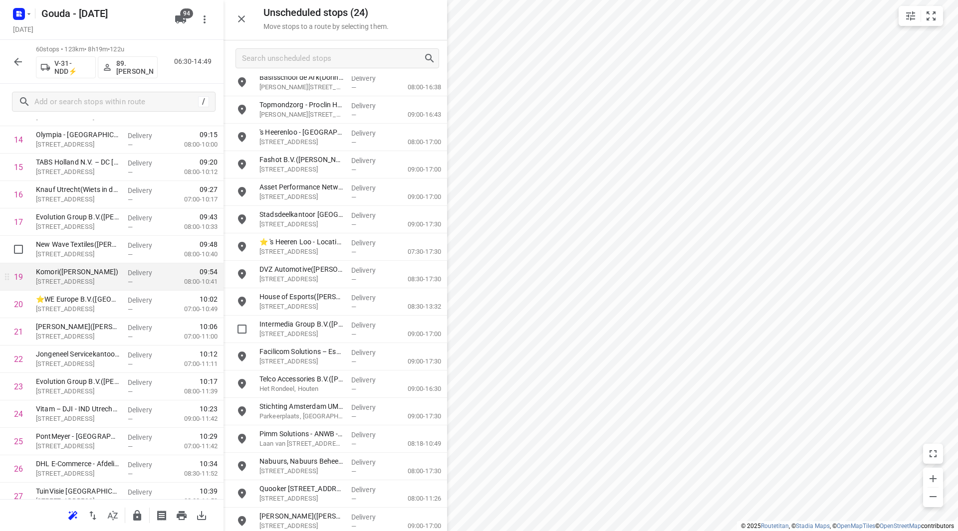
scroll to position [449, 0]
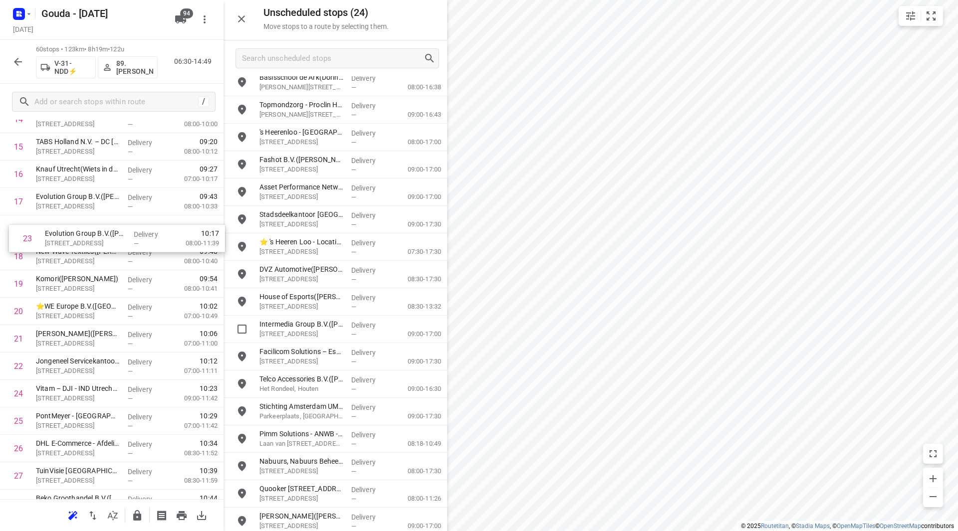
drag, startPoint x: 95, startPoint y: 368, endPoint x: 105, endPoint y: 238, distance: 130.6
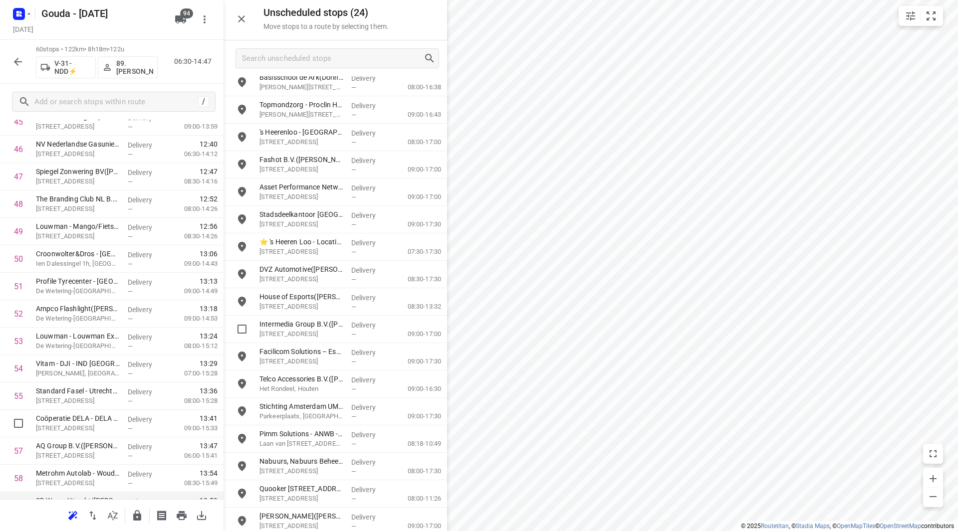
scroll to position [1373, 0]
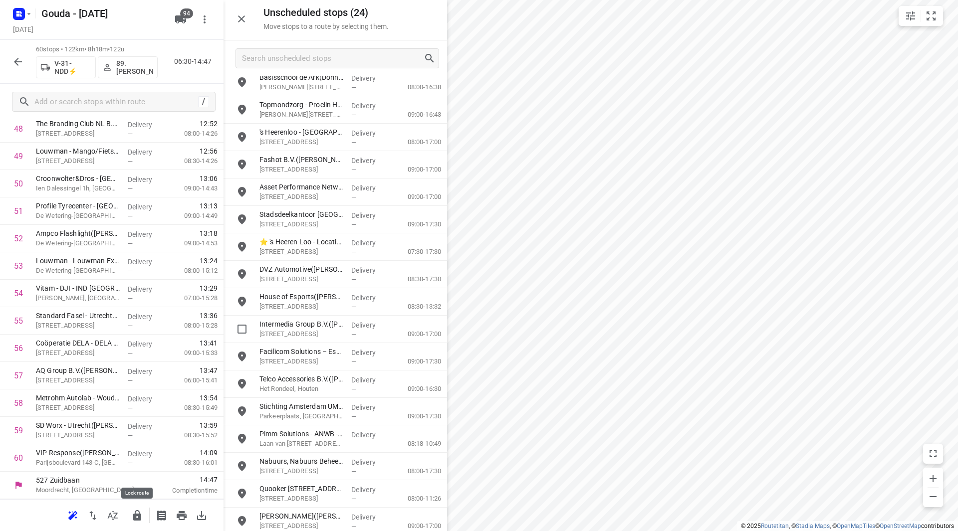
click at [135, 513] on icon "button" at bounding box center [137, 516] width 12 height 12
click at [19, 67] on icon "button" at bounding box center [18, 62] width 12 height 12
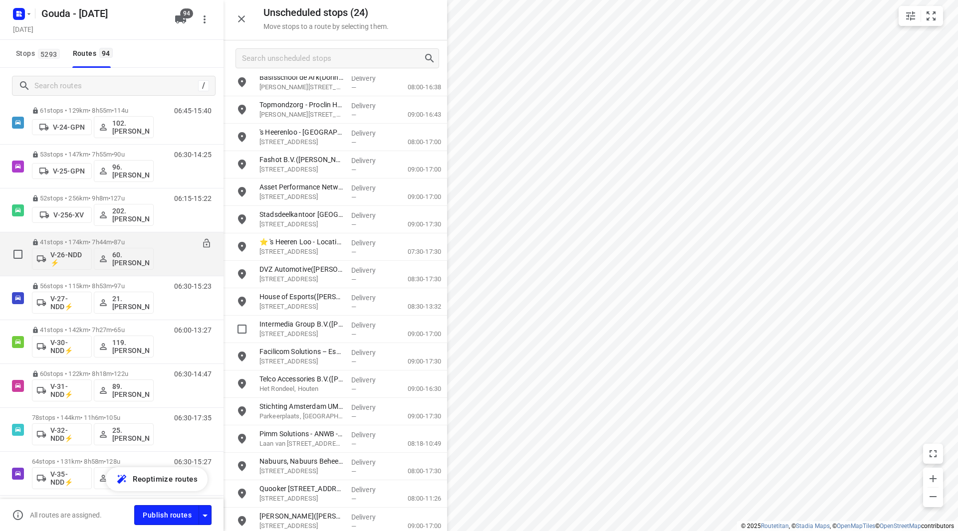
scroll to position [649, 0]
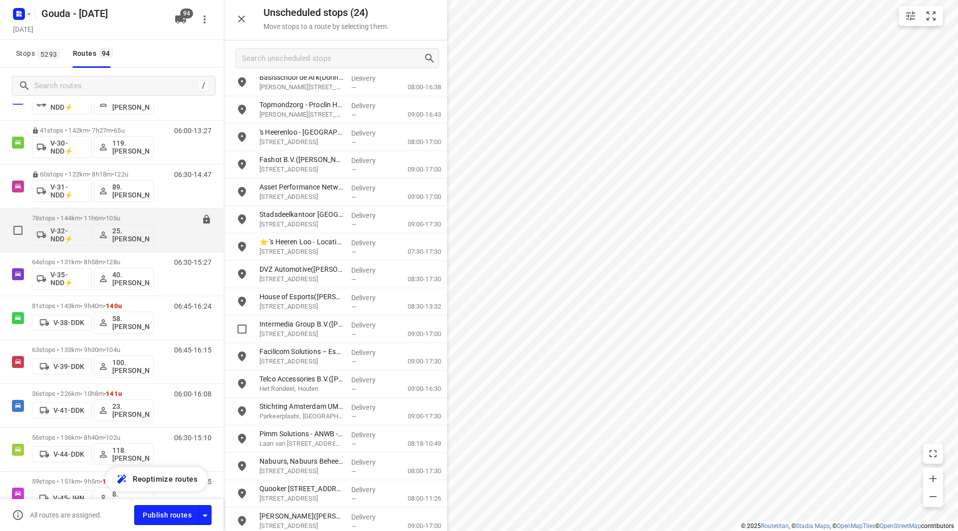
click at [92, 216] on p "78 stops • 144km • 11h6m • 105u" at bounding box center [93, 218] width 122 height 7
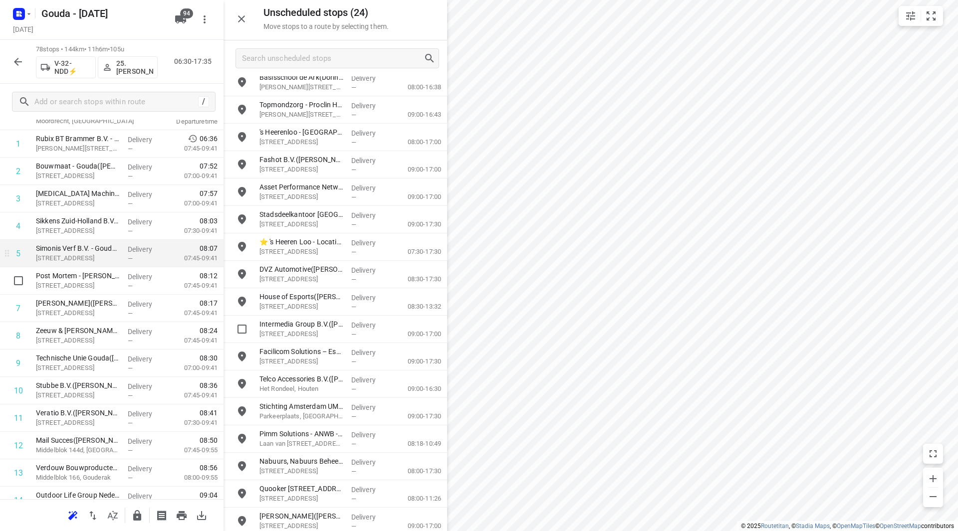
scroll to position [50, 0]
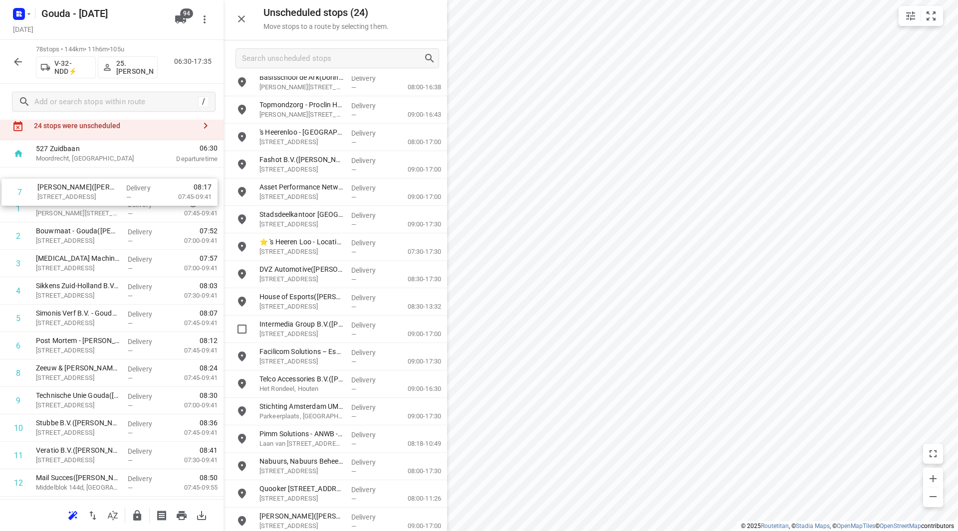
drag, startPoint x: 93, startPoint y: 328, endPoint x: 94, endPoint y: 186, distance: 142.7
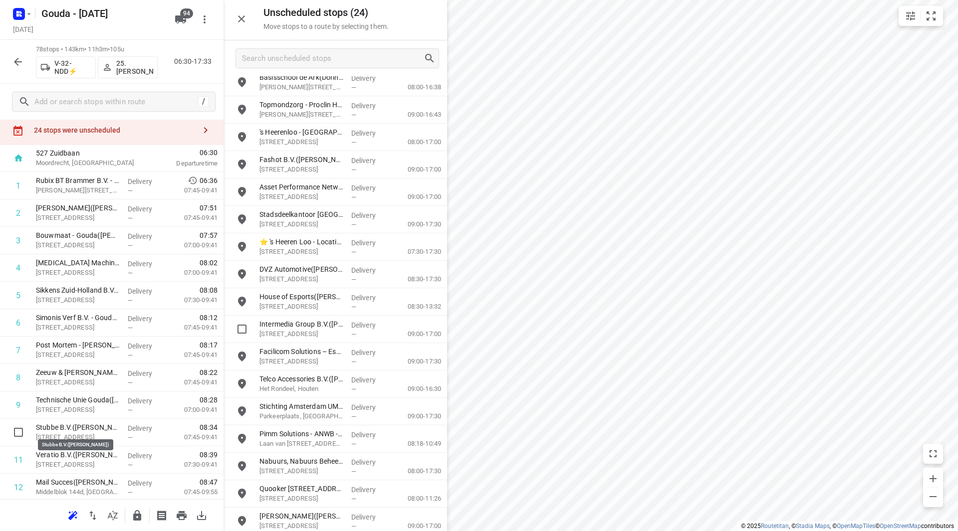
scroll to position [27, 0]
drag, startPoint x: 76, startPoint y: 427, endPoint x: 81, endPoint y: 237, distance: 189.7
click at [16, 318] on input "checkbox" at bounding box center [18, 321] width 20 height 20
checkbox input "true"
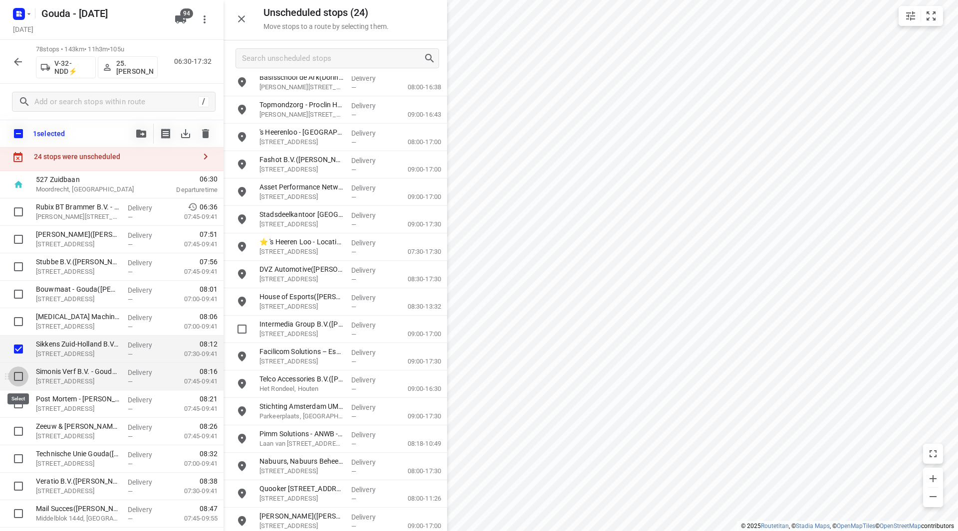
drag, startPoint x: 18, startPoint y: 374, endPoint x: 15, endPoint y: 421, distance: 47.0
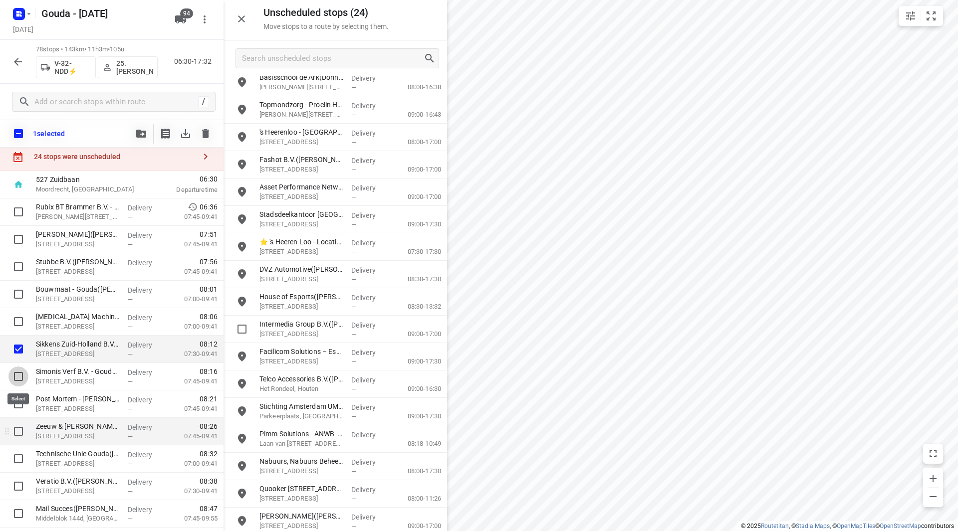
click at [18, 374] on input "checkbox" at bounding box center [18, 377] width 20 height 20
checkbox input "true"
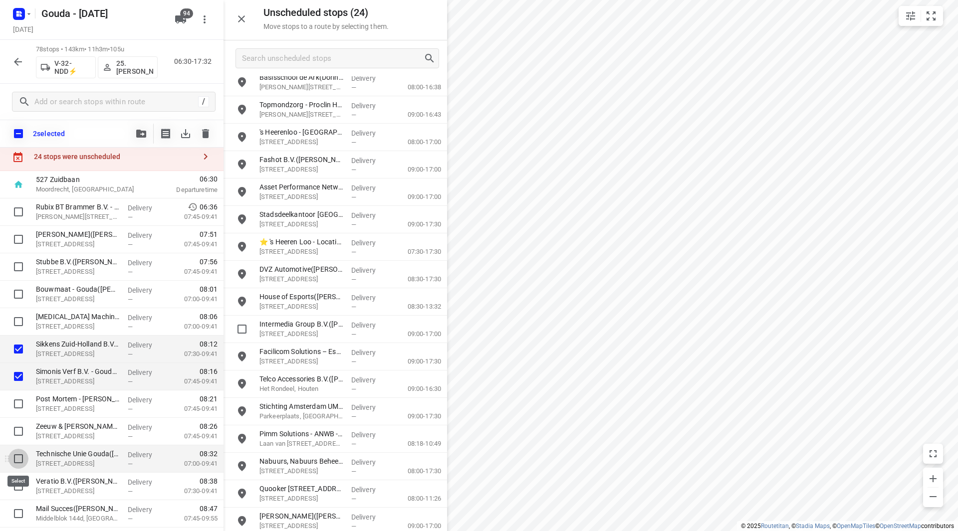
drag, startPoint x: 17, startPoint y: 455, endPoint x: 20, endPoint y: 450, distance: 5.8
click at [17, 455] on input "checkbox" at bounding box center [18, 459] width 20 height 20
checkbox input "true"
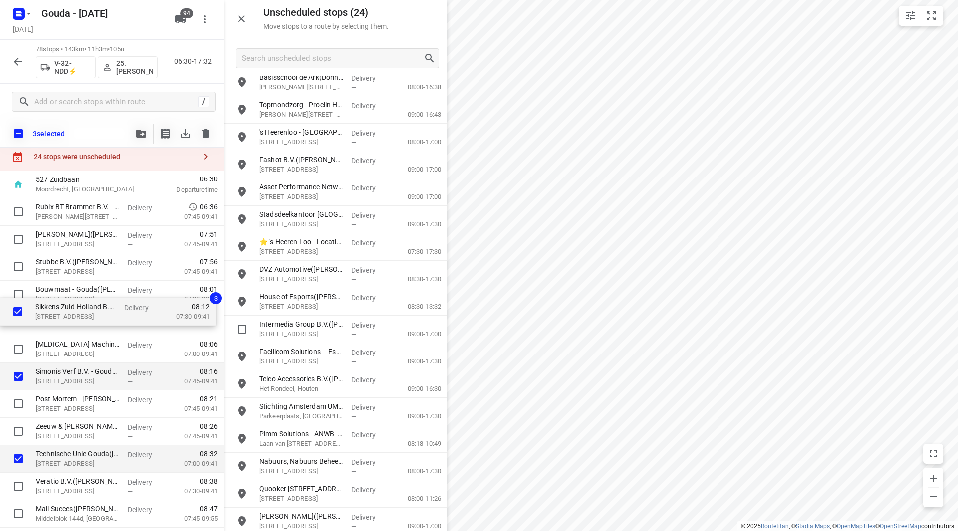
drag, startPoint x: 80, startPoint y: 348, endPoint x: 79, endPoint y: 303, distance: 45.4
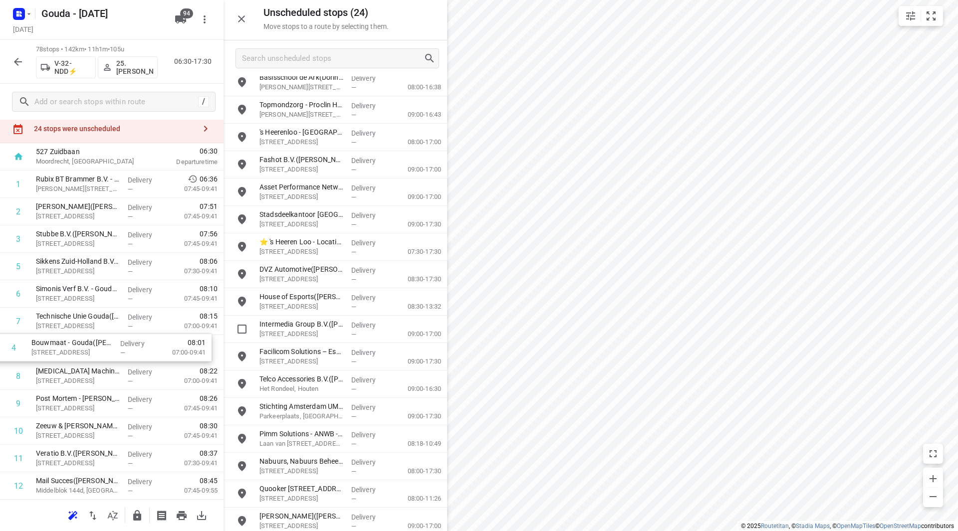
drag, startPoint x: 100, startPoint y: 272, endPoint x: 96, endPoint y: 360, distance: 87.9
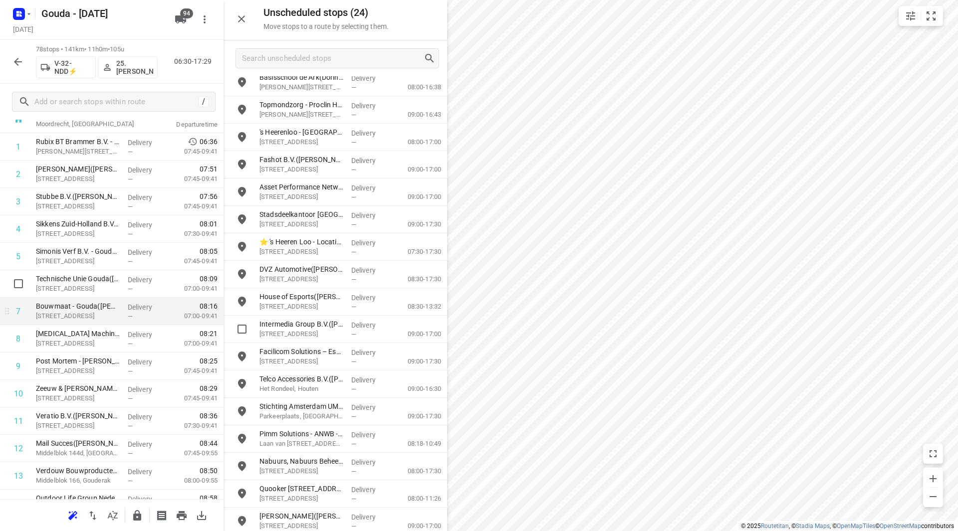
scroll to position [77, 0]
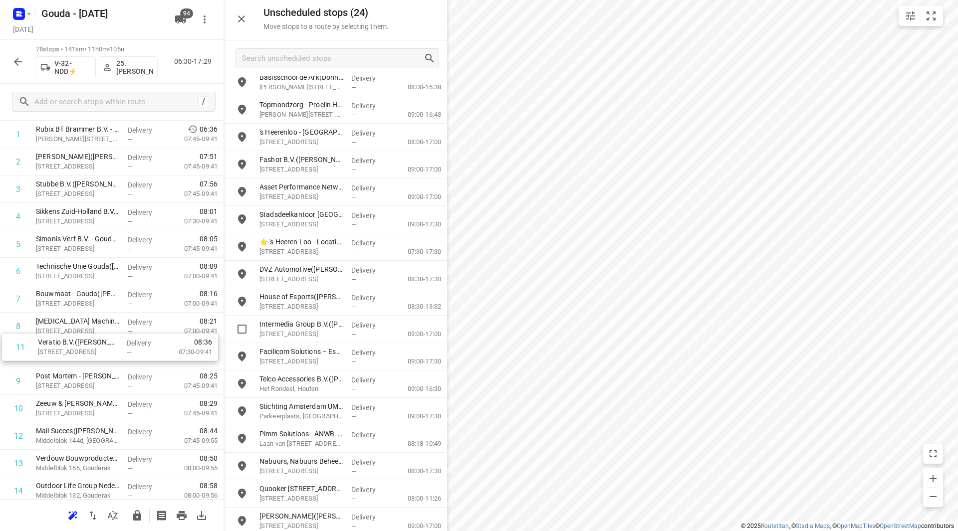
drag, startPoint x: 67, startPoint y: 403, endPoint x: 67, endPoint y: 320, distance: 83.3
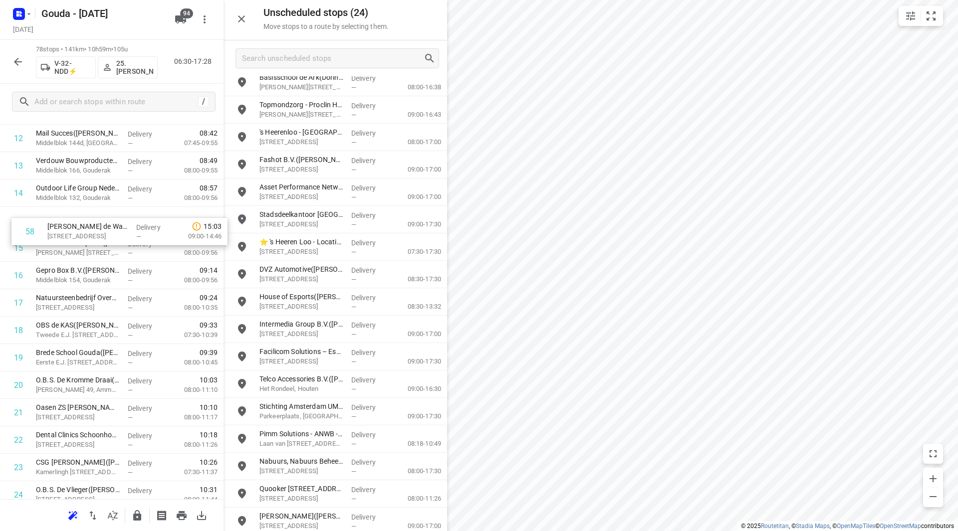
scroll to position [375, 0]
drag, startPoint x: 62, startPoint y: 408, endPoint x: 67, endPoint y: 353, distance: 54.7
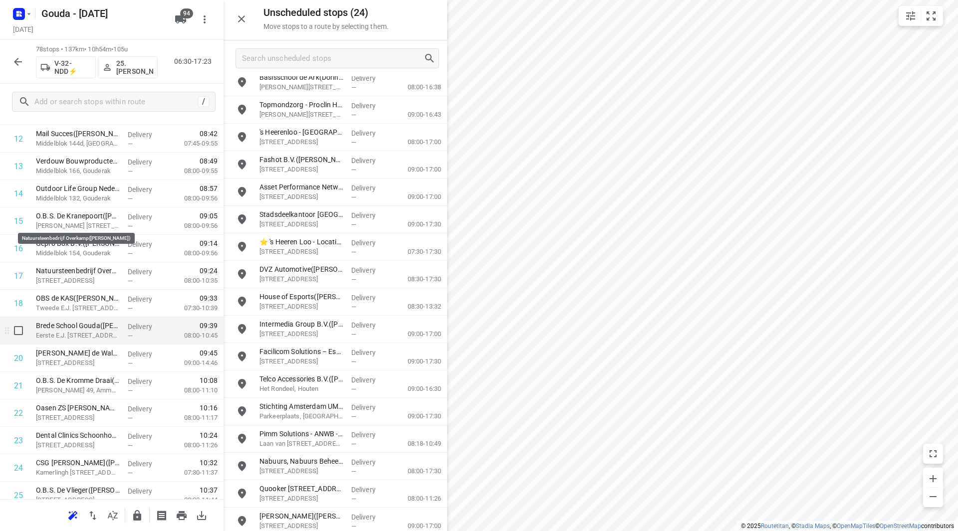
scroll to position [425, 0]
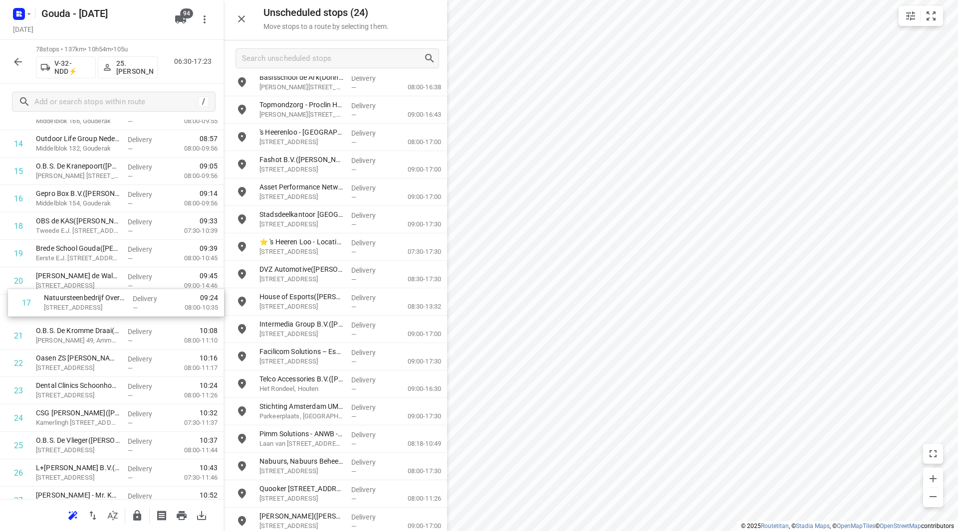
drag, startPoint x: 57, startPoint y: 223, endPoint x: 66, endPoint y: 305, distance: 82.8
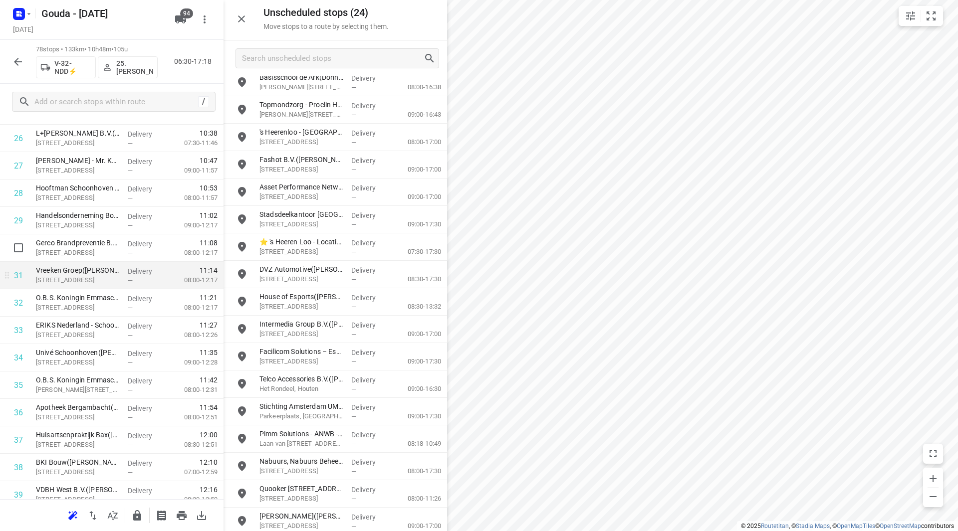
scroll to position [774, 0]
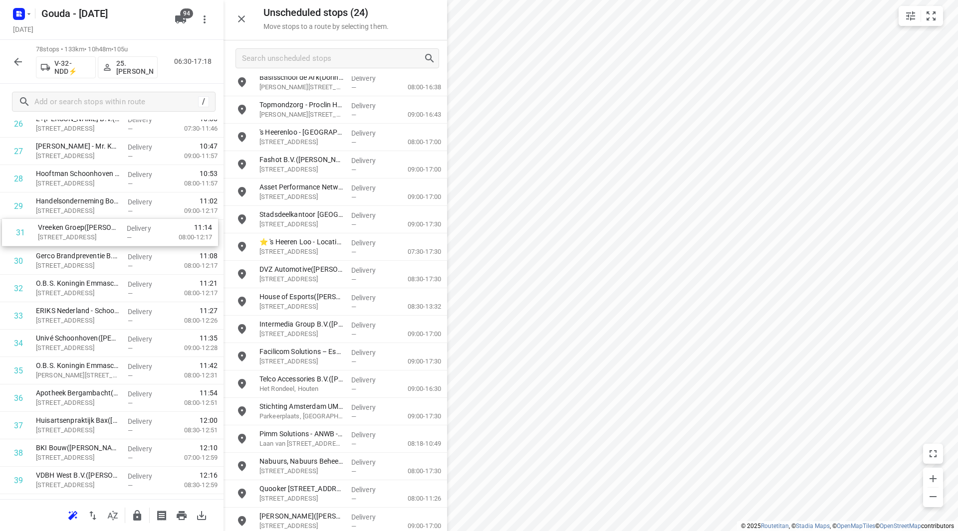
drag, startPoint x: 45, startPoint y: 259, endPoint x: 47, endPoint y: 229, distance: 31.0
click at [47, 229] on div "1 Rubix BT Brammer B.V. - Gouda(Ivar Scheepers) James Wattstraat 9, Gouda Deliv…" at bounding box center [112, 494] width 224 height 2141
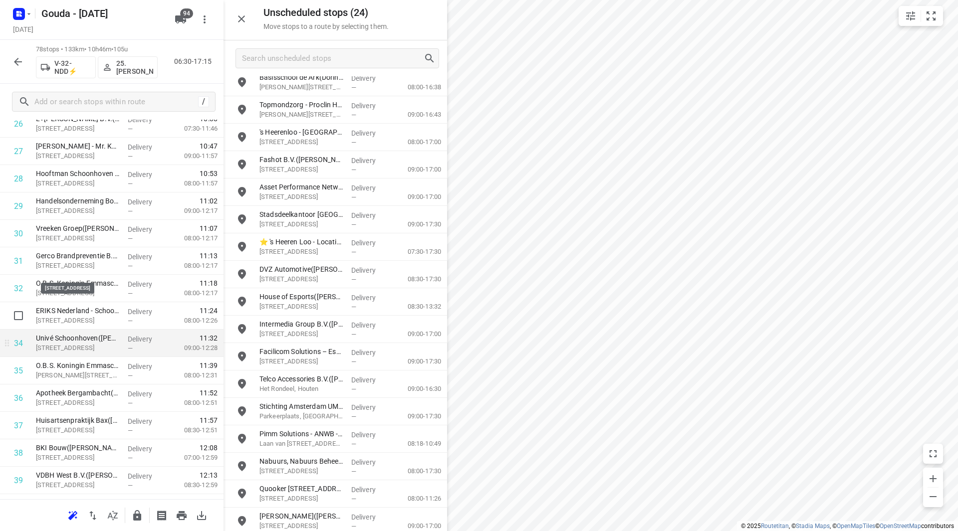
scroll to position [824, 0]
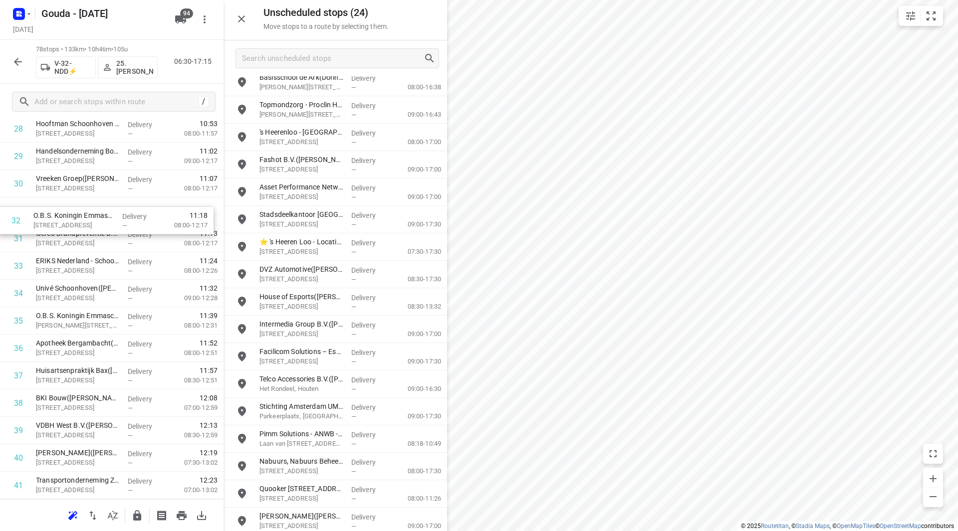
drag, startPoint x: 73, startPoint y: 235, endPoint x: 68, endPoint y: 210, distance: 25.4
click at [68, 207] on div "1 Rubix BT Brammer B.V. - Gouda(Ivar Scheepers) James Wattstraat 9, Gouda Deliv…" at bounding box center [112, 444] width 224 height 2141
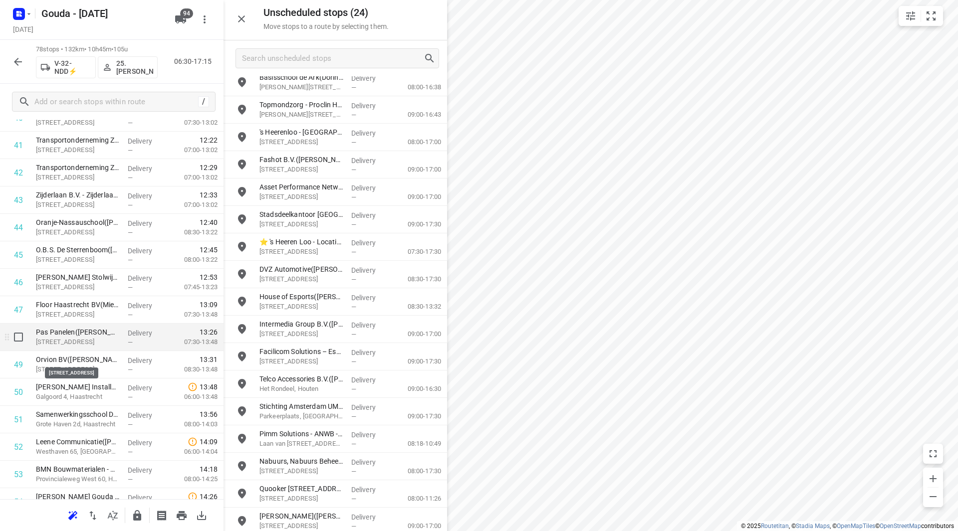
scroll to position [1173, 0]
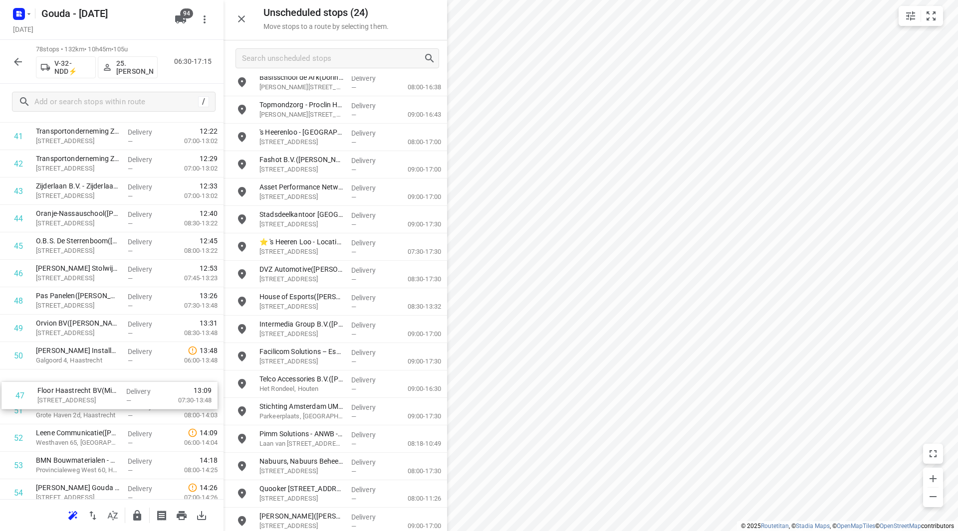
drag, startPoint x: 80, startPoint y: 299, endPoint x: 80, endPoint y: 417, distance: 117.3
click at [80, 416] on div "1 Rubix BT Brammer B.V. - Gouda(Ivar Scheepers) James Wattstraat 9, Gouda Deliv…" at bounding box center [112, 95] width 224 height 2141
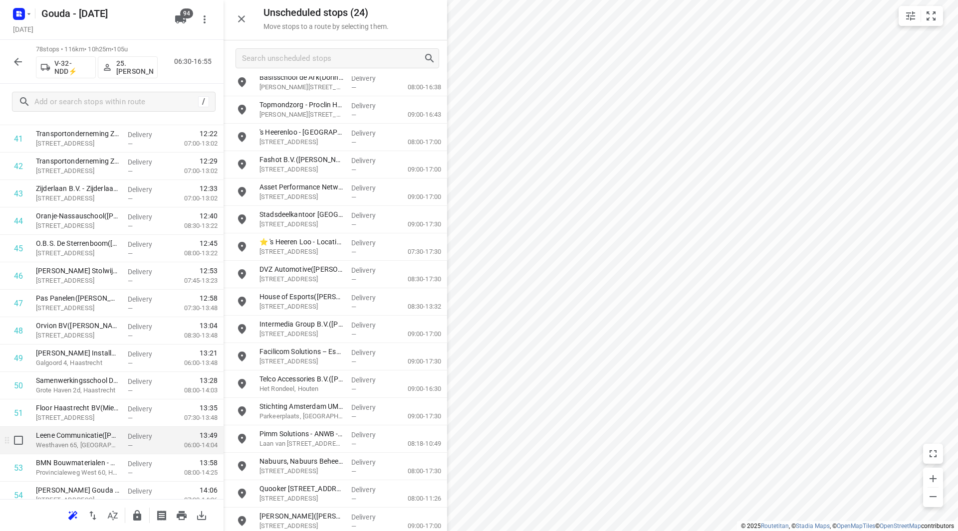
scroll to position [1175, 0]
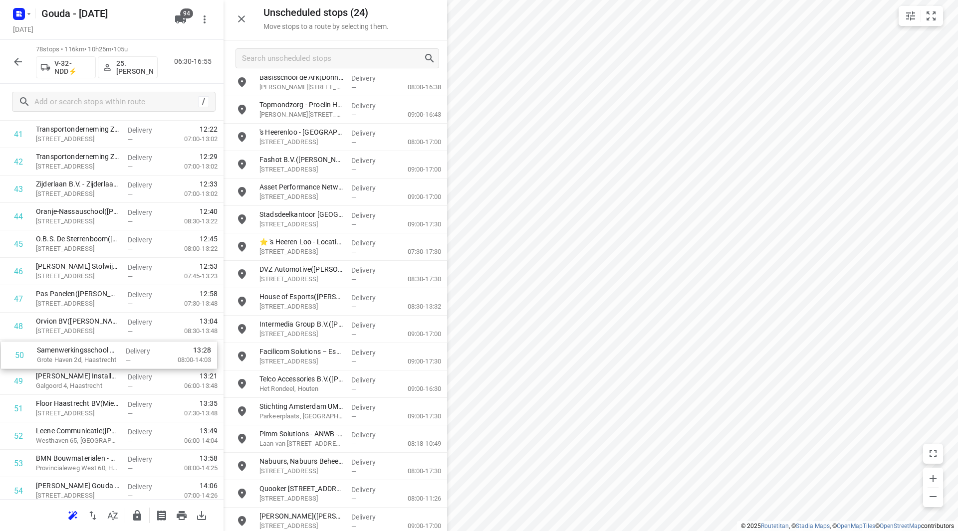
drag, startPoint x: 116, startPoint y: 394, endPoint x: 117, endPoint y: 365, distance: 29.5
click at [117, 365] on div "1 Rubix BT Brammer B.V. - Gouda(Ivar Scheepers) James Wattstraat 9, Gouda Deliv…" at bounding box center [112, 93] width 224 height 2141
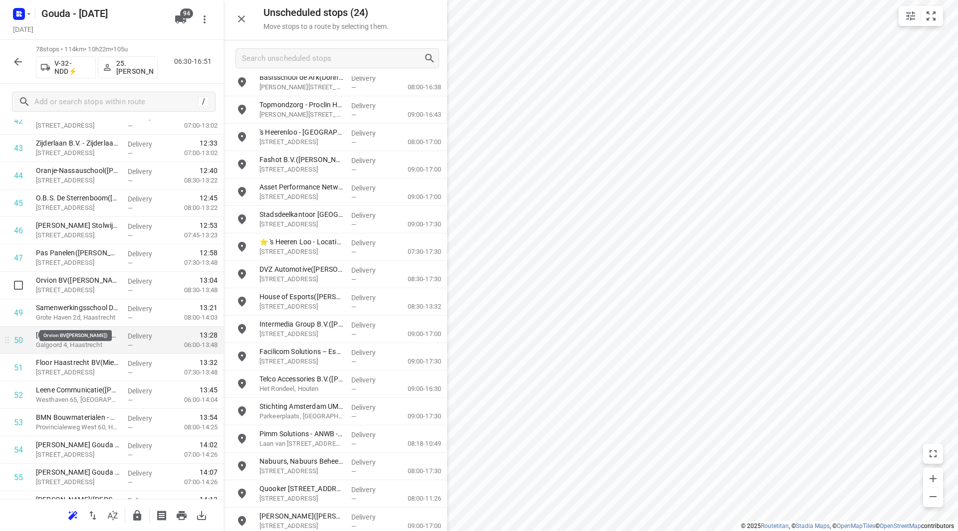
scroll to position [1225, 0]
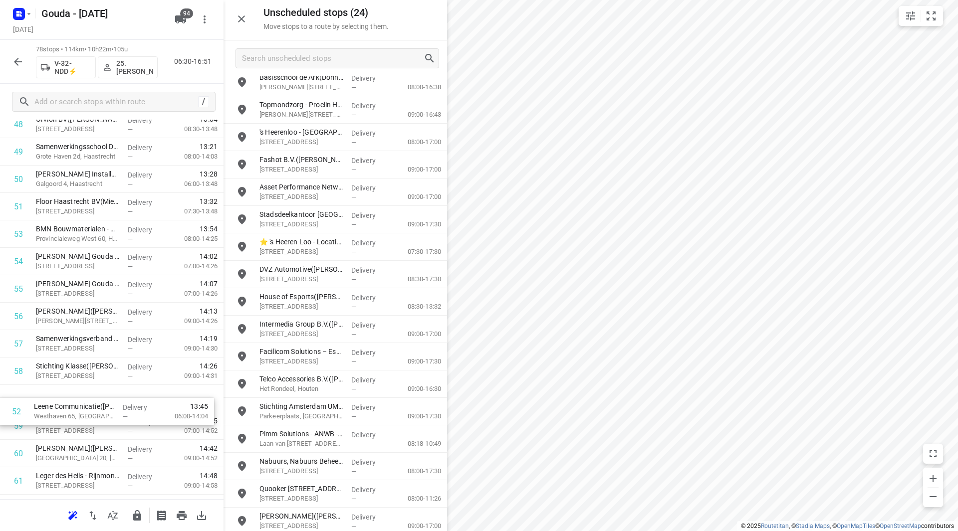
drag, startPoint x: 87, startPoint y: 380, endPoint x: 85, endPoint y: 402, distance: 22.0
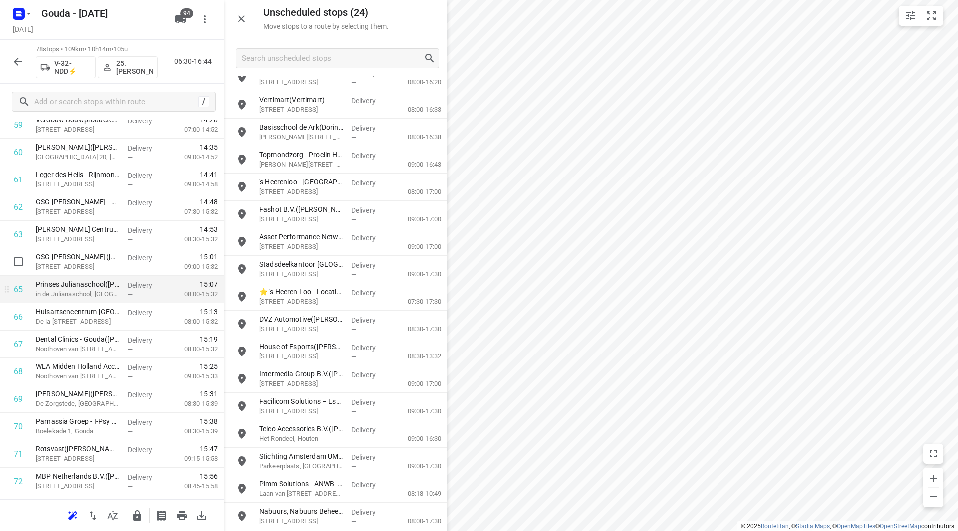
scroll to position [1719, 0]
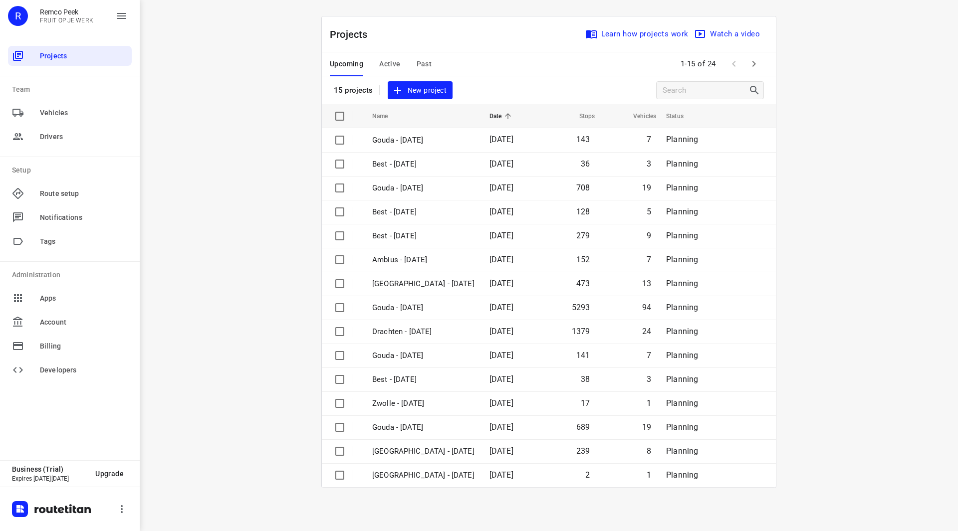
click at [757, 66] on icon "button" at bounding box center [754, 64] width 12 height 12
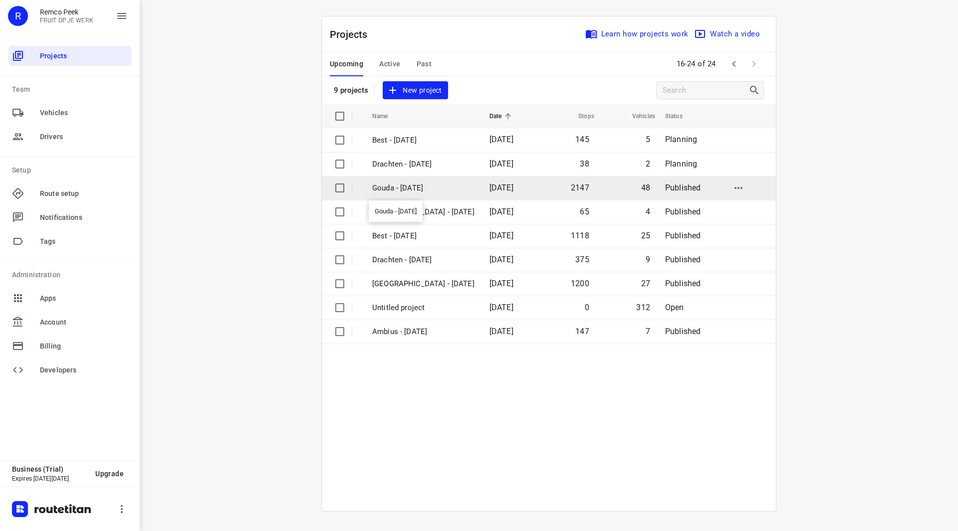
click at [424, 188] on p "Gouda - [DATE]" at bounding box center [423, 188] width 102 height 11
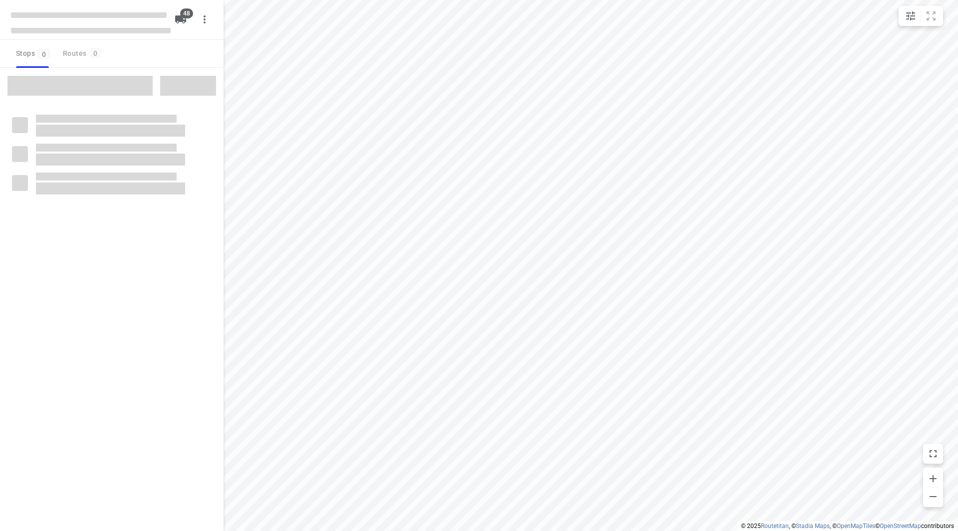
checkbox input "true"
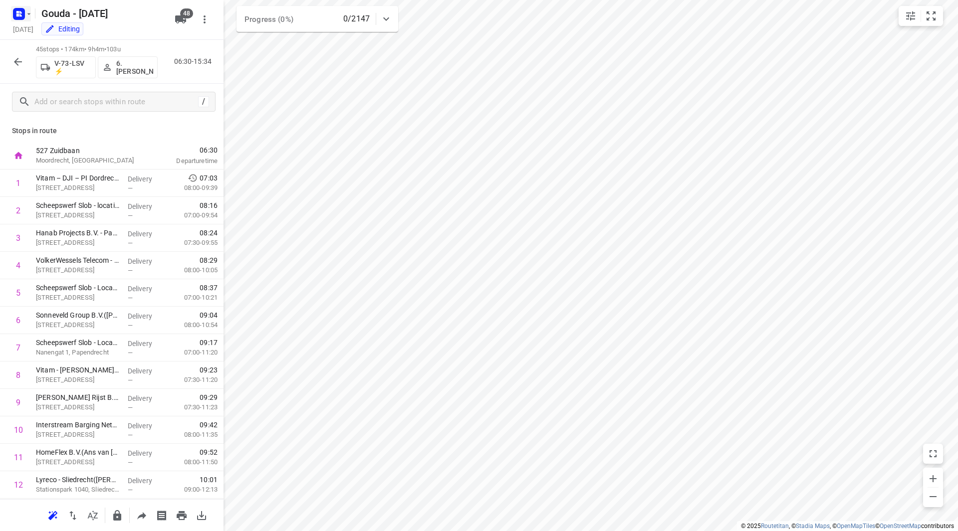
click at [23, 12] on rect "button" at bounding box center [19, 14] width 12 height 12
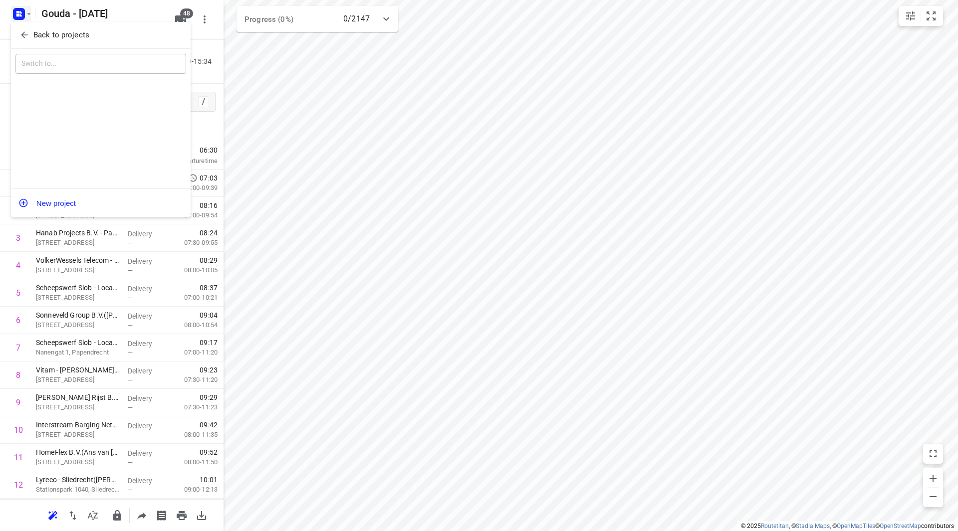
click at [37, 34] on p "Back to projects" at bounding box center [61, 34] width 56 height 11
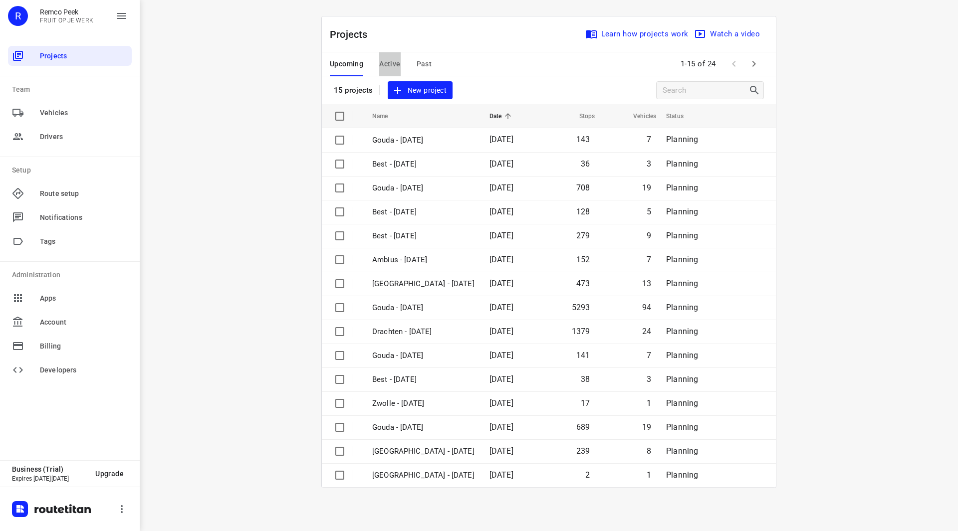
click at [390, 60] on span "Active" at bounding box center [389, 64] width 21 height 12
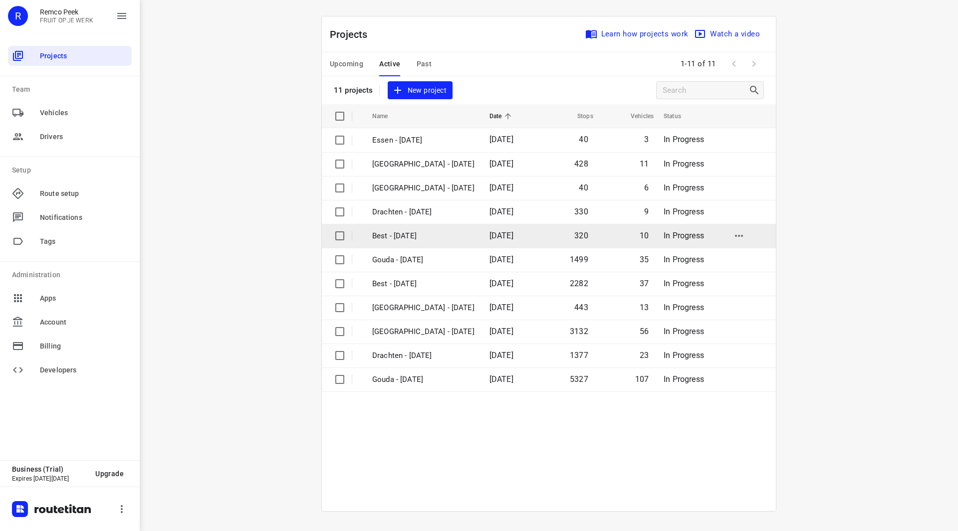
click at [432, 235] on tbody "Essen - [DATE] 40 3 In Progress [GEOGRAPHIC_DATA] - [DATE] 428 11 In Progress […" at bounding box center [549, 319] width 454 height 383
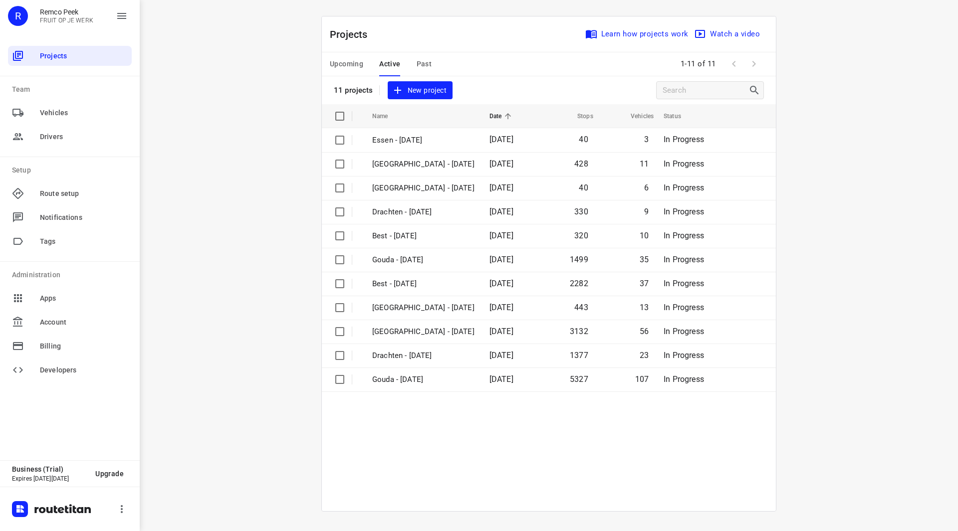
click at [293, 241] on div "i © 2025 Routetitan , © Stadia Maps , © OpenMapTiles © OpenStreetMap contributo…" at bounding box center [549, 265] width 818 height 531
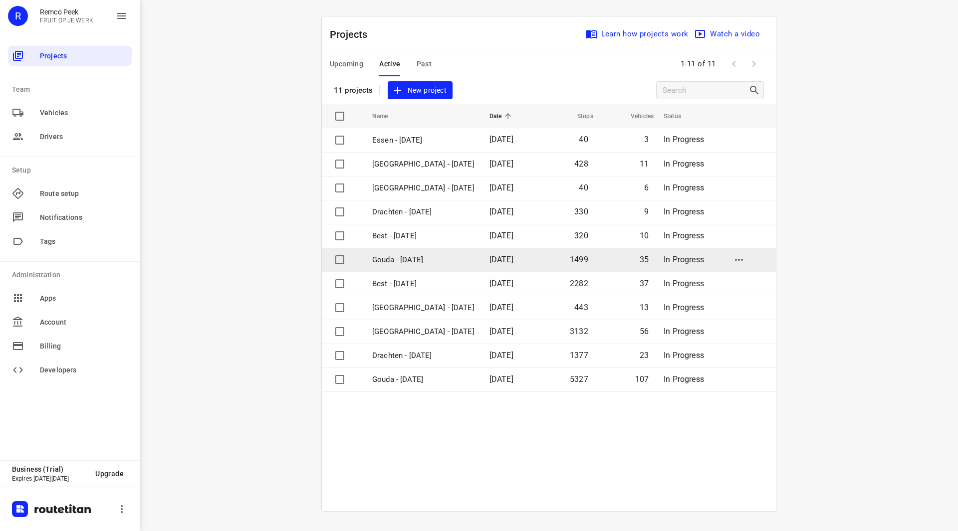
click at [398, 258] on p "Gouda - [DATE]" at bounding box center [423, 259] width 102 height 11
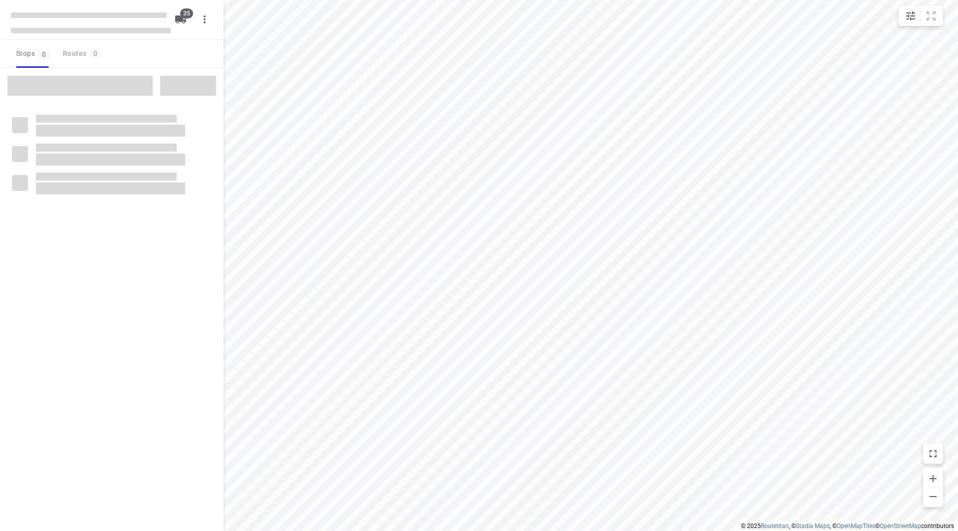
checkbox input "true"
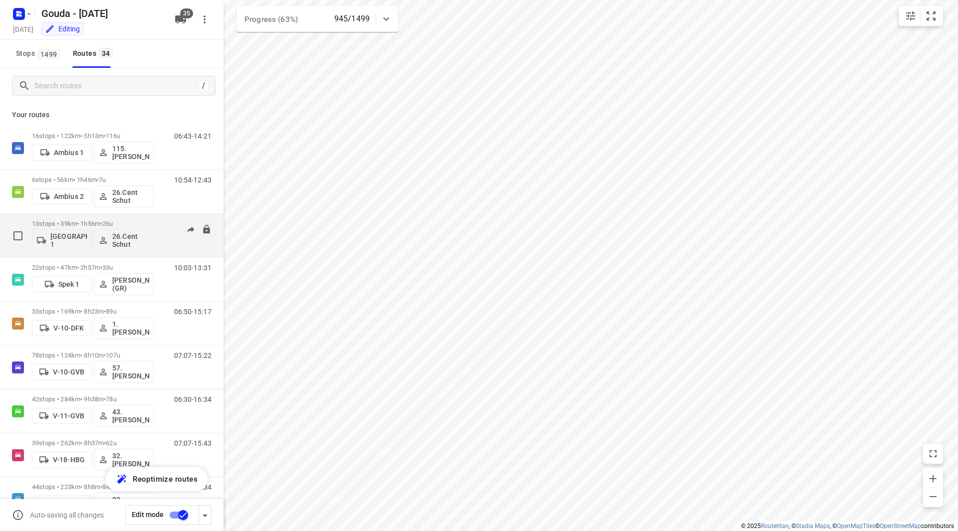
click at [127, 218] on div "13 stops • 39km • 1h56m • 26u Gemeente Rotterdam 1 26.Cent Schut" at bounding box center [93, 235] width 122 height 41
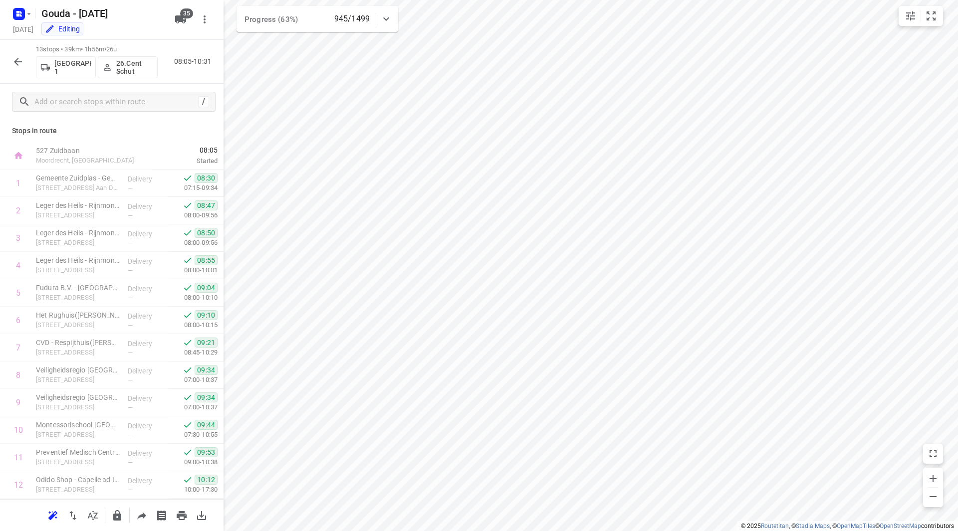
click at [16, 58] on icon "button" at bounding box center [18, 62] width 12 height 12
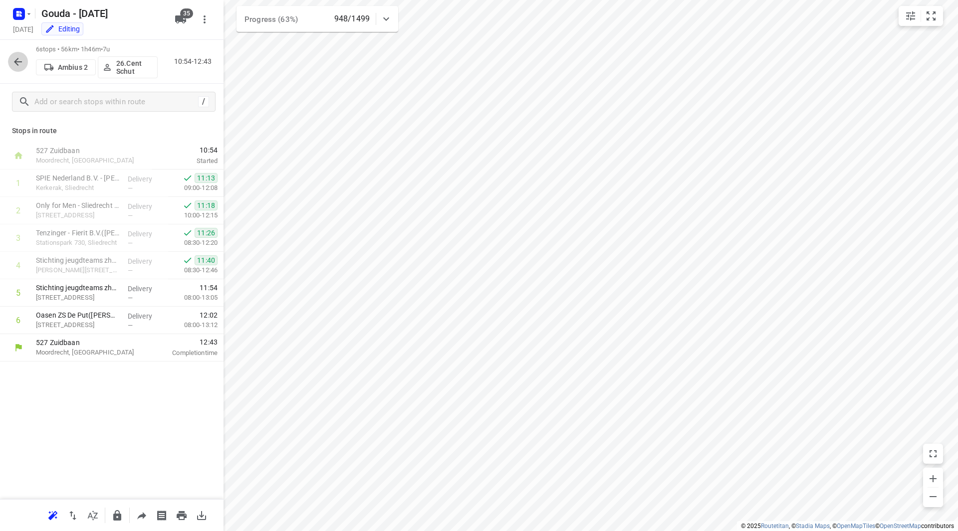
click at [17, 67] on icon "button" at bounding box center [18, 62] width 12 height 12
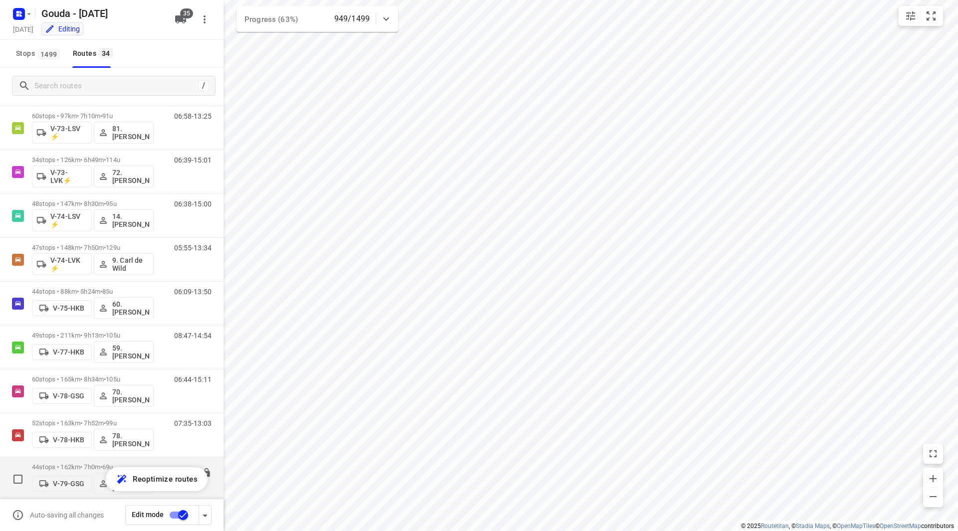
scroll to position [1130, 0]
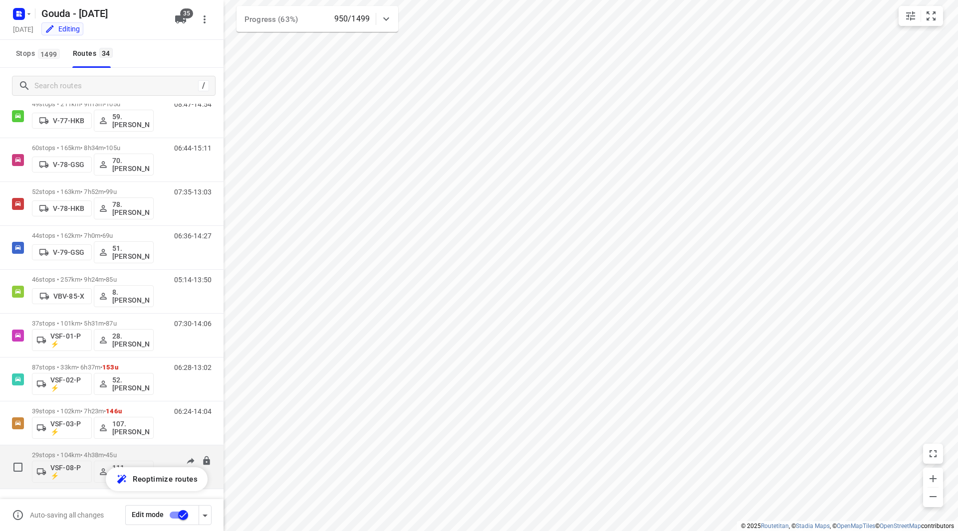
click at [115, 451] on div "29 stops • 104km • 4h38m • 45u VSF-08-P ⚡ 111.[PERSON_NAME]" at bounding box center [93, 467] width 122 height 41
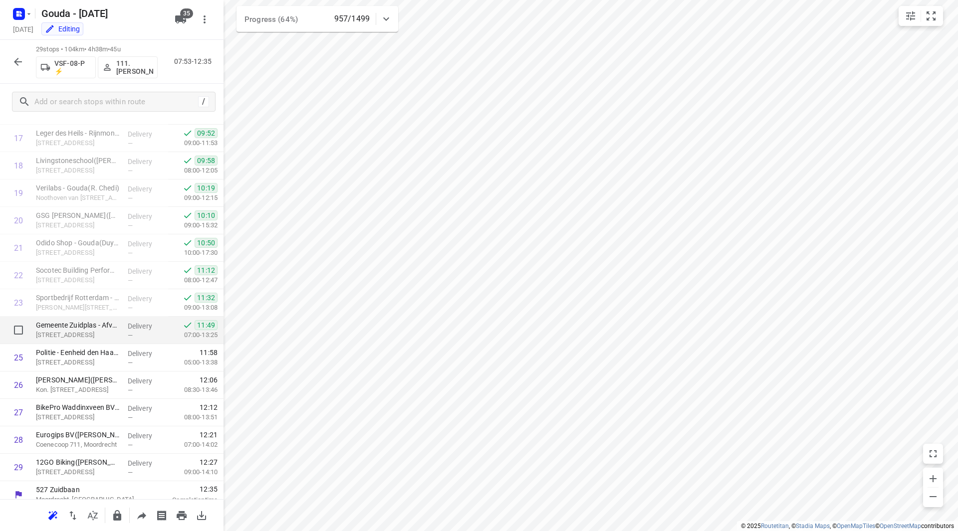
scroll to position [494, 0]
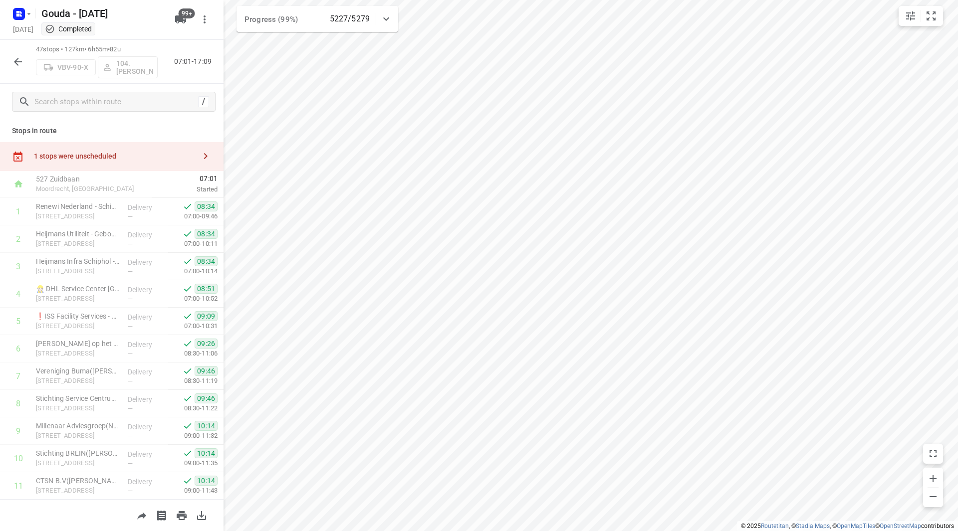
scroll to position [1016, 0]
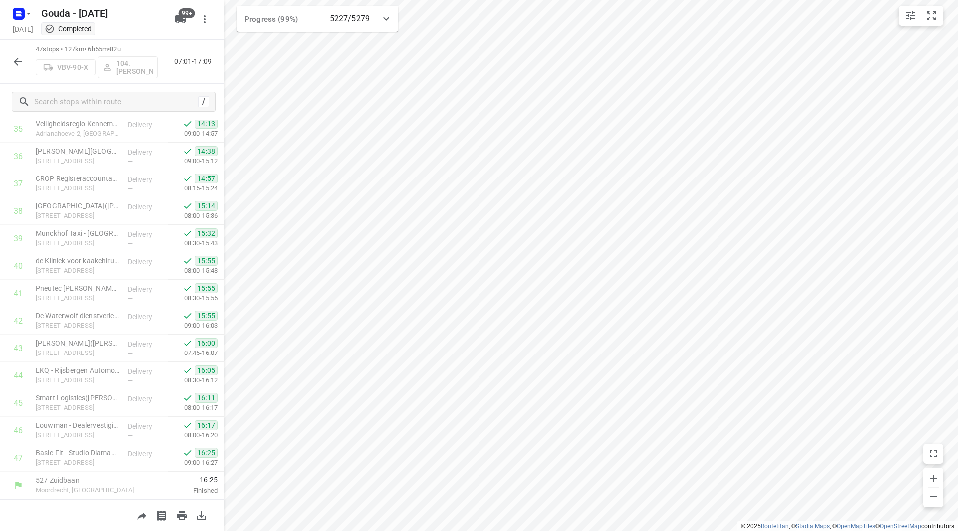
drag, startPoint x: 33, startPoint y: 16, endPoint x: 33, endPoint y: 24, distance: 8.5
click at [33, 15] on div "Gouda - [DATE]" at bounding box center [89, 12] width 160 height 18
click at [33, 18] on div "Gouda - [DATE]" at bounding box center [89, 12] width 160 height 18
click at [27, 17] on icon "button" at bounding box center [29, 14] width 8 height 8
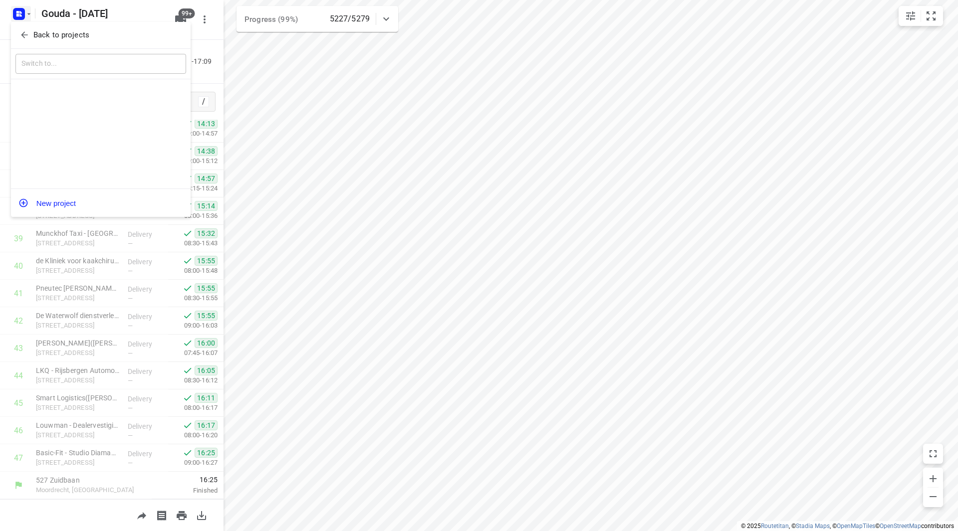
click at [41, 36] on p "Back to projects" at bounding box center [61, 34] width 56 height 11
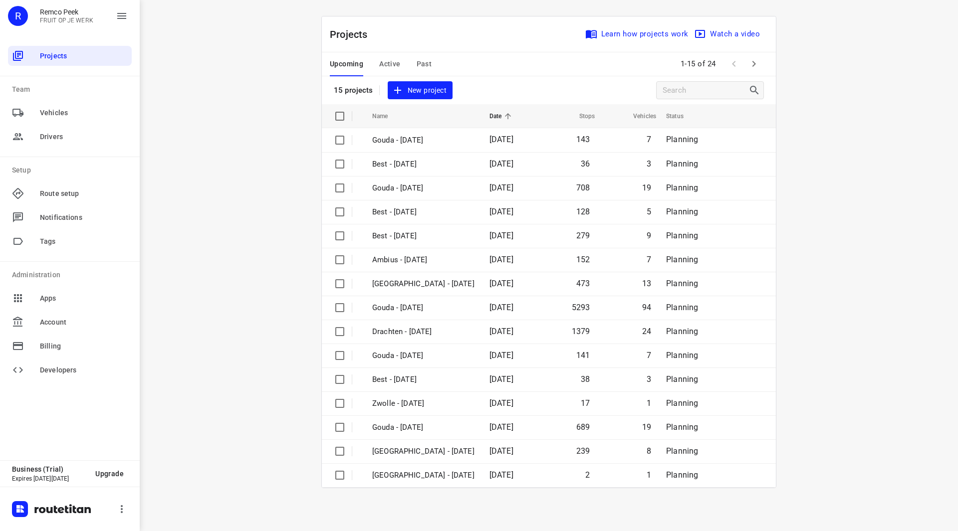
click at [430, 62] on span "Past" at bounding box center [424, 64] width 15 height 12
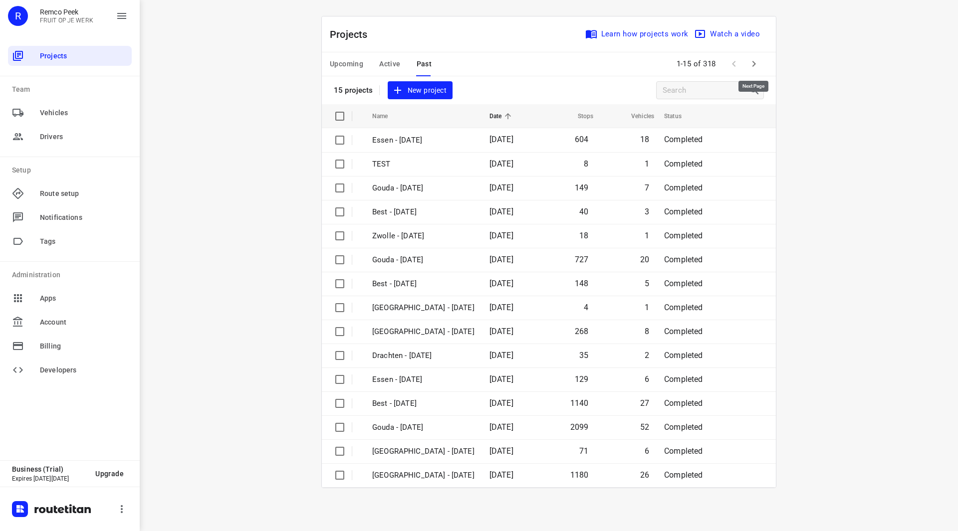
click at [757, 59] on icon "button" at bounding box center [754, 64] width 12 height 12
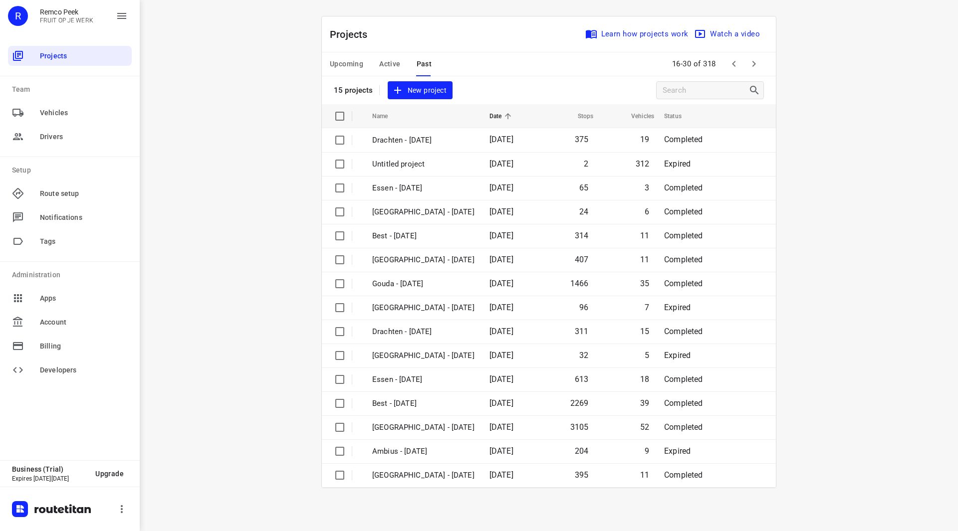
click at [391, 66] on span "Active" at bounding box center [389, 64] width 21 height 12
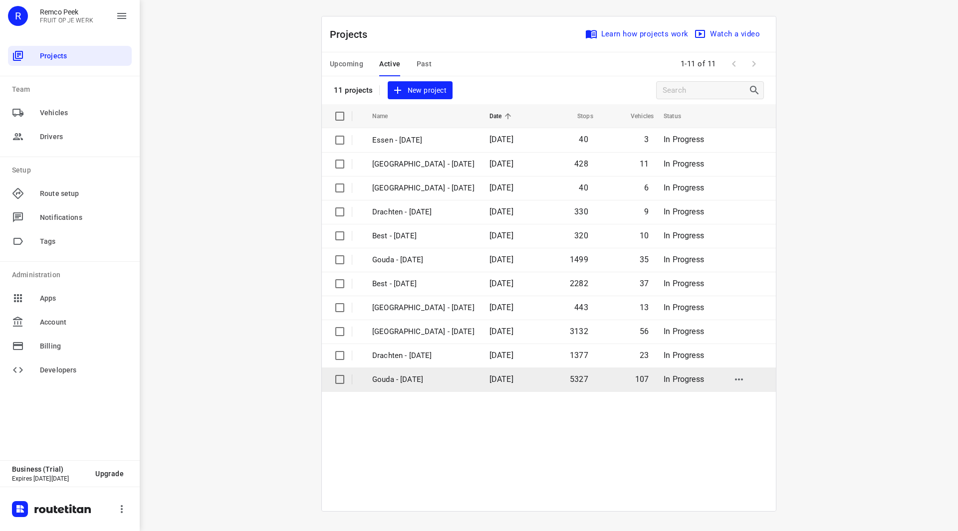
click at [413, 379] on p "Gouda - [DATE]" at bounding box center [423, 379] width 102 height 11
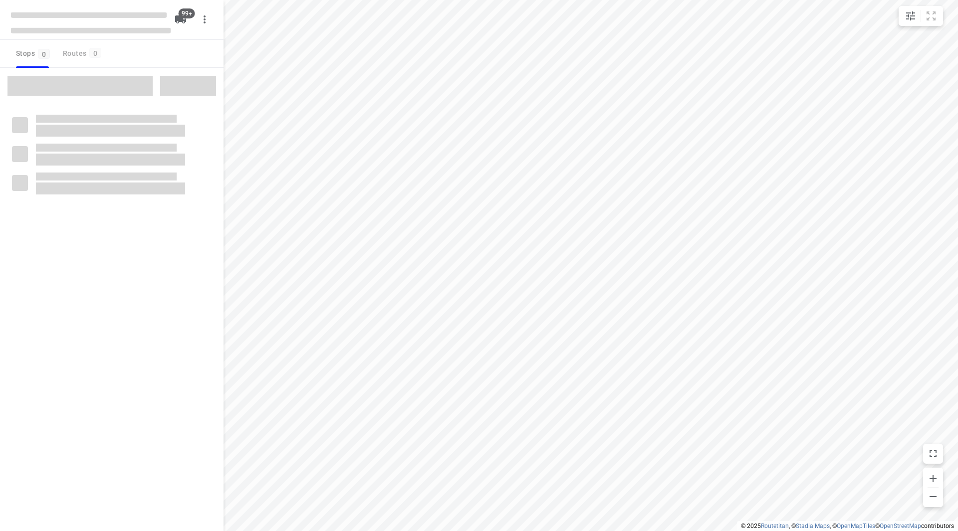
checkbox input "true"
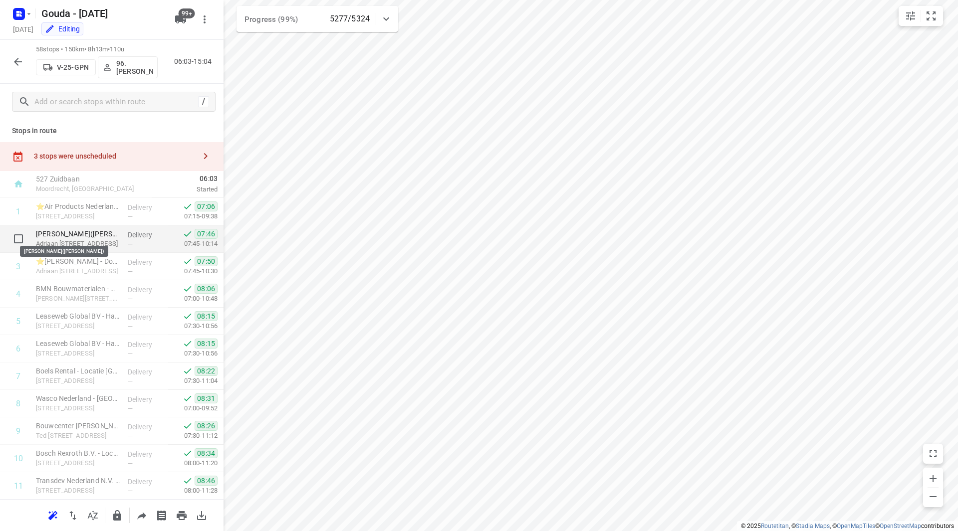
click at [92, 236] on p "[PERSON_NAME]([PERSON_NAME])" at bounding box center [78, 234] width 84 height 10
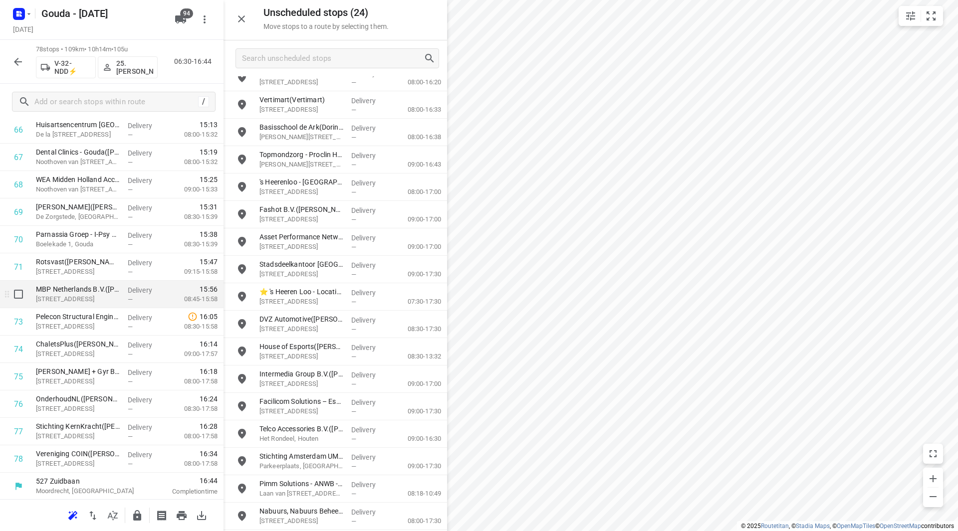
scroll to position [1867, 0]
drag, startPoint x: 57, startPoint y: 316, endPoint x: 59, endPoint y: 284, distance: 32.0
drag, startPoint x: 84, startPoint y: 461, endPoint x: 86, endPoint y: 400, distance: 60.9
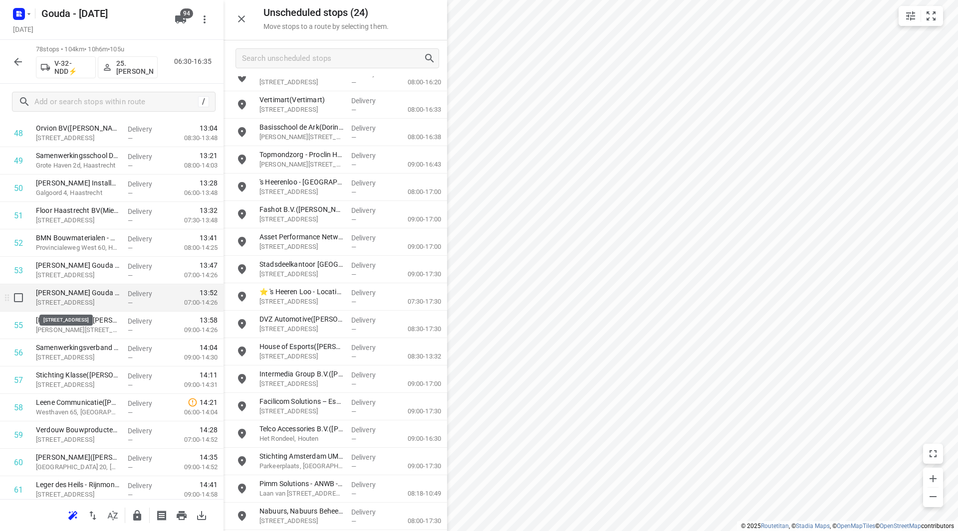
scroll to position [1368, 0]
click at [142, 516] on icon "button" at bounding box center [137, 516] width 12 height 12
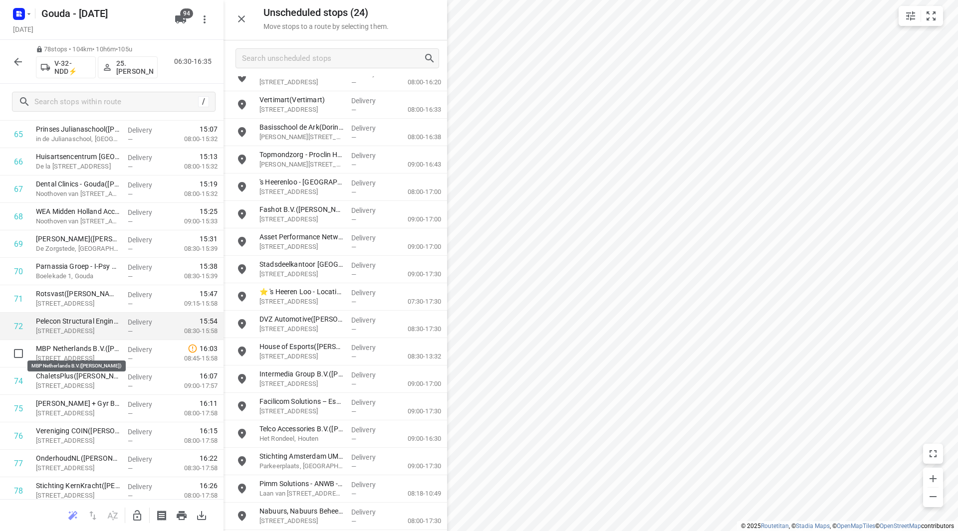
scroll to position [1817, 0]
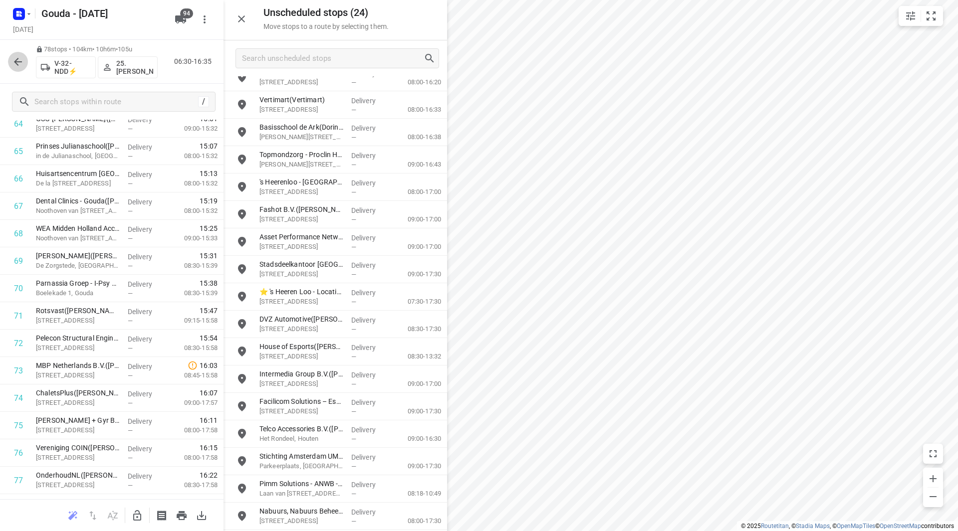
click at [17, 59] on icon "button" at bounding box center [18, 62] width 8 height 8
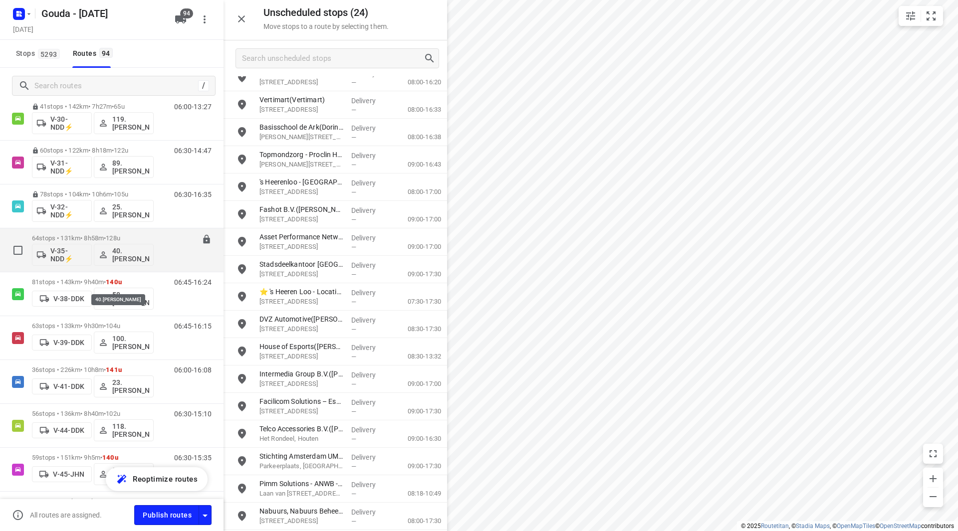
scroll to position [649, 0]
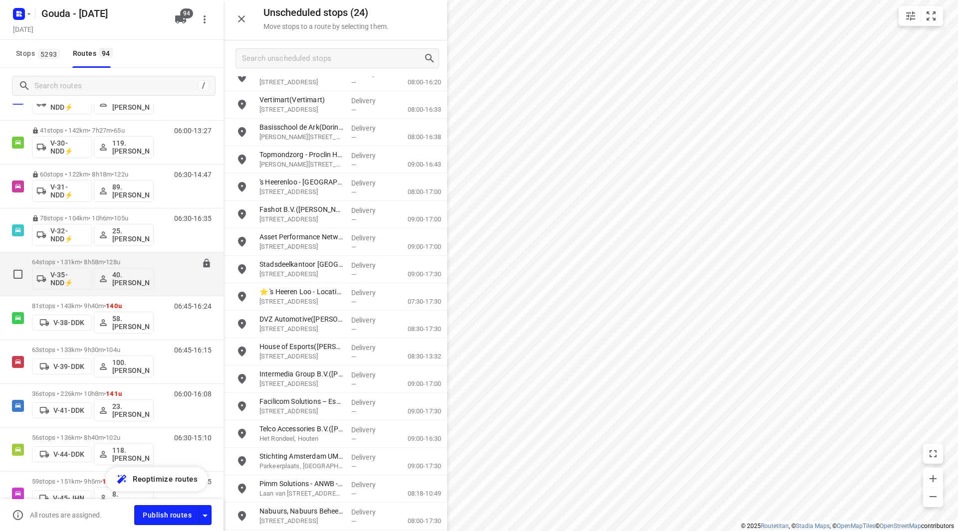
click at [106, 262] on p "64 stops • 131km • 8h58m • 128u" at bounding box center [93, 261] width 122 height 7
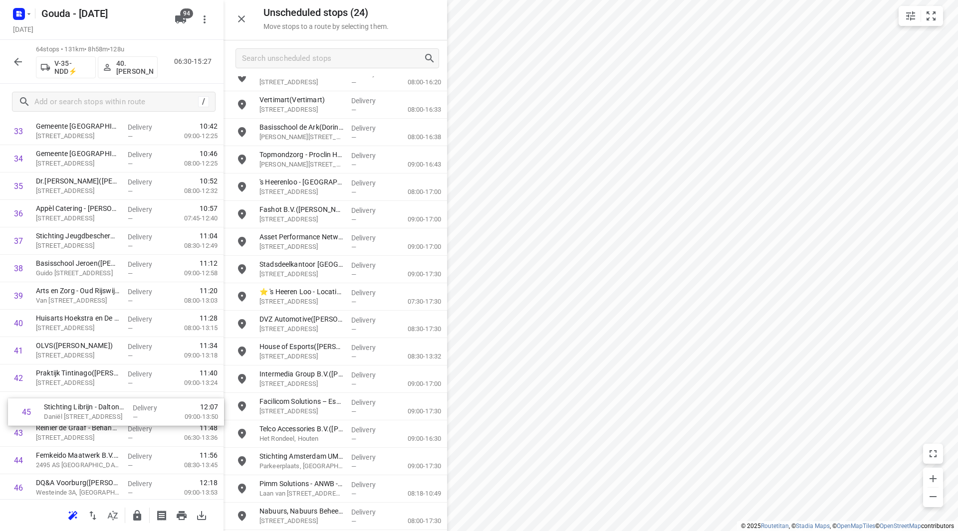
scroll to position [959, 0]
drag, startPoint x: 59, startPoint y: 476, endPoint x: 66, endPoint y: 325, distance: 150.3
click at [67, 323] on div "1 Ministerie van Onderwijs, Cultuur en Wetenschap - MBO([PERSON_NAME]) Hoftoren…" at bounding box center [112, 118] width 224 height 1756
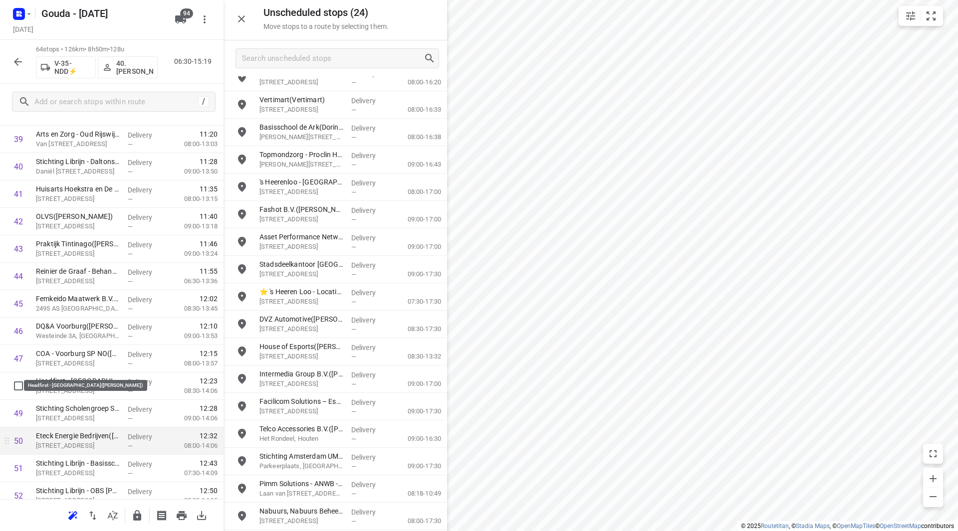
scroll to position [1158, 0]
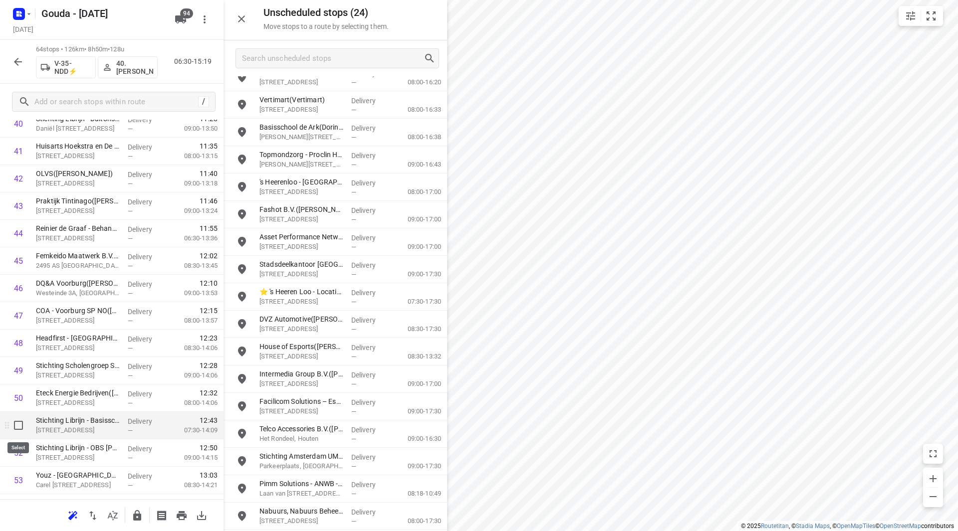
click at [22, 426] on input "checkbox" at bounding box center [18, 426] width 20 height 20
checkbox input "true"
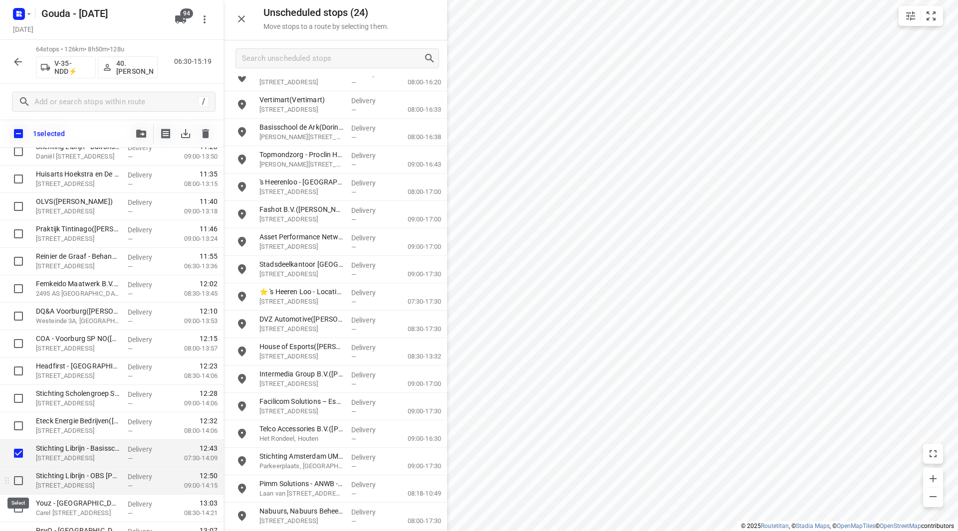
click at [17, 483] on input "checkbox" at bounding box center [18, 481] width 20 height 20
checkbox input "true"
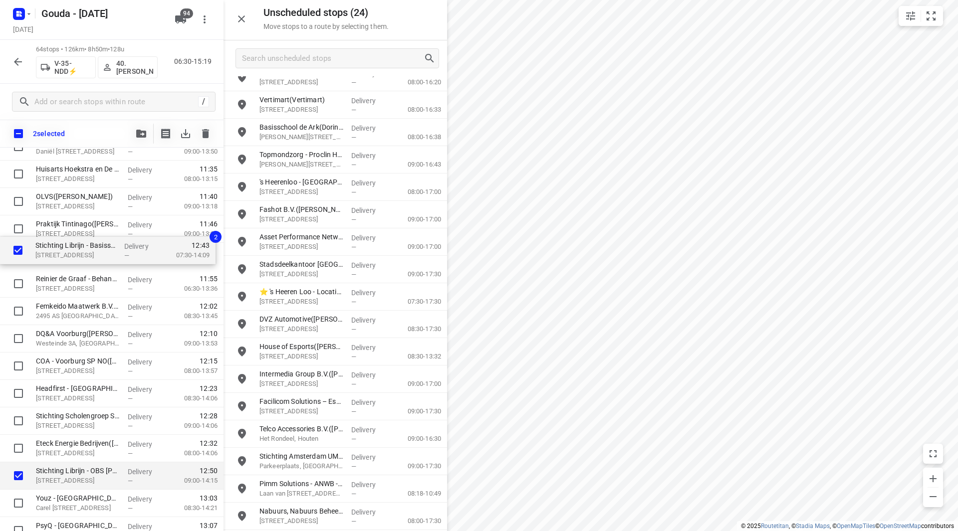
scroll to position [1162, 0]
drag, startPoint x: 67, startPoint y: 378, endPoint x: 61, endPoint y: 254, distance: 123.9
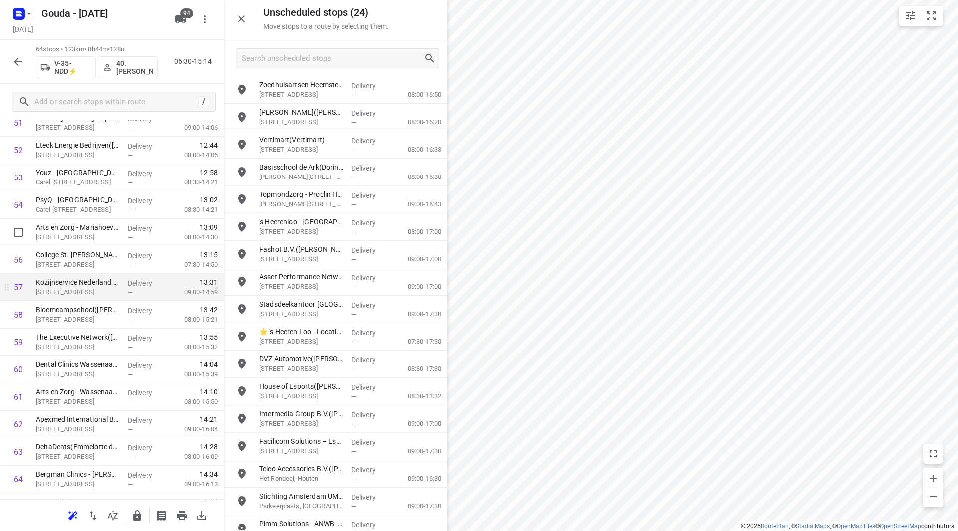
scroll to position [1483, 0]
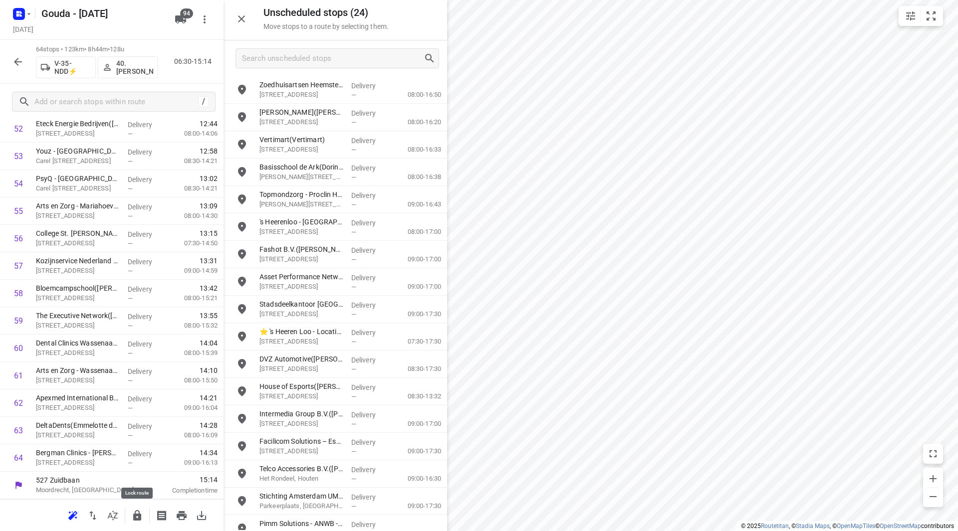
click at [134, 516] on icon "button" at bounding box center [137, 515] width 8 height 10
click at [23, 56] on button "button" at bounding box center [18, 62] width 20 height 20
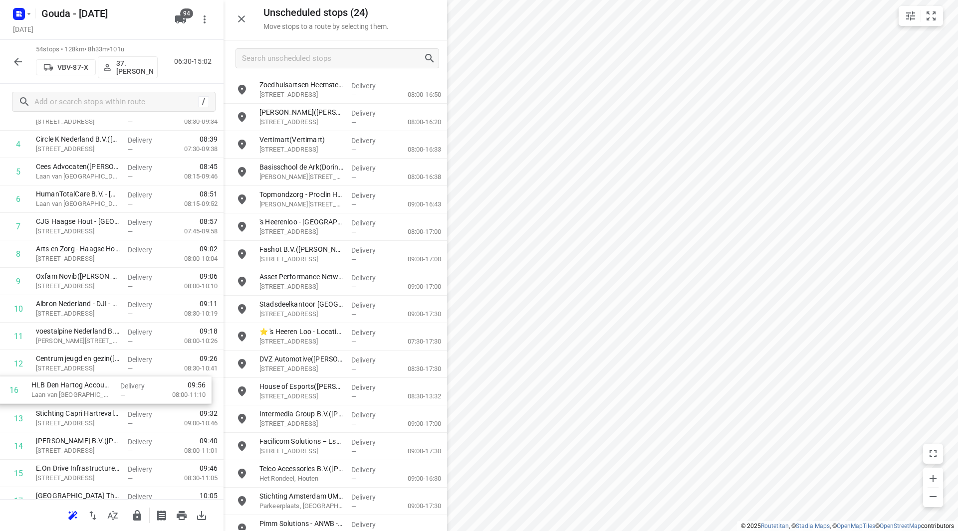
scroll to position [151, 0]
drag, startPoint x: 73, startPoint y: 475, endPoint x: 76, endPoint y: 218, distance: 257.0
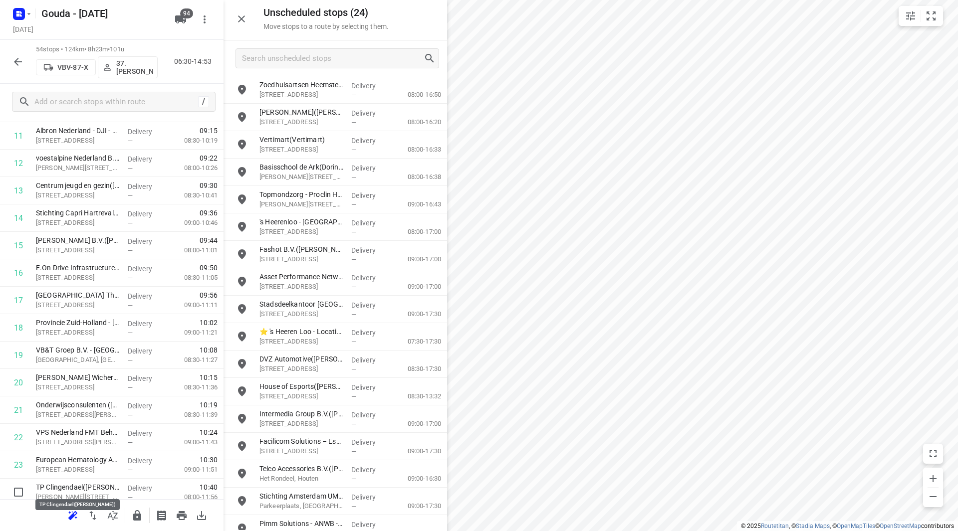
scroll to position [353, 0]
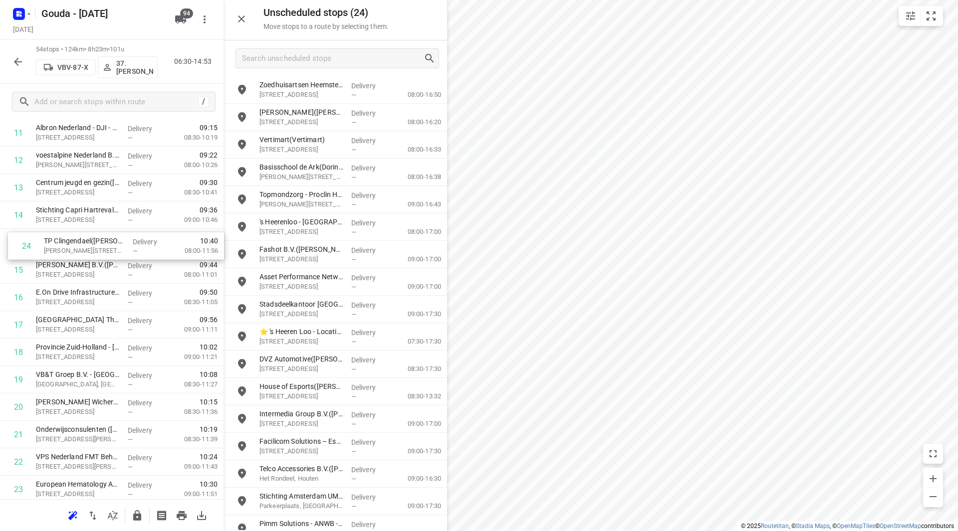
drag, startPoint x: 51, startPoint y: 491, endPoint x: 60, endPoint y: 239, distance: 251.7
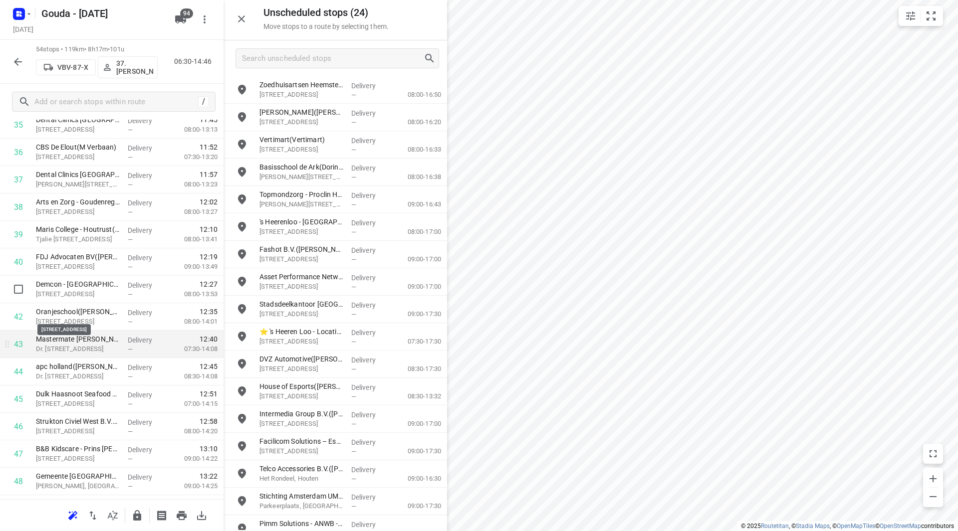
scroll to position [1002, 0]
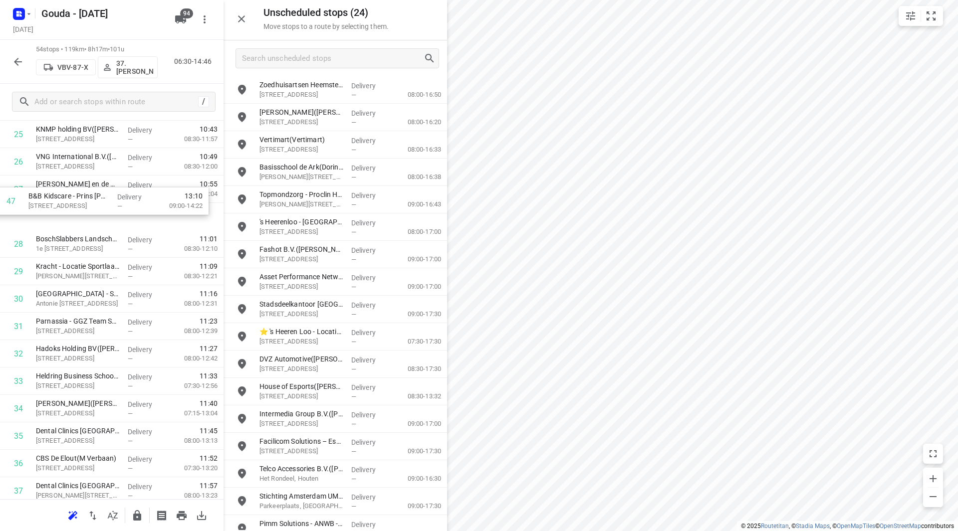
drag, startPoint x: 57, startPoint y: 472, endPoint x: 49, endPoint y: 217, distance: 255.1
click at [49, 217] on div "1 ⭐Boele & [PERSON_NAME]([PERSON_NAME]) [STREET_ADDRESS] Delivery — 06:53 07:15…" at bounding box center [112, 203] width 224 height 1482
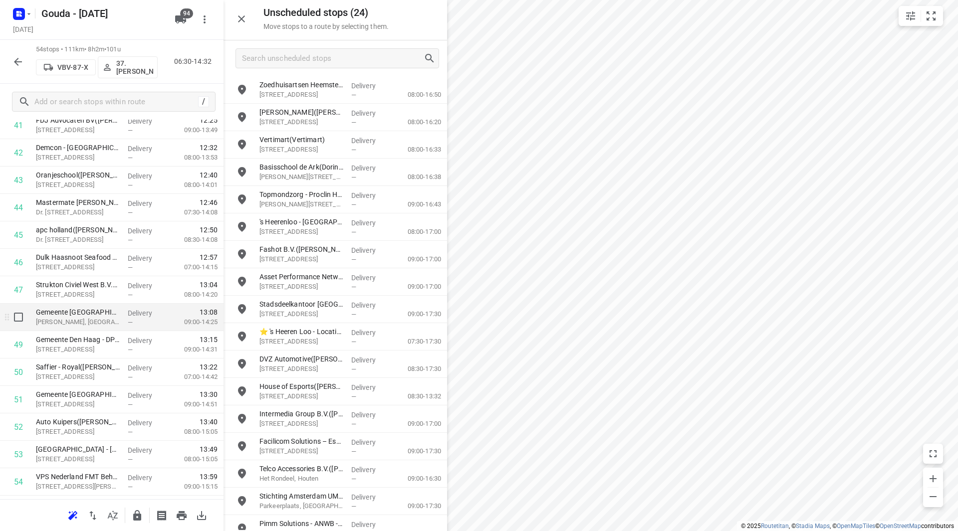
scroll to position [1208, 0]
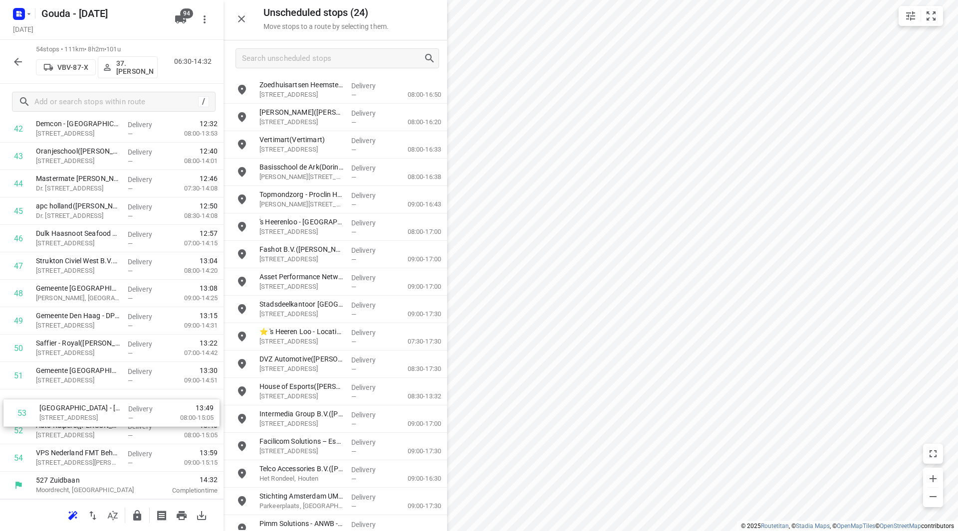
drag, startPoint x: 87, startPoint y: 428, endPoint x: 92, endPoint y: 394, distance: 34.4
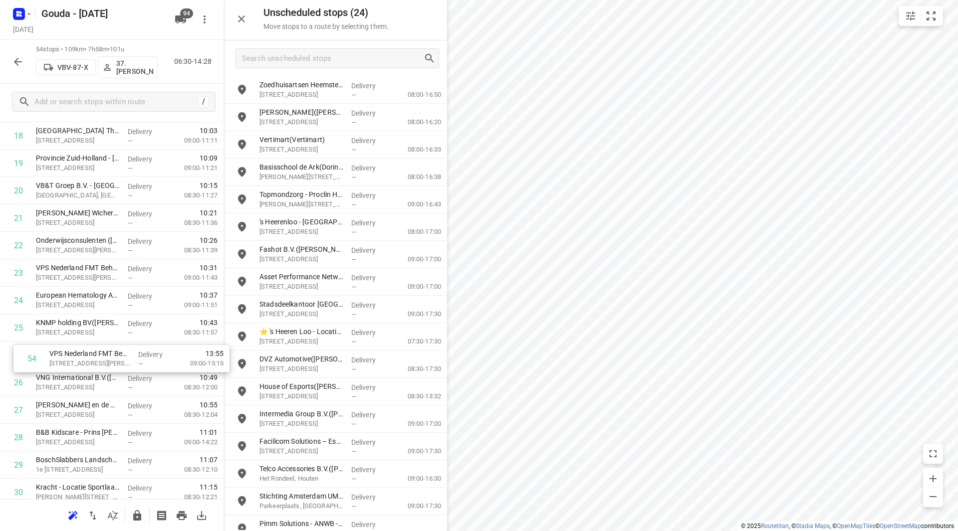
scroll to position [544, 0]
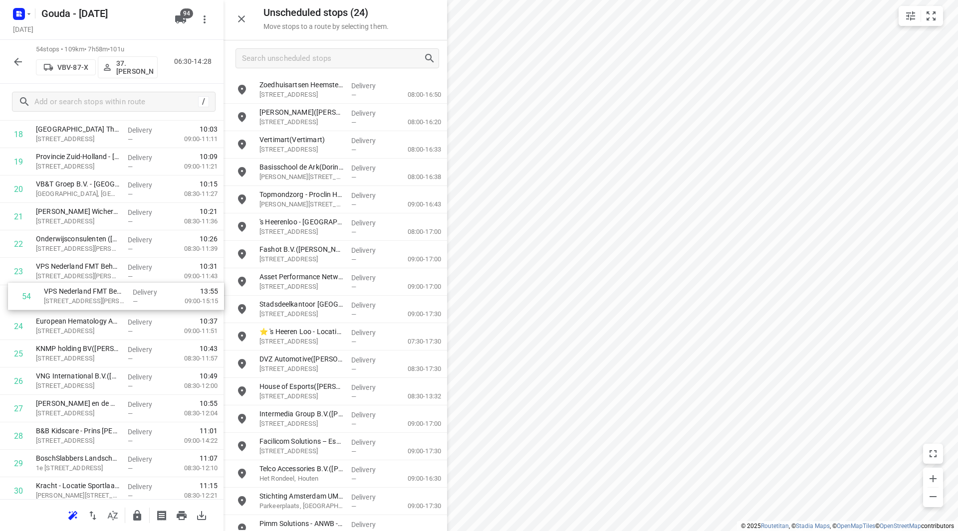
drag, startPoint x: 95, startPoint y: 466, endPoint x: 96, endPoint y: 301, distance: 164.2
click at [96, 301] on div "1 ⭐Boele & [PERSON_NAME]([PERSON_NAME]) [STREET_ADDRESS] Delivery — 06:53 07:15…" at bounding box center [112, 395] width 224 height 1482
click at [142, 515] on icon "button" at bounding box center [137, 516] width 12 height 12
click at [19, 63] on icon "button" at bounding box center [18, 62] width 12 height 12
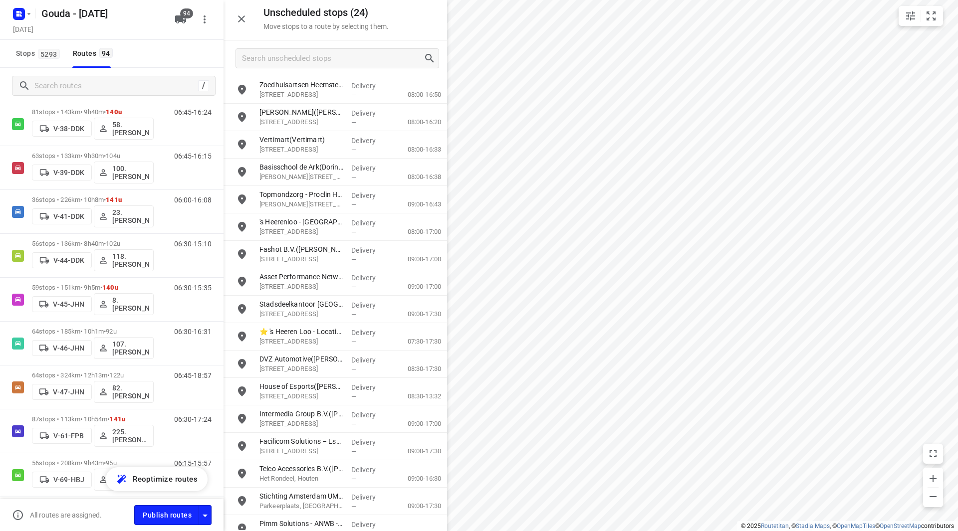
scroll to position [718, 0]
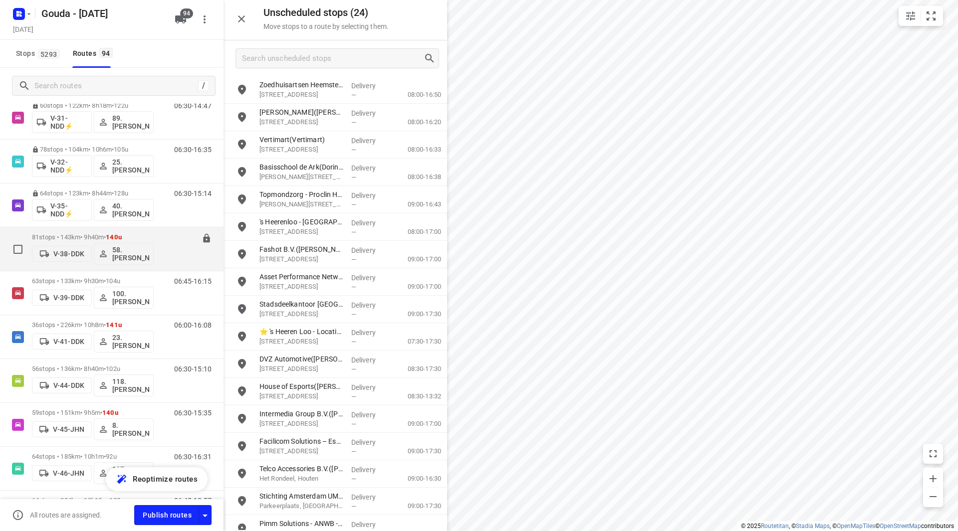
click at [84, 234] on p "81 stops • 143km • 9h40m • 140u" at bounding box center [93, 237] width 122 height 7
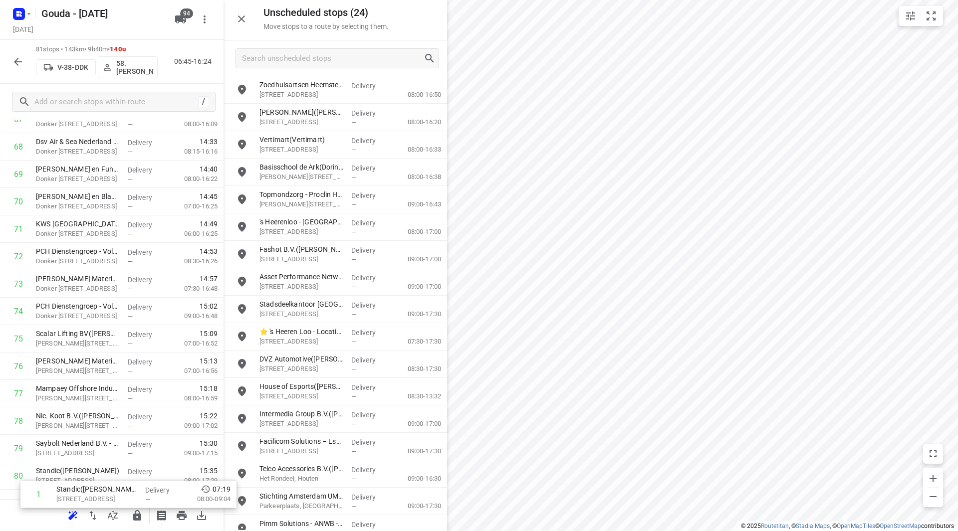
scroll to position [1949, 0]
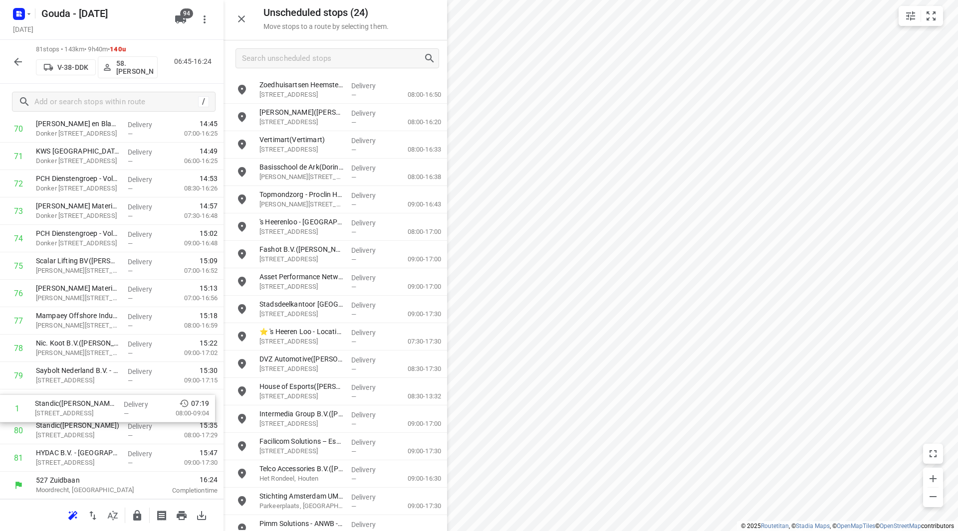
drag, startPoint x: 97, startPoint y: 218, endPoint x: 98, endPoint y: 415, distance: 197.1
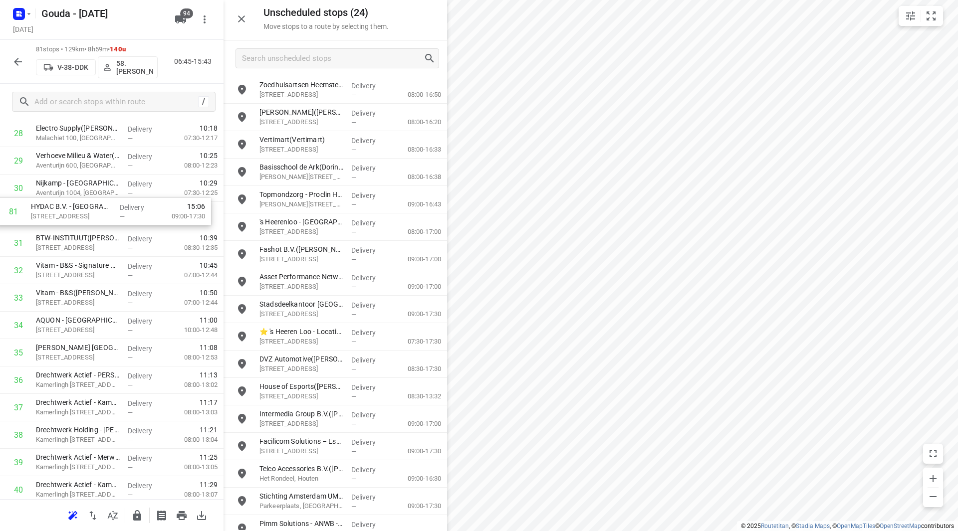
scroll to position [819, 0]
drag, startPoint x: 83, startPoint y: 461, endPoint x: 84, endPoint y: 216, distance: 244.5
click at [82, 216] on div "1 Rijkswaterstaat - Duivelseiland([PERSON_NAME]) Laan der Verenigde Naties 1, D…" at bounding box center [112, 490] width 224 height 2223
click at [137, 516] on icon "button" at bounding box center [137, 515] width 8 height 10
click at [18, 58] on icon "button" at bounding box center [18, 62] width 12 height 12
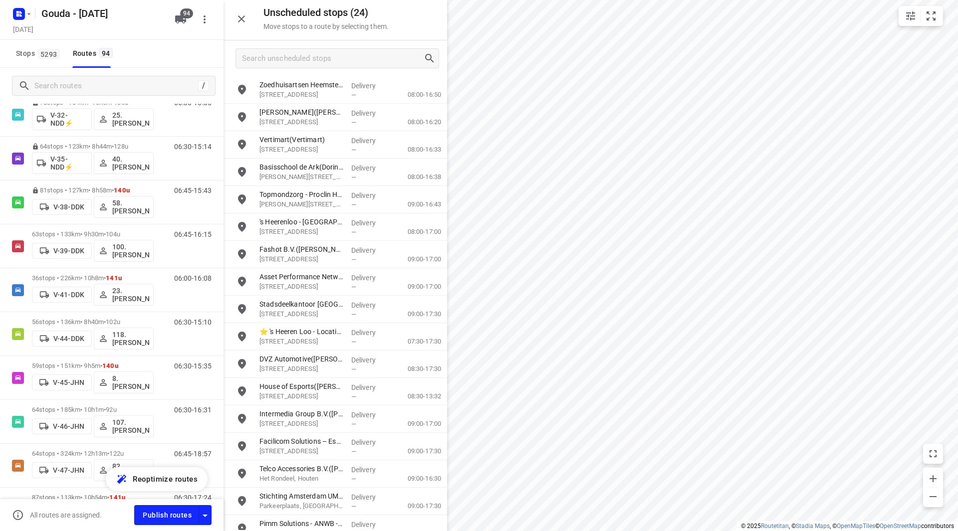
scroll to position [806, 0]
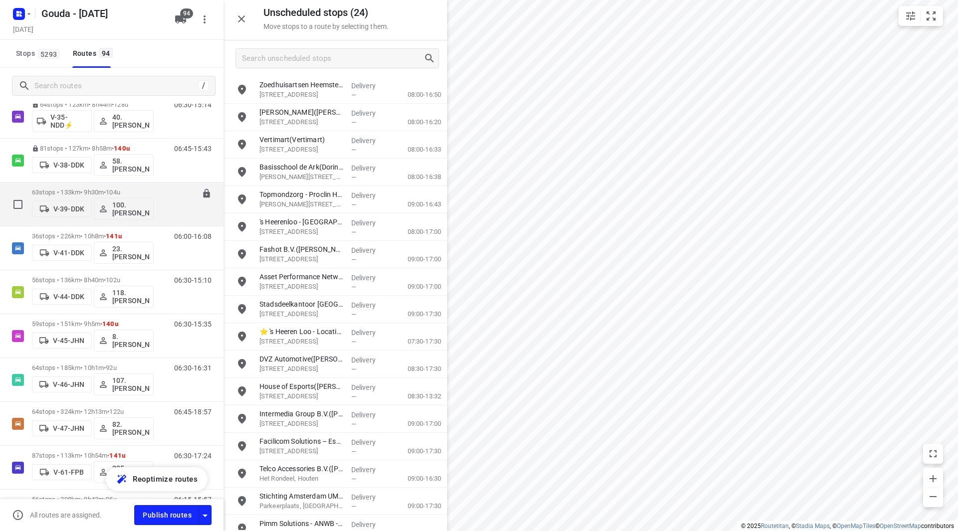
click at [80, 186] on div "63 stops • 133km • 9h30m • 104u V-39-DDK 100.[PERSON_NAME]" at bounding box center [93, 204] width 122 height 41
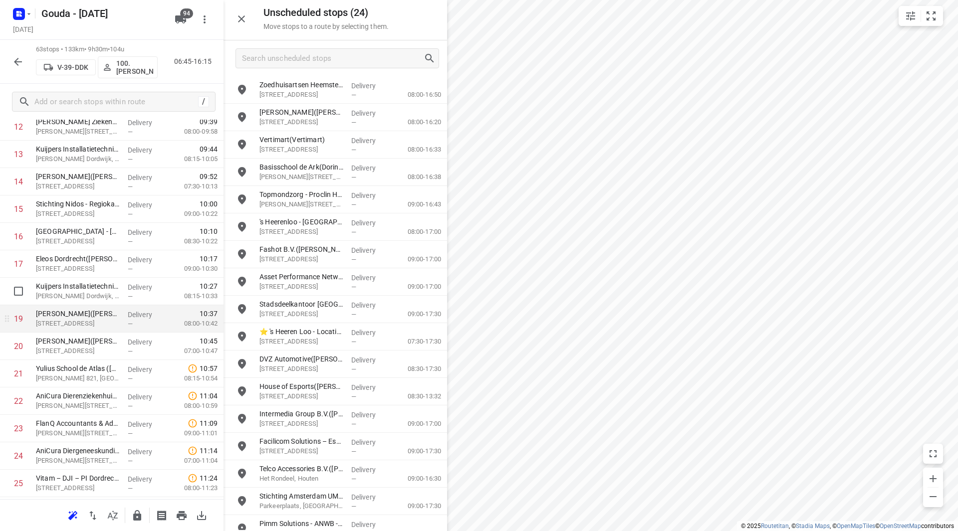
scroll to position [399, 0]
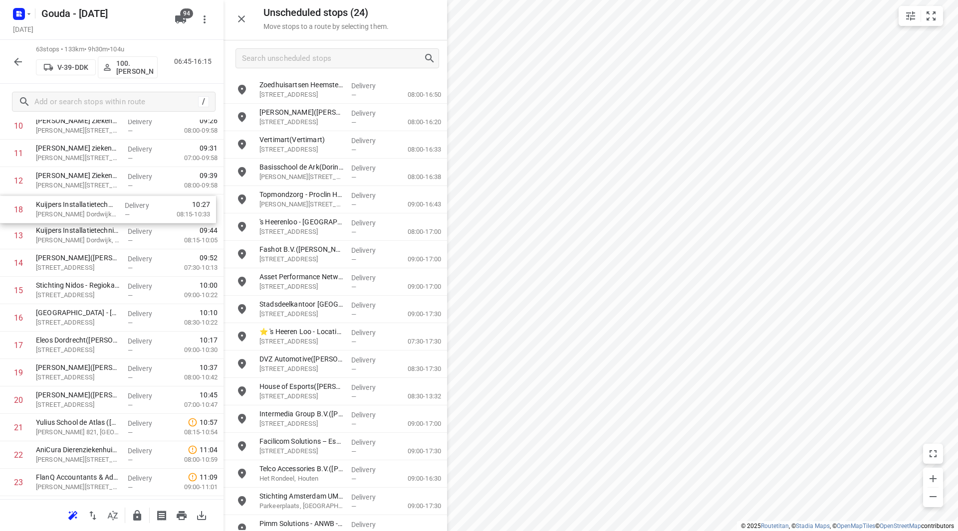
drag, startPoint x: 116, startPoint y: 283, endPoint x: 117, endPoint y: 214, distance: 69.9
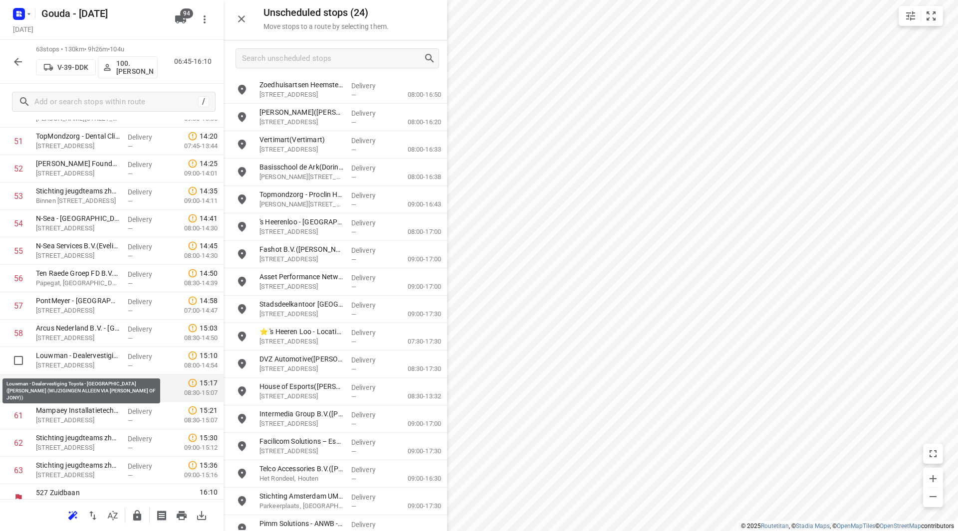
scroll to position [1455, 0]
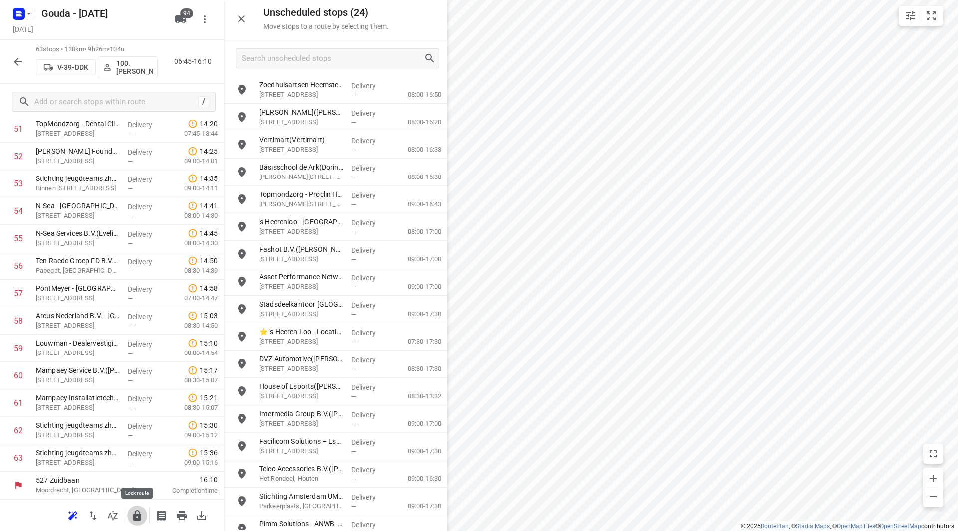
click at [137, 515] on icon "button" at bounding box center [137, 515] width 8 height 10
click at [18, 63] on icon "button" at bounding box center [18, 62] width 12 height 12
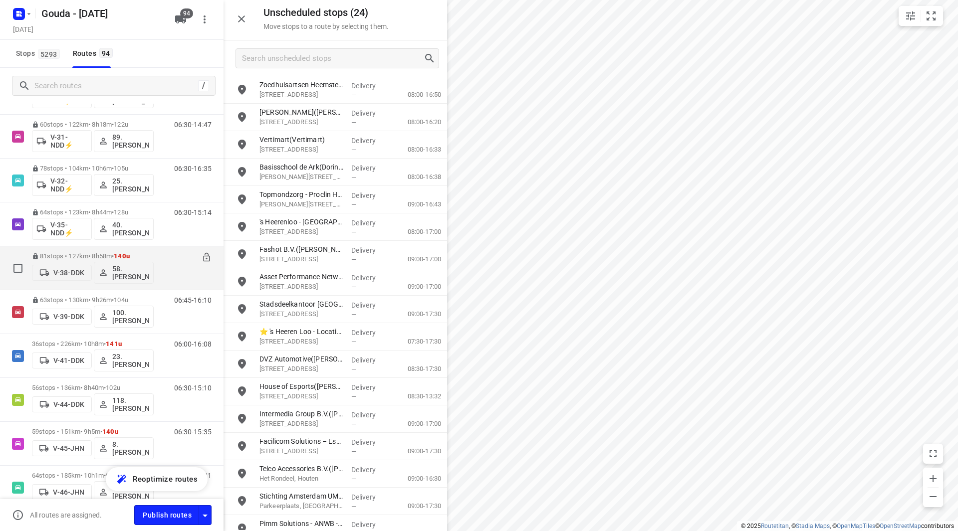
scroll to position [848, 0]
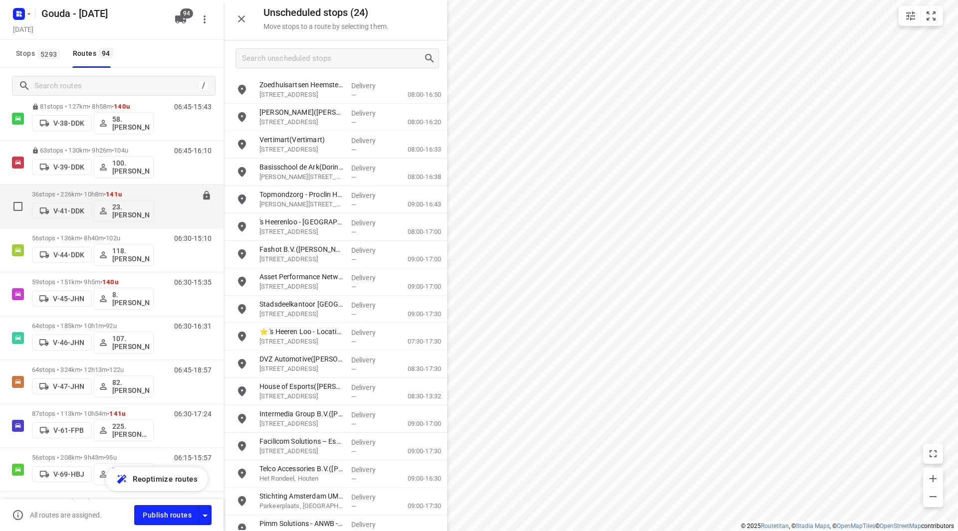
click at [61, 189] on div "36 stops • 226km • 10h8m • 141u V-41-DDK 23.[PERSON_NAME]" at bounding box center [93, 206] width 122 height 41
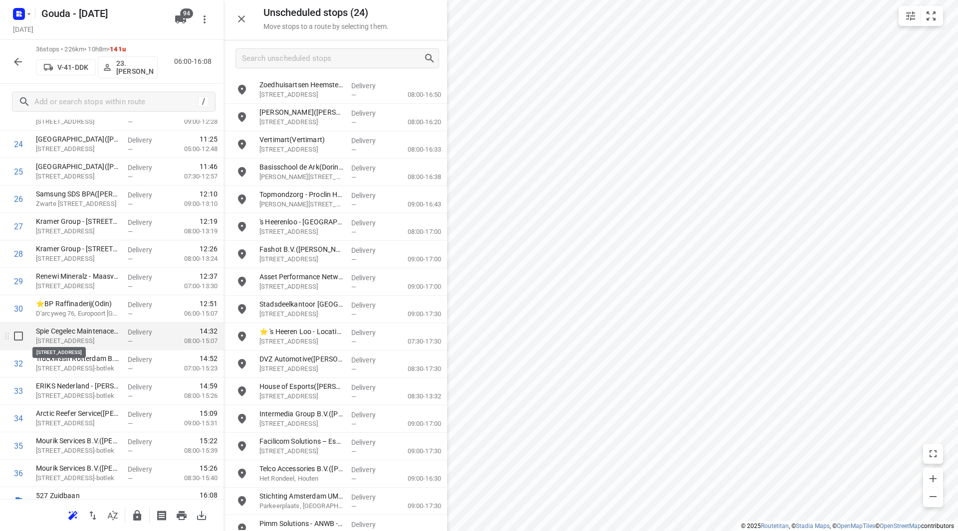
scroll to position [714, 0]
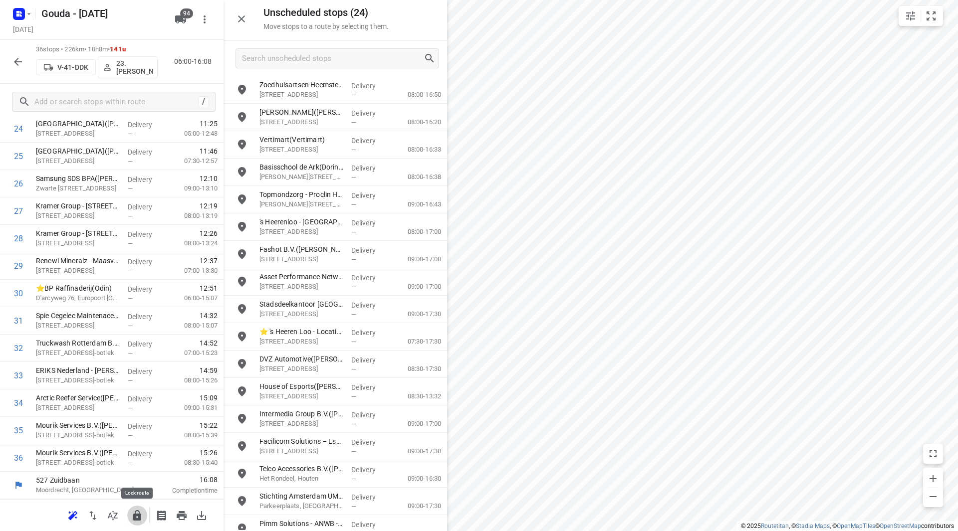
click at [134, 515] on icon "button" at bounding box center [137, 515] width 8 height 10
click at [18, 62] on icon "button" at bounding box center [18, 62] width 12 height 12
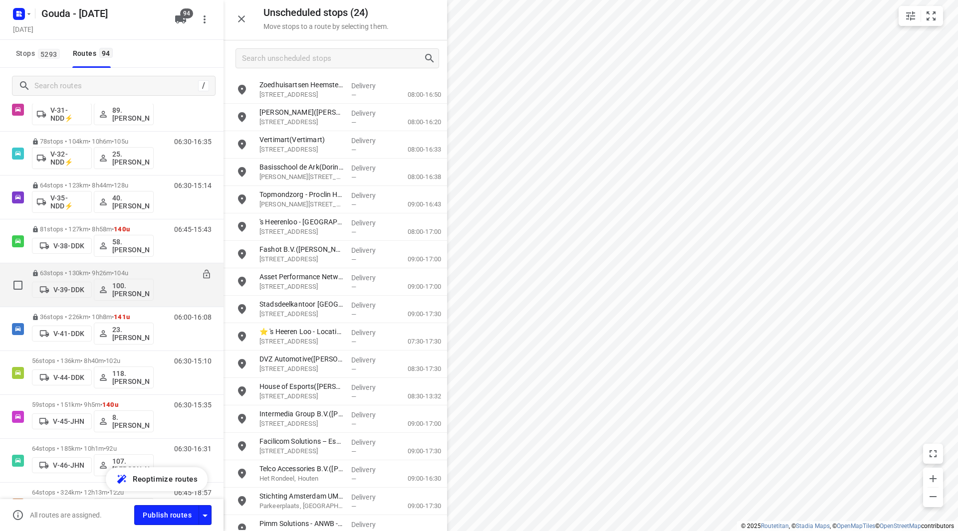
scroll to position [748, 0]
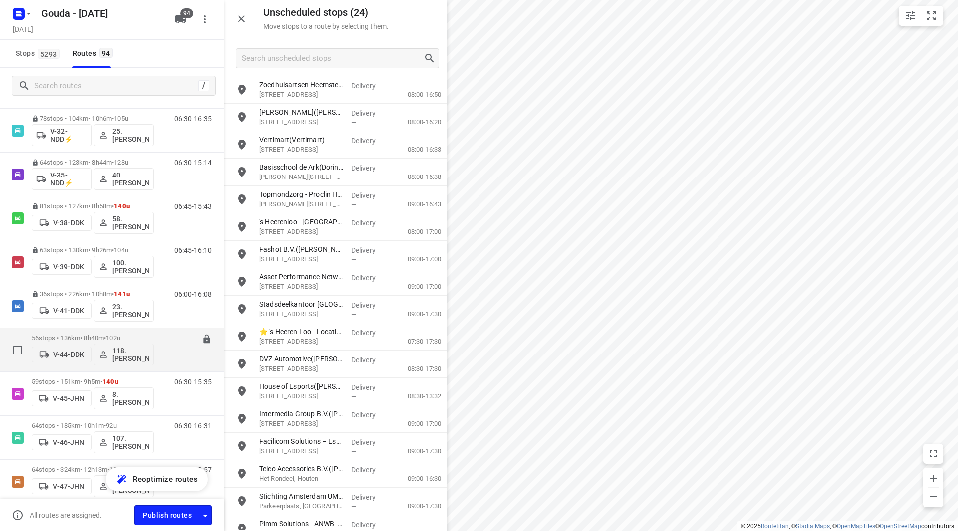
click at [117, 335] on span "102u" at bounding box center [113, 337] width 14 height 7
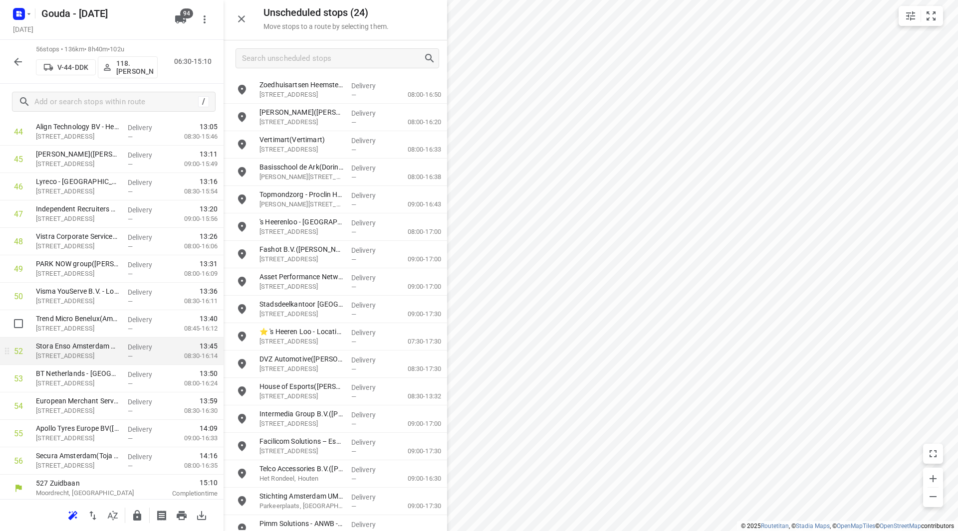
scroll to position [1263, 0]
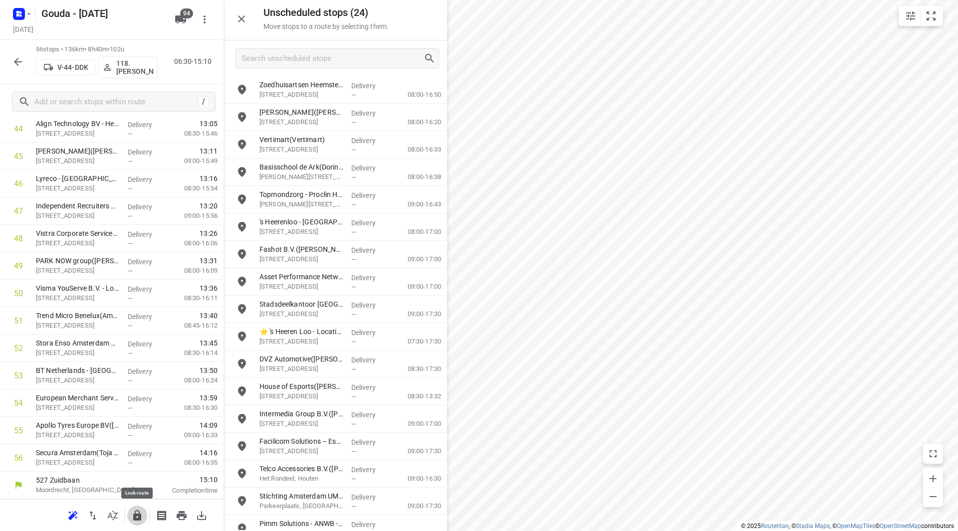
click at [133, 518] on icon "button" at bounding box center [137, 516] width 12 height 12
click at [21, 61] on icon "button" at bounding box center [18, 62] width 8 height 8
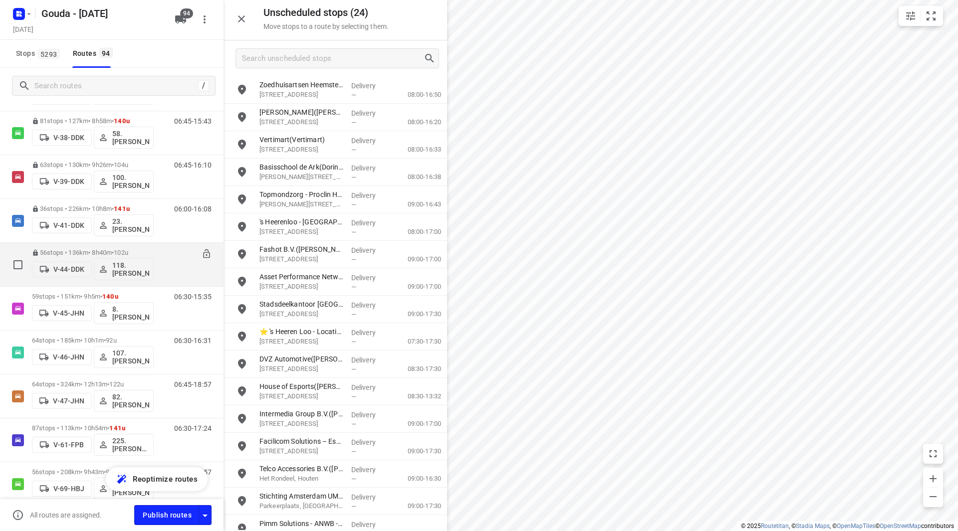
scroll to position [848, 0]
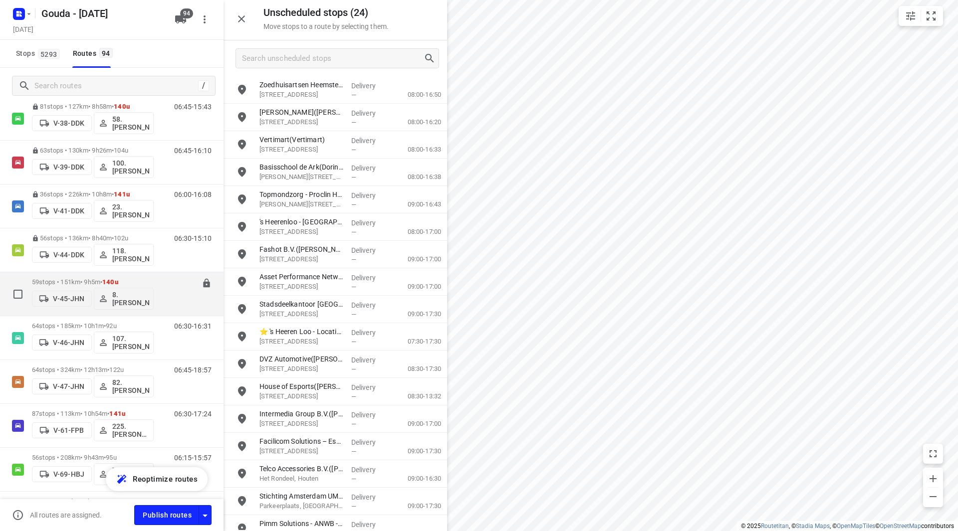
click at [77, 280] on p "59 stops • 151km • 9h5m • 140u" at bounding box center [93, 281] width 122 height 7
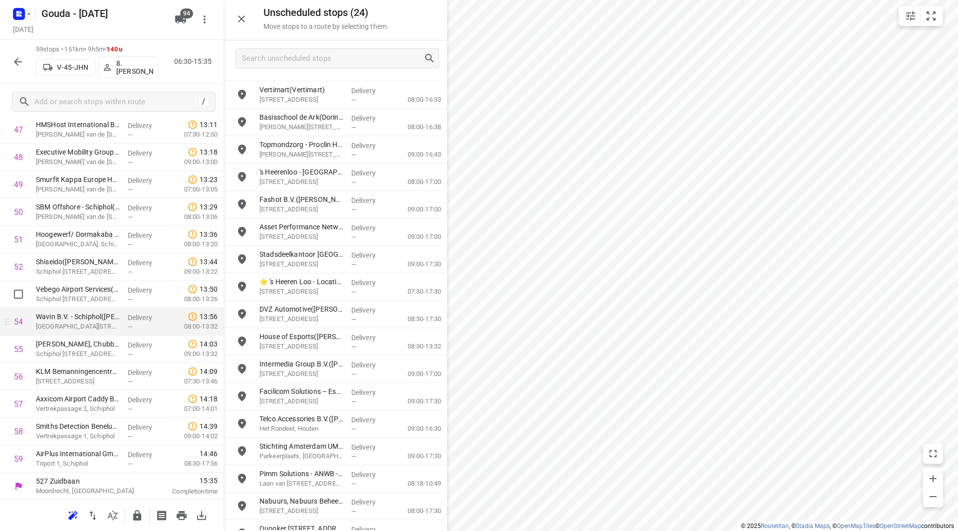
scroll to position [1345, 0]
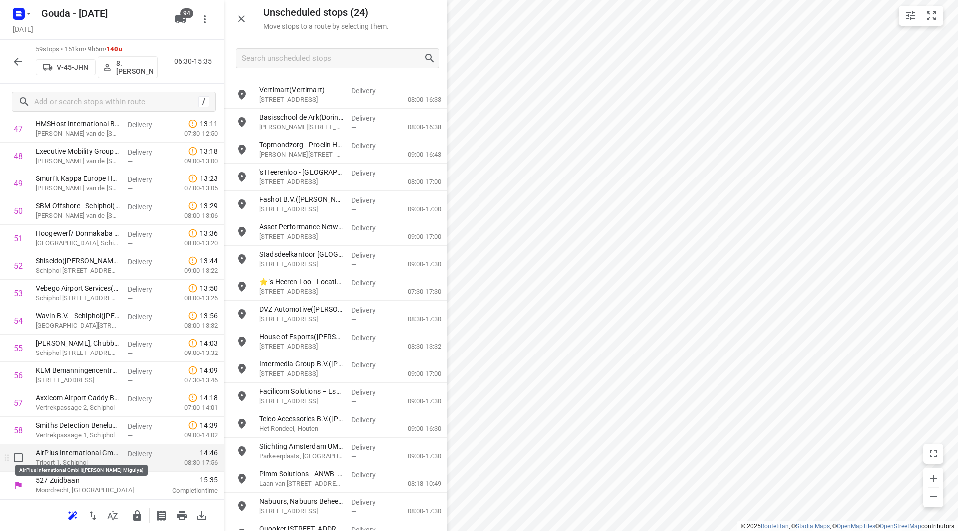
click at [80, 456] on p "AirPlus International GmbH([PERSON_NAME]-Migulya)" at bounding box center [78, 453] width 84 height 10
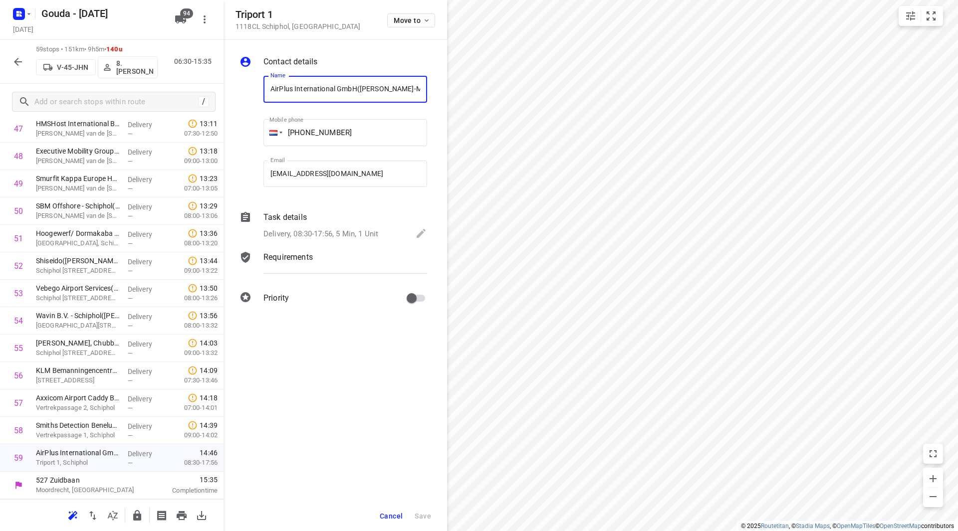
click at [290, 237] on p "Delivery, 08:30-17:56, 5 Min, 1 Unit" at bounding box center [320, 234] width 115 height 11
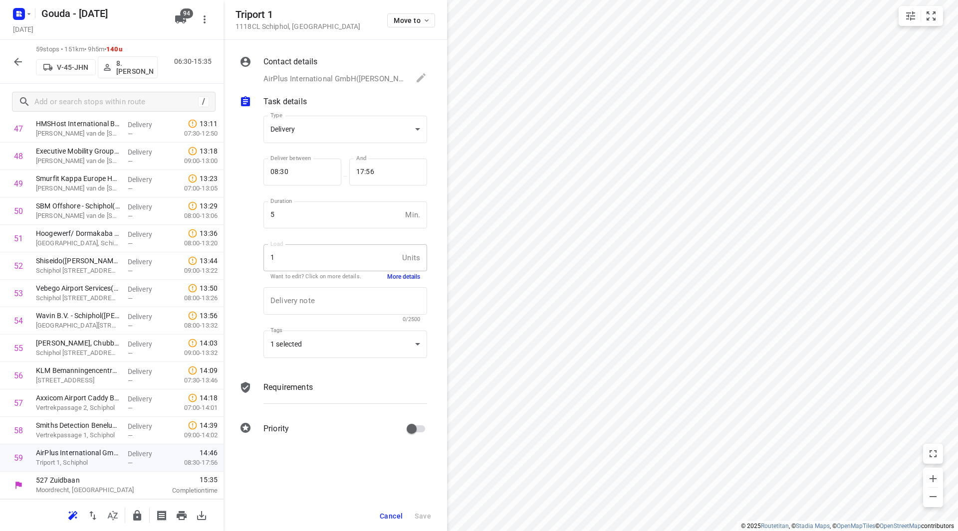
click at [393, 276] on button "More details" at bounding box center [403, 277] width 33 height 8
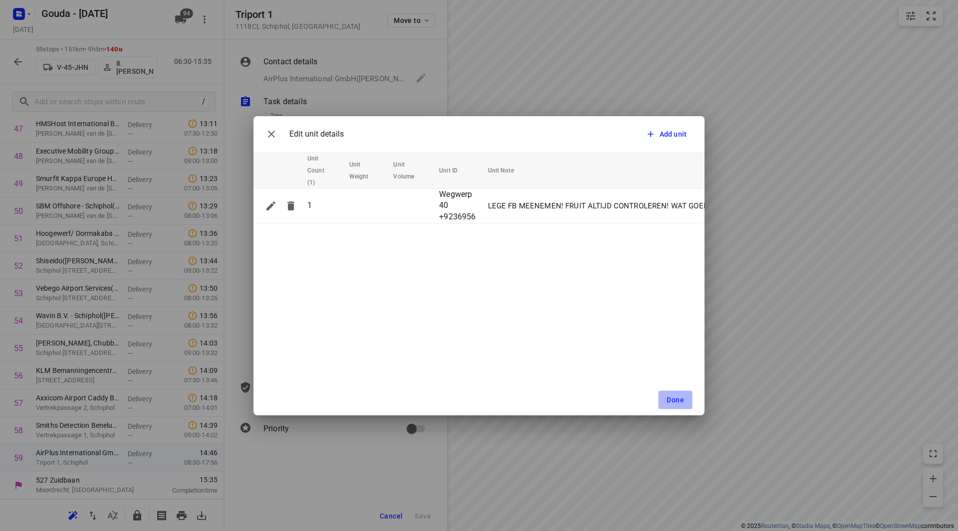
click at [675, 398] on span "Done" at bounding box center [675, 400] width 17 height 8
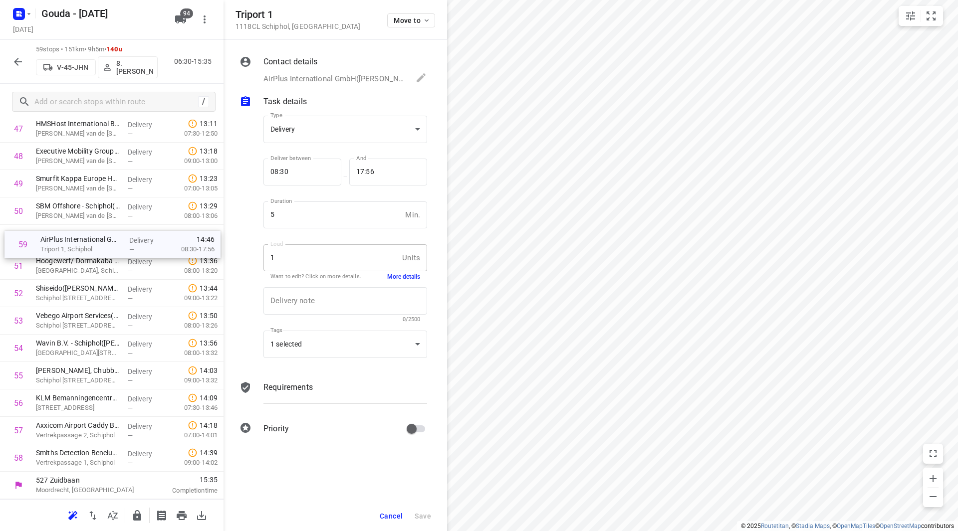
drag, startPoint x: 74, startPoint y: 458, endPoint x: 79, endPoint y: 239, distance: 218.6
click at [386, 514] on span "Cancel" at bounding box center [391, 516] width 23 height 8
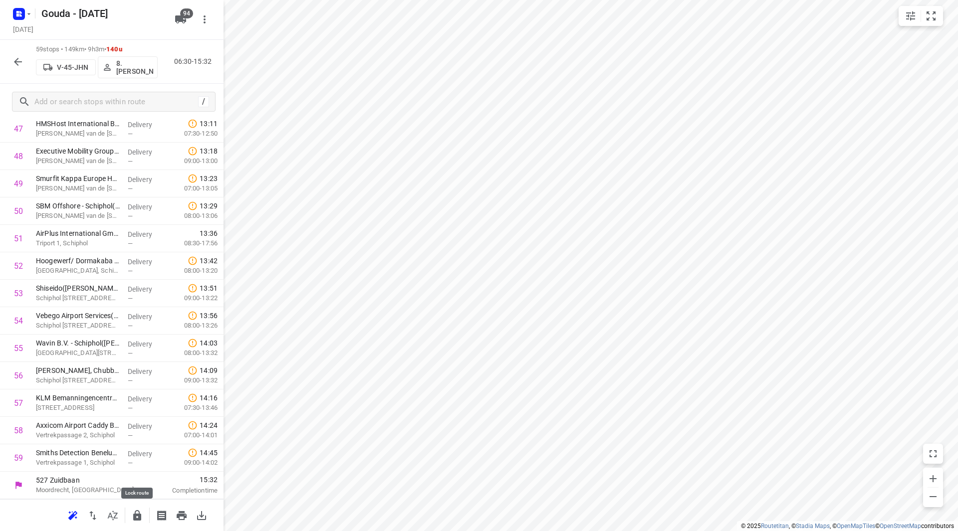
click at [138, 520] on icon "button" at bounding box center [137, 515] width 8 height 10
click at [14, 57] on icon "button" at bounding box center [18, 62] width 12 height 12
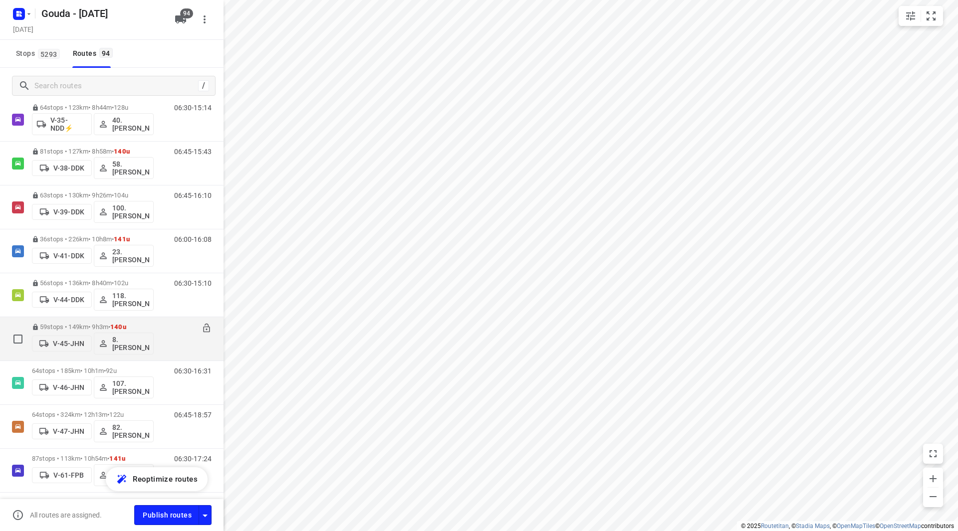
scroll to position [898, 0]
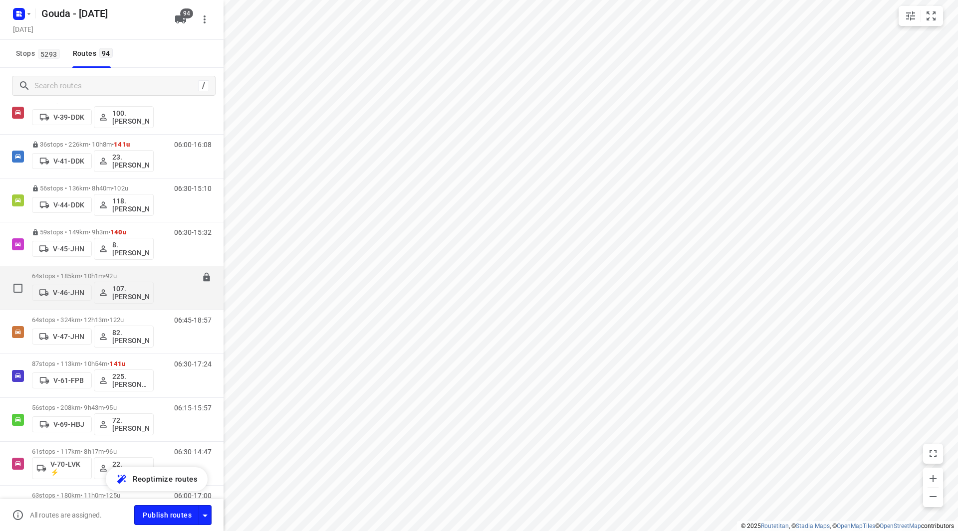
click at [91, 271] on div "64 stops • 185km • 10h1m • 92u V-46-JHN 107.Femke Bogaards" at bounding box center [93, 287] width 122 height 41
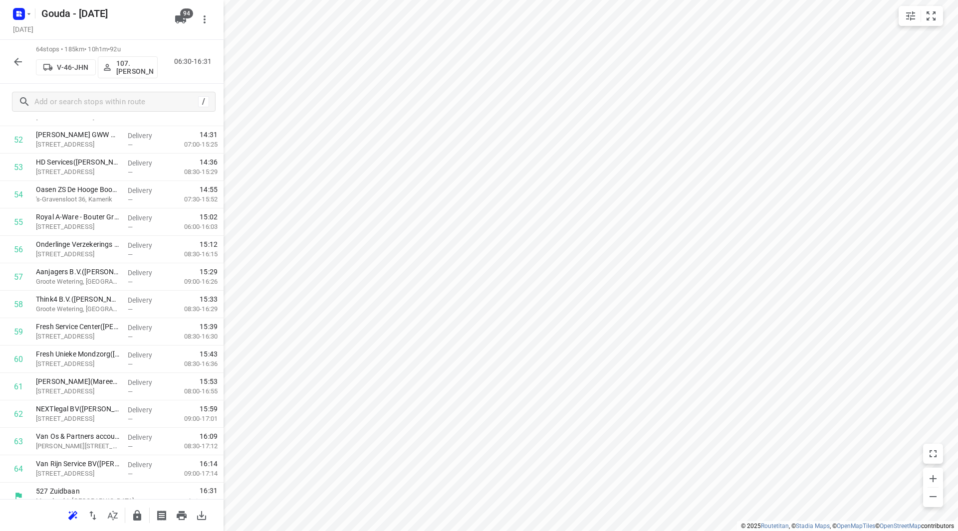
scroll to position [1483, 0]
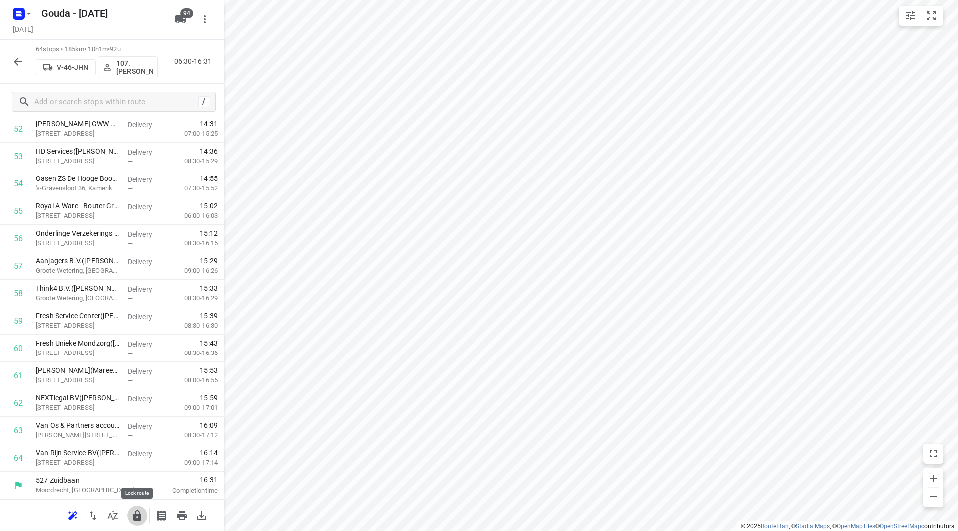
click at [137, 513] on icon "button" at bounding box center [137, 516] width 12 height 12
click at [13, 59] on icon "button" at bounding box center [18, 62] width 12 height 12
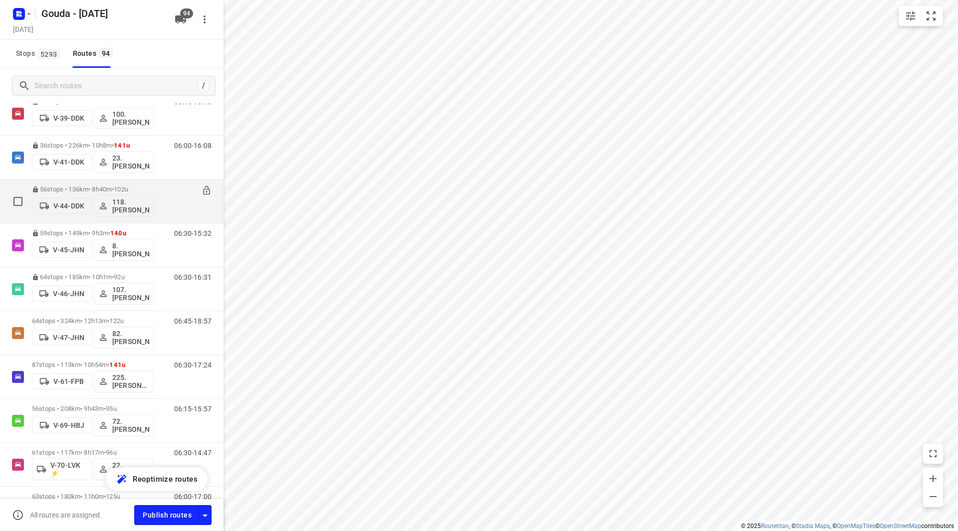
scroll to position [898, 0]
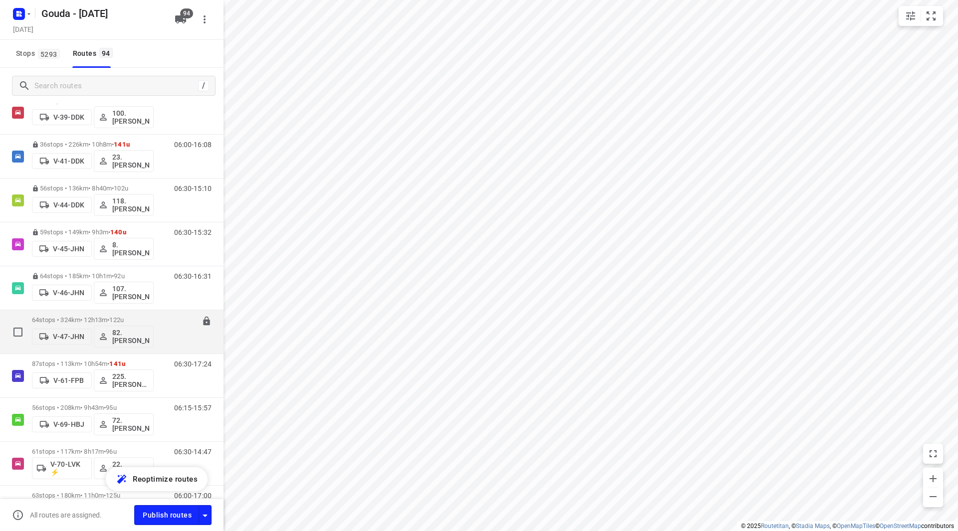
click at [86, 316] on p "64 stops • 324km • 12h13m • 122u" at bounding box center [93, 319] width 122 height 7
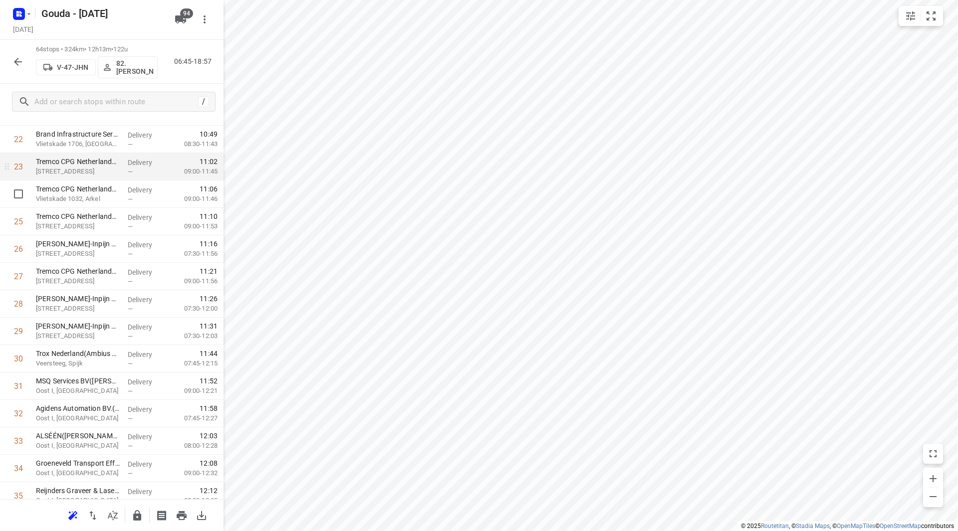
scroll to position [599, 0]
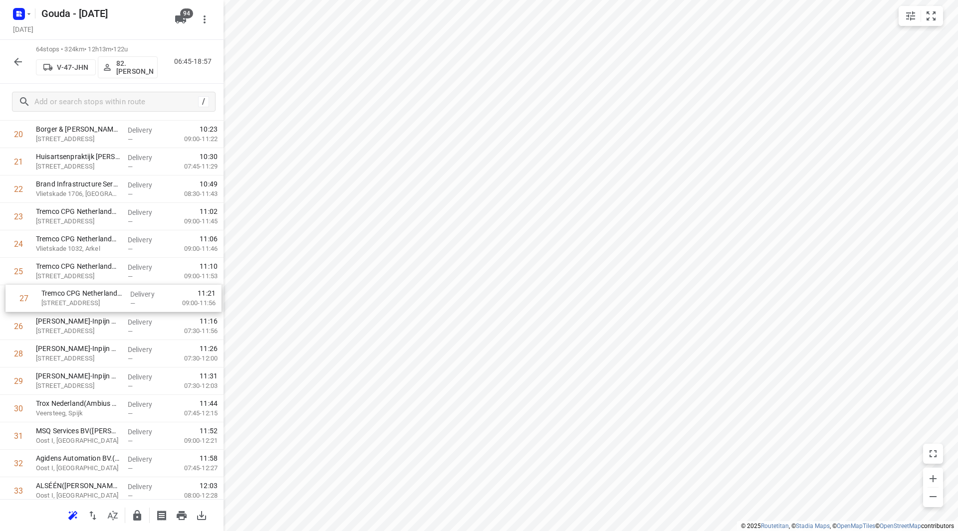
drag, startPoint x: 88, startPoint y: 328, endPoint x: 93, endPoint y: 296, distance: 32.9
click at [93, 296] on div "1 PontMeyer - Gronichem(Ties Godthelp) Timorstraat 5, Gorinchem Delivery — 07:3…" at bounding box center [112, 477] width 224 height 1756
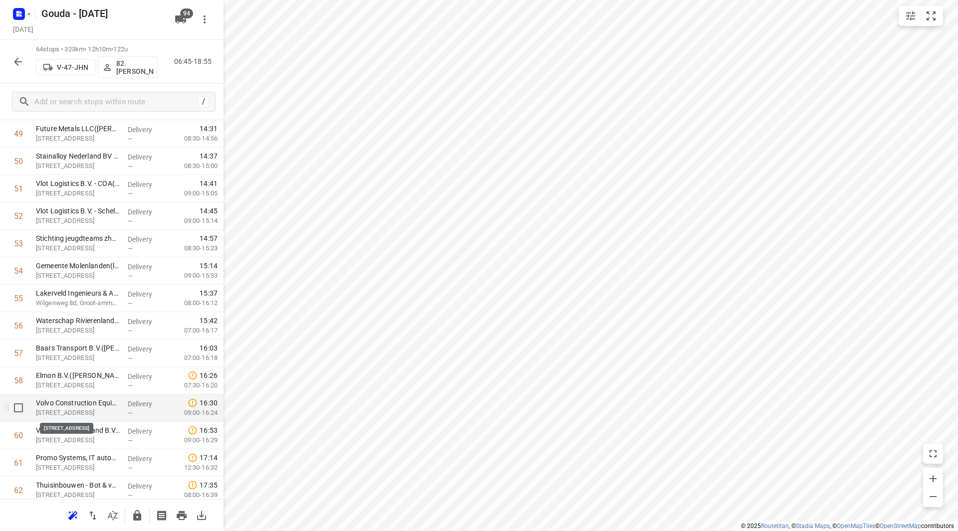
scroll to position [1397, 0]
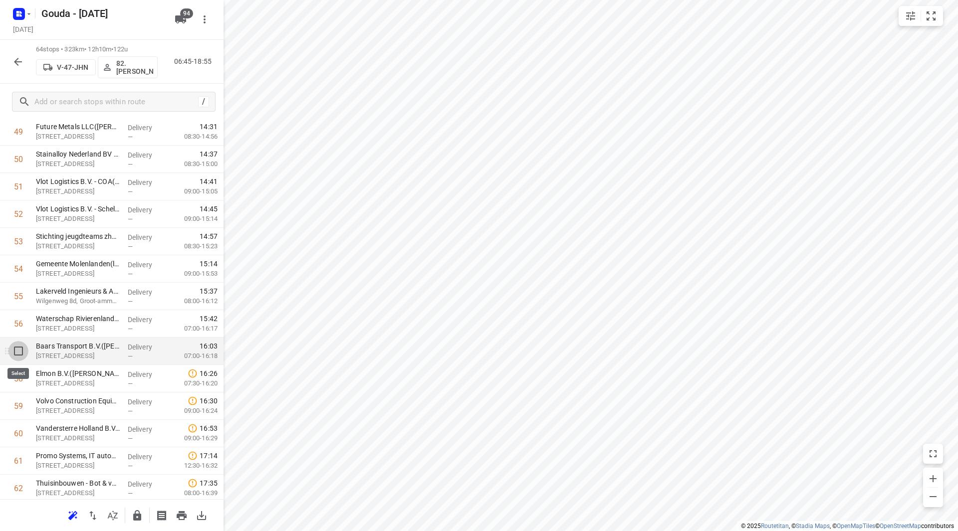
click at [22, 354] on input "checkbox" at bounding box center [18, 351] width 20 height 20
checkbox input "true"
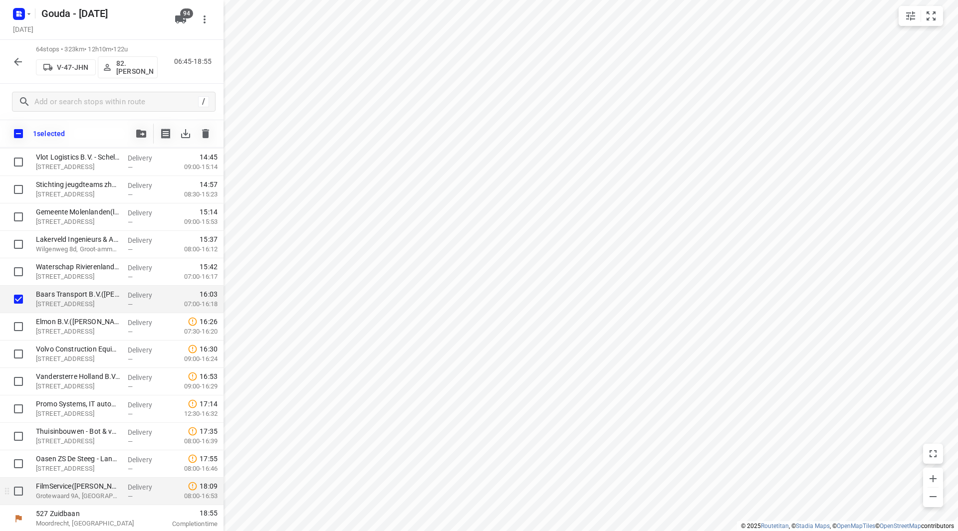
scroll to position [1479, 0]
click at [17, 491] on input "checkbox" at bounding box center [18, 490] width 20 height 20
checkbox input "true"
click at [142, 133] on icon "button" at bounding box center [141, 134] width 10 height 8
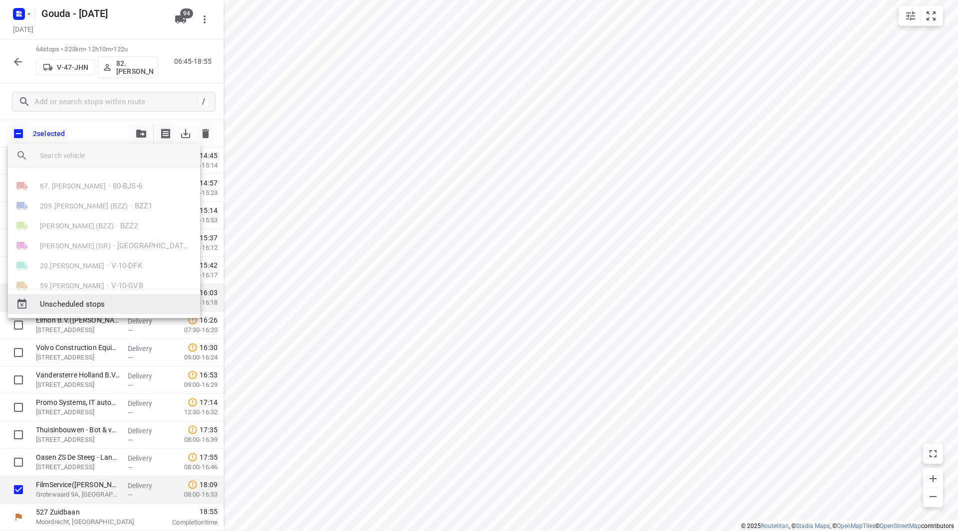
click at [87, 304] on span "Unscheduled stops" at bounding box center [116, 304] width 152 height 11
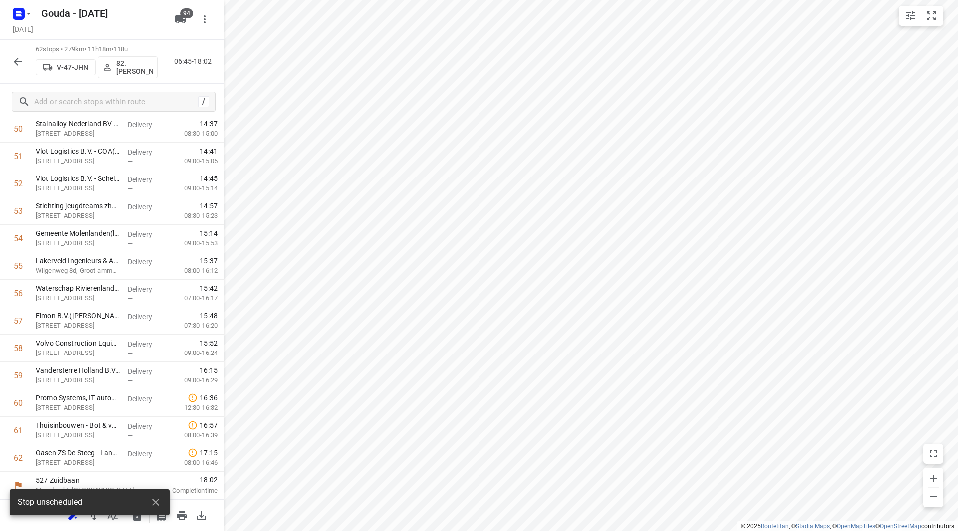
scroll to position [1428, 0]
click at [20, 433] on input "checkbox" at bounding box center [18, 431] width 20 height 20
checkbox input "true"
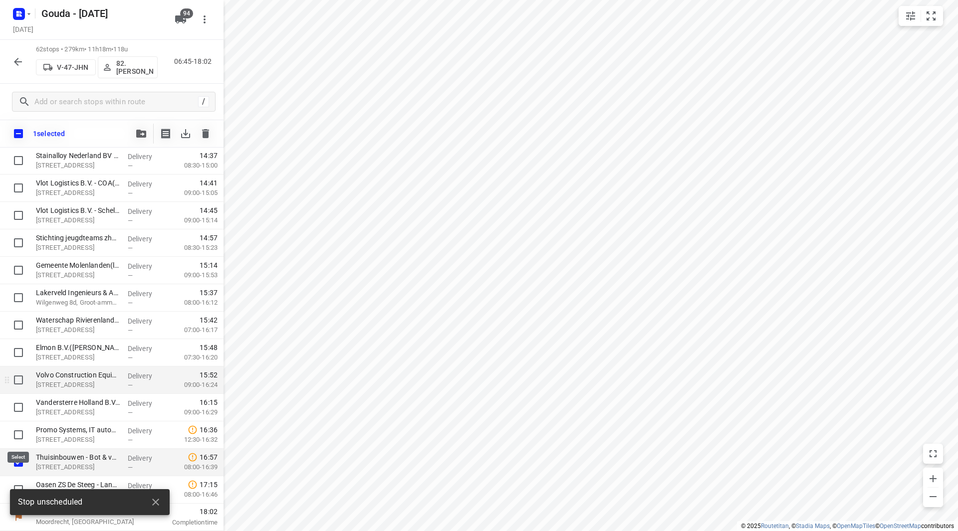
scroll to position [1424, 0]
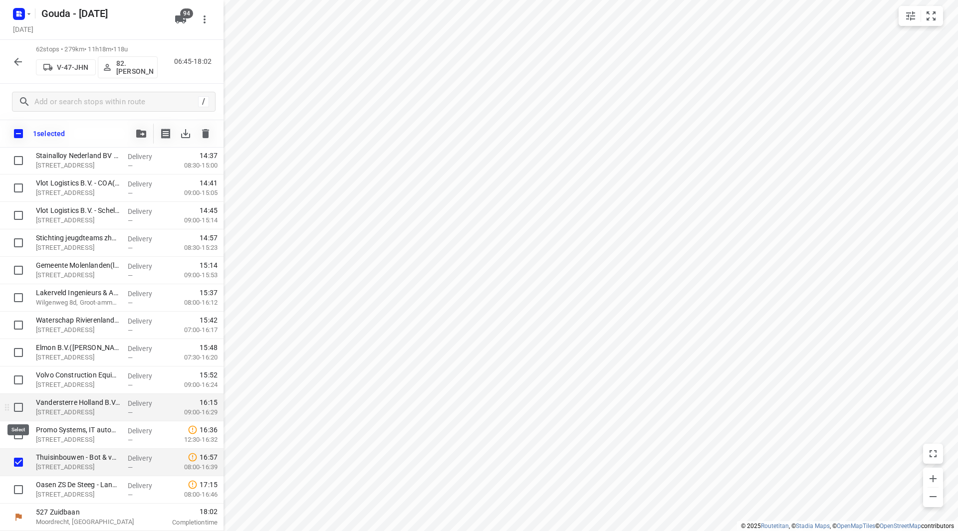
click at [17, 407] on input "checkbox" at bounding box center [18, 408] width 20 height 20
checkbox input "true"
click at [144, 132] on icon "button" at bounding box center [141, 134] width 10 height 8
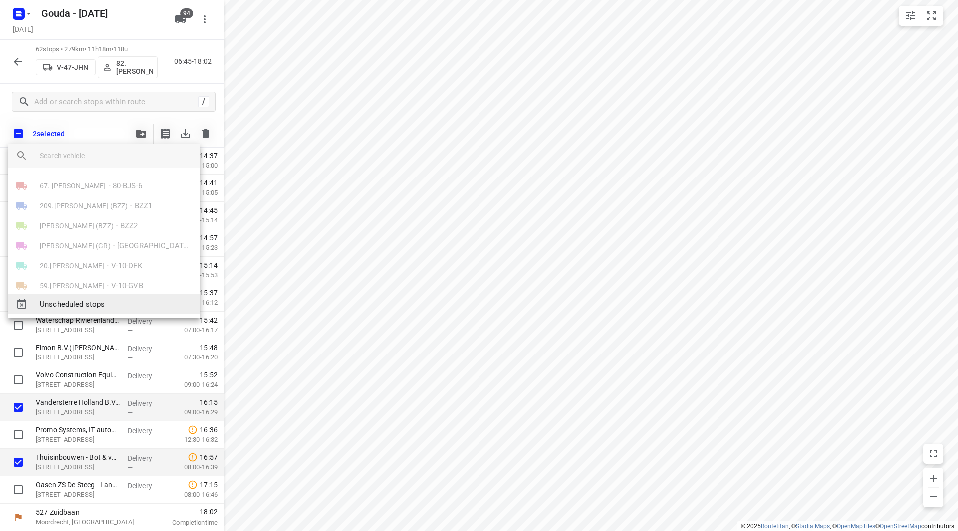
click at [89, 300] on span "Unscheduled stops" at bounding box center [116, 304] width 152 height 11
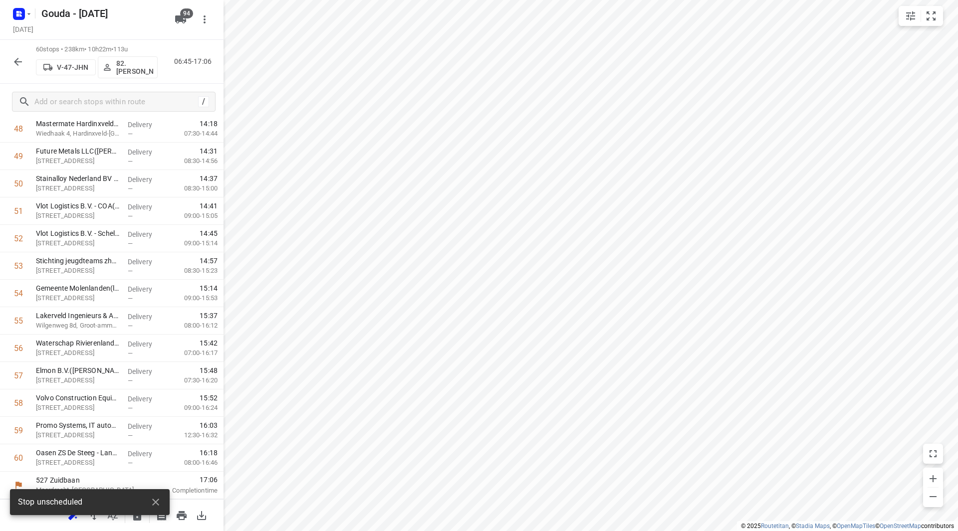
scroll to position [1373, 0]
click at [141, 520] on icon "button" at bounding box center [137, 515] width 8 height 10
click at [14, 62] on icon "button" at bounding box center [18, 62] width 12 height 12
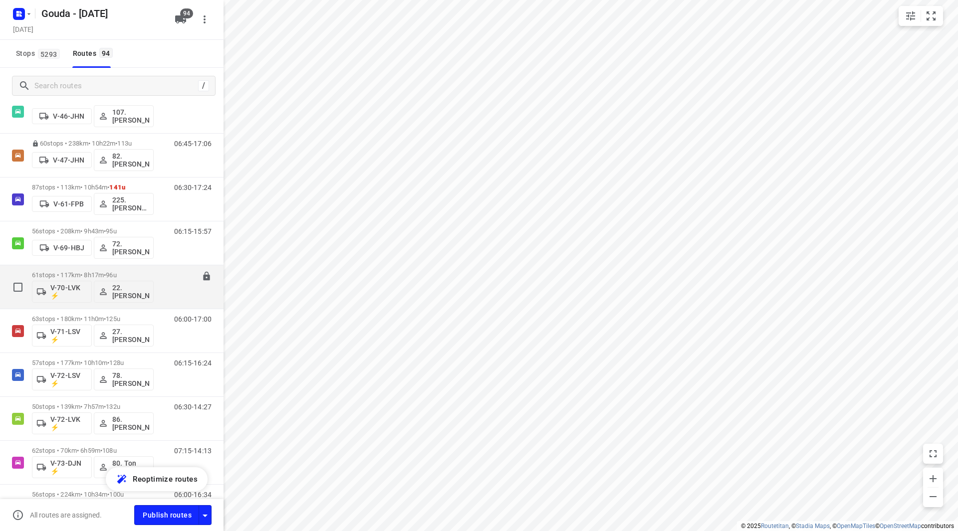
scroll to position [998, 0]
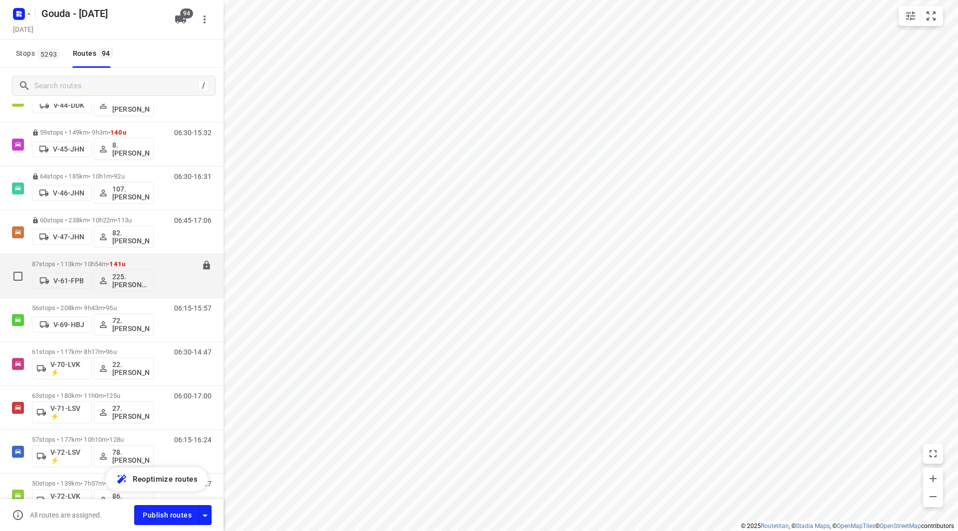
click at [87, 258] on div "87 stops • 113km • 10h54m • 141u V-61-FPB 225.Sam Rijkers (ZZP)" at bounding box center [93, 275] width 122 height 41
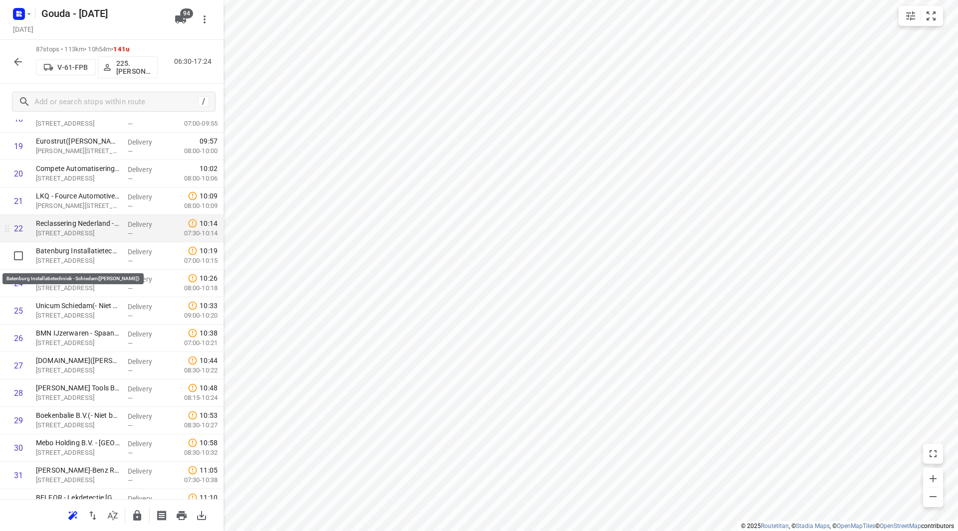
scroll to position [549, 0]
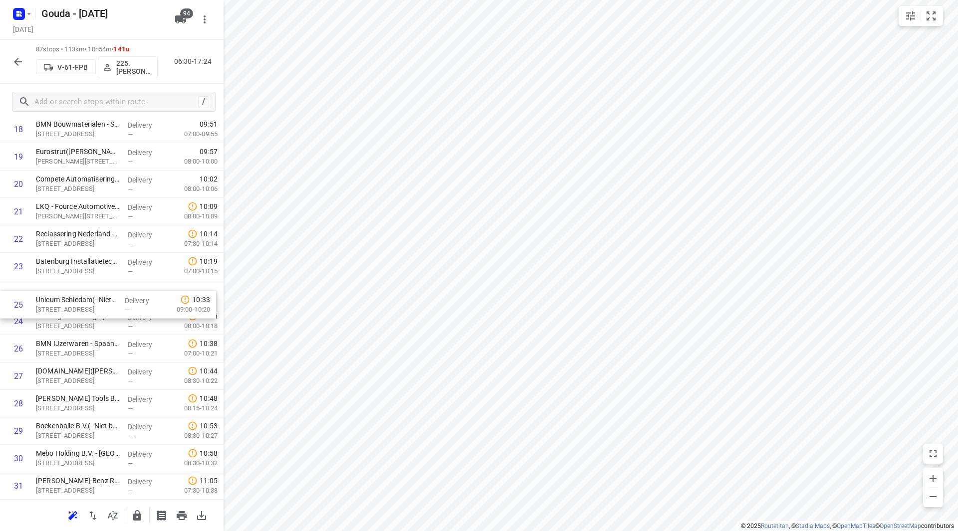
drag, startPoint x: 106, startPoint y: 310, endPoint x: 105, endPoint y: 286, distance: 24.0
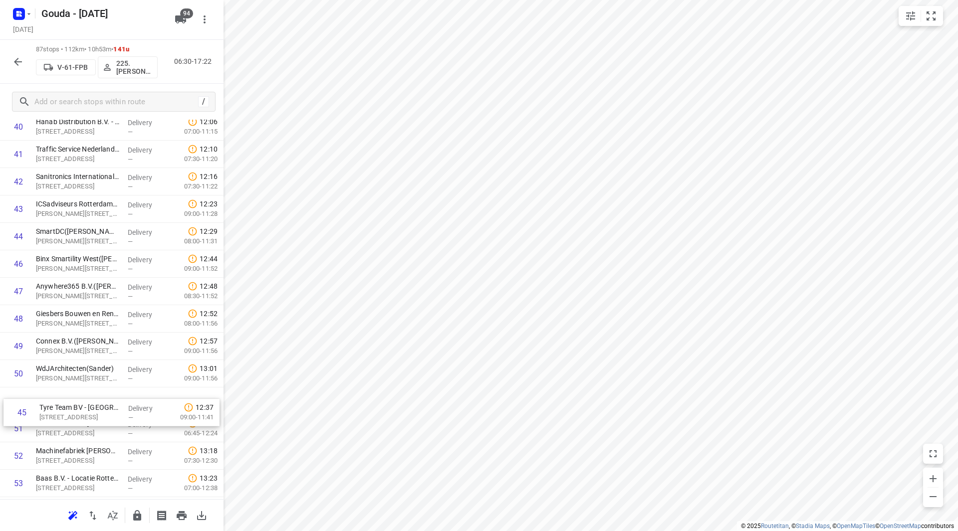
scroll to position [1158, 0]
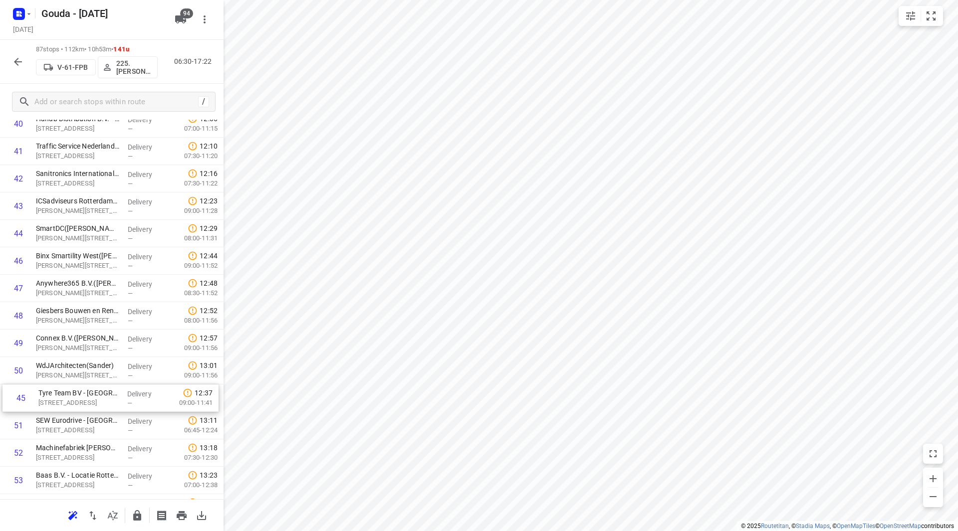
drag, startPoint x: 149, startPoint y: 273, endPoint x: 152, endPoint y: 404, distance: 130.8
click at [152, 404] on div "1 Avezaat Cranes - Gheinstraat(Eleni Jeronimus) De Gheynstraat 1, Schiedam Deli…" at bounding box center [112, 234] width 224 height 2388
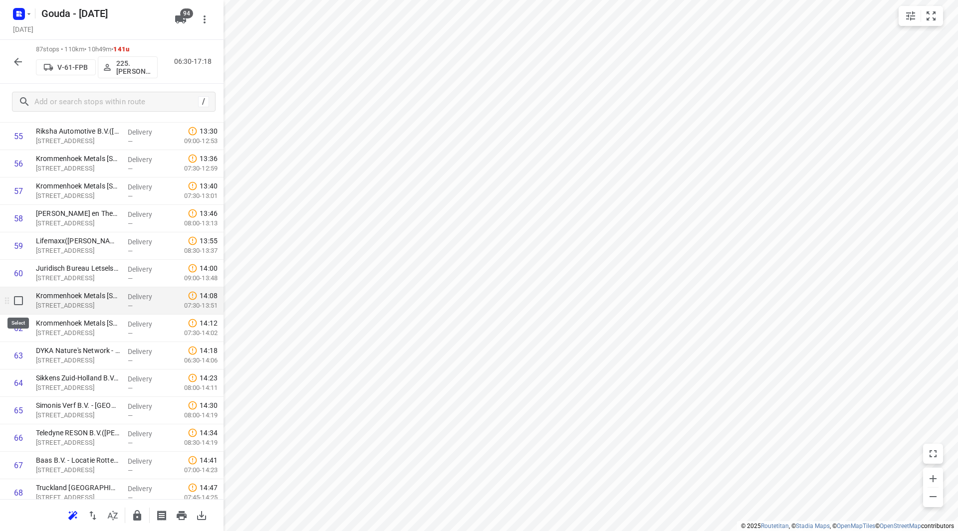
click at [15, 301] on input "checkbox" at bounding box center [18, 301] width 20 height 20
checkbox input "true"
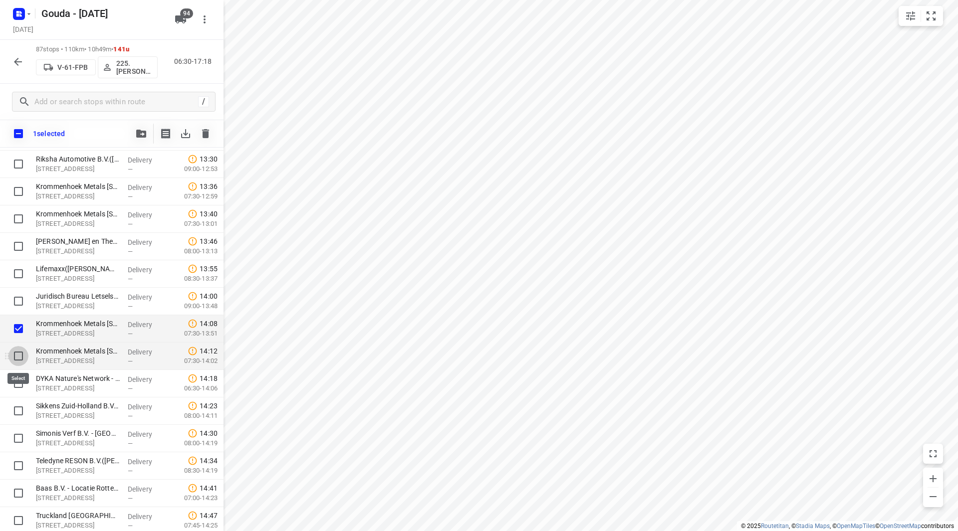
click at [18, 354] on input "checkbox" at bounding box center [18, 356] width 20 height 20
checkbox input "true"
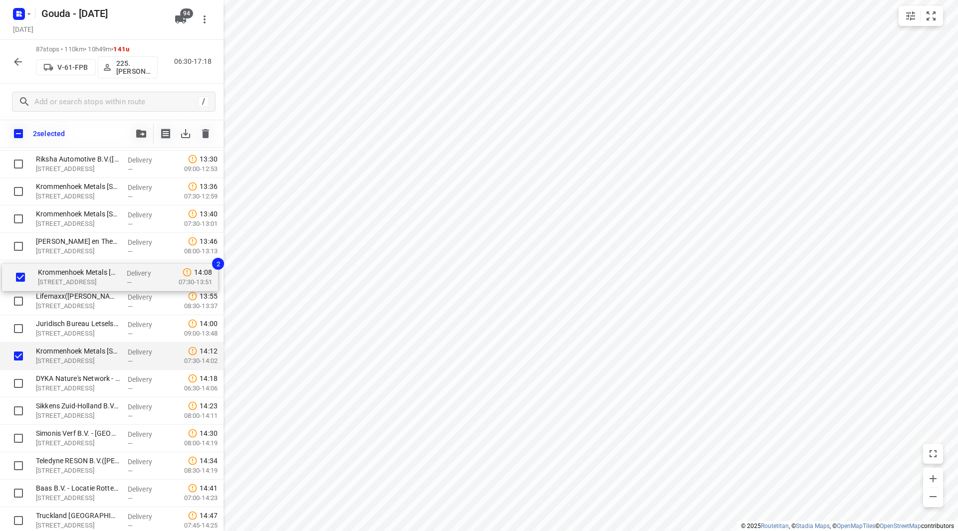
drag, startPoint x: 79, startPoint y: 332, endPoint x: 81, endPoint y: 277, distance: 54.9
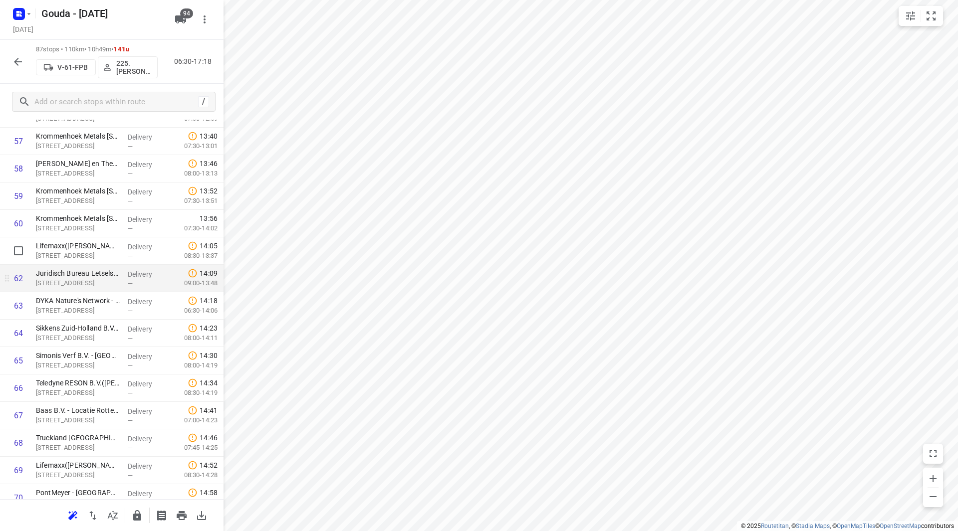
scroll to position [1657, 0]
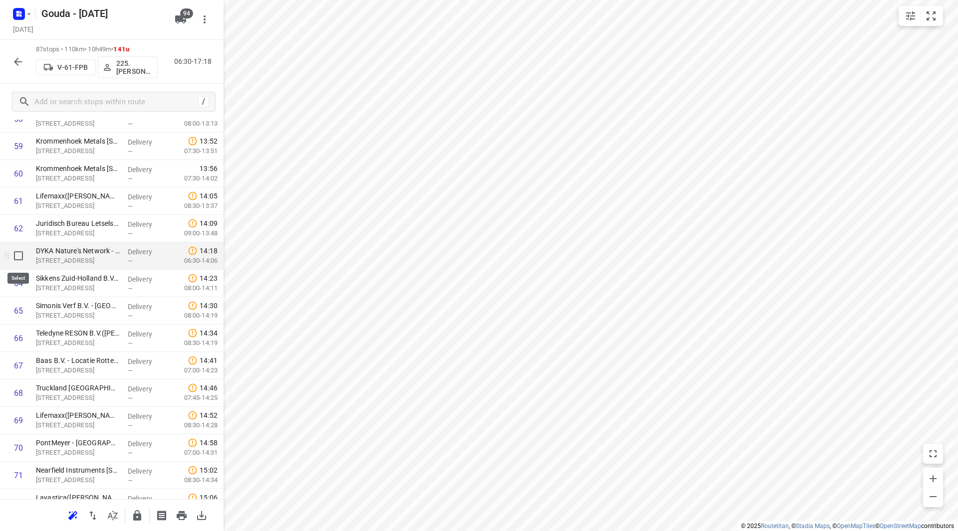
click at [15, 258] on input "checkbox" at bounding box center [18, 256] width 20 height 20
checkbox input "true"
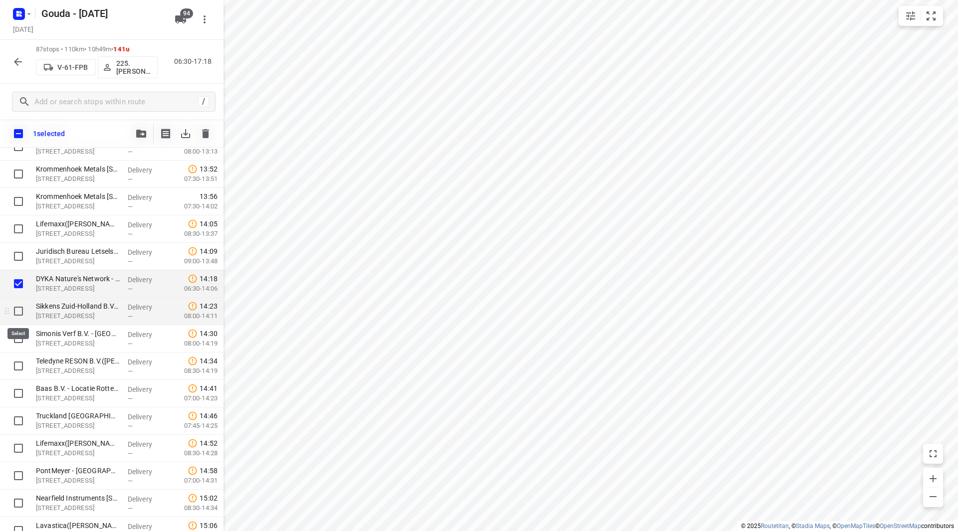
click at [17, 309] on input "checkbox" at bounding box center [18, 311] width 20 height 20
checkbox input "true"
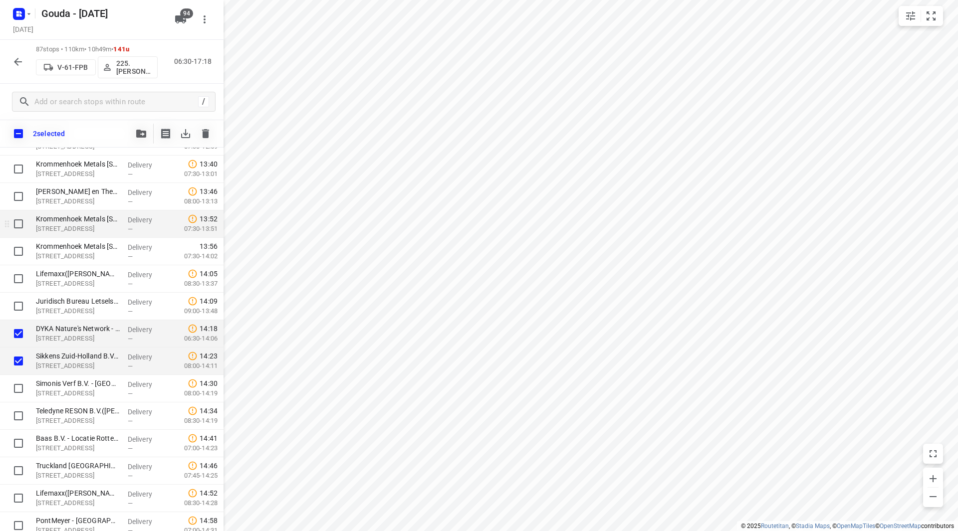
scroll to position [1557, 0]
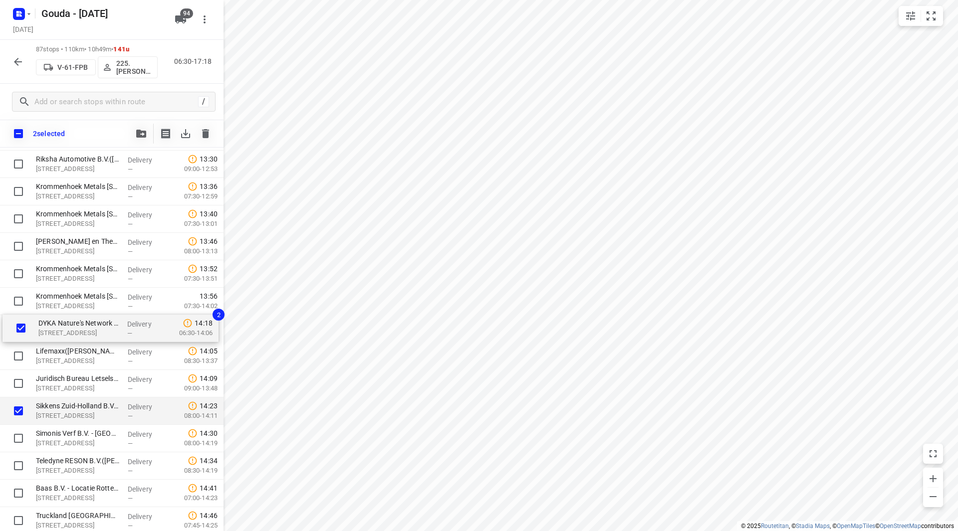
drag, startPoint x: 55, startPoint y: 371, endPoint x: 58, endPoint y: 327, distance: 44.5
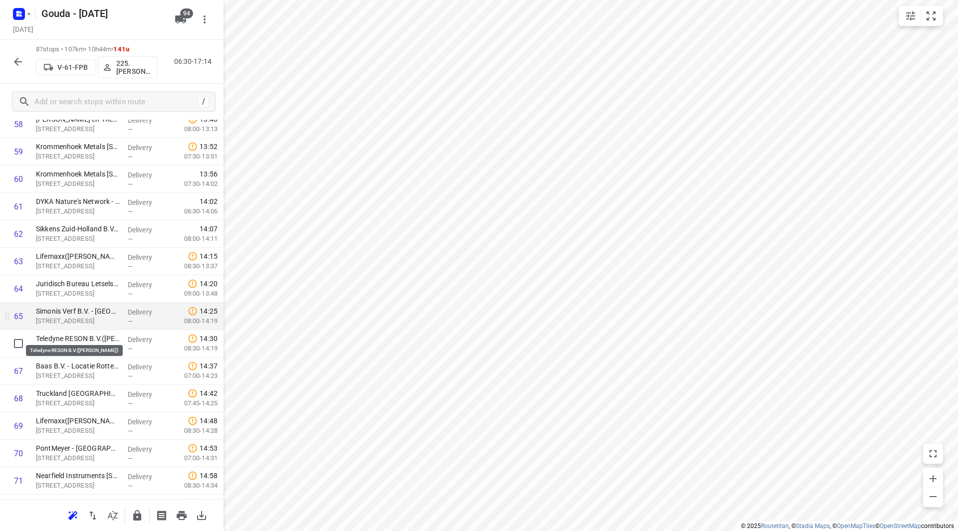
scroll to position [1657, 0]
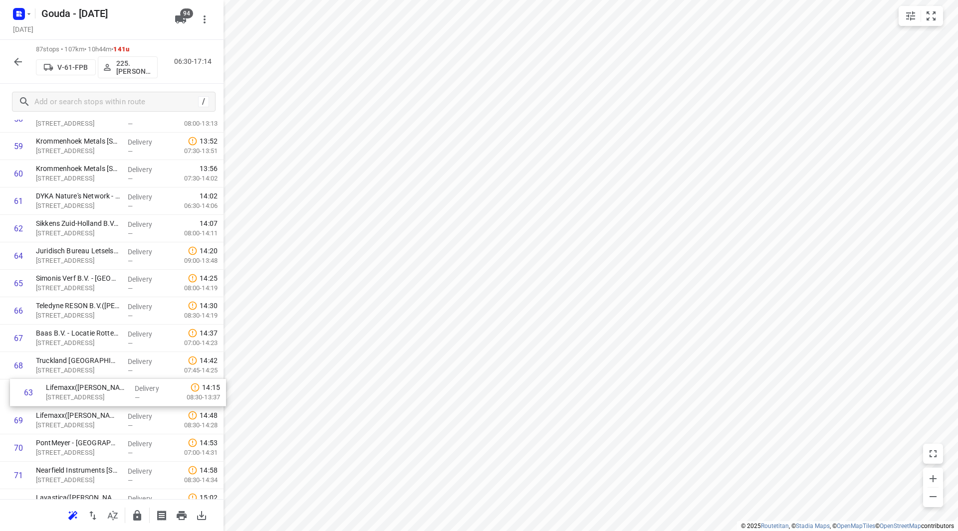
drag, startPoint x: 98, startPoint y: 255, endPoint x: 105, endPoint y: 399, distance: 144.4
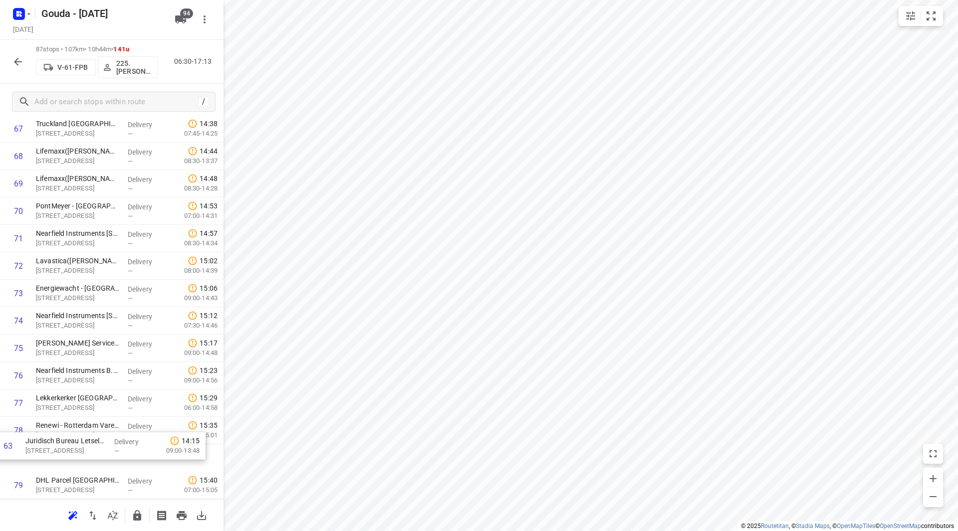
scroll to position [1906, 0]
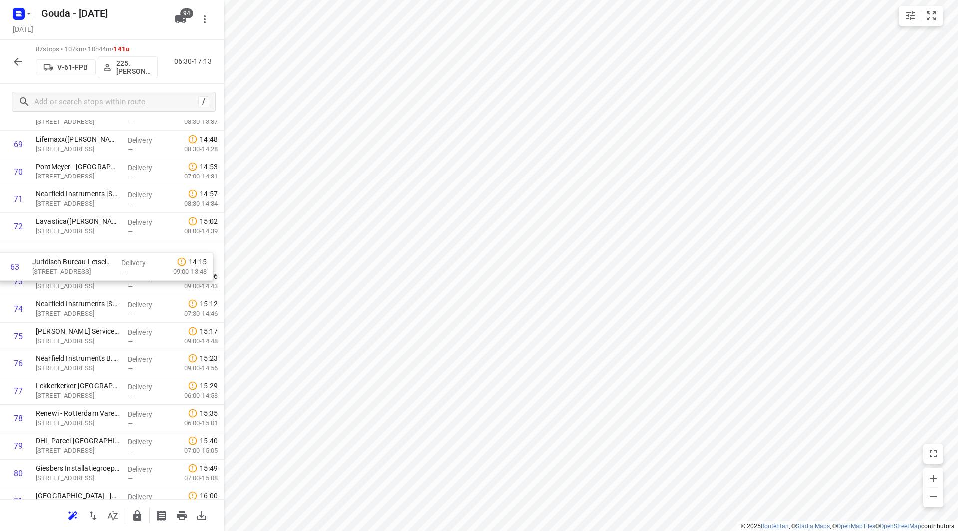
drag, startPoint x: 90, startPoint y: 312, endPoint x: 88, endPoint y: 265, distance: 46.9
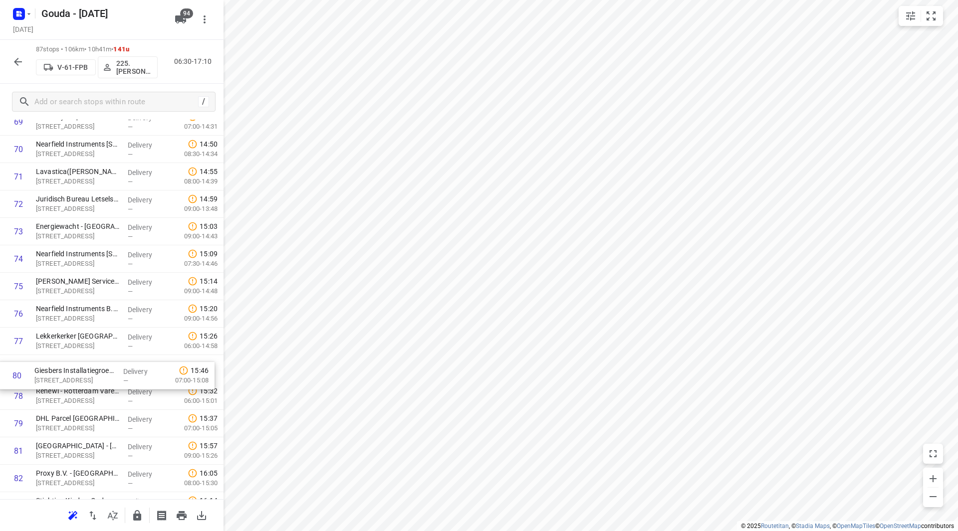
scroll to position [1957, 0]
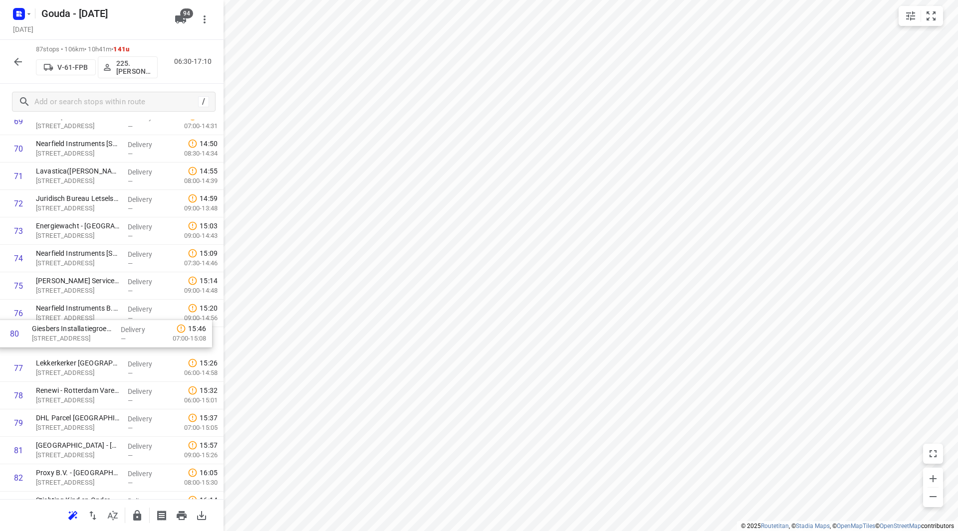
drag, startPoint x: 81, startPoint y: 422, endPoint x: 72, endPoint y: 306, distance: 116.1
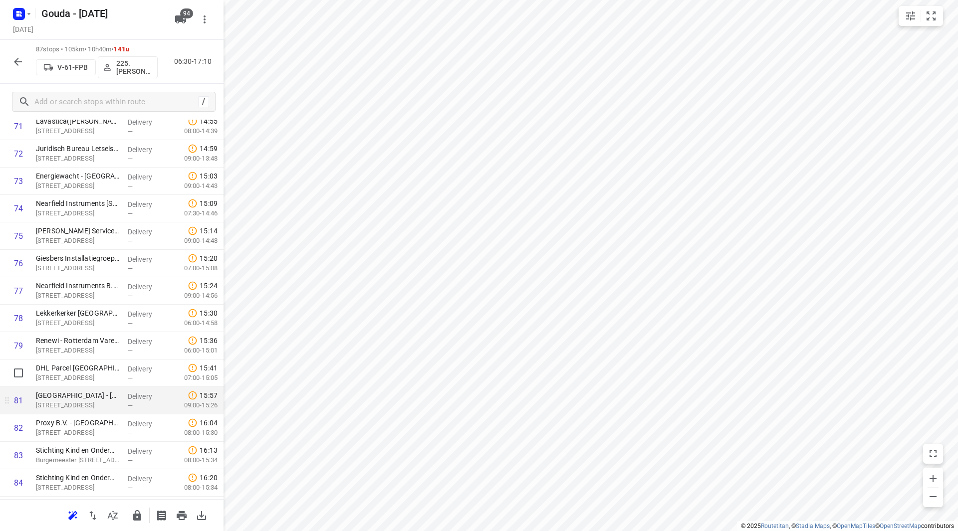
scroll to position [2056, 0]
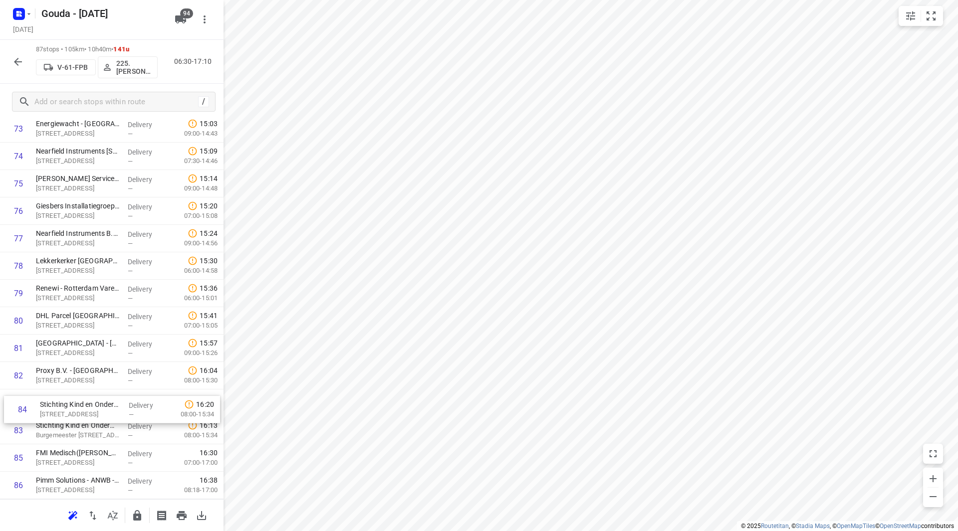
drag, startPoint x: 72, startPoint y: 432, endPoint x: 76, endPoint y: 405, distance: 26.7
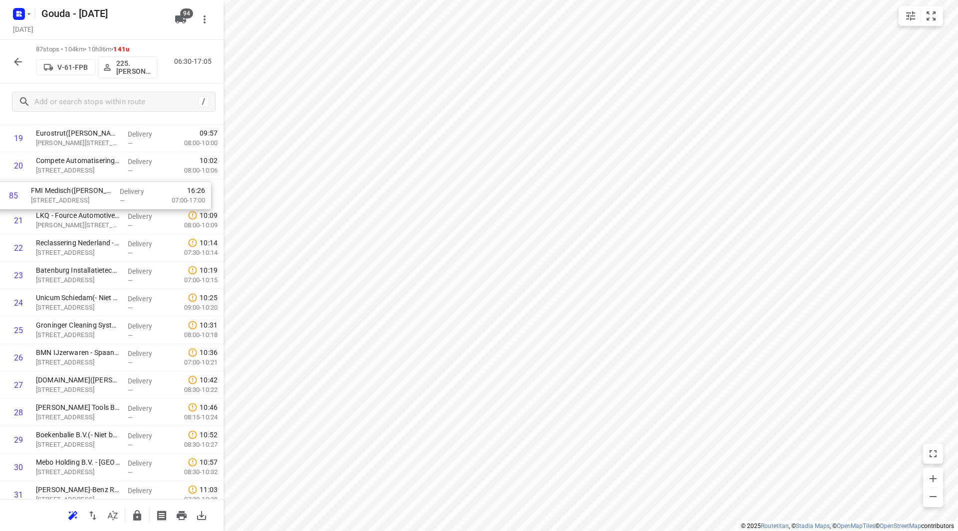
scroll to position [556, 0]
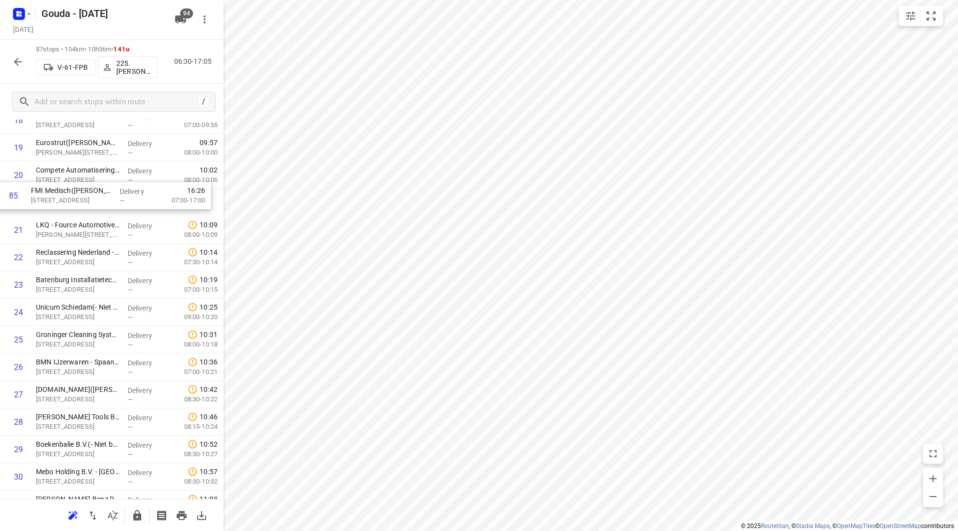
drag, startPoint x: 87, startPoint y: 405, endPoint x: 82, endPoint y: 197, distance: 207.6
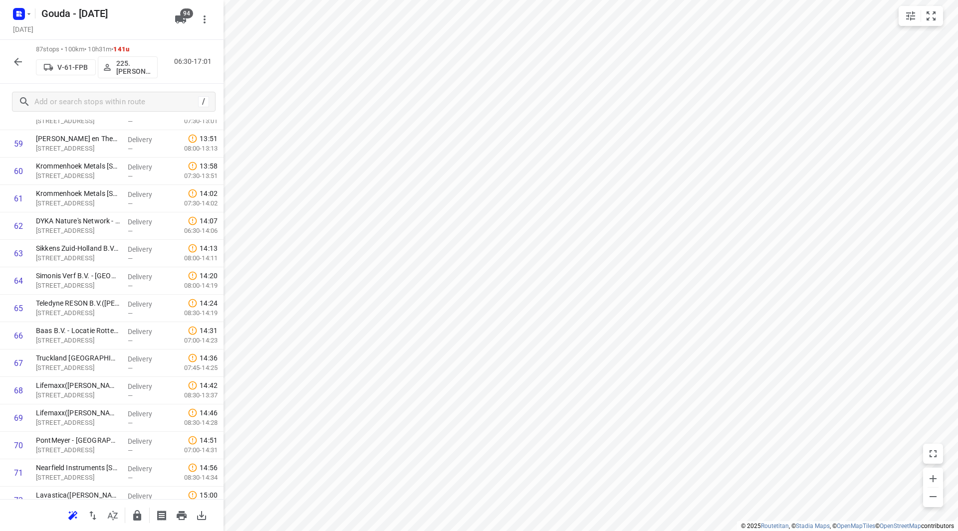
scroll to position [2114, 0]
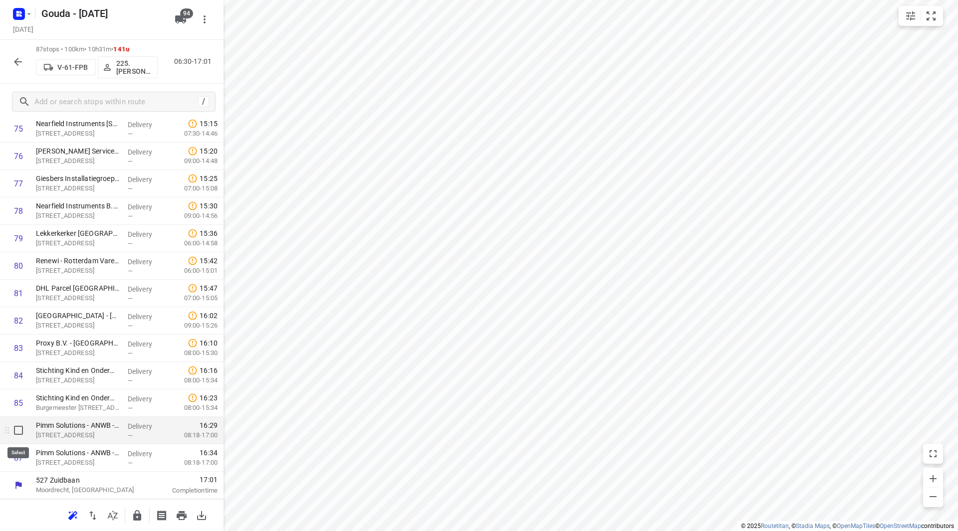
click at [23, 432] on input "checkbox" at bounding box center [18, 431] width 20 height 20
checkbox input "true"
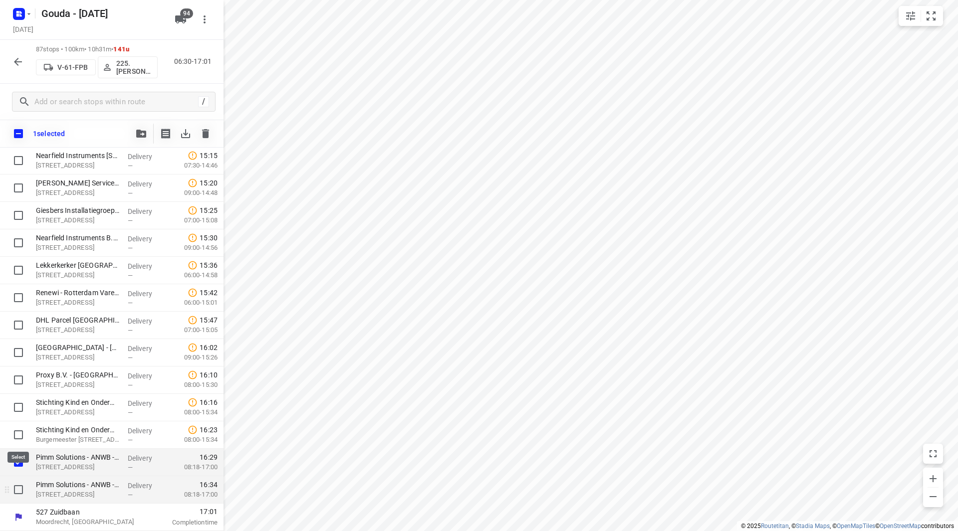
scroll to position [2110, 0]
click at [19, 485] on input "checkbox" at bounding box center [18, 490] width 20 height 20
checkbox input "true"
click at [142, 127] on button "button" at bounding box center [141, 134] width 20 height 20
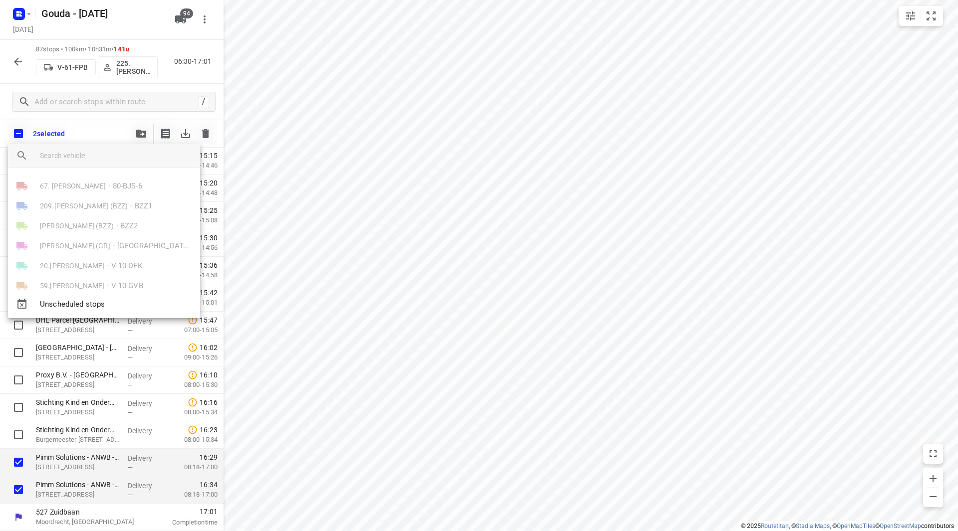
click at [98, 150] on input "search vehicle" at bounding box center [116, 155] width 152 height 15
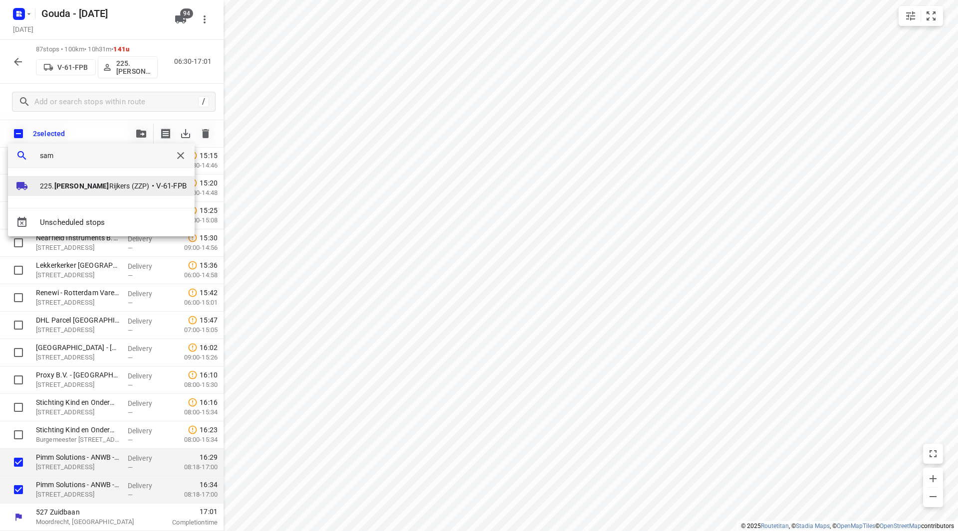
type input "sam"
click at [85, 186] on span "225. Sam Rijkers (ZZP)" at bounding box center [95, 186] width 110 height 10
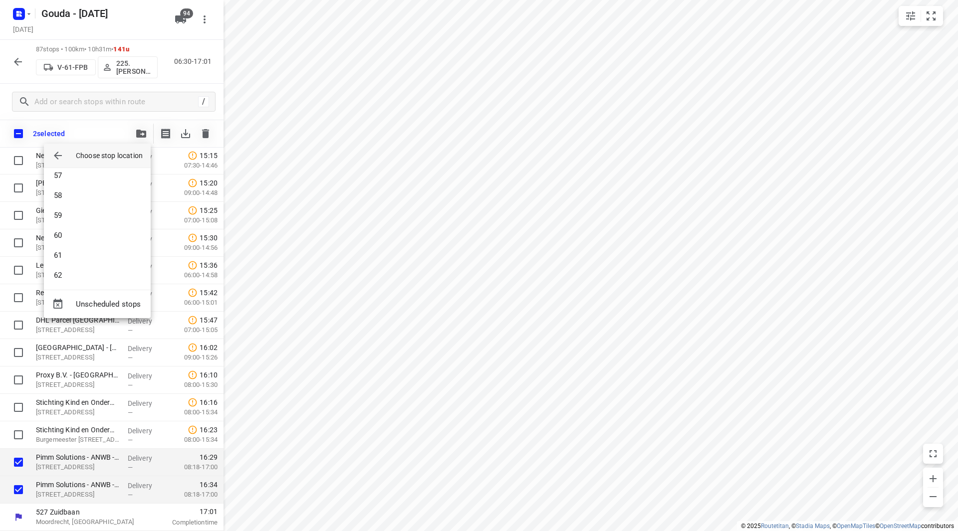
scroll to position [1013, 0]
click at [83, 223] on li "54" at bounding box center [97, 227] width 107 height 20
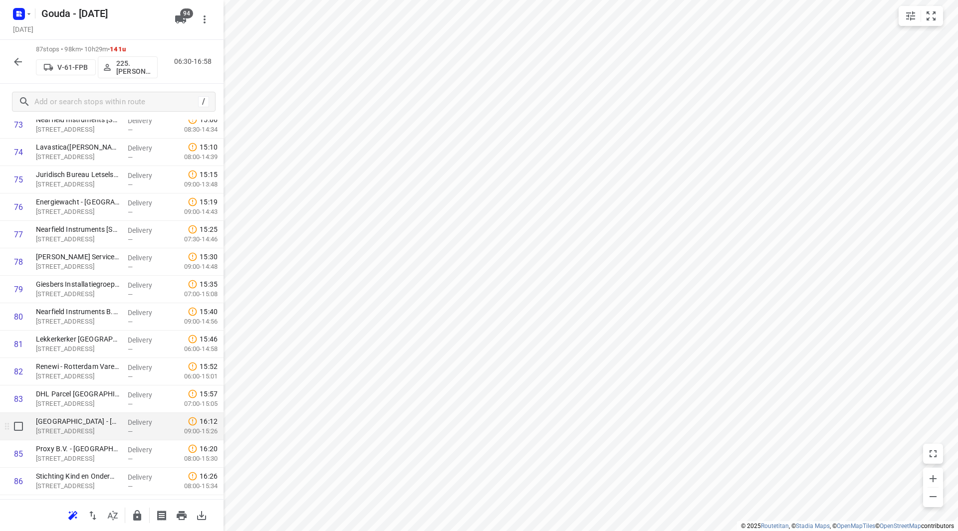
scroll to position [2114, 0]
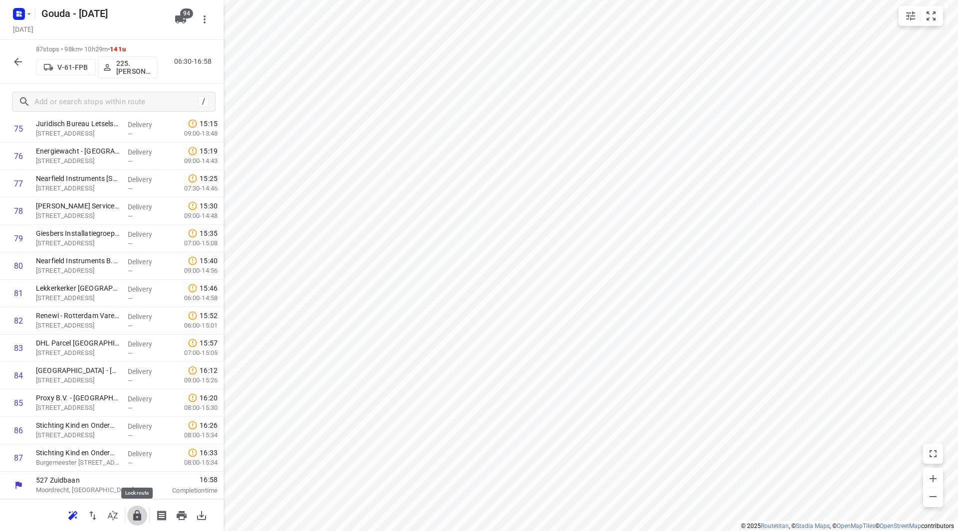
click at [137, 515] on icon "button" at bounding box center [137, 515] width 8 height 10
click at [18, 60] on icon "button" at bounding box center [18, 62] width 12 height 12
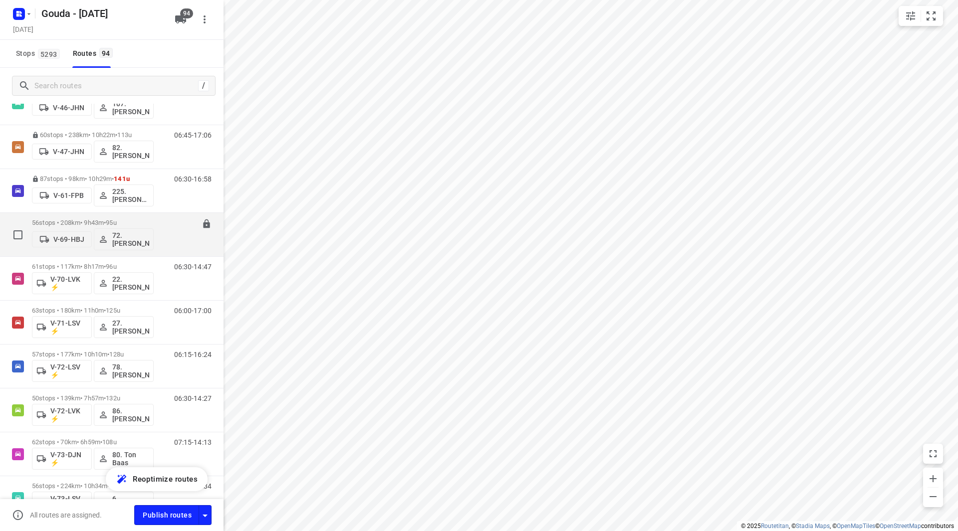
scroll to position [1048, 0]
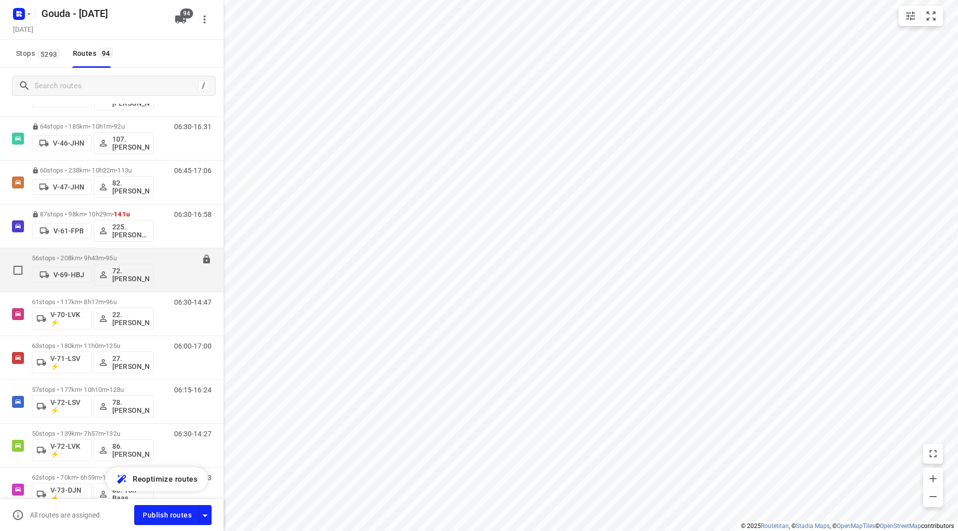
click at [94, 255] on p "56 stops • 208km • 9h43m • 95u" at bounding box center [93, 257] width 122 height 7
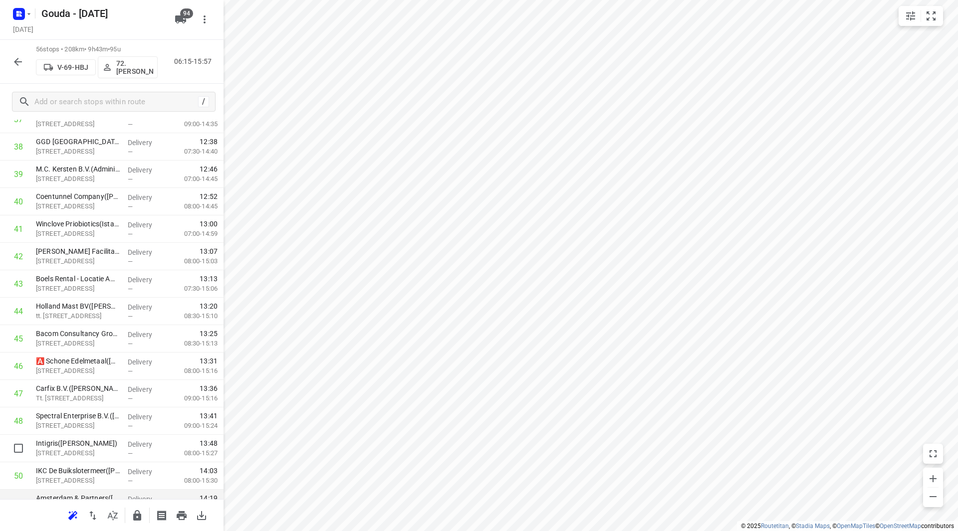
scroll to position [1098, 0]
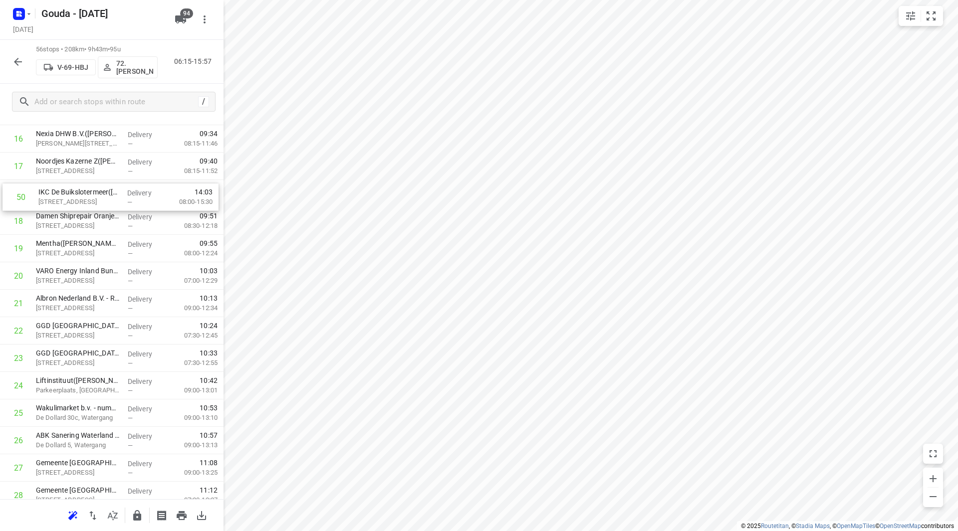
drag, startPoint x: 67, startPoint y: 465, endPoint x: 70, endPoint y: 198, distance: 266.5
click at [70, 198] on div "1 Rijkswaterstaat VWM - Verkeerspost Schellingwoude([PERSON_NAME]) [STREET_ADDR…" at bounding box center [112, 482] width 224 height 1537
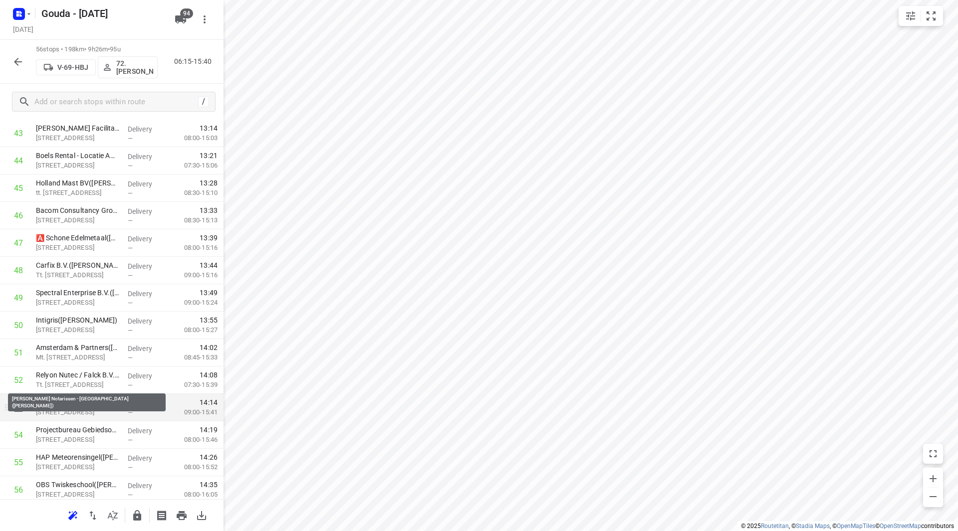
scroll to position [1263, 0]
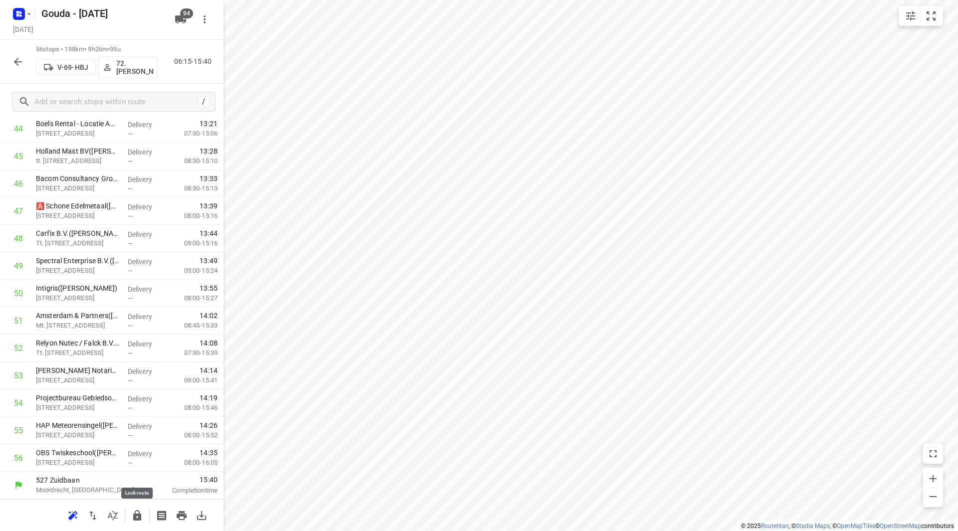
click at [140, 515] on icon "button" at bounding box center [137, 515] width 8 height 10
click at [16, 60] on icon "button" at bounding box center [18, 62] width 8 height 8
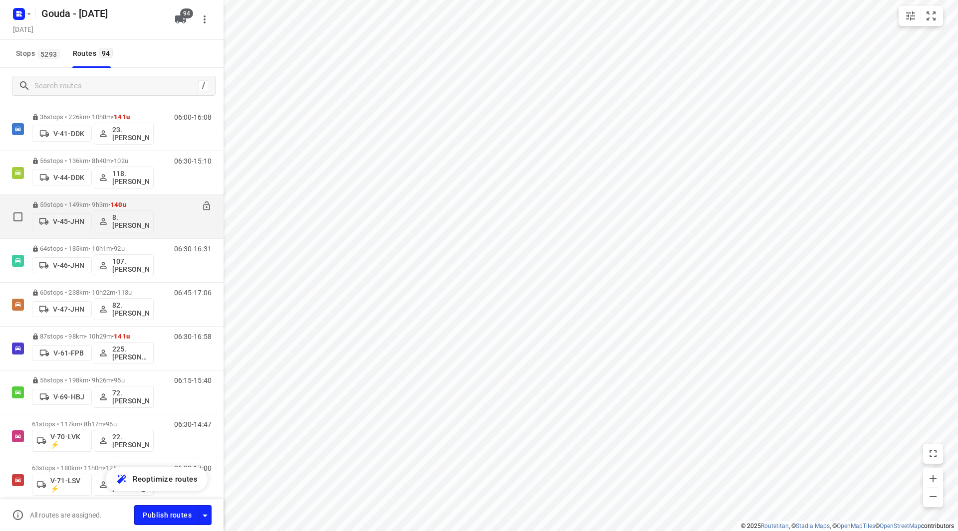
scroll to position [998, 0]
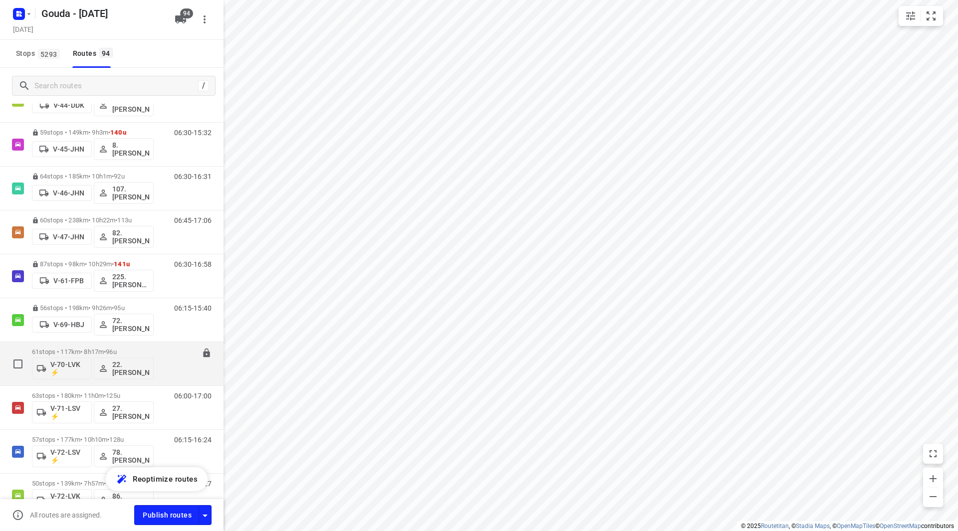
click at [83, 354] on p "61 stops • 117km • 8h17m • 96u" at bounding box center [93, 351] width 122 height 7
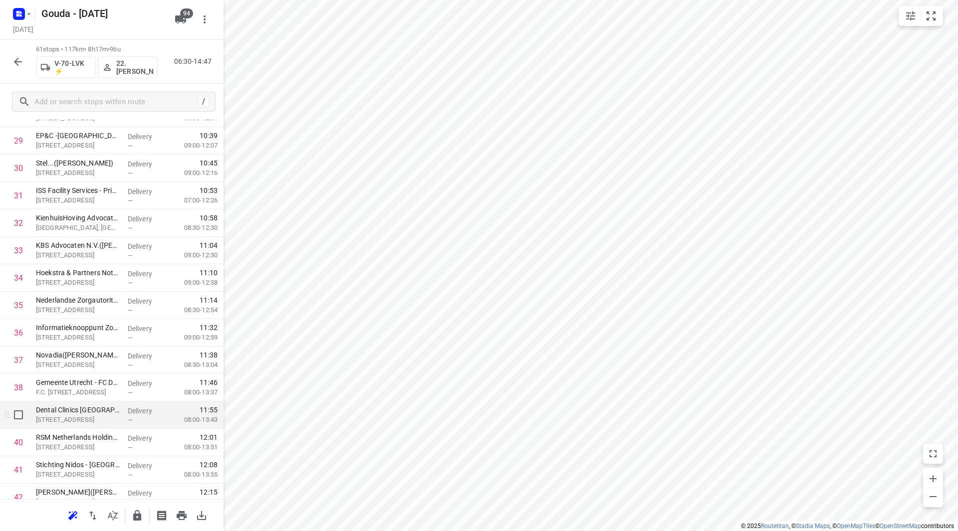
scroll to position [848, 0]
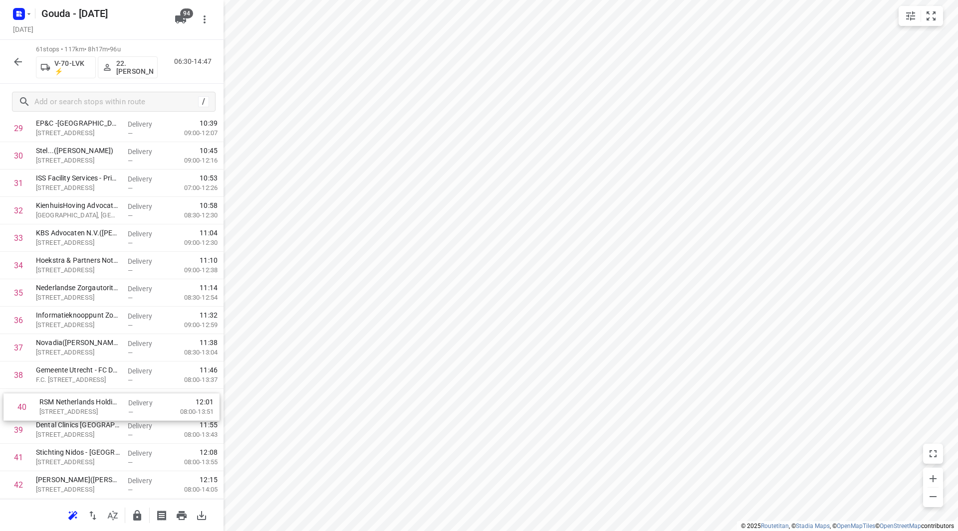
drag, startPoint x: 112, startPoint y: 434, endPoint x: 116, endPoint y: 405, distance: 29.6
click at [116, 405] on div "1 Hogeschool [GEOGRAPHIC_DATA] - IDE([PERSON_NAME]) [STREET_ADDRESS] Delivery —…" at bounding box center [112, 183] width 224 height 1674
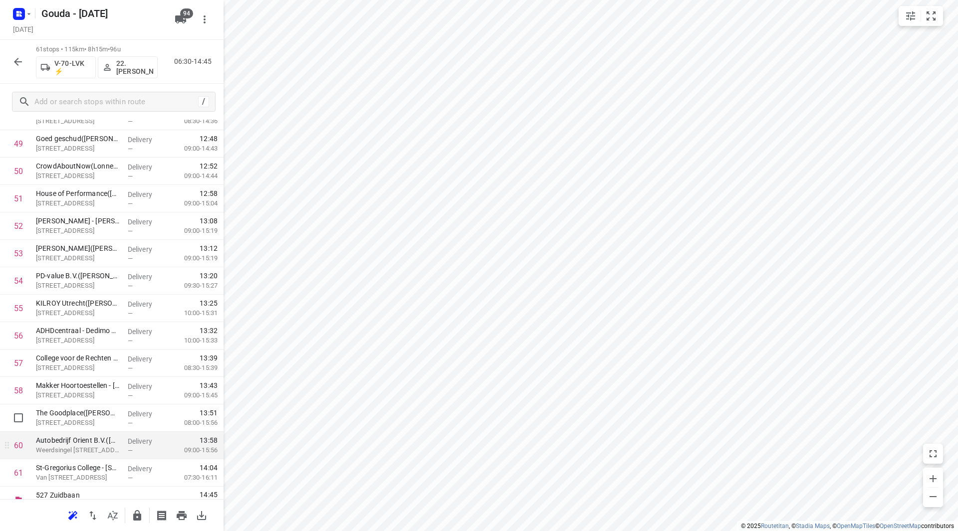
scroll to position [1400, 0]
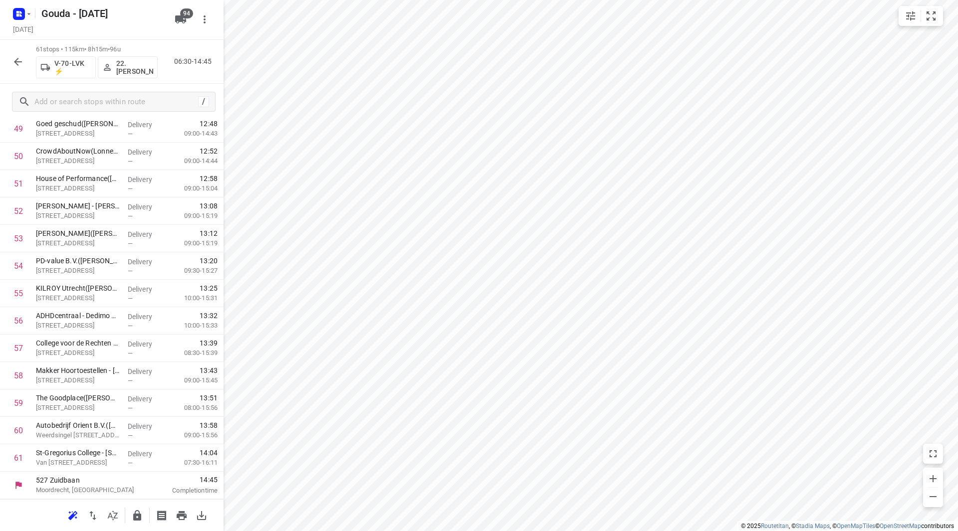
click at [137, 515] on icon "button" at bounding box center [137, 515] width 8 height 10
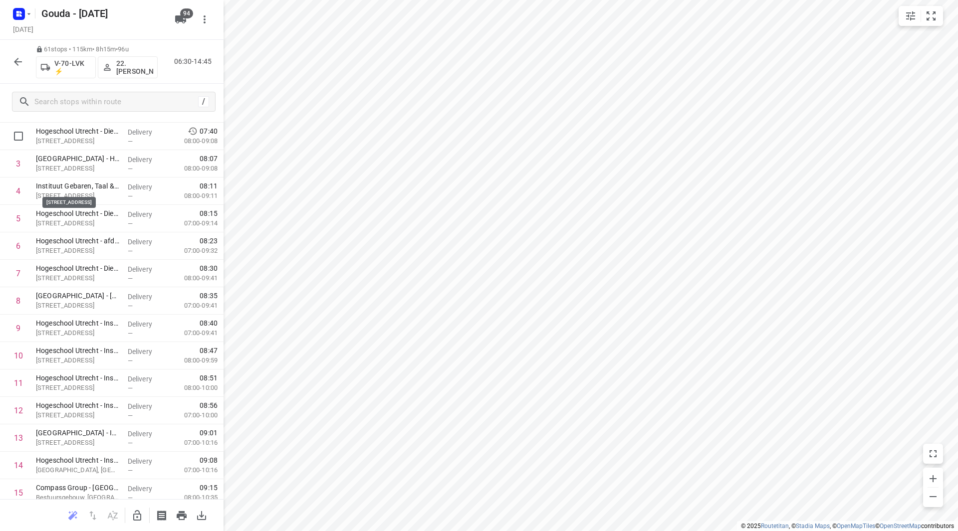
scroll to position [0, 0]
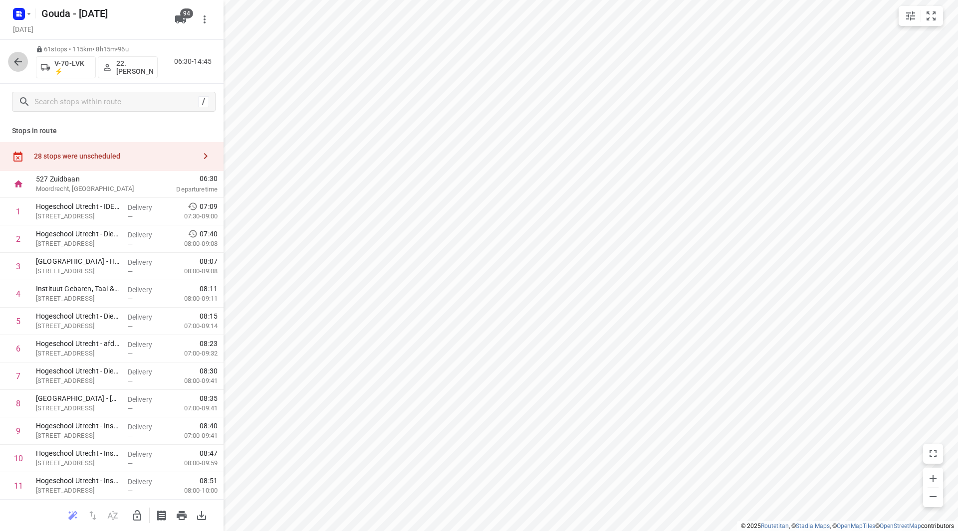
click at [20, 58] on icon "button" at bounding box center [18, 62] width 12 height 12
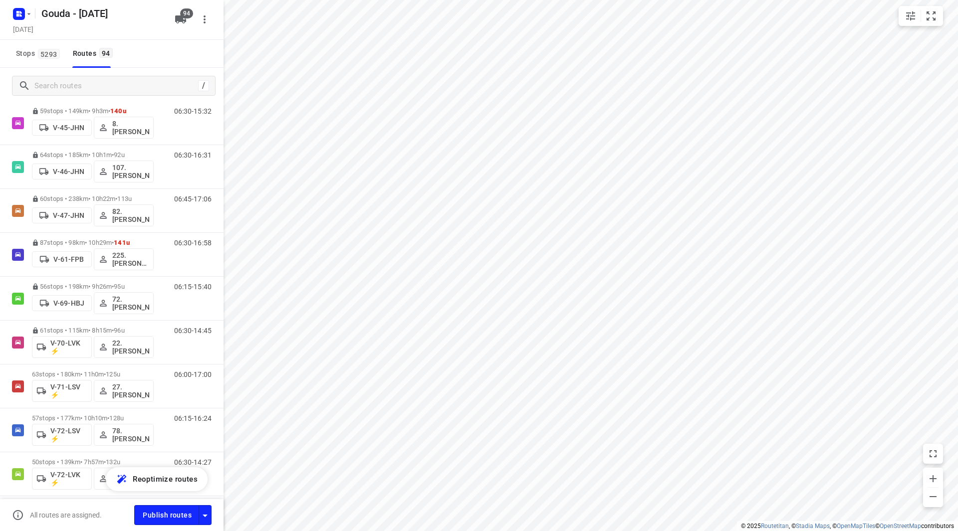
scroll to position [1035, 0]
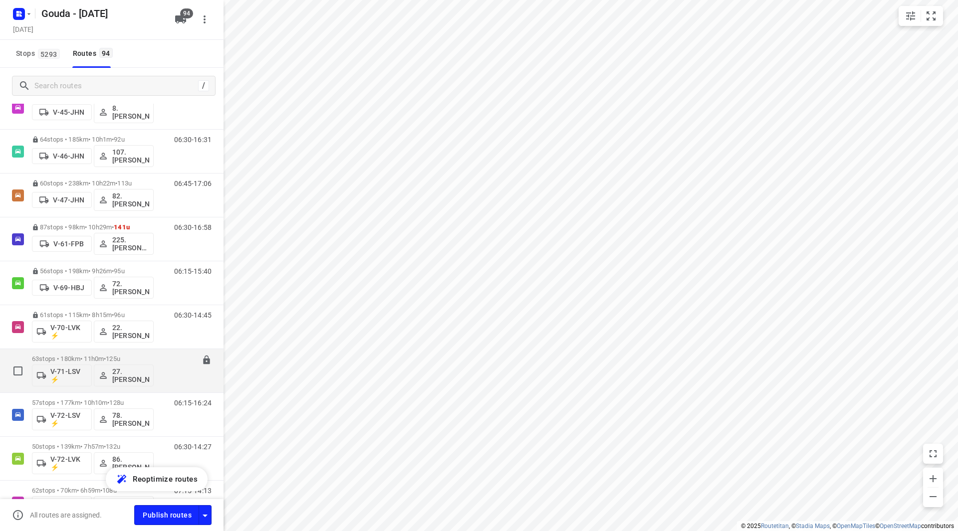
click at [89, 358] on p "63 stops • 180km • 11h0m • 125u" at bounding box center [93, 358] width 122 height 7
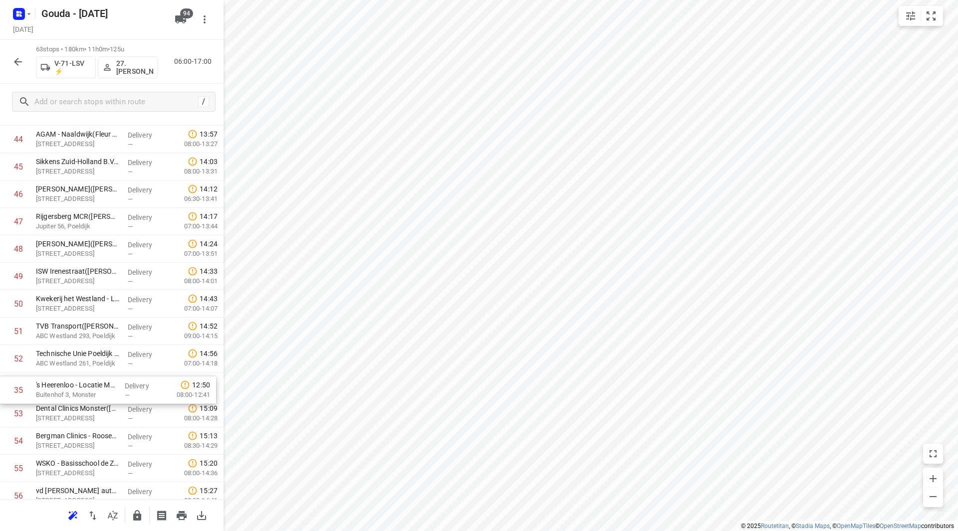
scroll to position [1225, 0]
drag, startPoint x: 97, startPoint y: 242, endPoint x: 100, endPoint y: 378, distance: 136.3
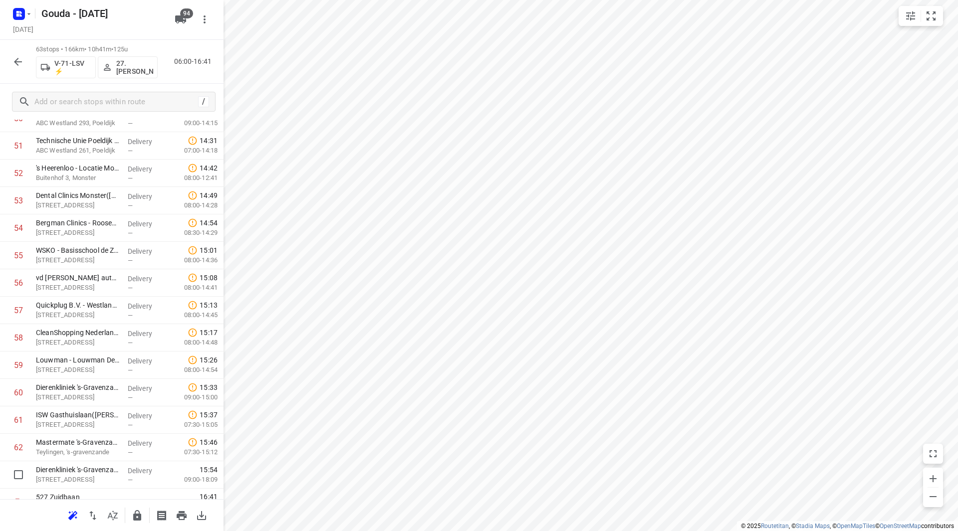
scroll to position [1455, 0]
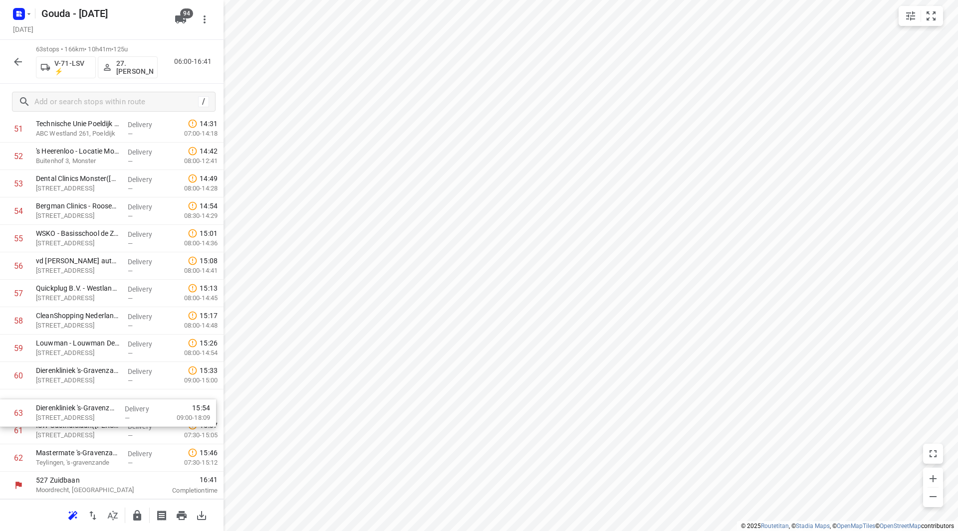
drag, startPoint x: 118, startPoint y: 462, endPoint x: 118, endPoint y: 409, distance: 52.4
click at [139, 514] on icon "button" at bounding box center [137, 515] width 8 height 10
click at [22, 62] on icon "button" at bounding box center [18, 62] width 12 height 12
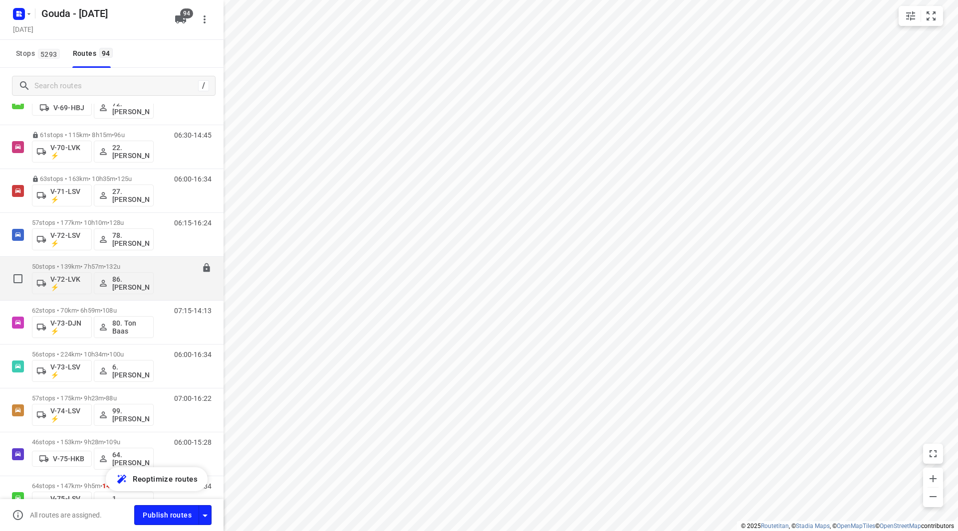
scroll to position [1198, 0]
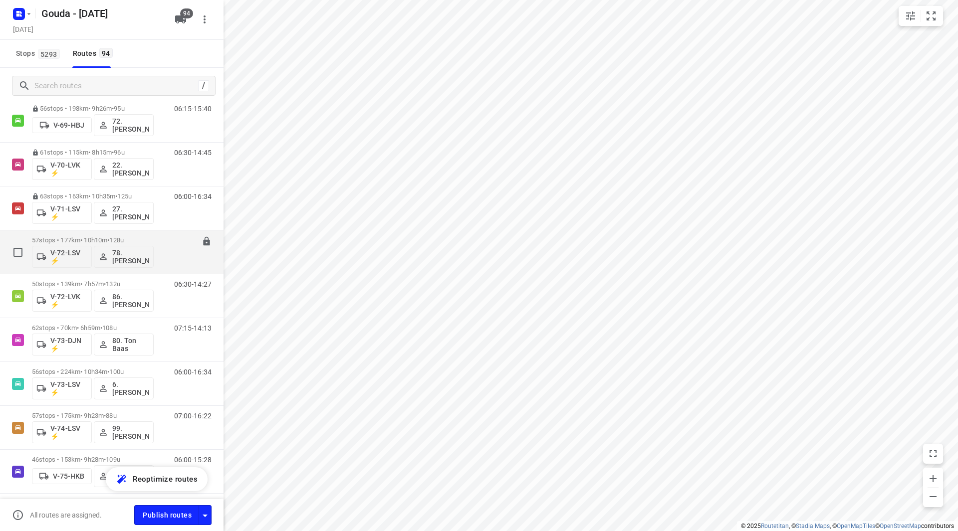
click at [83, 238] on p "57 stops • 177km • 10h10m • 128u" at bounding box center [93, 240] width 122 height 7
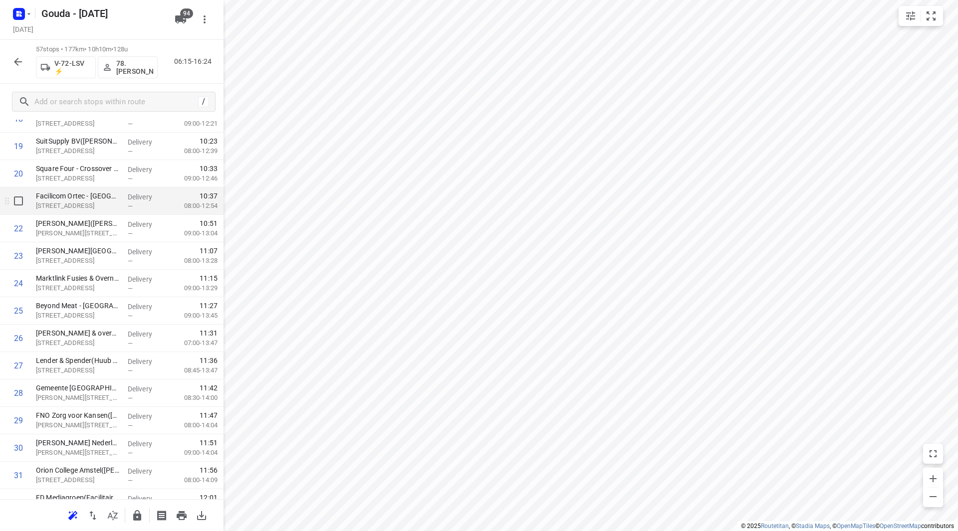
scroll to position [549, 0]
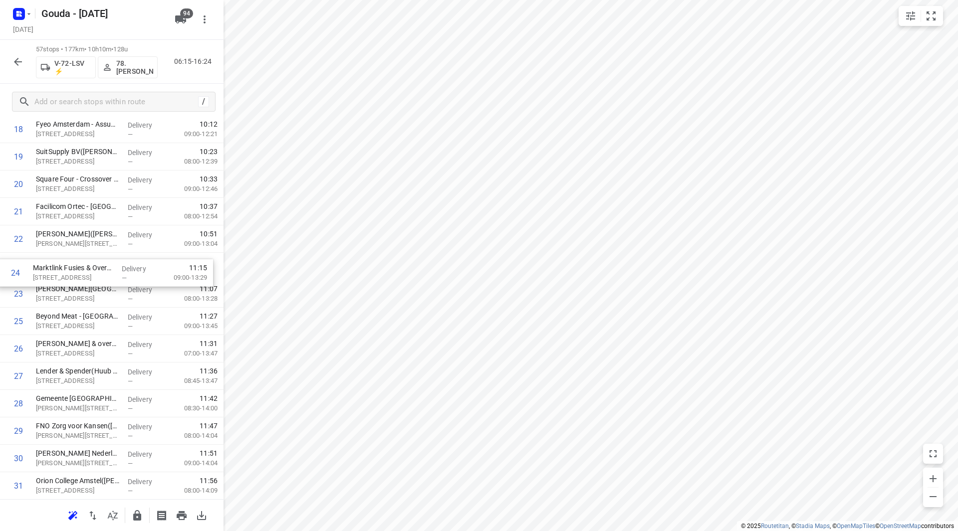
drag, startPoint x: 122, startPoint y: 288, endPoint x: 117, endPoint y: 263, distance: 25.4
click at [118, 263] on div "1 ⭐Markies Catering - British school of [GEOGRAPHIC_DATA]([PERSON_NAME]) [STREE…" at bounding box center [112, 431] width 224 height 1564
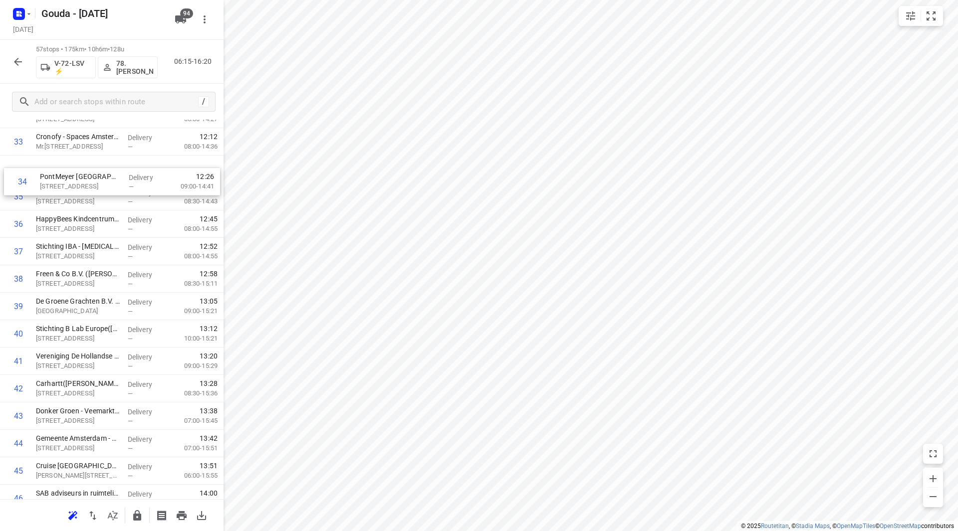
scroll to position [946, 0]
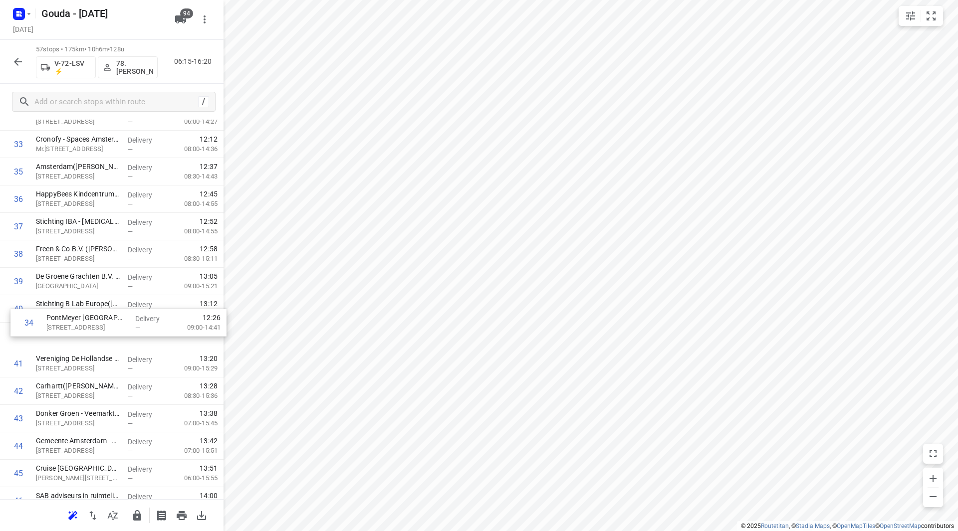
drag, startPoint x: 108, startPoint y: 171, endPoint x: 118, endPoint y: 343, distance: 172.0
click at [118, 343] on div "1 ⭐Markies Catering - British school of [GEOGRAPHIC_DATA]([PERSON_NAME]) [STREE…" at bounding box center [112, 34] width 224 height 1564
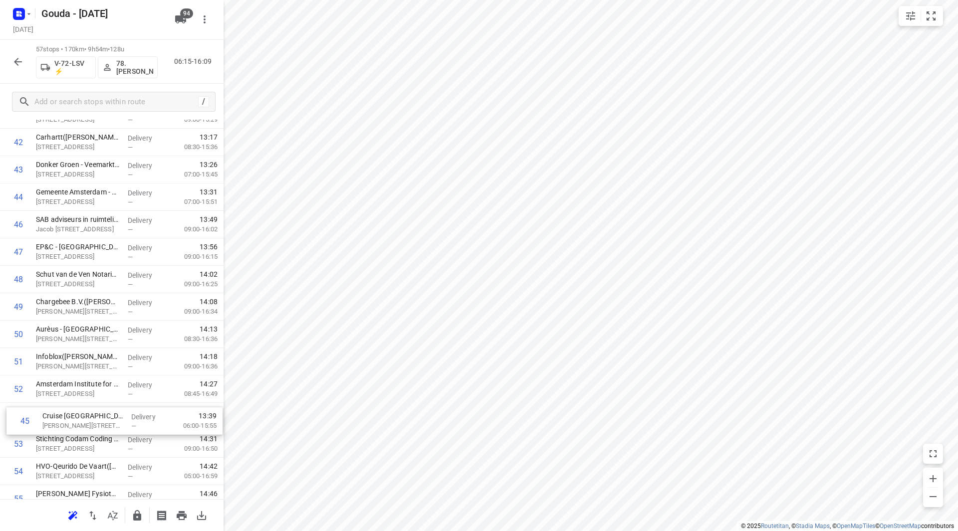
scroll to position [1197, 0]
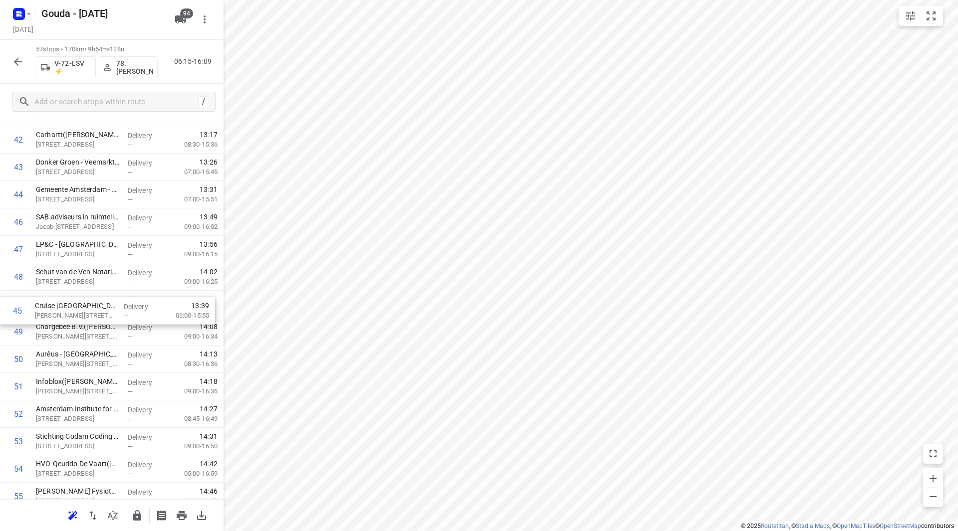
drag, startPoint x: 108, startPoint y: 327, endPoint x: 107, endPoint y: 319, distance: 8.0
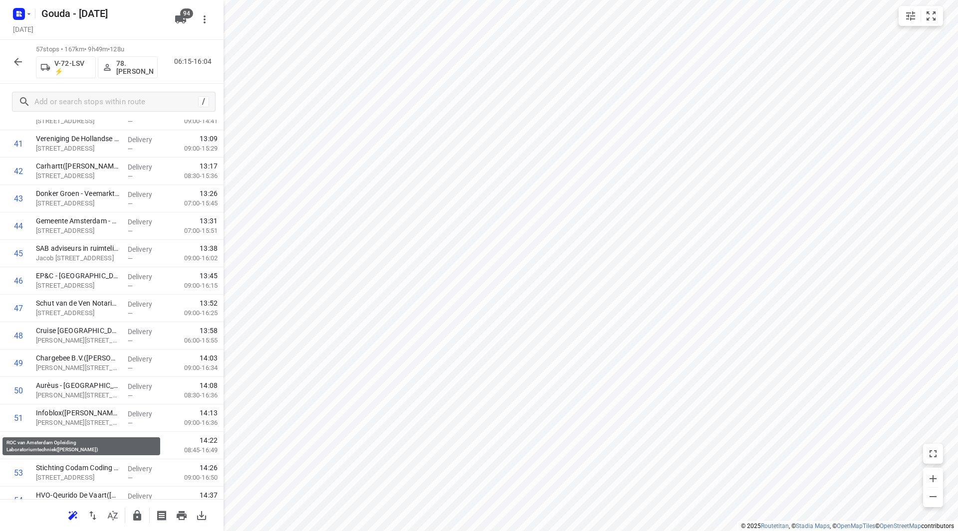
scroll to position [1290, 0]
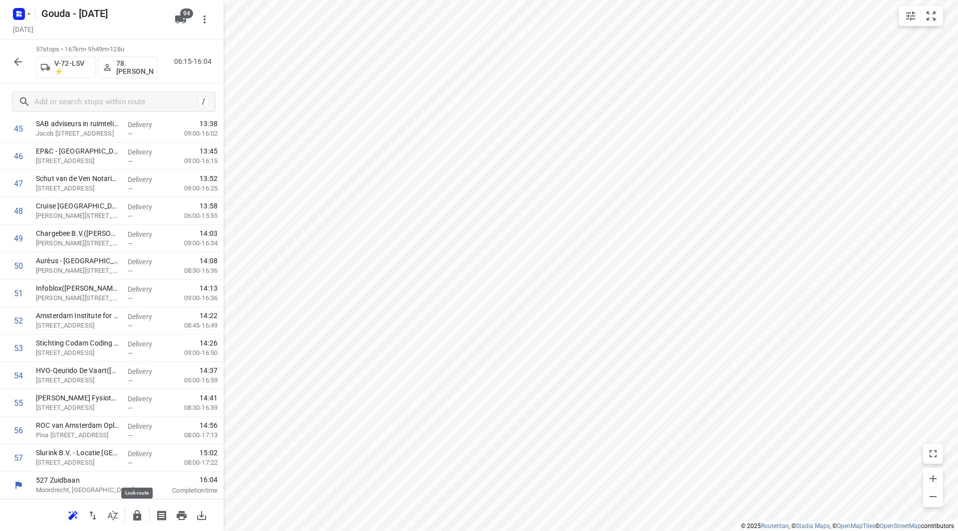
click at [134, 514] on icon "button" at bounding box center [137, 515] width 8 height 10
click at [21, 57] on icon "button" at bounding box center [18, 62] width 12 height 12
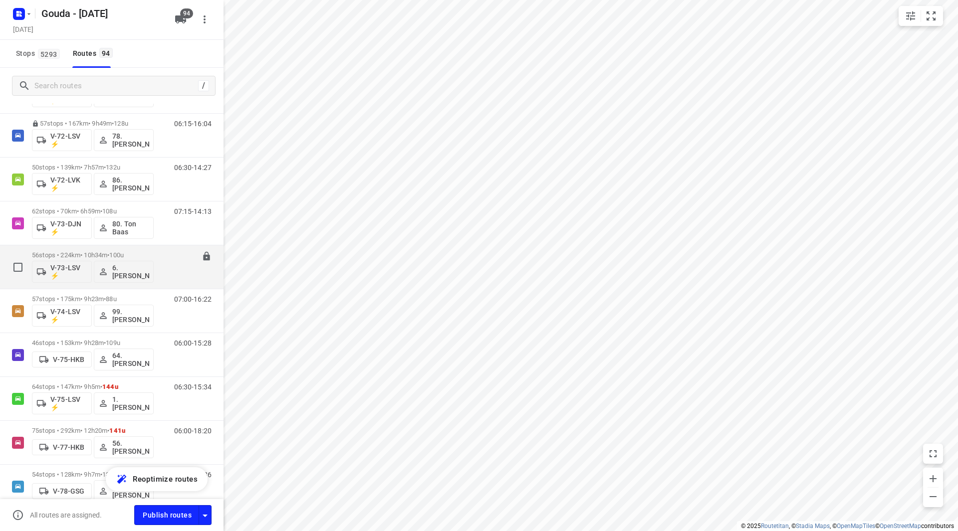
scroll to position [1297, 0]
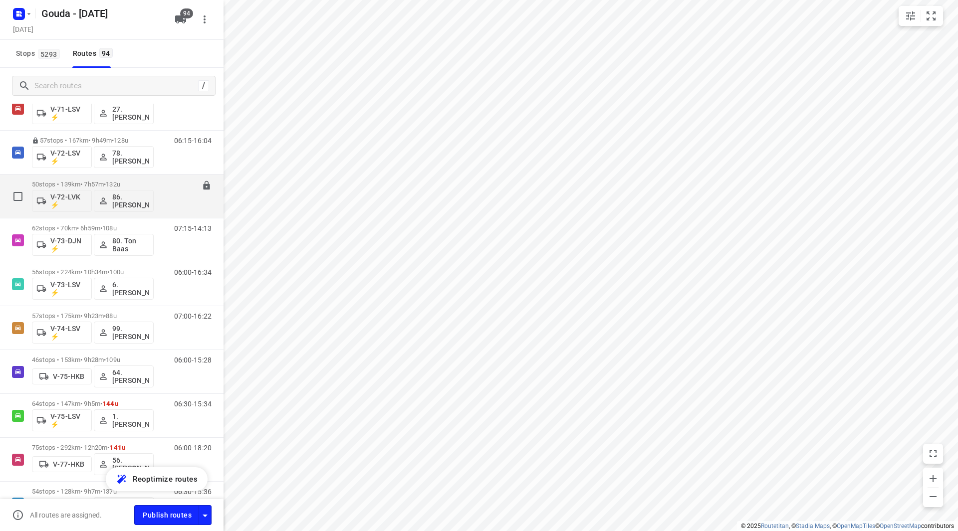
click at [100, 179] on div "50 stops • 139km • 7h57m • 132u V-72-LVK ⚡ 86.[PERSON_NAME]" at bounding box center [93, 196] width 122 height 41
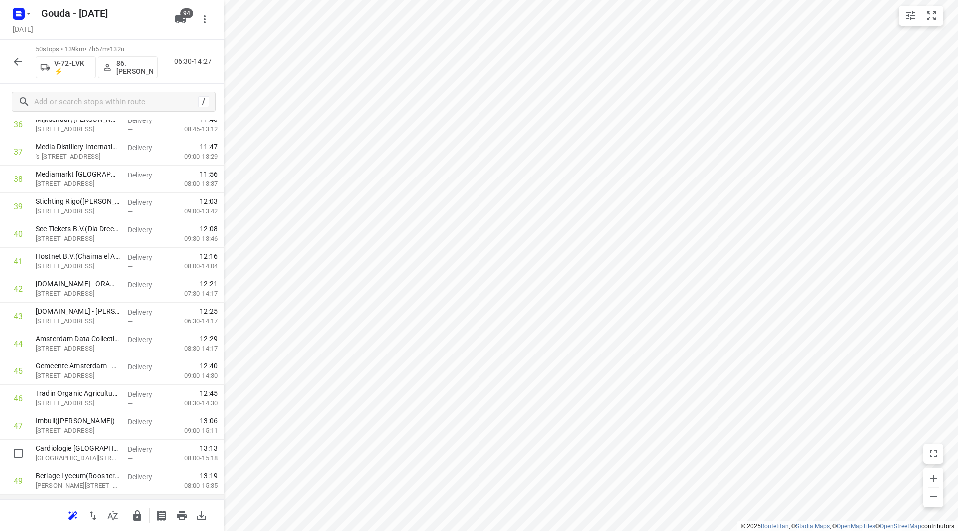
scroll to position [1098, 0]
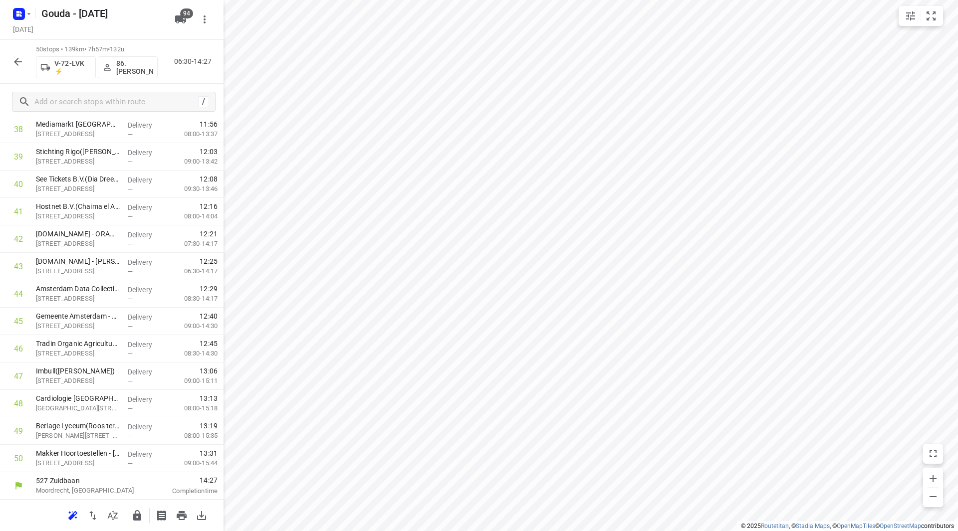
click at [138, 516] on icon "button" at bounding box center [137, 516] width 12 height 12
click at [21, 60] on icon "button" at bounding box center [18, 62] width 12 height 12
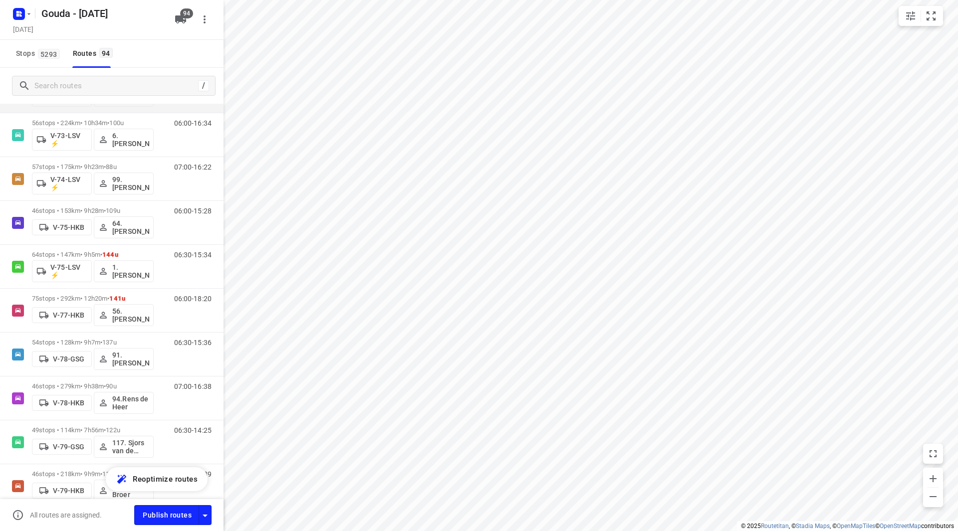
scroll to position [1198, 0]
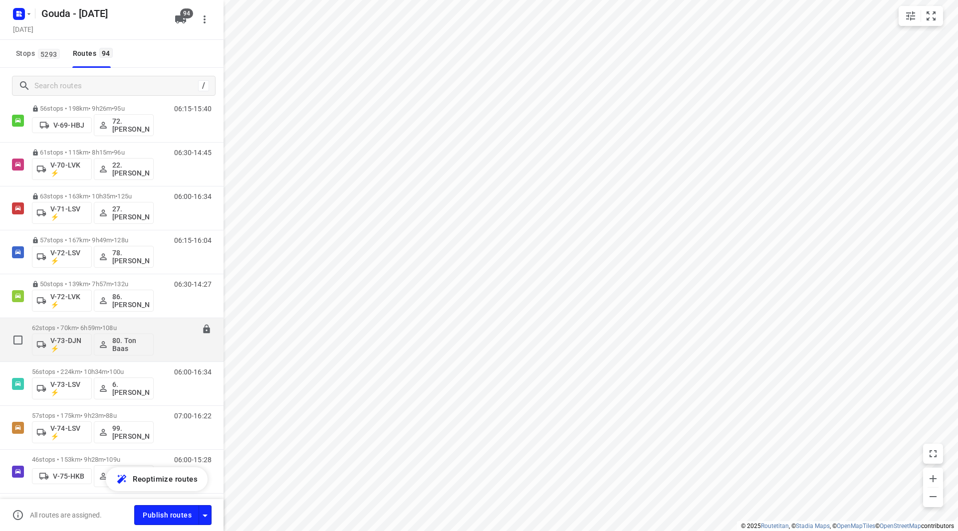
click at [65, 321] on div "62 stops • 70km • 6h59m • 108u V-73-DJN ⚡ 80. Ton Baas" at bounding box center [93, 339] width 122 height 41
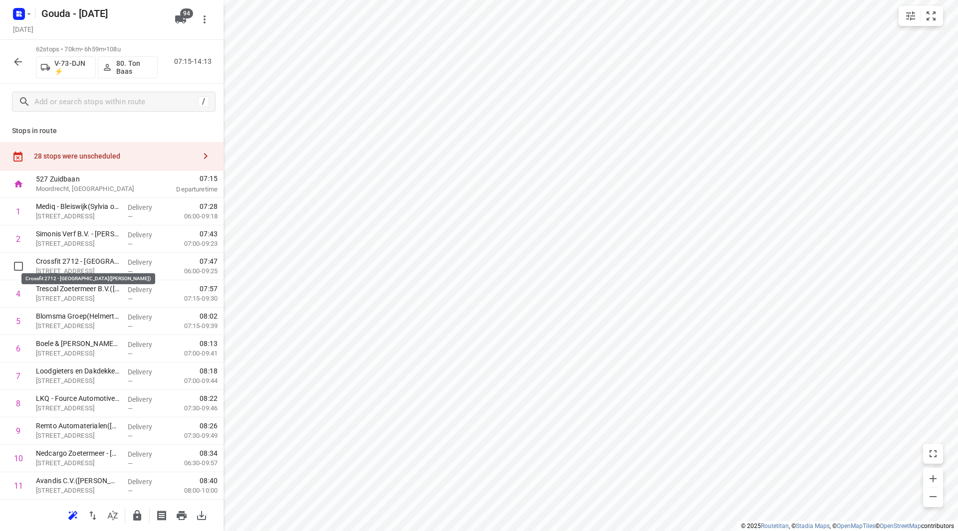
drag, startPoint x: 83, startPoint y: 262, endPoint x: 90, endPoint y: 235, distance: 27.7
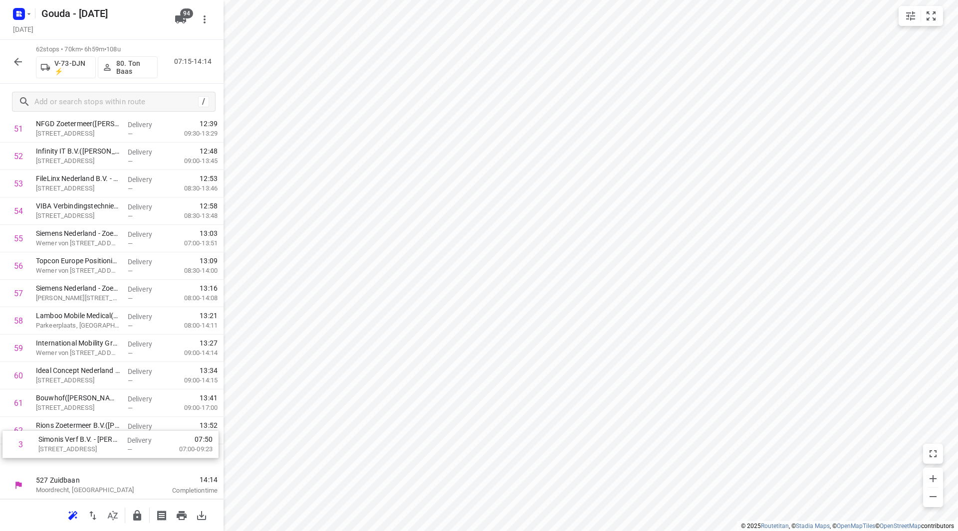
scroll to position [1428, 0]
drag, startPoint x: 82, startPoint y: 265, endPoint x: 88, endPoint y: 405, distance: 139.8
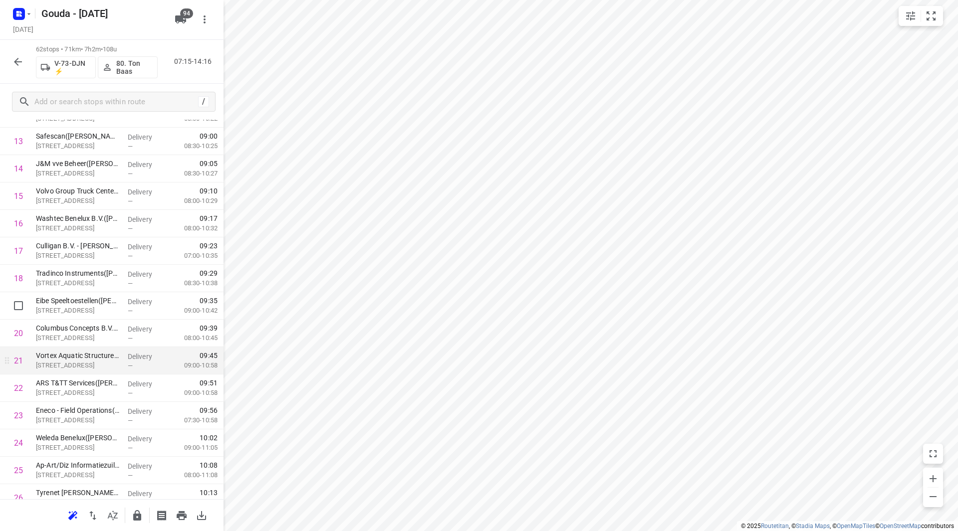
scroll to position [449, 0]
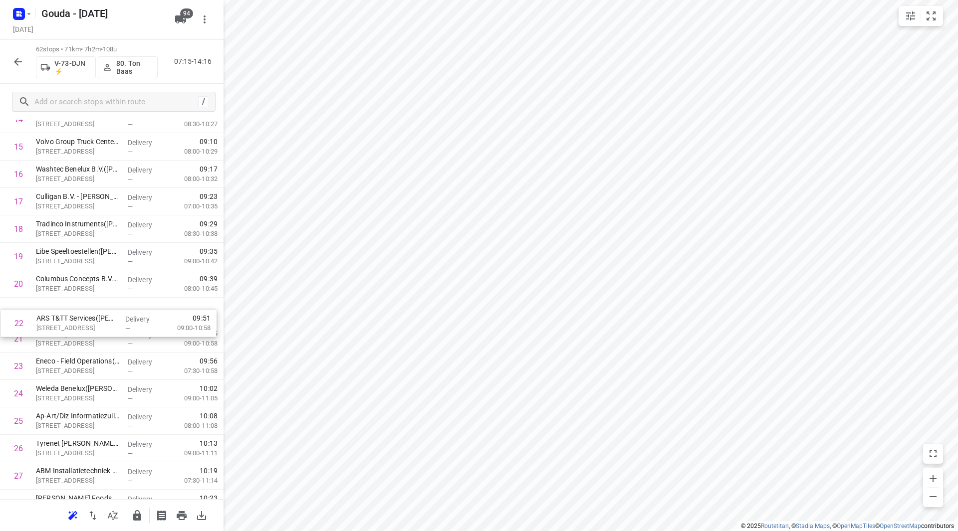
drag, startPoint x: 84, startPoint y: 344, endPoint x: 87, endPoint y: 318, distance: 26.1
drag, startPoint x: 95, startPoint y: 358, endPoint x: 92, endPoint y: 332, distance: 26.1
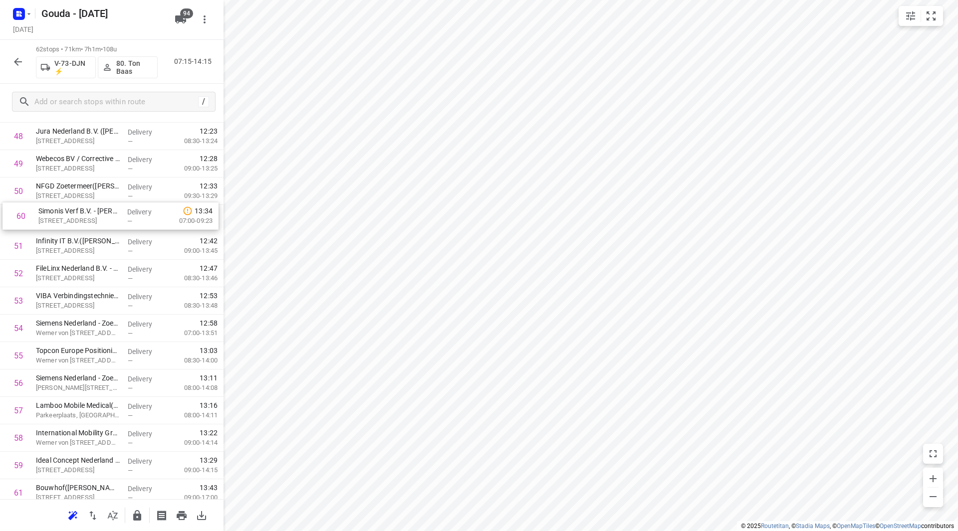
scroll to position [1363, 0]
drag, startPoint x: 69, startPoint y: 402, endPoint x: 72, endPoint y: 213, distance: 189.1
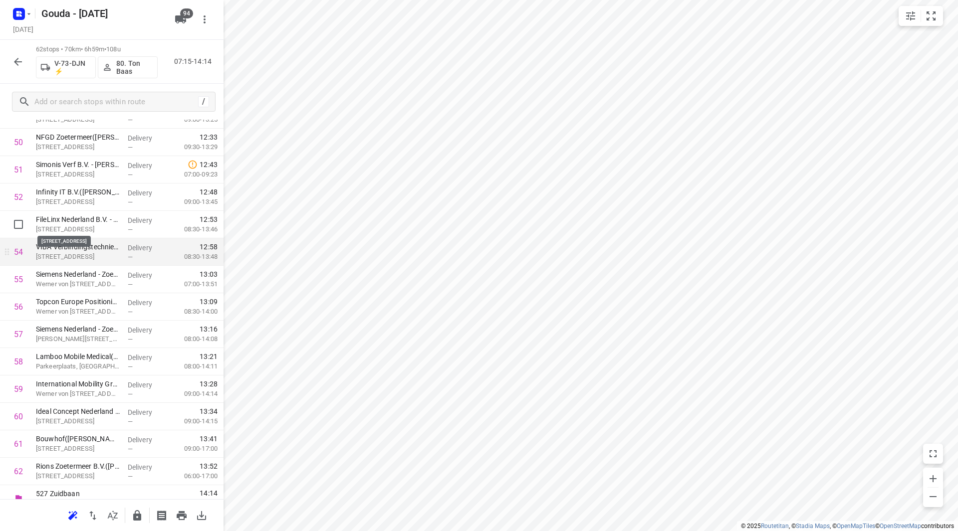
scroll to position [1428, 0]
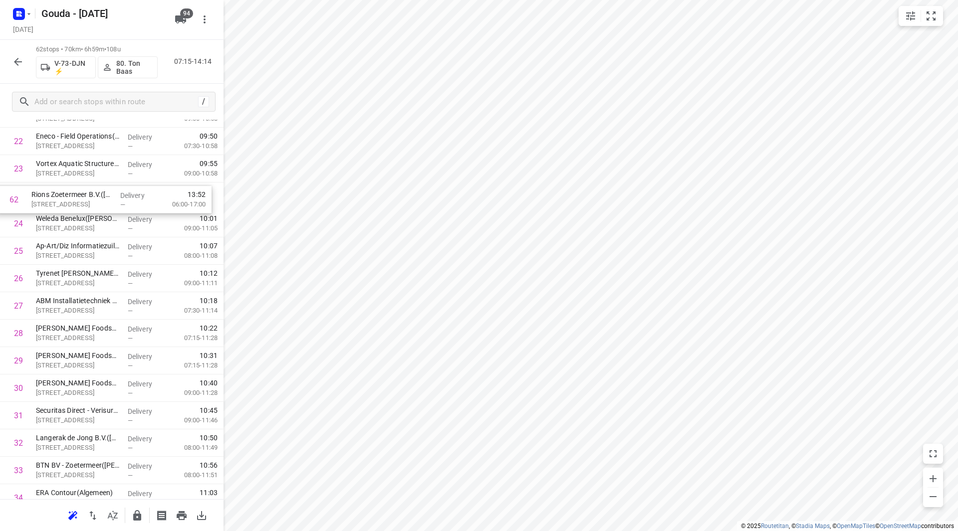
drag, startPoint x: 84, startPoint y: 458, endPoint x: 79, endPoint y: 200, distance: 258.5
click at [79, 200] on div "1 Mediq - Bleiswijk([PERSON_NAME] of Leny) [GEOGRAPHIC_DATA][STREET_ADDRESS] De…" at bounding box center [112, 402] width 224 height 1702
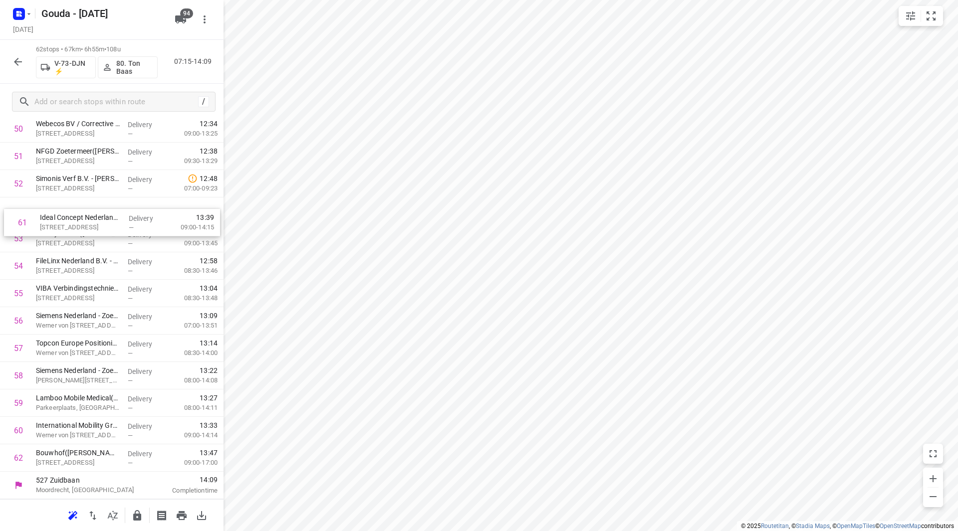
drag, startPoint x: 72, startPoint y: 432, endPoint x: 72, endPoint y: 215, distance: 217.1
drag, startPoint x: 96, startPoint y: 254, endPoint x: 97, endPoint y: 239, distance: 15.5
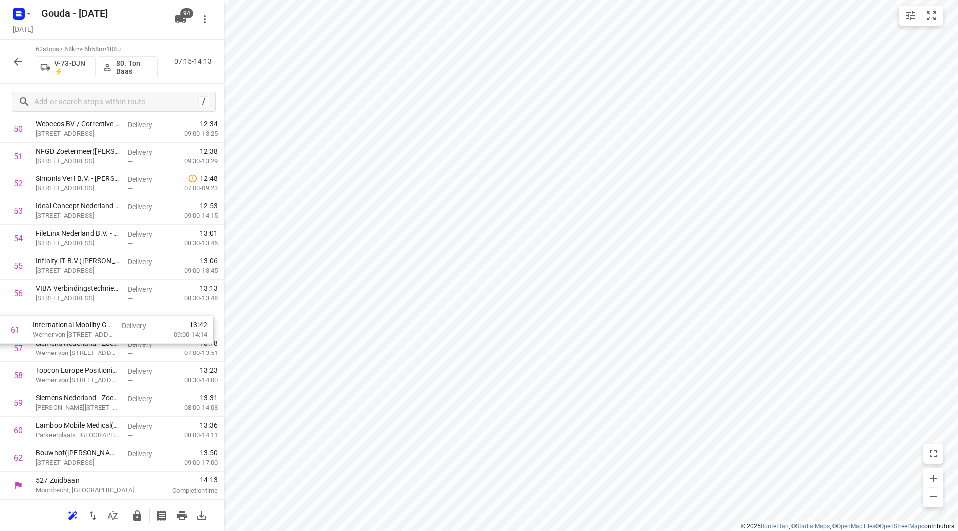
drag, startPoint x: 92, startPoint y: 430, endPoint x: 90, endPoint y: 318, distance: 111.8
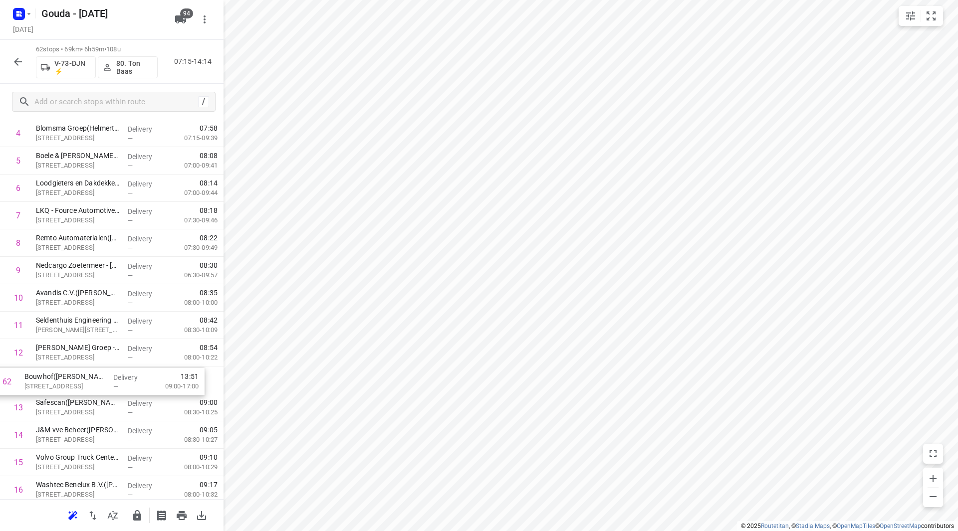
scroll to position [161, 0]
drag, startPoint x: 79, startPoint y: 457, endPoint x: 78, endPoint y: 354, distance: 102.8
drag, startPoint x: 83, startPoint y: 350, endPoint x: 87, endPoint y: 267, distance: 83.4
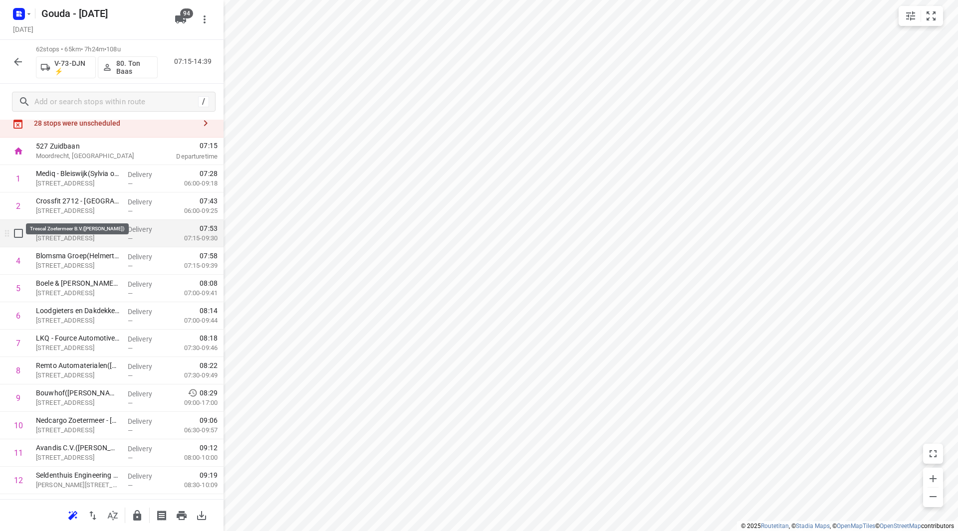
scroll to position [50, 0]
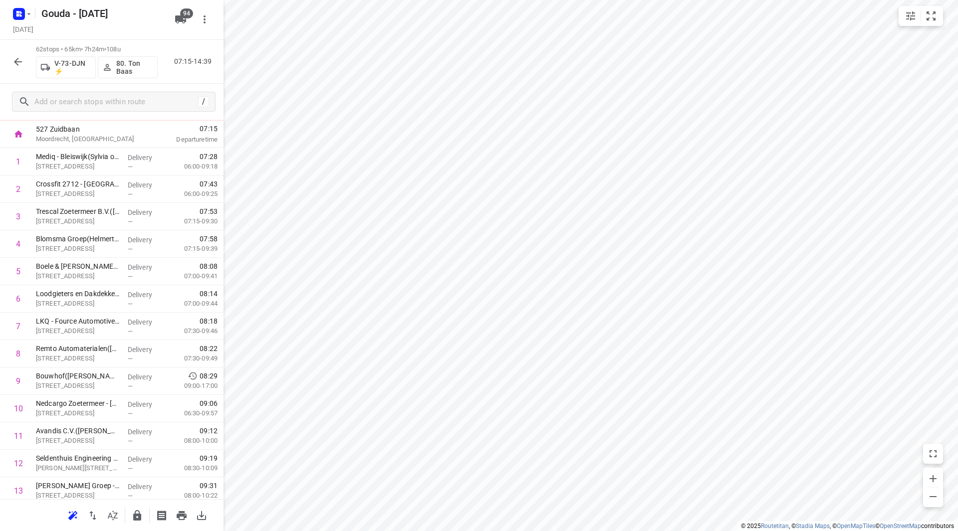
click at [135, 515] on icon "button" at bounding box center [137, 515] width 8 height 10
click at [22, 66] on icon "button" at bounding box center [18, 62] width 12 height 12
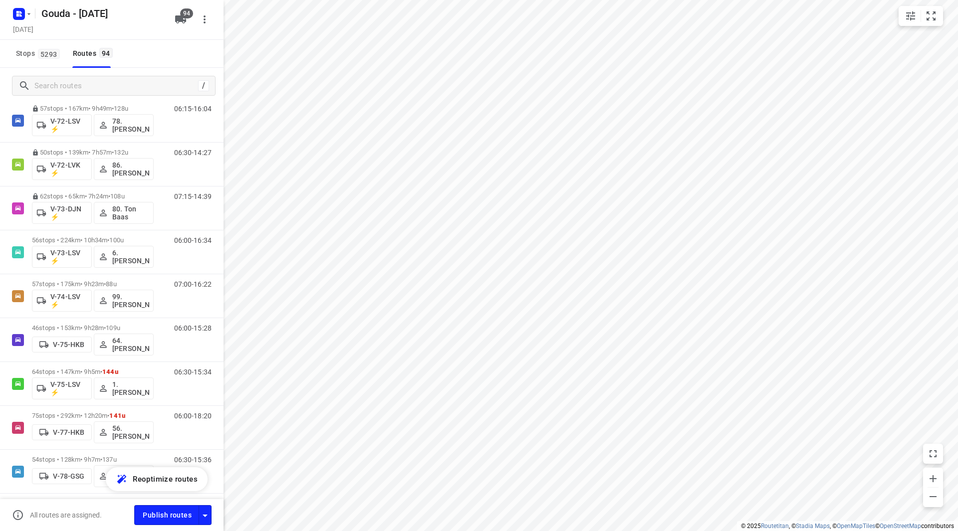
scroll to position [1347, 0]
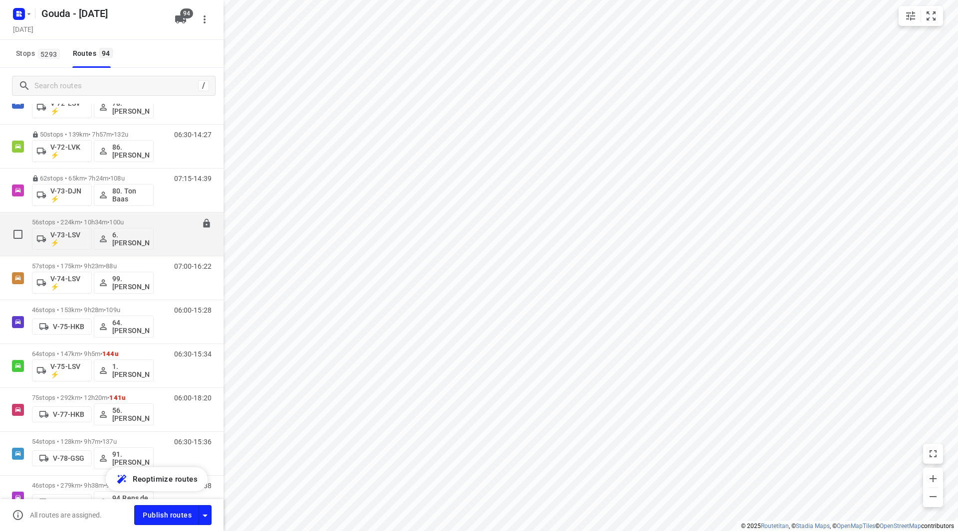
click at [86, 220] on p "56 stops • 224km • 10h34m • 100u" at bounding box center [93, 222] width 122 height 7
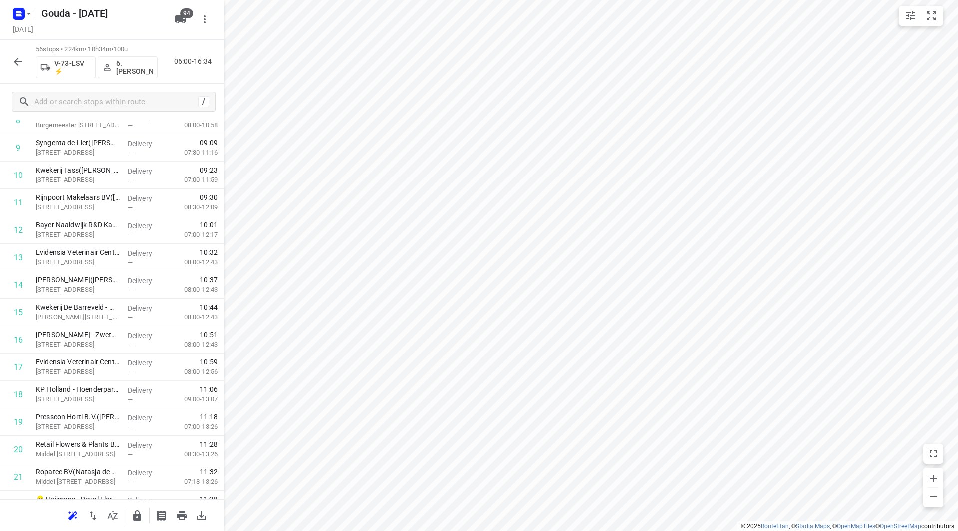
scroll to position [276, 0]
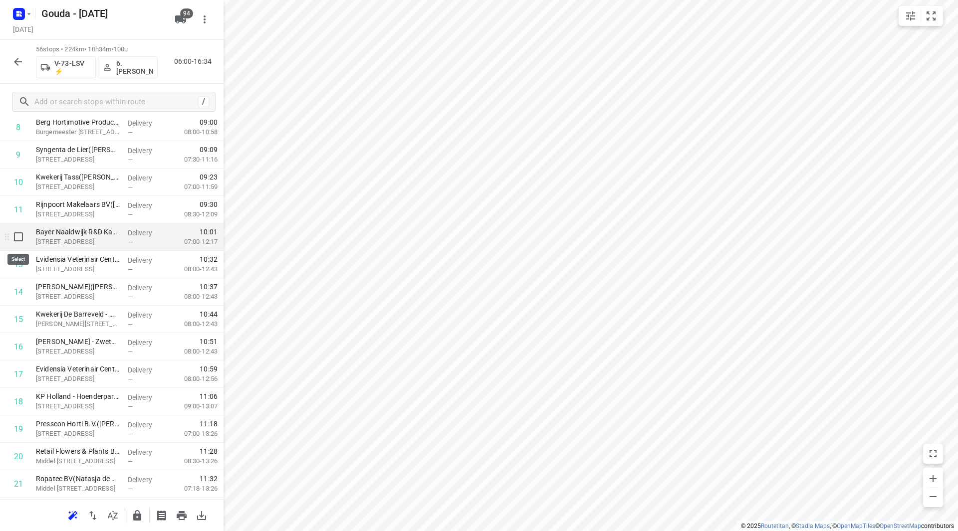
click at [23, 242] on input "checkbox" at bounding box center [18, 237] width 20 height 20
checkbox input "true"
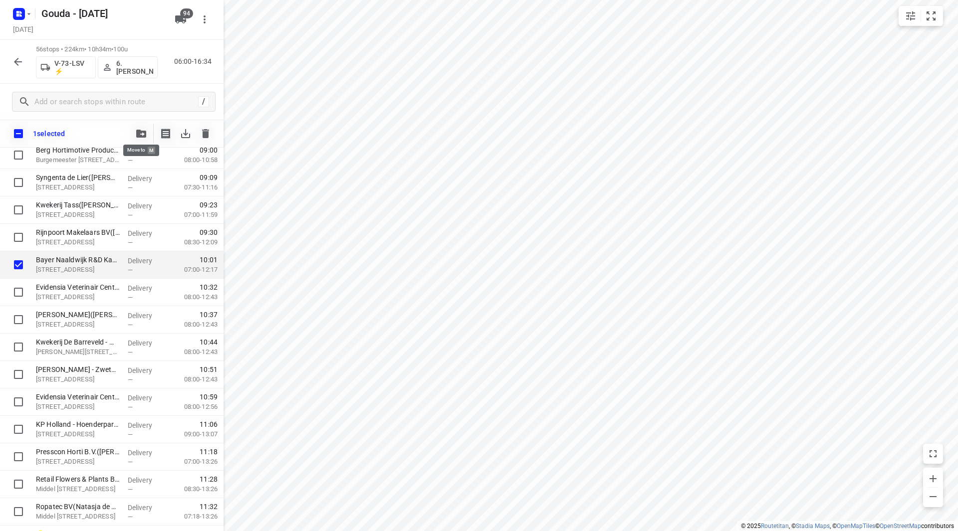
click at [143, 133] on icon "button" at bounding box center [141, 134] width 10 height 8
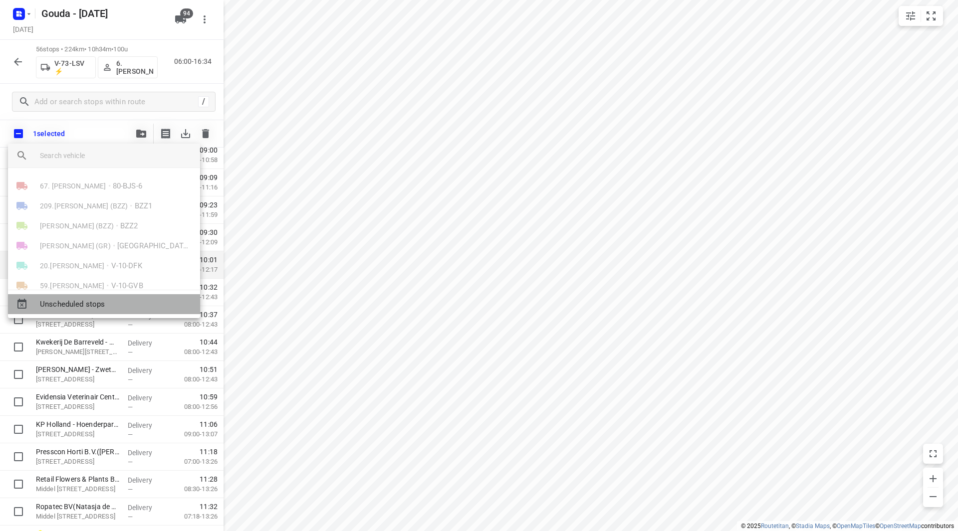
click at [76, 303] on span "Unscheduled stops" at bounding box center [116, 304] width 152 height 11
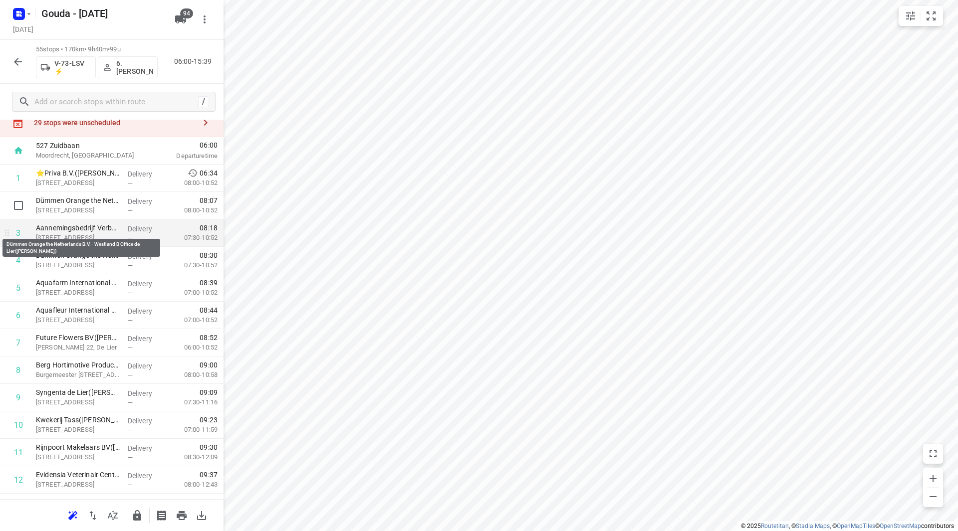
scroll to position [50, 0]
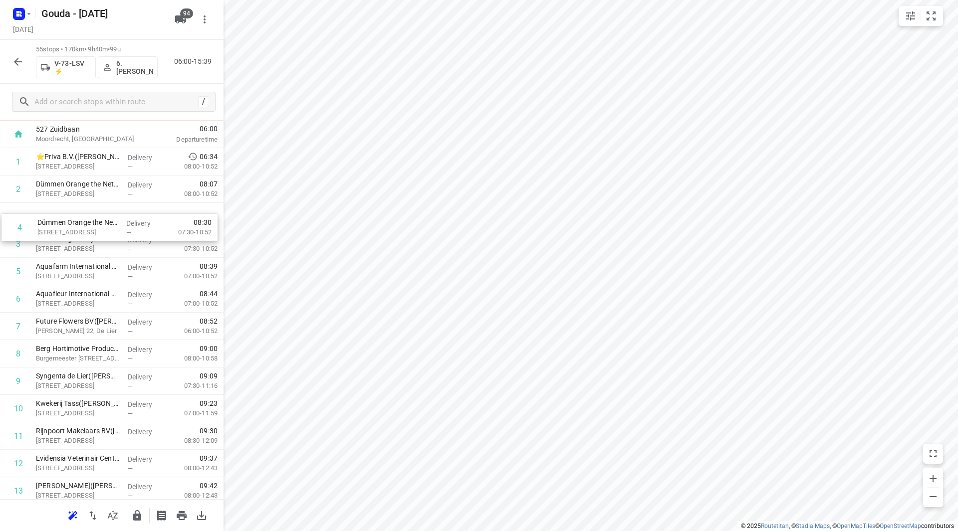
drag, startPoint x: 75, startPoint y: 243, endPoint x: 77, endPoint y: 222, distance: 21.5
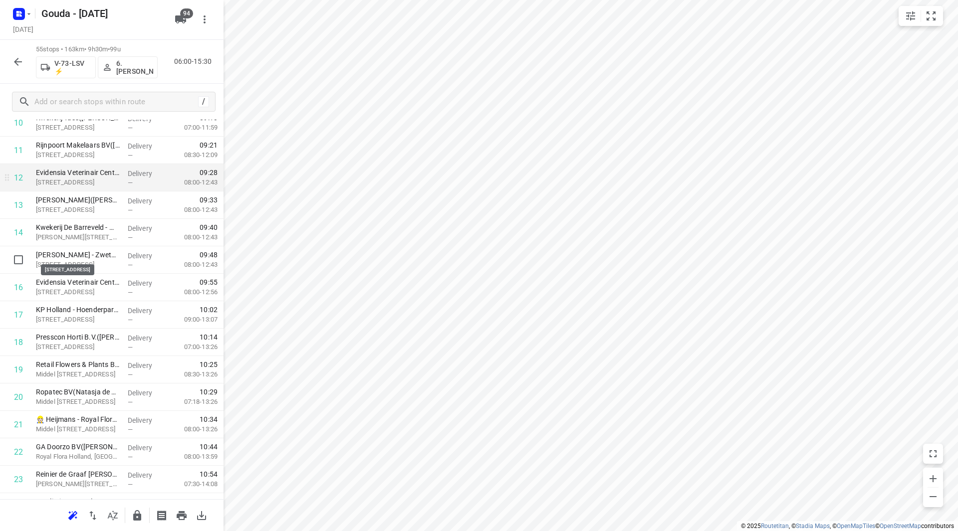
scroll to position [299, 0]
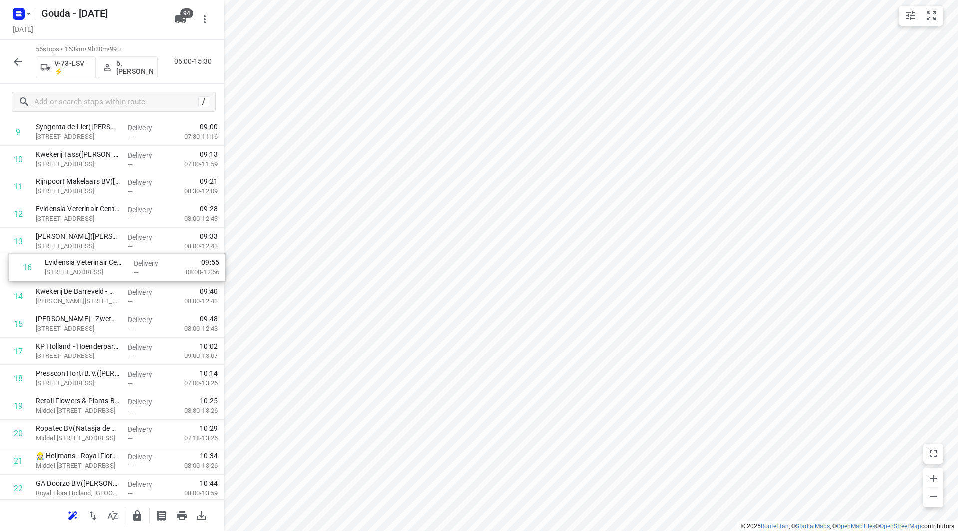
drag, startPoint x: 99, startPoint y: 323, endPoint x: 109, endPoint y: 262, distance: 61.7
drag, startPoint x: 97, startPoint y: 263, endPoint x: 100, endPoint y: 236, distance: 28.1
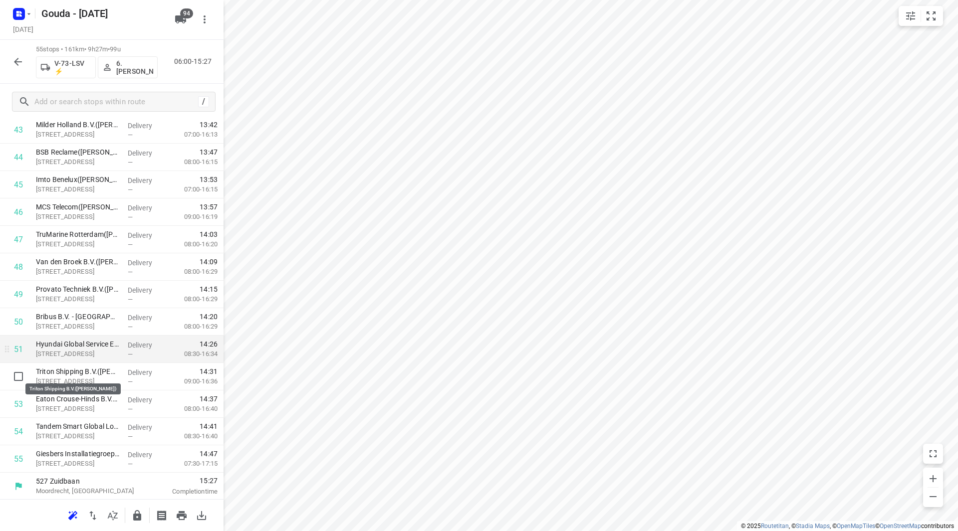
scroll to position [1236, 0]
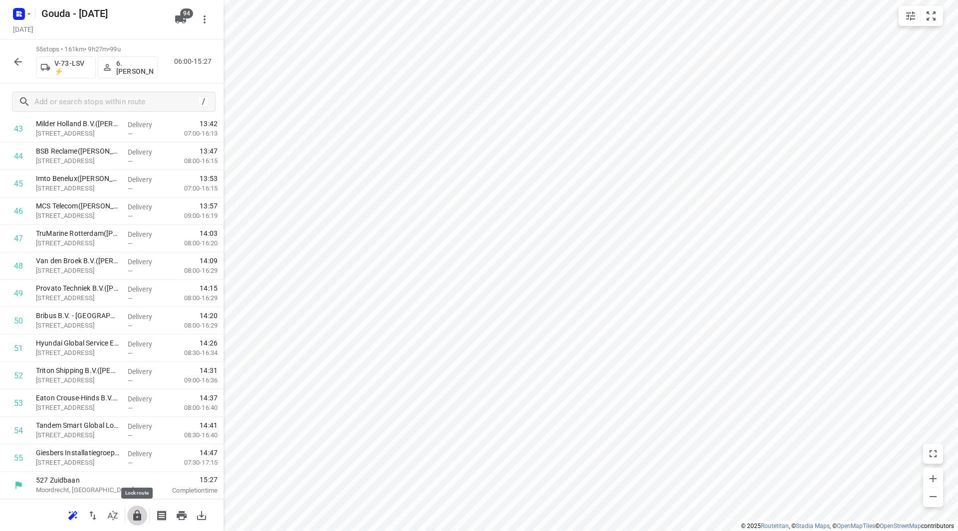
click at [136, 518] on icon "button" at bounding box center [137, 515] width 8 height 10
click at [18, 58] on icon "button" at bounding box center [18, 62] width 8 height 8
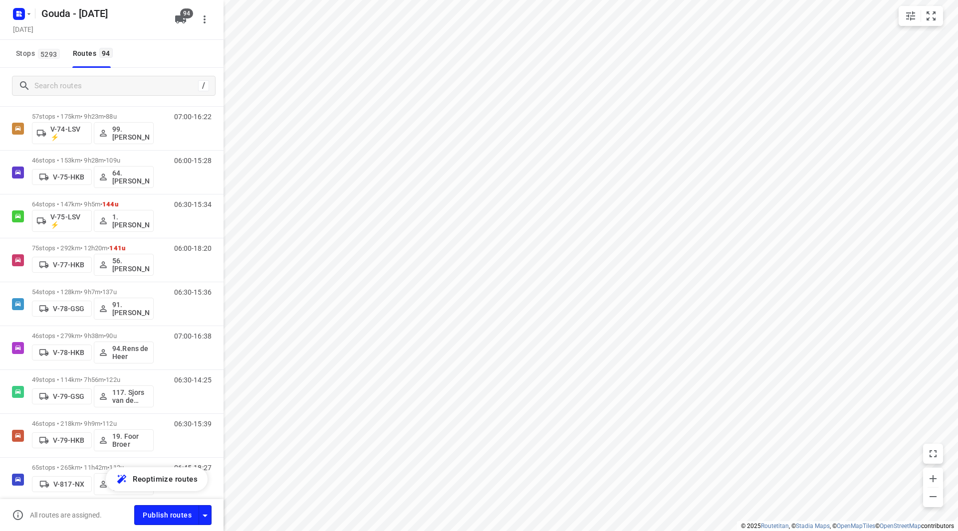
scroll to position [1397, 0]
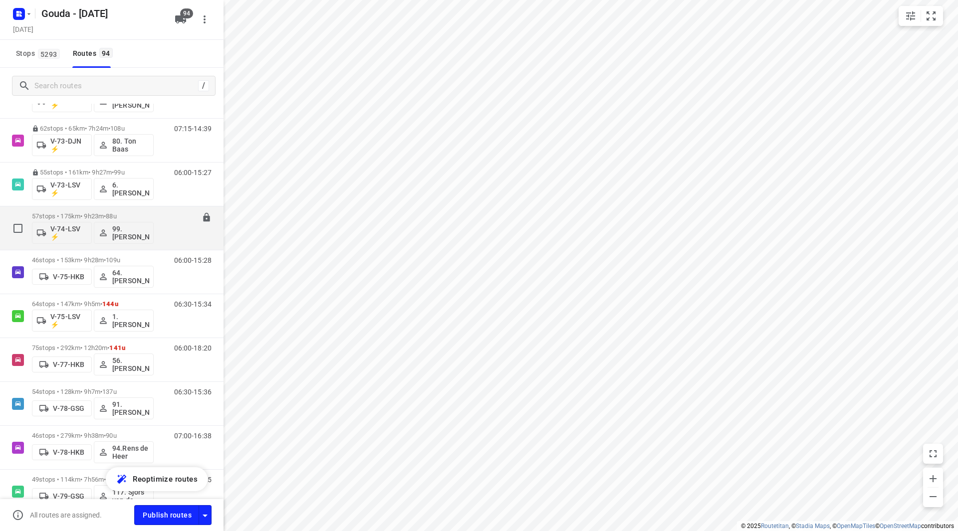
click at [79, 210] on div "57 stops • 175km • 9h23m • 88u V-74-LSV ⚡ 99.Joyce Offermans" at bounding box center [93, 228] width 122 height 41
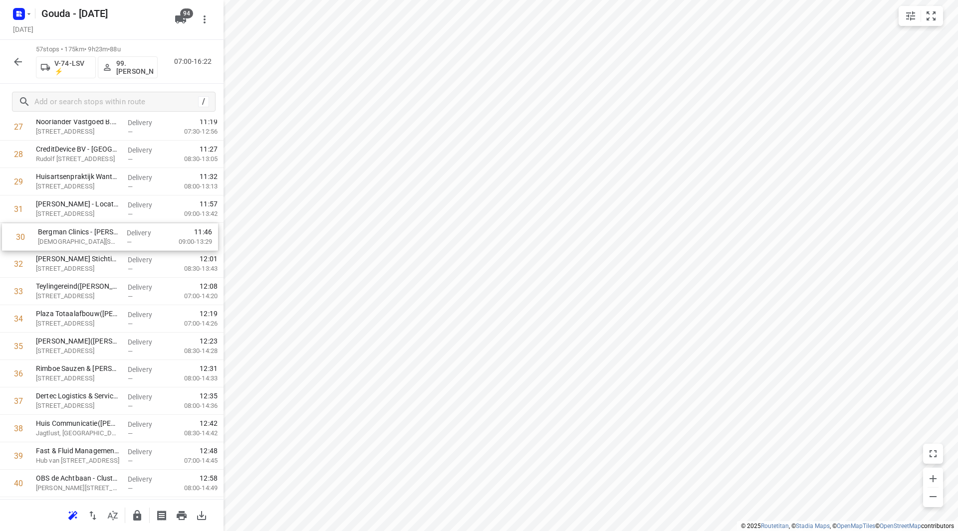
scroll to position [798, 0]
drag, startPoint x: 106, startPoint y: 211, endPoint x: 110, endPoint y: 274, distance: 63.5
click at [111, 269] on div "1 ⭐Volvo Group Truck Center - Rijnsburg(Service balie - Rijnsburg) Rijnsburgerw…" at bounding box center [112, 182] width 224 height 1564
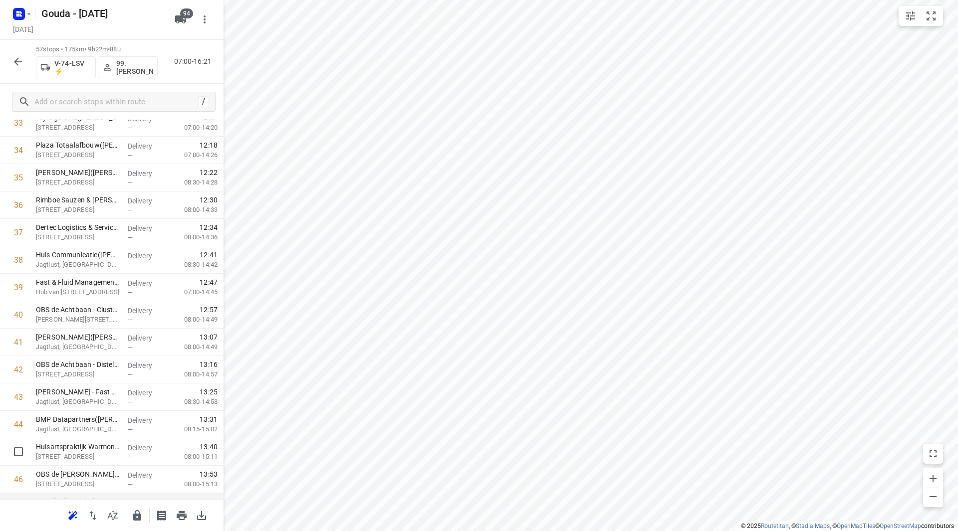
scroll to position [997, 0]
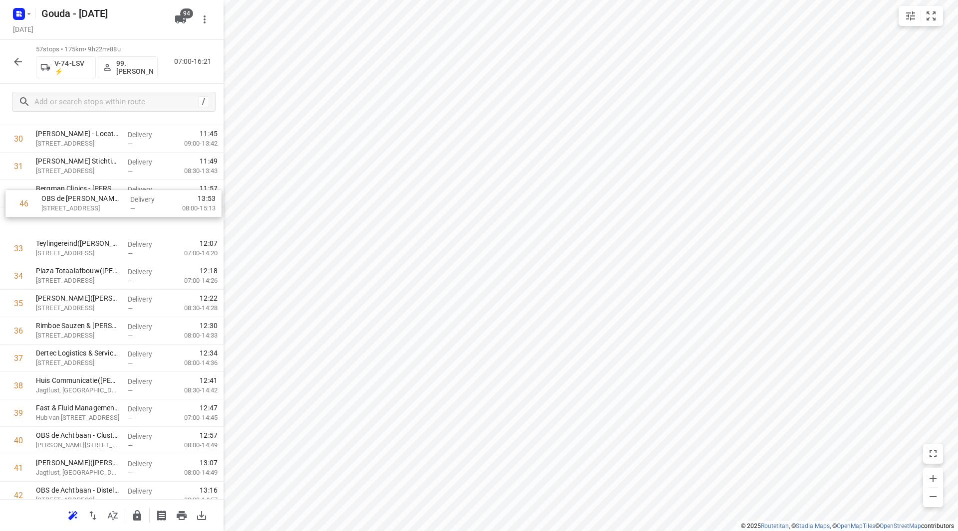
drag, startPoint x: 111, startPoint y: 447, endPoint x: 115, endPoint y: 193, distance: 254.5
click at [115, 193] on div "1 ⭐Volvo Group Truck Center - Rijnsburg(Service balie - Rijnsburg) Rijnsburgerw…" at bounding box center [112, 111] width 224 height 1564
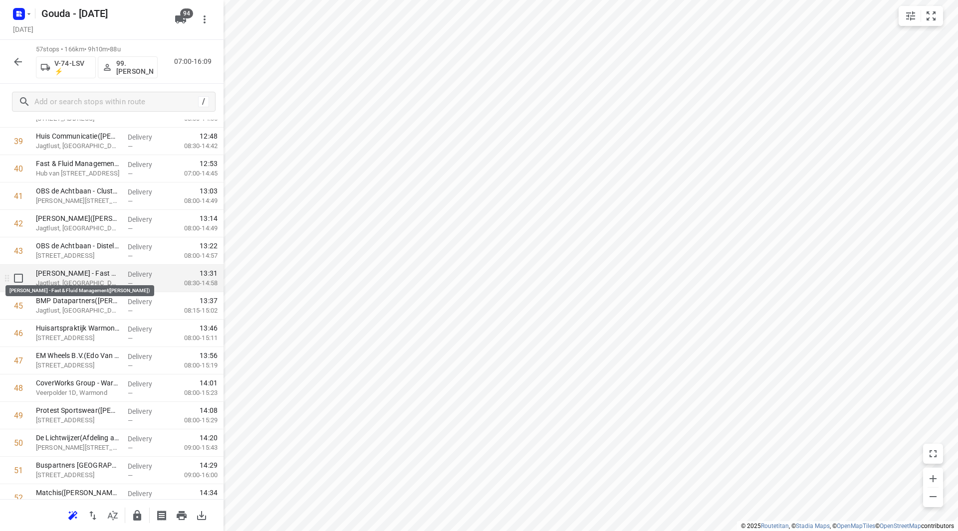
scroll to position [1115, 0]
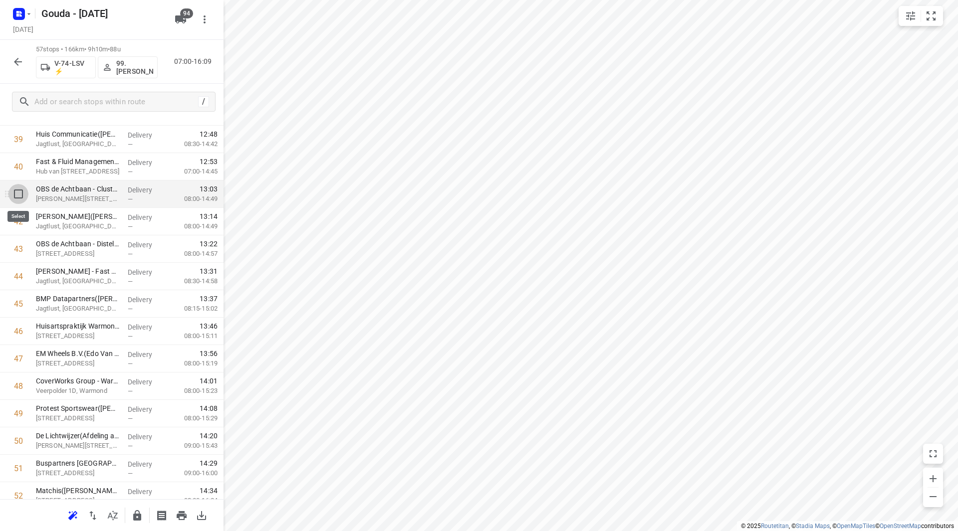
click at [18, 196] on input "checkbox" at bounding box center [18, 194] width 20 height 20
checkbox input "true"
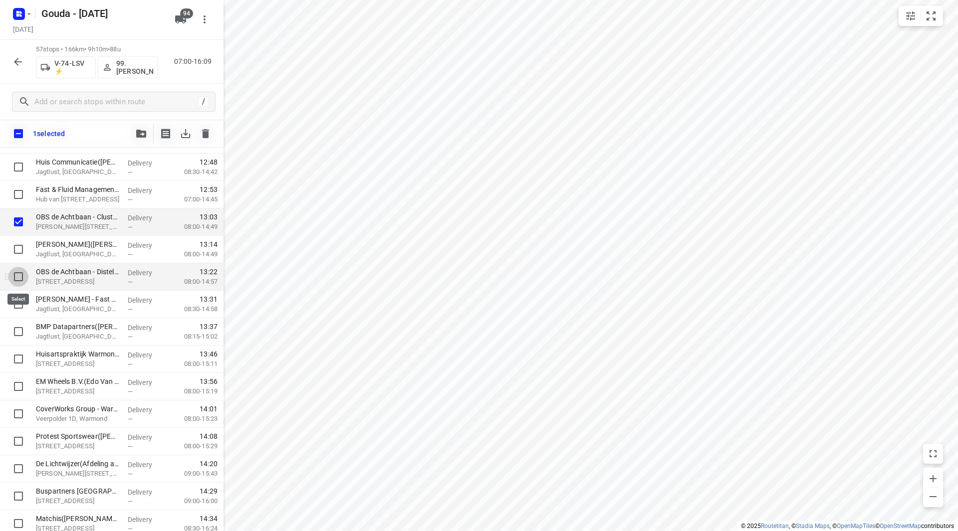
click at [20, 275] on input "checkbox" at bounding box center [18, 277] width 20 height 20
checkbox input "true"
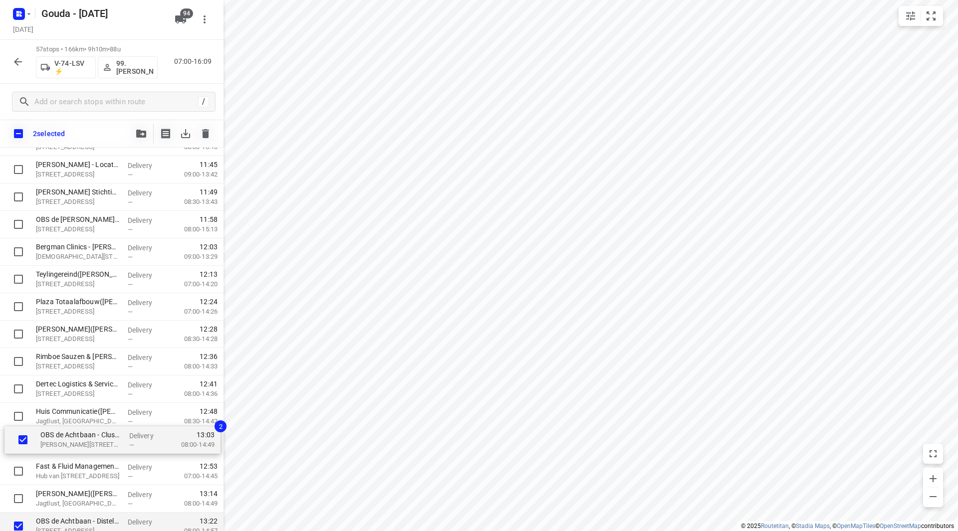
scroll to position [867, 0]
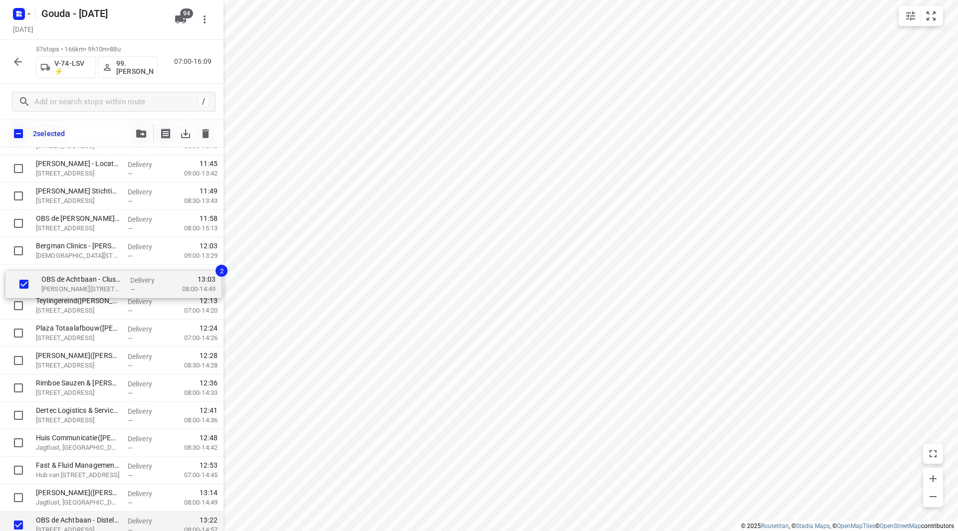
drag, startPoint x: 73, startPoint y: 475, endPoint x: 79, endPoint y: 279, distance: 195.2
click at [79, 279] on div "⭐Volvo Group Truck Center - Rijnsburg(Service balie - Rijnsburg) Rijnsburgerweg…" at bounding box center [112, 141] width 224 height 1564
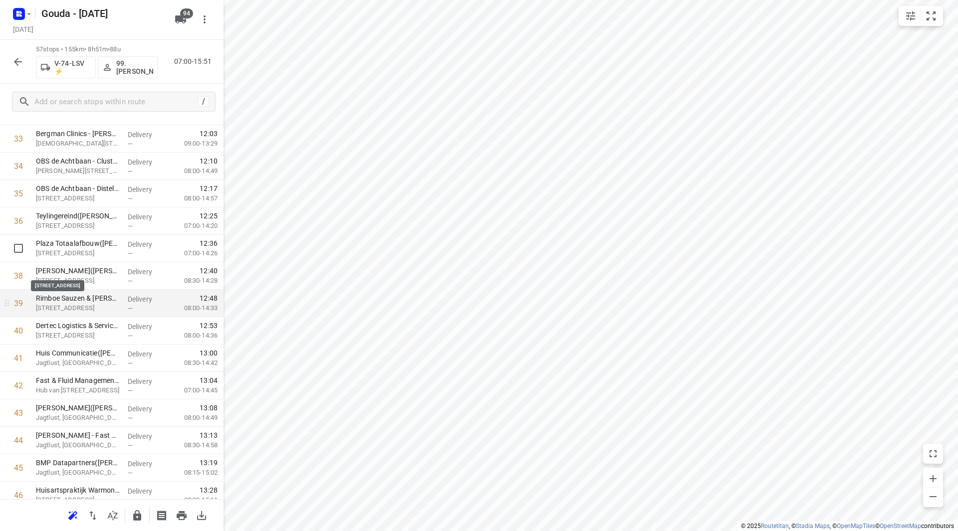
scroll to position [967, 0]
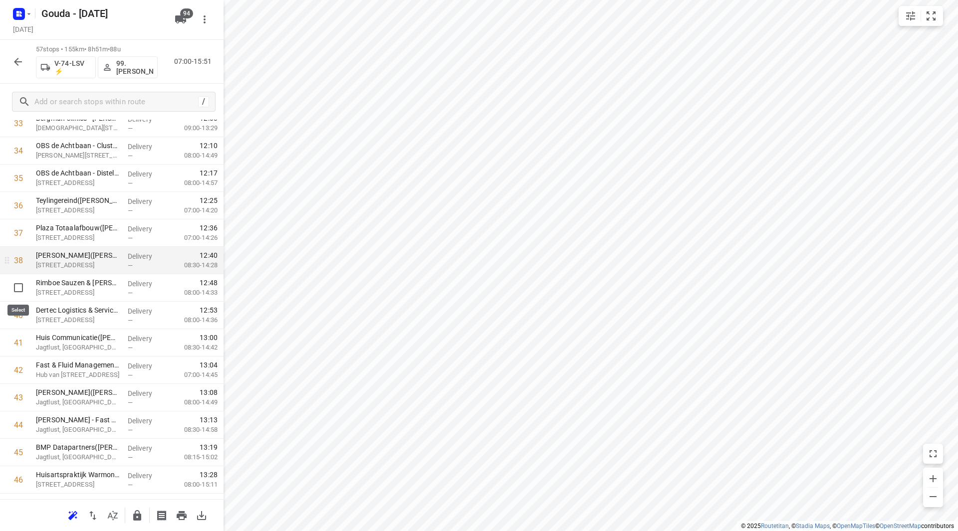
click at [20, 287] on input "checkbox" at bounding box center [18, 288] width 20 height 20
checkbox input "true"
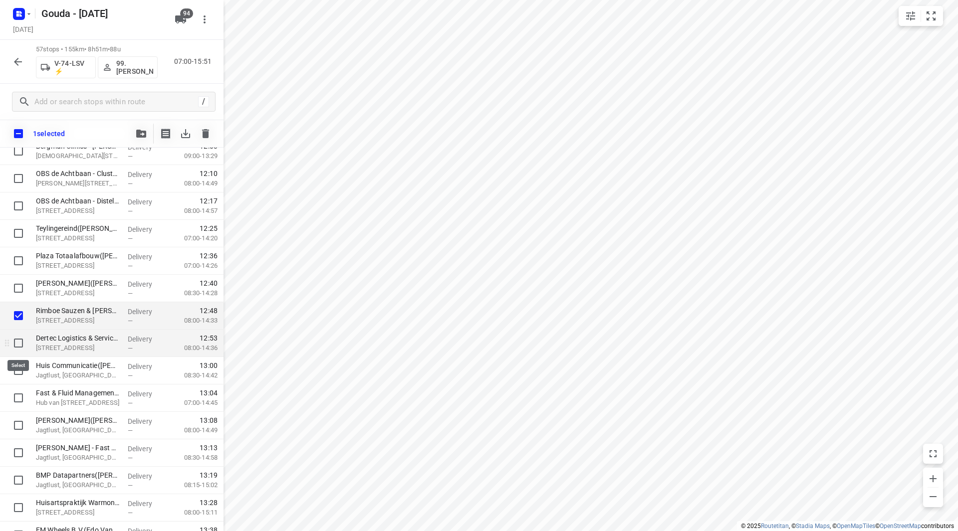
click at [18, 340] on input "checkbox" at bounding box center [18, 343] width 20 height 20
checkbox input "true"
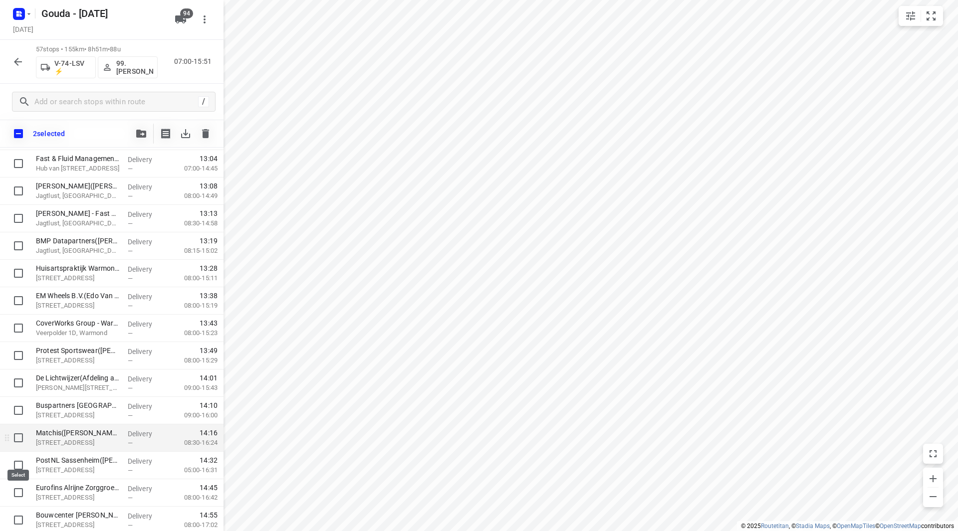
scroll to position [1216, 0]
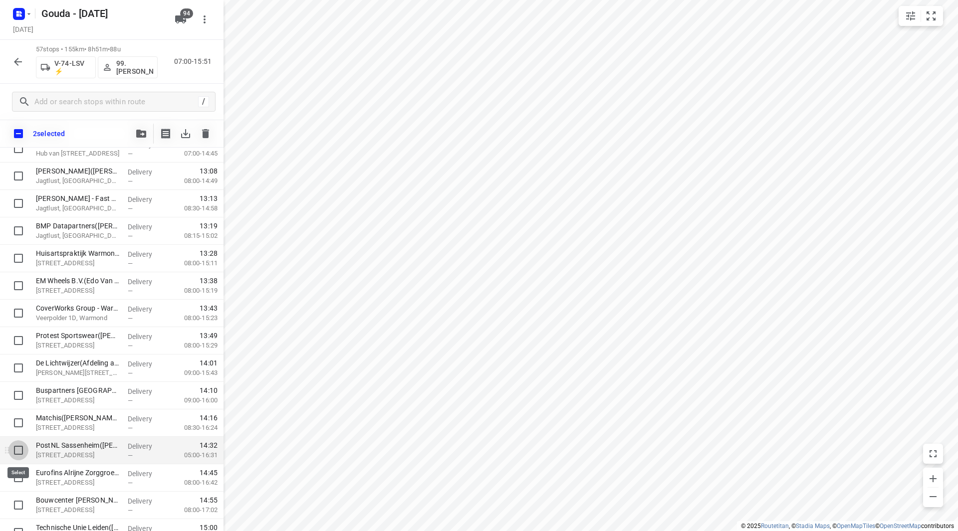
click at [17, 450] on input "checkbox" at bounding box center [18, 451] width 20 height 20
checkbox input "true"
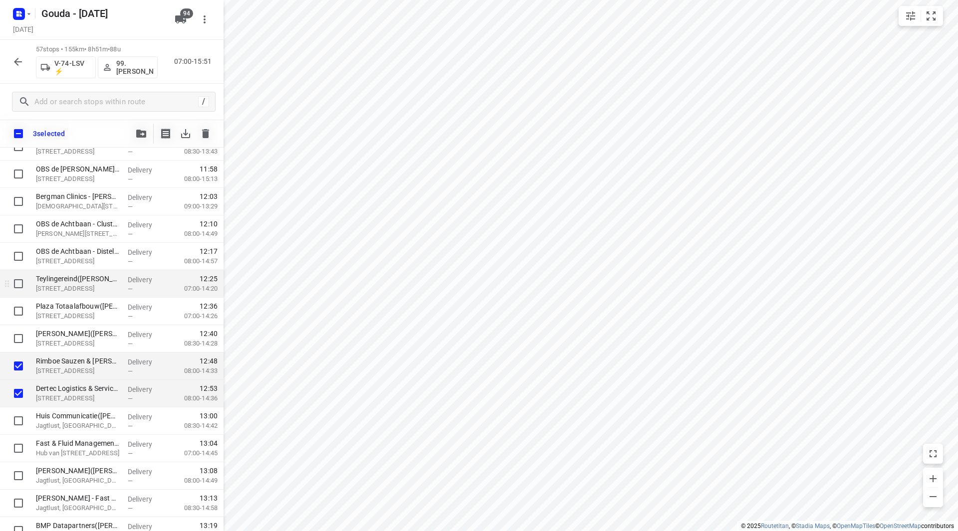
scroll to position [917, 0]
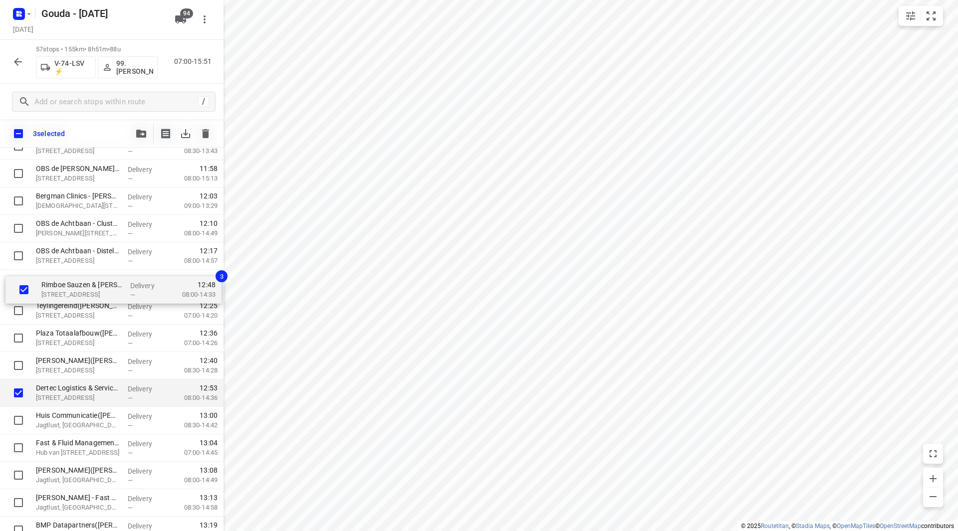
drag, startPoint x: 51, startPoint y: 372, endPoint x: 56, endPoint y: 288, distance: 83.5
click at [56, 289] on div "⭐Volvo Group Truck Center - Rijnsburg(Service balie - Rijnsburg) Rijnsburgerweg…" at bounding box center [112, 91] width 224 height 1564
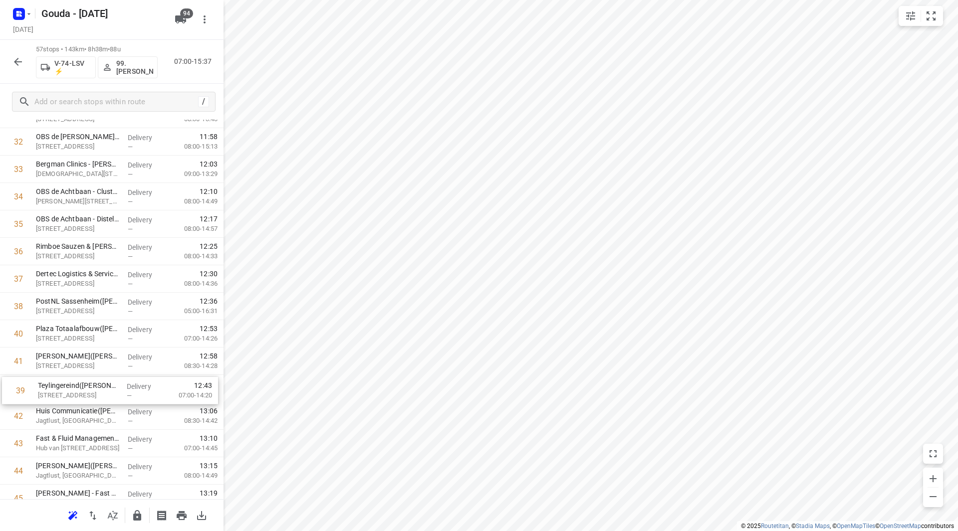
scroll to position [921, 0]
drag, startPoint x: 84, startPoint y: 381, endPoint x: 88, endPoint y: 385, distance: 5.6
click at [88, 385] on div "1 ⭐Volvo Group Truck Center - Rijnsburg(Service balie - Rijnsburg) Rijnsburgerw…" at bounding box center [112, 59] width 224 height 1564
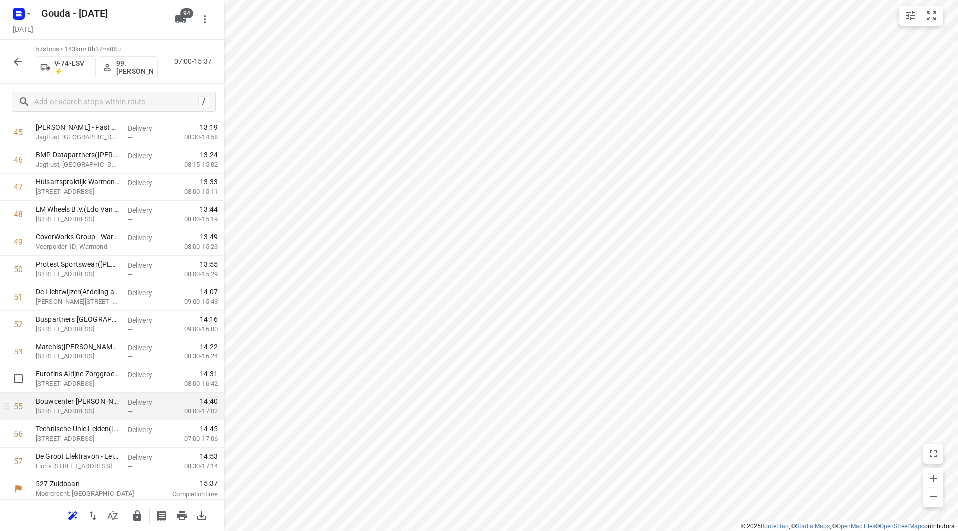
scroll to position [1290, 0]
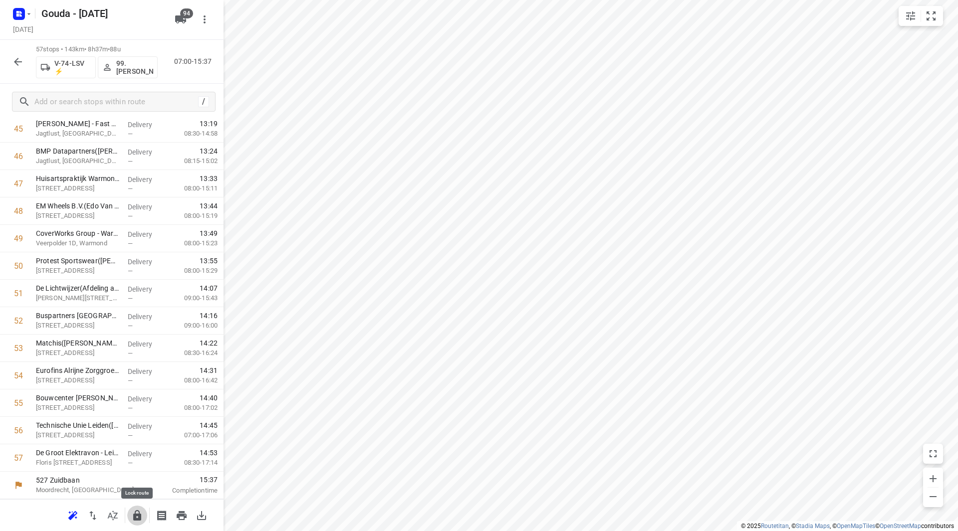
click at [134, 517] on icon "button" at bounding box center [137, 515] width 8 height 10
click at [29, 61] on div "57 stops • 143km • 8h37m • 88u V-74-LSV ⚡ 99.Joyce Offermans 07:00-15:37" at bounding box center [112, 62] width 224 height 44
click at [13, 61] on icon "button" at bounding box center [18, 62] width 12 height 12
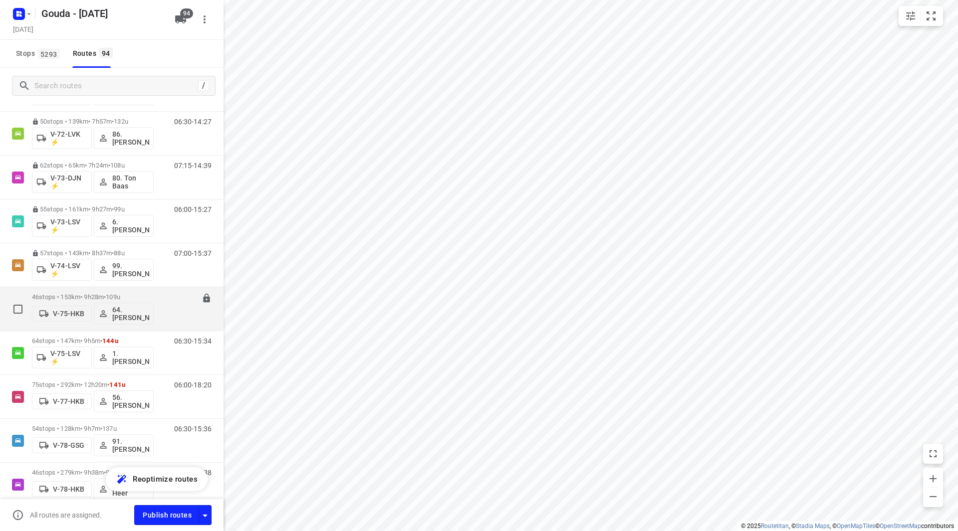
scroll to position [1397, 0]
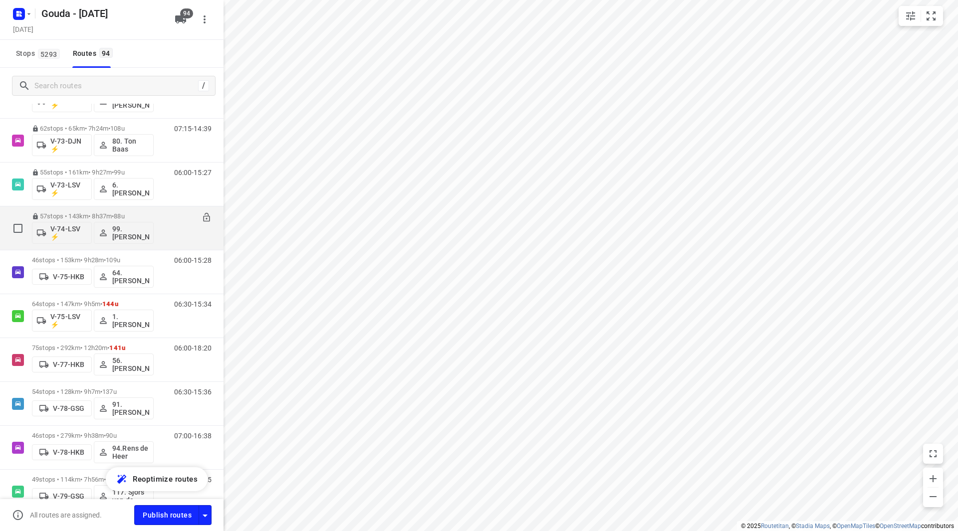
click at [74, 211] on div "57 stops • 143km • 8h37m • 88u V-74-LSV ⚡ 99.Joyce Offermans" at bounding box center [93, 228] width 122 height 41
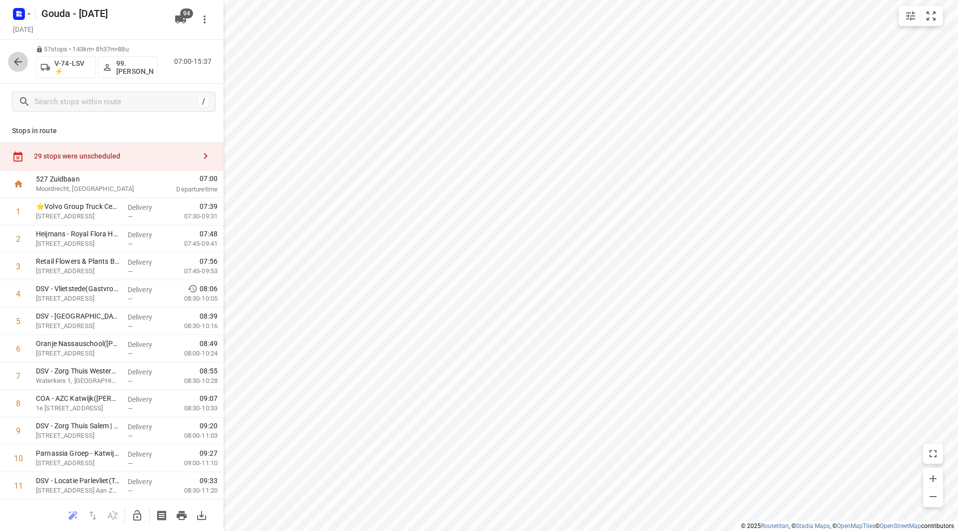
click at [18, 60] on icon "button" at bounding box center [18, 62] width 12 height 12
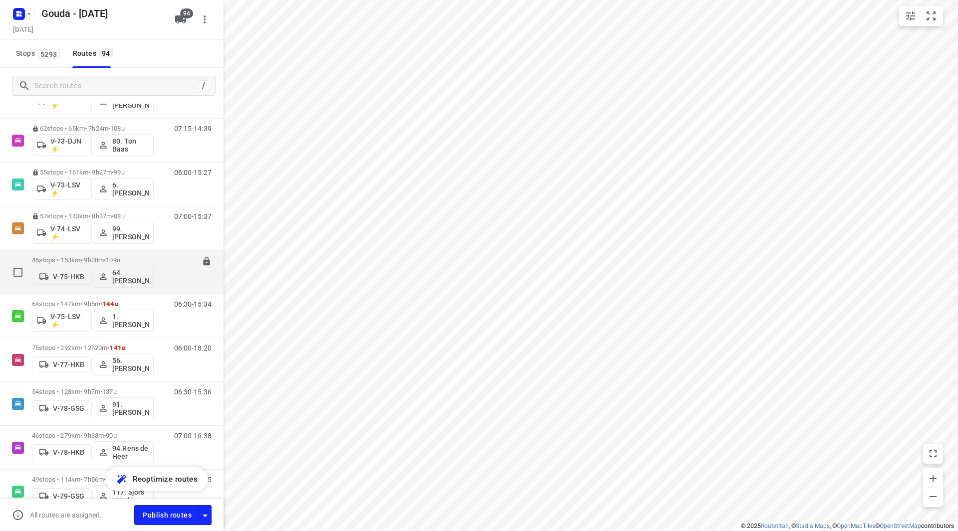
click at [75, 256] on div "46 stops • 153km • 9h28m • 109u V-75-HKB 64. René Verhees" at bounding box center [93, 271] width 122 height 41
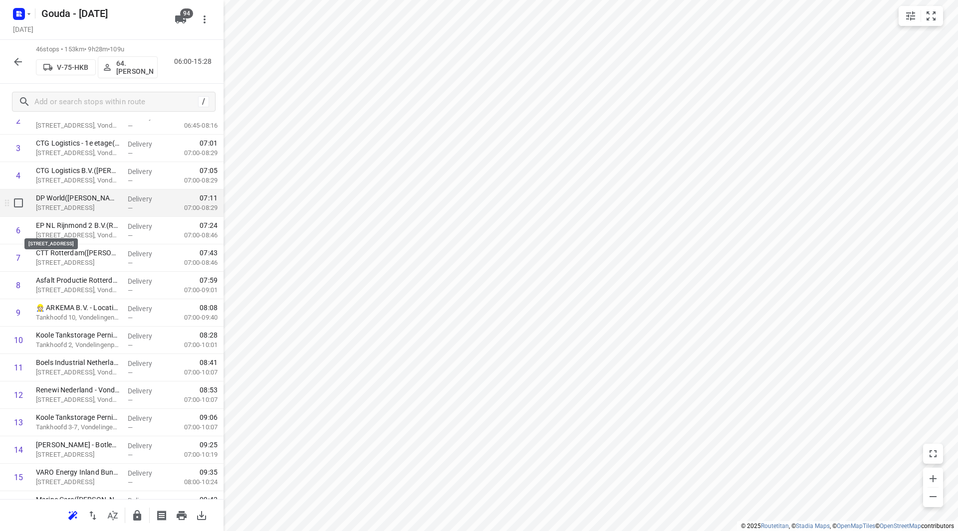
scroll to position [100, 0]
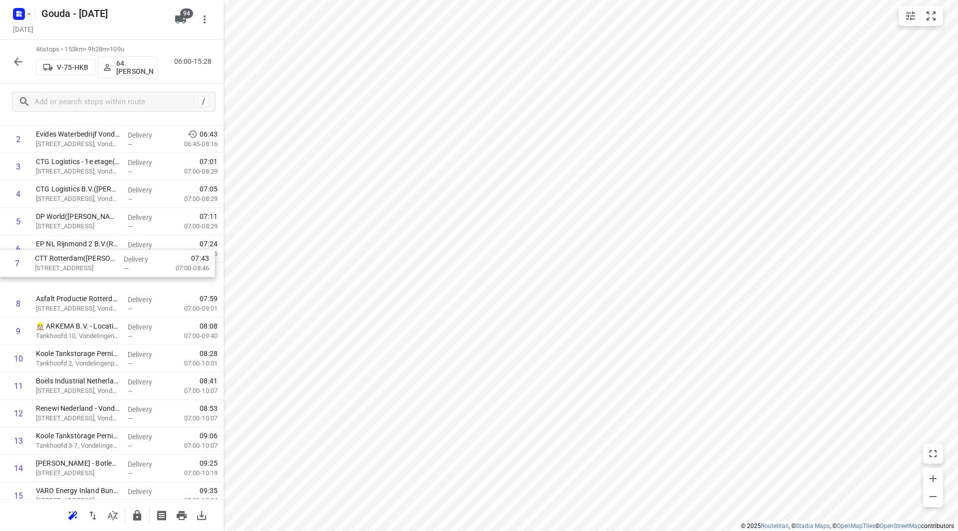
drag, startPoint x: 130, startPoint y: 264, endPoint x: 128, endPoint y: 242, distance: 22.5
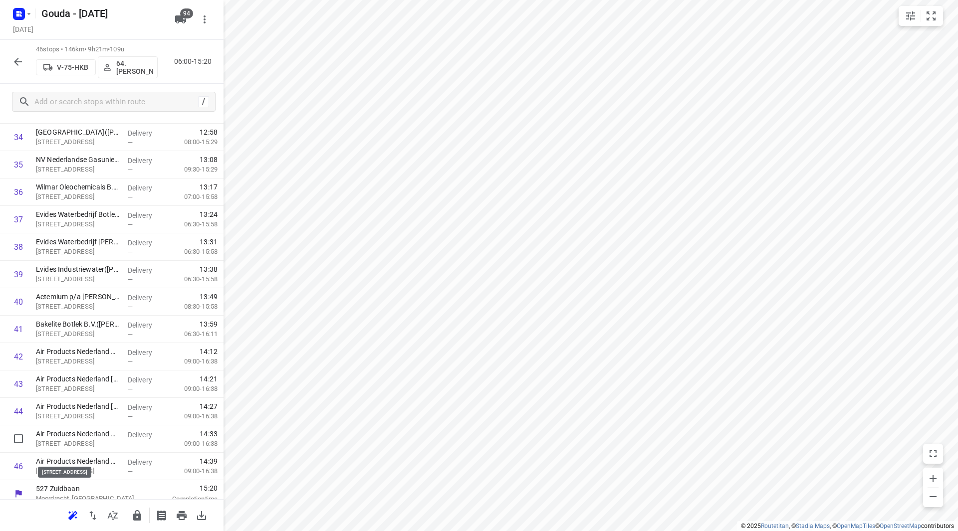
scroll to position [989, 0]
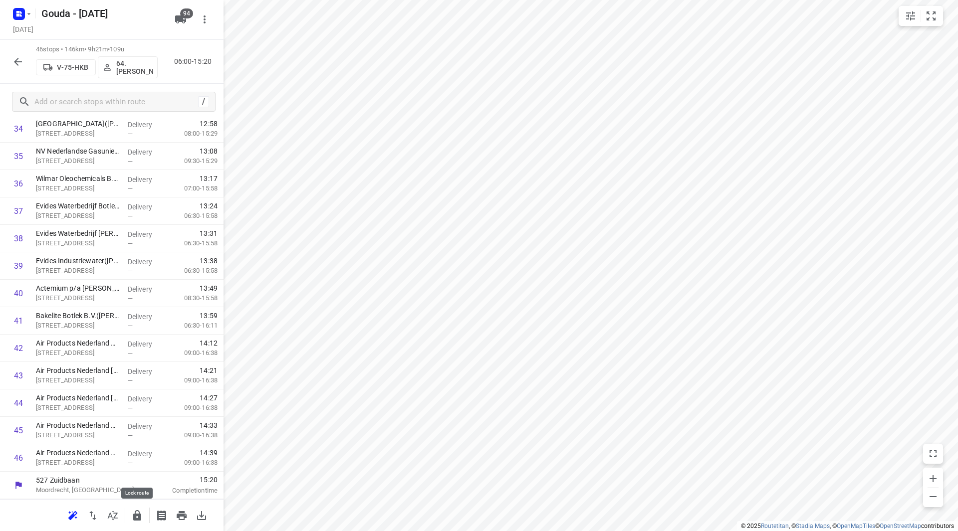
click at [140, 519] on icon "button" at bounding box center [137, 516] width 12 height 12
click at [14, 53] on button "button" at bounding box center [18, 62] width 20 height 20
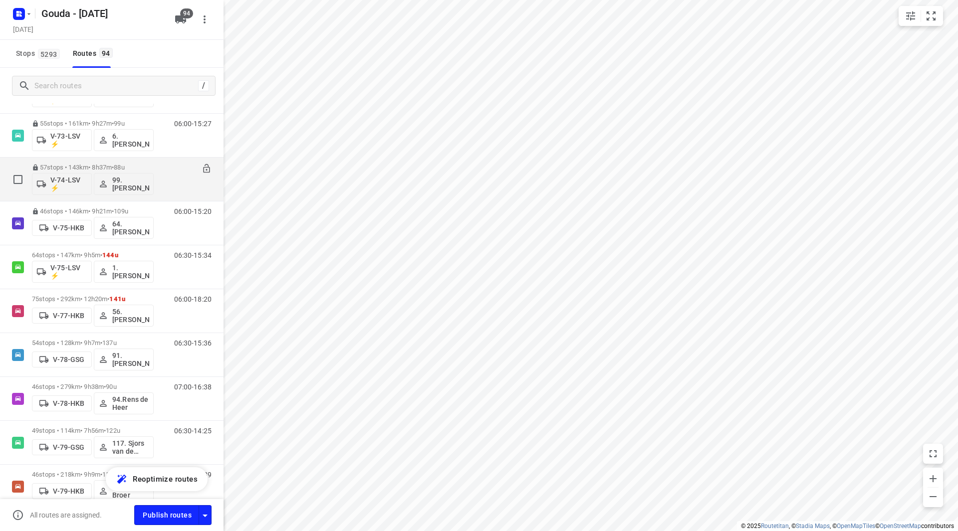
scroll to position [1430, 0]
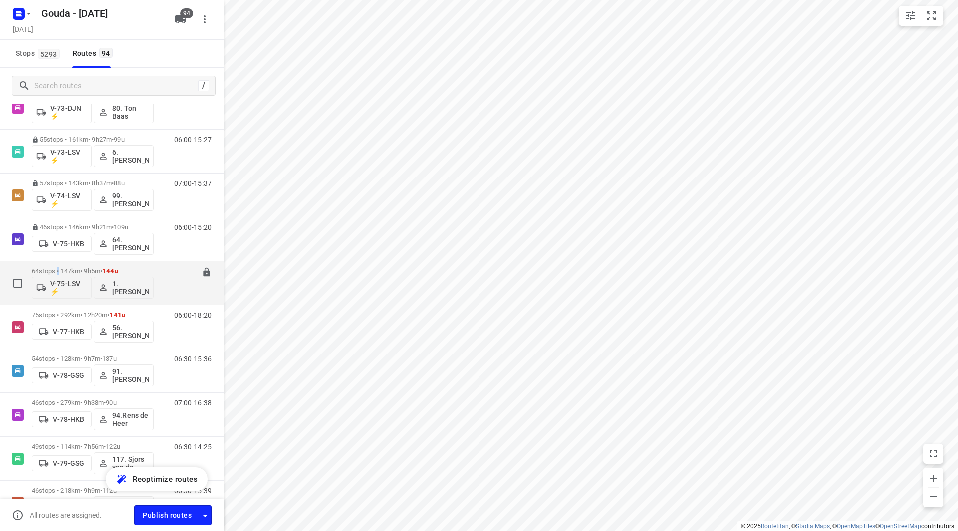
click at [59, 267] on div "64 stops • 147km • 9h5m • 144u V-75-LSV ⚡ 1. Abdul Shadeh" at bounding box center [93, 282] width 122 height 41
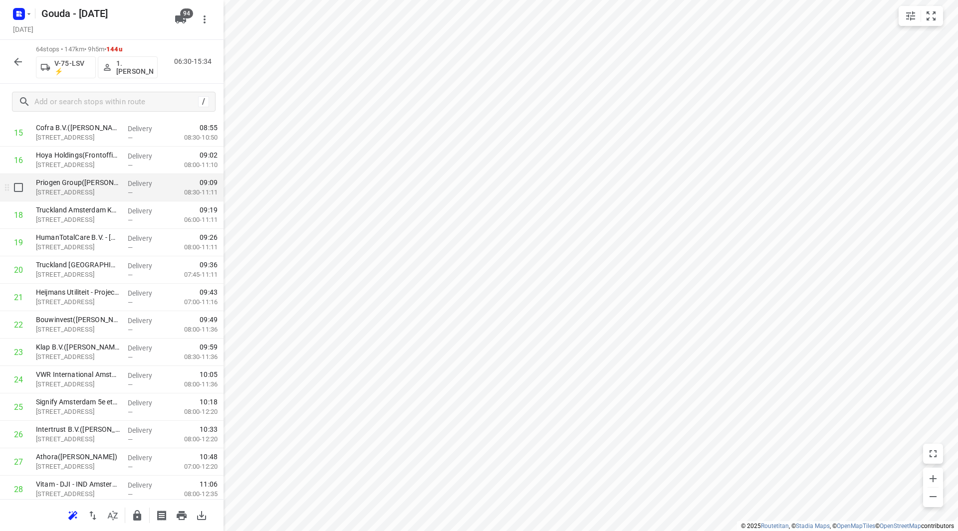
scroll to position [449, 0]
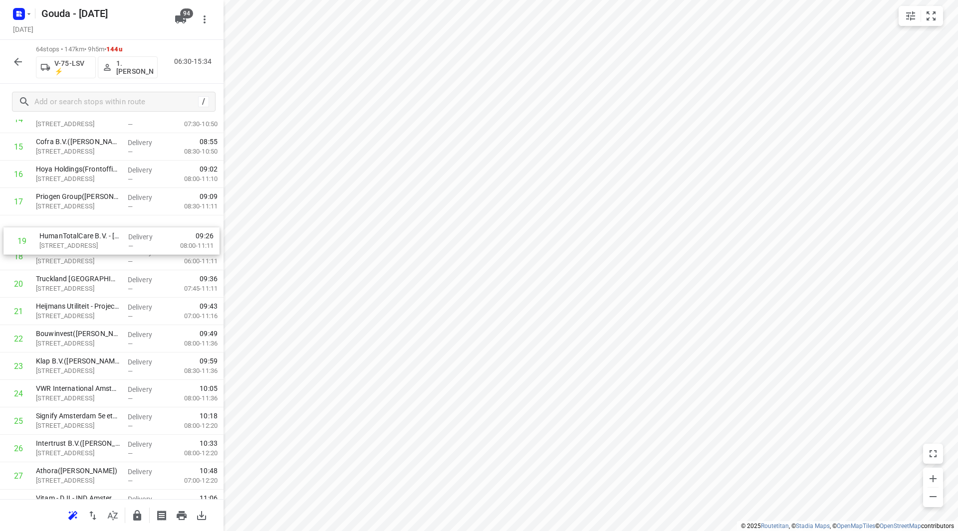
drag, startPoint x: 102, startPoint y: 256, endPoint x: 106, endPoint y: 234, distance: 22.7
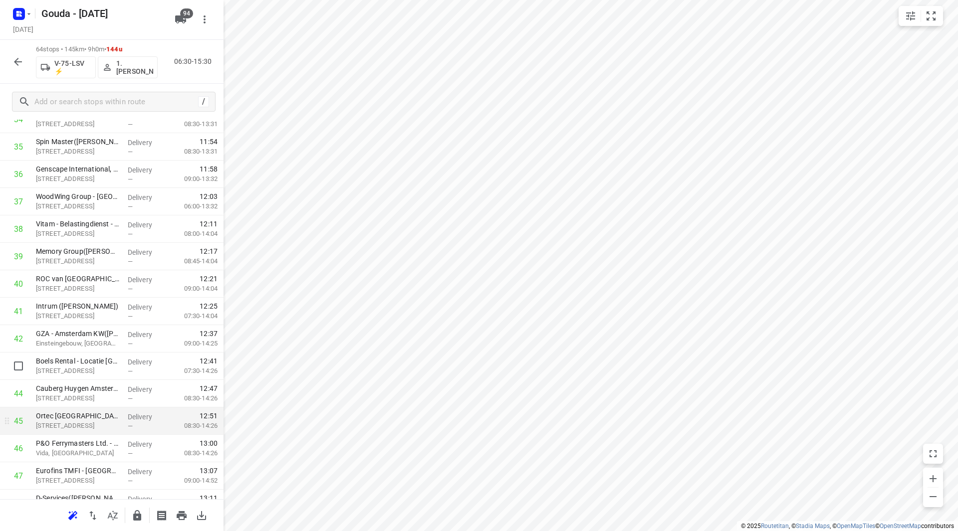
scroll to position [1048, 0]
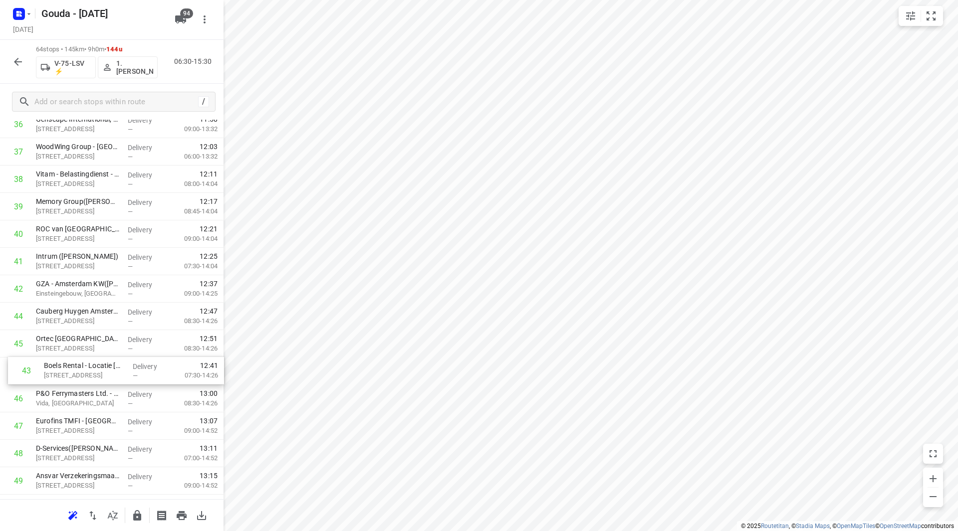
drag, startPoint x: 97, startPoint y: 317, endPoint x: 105, endPoint y: 374, distance: 57.4
click at [105, 374] on div "1 Leo op het werk – JBT Food & Diary Systems(Martijn Duijnker) Deccaweg 32, Ams…" at bounding box center [112, 28] width 224 height 1756
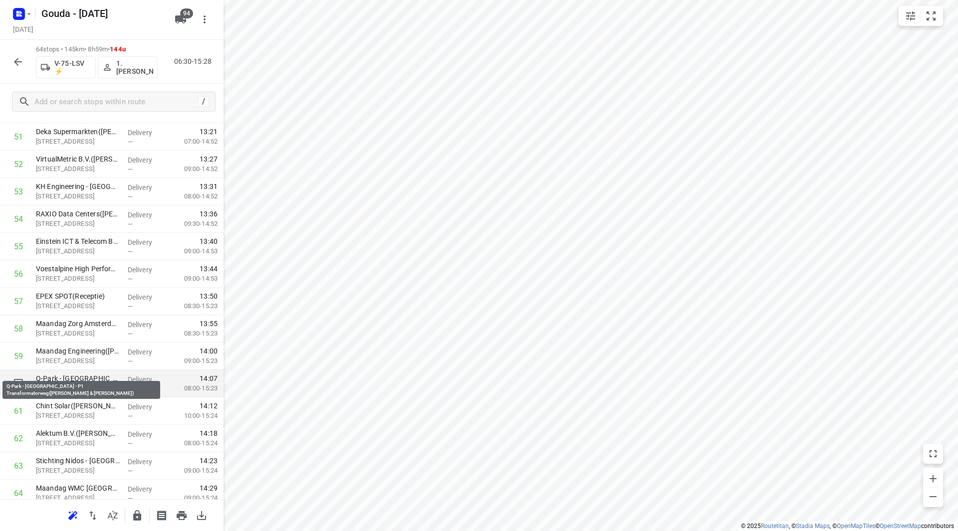
scroll to position [1483, 0]
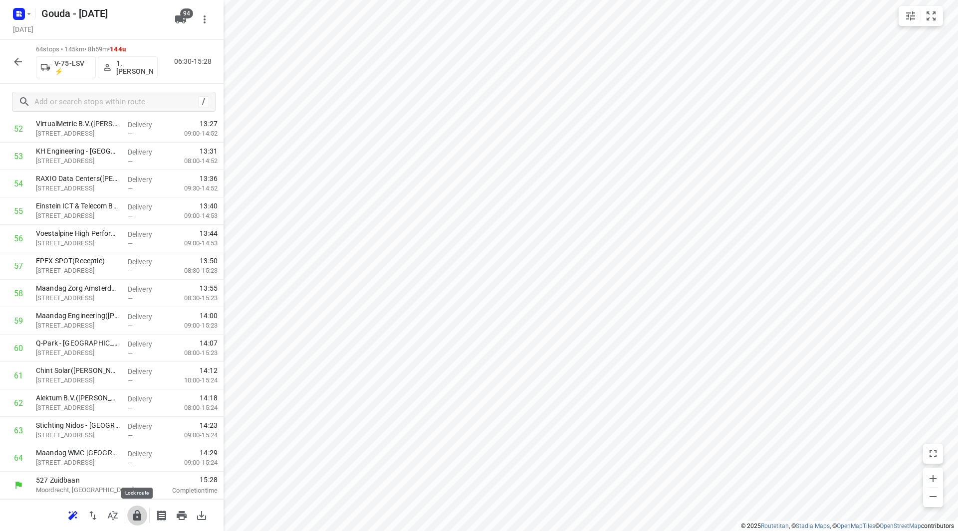
click at [141, 521] on icon "button" at bounding box center [137, 516] width 12 height 12
click at [20, 64] on icon "button" at bounding box center [18, 62] width 12 height 12
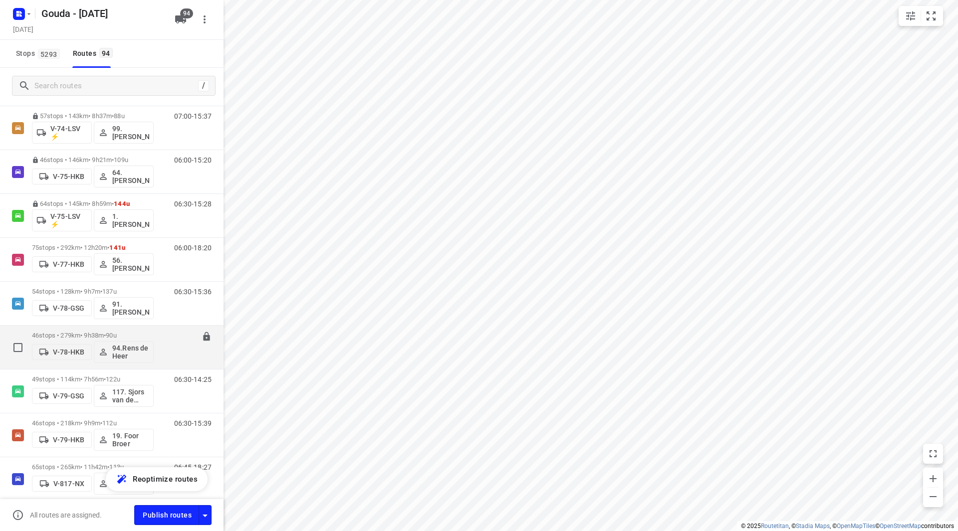
scroll to position [1497, 0]
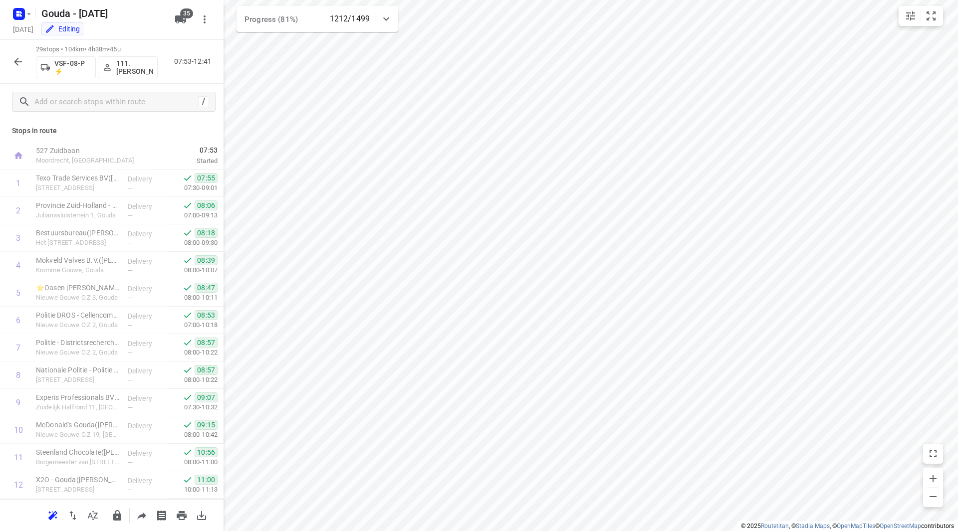
scroll to position [494, 0]
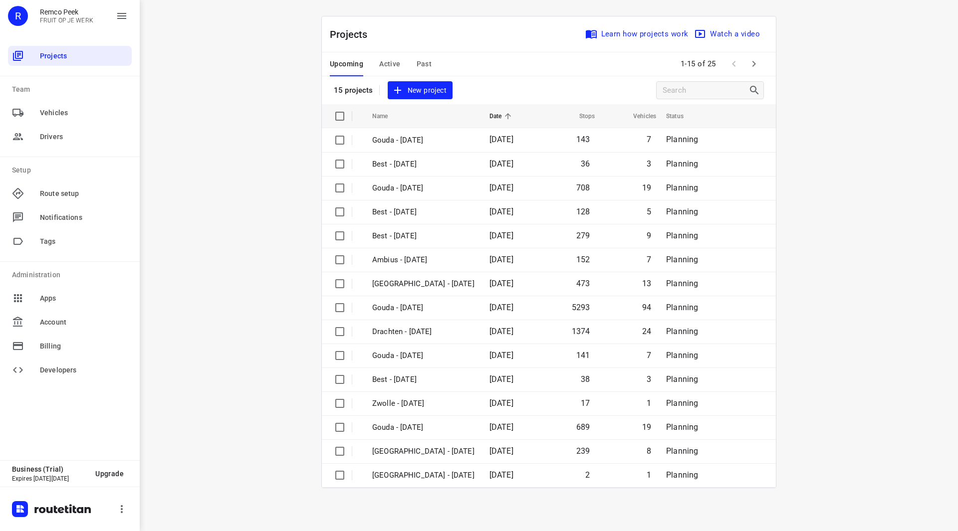
click at [434, 58] on div "Upcoming Active Past" at bounding box center [389, 64] width 118 height 24
click at [430, 63] on span "Past" at bounding box center [424, 64] width 15 height 12
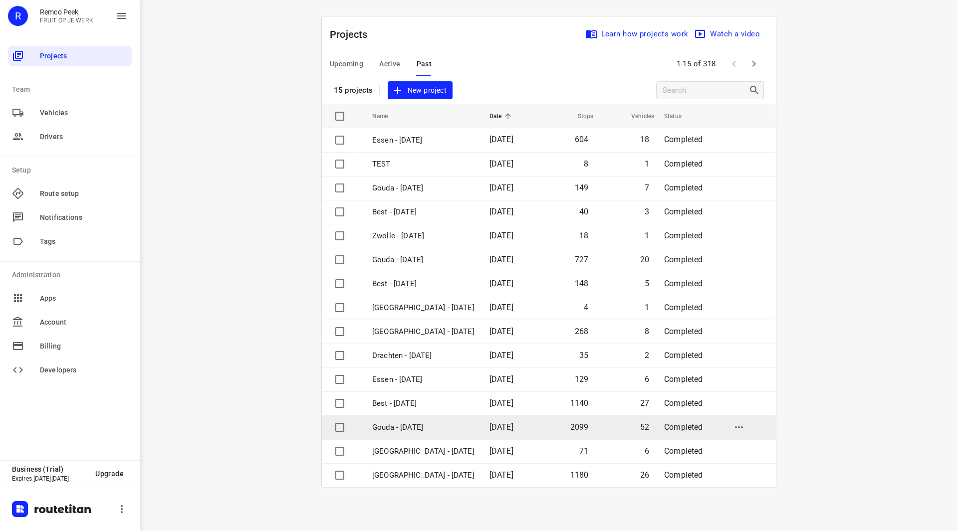
click at [402, 430] on p "Gouda - [DATE]" at bounding box center [423, 427] width 102 height 11
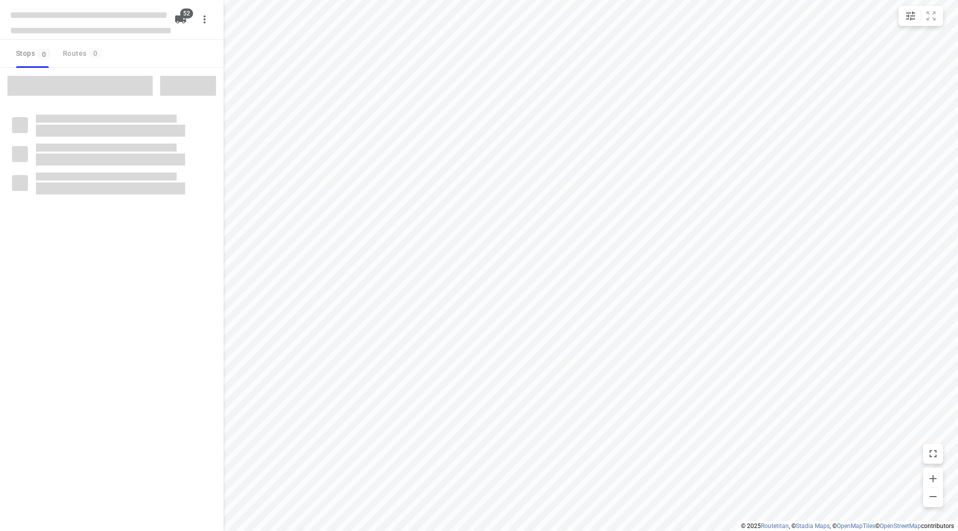
checkbox input "true"
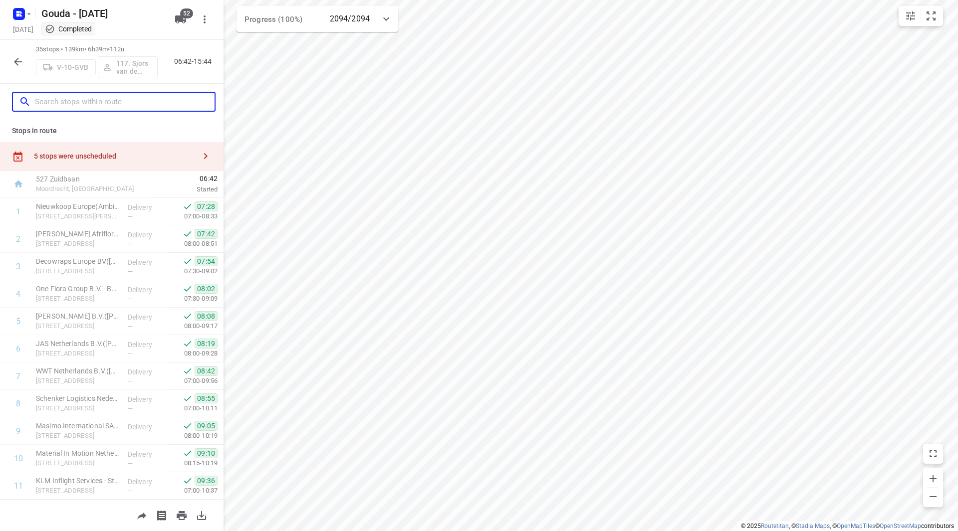
click at [83, 104] on input "text" at bounding box center [125, 101] width 180 height 15
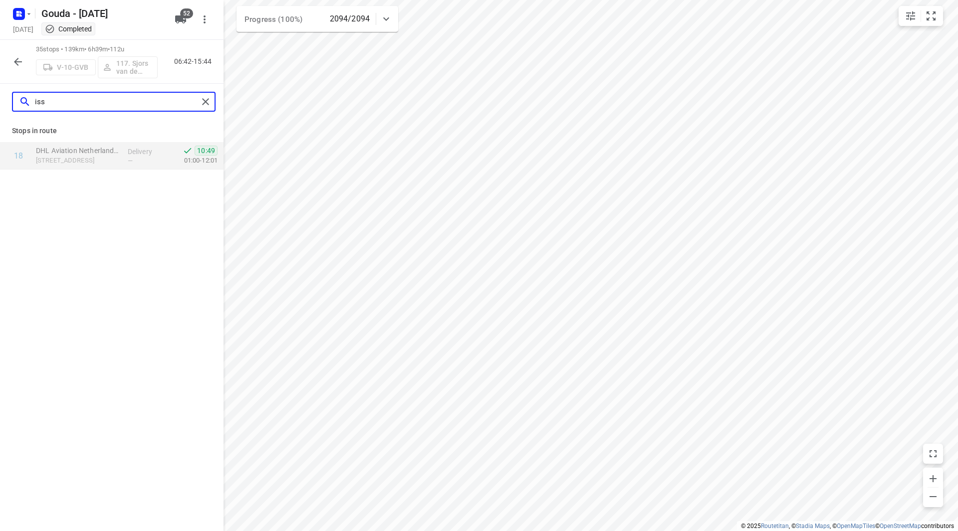
type input "iss"
